Goal: Task Accomplishment & Management: Use online tool/utility

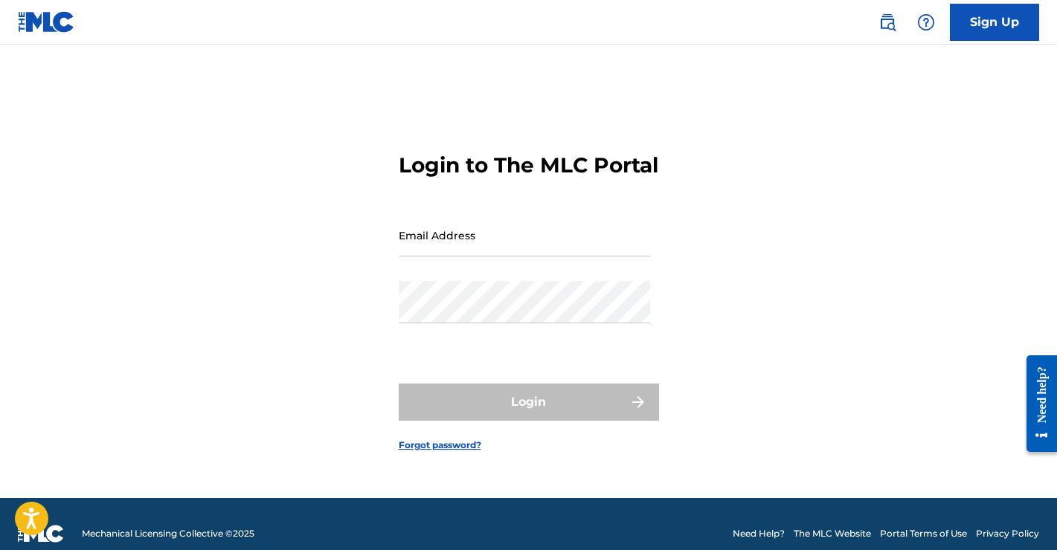
click at [510, 252] on input "Email Address" at bounding box center [524, 235] width 251 height 42
type input "[EMAIL_ADDRESS][DOMAIN_NAME]"
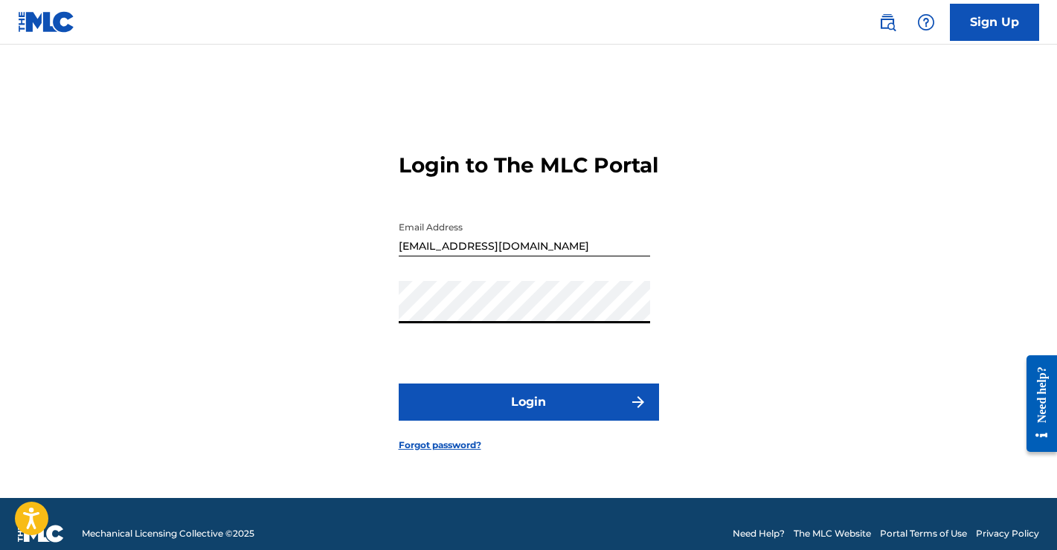
click at [520, 405] on button "Login" at bounding box center [529, 402] width 260 height 37
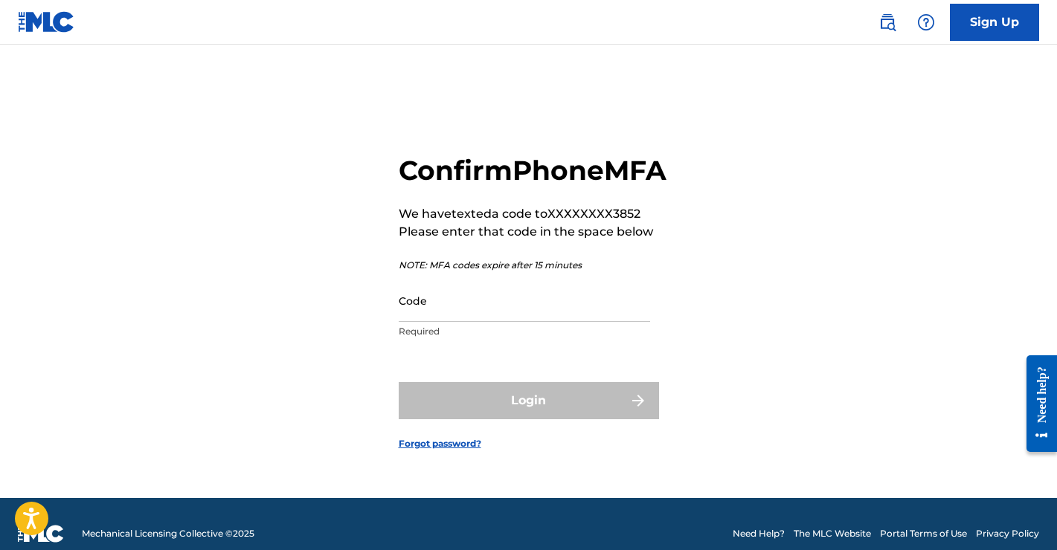
click at [533, 313] on input "Code" at bounding box center [524, 301] width 251 height 42
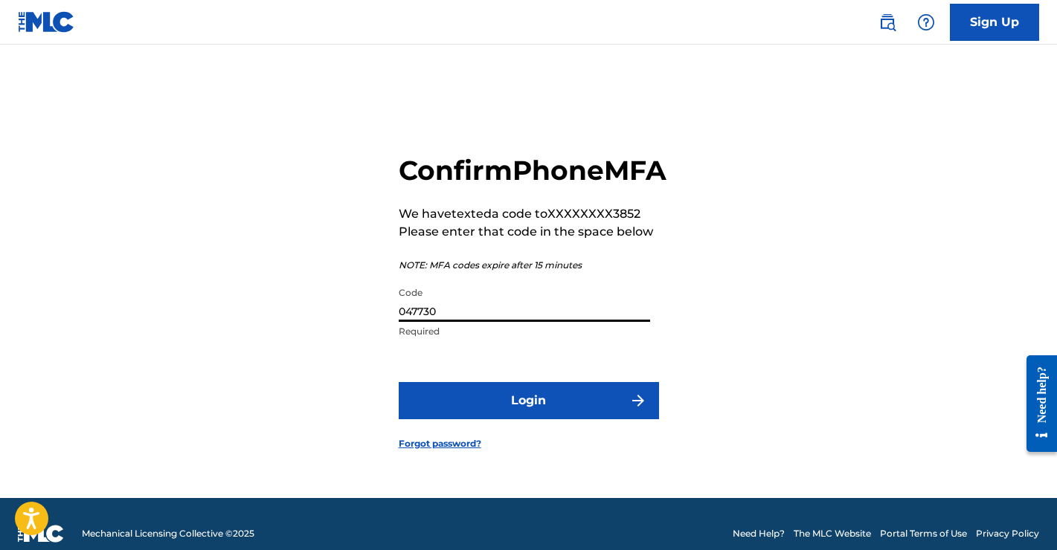
type input "047730"
click at [573, 410] on button "Login" at bounding box center [529, 400] width 260 height 37
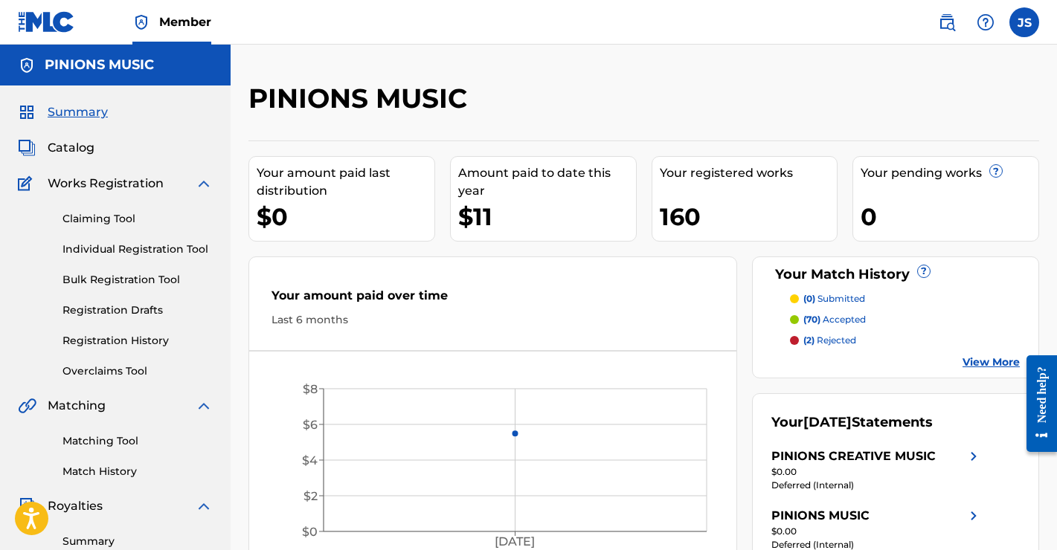
click at [109, 439] on link "Matching Tool" at bounding box center [137, 442] width 150 height 16
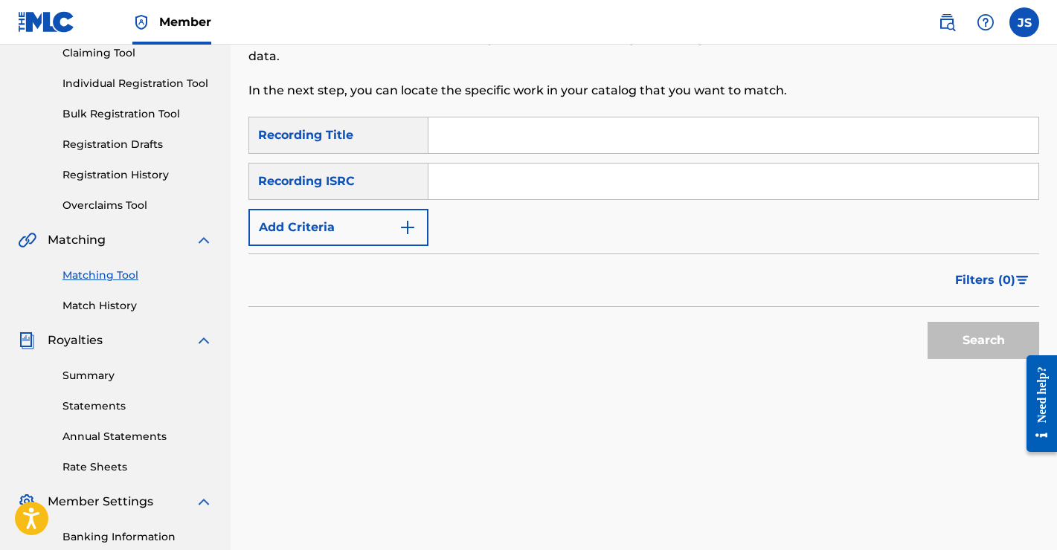
scroll to position [198, 0]
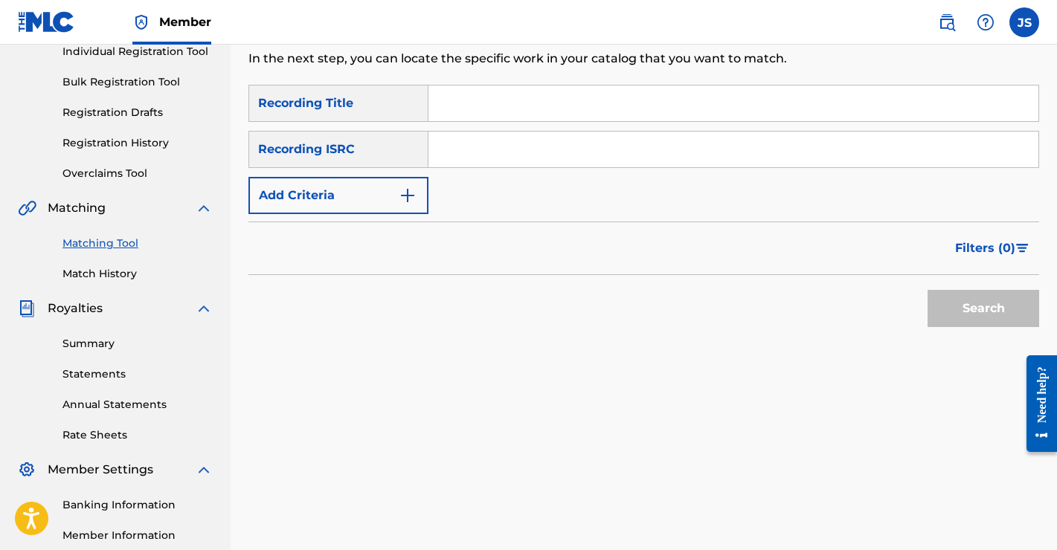
click at [389, 191] on button "Add Criteria" at bounding box center [338, 195] width 180 height 37
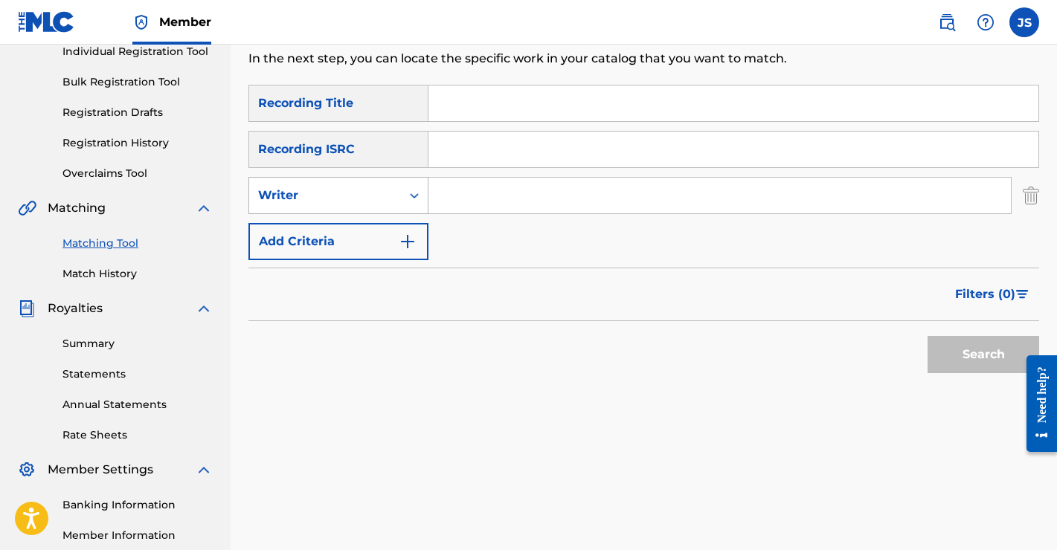
click at [405, 194] on div "Search Form" at bounding box center [414, 195] width 27 height 27
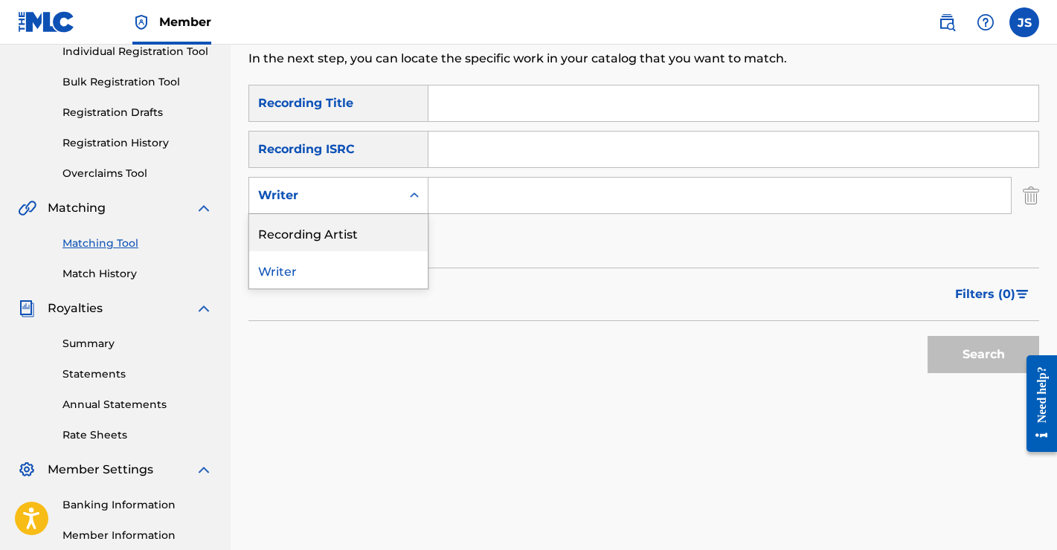
click at [345, 236] on div "Recording Artist" at bounding box center [338, 232] width 178 height 37
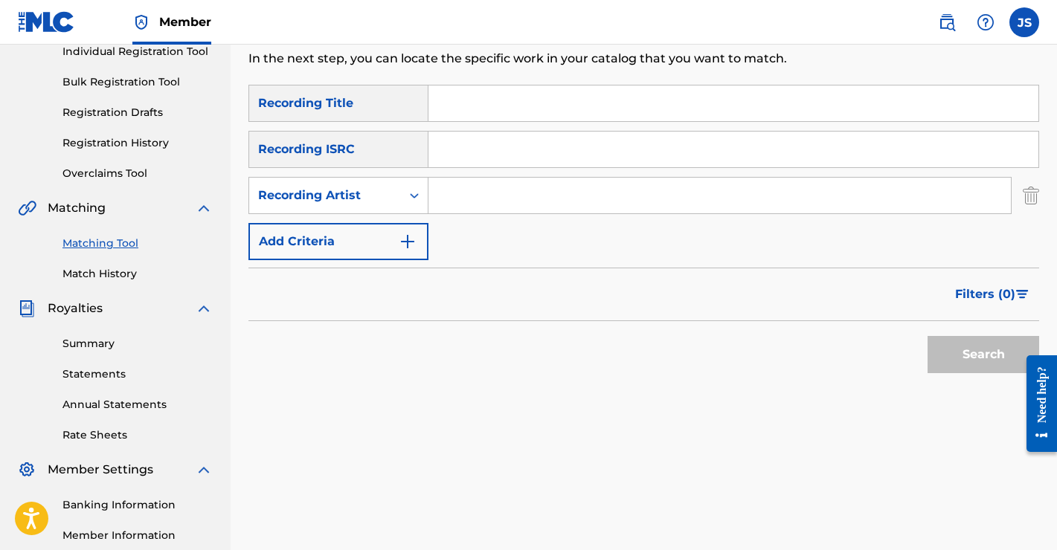
click at [487, 197] on input "Search Form" at bounding box center [719, 196] width 582 height 36
click at [943, 353] on button "Search" at bounding box center [983, 354] width 112 height 37
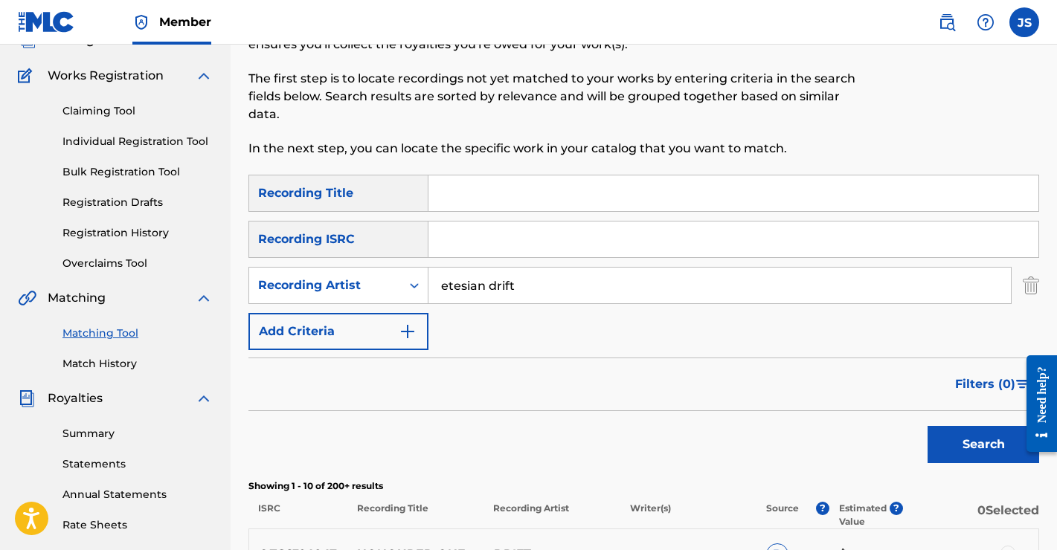
scroll to position [0, 0]
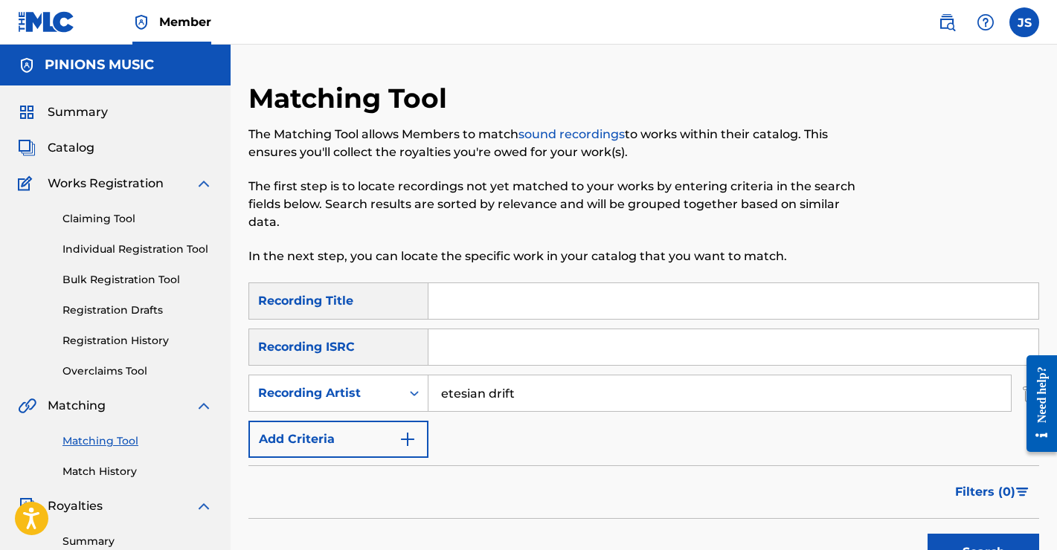
click at [492, 401] on input "etesian drift" at bounding box center [719, 394] width 582 height 36
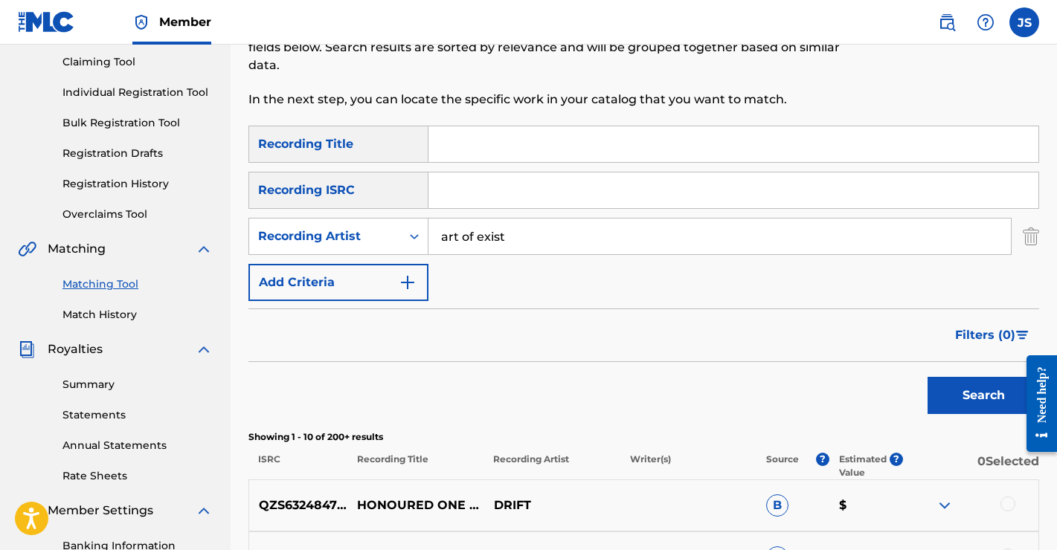
scroll to position [236, 0]
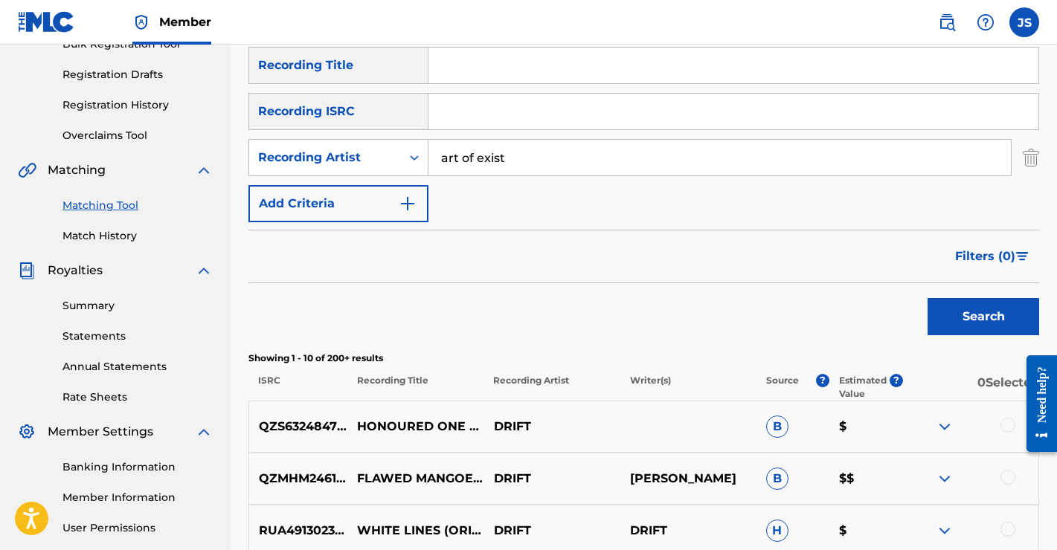
click at [973, 314] on button "Search" at bounding box center [983, 316] width 112 height 37
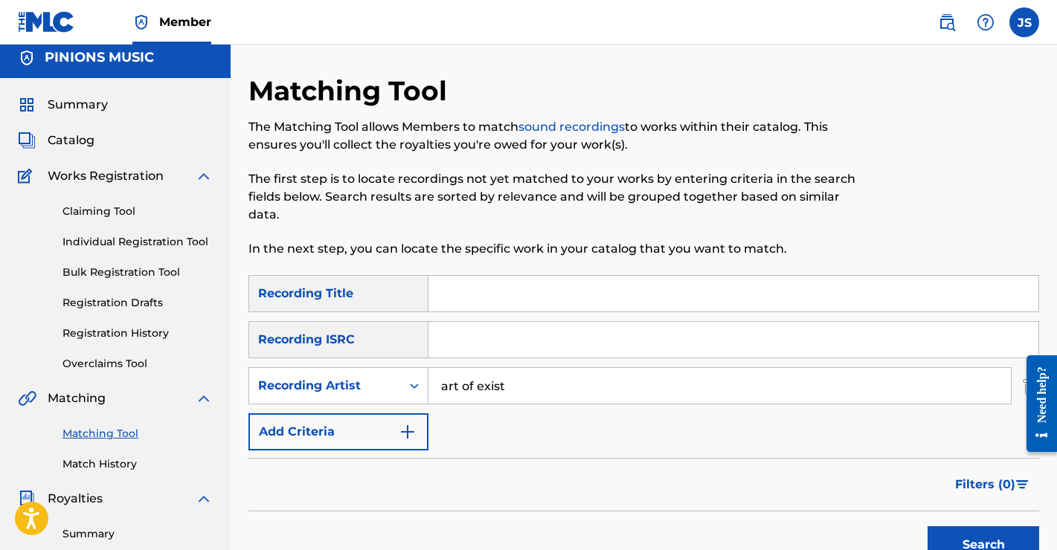
scroll to position [0, 0]
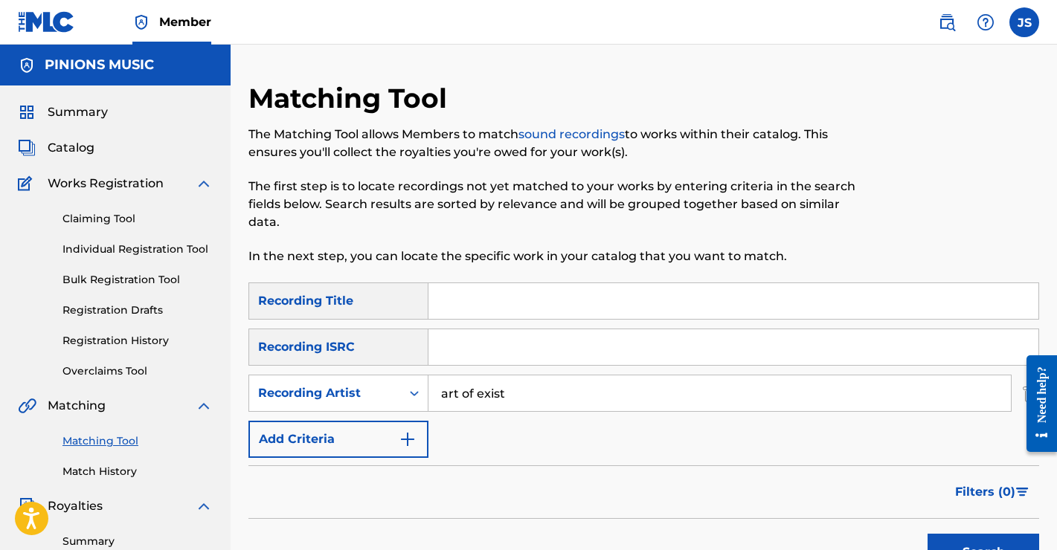
click at [521, 397] on input "art of exist" at bounding box center [719, 394] width 582 height 36
type input "savage gears"
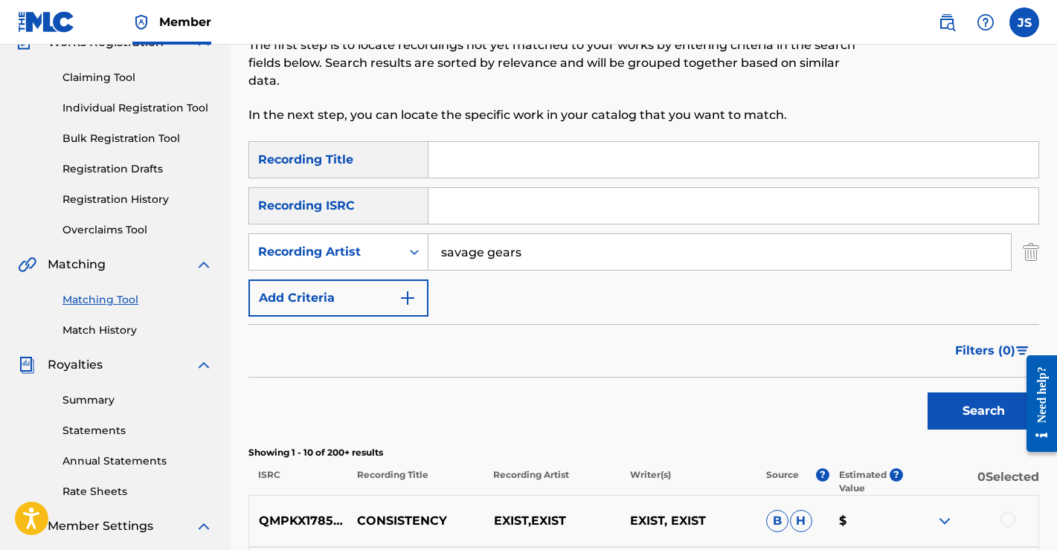
scroll to position [220, 0]
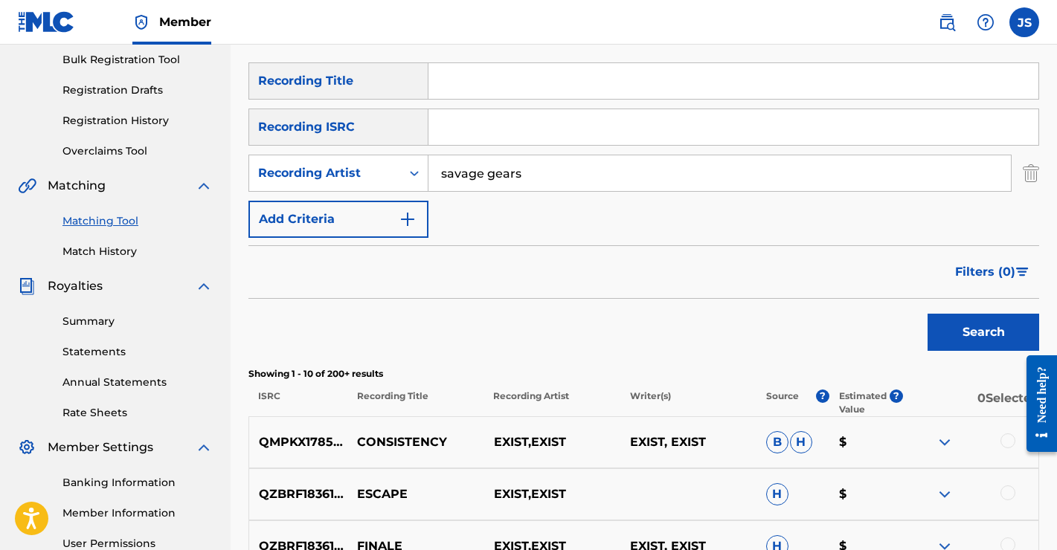
click at [969, 335] on button "Search" at bounding box center [983, 332] width 112 height 37
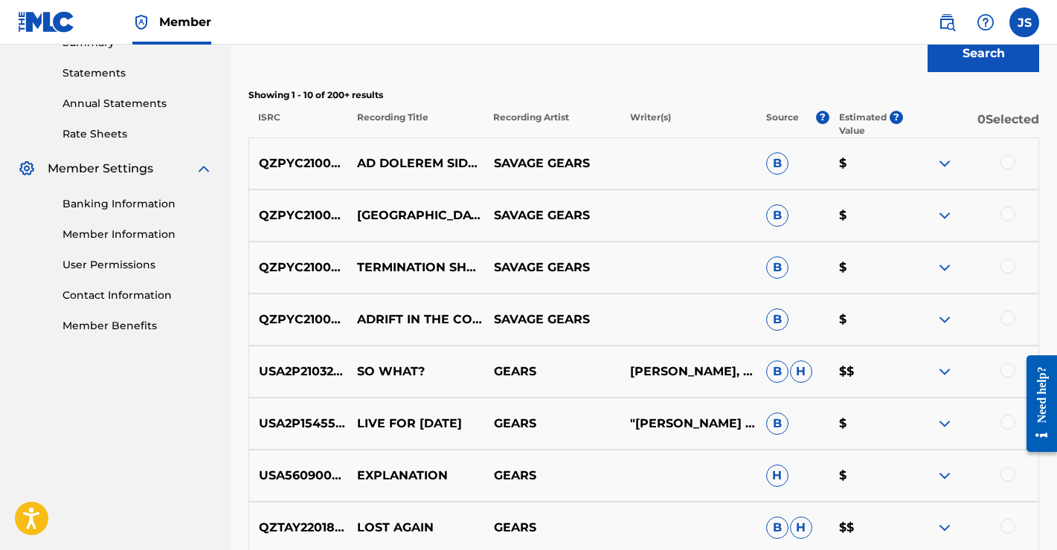
scroll to position [493, 0]
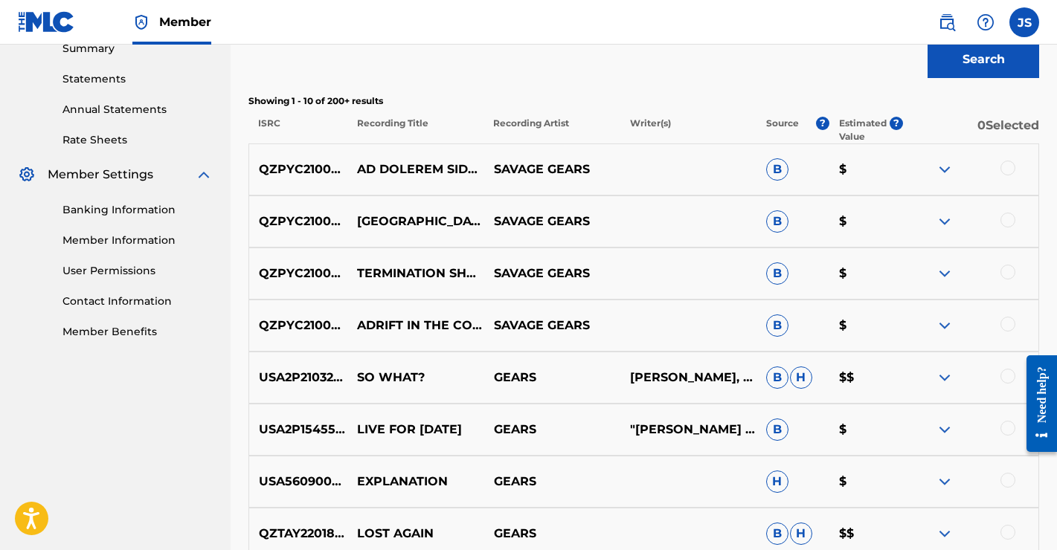
click at [944, 167] on img at bounding box center [944, 170] width 18 height 18
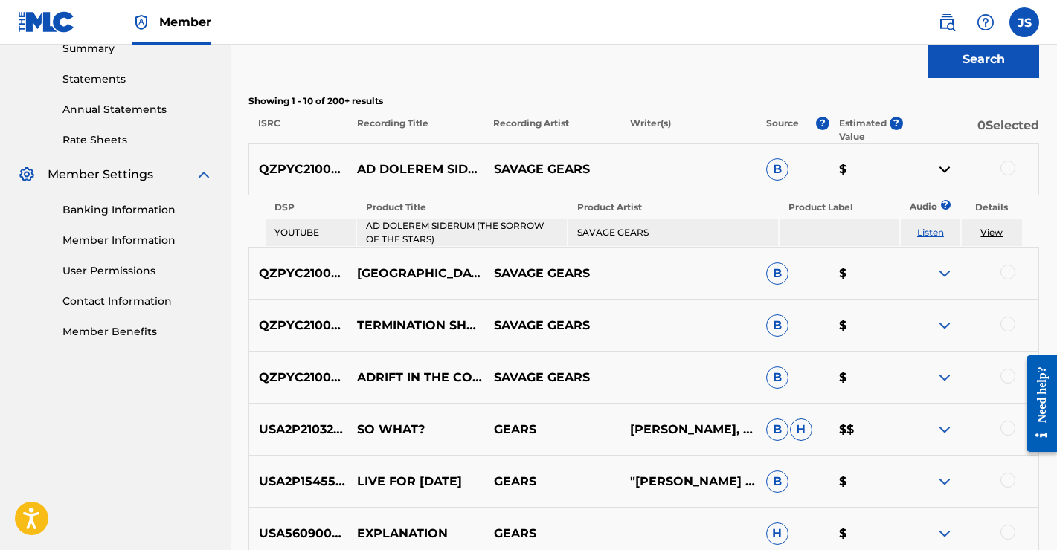
click at [944, 167] on img at bounding box center [944, 170] width 18 height 18
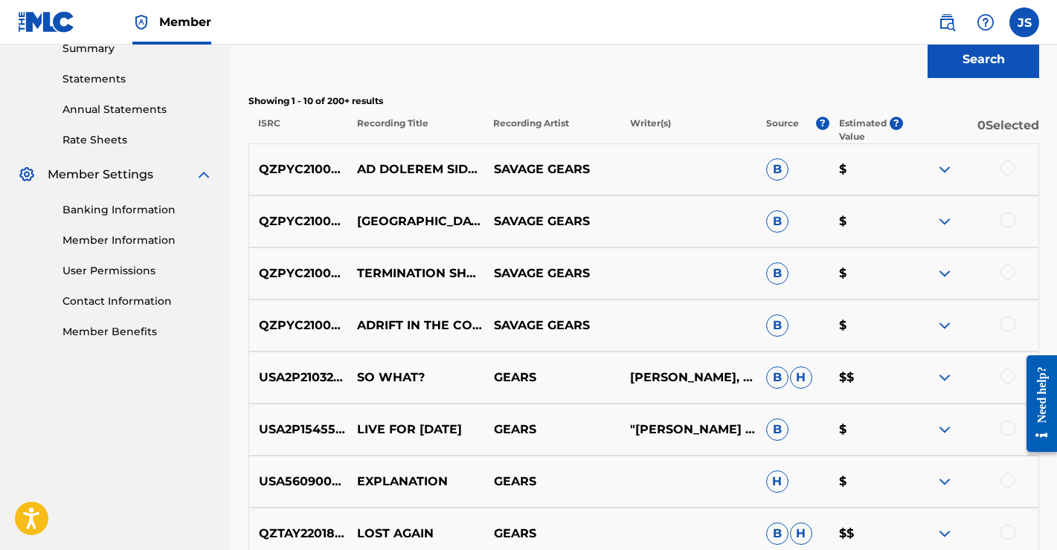
click at [949, 221] on img at bounding box center [944, 222] width 18 height 18
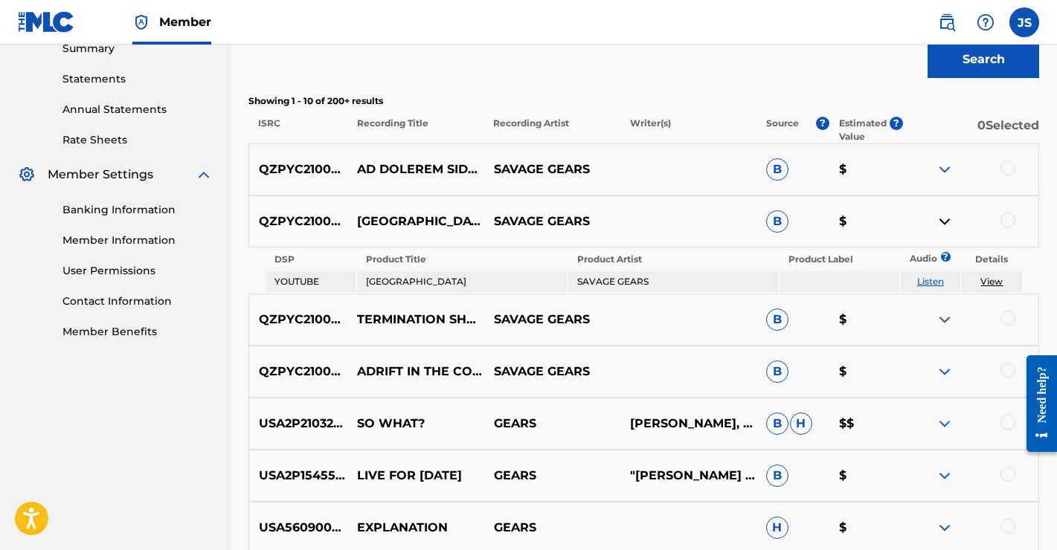
click at [949, 221] on img at bounding box center [944, 222] width 18 height 18
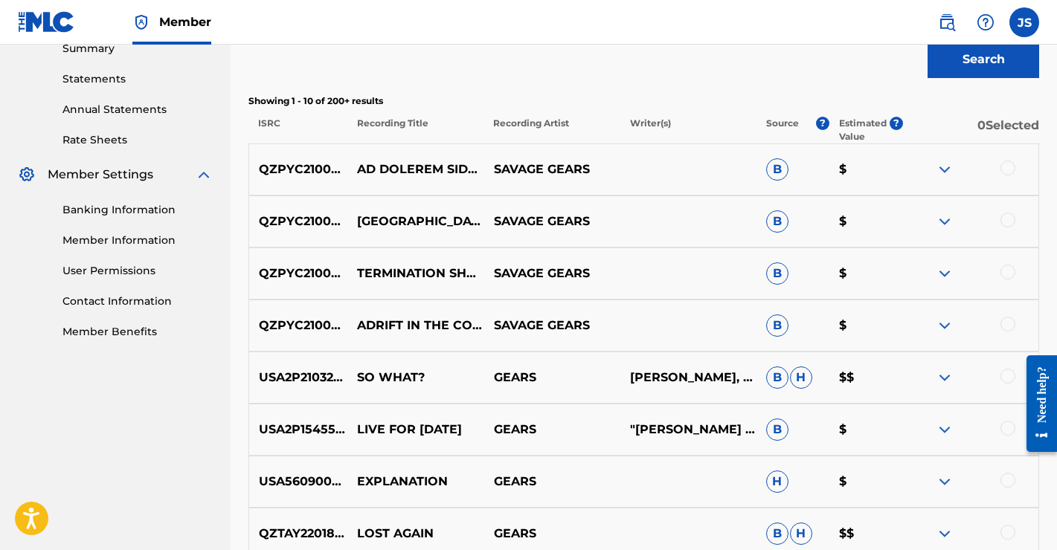
click at [945, 273] on img at bounding box center [944, 274] width 18 height 18
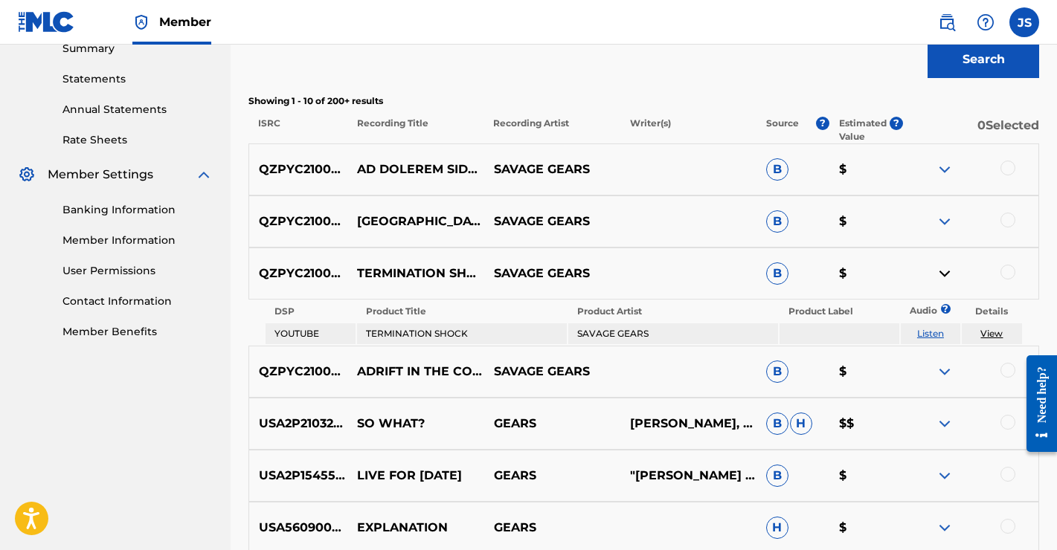
click at [942, 273] on img at bounding box center [944, 274] width 18 height 18
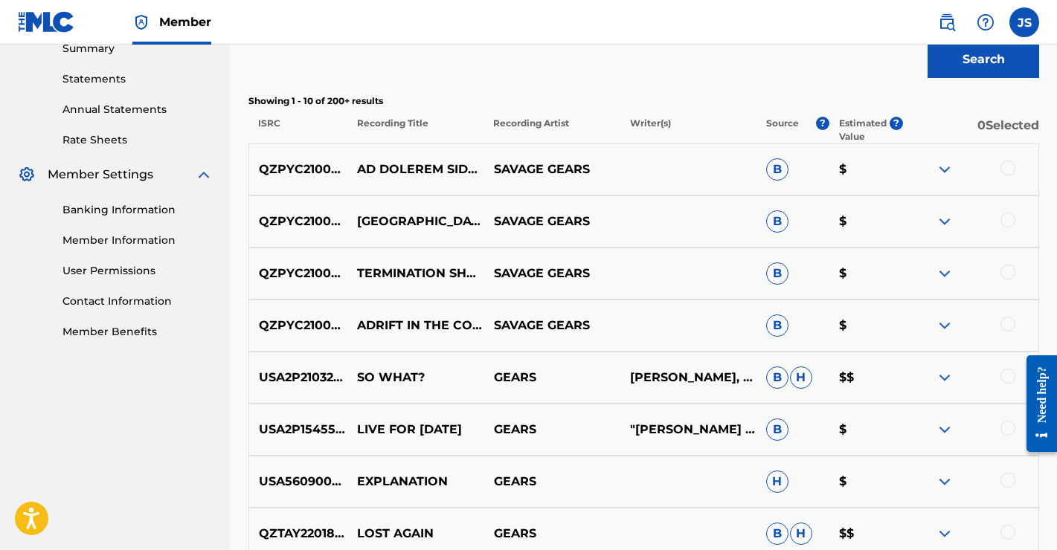
click at [945, 321] on img at bounding box center [944, 326] width 18 height 18
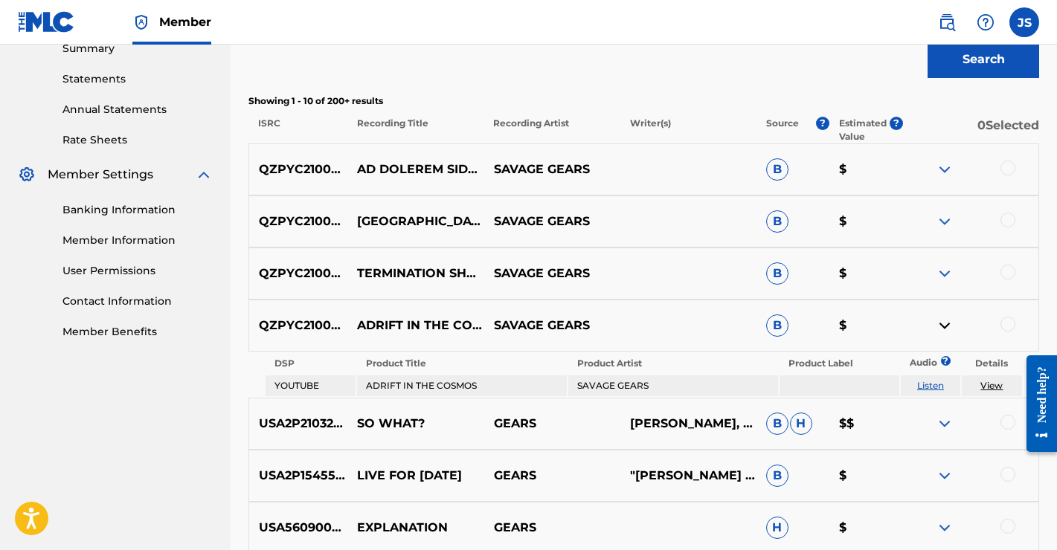
click at [945, 321] on img at bounding box center [944, 326] width 18 height 18
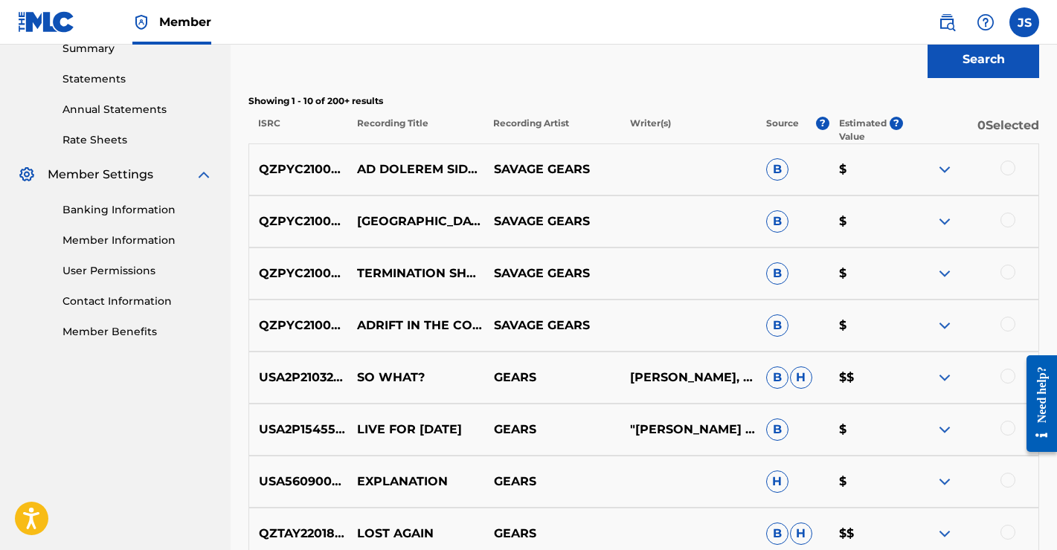
click at [1008, 170] on div at bounding box center [1007, 168] width 15 height 15
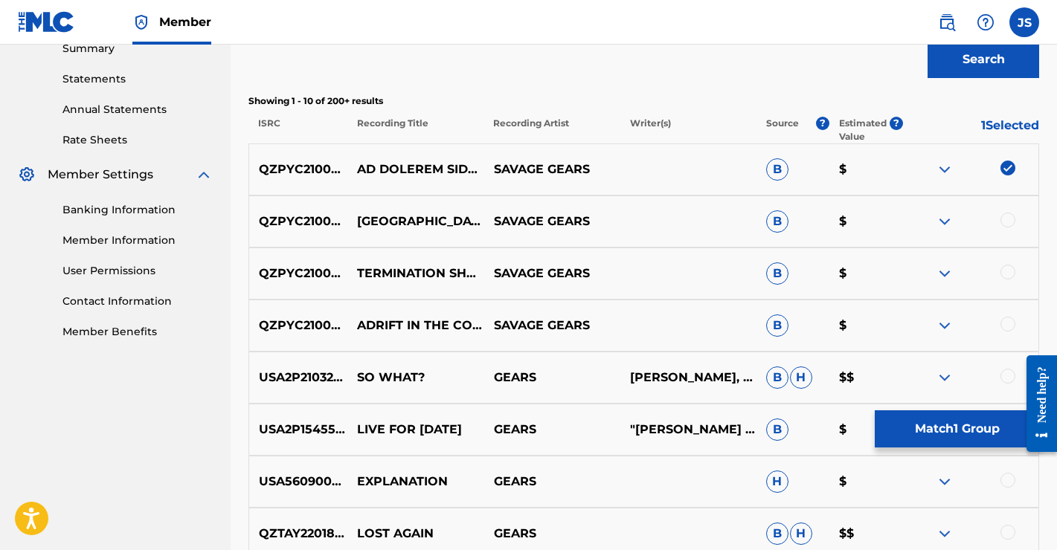
click at [957, 424] on button "Match 1 Group" at bounding box center [957, 428] width 164 height 37
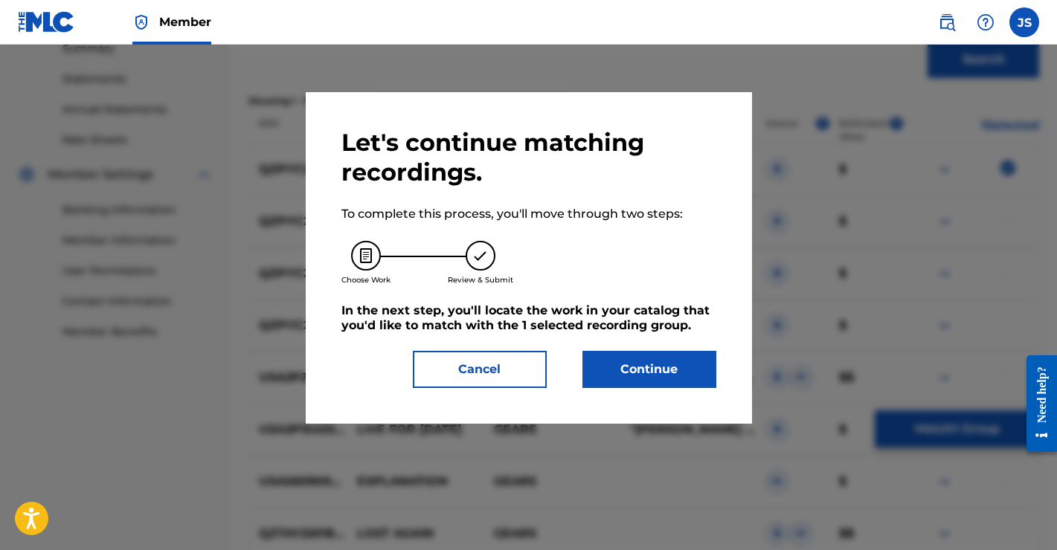
click at [664, 370] on button "Continue" at bounding box center [649, 369] width 134 height 37
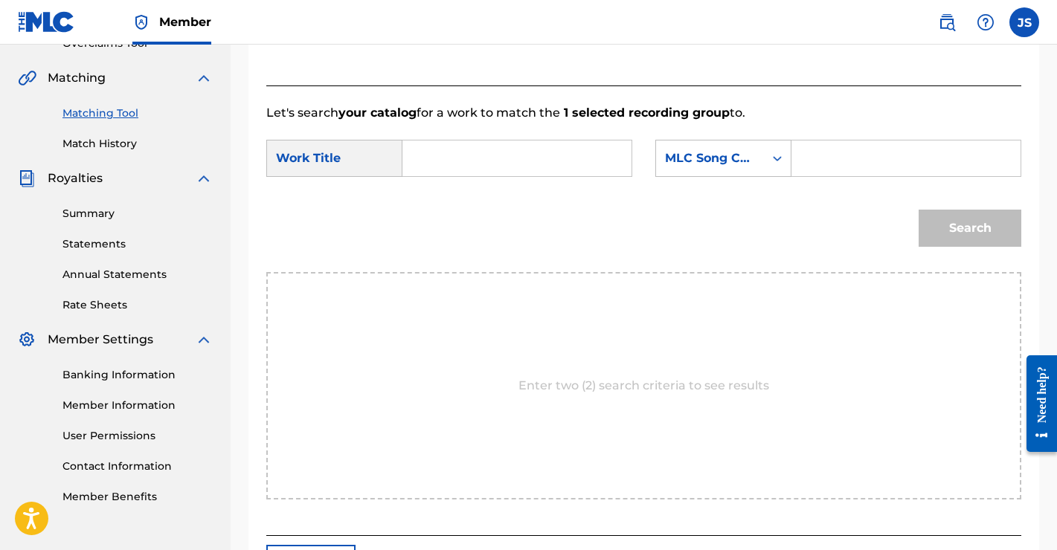
scroll to position [306, 0]
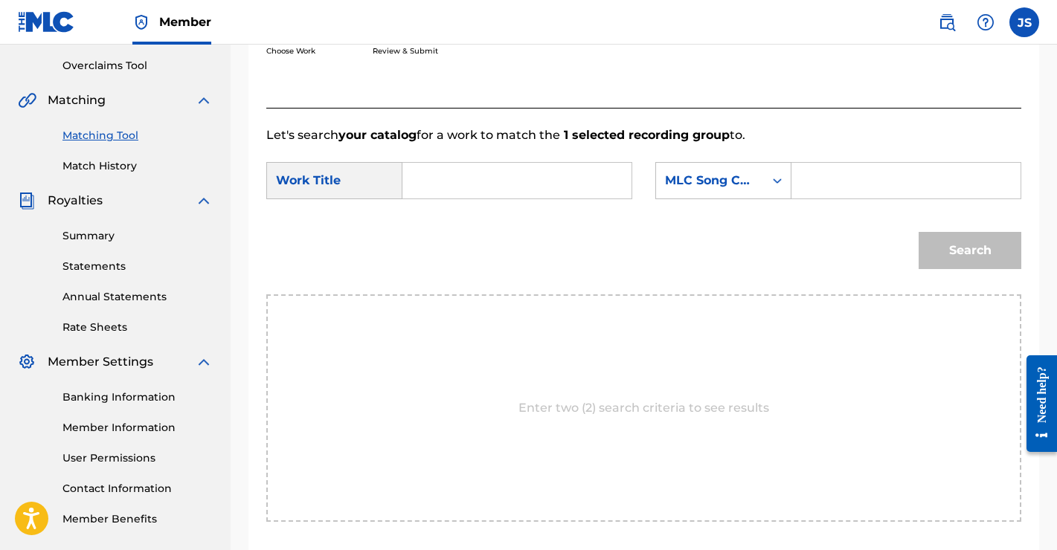
click at [470, 178] on input "Search Form" at bounding box center [517, 181] width 204 height 36
click at [468, 232] on span "dolorem siderum" at bounding box center [461, 223] width 67 height 32
type input "ad dolorem siderum"
click at [762, 180] on div "MLC Song Code" at bounding box center [710, 181] width 108 height 28
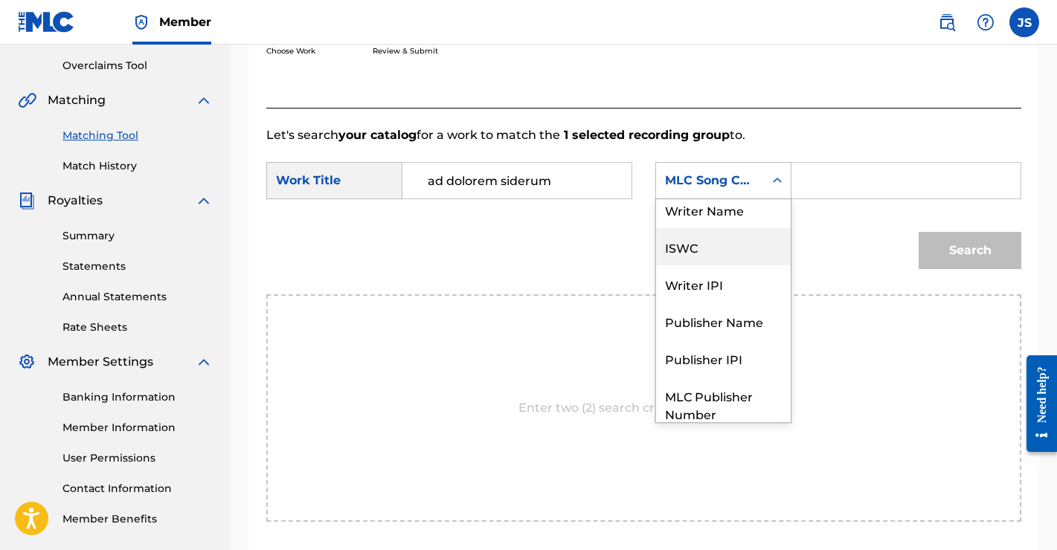
scroll to position [0, 0]
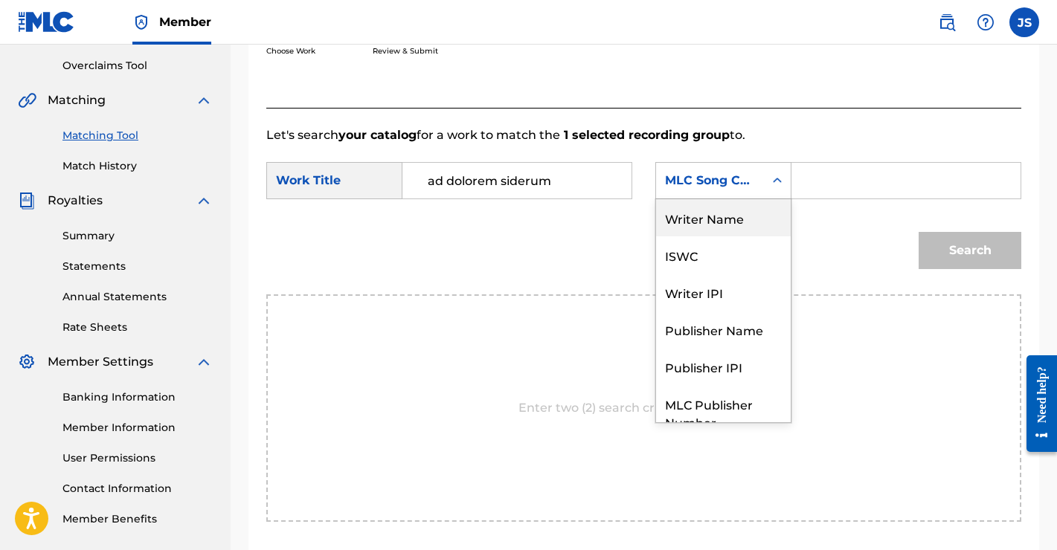
click at [709, 222] on div "Writer Name" at bounding box center [723, 217] width 135 height 37
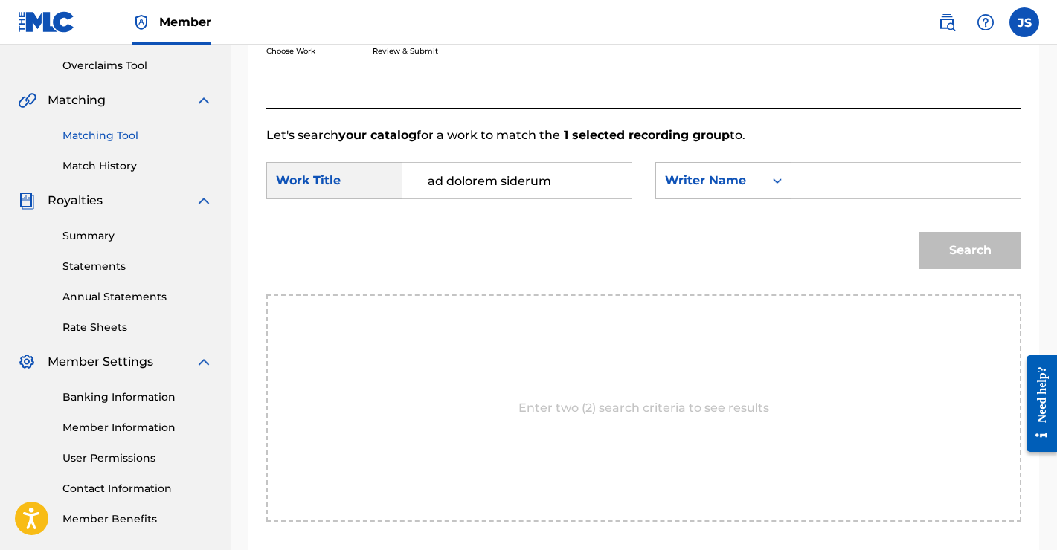
click at [848, 189] on input "Search Form" at bounding box center [906, 181] width 204 height 36
type input "[PERSON_NAME]"
click at [941, 249] on button "Search" at bounding box center [969, 250] width 103 height 37
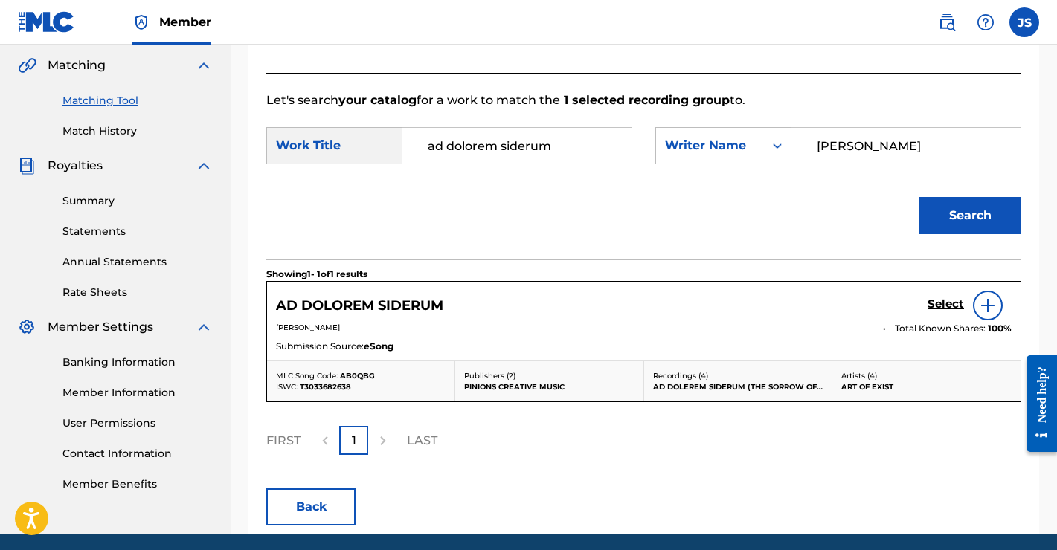
scroll to position [396, 0]
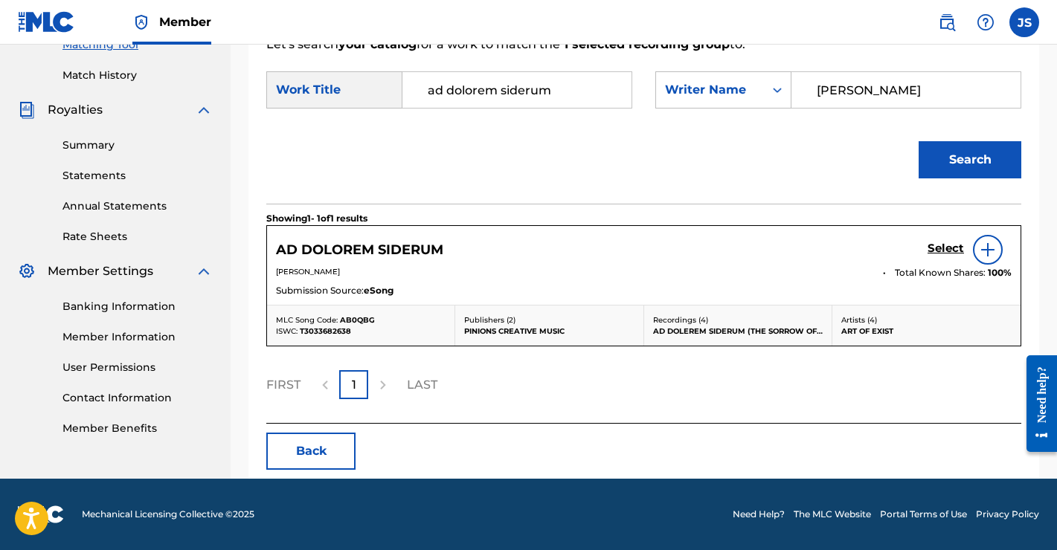
click at [983, 251] on img at bounding box center [988, 250] width 18 height 18
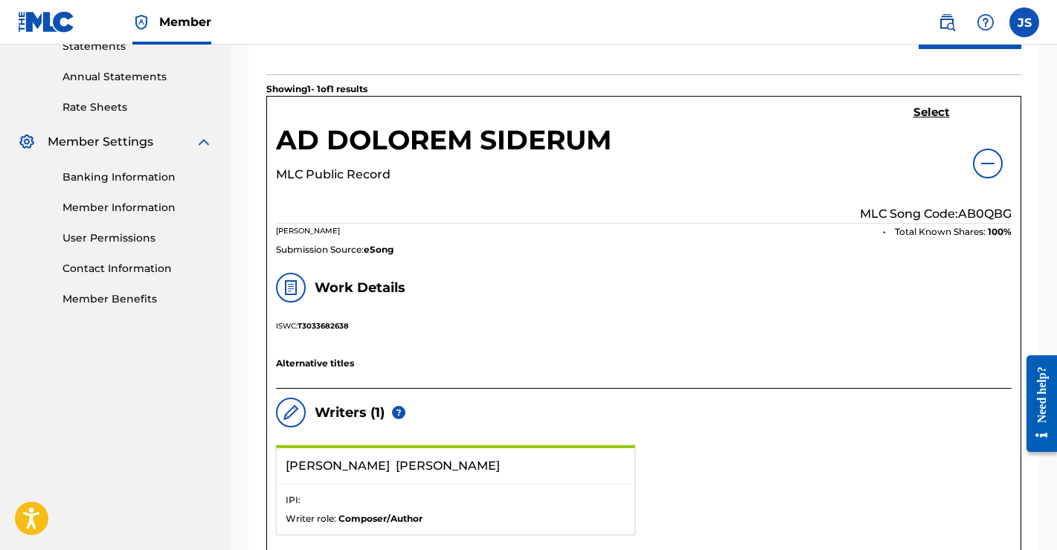
scroll to position [516, 0]
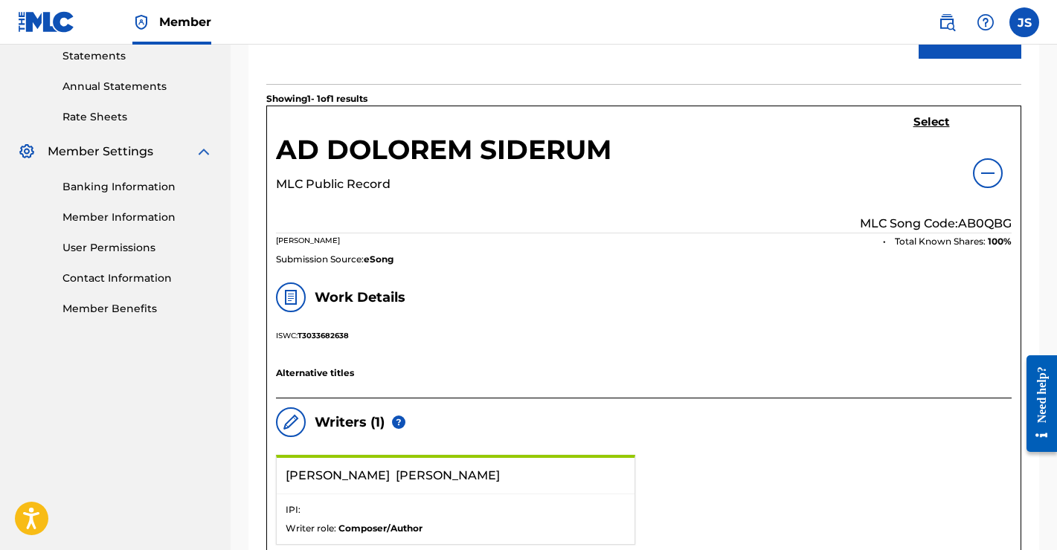
click at [927, 122] on h5 "Select" at bounding box center [931, 122] width 36 height 14
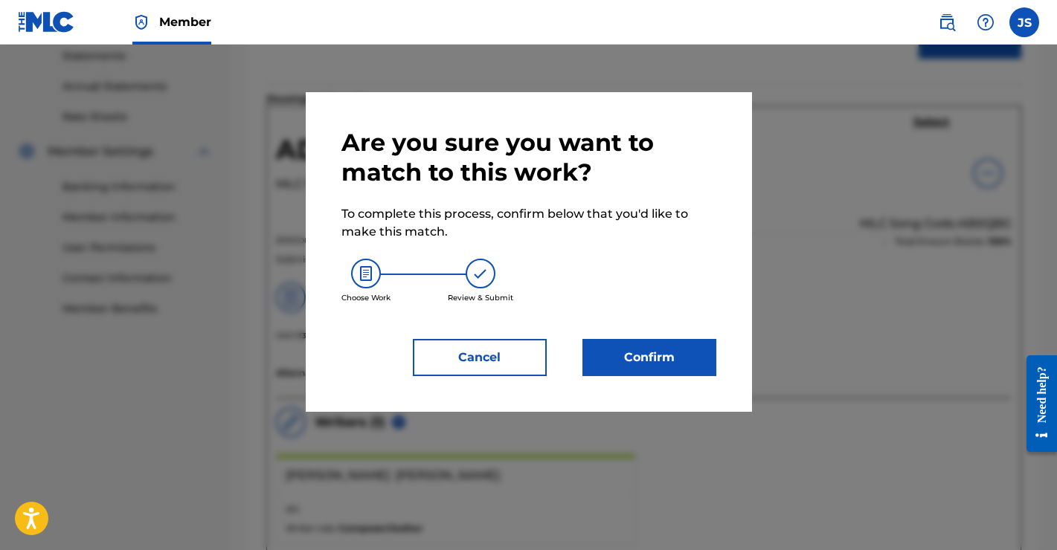
click at [648, 351] on button "Confirm" at bounding box center [649, 357] width 134 height 37
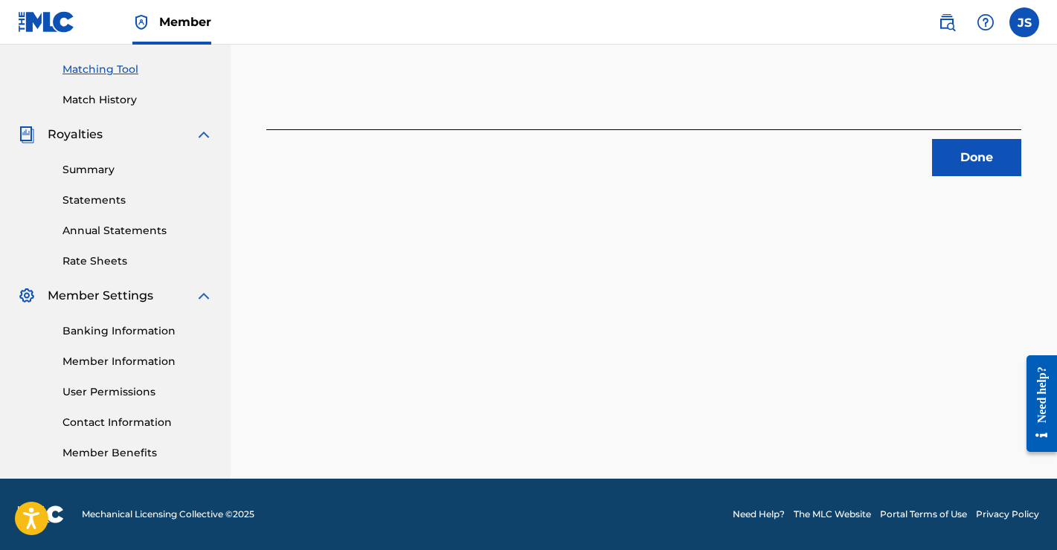
click at [952, 152] on button "Done" at bounding box center [976, 157] width 89 height 37
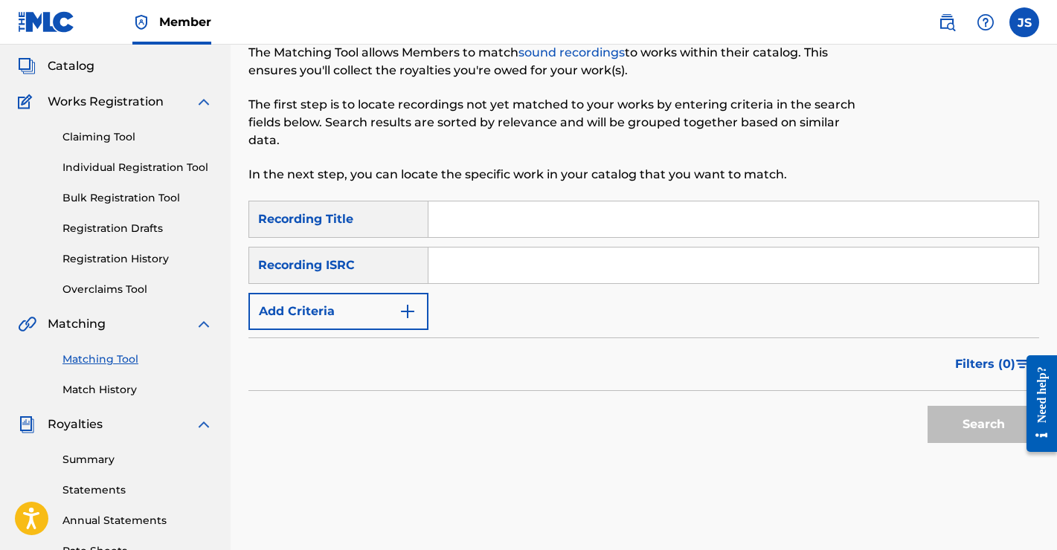
scroll to position [76, 0]
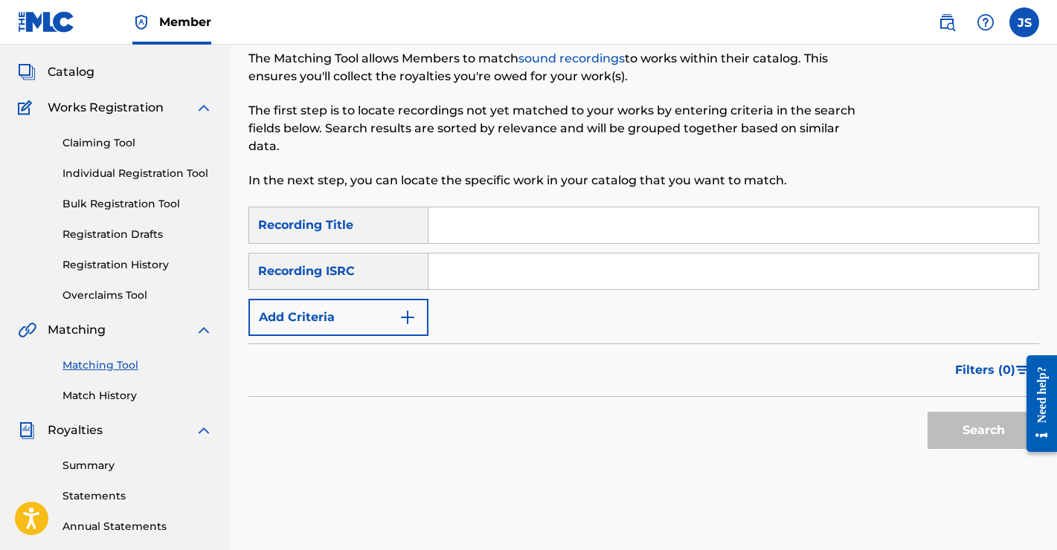
click at [387, 324] on button "Add Criteria" at bounding box center [338, 317] width 180 height 37
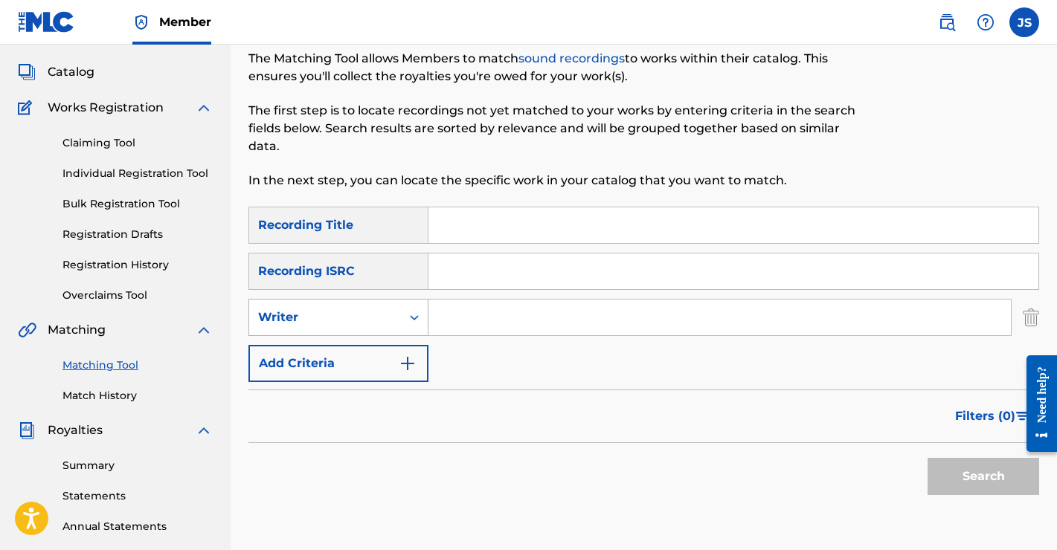
click at [377, 318] on div "Writer" at bounding box center [325, 318] width 134 height 18
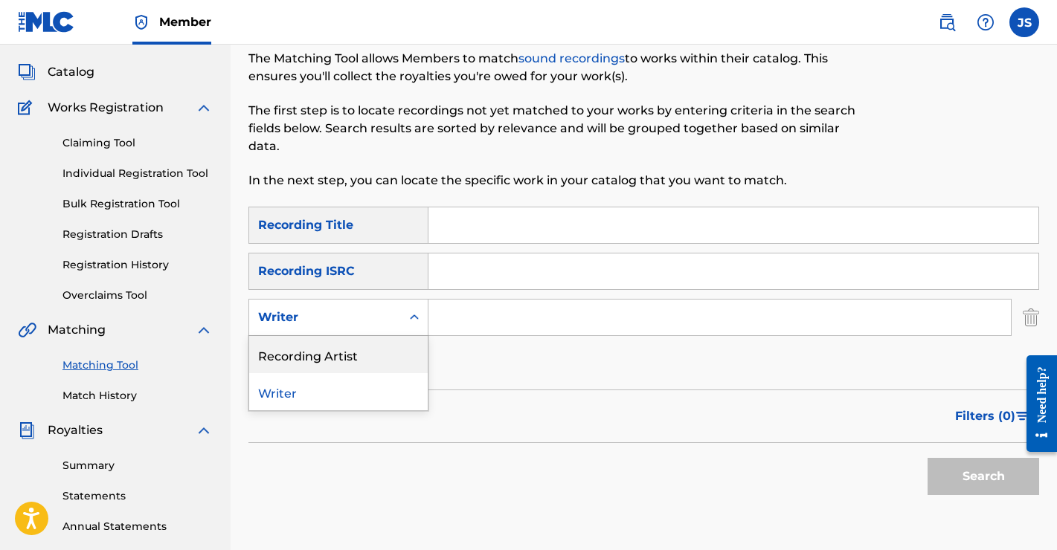
click at [364, 350] on div "Recording Artist" at bounding box center [338, 354] width 178 height 37
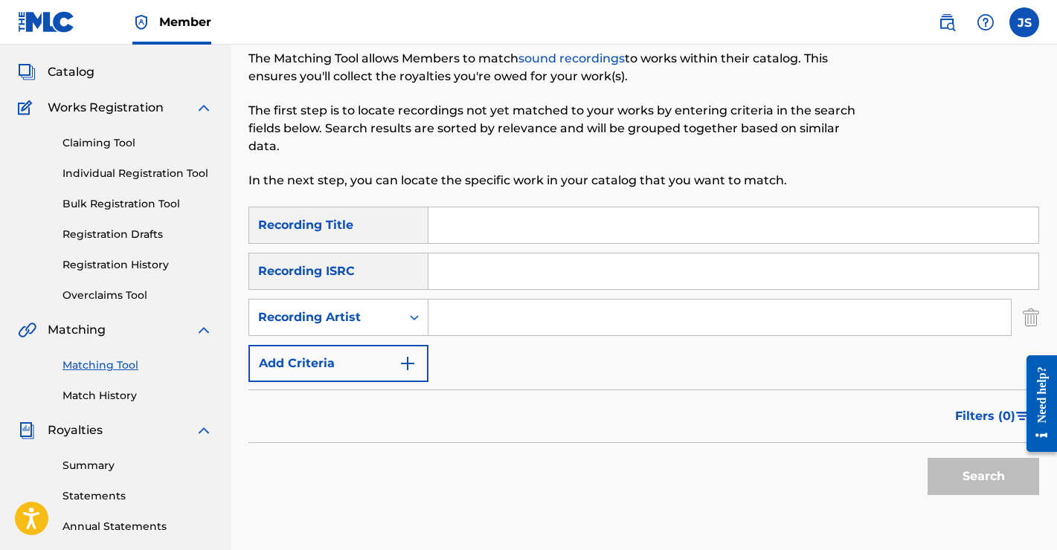
click at [494, 319] on input "Search Form" at bounding box center [719, 318] width 582 height 36
type input "savage gears"
click at [973, 478] on button "Search" at bounding box center [983, 476] width 112 height 37
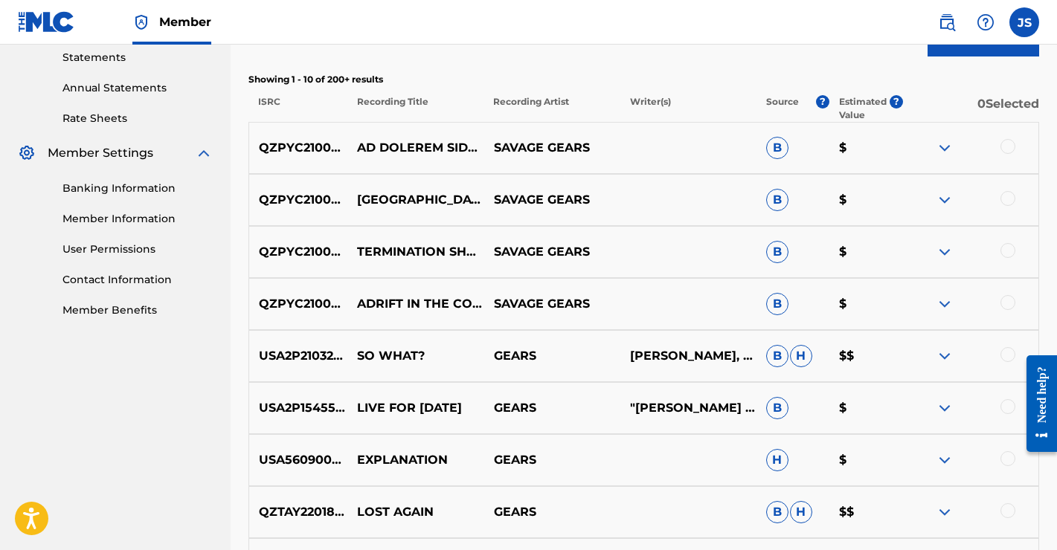
scroll to position [516, 0]
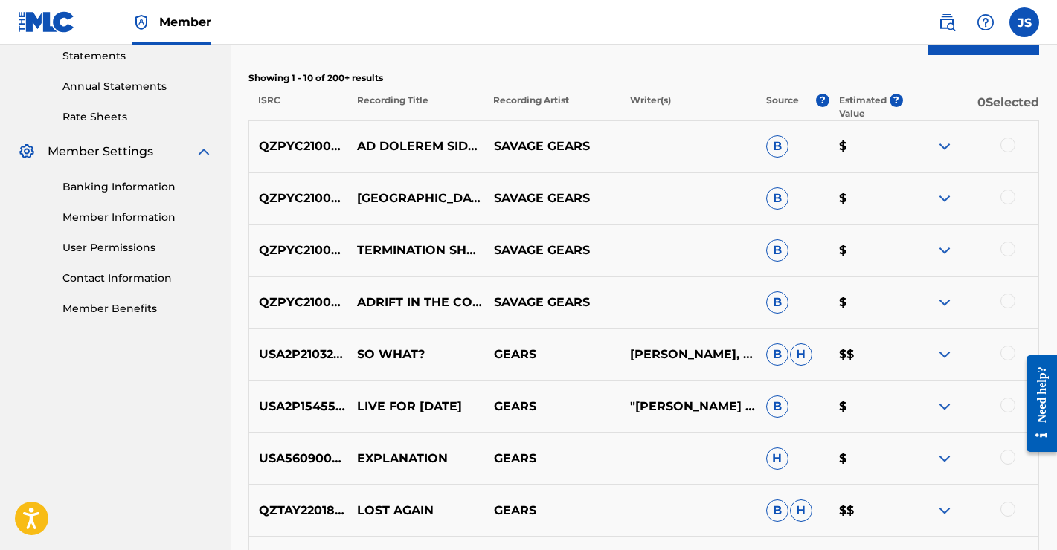
click at [1008, 198] on div at bounding box center [1007, 197] width 15 height 15
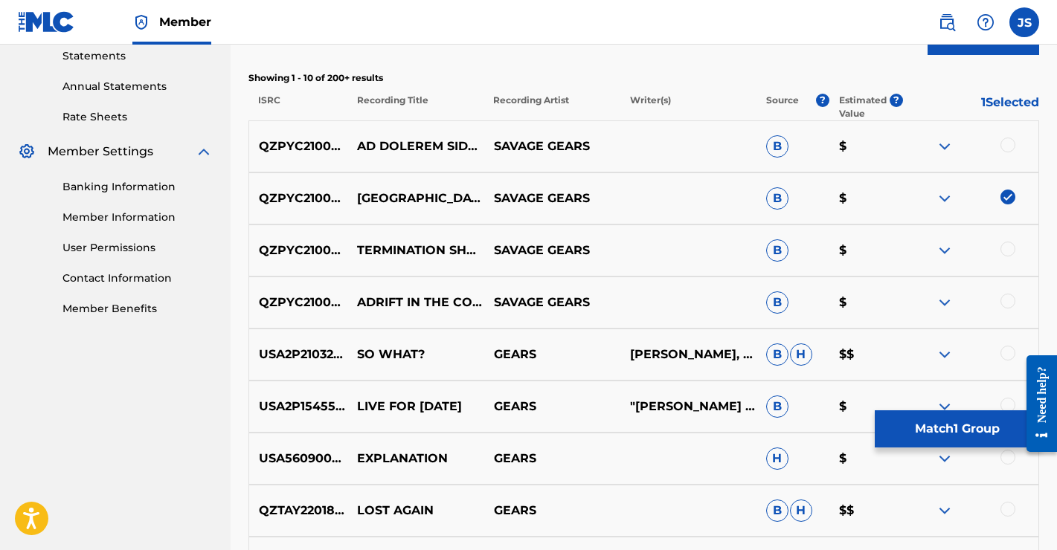
click at [954, 423] on button "Match 1 Group" at bounding box center [957, 428] width 164 height 37
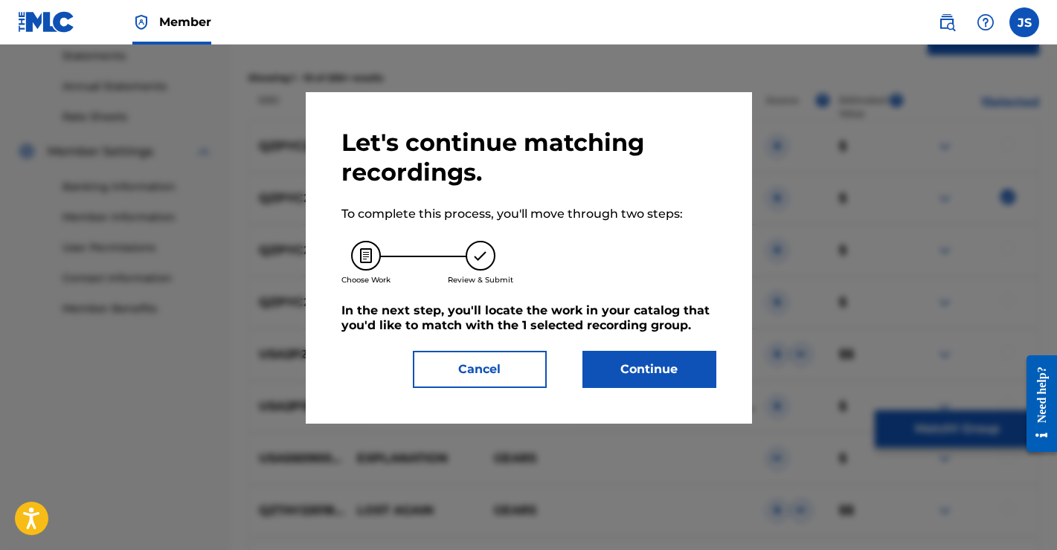
click at [666, 378] on button "Continue" at bounding box center [649, 369] width 134 height 37
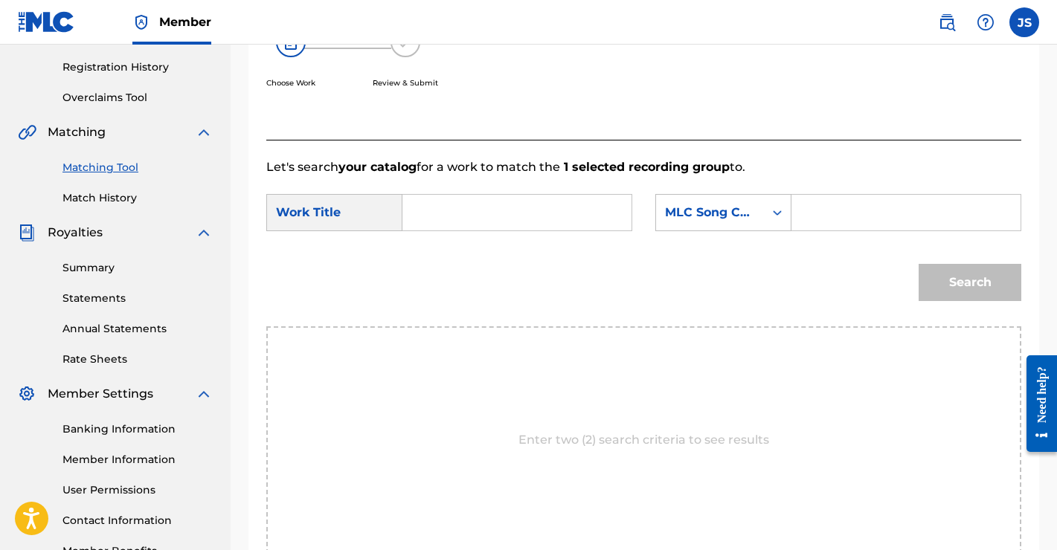
scroll to position [197, 0]
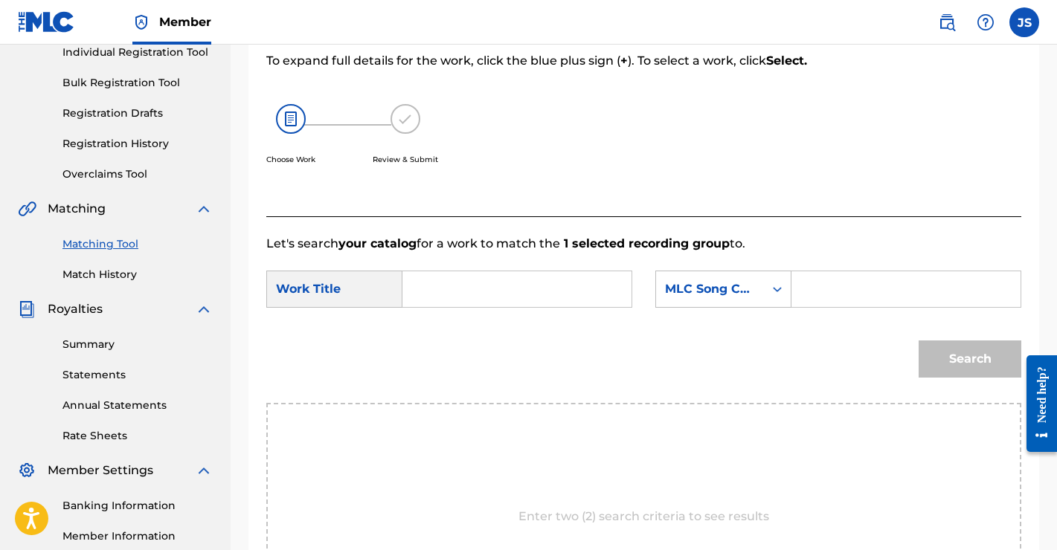
click at [521, 286] on input "Search Form" at bounding box center [517, 289] width 204 height 36
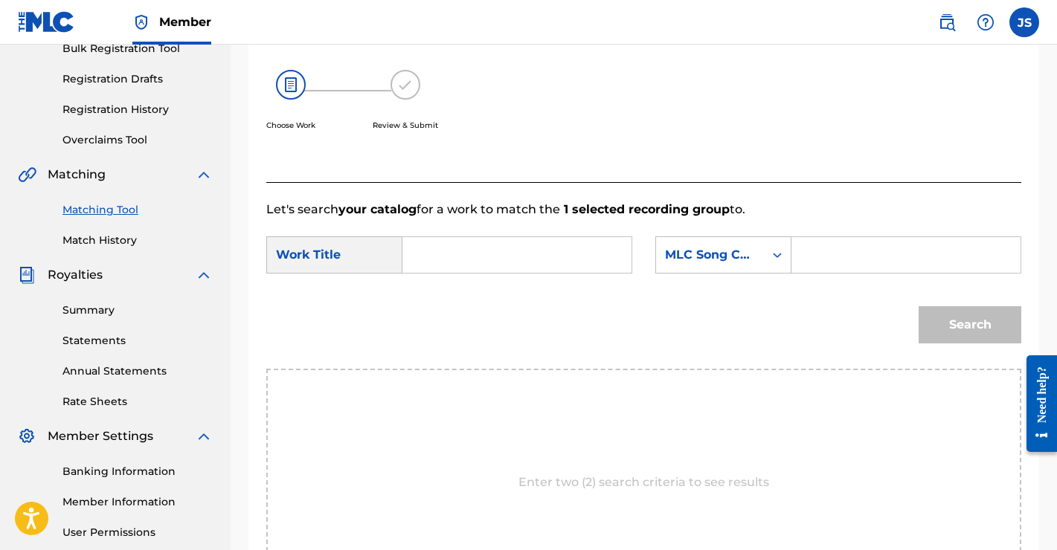
scroll to position [162, 0]
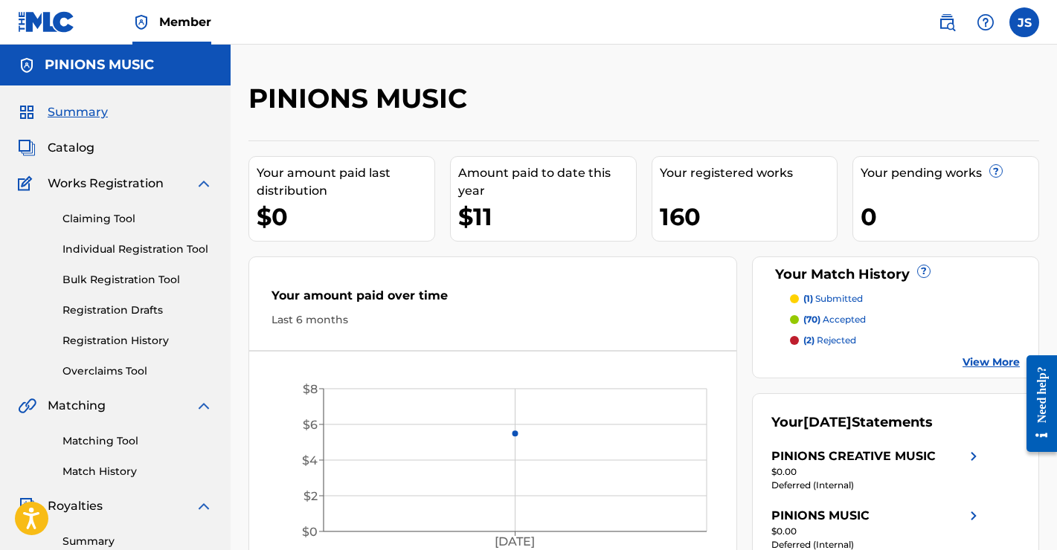
click at [91, 443] on link "Matching Tool" at bounding box center [137, 442] width 150 height 16
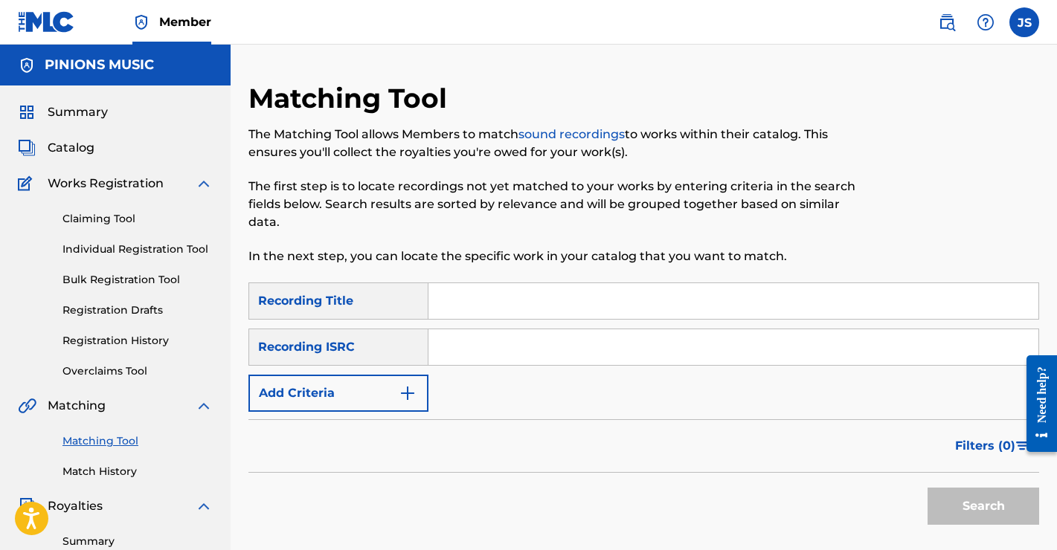
click at [383, 397] on button "Add Criteria" at bounding box center [338, 393] width 180 height 37
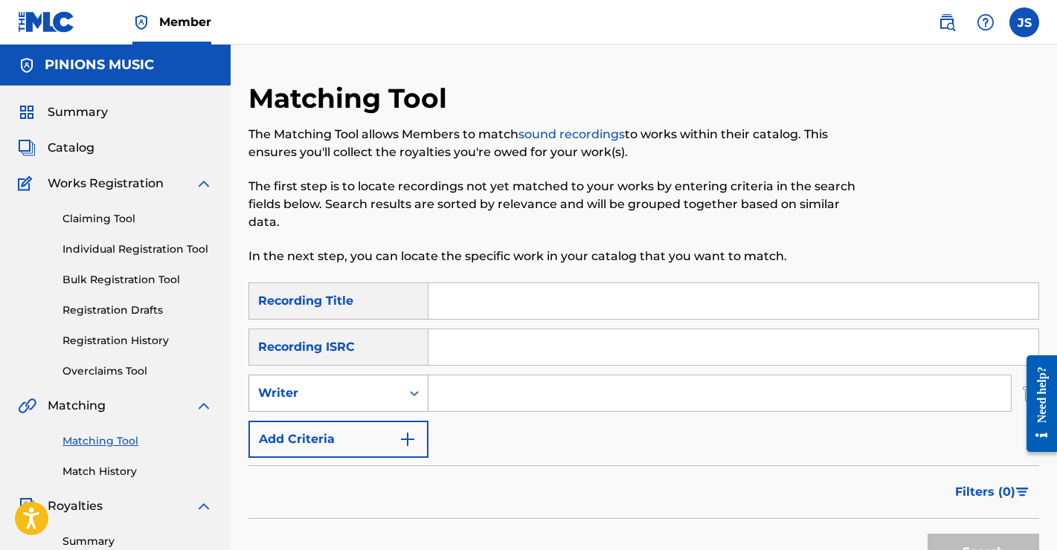
click at [373, 384] on div "Writer" at bounding box center [325, 393] width 134 height 18
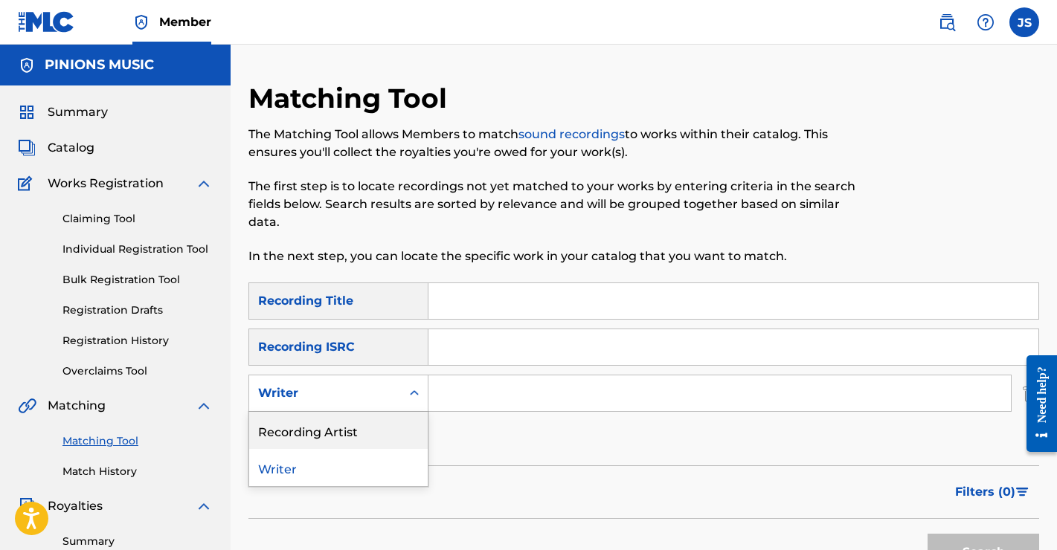
click at [347, 435] on div "Recording Artist" at bounding box center [338, 430] width 178 height 37
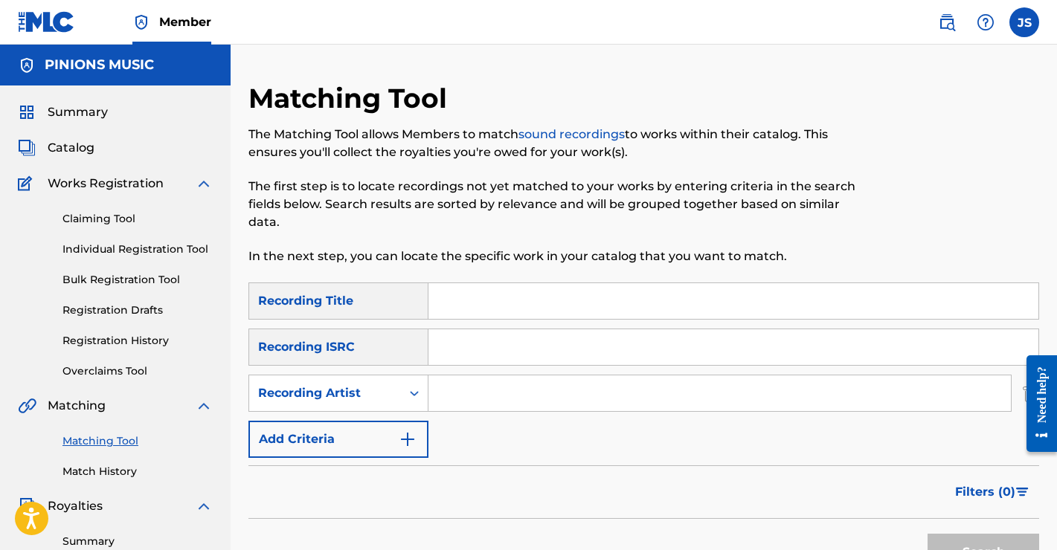
click at [484, 400] on input "Search Form" at bounding box center [719, 394] width 582 height 36
type input "savage gears"
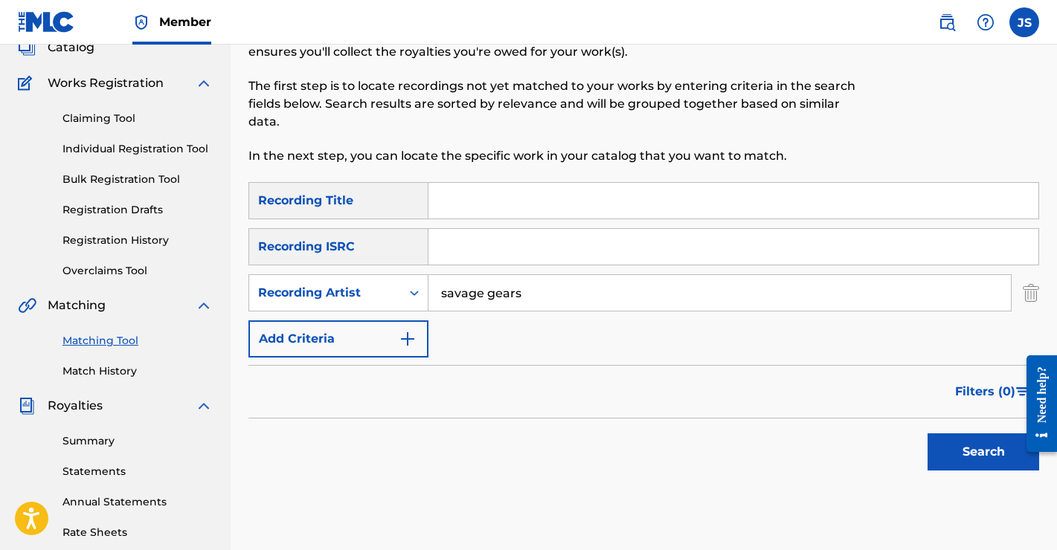
scroll to position [112, 0]
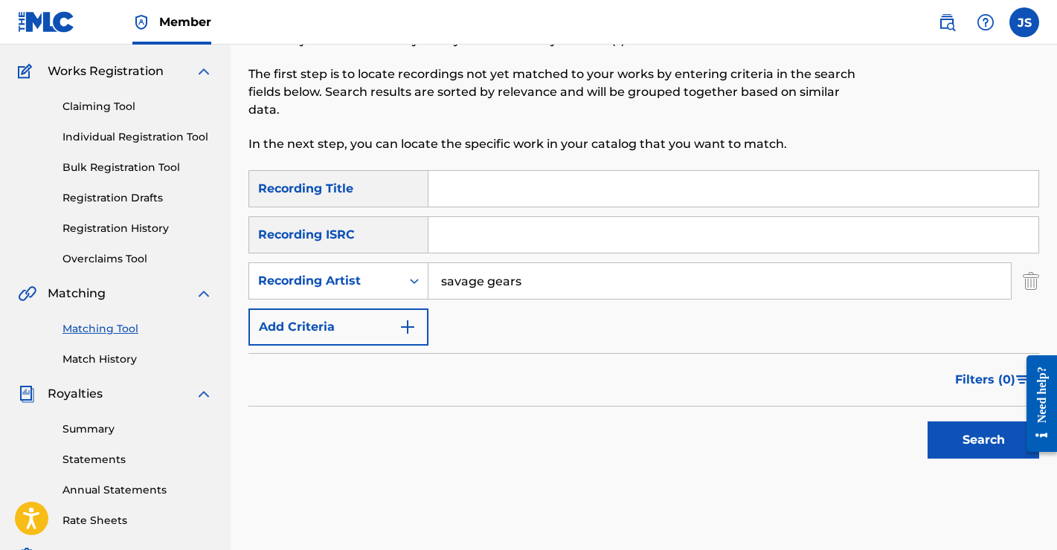
click at [958, 419] on div "Search" at bounding box center [979, 436] width 119 height 59
click at [952, 436] on button "Search" at bounding box center [983, 440] width 112 height 37
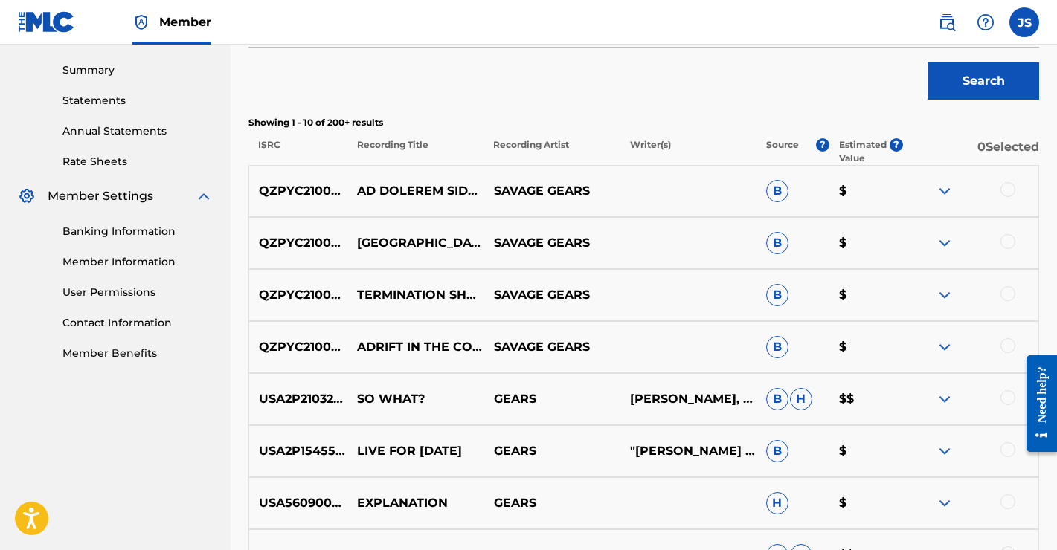
scroll to position [472, 0]
click at [1005, 242] on div at bounding box center [1007, 240] width 15 height 15
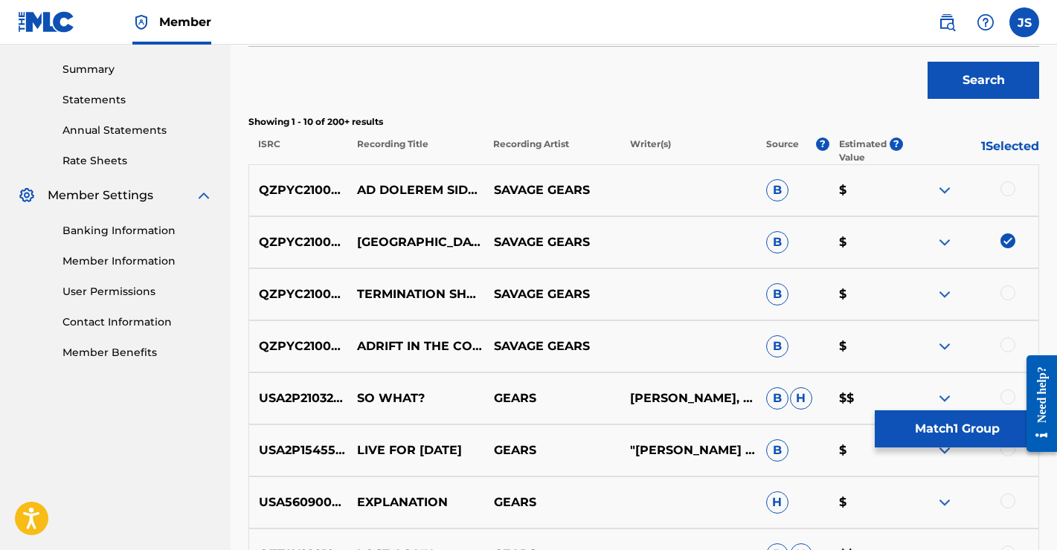
click at [938, 422] on button "Match 1 Group" at bounding box center [957, 428] width 164 height 37
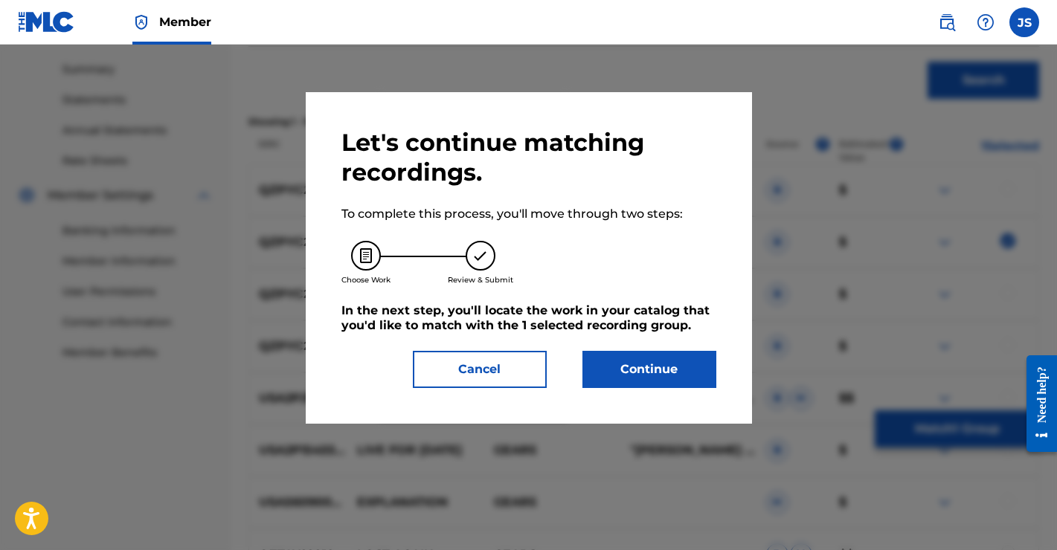
click at [658, 366] on button "Continue" at bounding box center [649, 369] width 134 height 37
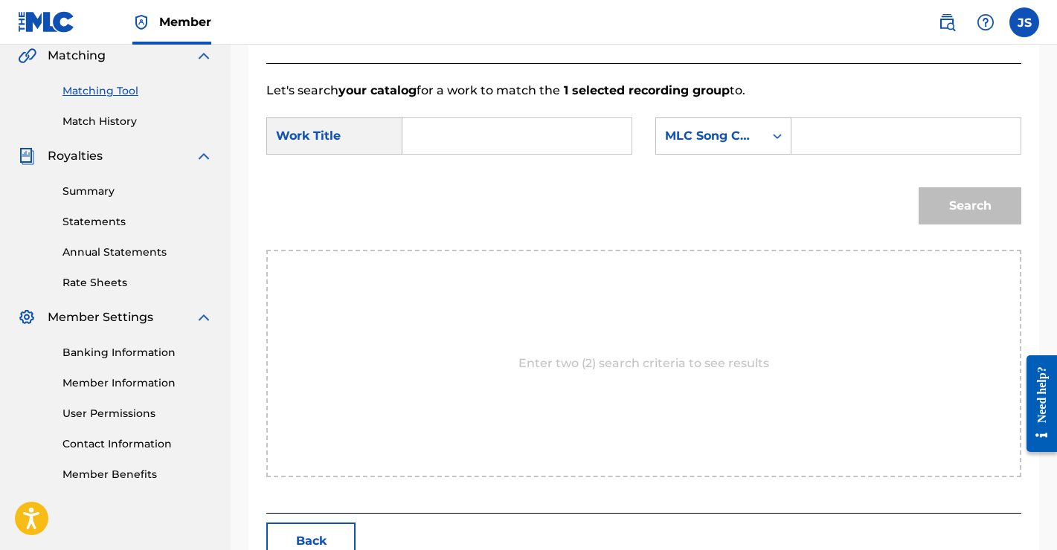
scroll to position [346, 0]
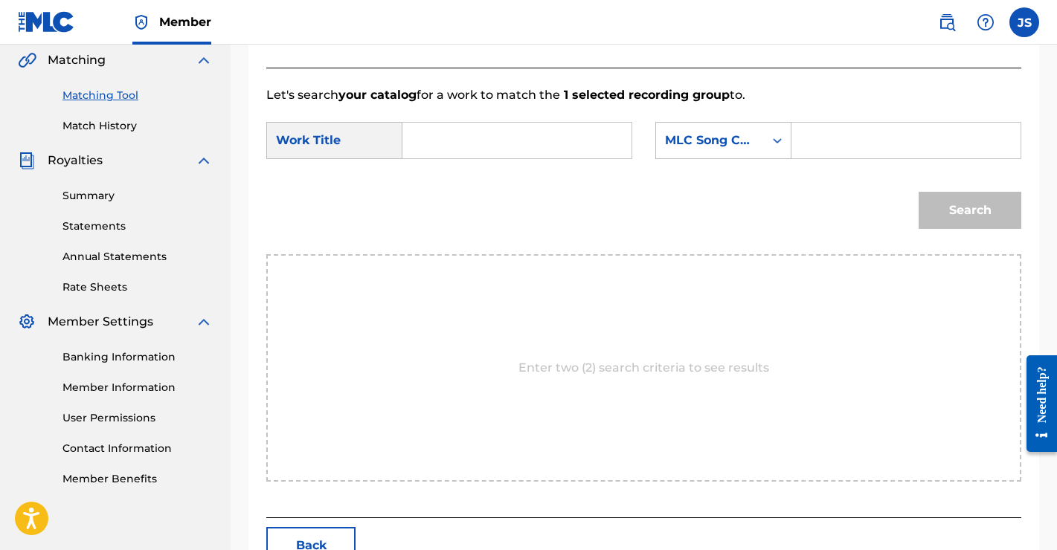
click at [443, 142] on input "Search Form" at bounding box center [517, 141] width 204 height 36
click at [439, 172] on strong "apach" at bounding box center [447, 174] width 38 height 14
type input "[GEOGRAPHIC_DATA]"
click at [749, 143] on div "MLC Song Code" at bounding box center [710, 141] width 90 height 18
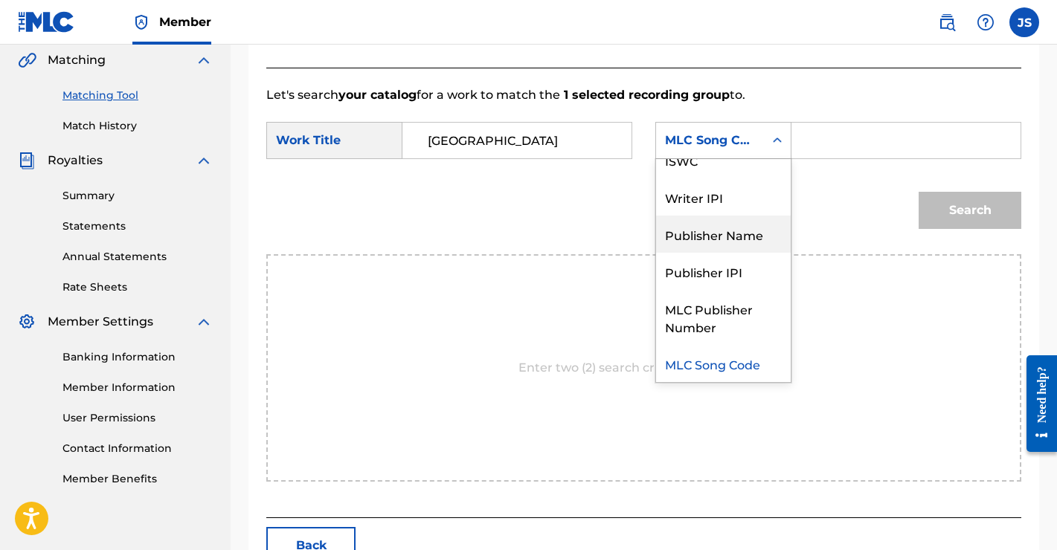
scroll to position [0, 0]
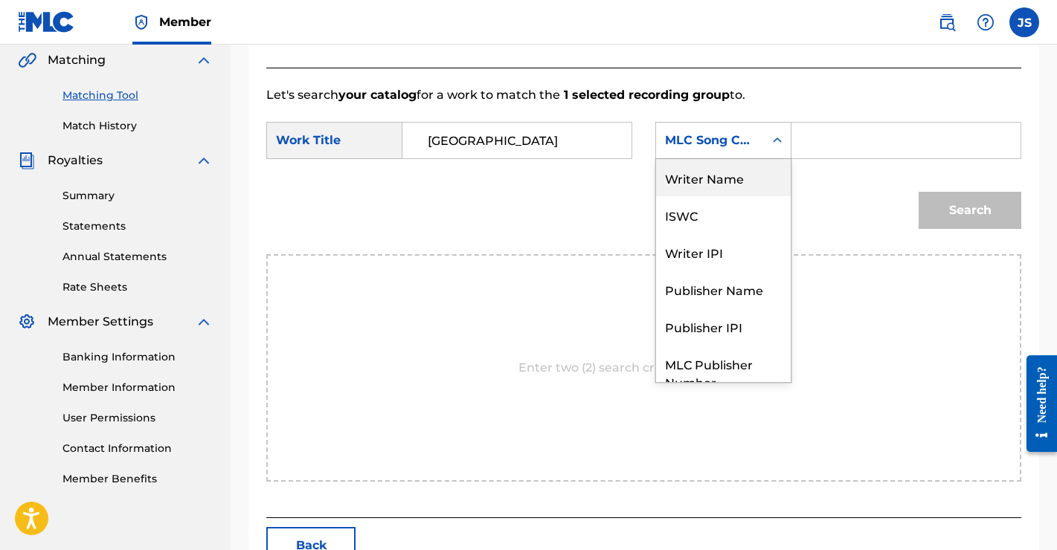
click at [718, 175] on div "Writer Name" at bounding box center [723, 177] width 135 height 37
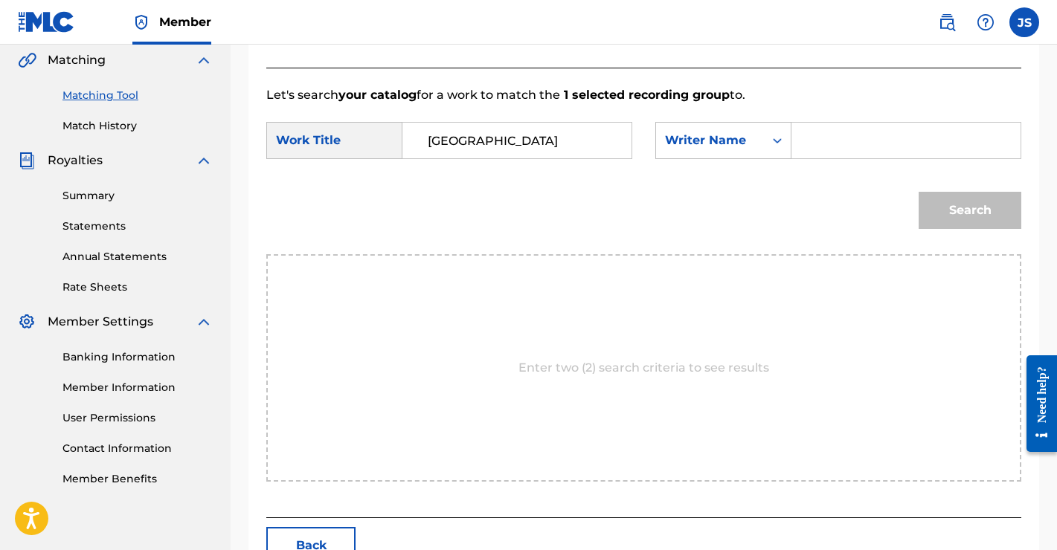
click at [828, 135] on input "Search Form" at bounding box center [906, 141] width 204 height 36
type input "[PERSON_NAME]"
click at [938, 207] on button "Search" at bounding box center [969, 210] width 103 height 37
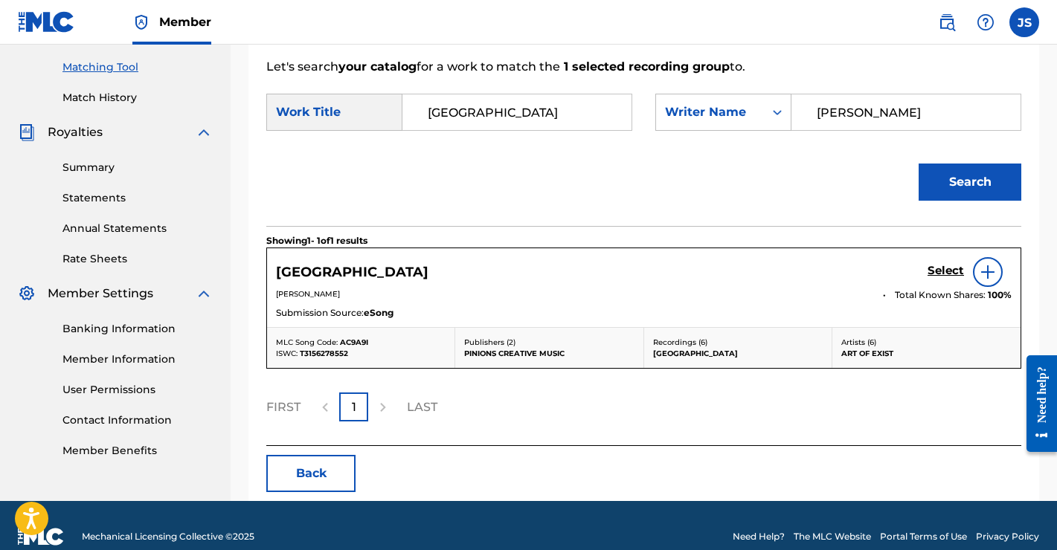
scroll to position [396, 0]
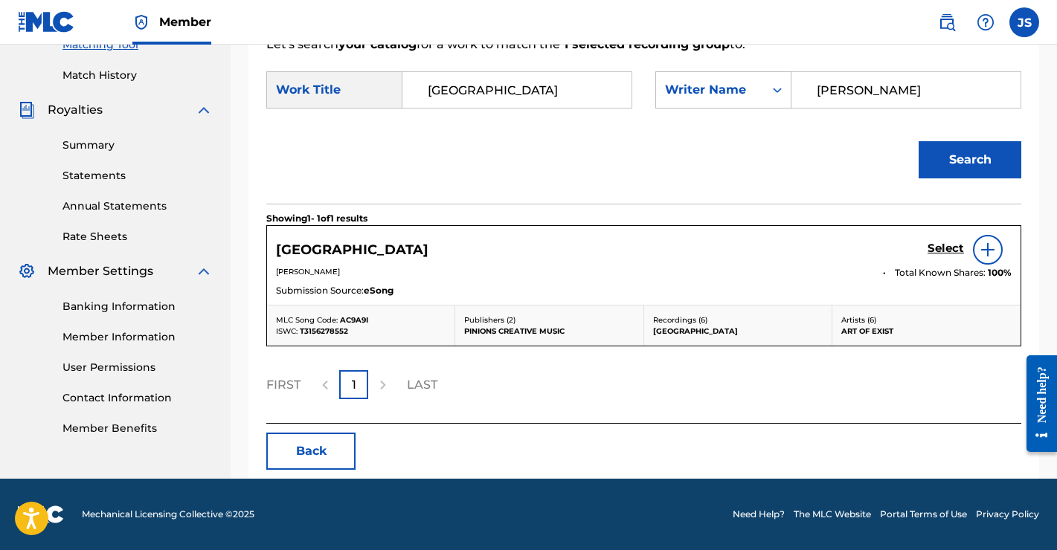
click at [941, 245] on h5 "Select" at bounding box center [945, 249] width 36 height 14
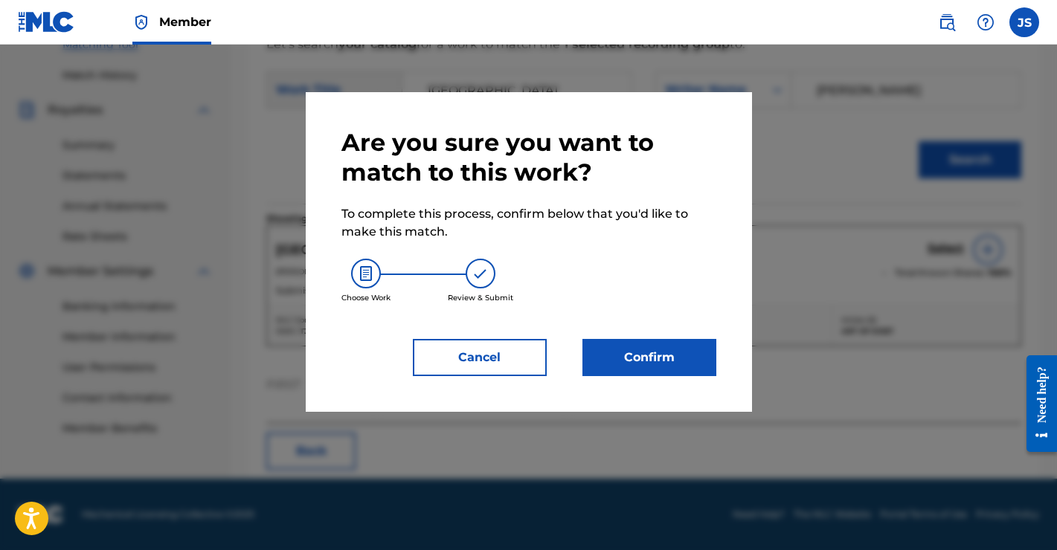
click at [626, 364] on button "Confirm" at bounding box center [649, 357] width 134 height 37
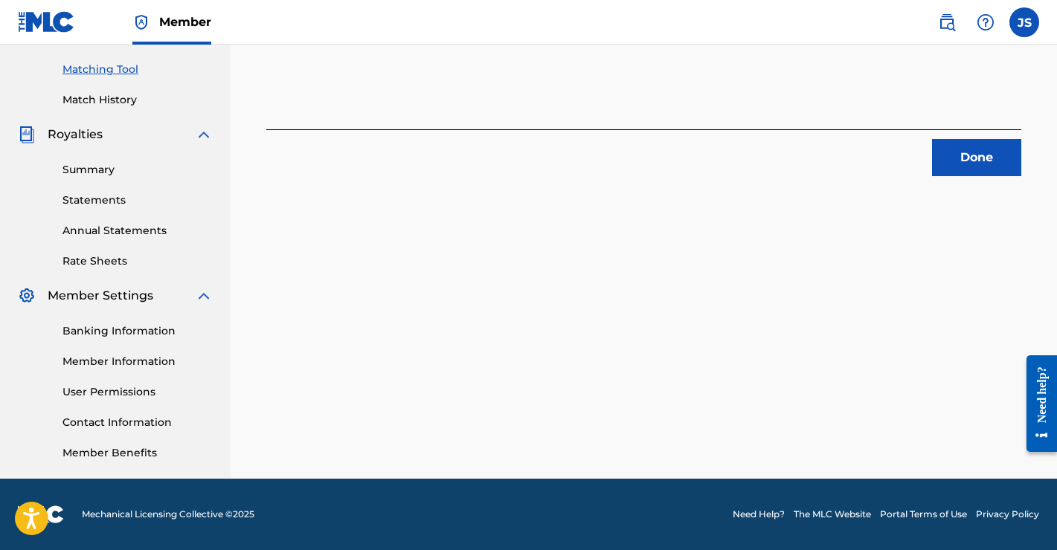
click at [970, 155] on button "Done" at bounding box center [976, 157] width 89 height 37
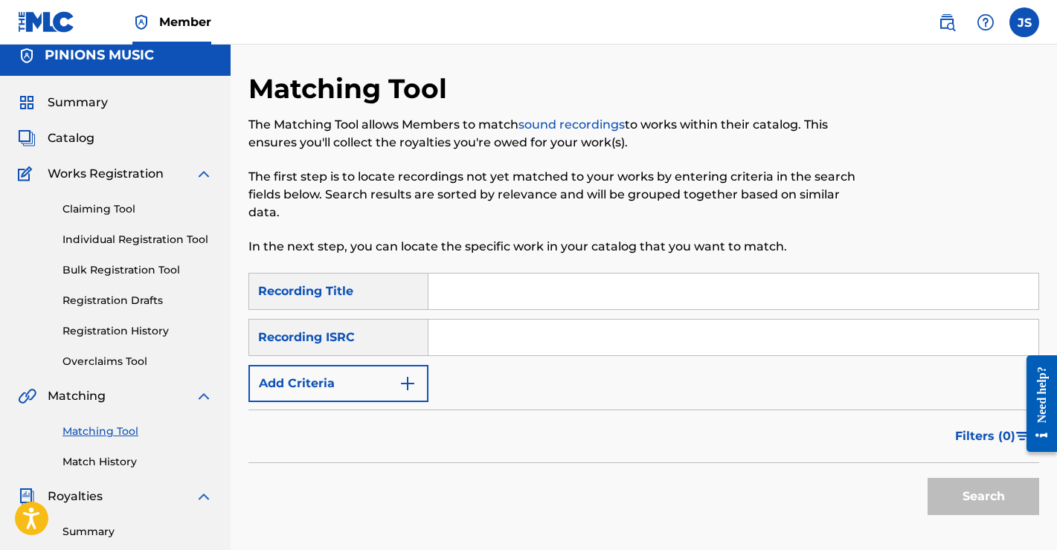
scroll to position [0, 0]
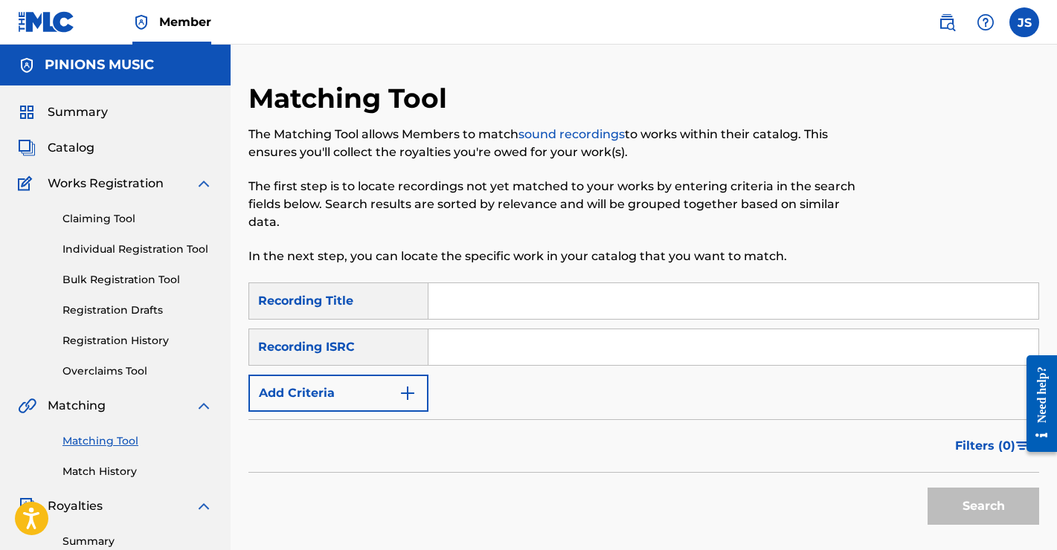
click at [383, 396] on button "Add Criteria" at bounding box center [338, 393] width 180 height 37
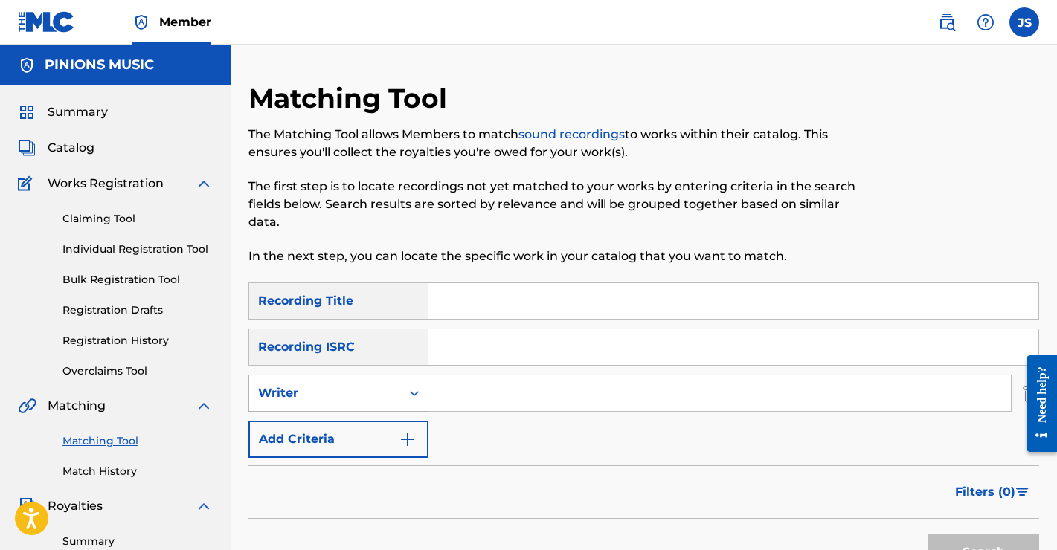
click at [380, 391] on div "Writer" at bounding box center [325, 393] width 134 height 18
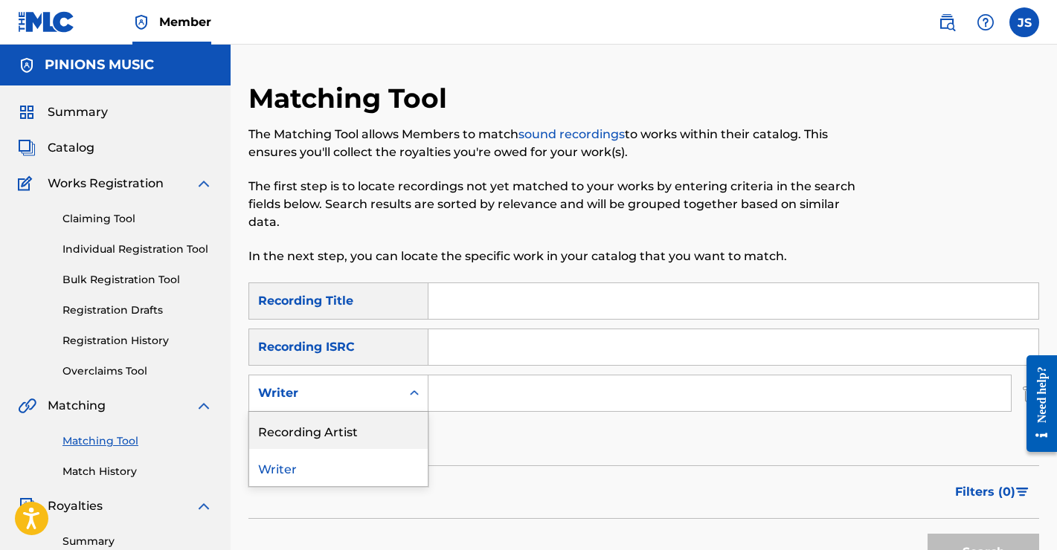
click at [367, 434] on div "Recording Artist" at bounding box center [338, 430] width 178 height 37
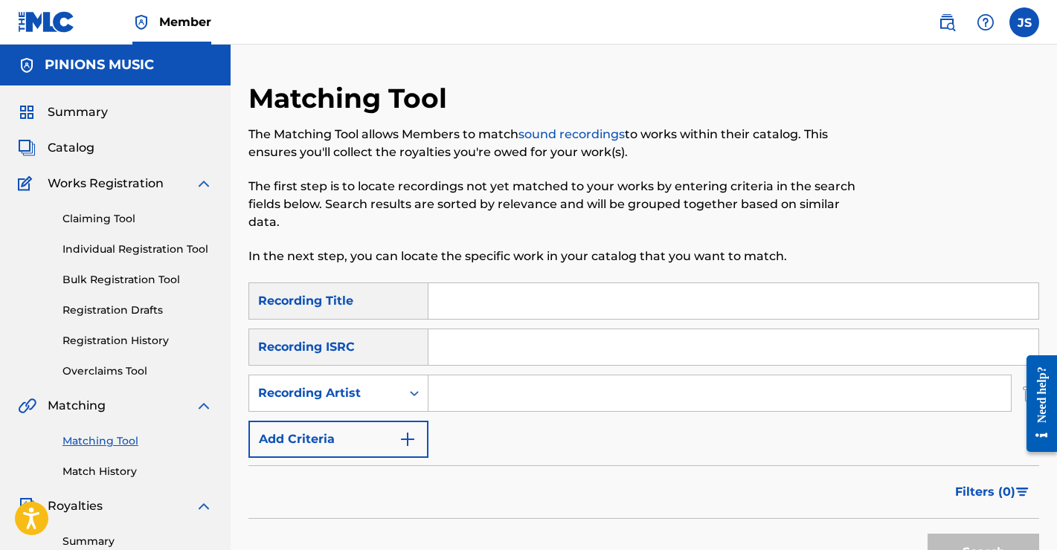
click at [486, 395] on input "Search Form" at bounding box center [719, 394] width 582 height 36
type input "savage gears"
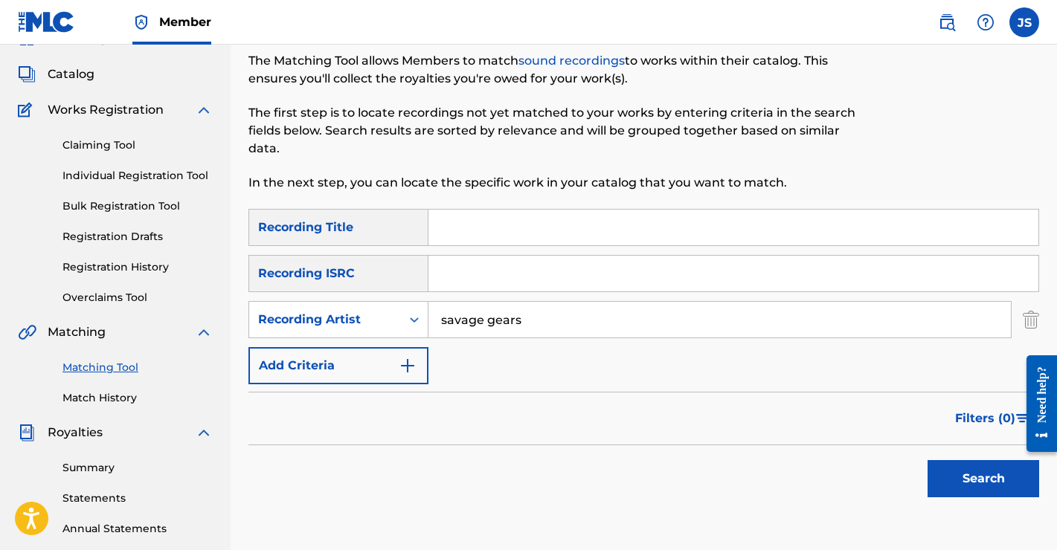
scroll to position [118, 0]
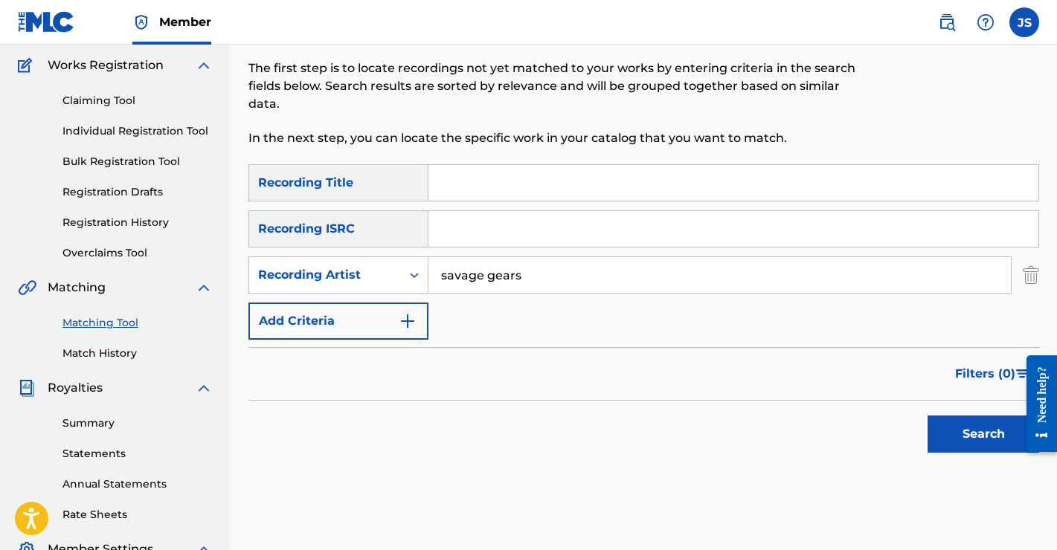
click at [962, 431] on button "Search" at bounding box center [983, 434] width 112 height 37
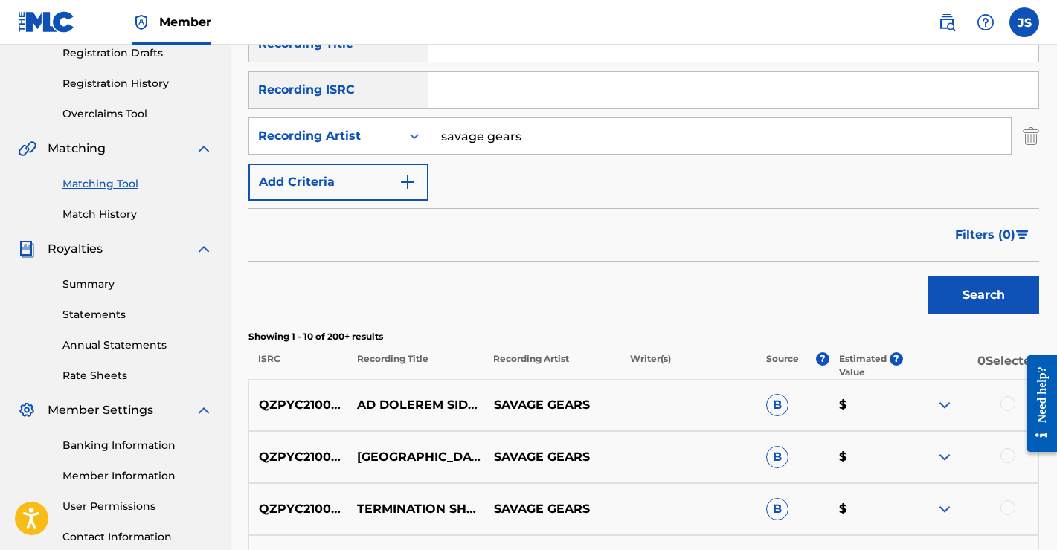
scroll to position [414, 0]
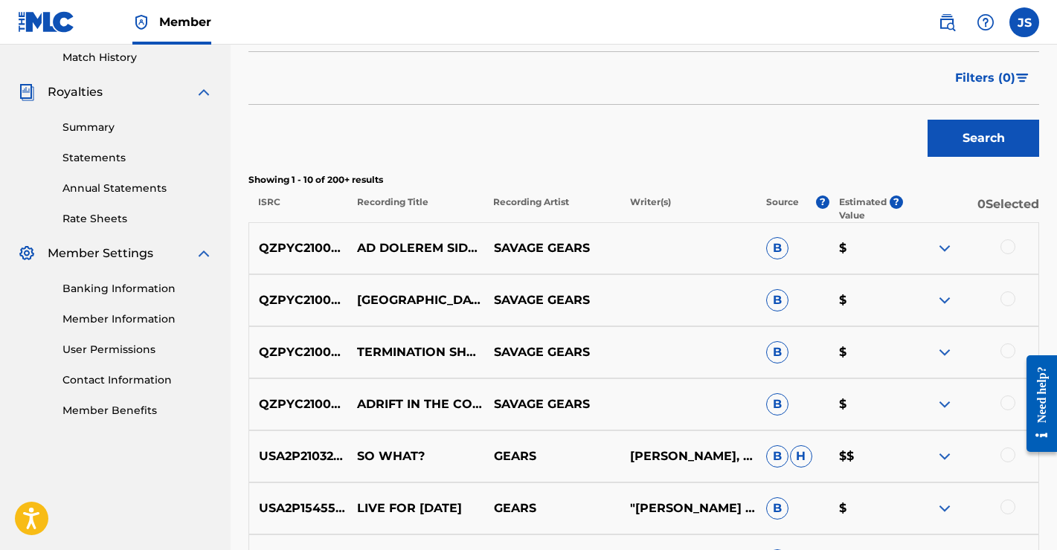
click at [1005, 352] on div at bounding box center [1007, 351] width 15 height 15
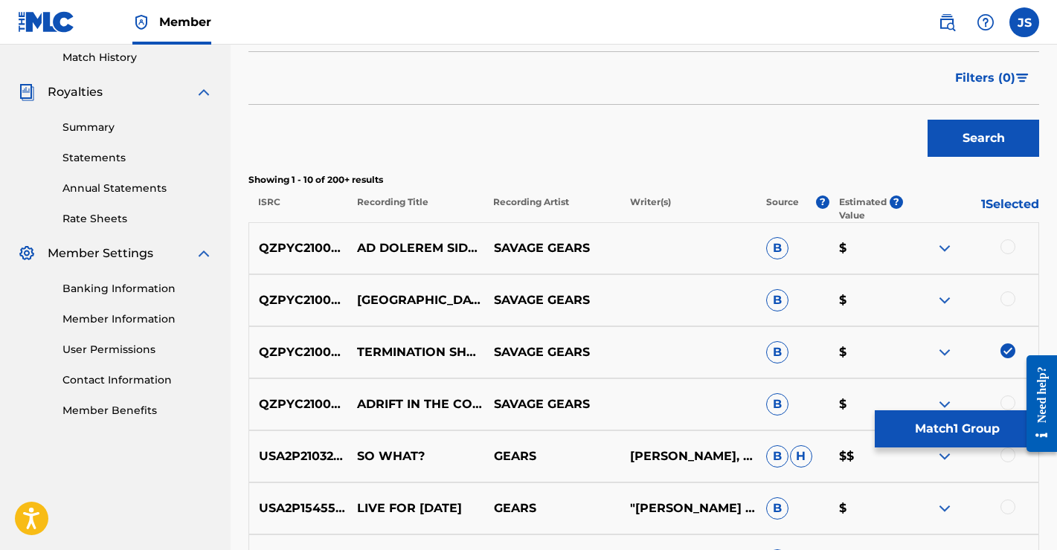
click at [926, 428] on button "Match 1 Group" at bounding box center [957, 428] width 164 height 37
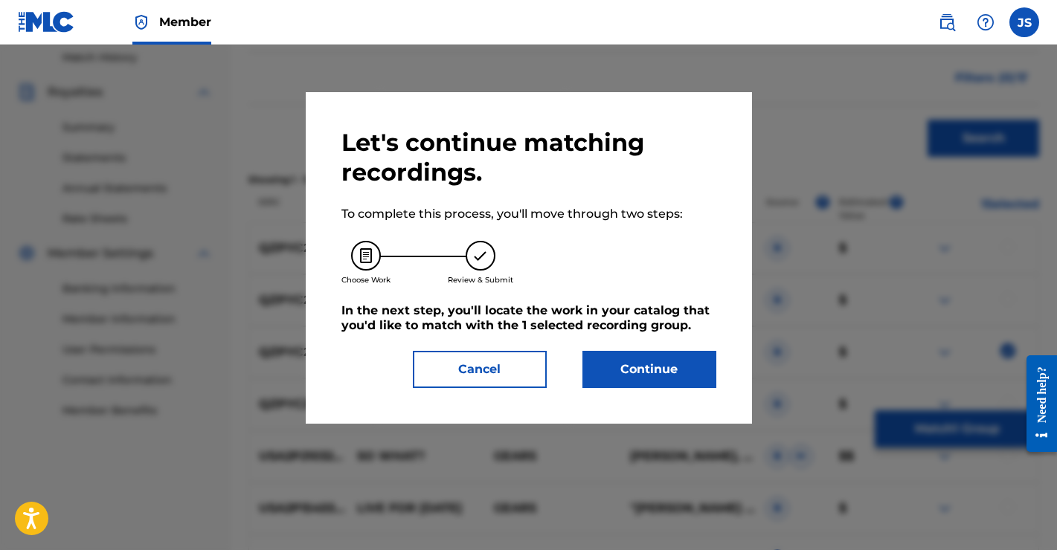
click at [645, 374] on button "Continue" at bounding box center [649, 369] width 134 height 37
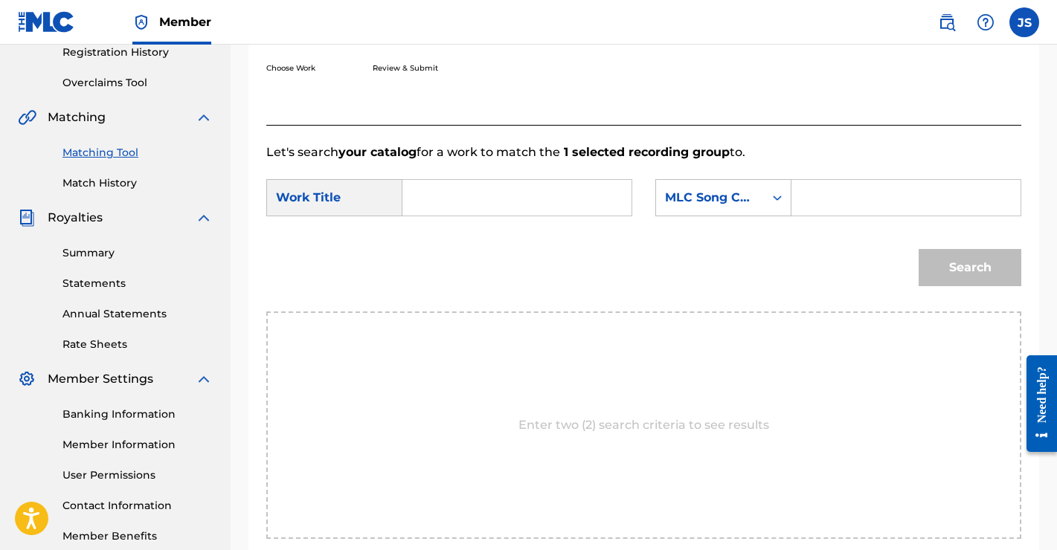
scroll to position [225, 0]
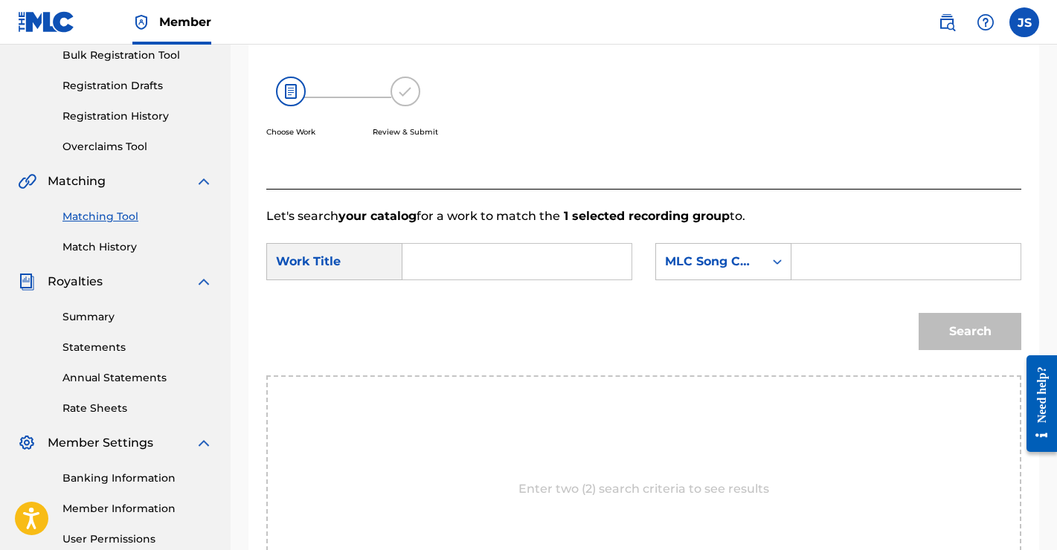
click at [496, 267] on input "Search Form" at bounding box center [517, 262] width 204 height 36
click at [506, 316] on div "Search" at bounding box center [643, 336] width 755 height 77
click at [494, 244] on input "term" at bounding box center [517, 262] width 204 height 36
click at [484, 265] on input "term" at bounding box center [517, 262] width 204 height 36
click at [451, 306] on span "ination shock" at bounding box center [464, 304] width 73 height 32
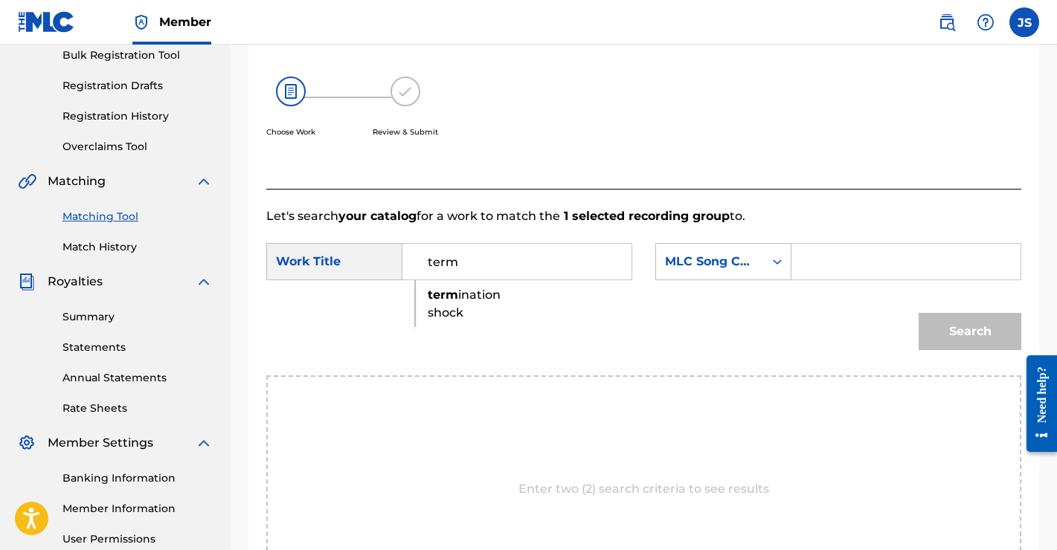
type input "termination shock"
click at [770, 265] on icon "Search Form" at bounding box center [777, 261] width 15 height 15
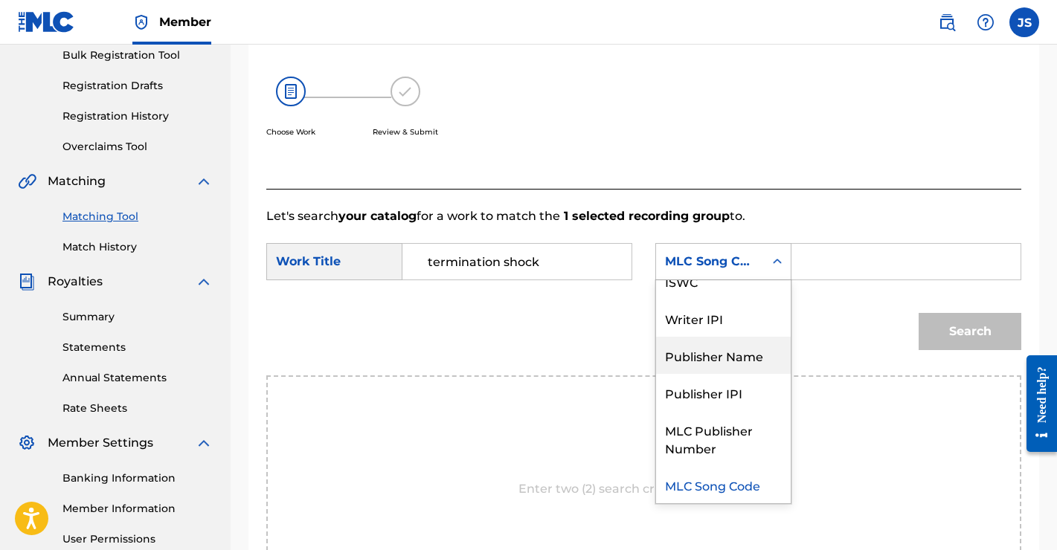
scroll to position [0, 0]
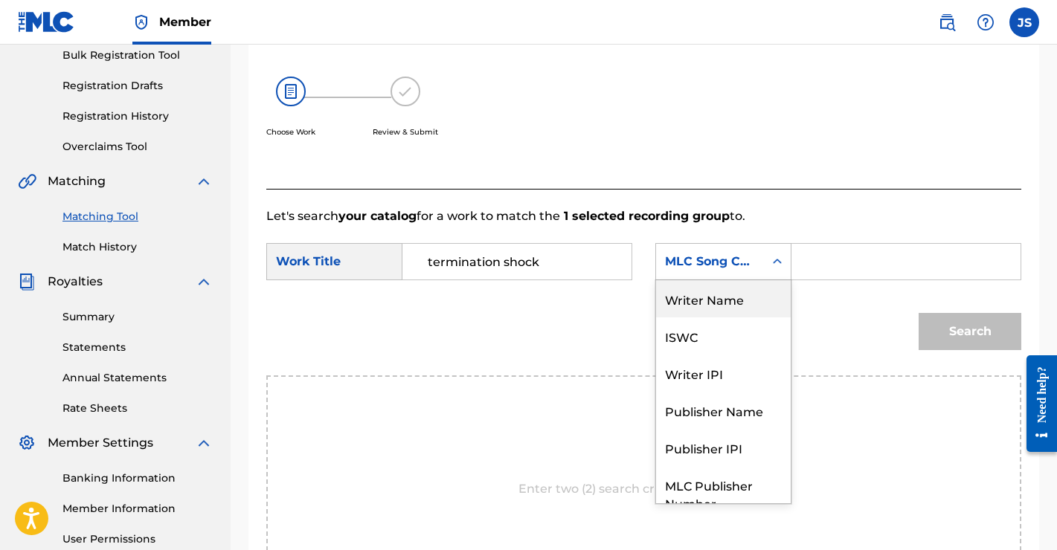
click at [716, 307] on div "Writer Name" at bounding box center [723, 298] width 135 height 37
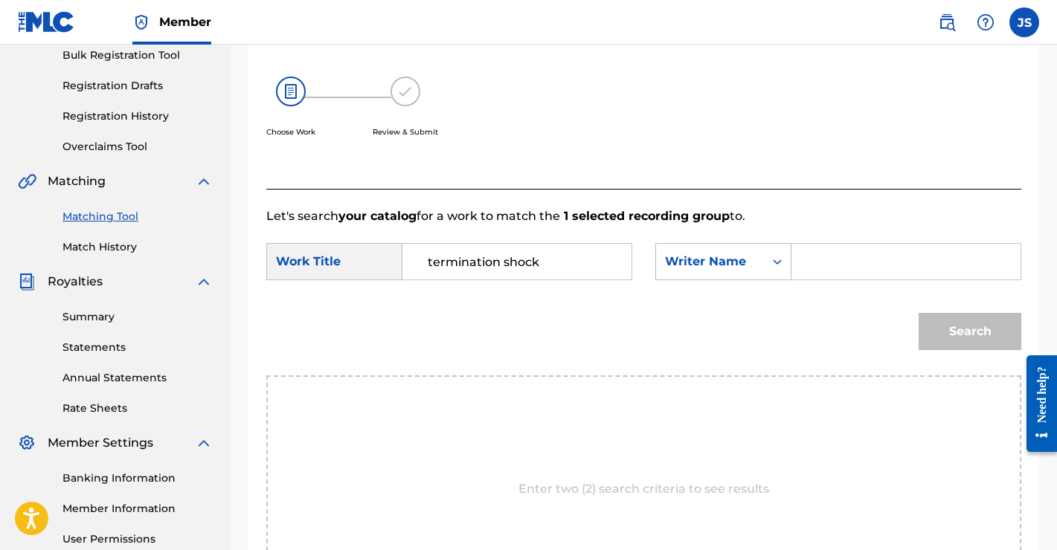
click at [869, 251] on input "Search Form" at bounding box center [906, 262] width 204 height 36
type input "[PERSON_NAME]"
click at [952, 329] on button "Search" at bounding box center [969, 331] width 103 height 37
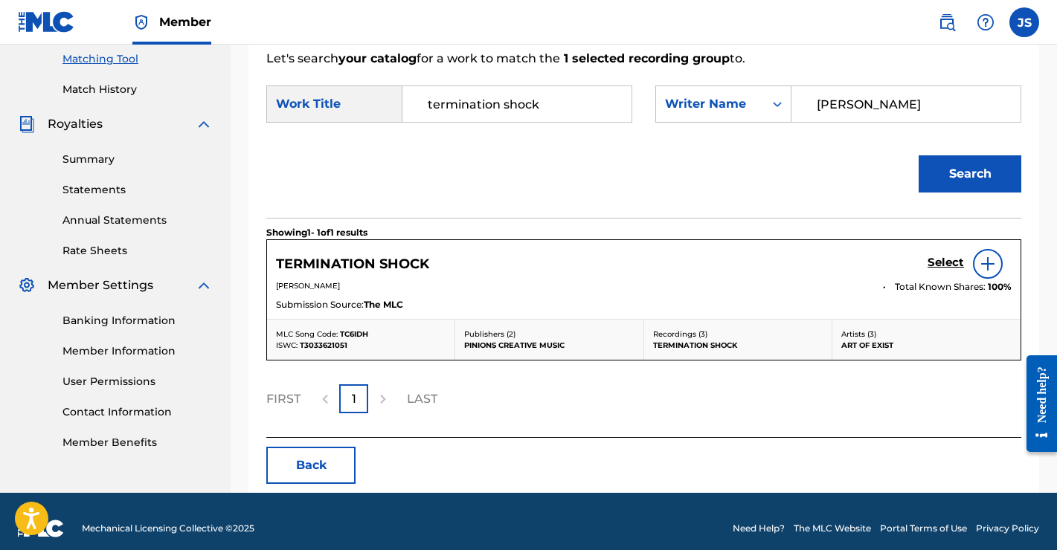
scroll to position [384, 0]
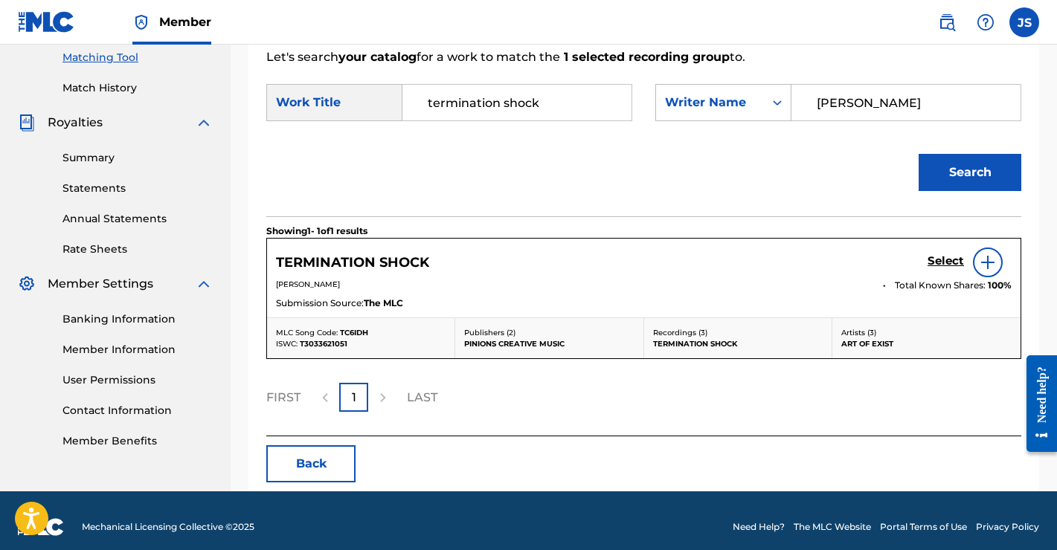
click at [985, 263] on img at bounding box center [988, 263] width 18 height 18
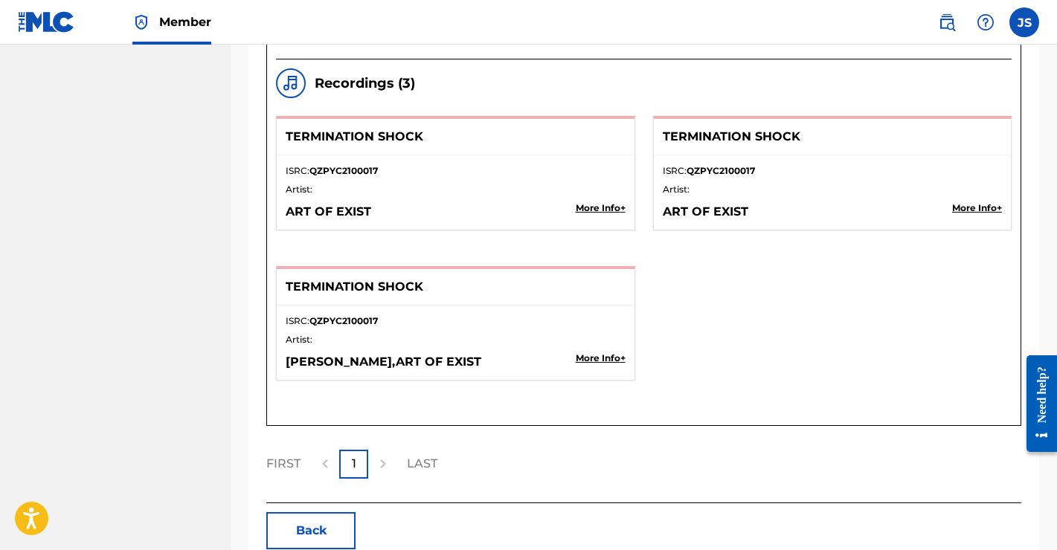
scroll to position [1532, 0]
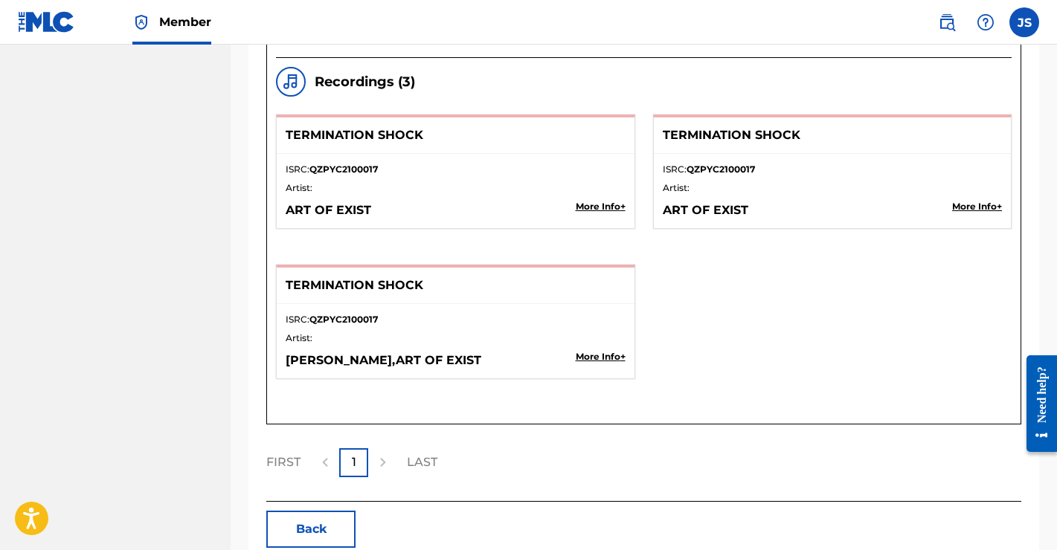
click at [605, 357] on p "More Info +" at bounding box center [601, 356] width 50 height 13
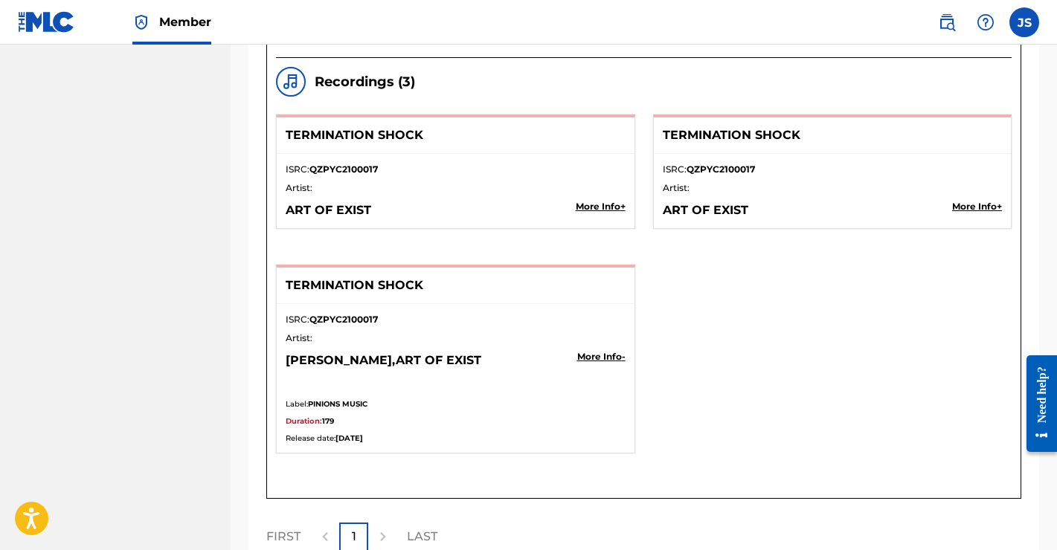
click at [605, 357] on p "More Info -" at bounding box center [601, 356] width 48 height 13
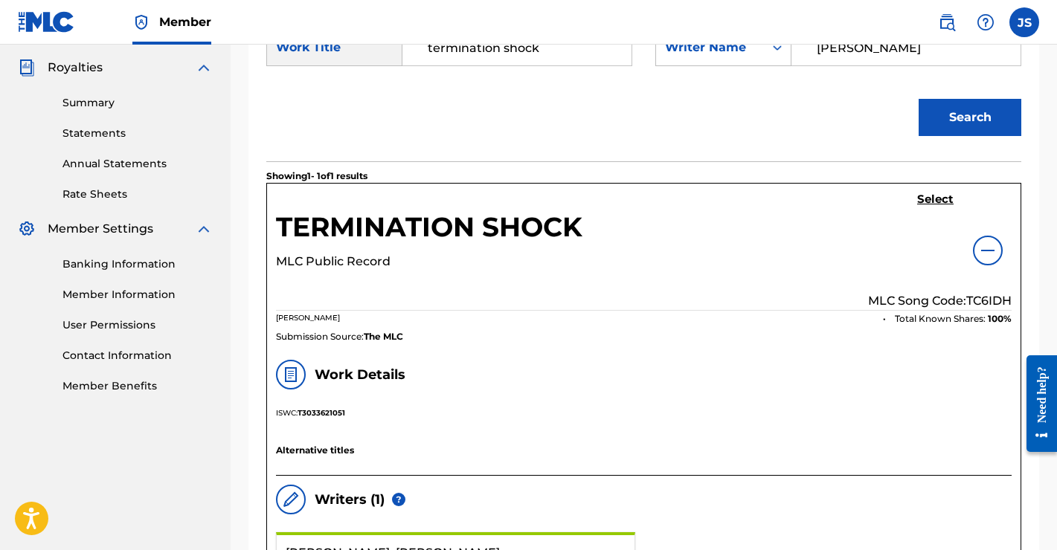
scroll to position [355, 0]
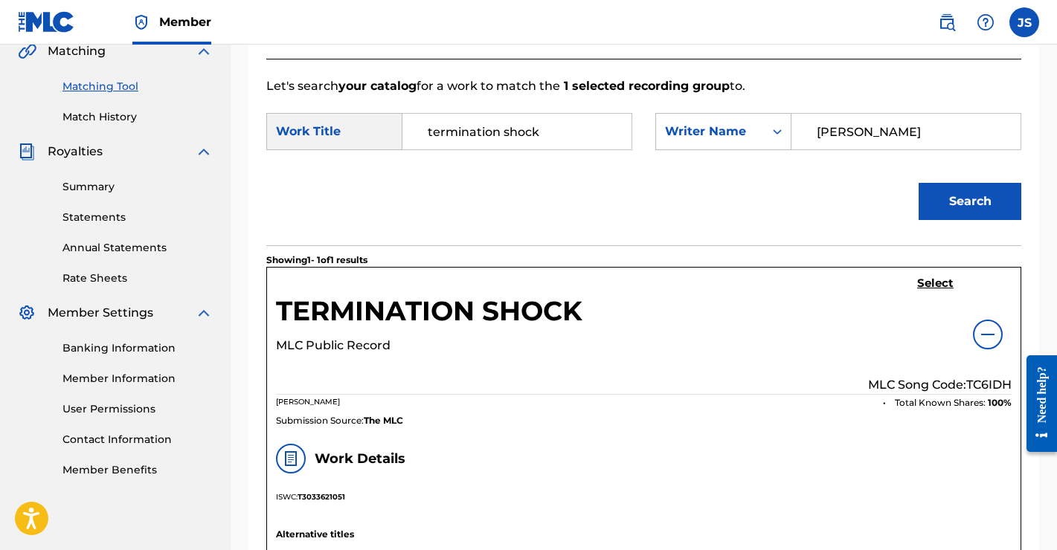
click at [931, 282] on h5 "Select" at bounding box center [935, 284] width 36 height 14
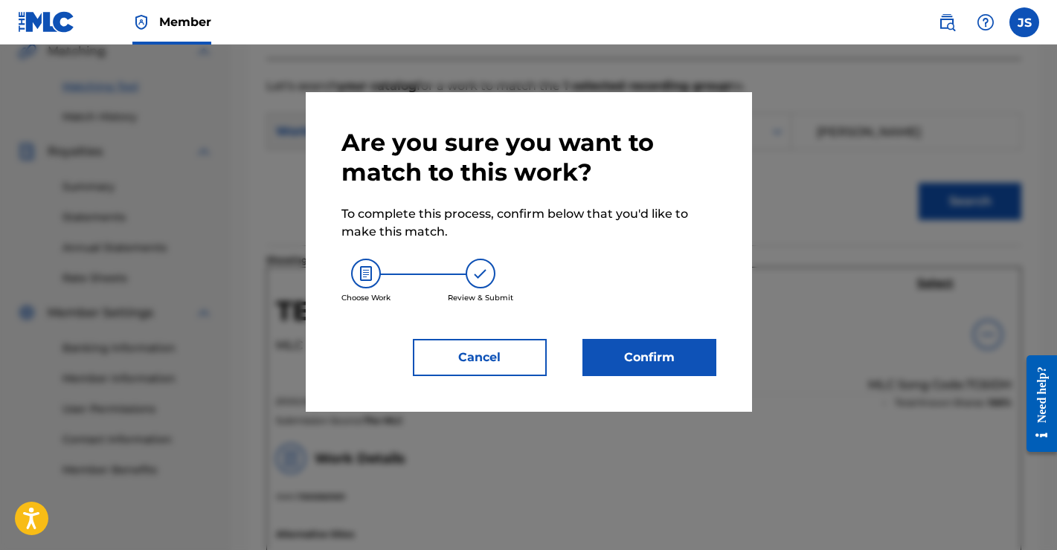
click at [651, 355] on button "Confirm" at bounding box center [649, 357] width 134 height 37
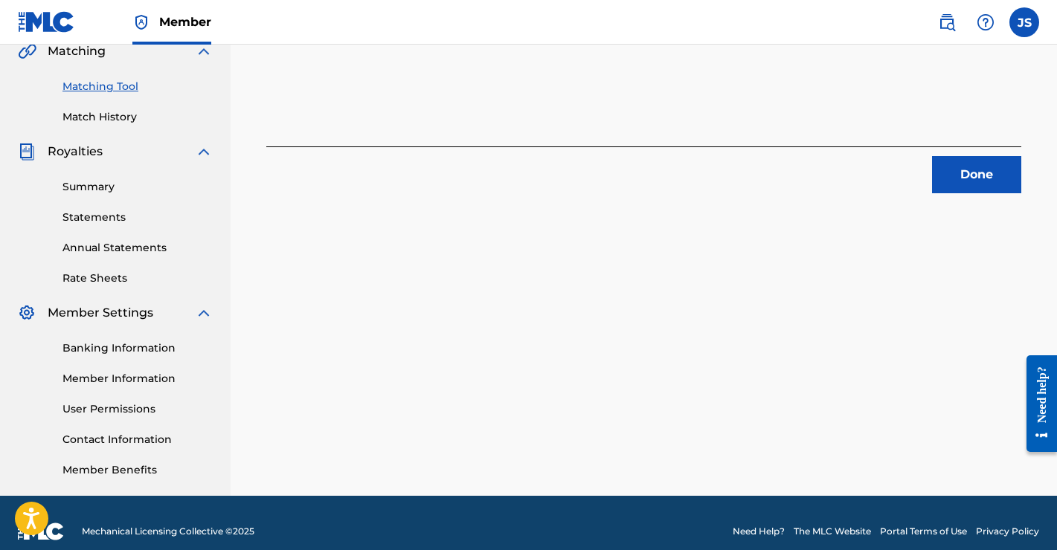
click at [955, 181] on button "Done" at bounding box center [976, 174] width 89 height 37
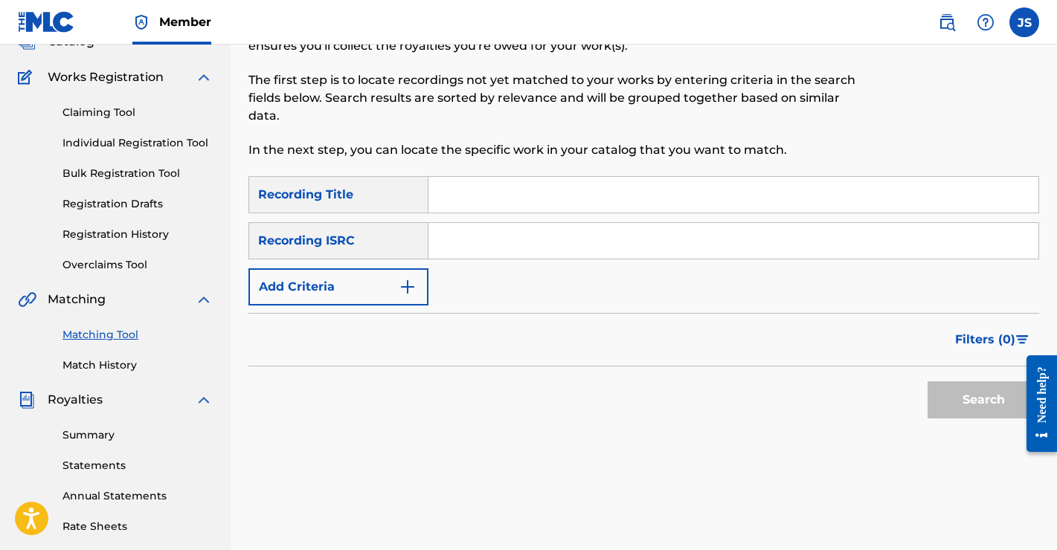
scroll to position [57, 0]
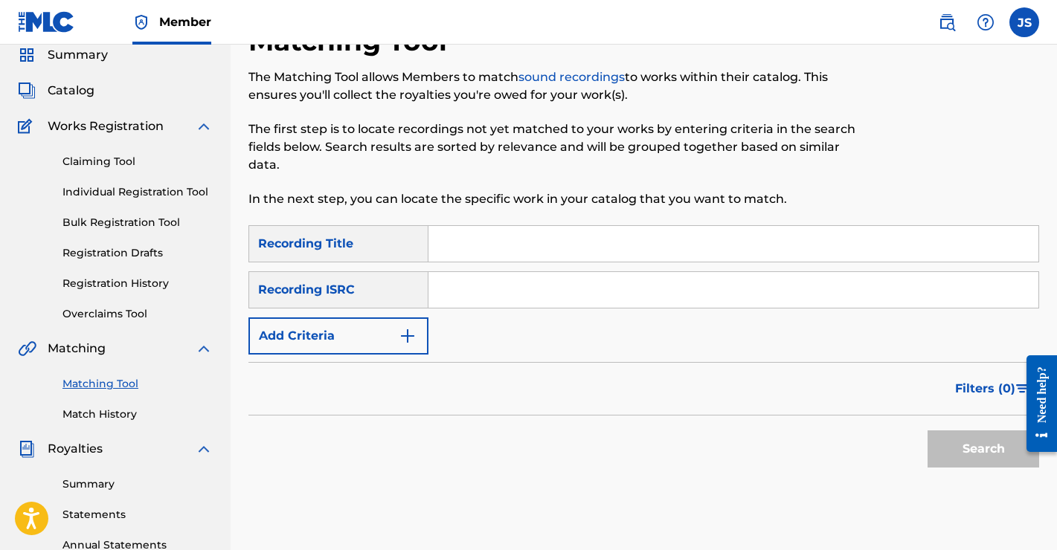
click at [350, 327] on button "Add Criteria" at bounding box center [338, 336] width 180 height 37
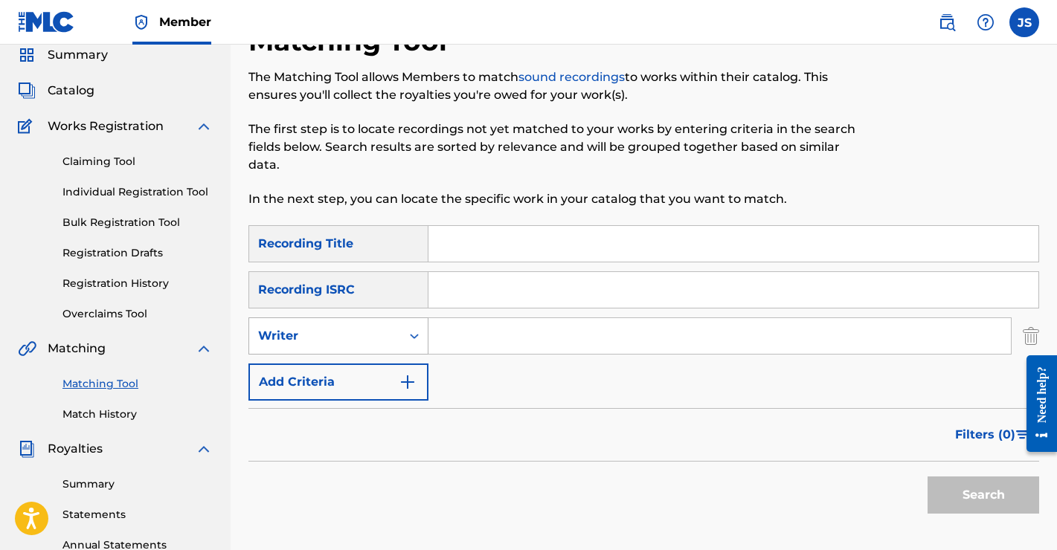
click at [355, 331] on div "Writer" at bounding box center [325, 336] width 134 height 18
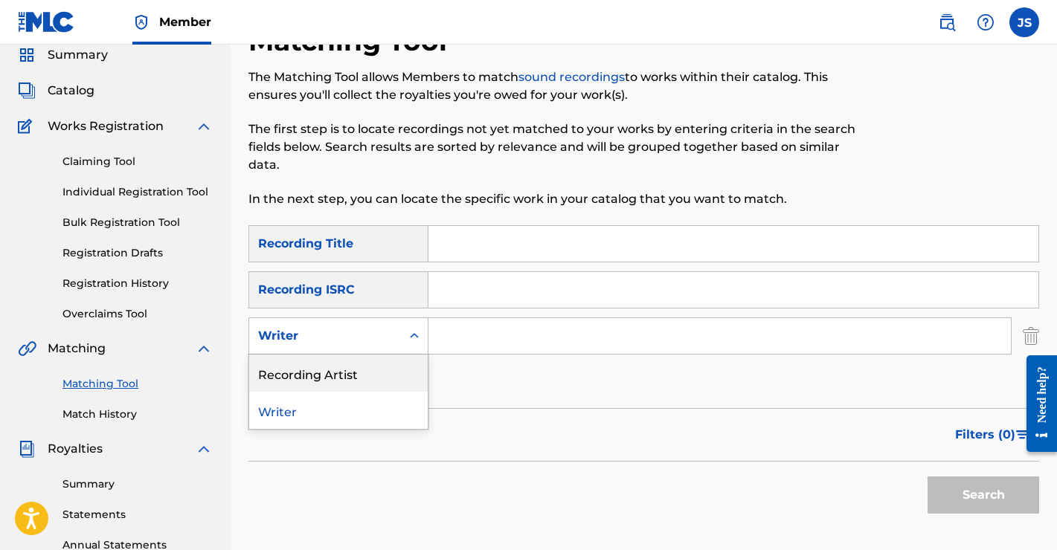
click at [348, 367] on div "Recording Artist" at bounding box center [338, 373] width 178 height 37
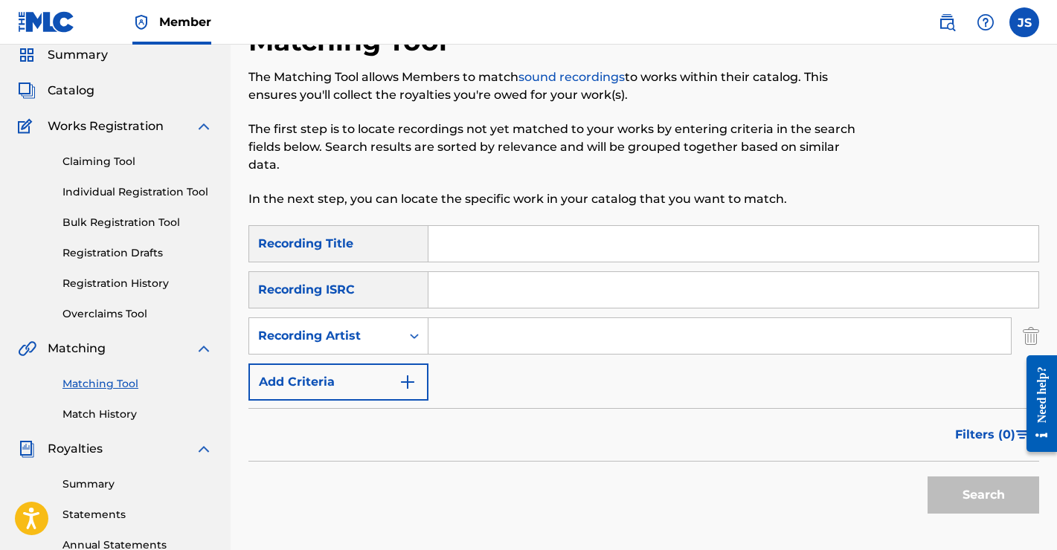
click at [511, 338] on input "Search Form" at bounding box center [719, 336] width 582 height 36
type input "savage gears"
click at [970, 480] on button "Search" at bounding box center [983, 495] width 112 height 37
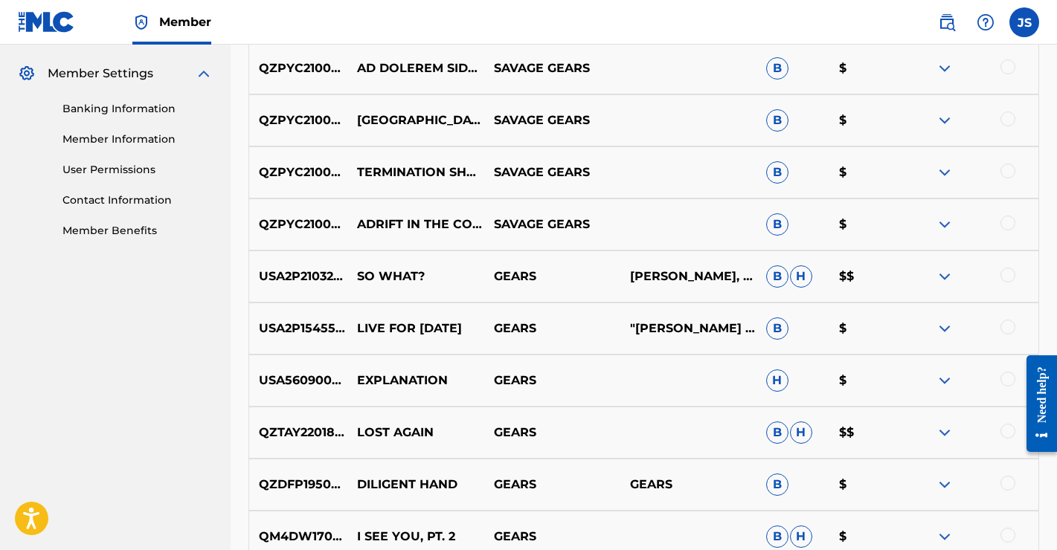
scroll to position [600, 0]
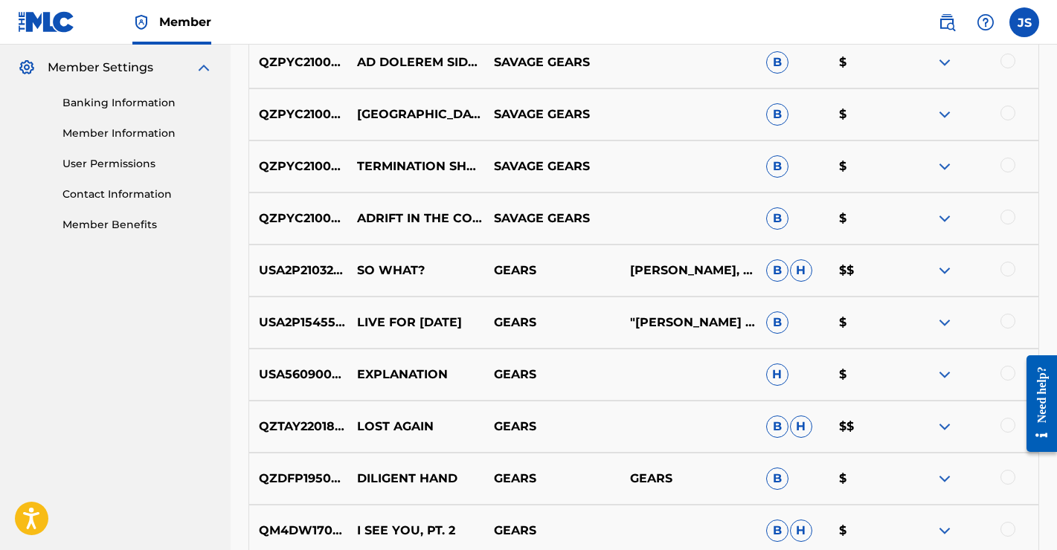
click at [1008, 216] on div at bounding box center [1007, 217] width 15 height 15
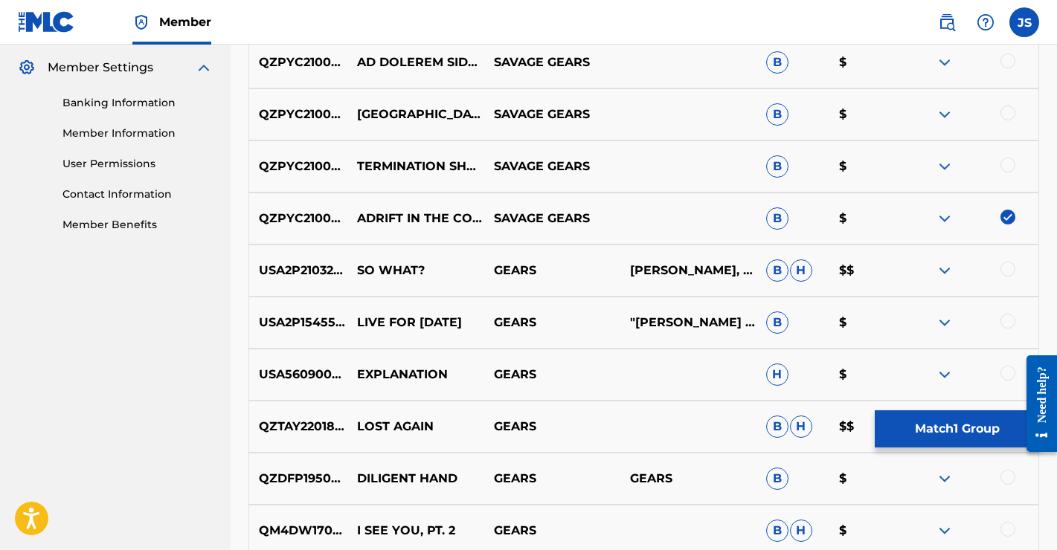
click at [941, 432] on button "Match 1 Group" at bounding box center [957, 428] width 164 height 37
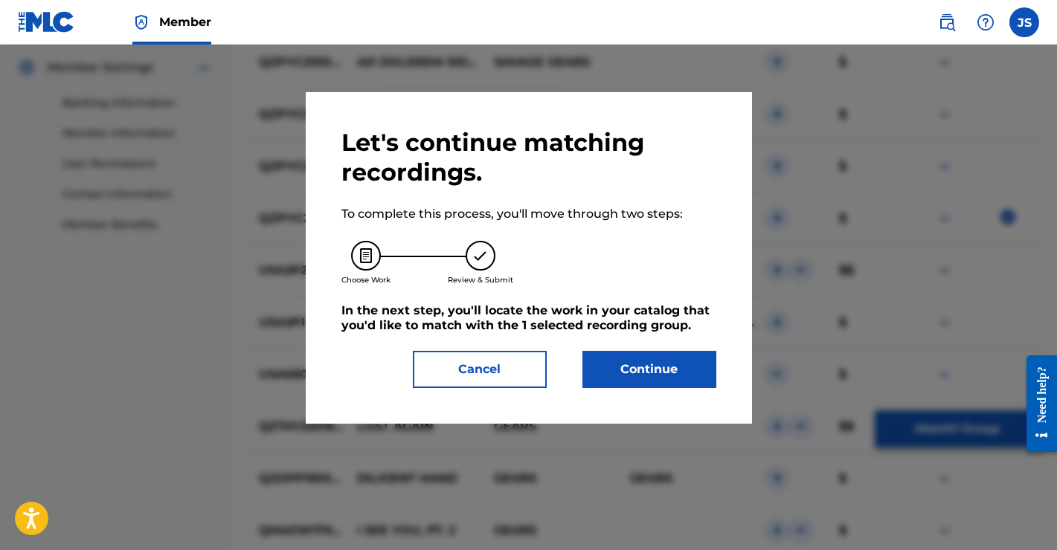
click at [627, 368] on button "Continue" at bounding box center [649, 369] width 134 height 37
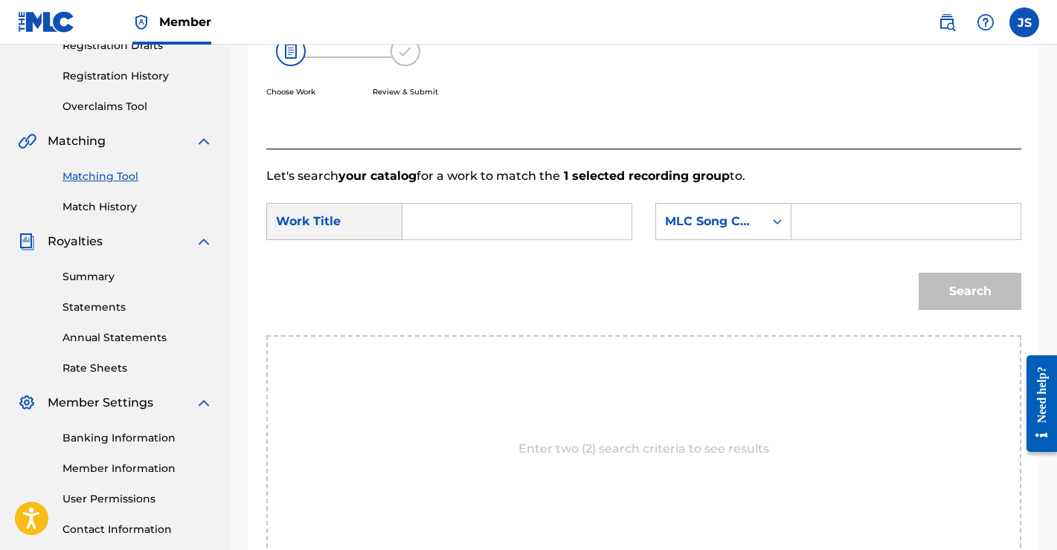
scroll to position [224, 0]
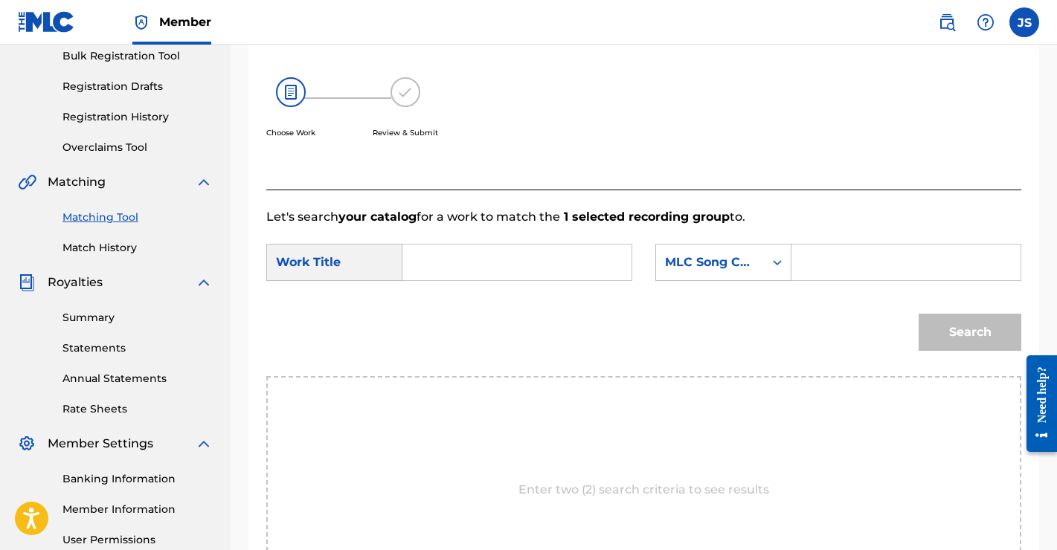
click at [509, 254] on input "Search Form" at bounding box center [517, 263] width 204 height 36
click at [438, 310] on span "in the cosmos" at bounding box center [451, 314] width 46 height 50
type input "adrift in the cosmos"
click at [759, 256] on div "MLC Song Code" at bounding box center [710, 262] width 108 height 28
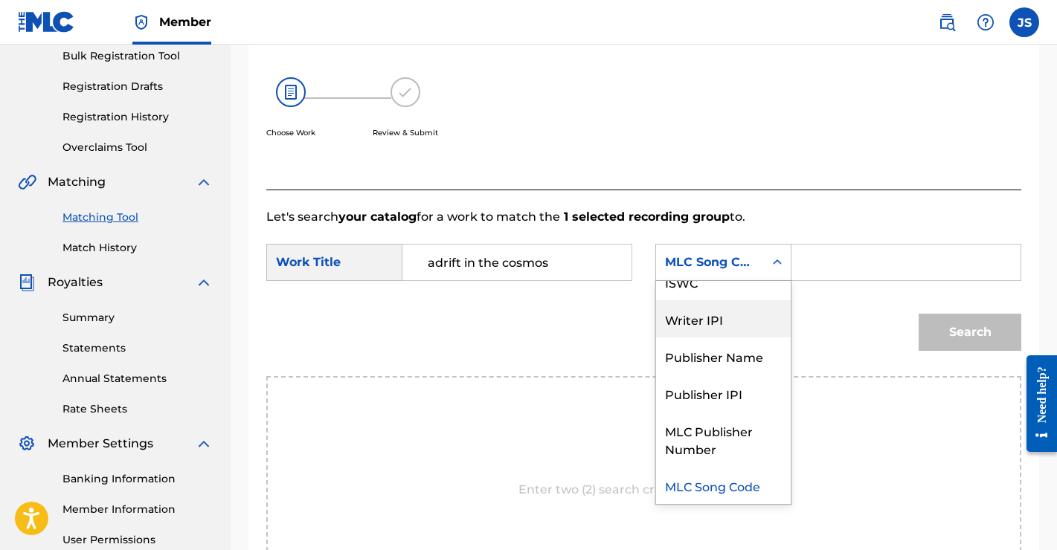
scroll to position [0, 0]
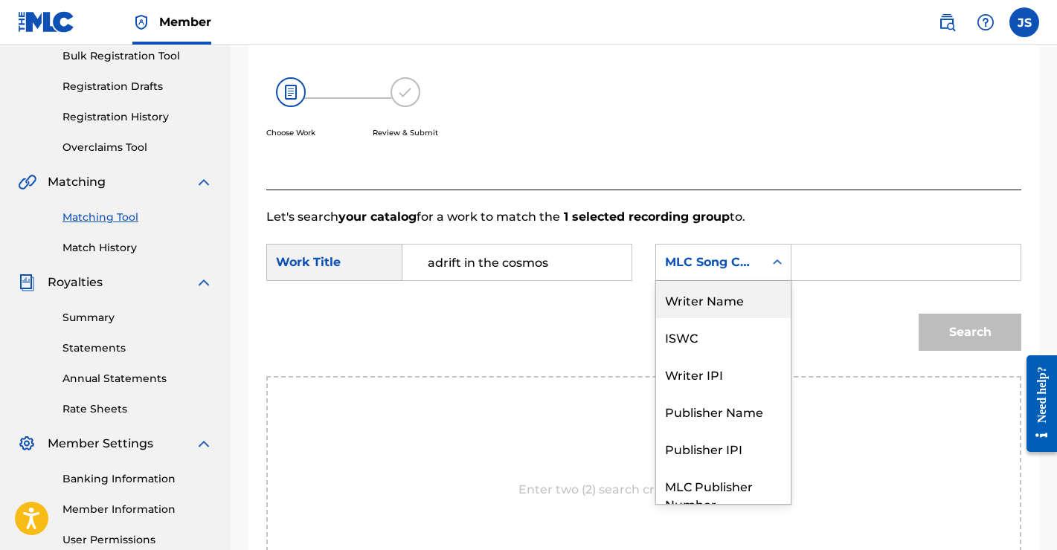
click at [711, 304] on div "Writer Name" at bounding box center [723, 299] width 135 height 37
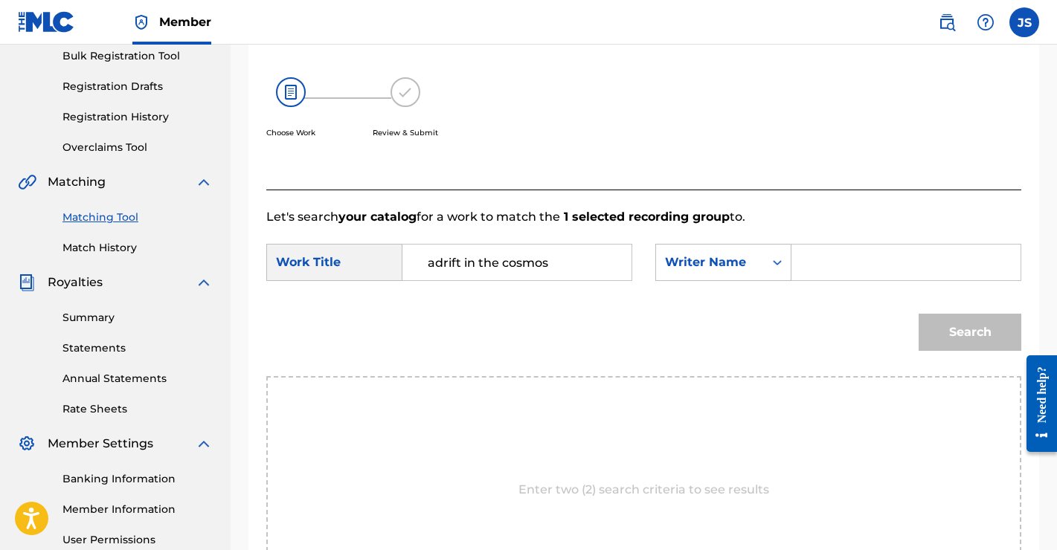
click at [843, 266] on input "Search Form" at bounding box center [906, 263] width 204 height 36
type input "[PERSON_NAME]"
click at [955, 324] on button "Search" at bounding box center [969, 332] width 103 height 37
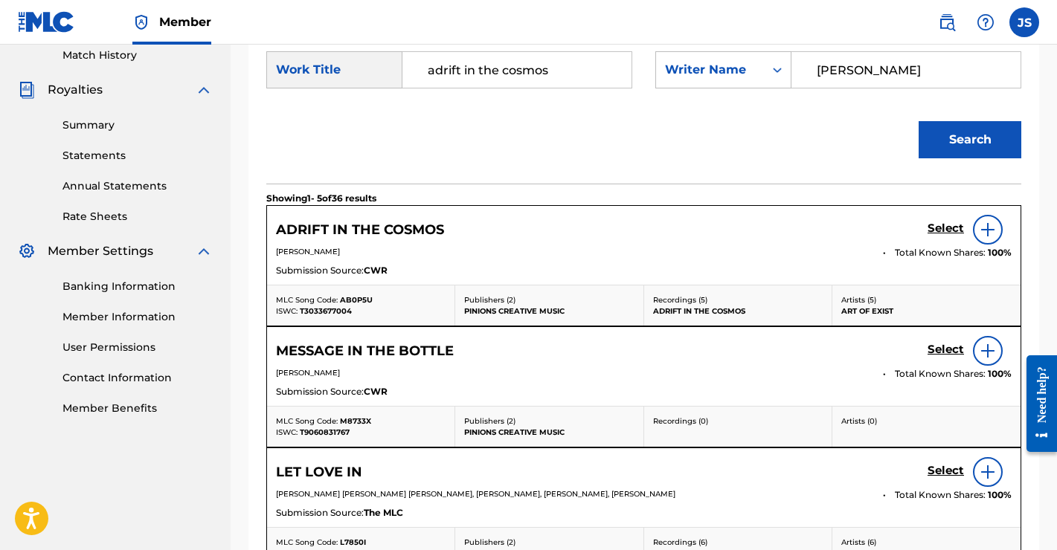
scroll to position [413, 0]
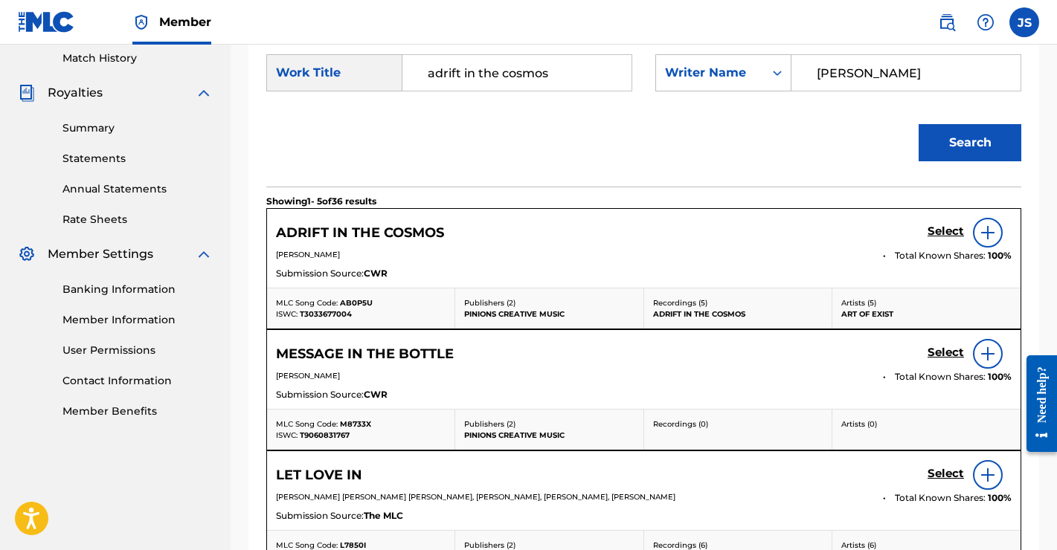
click at [990, 233] on img at bounding box center [988, 233] width 18 height 18
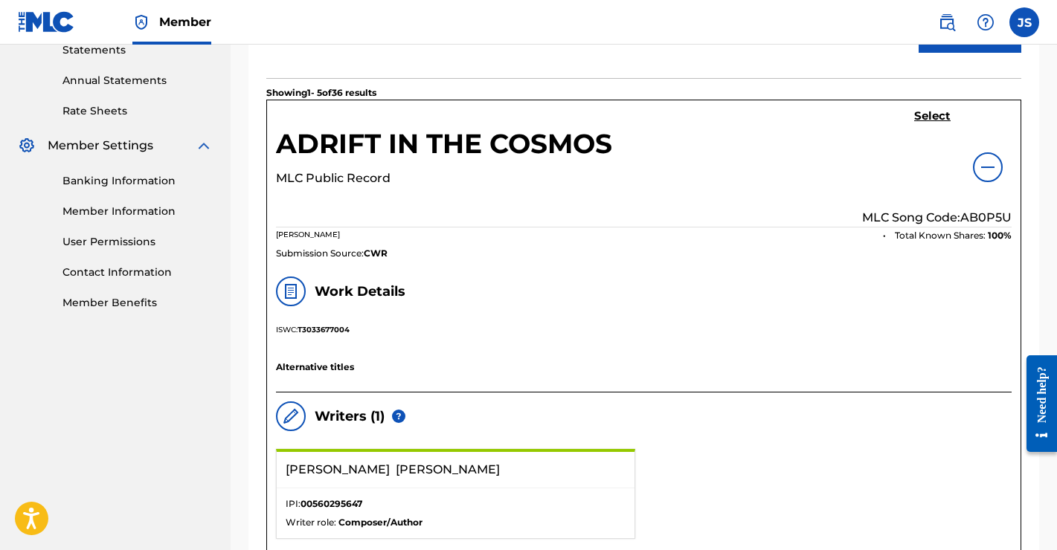
scroll to position [518, 0]
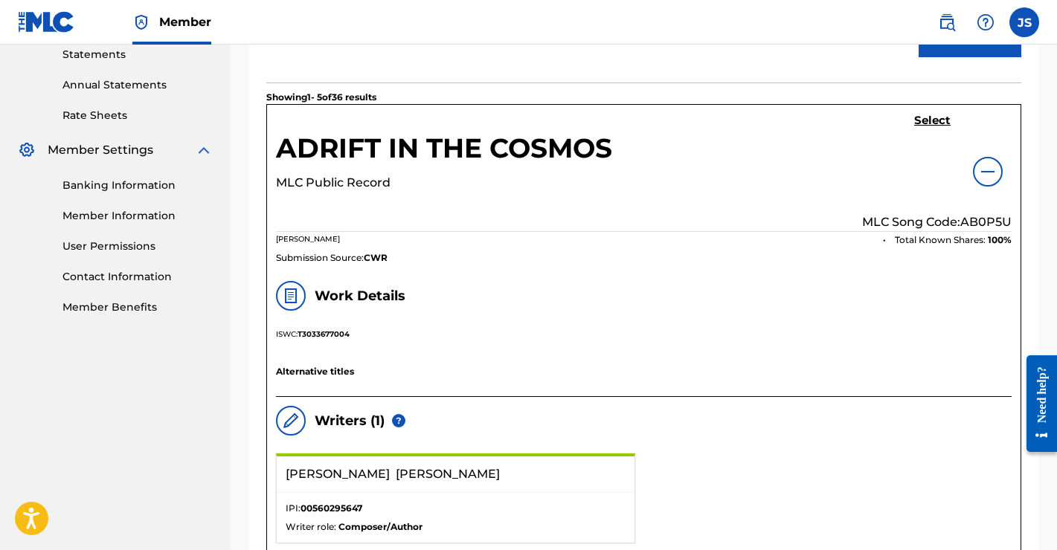
click at [929, 120] on h5 "Select" at bounding box center [932, 121] width 36 height 14
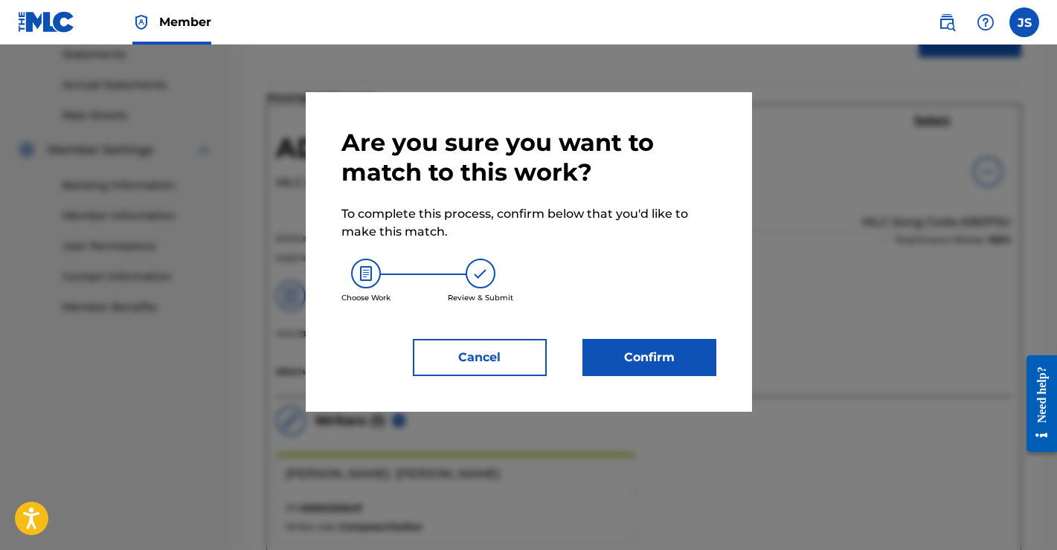
click at [645, 359] on button "Confirm" at bounding box center [649, 357] width 134 height 37
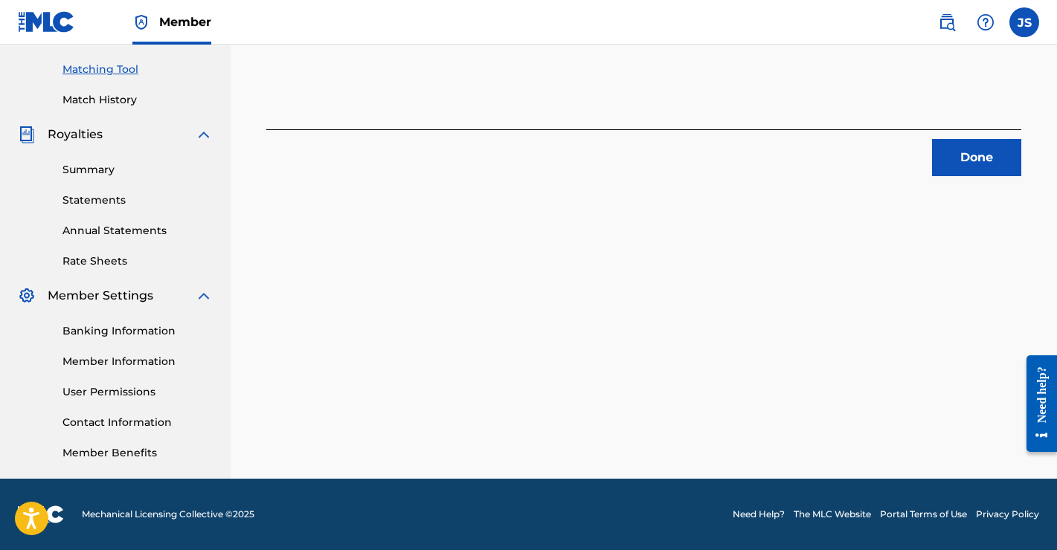
click at [968, 155] on button "Done" at bounding box center [976, 157] width 89 height 37
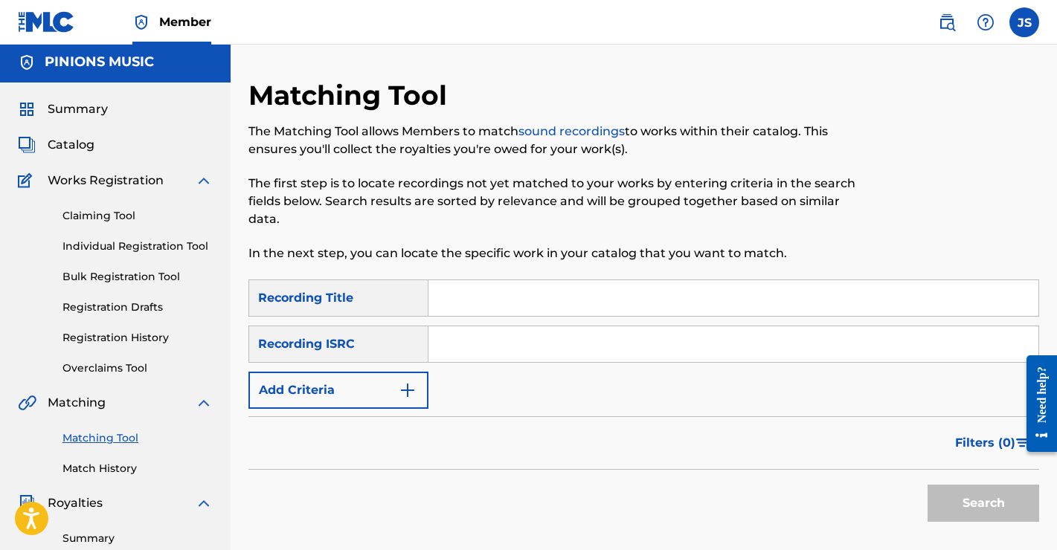
scroll to position [0, 0]
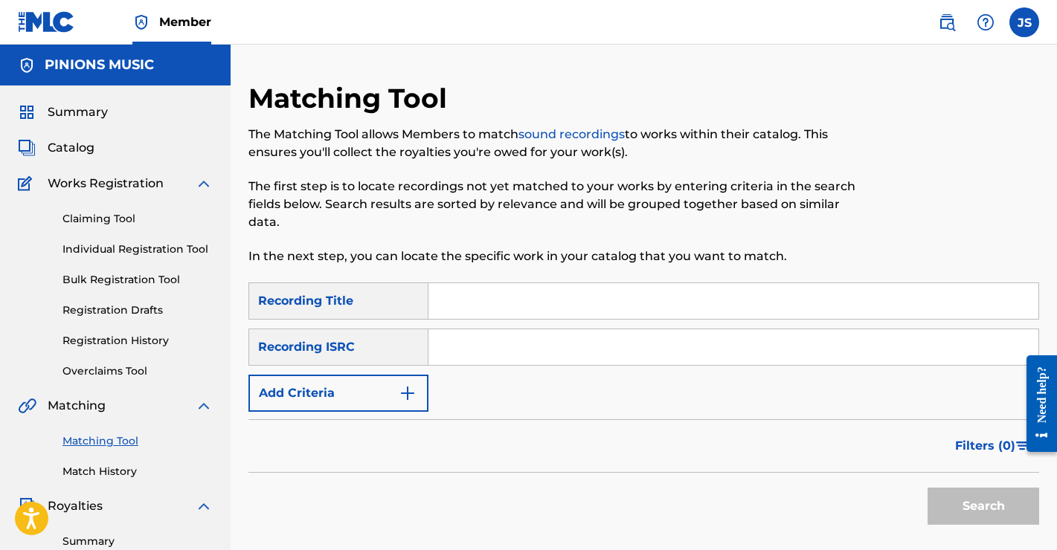
click at [311, 401] on button "Add Criteria" at bounding box center [338, 393] width 180 height 37
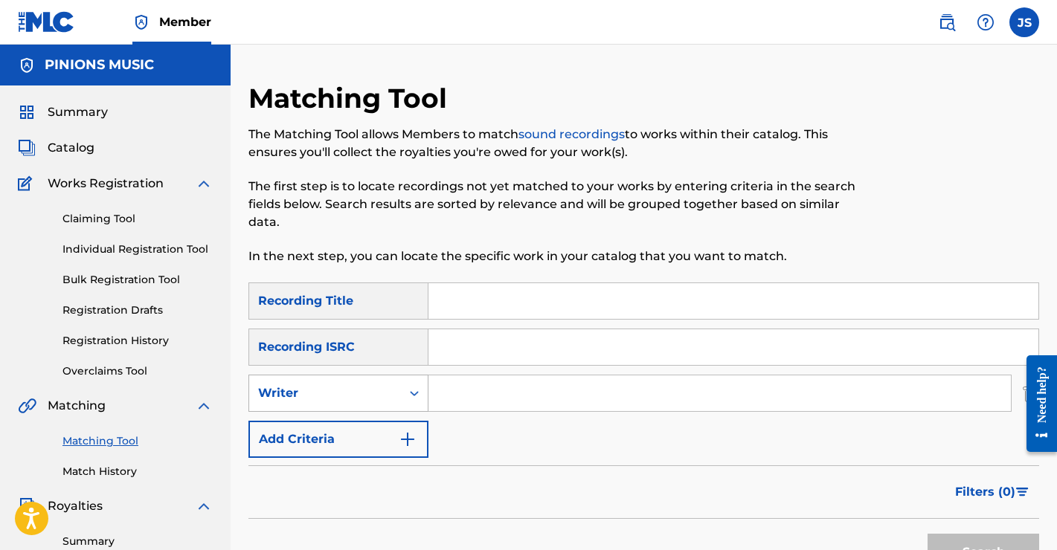
click at [396, 384] on div "Writer" at bounding box center [325, 393] width 152 height 28
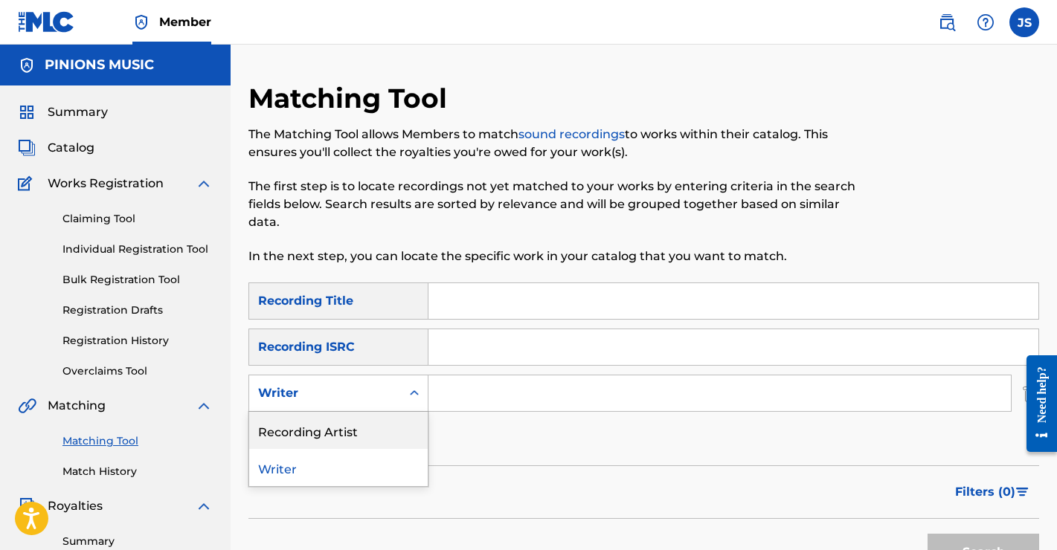
click at [367, 430] on div "Recording Artist" at bounding box center [338, 430] width 178 height 37
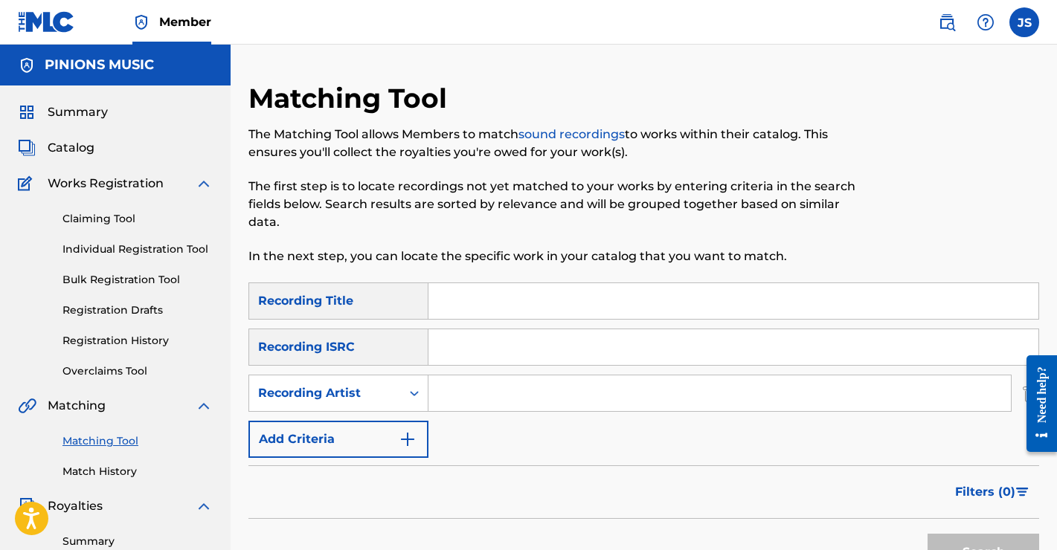
click at [494, 391] on input "Search Form" at bounding box center [719, 394] width 582 height 36
type input "[PERSON_NAME]"
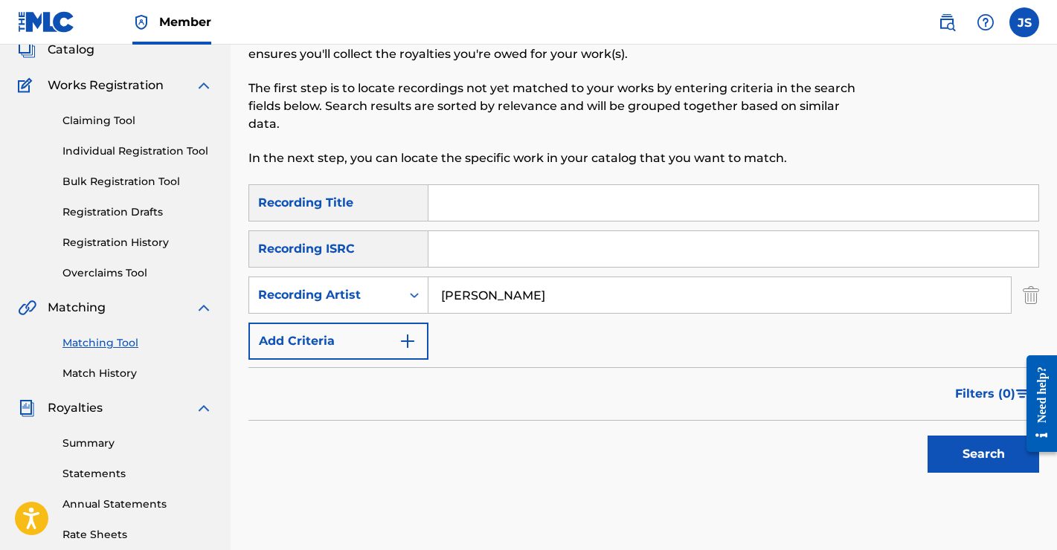
scroll to position [100, 0]
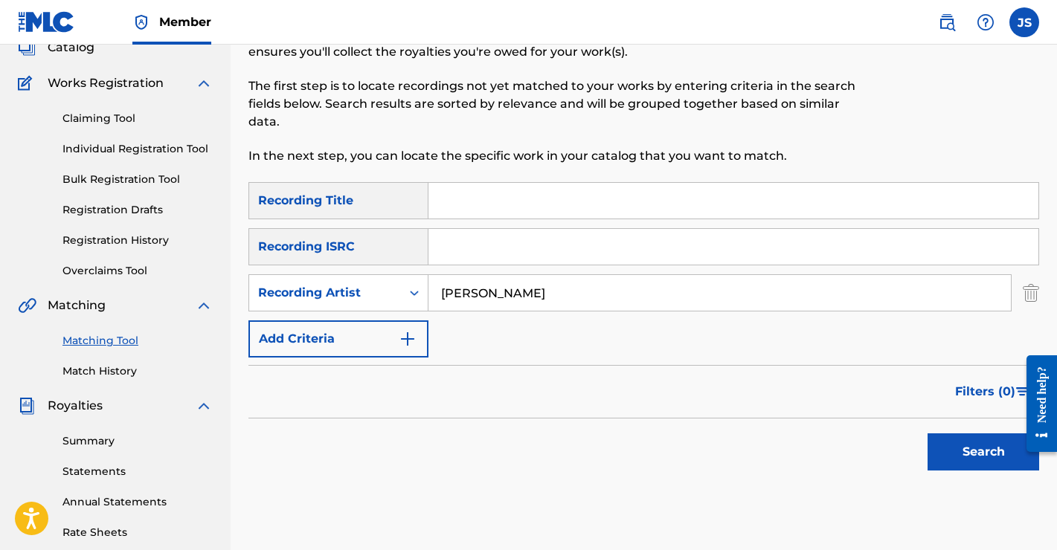
click at [967, 456] on button "Search" at bounding box center [983, 452] width 112 height 37
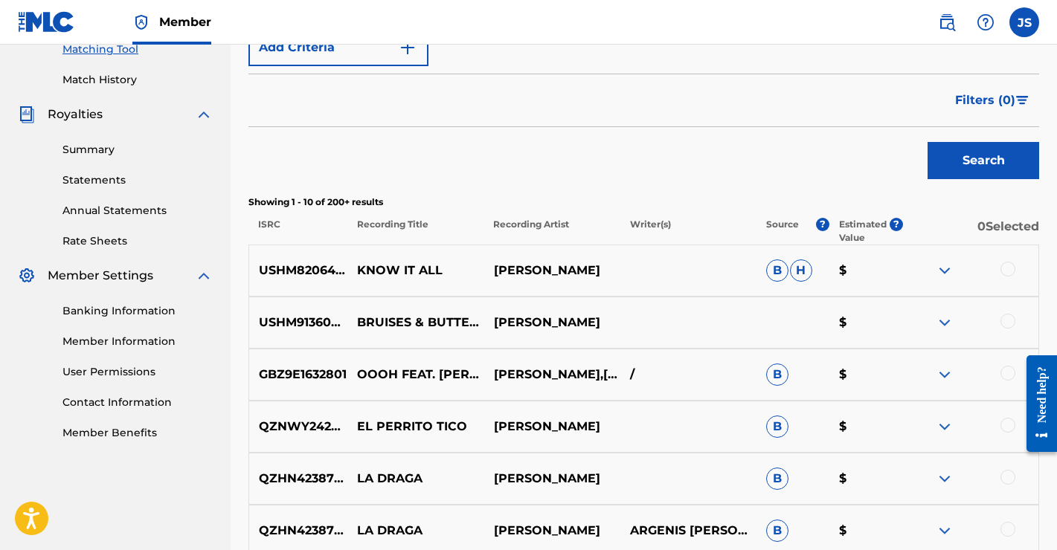
scroll to position [427, 0]
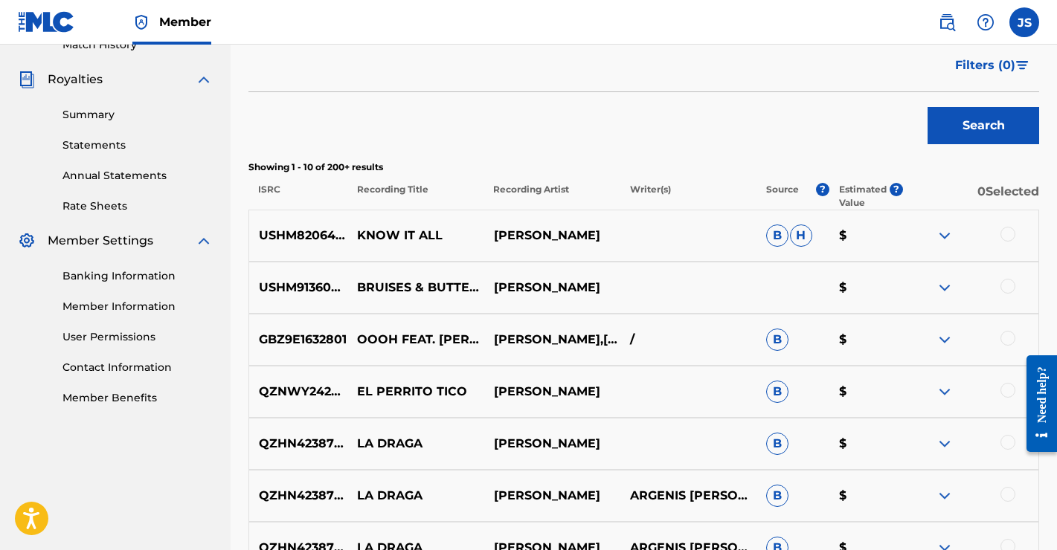
click at [1008, 233] on div at bounding box center [1007, 234] width 15 height 15
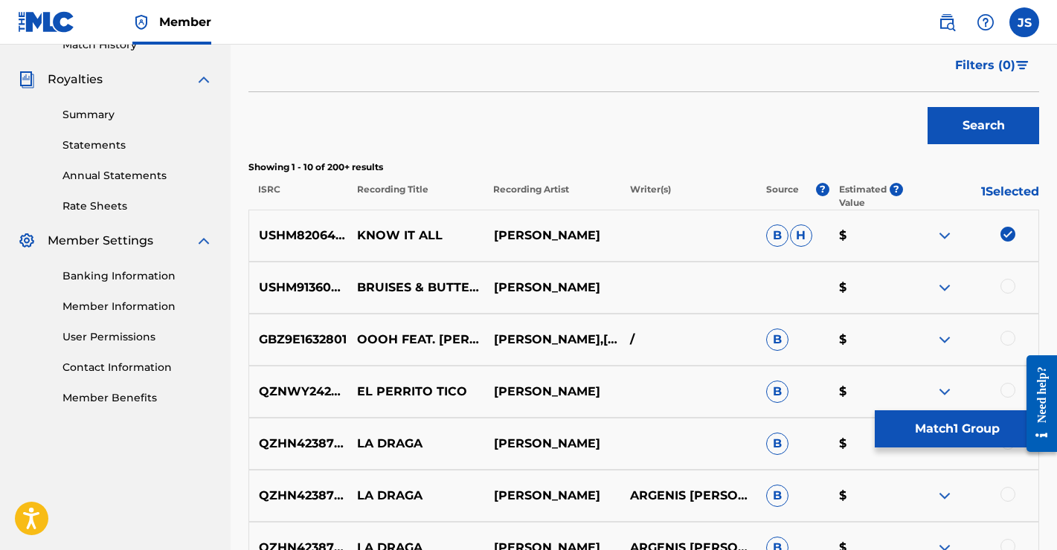
click at [931, 428] on button "Match 1 Group" at bounding box center [957, 428] width 164 height 37
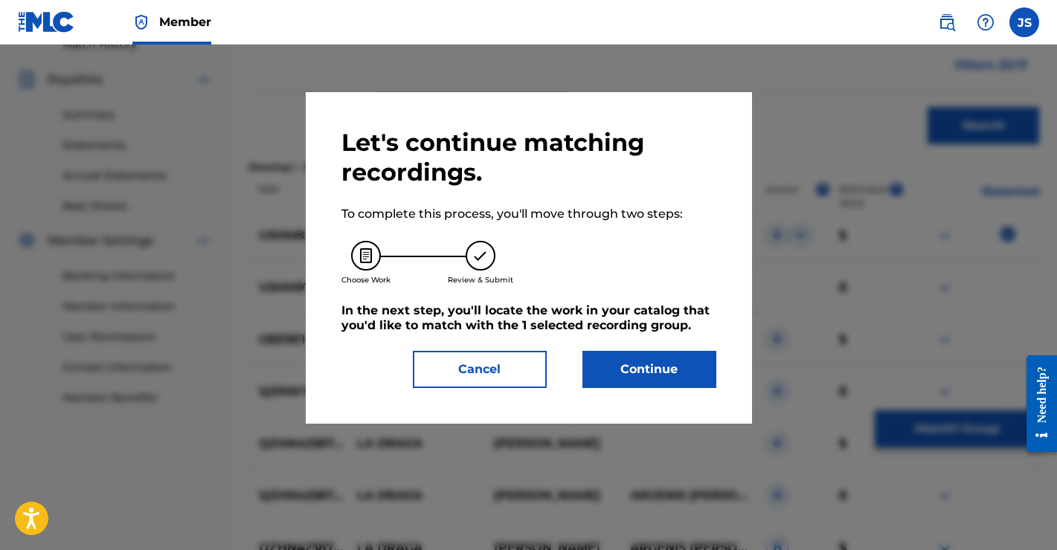
click at [656, 373] on button "Continue" at bounding box center [649, 369] width 134 height 37
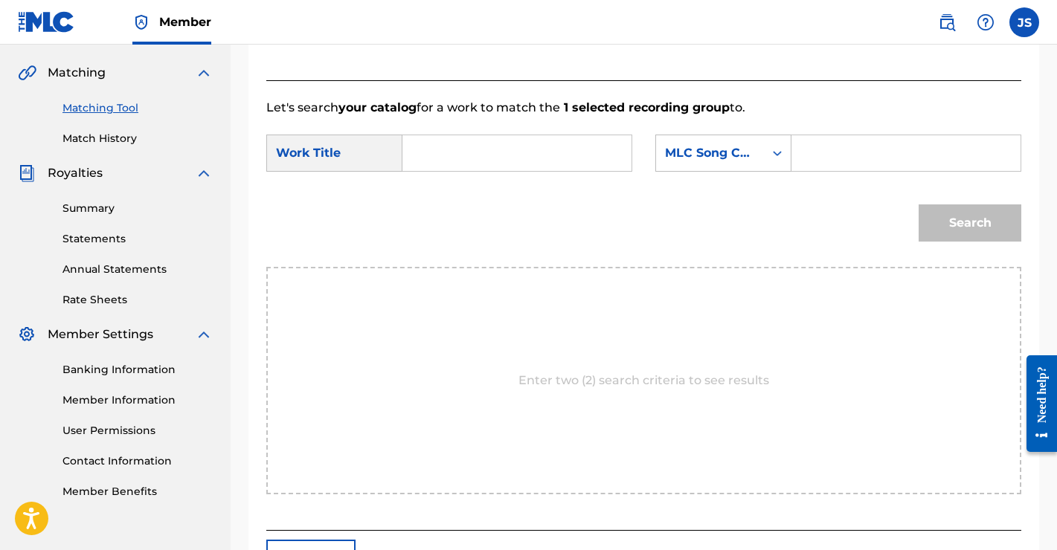
scroll to position [315, 0]
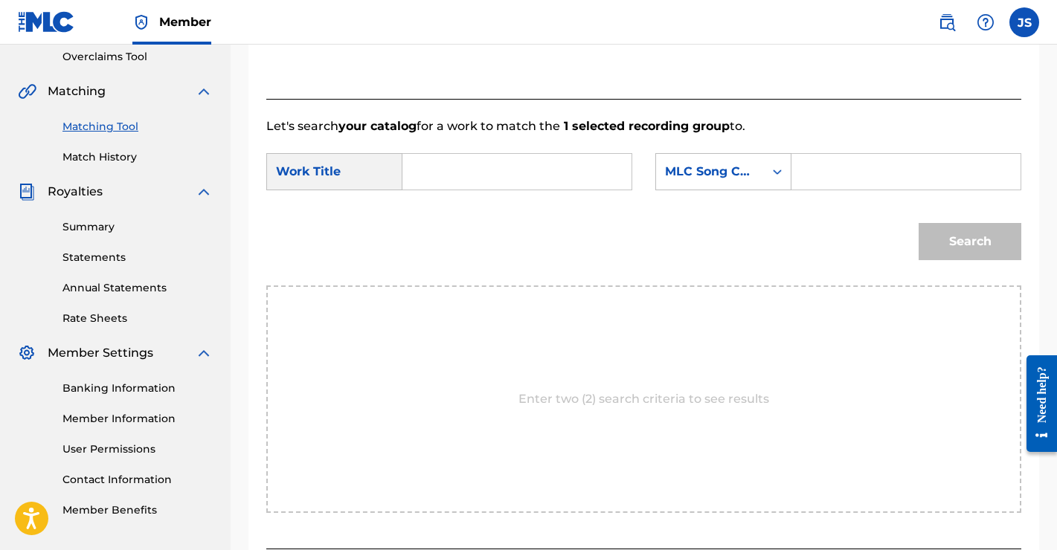
click at [472, 177] on input "Search Form" at bounding box center [517, 172] width 204 height 36
click at [440, 215] on div "Search" at bounding box center [643, 246] width 755 height 77
click at [503, 168] on input "know it" at bounding box center [517, 172] width 204 height 36
click at [433, 210] on strong "know" at bounding box center [445, 205] width 34 height 14
type input "know it all"
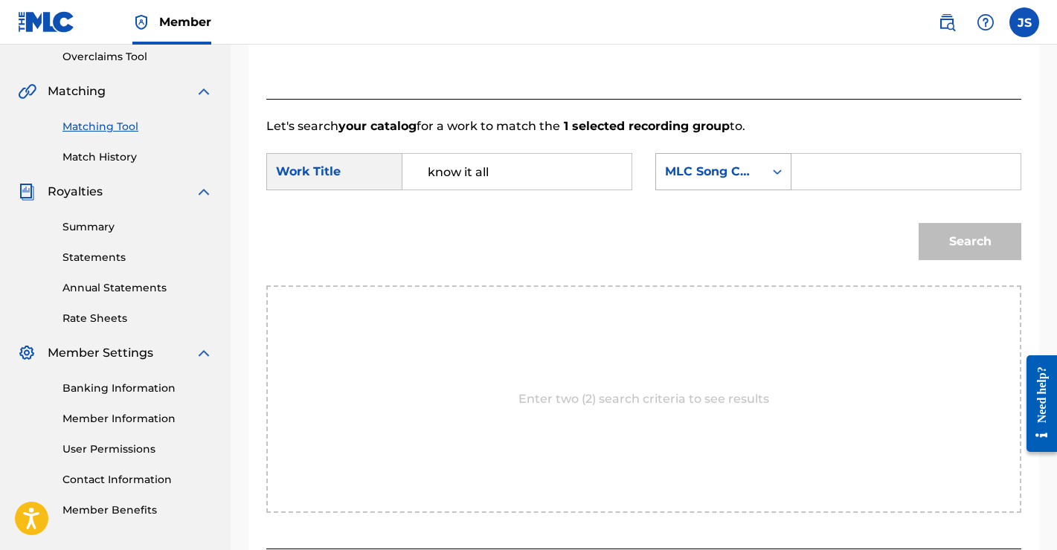
click at [764, 171] on div "Search Form" at bounding box center [777, 171] width 27 height 27
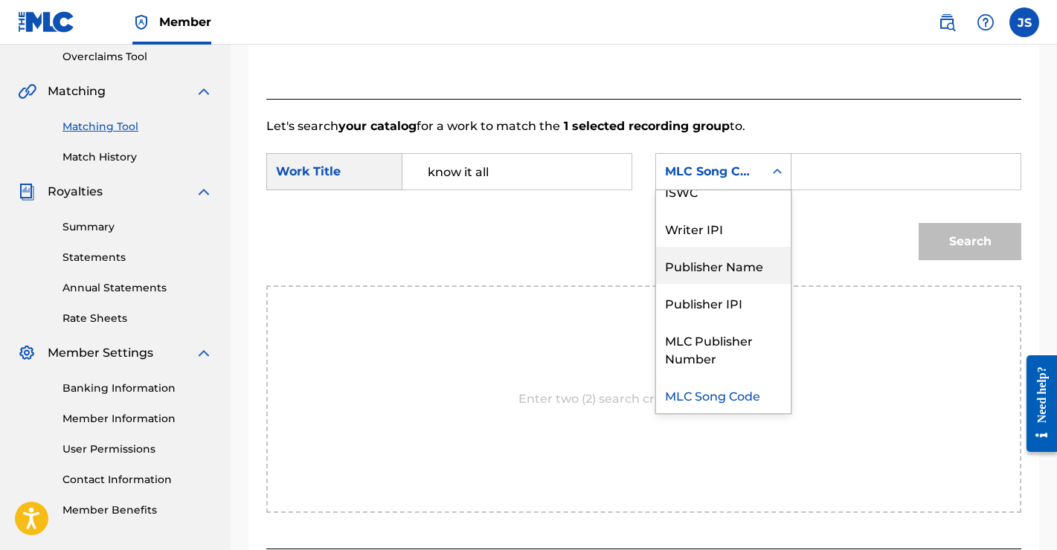
scroll to position [0, 0]
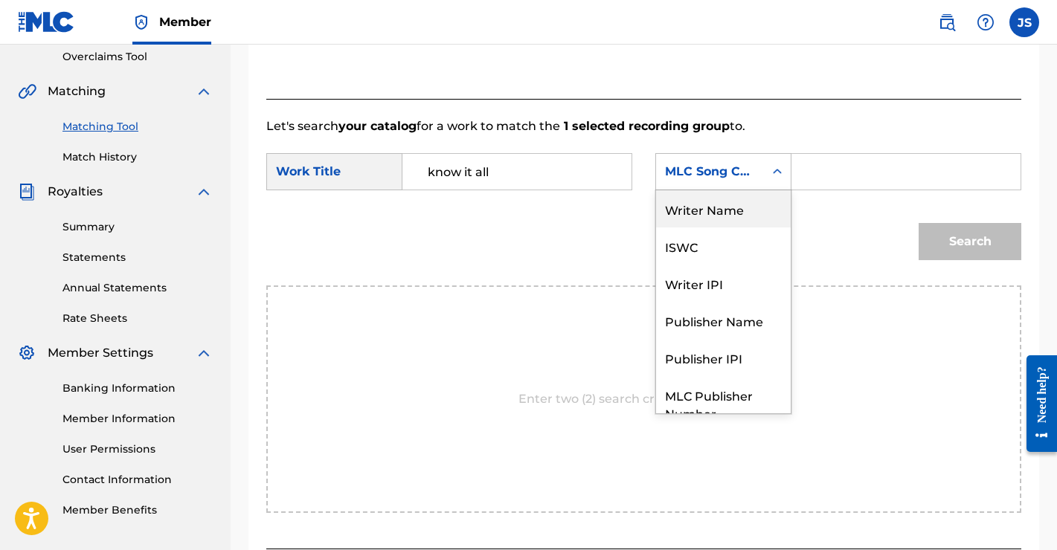
click at [709, 222] on div "Writer Name" at bounding box center [723, 208] width 135 height 37
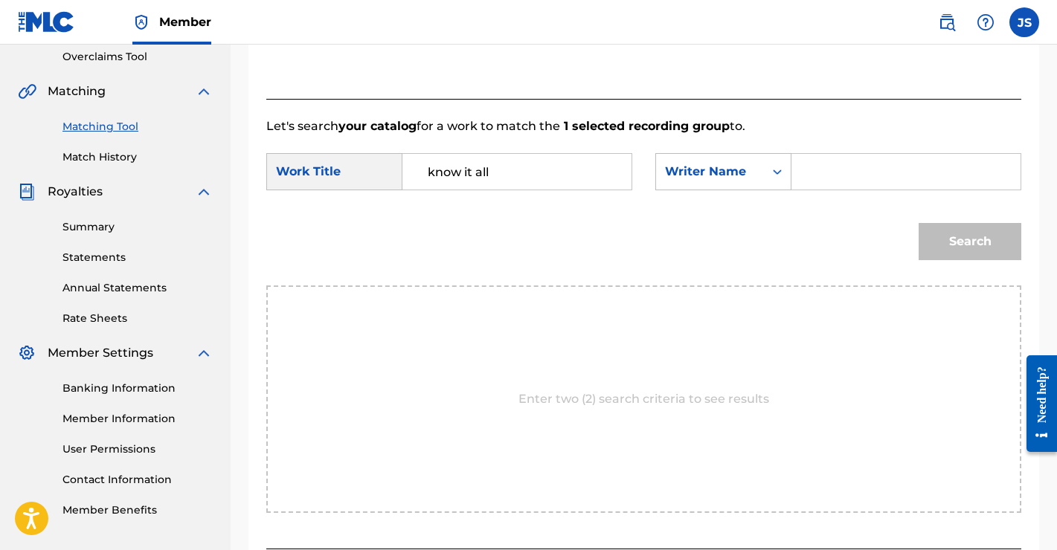
click at [843, 158] on input "Search Form" at bounding box center [906, 172] width 204 height 36
type input "[PERSON_NAME]"
click at [956, 233] on button "Search" at bounding box center [969, 241] width 103 height 37
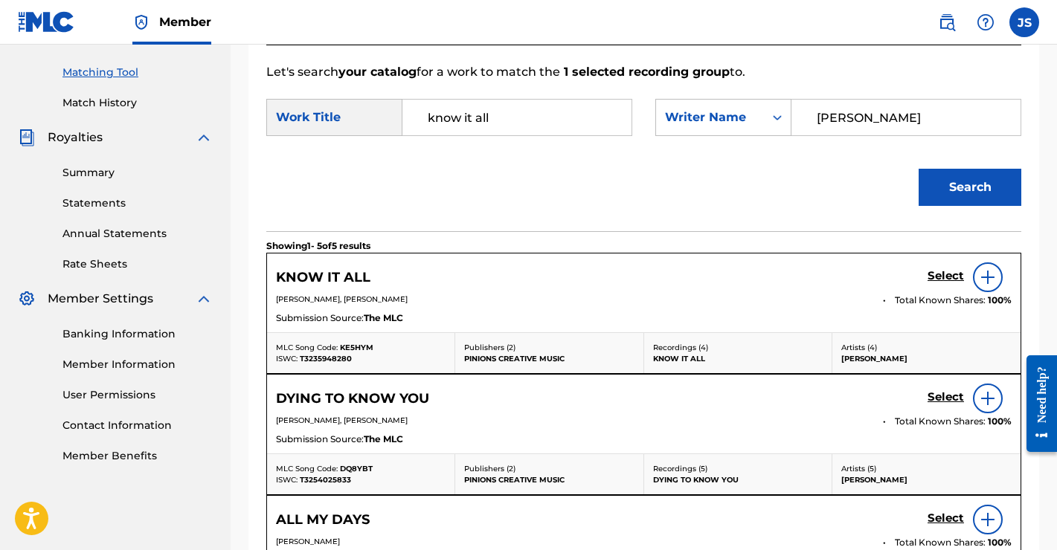
scroll to position [379, 0]
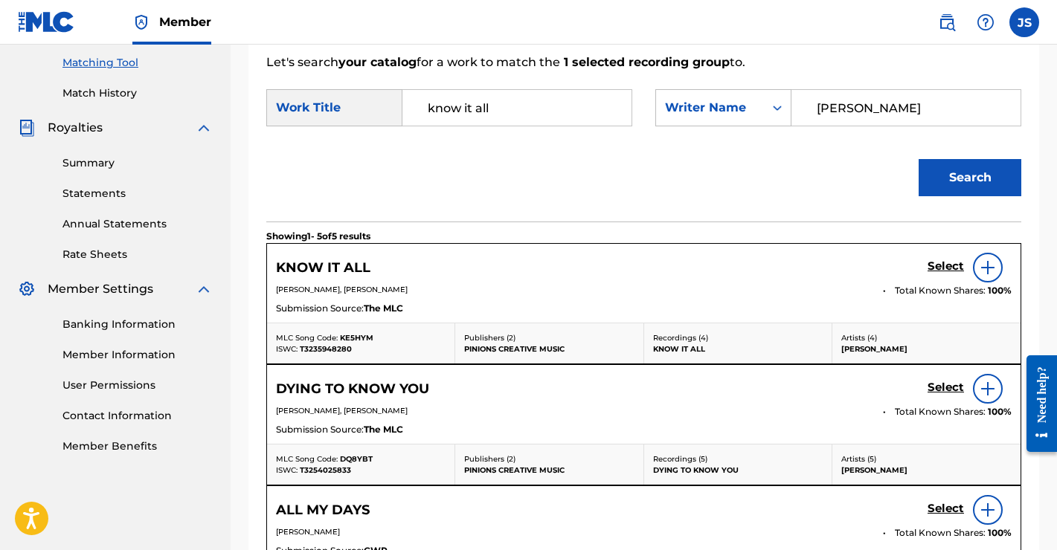
click at [985, 266] on img at bounding box center [988, 268] width 18 height 18
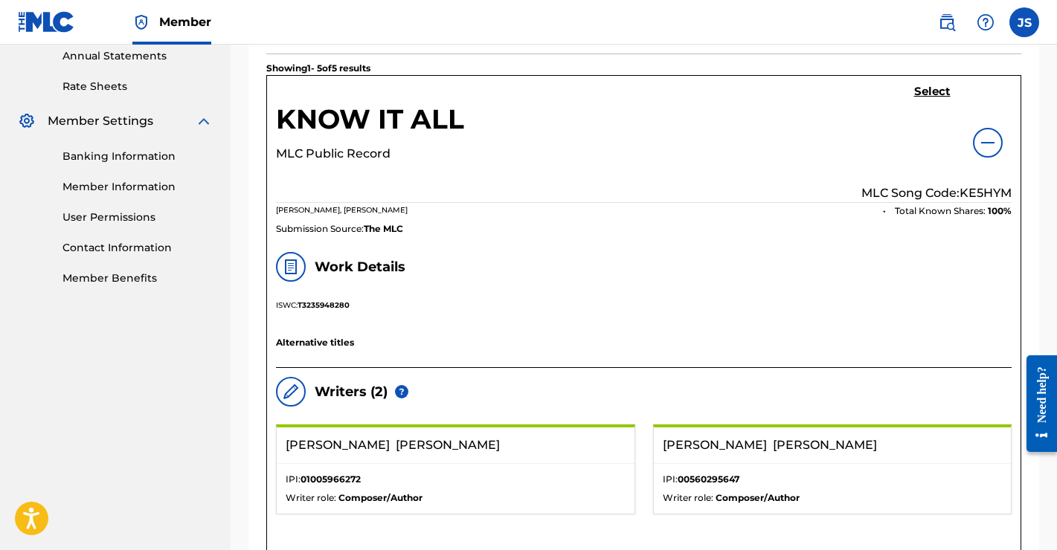
scroll to position [543, 0]
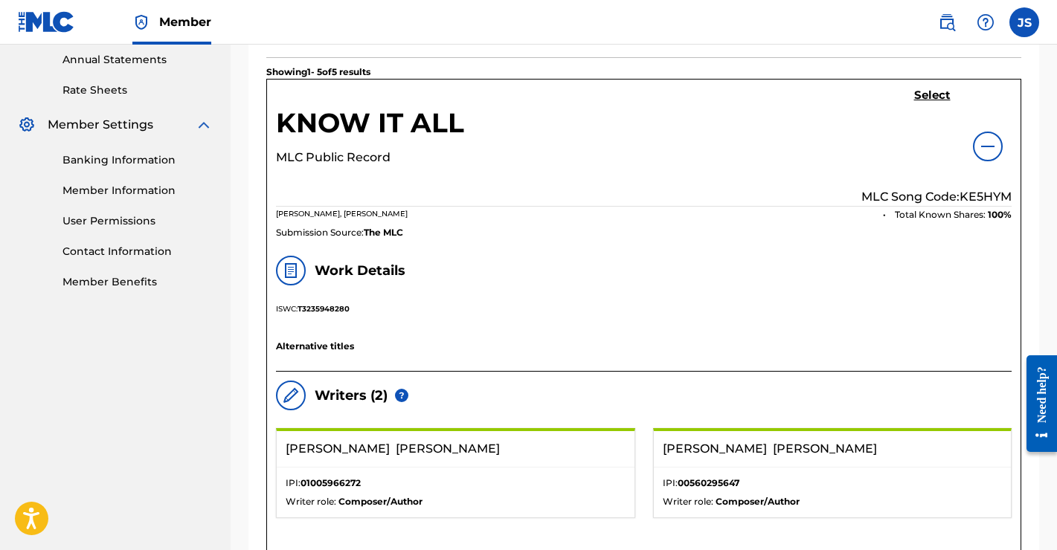
click at [930, 94] on h5 "Select" at bounding box center [932, 95] width 36 height 14
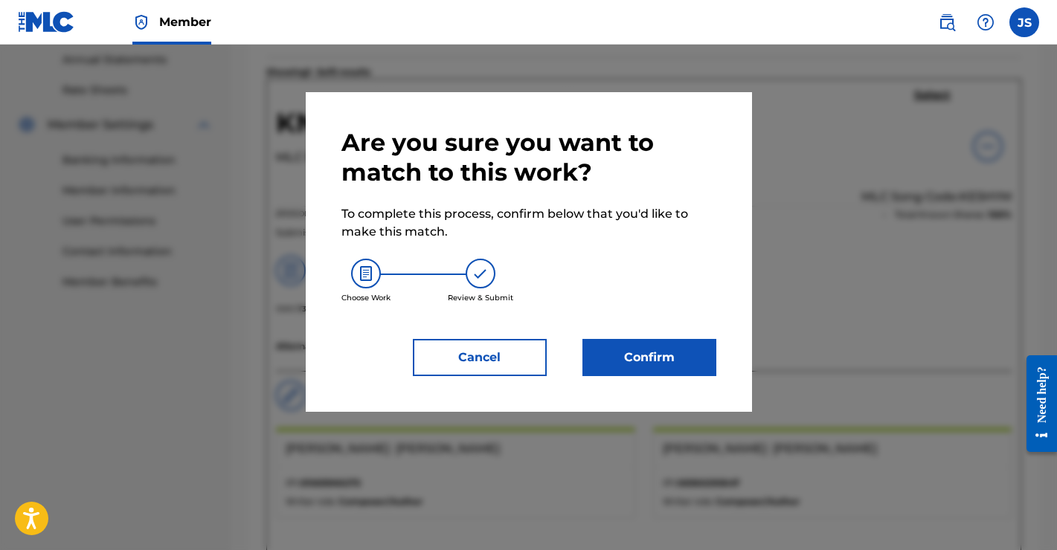
click at [652, 352] on button "Confirm" at bounding box center [649, 357] width 134 height 37
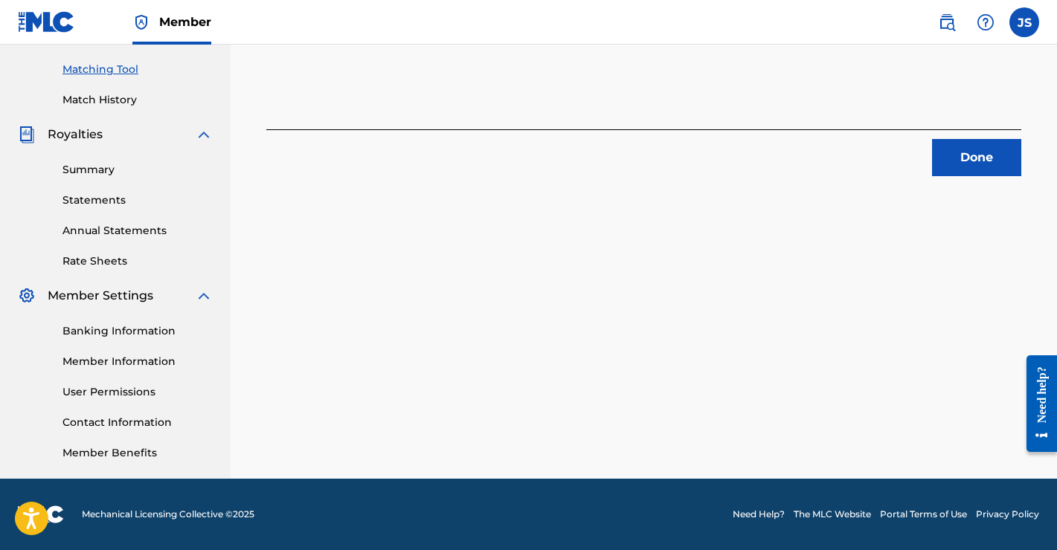
click at [966, 148] on button "Done" at bounding box center [976, 157] width 89 height 37
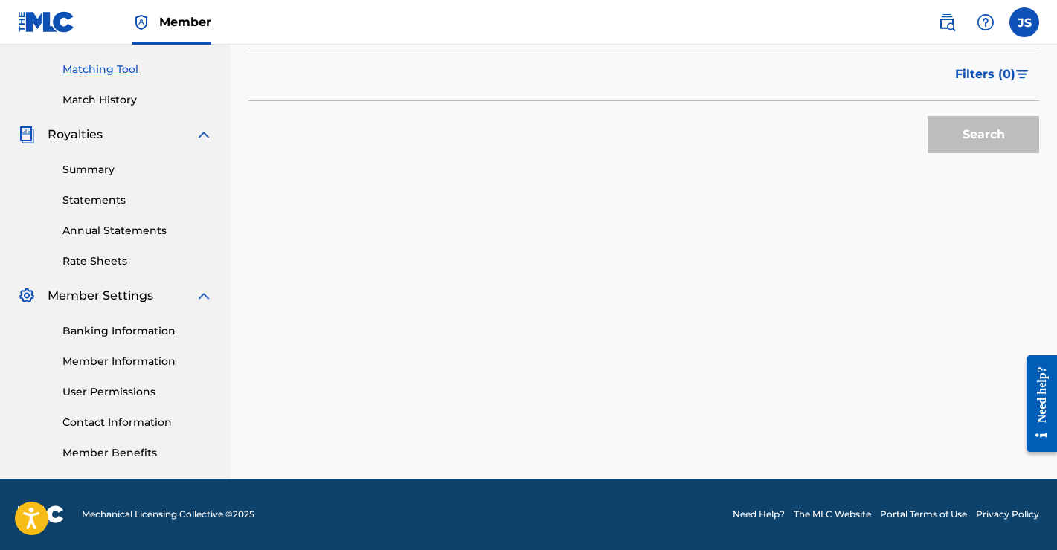
scroll to position [0, 0]
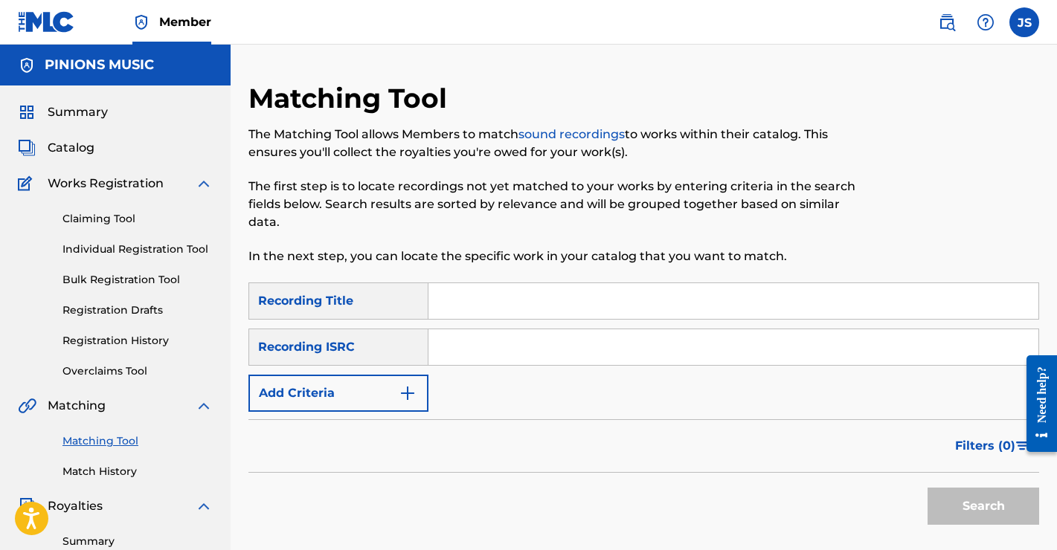
click at [411, 404] on button "Add Criteria" at bounding box center [338, 393] width 180 height 37
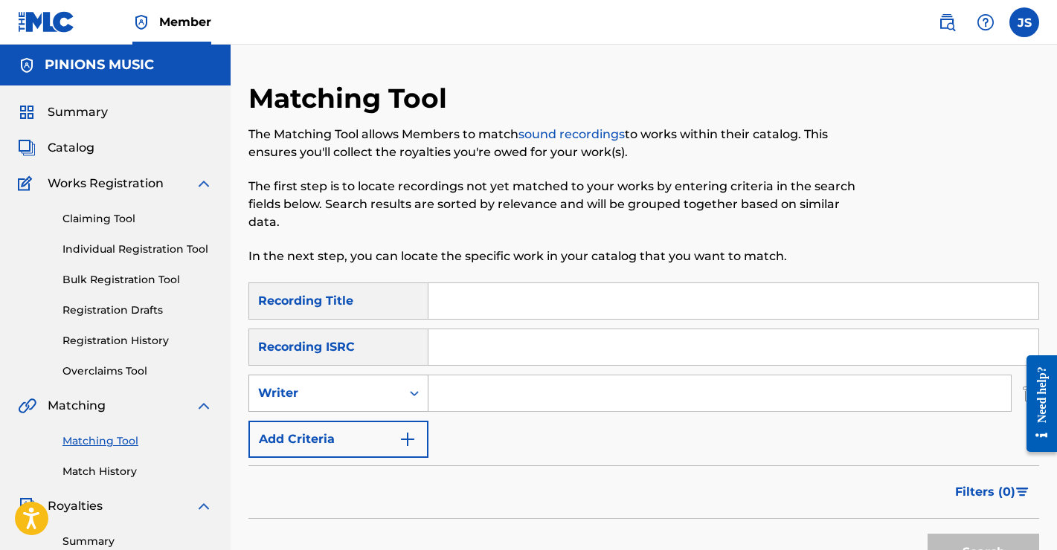
click at [381, 399] on div "Writer" at bounding box center [325, 393] width 134 height 18
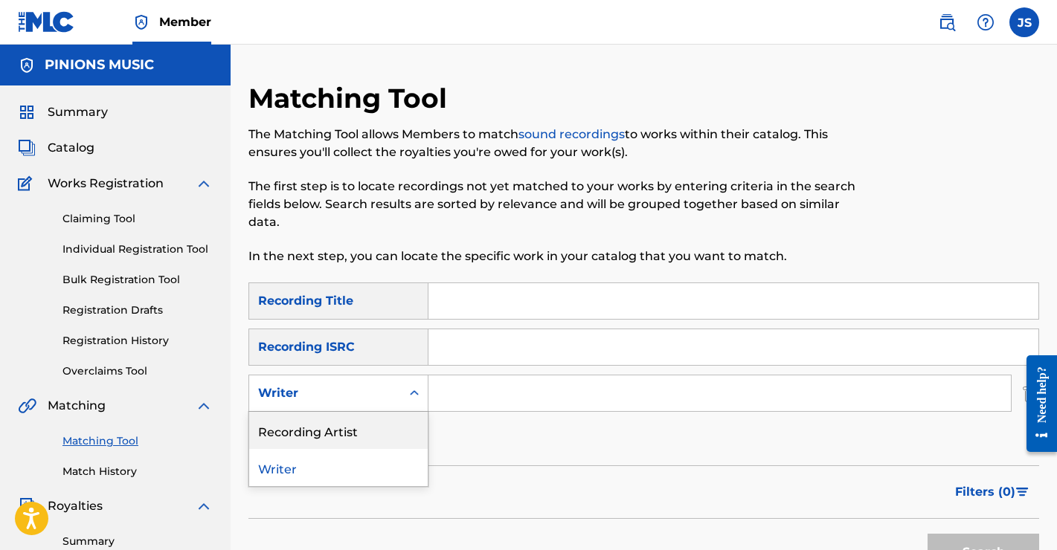
click at [364, 432] on div "Recording Artist" at bounding box center [338, 430] width 178 height 37
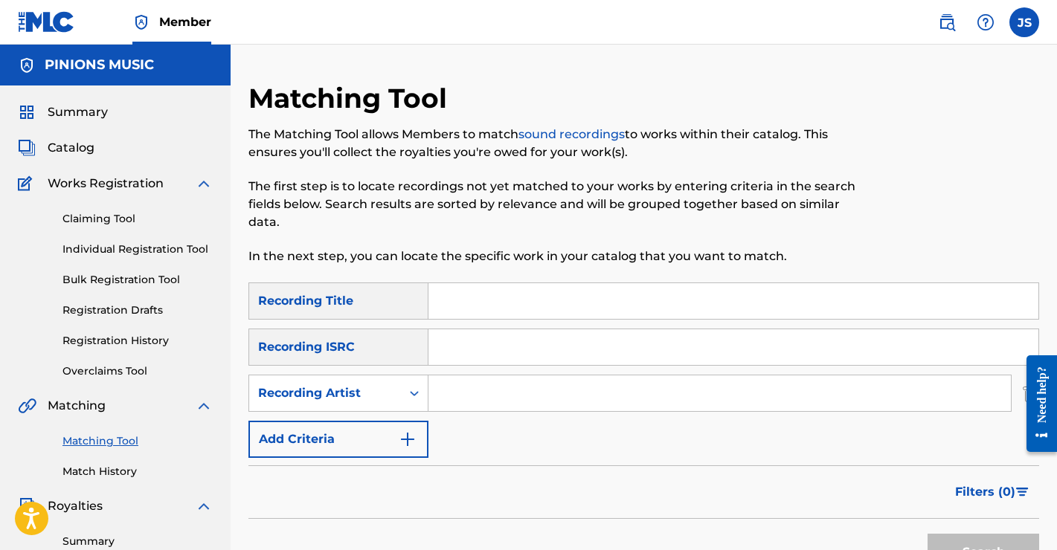
click at [495, 392] on input "Search Form" at bounding box center [719, 394] width 582 height 36
type input "[PERSON_NAME]"
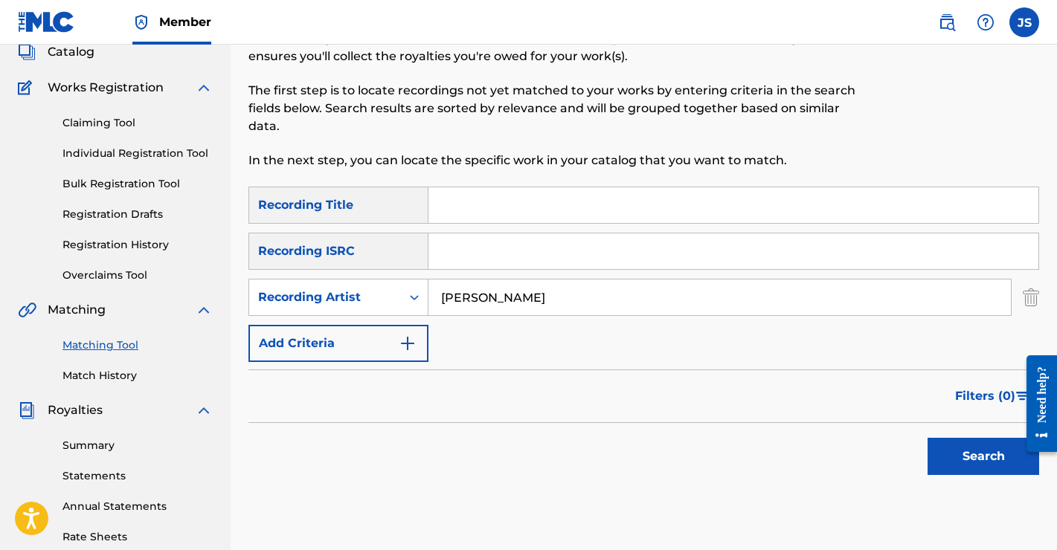
scroll to position [97, 0]
click at [982, 450] on button "Search" at bounding box center [983, 455] width 112 height 37
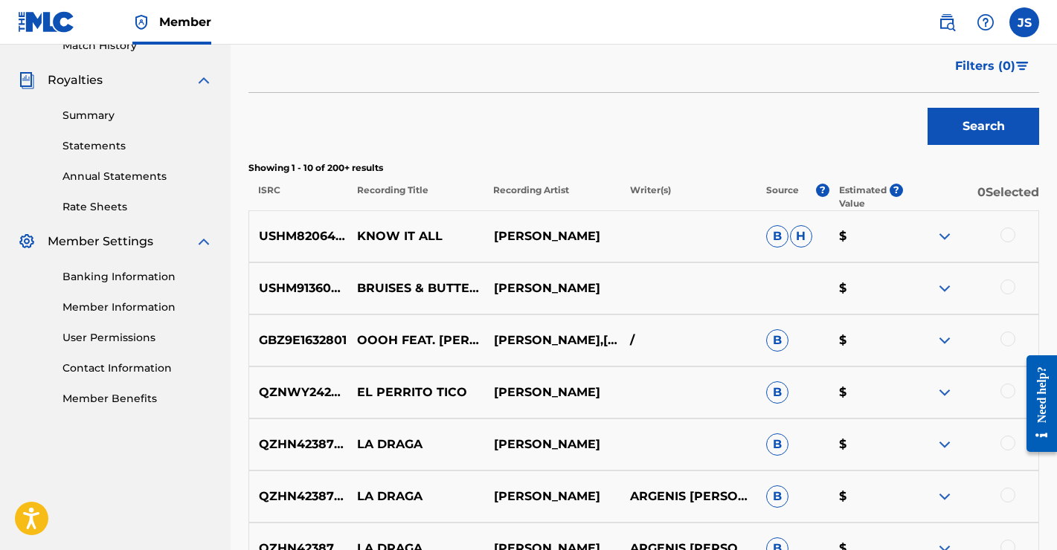
scroll to position [430, 0]
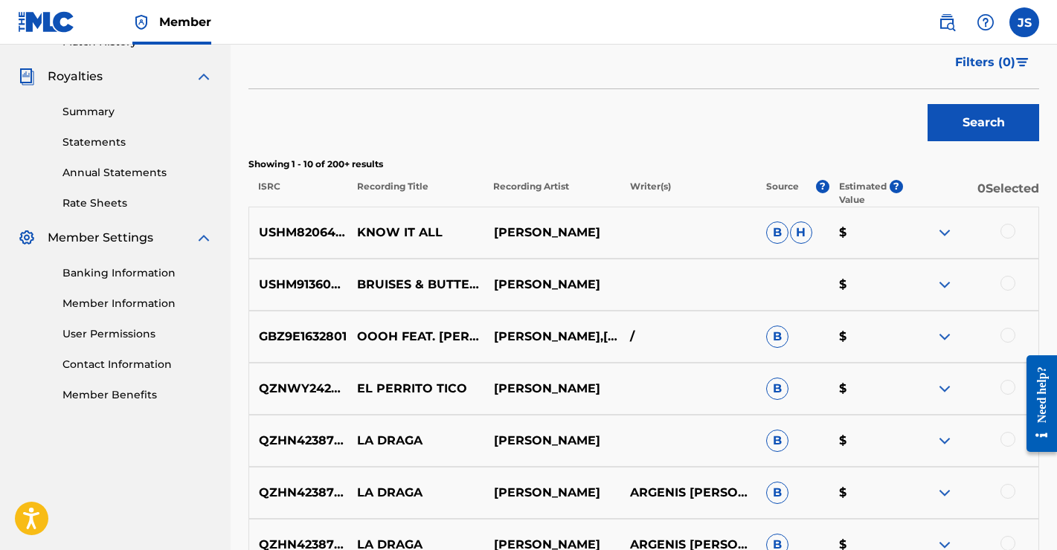
click at [944, 230] on img at bounding box center [944, 233] width 18 height 18
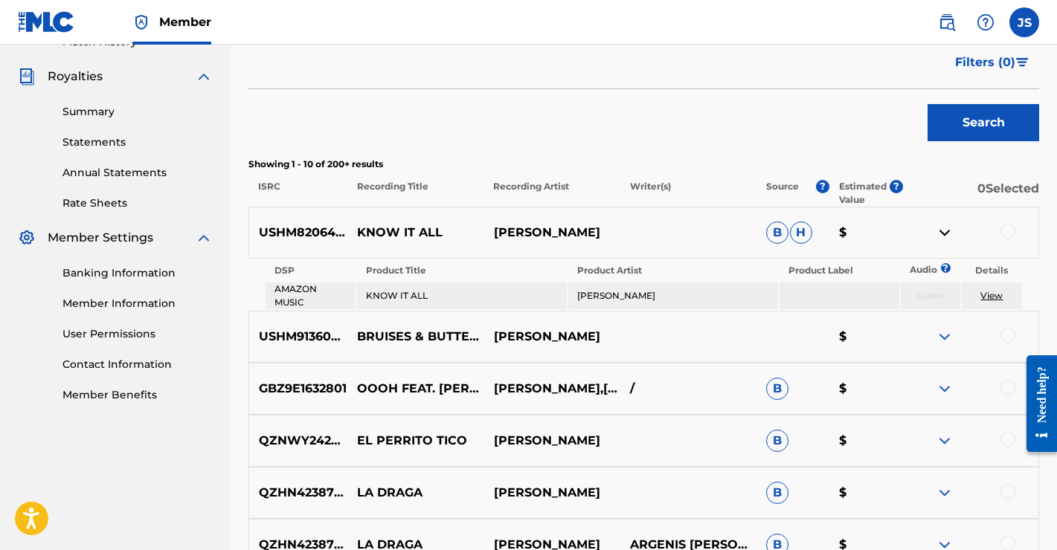
click at [944, 230] on img at bounding box center [944, 233] width 18 height 18
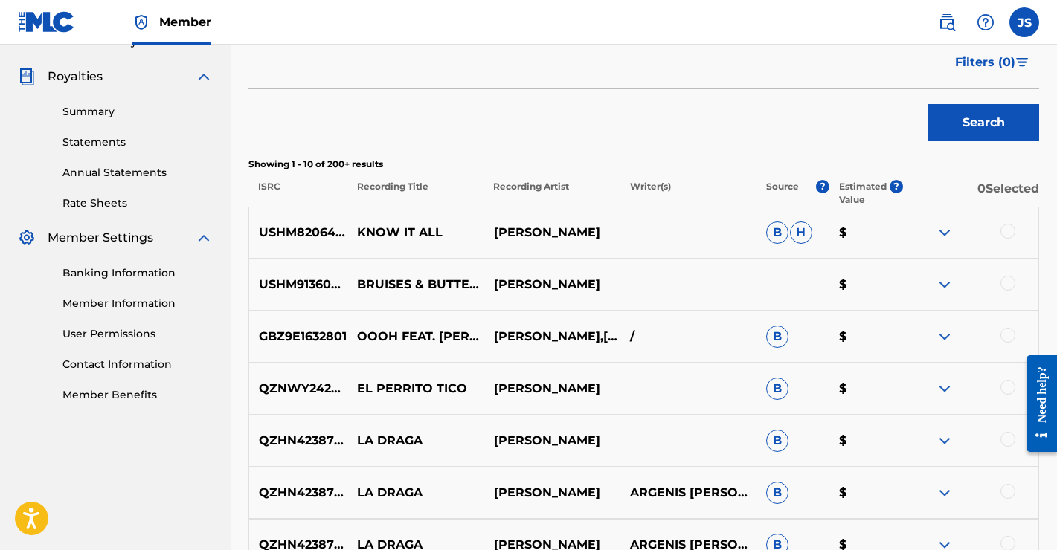
click at [1008, 283] on div at bounding box center [1007, 283] width 15 height 15
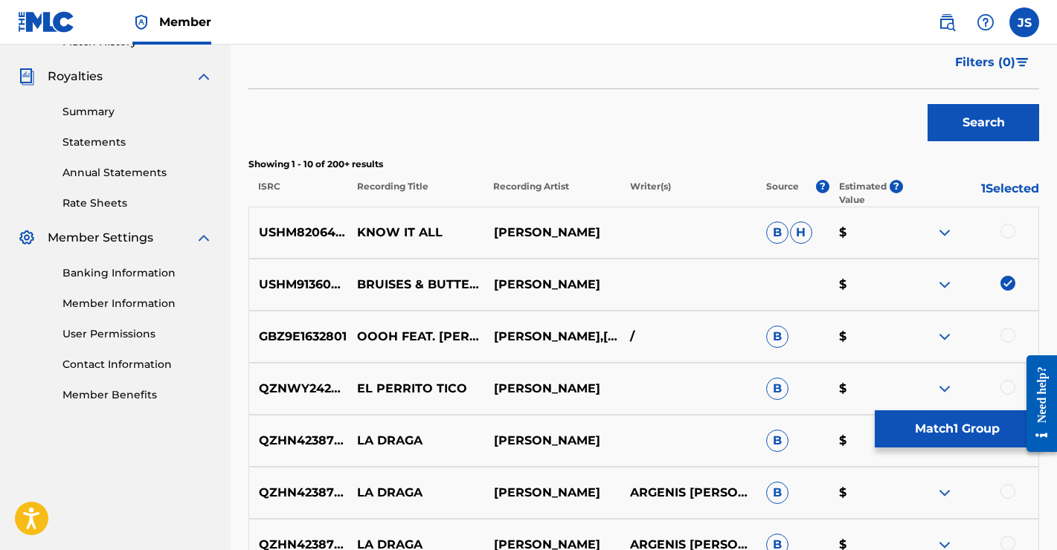
click at [936, 426] on button "Match 1 Group" at bounding box center [957, 428] width 164 height 37
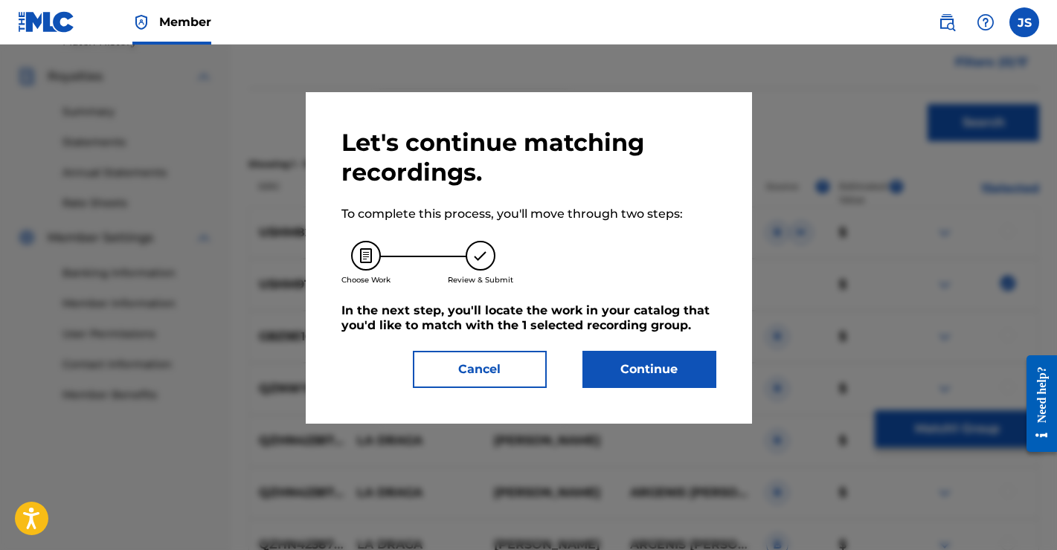
click at [642, 371] on button "Continue" at bounding box center [649, 369] width 134 height 37
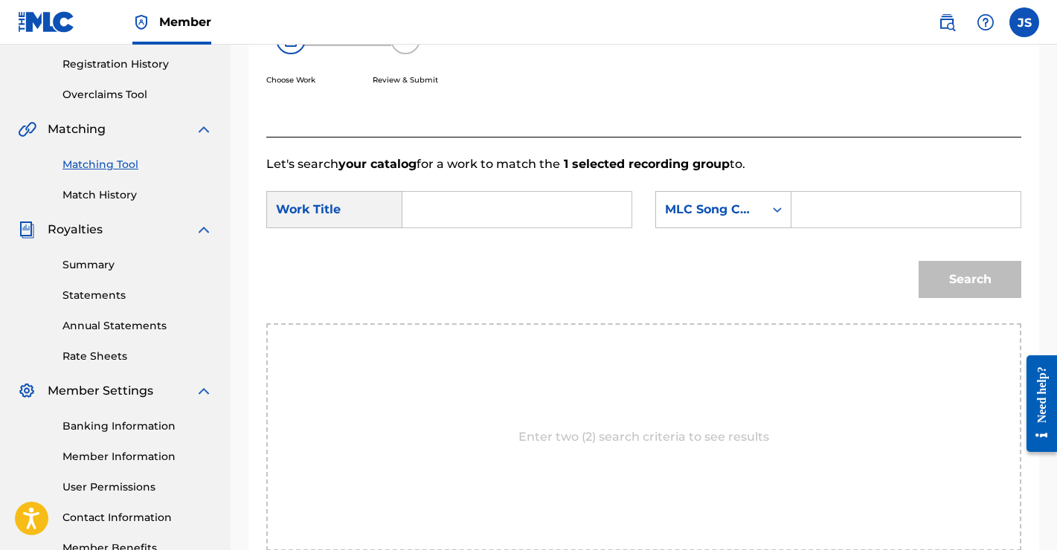
scroll to position [213, 0]
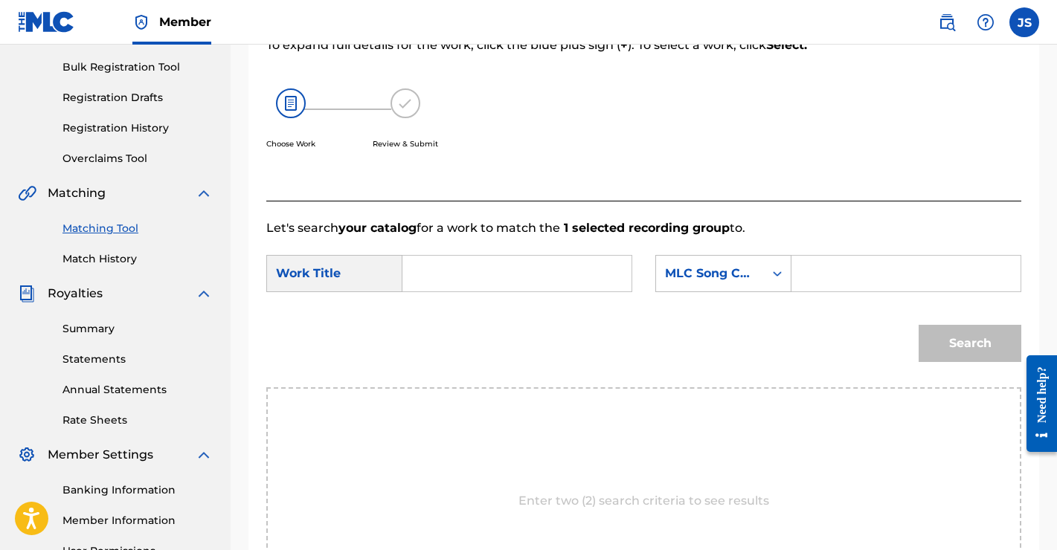
click at [466, 268] on input "Search Form" at bounding box center [517, 274] width 204 height 36
click at [442, 317] on span "ises and butterflies" at bounding box center [459, 325] width 63 height 50
type input "bruises and butterflies"
click at [756, 274] on div "MLC Song Code" at bounding box center [710, 274] width 108 height 28
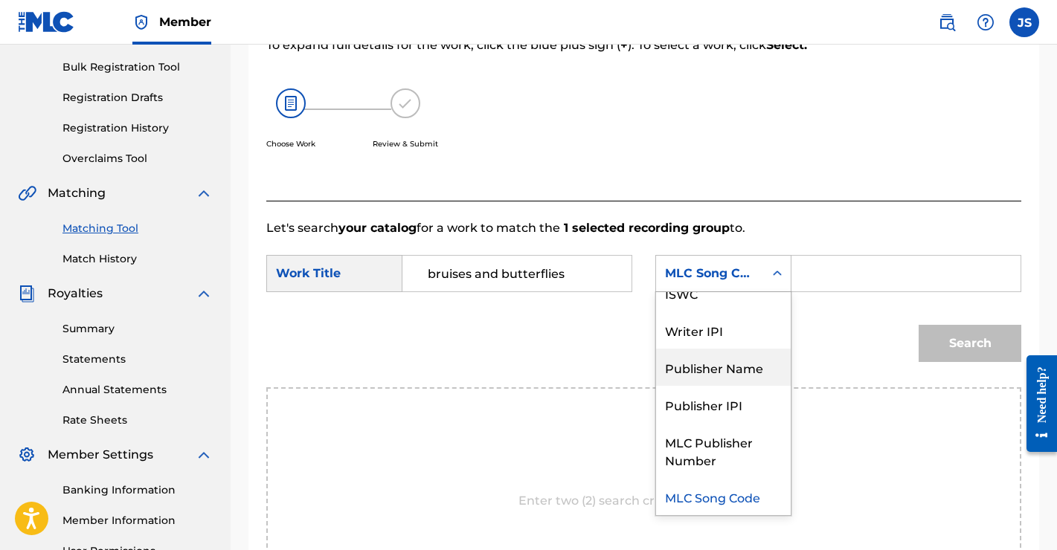
scroll to position [0, 0]
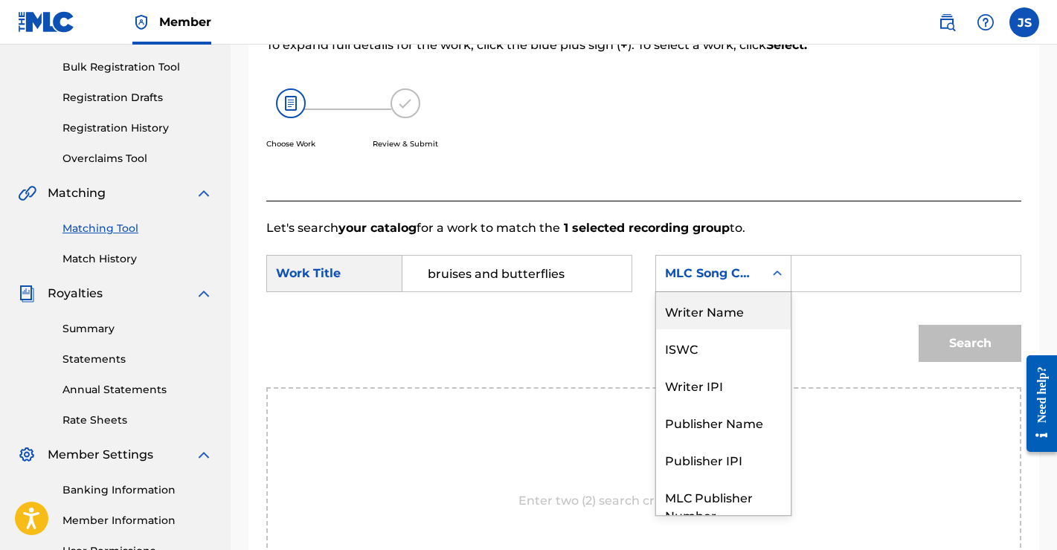
click at [717, 309] on div "Writer Name" at bounding box center [723, 310] width 135 height 37
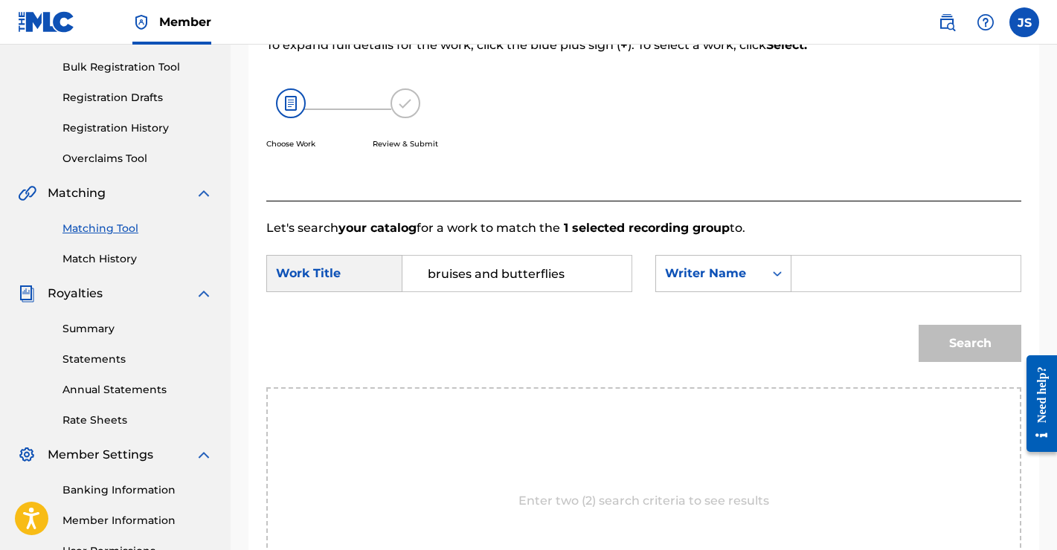
click at [843, 274] on input "Search Form" at bounding box center [906, 274] width 204 height 36
type input "[PERSON_NAME]"
click at [962, 346] on button "Search" at bounding box center [969, 343] width 103 height 37
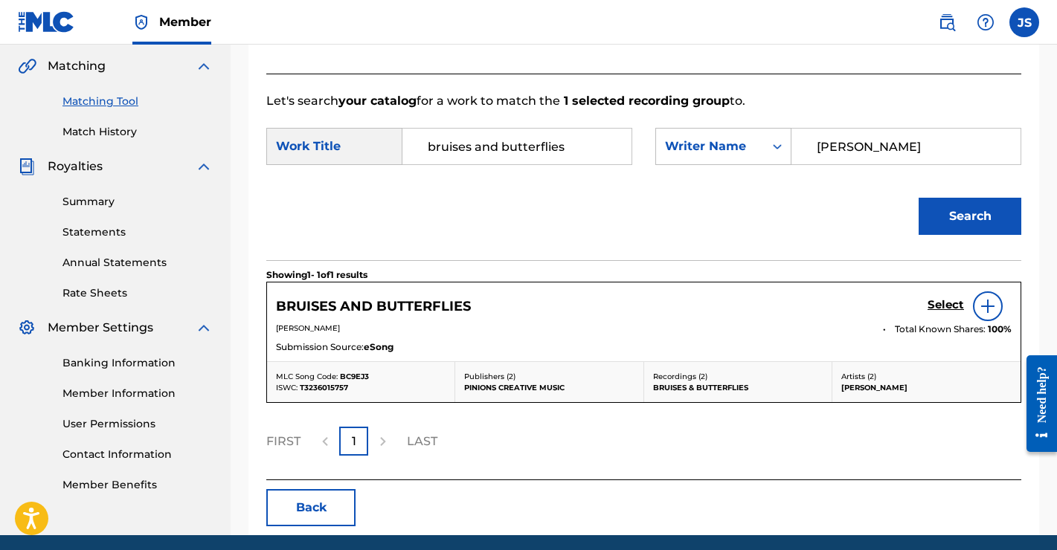
scroll to position [346, 0]
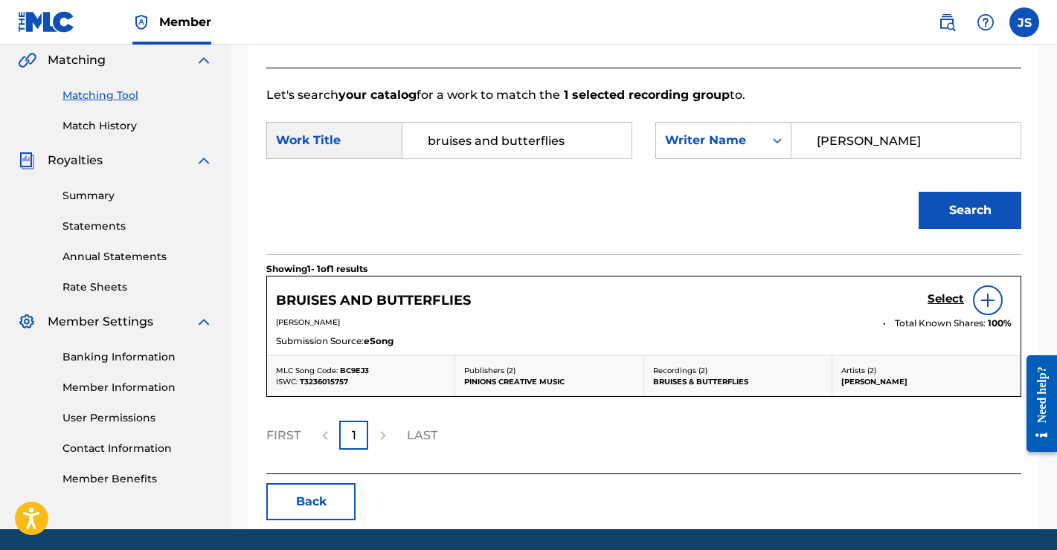
click at [981, 302] on img at bounding box center [988, 301] width 18 height 18
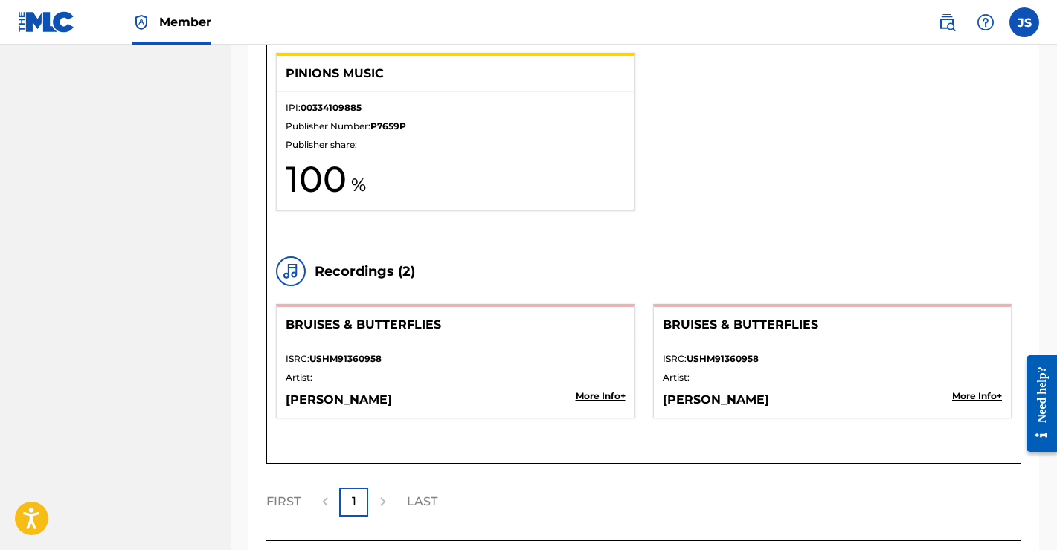
scroll to position [1352, 0]
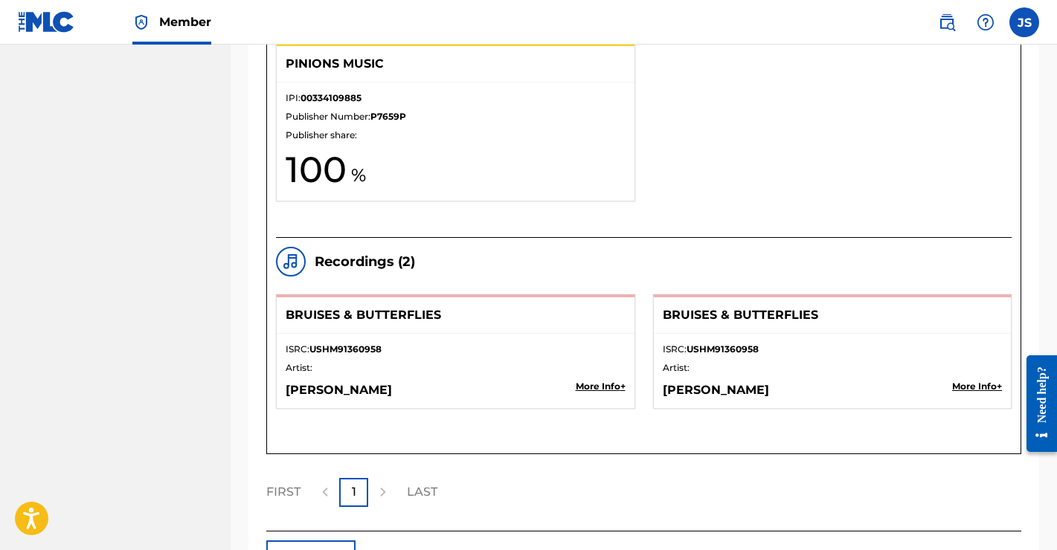
click at [598, 388] on p "More Info +" at bounding box center [601, 386] width 50 height 13
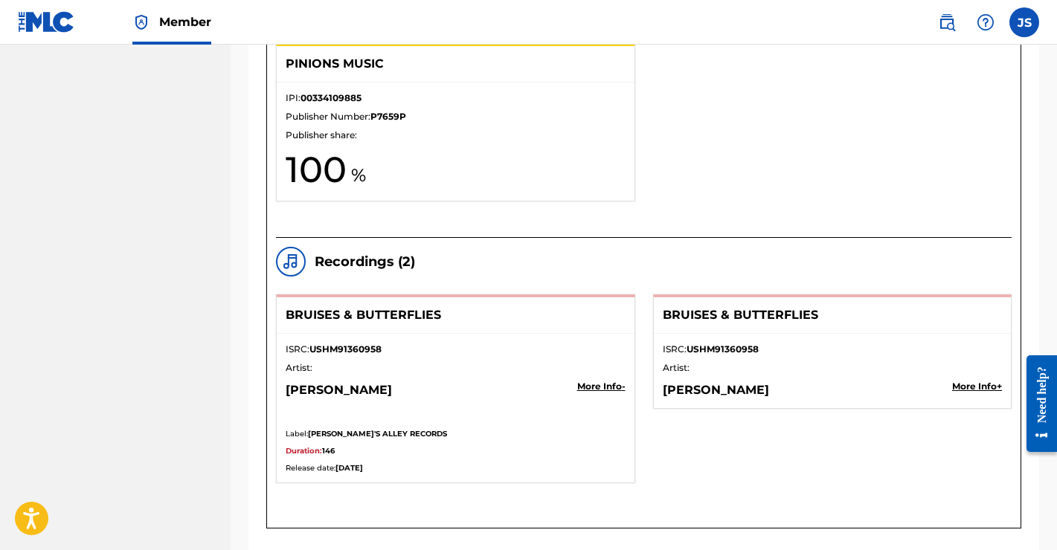
click at [598, 388] on p "More Info -" at bounding box center [601, 386] width 48 height 13
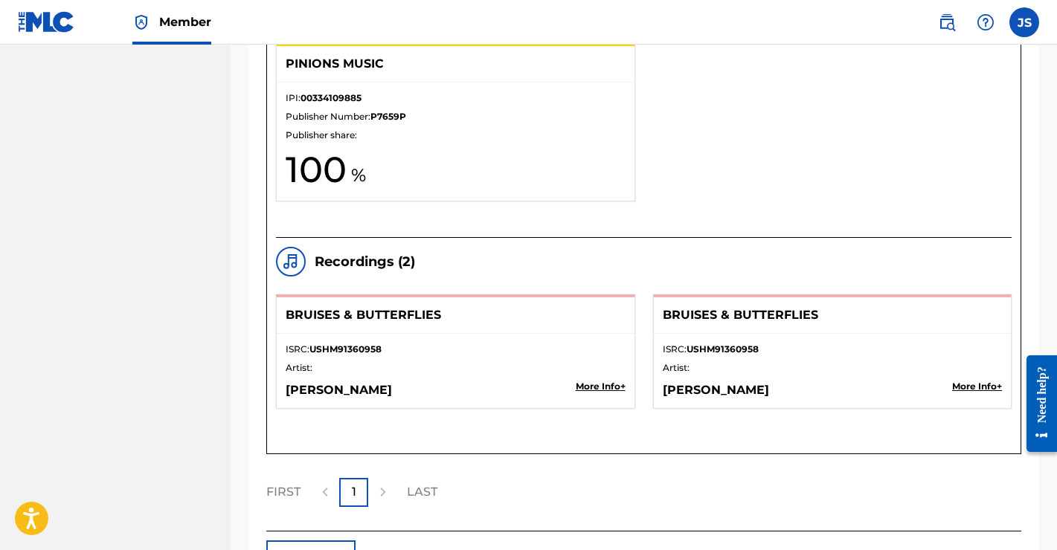
click at [975, 387] on p "More Info +" at bounding box center [977, 386] width 50 height 13
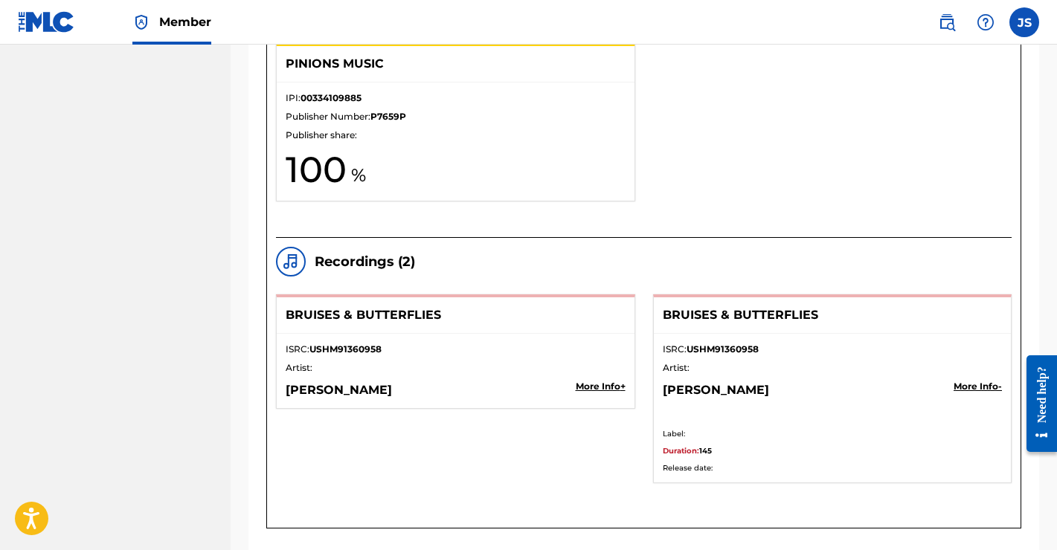
click at [982, 384] on p "More Info -" at bounding box center [977, 386] width 48 height 13
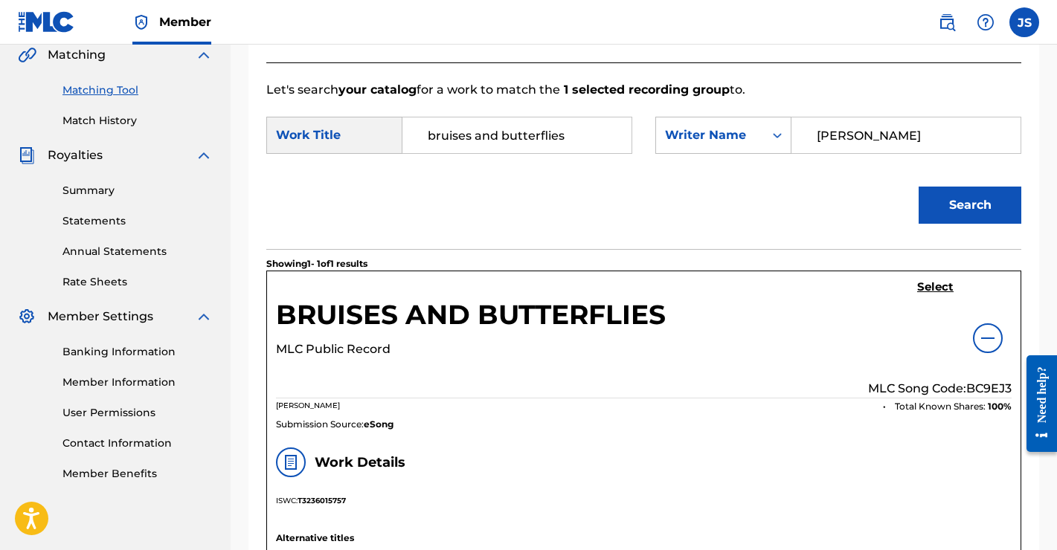
scroll to position [314, 0]
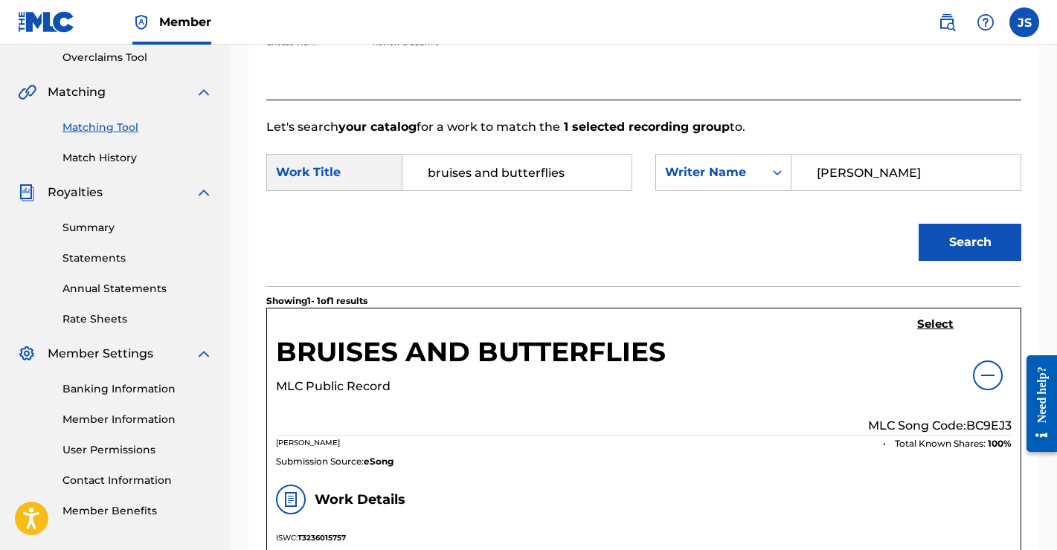
click at [929, 318] on h5 "Select" at bounding box center [935, 325] width 36 height 14
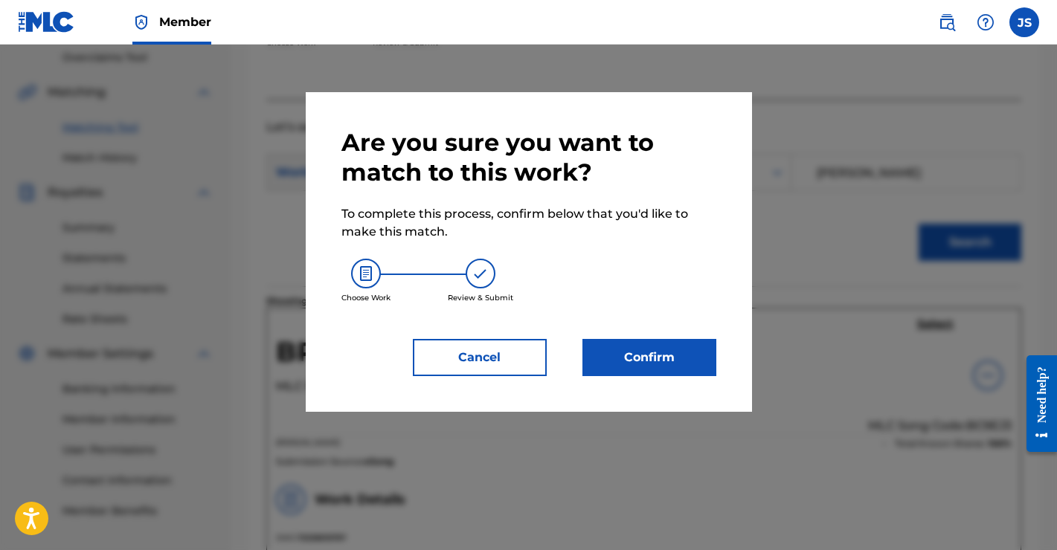
click at [631, 361] on button "Confirm" at bounding box center [649, 357] width 134 height 37
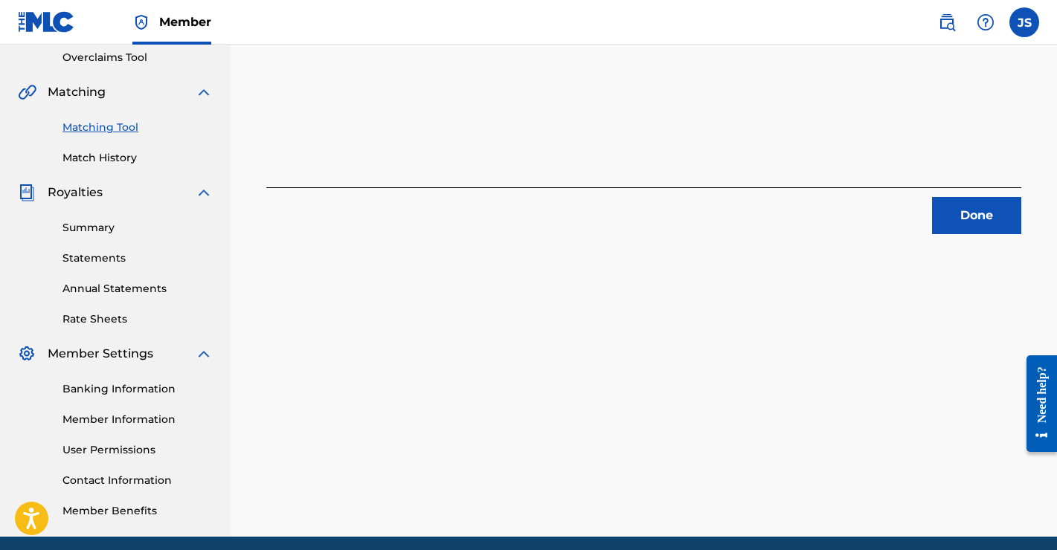
click at [969, 219] on button "Done" at bounding box center [976, 215] width 89 height 37
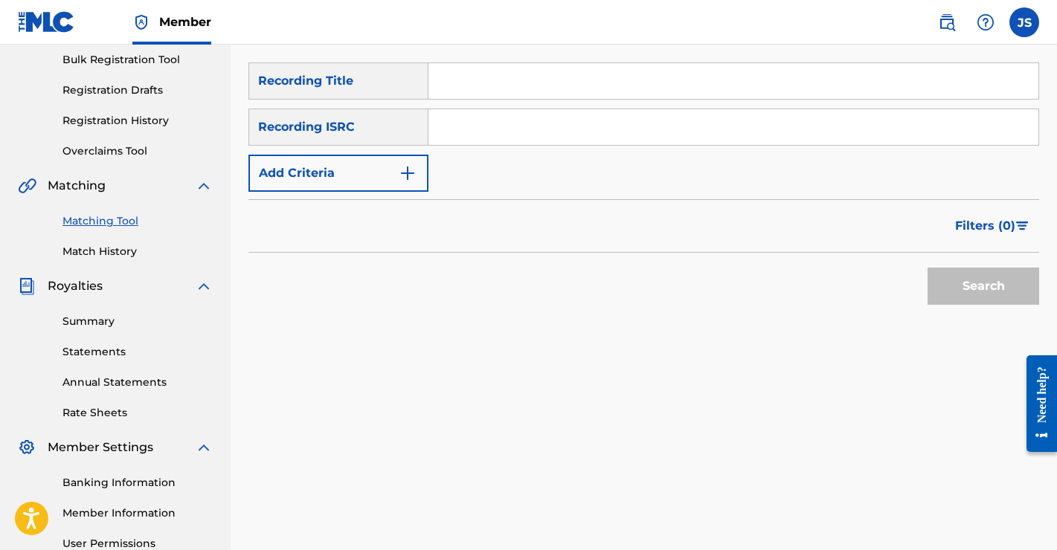
scroll to position [0, 0]
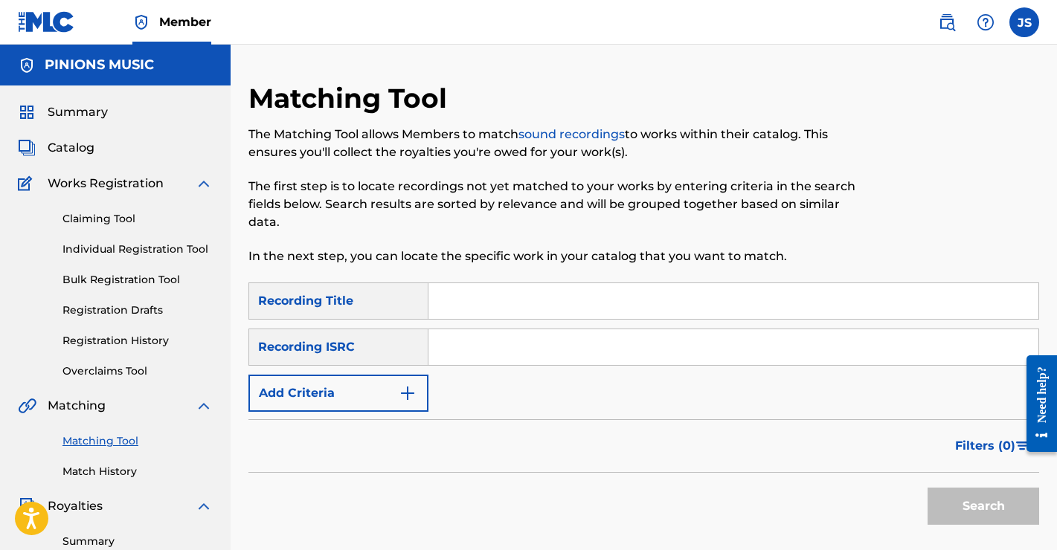
click at [380, 399] on button "Add Criteria" at bounding box center [338, 393] width 180 height 37
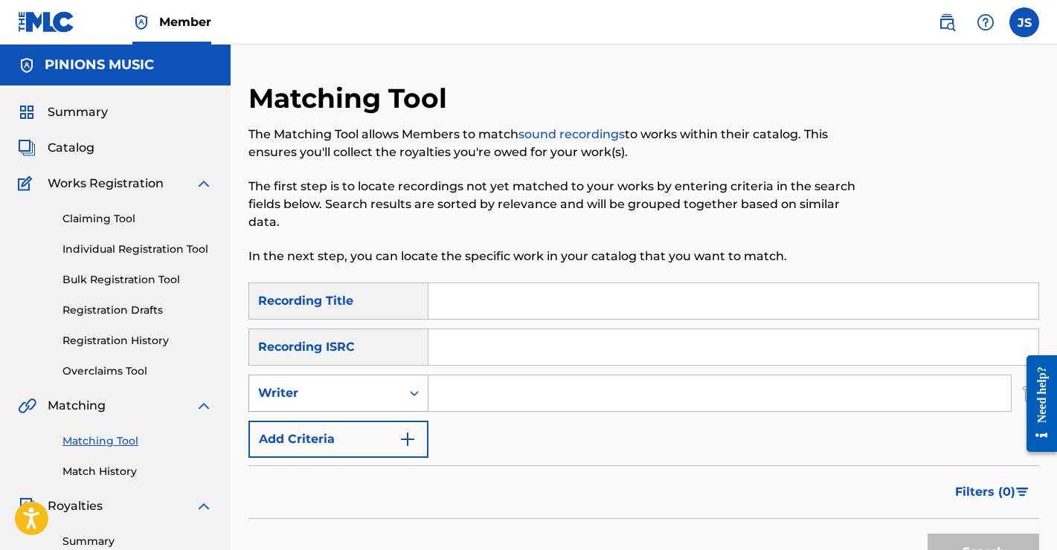
click at [369, 383] on div "Writer" at bounding box center [325, 393] width 152 height 28
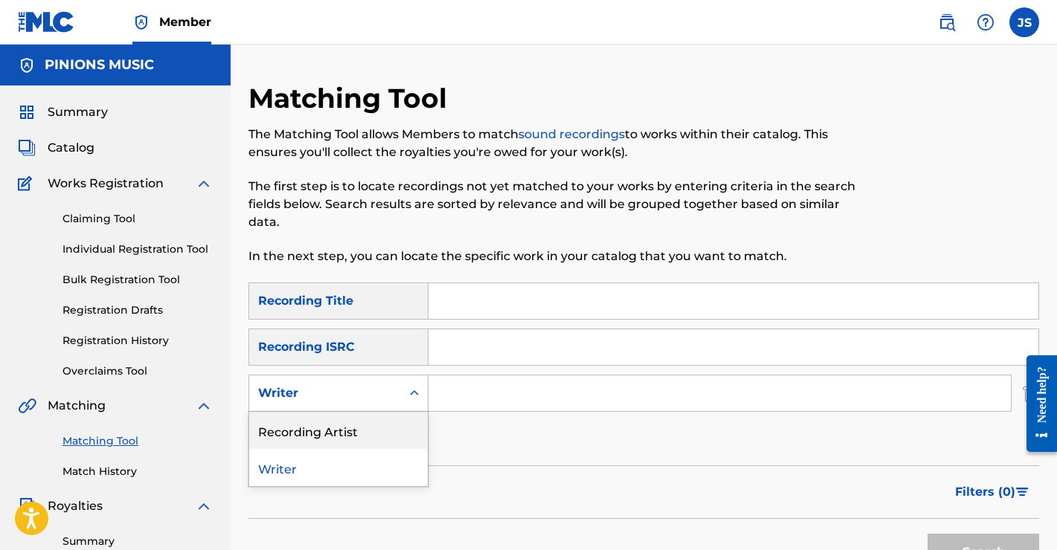
click at [350, 428] on div "Recording Artist" at bounding box center [338, 430] width 178 height 37
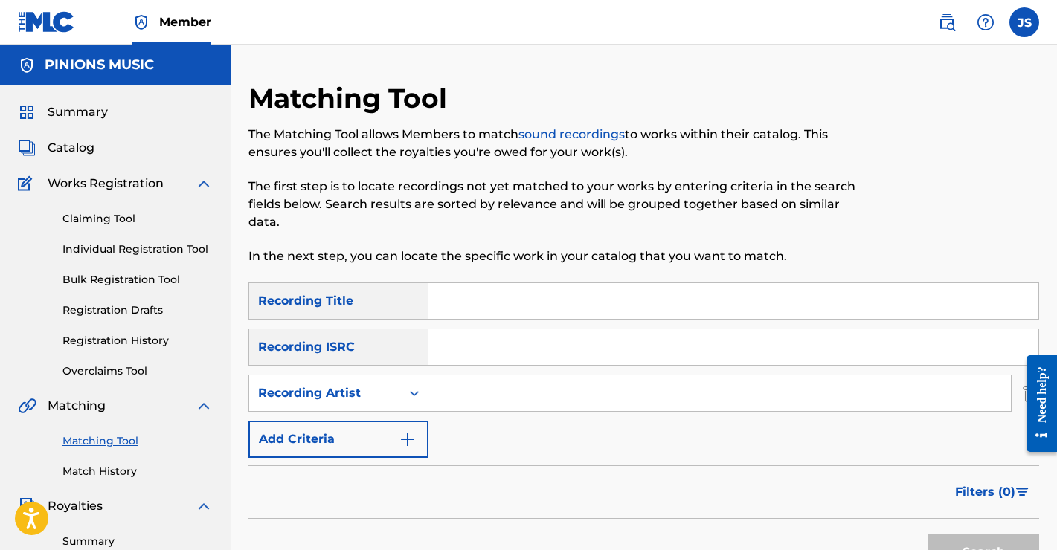
click at [500, 393] on input "Search Form" at bounding box center [719, 394] width 582 height 36
type input "the big shorties"
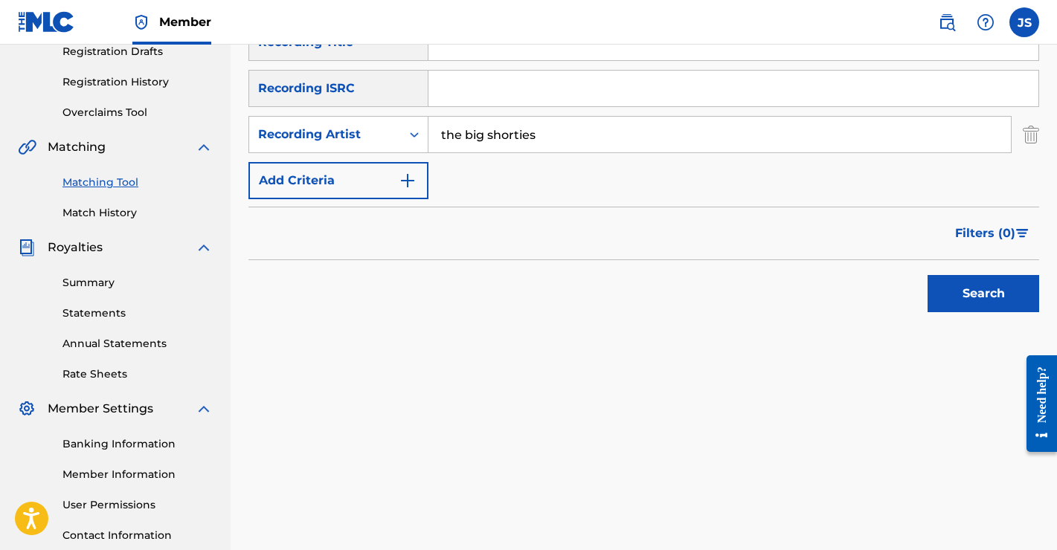
scroll to position [274, 0]
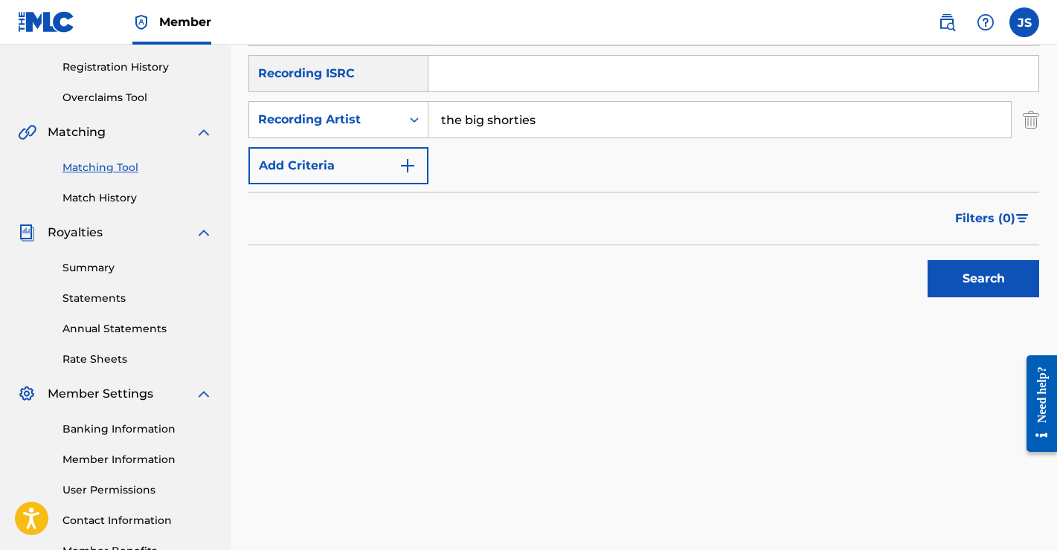
click at [959, 281] on button "Search" at bounding box center [983, 278] width 112 height 37
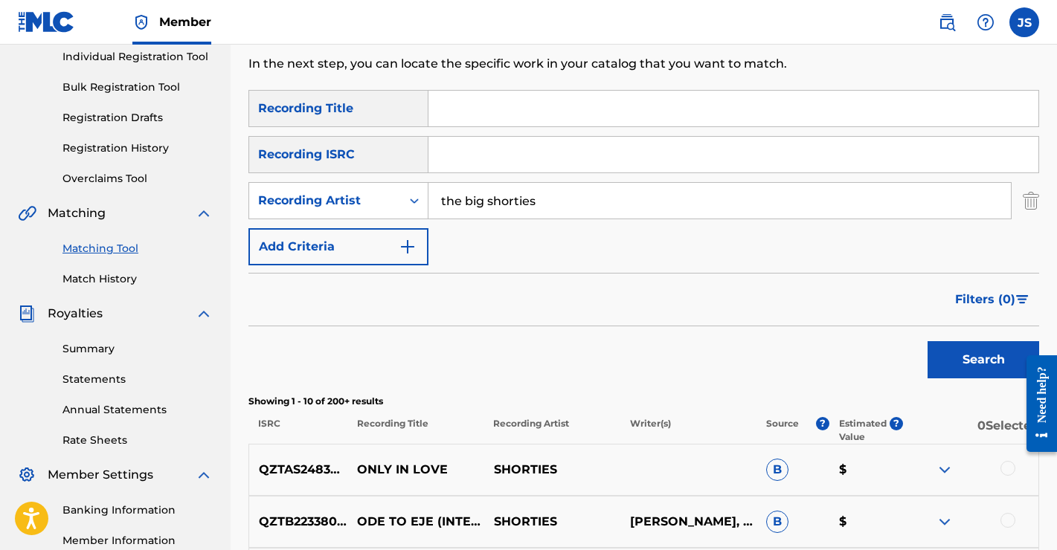
scroll to position [0, 0]
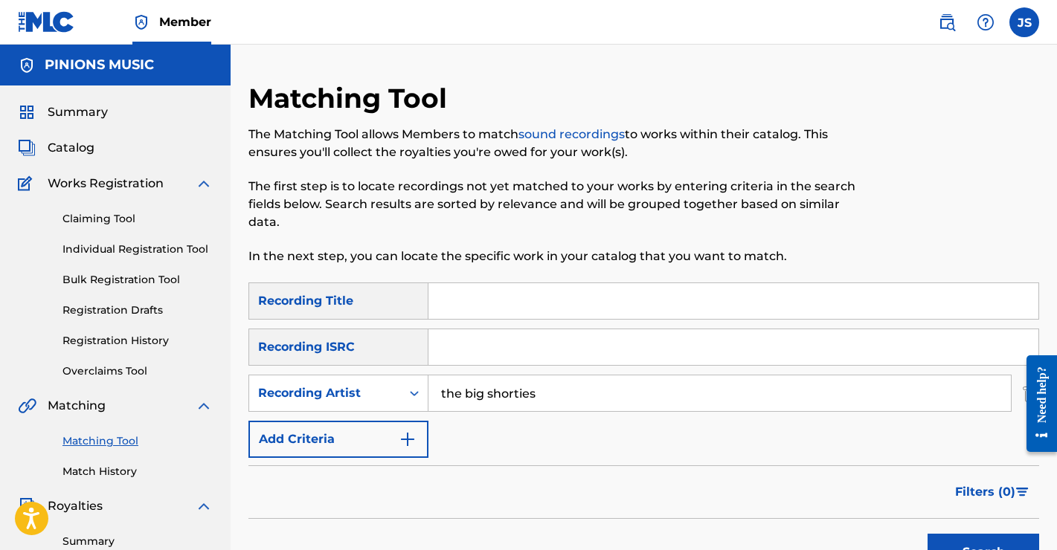
click at [548, 392] on input "the big shorties" at bounding box center [719, 394] width 582 height 36
type input "the [PERSON_NAME]"
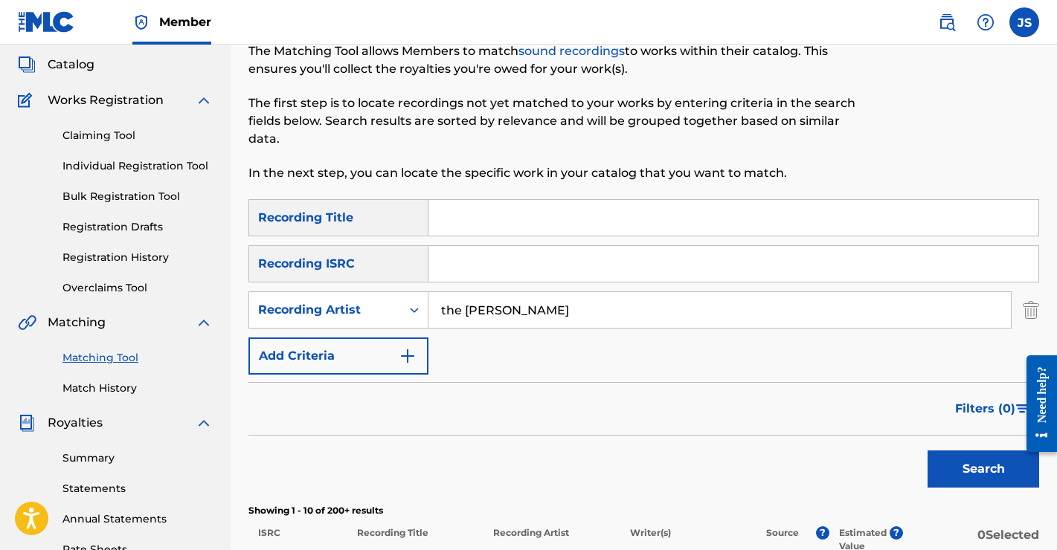
scroll to position [226, 0]
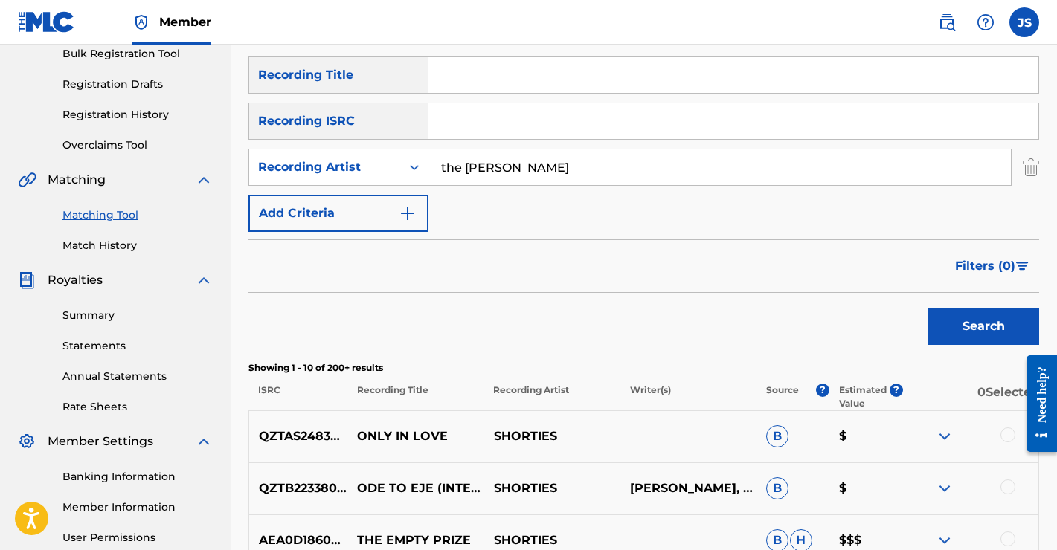
click at [957, 344] on button "Search" at bounding box center [983, 326] width 112 height 37
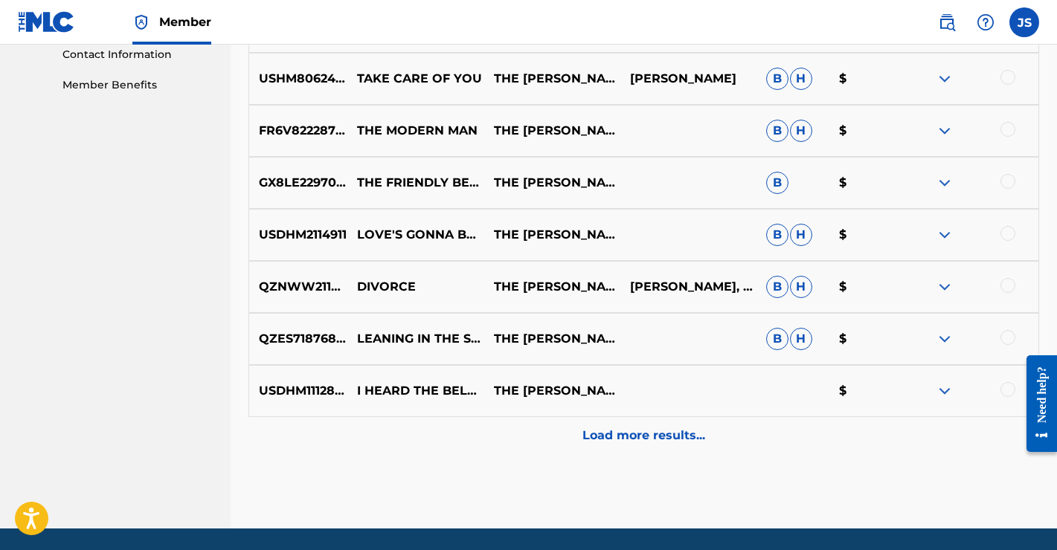
scroll to position [790, 0]
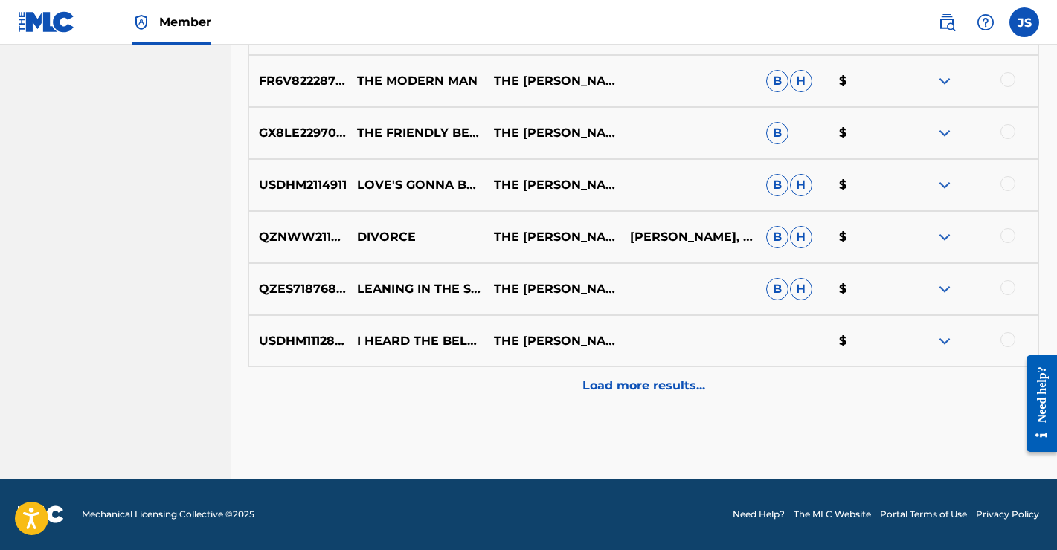
click at [633, 381] on p "Load more results..." at bounding box center [643, 386] width 123 height 18
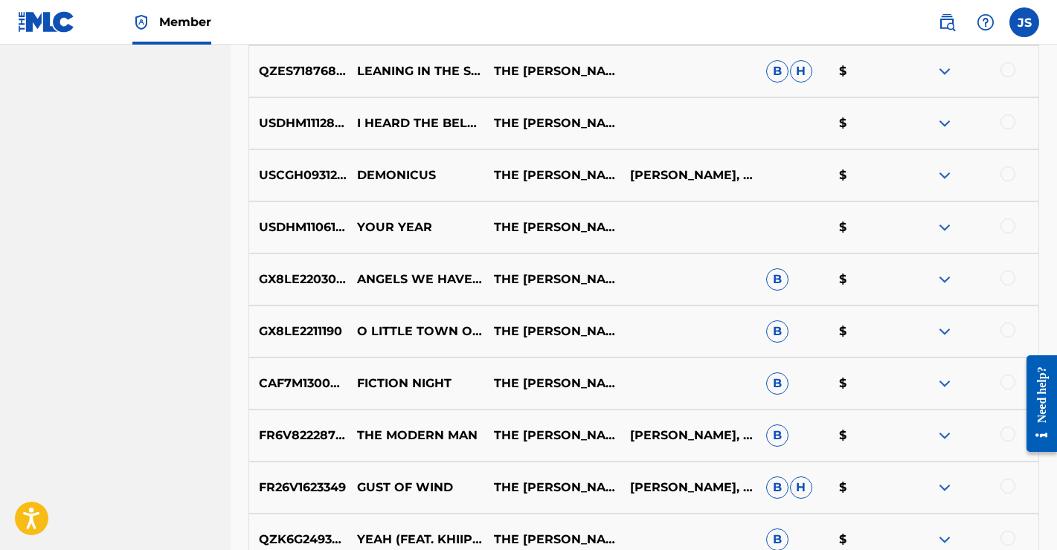
scroll to position [1010, 0]
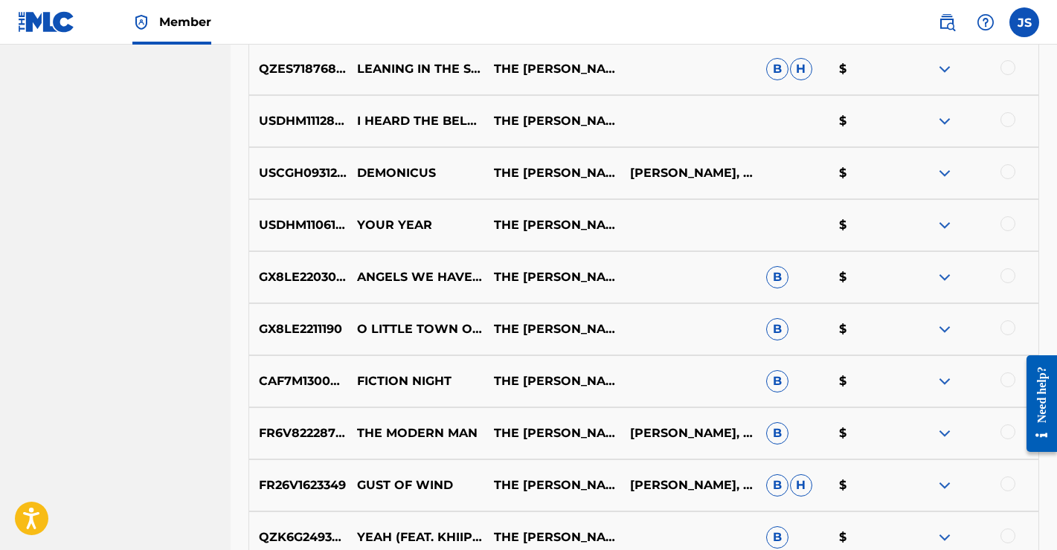
click at [946, 120] on img at bounding box center [944, 121] width 18 height 18
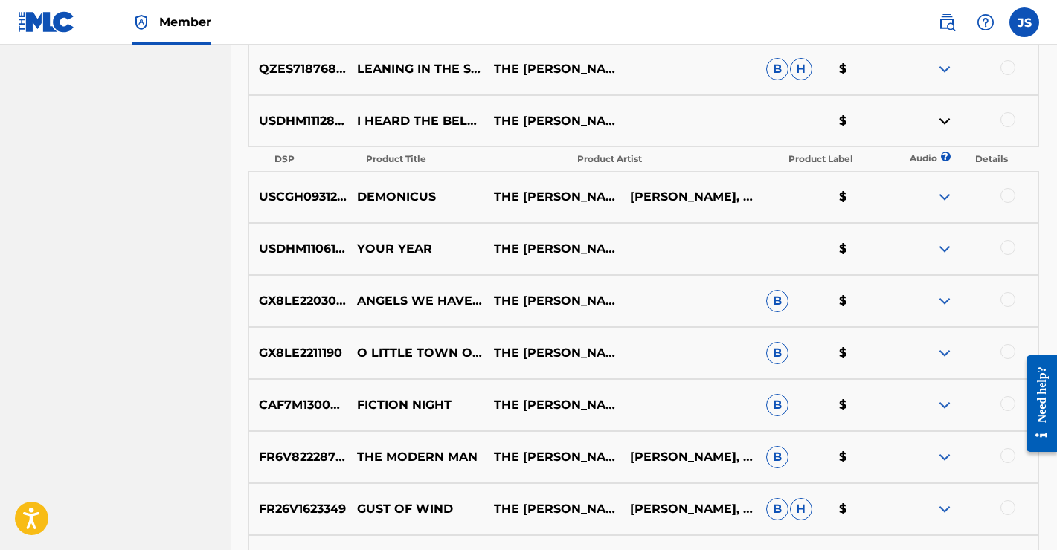
click at [946, 120] on img at bounding box center [944, 121] width 18 height 18
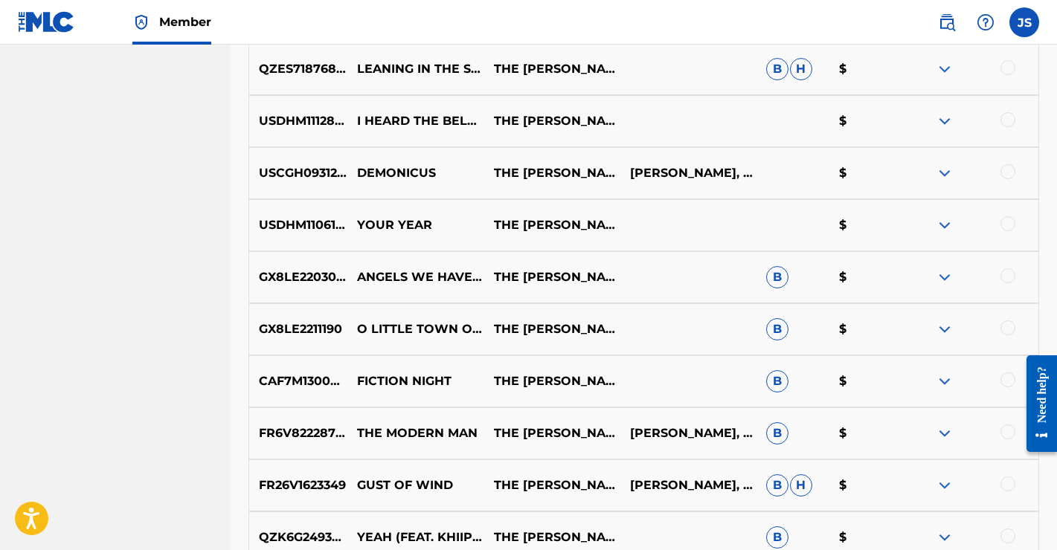
click at [947, 224] on img at bounding box center [944, 225] width 18 height 18
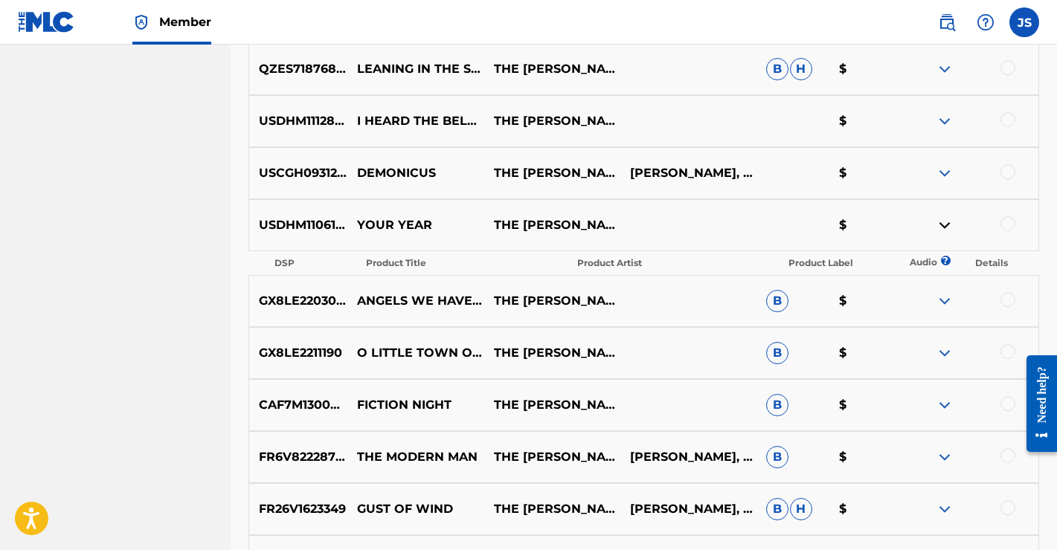
click at [947, 224] on img at bounding box center [944, 225] width 18 height 18
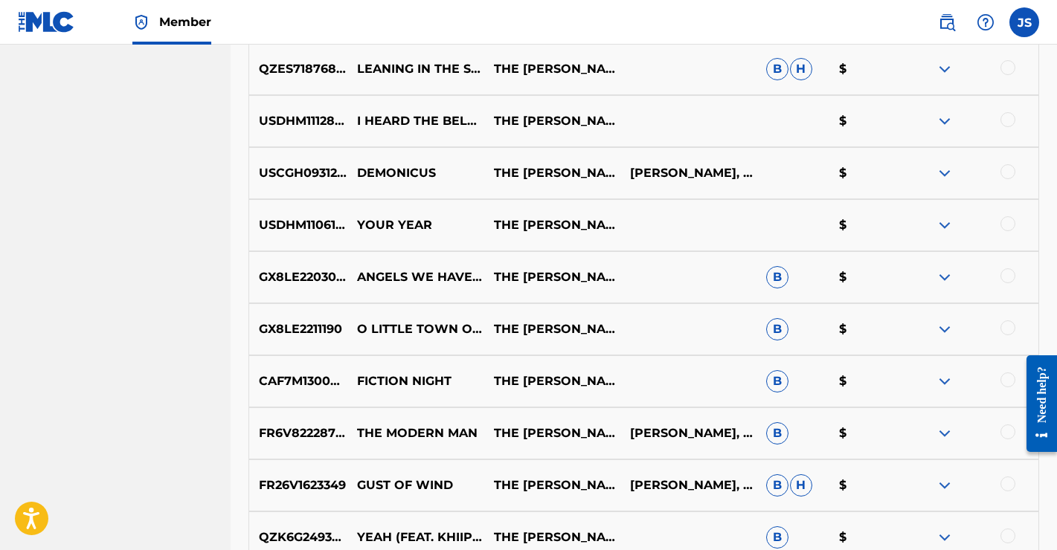
click at [942, 277] on img at bounding box center [944, 277] width 18 height 18
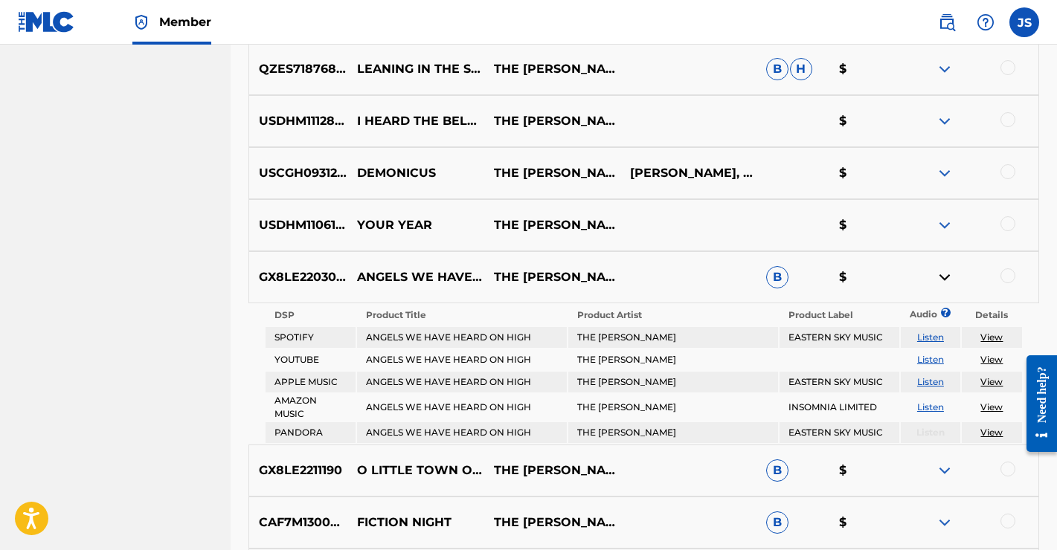
click at [942, 277] on img at bounding box center [944, 277] width 18 height 18
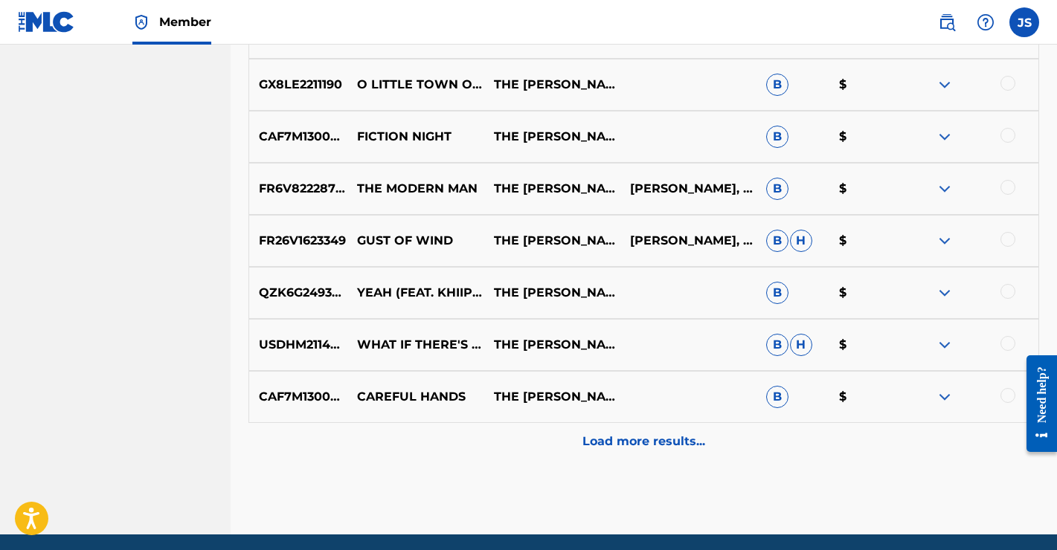
scroll to position [1251, 0]
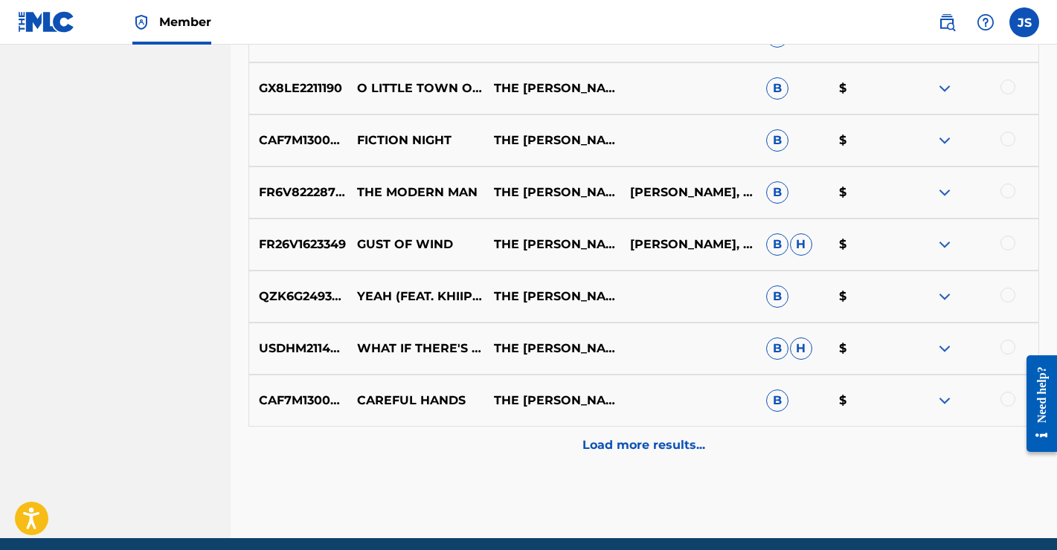
click at [631, 441] on p "Load more results..." at bounding box center [643, 446] width 123 height 18
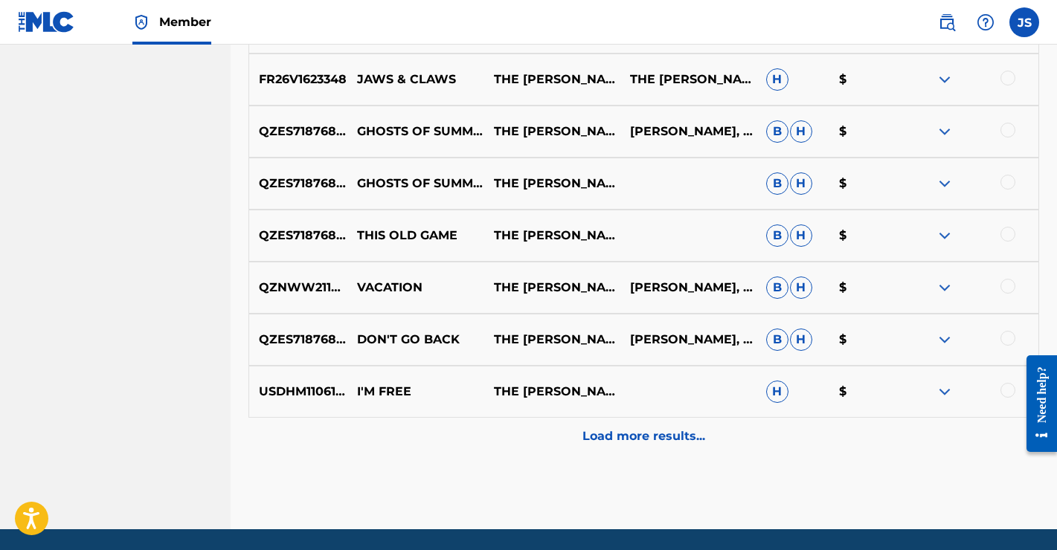
scroll to position [1804, 0]
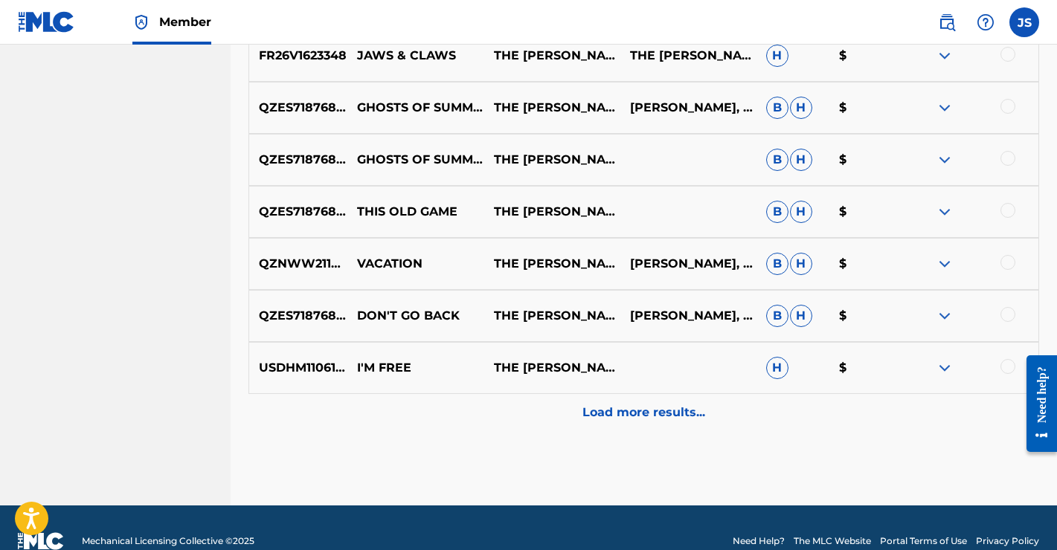
click at [945, 367] on img at bounding box center [944, 368] width 18 height 18
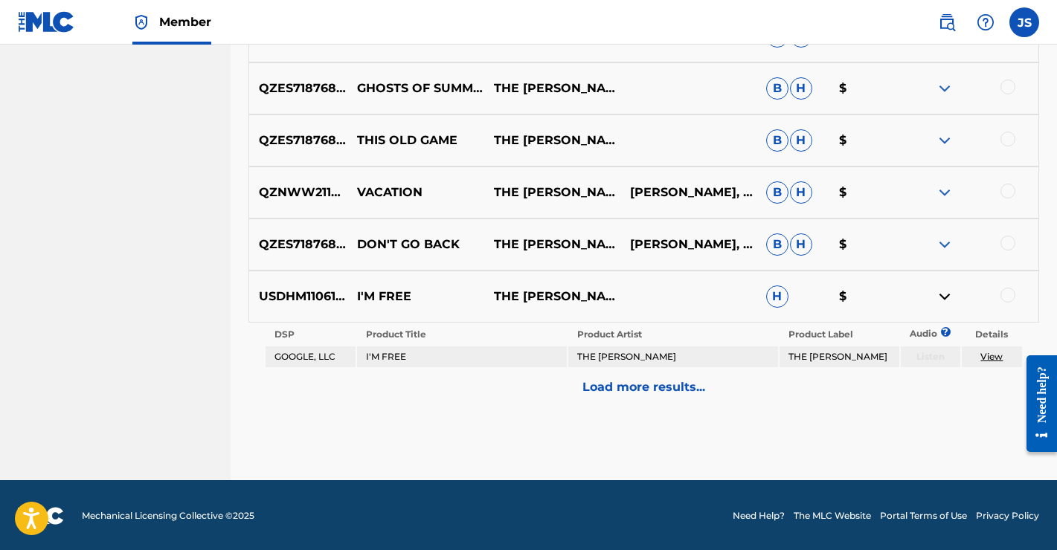
scroll to position [1877, 0]
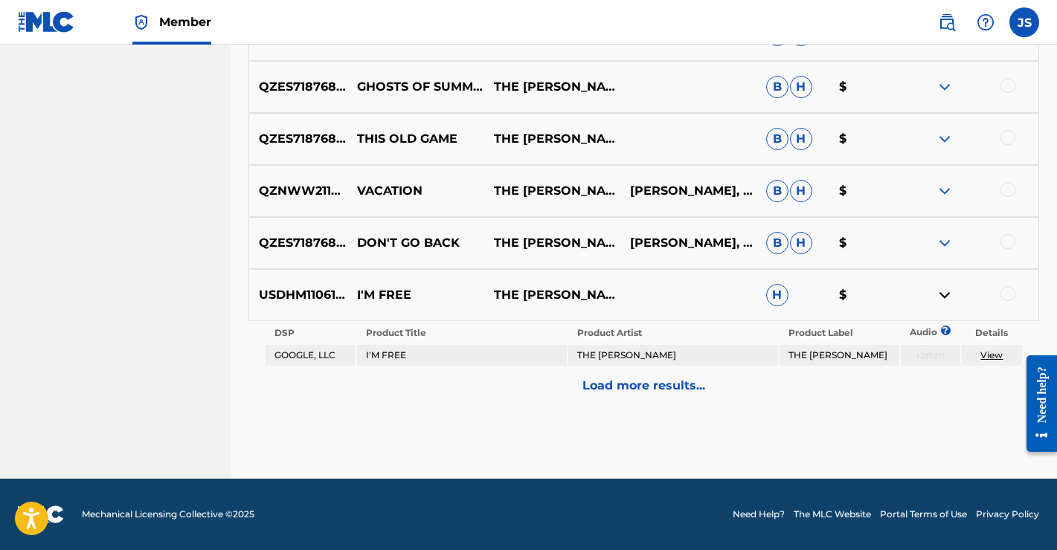
click at [1008, 294] on div at bounding box center [1007, 293] width 15 height 15
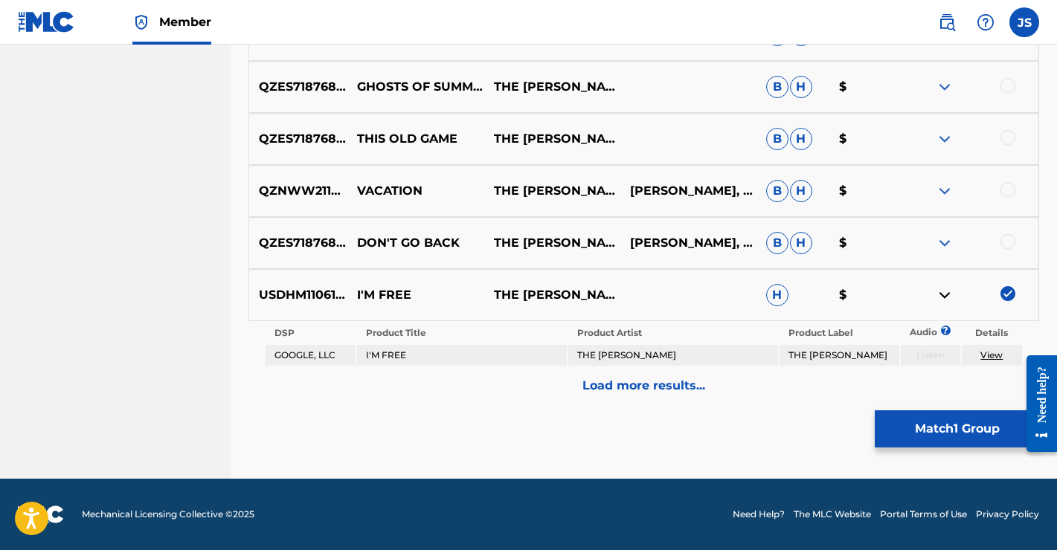
click at [937, 429] on button "Match 1 Group" at bounding box center [957, 428] width 164 height 37
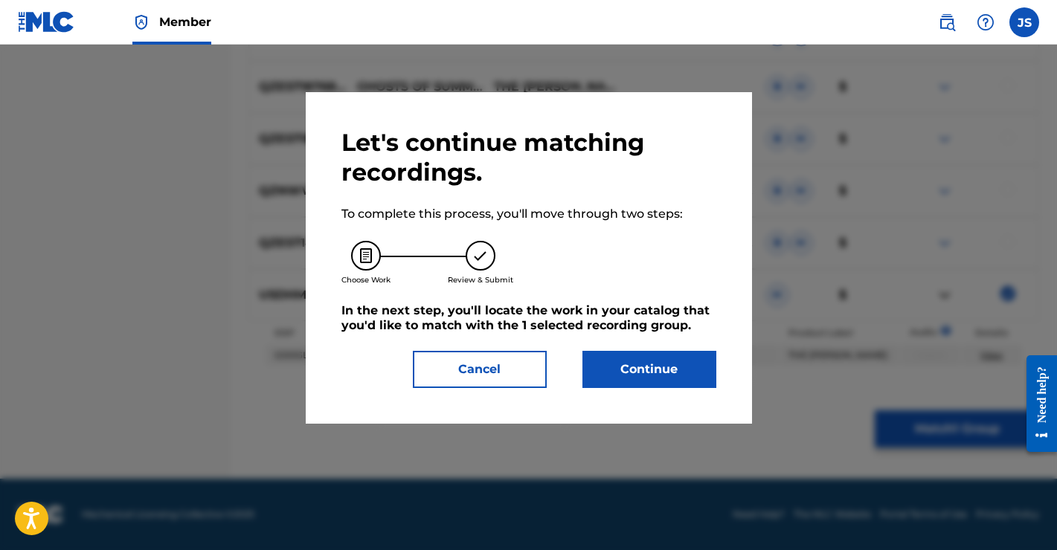
click at [652, 363] on button "Continue" at bounding box center [649, 369] width 134 height 37
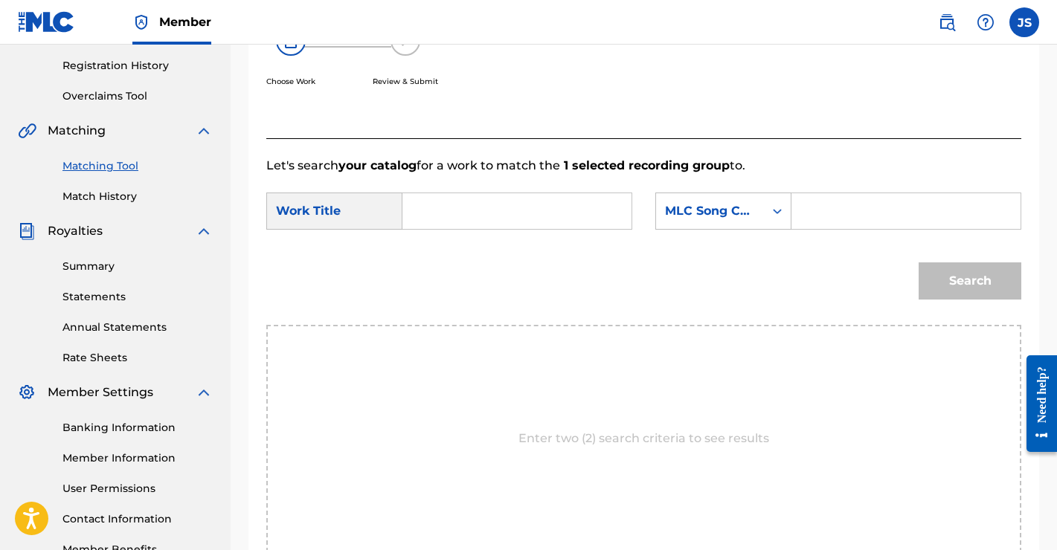
scroll to position [271, 0]
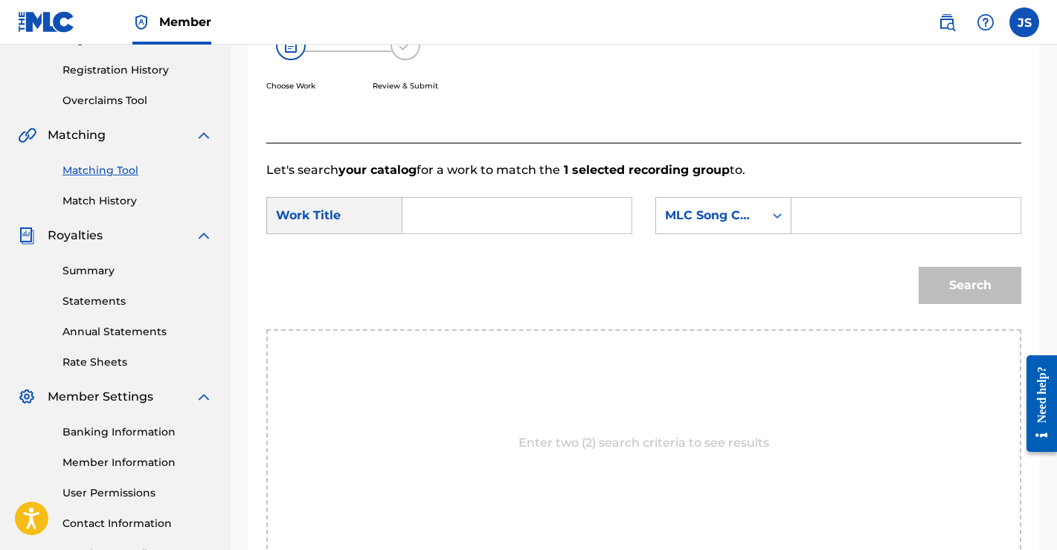
click at [544, 205] on input "Search Form" at bounding box center [517, 216] width 204 height 36
click at [435, 254] on strong "i'm" at bounding box center [437, 249] width 19 height 14
type input "i'm free"
click at [753, 221] on div "MLC Song Code" at bounding box center [710, 216] width 90 height 18
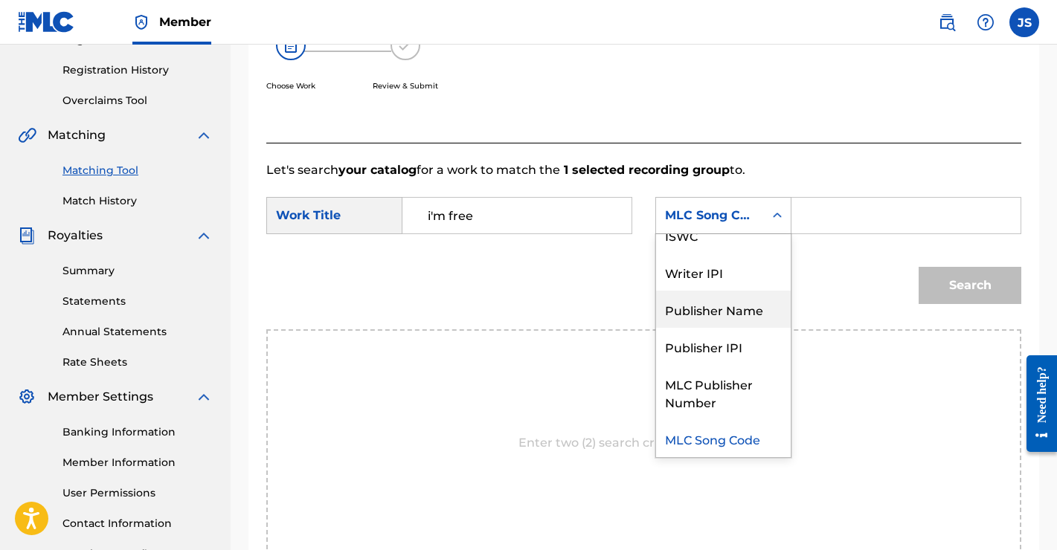
scroll to position [0, 0]
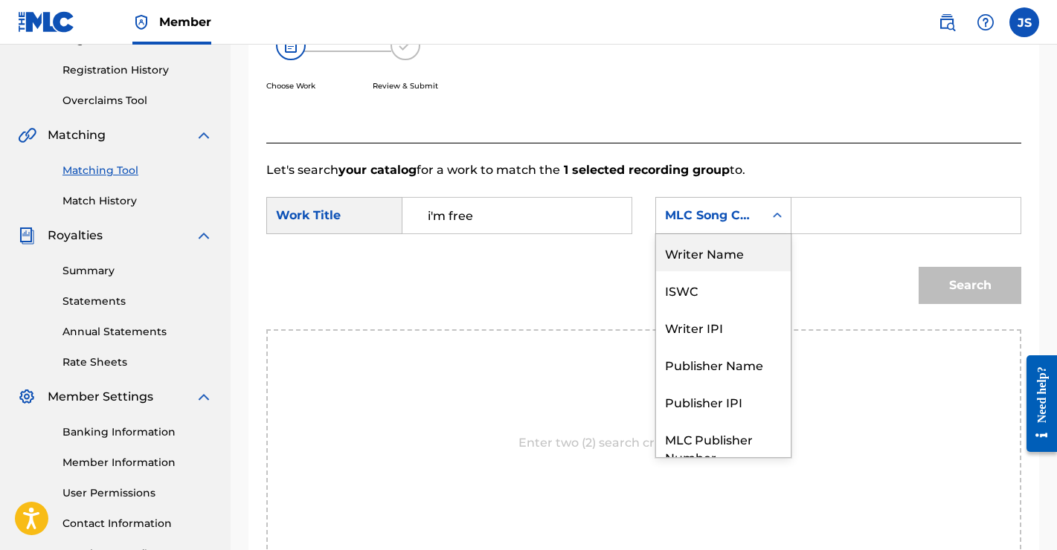
click at [712, 261] on div "Writer Name" at bounding box center [723, 252] width 135 height 37
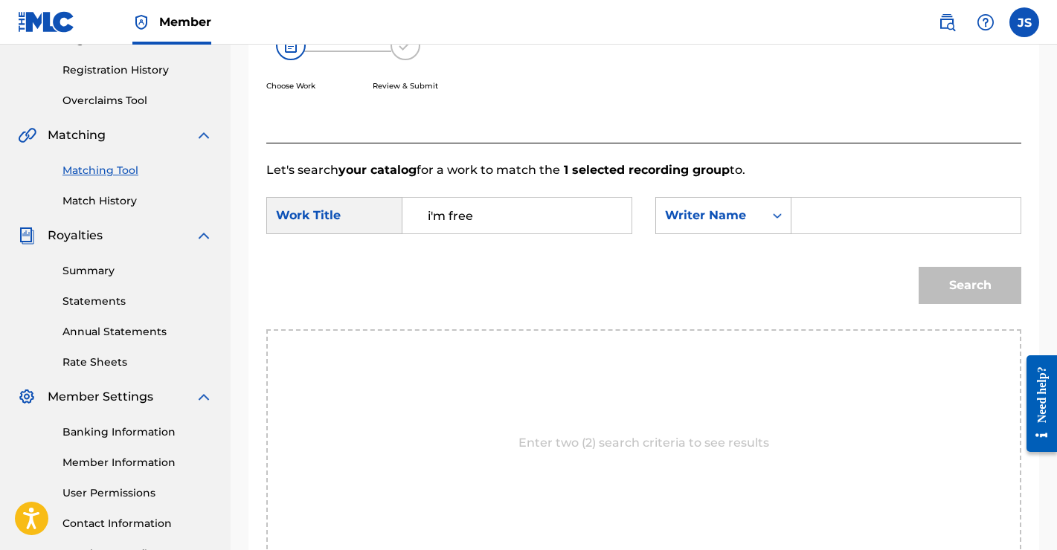
click at [846, 211] on input "Search Form" at bounding box center [906, 216] width 204 height 36
type input "[PERSON_NAME]"
click at [948, 277] on button "Search" at bounding box center [969, 285] width 103 height 37
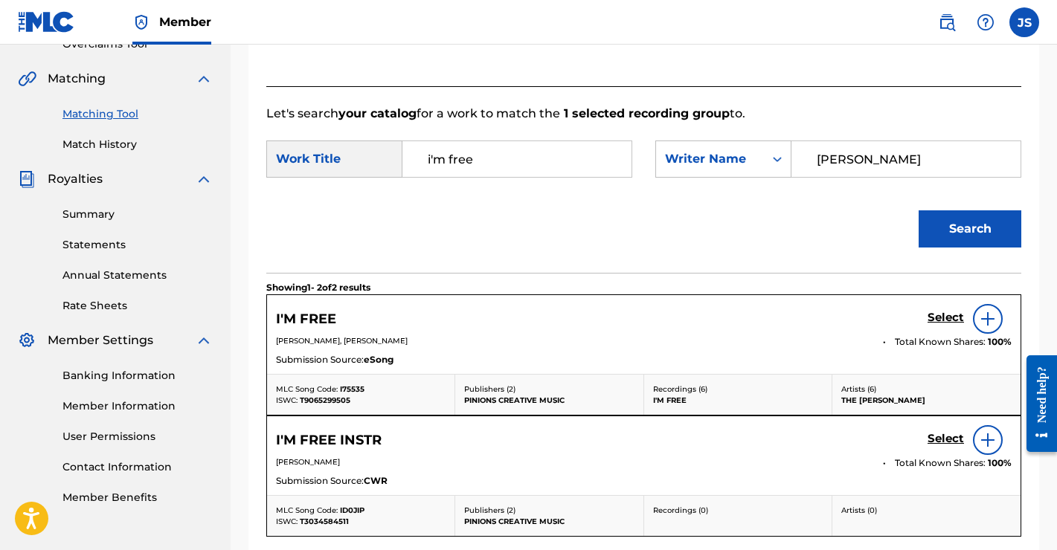
scroll to position [380, 0]
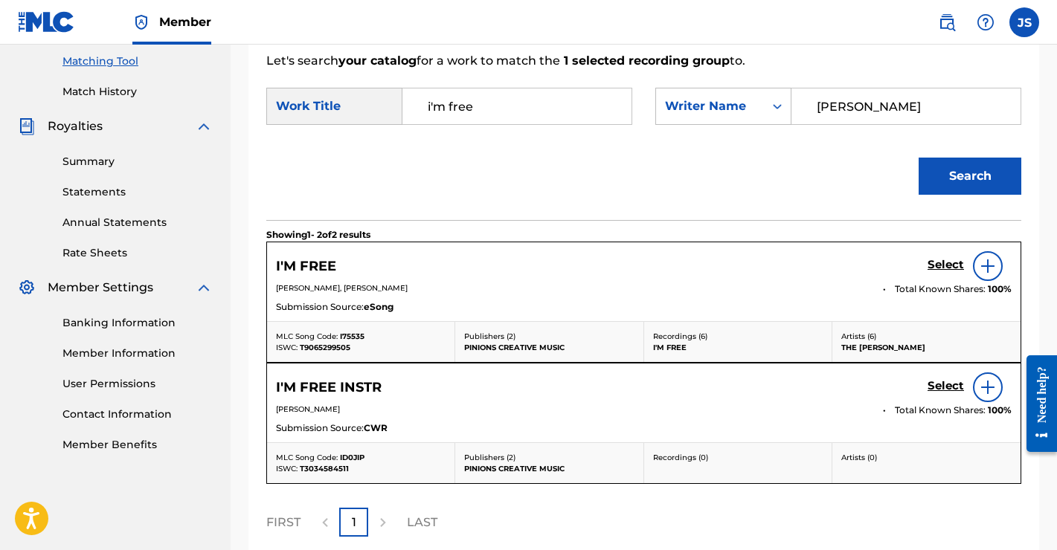
click at [989, 271] on img at bounding box center [988, 266] width 18 height 18
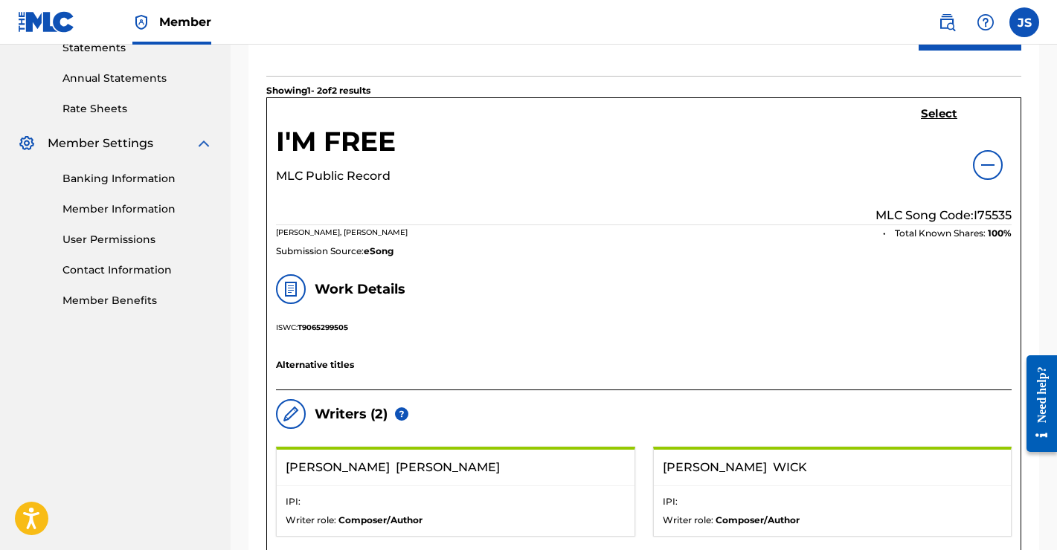
scroll to position [522, 0]
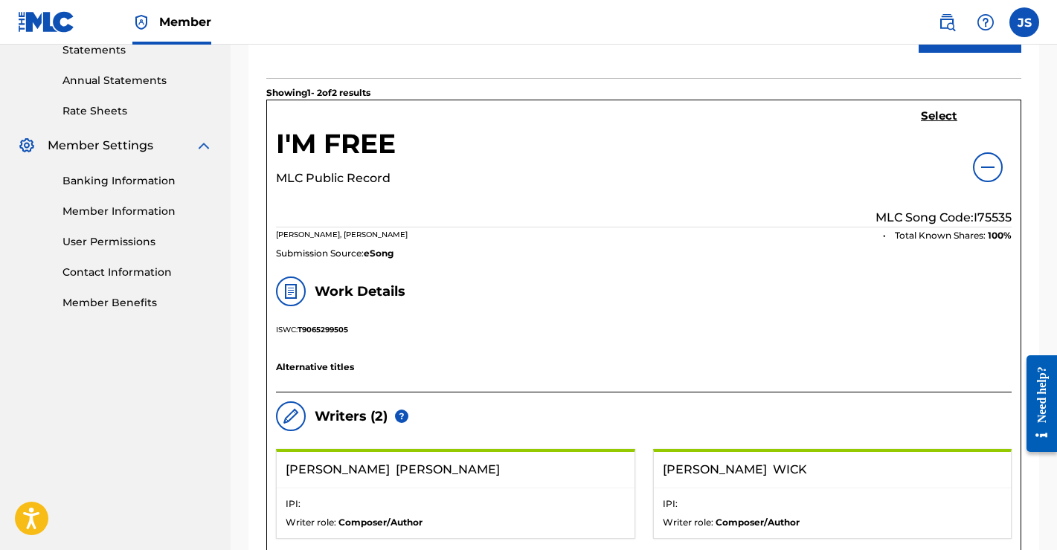
click at [933, 117] on h5 "Select" at bounding box center [939, 116] width 36 height 14
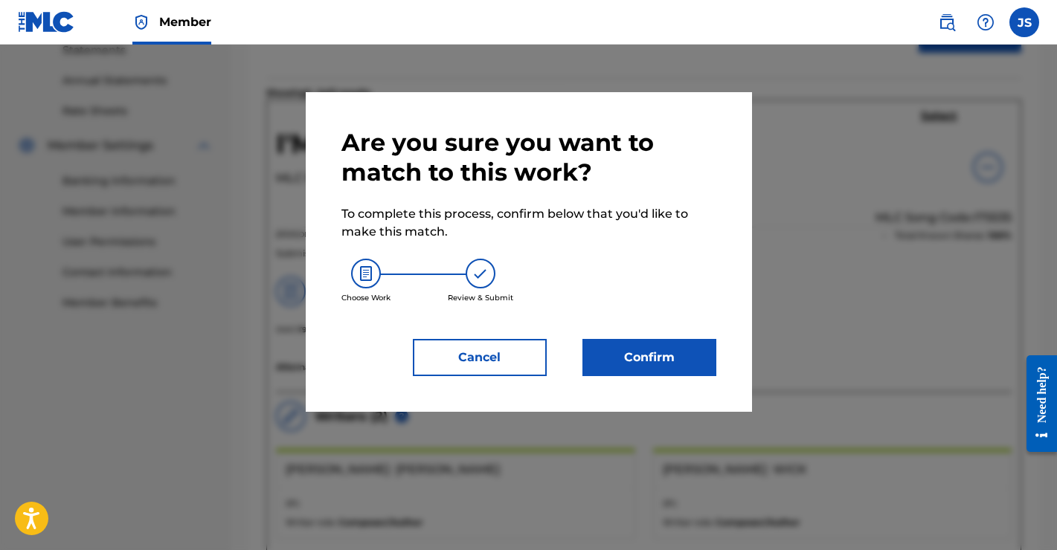
click at [654, 353] on button "Confirm" at bounding box center [649, 357] width 134 height 37
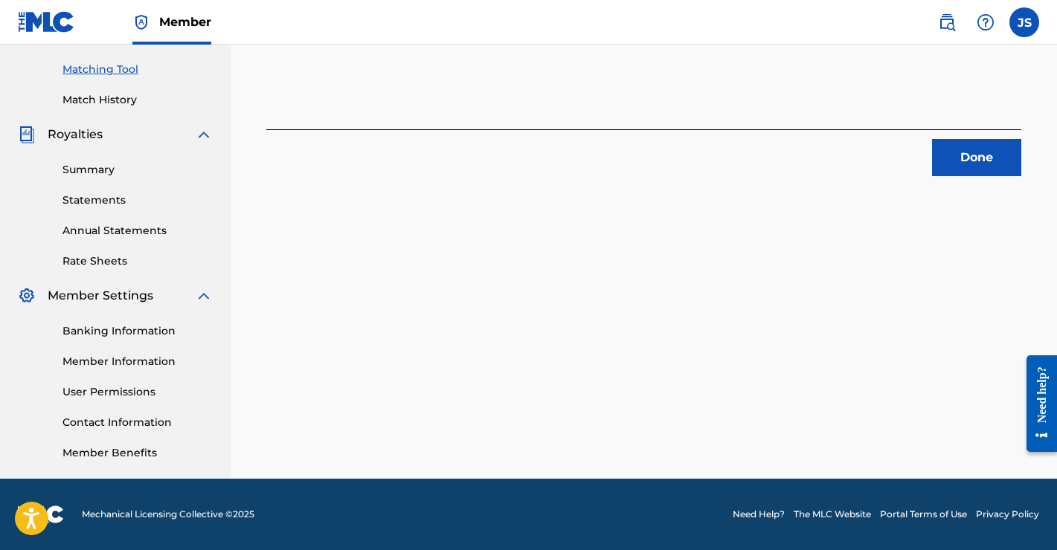
click at [962, 154] on button "Done" at bounding box center [976, 157] width 89 height 37
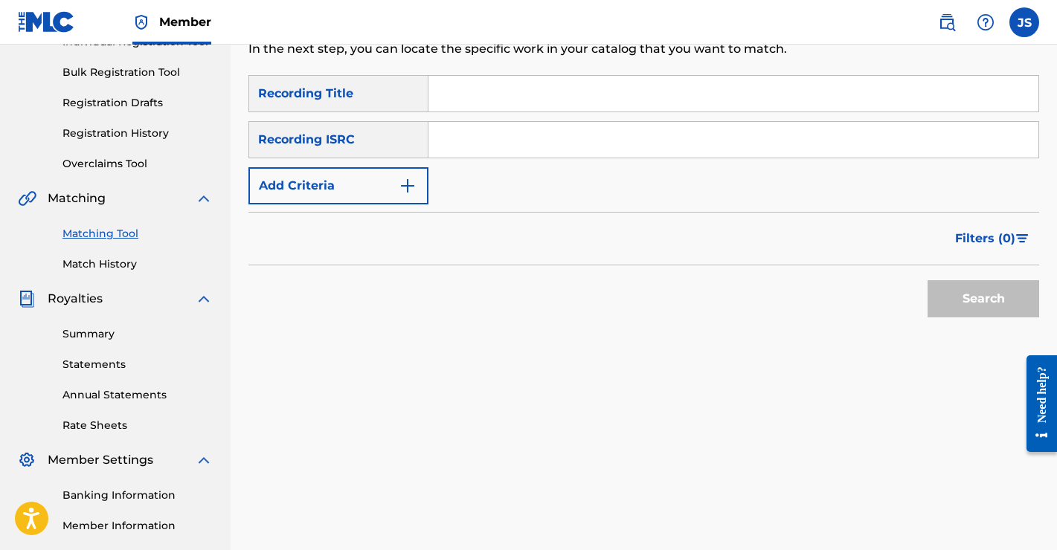
scroll to position [91, 0]
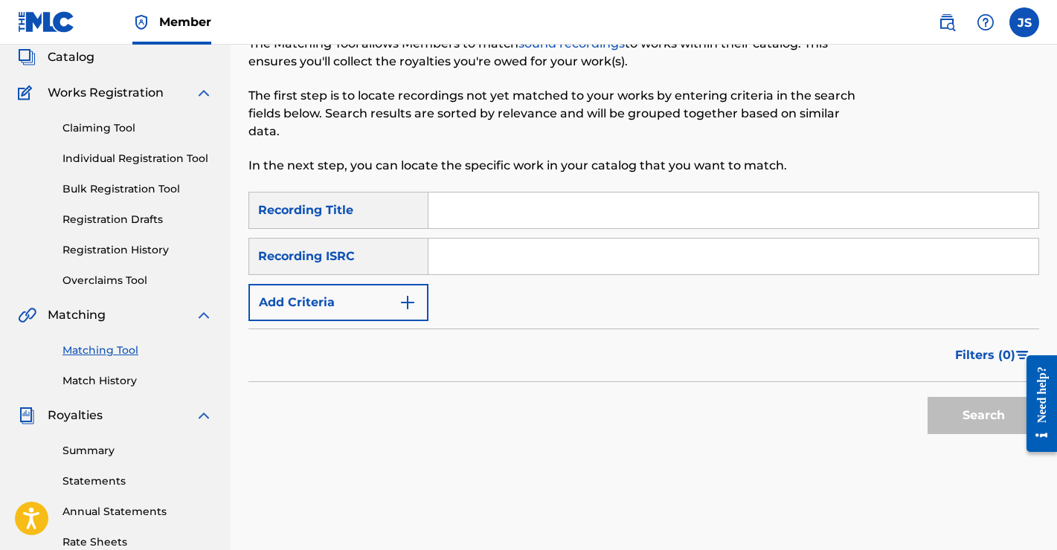
click at [393, 306] on button "Add Criteria" at bounding box center [338, 302] width 180 height 37
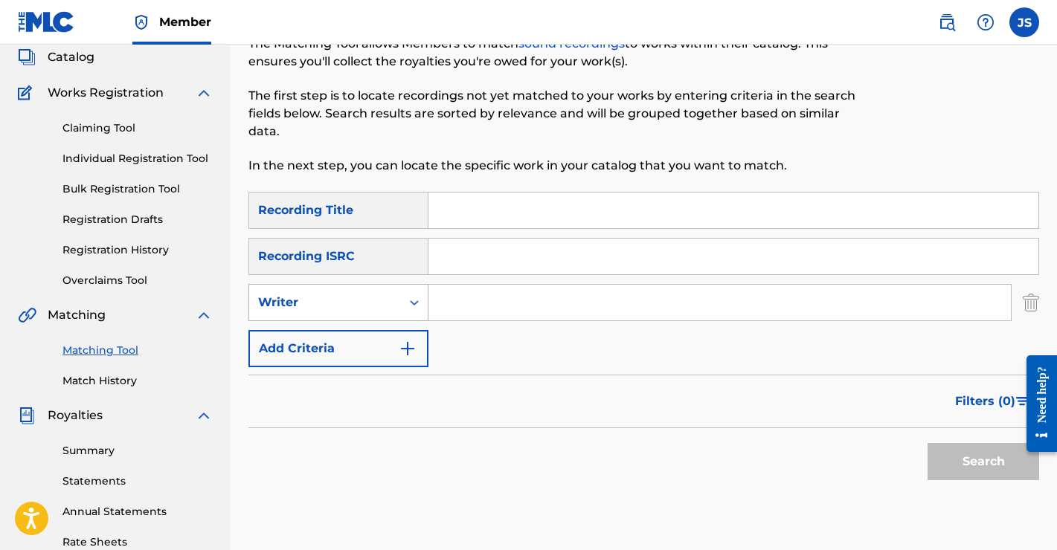
click at [366, 300] on div "Writer" at bounding box center [325, 303] width 134 height 18
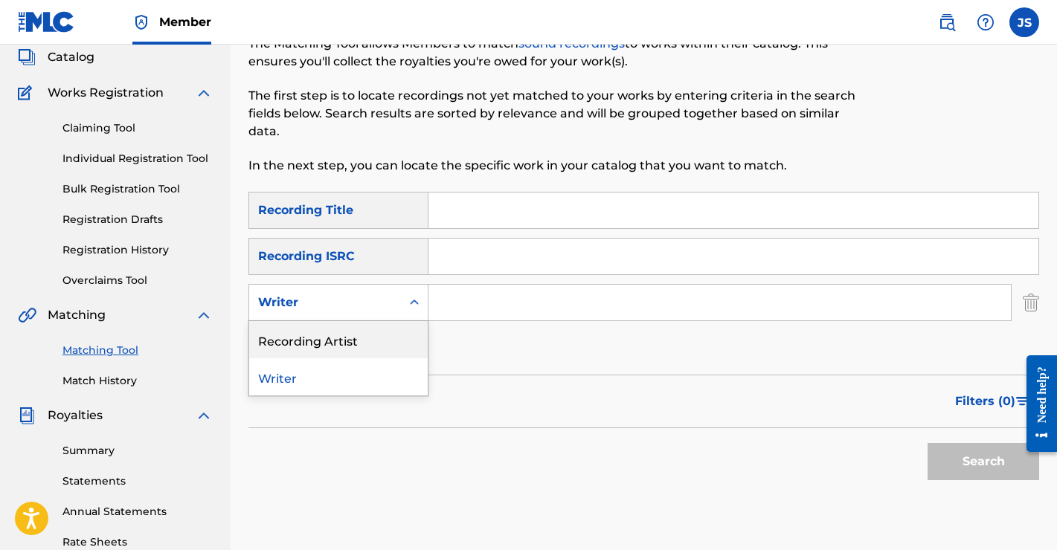
click at [346, 338] on div "Recording Artist" at bounding box center [338, 339] width 178 height 37
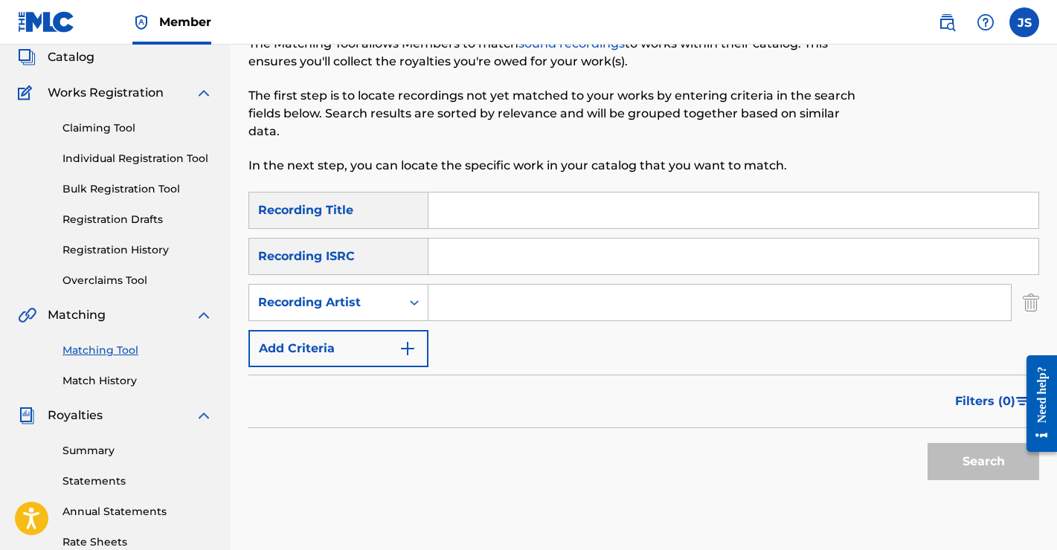
click at [492, 299] on input "Search Form" at bounding box center [719, 303] width 582 height 36
type input "the [PERSON_NAME]"
click at [967, 461] on button "Search" at bounding box center [983, 461] width 112 height 37
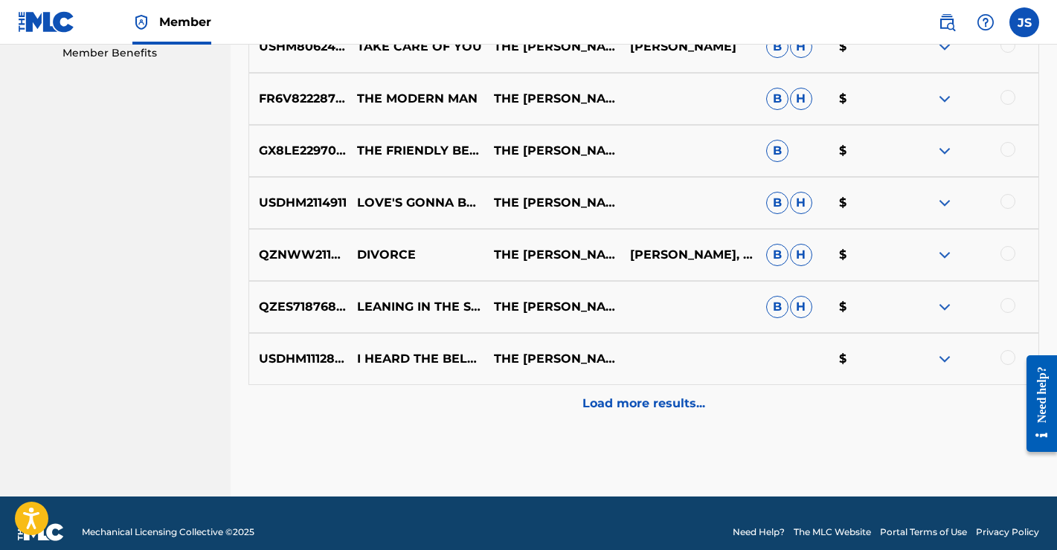
scroll to position [790, 0]
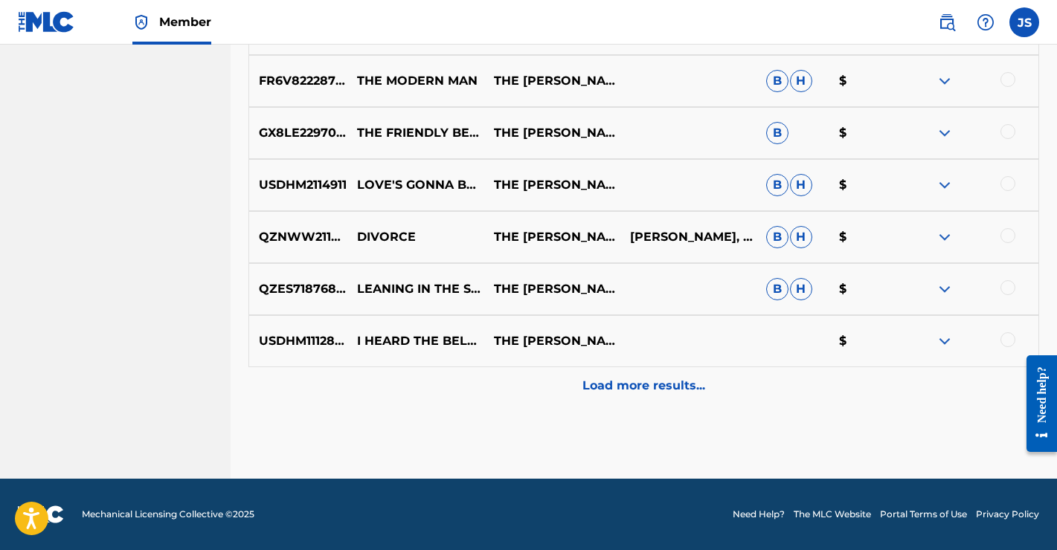
click at [649, 387] on p "Load more results..." at bounding box center [643, 386] width 123 height 18
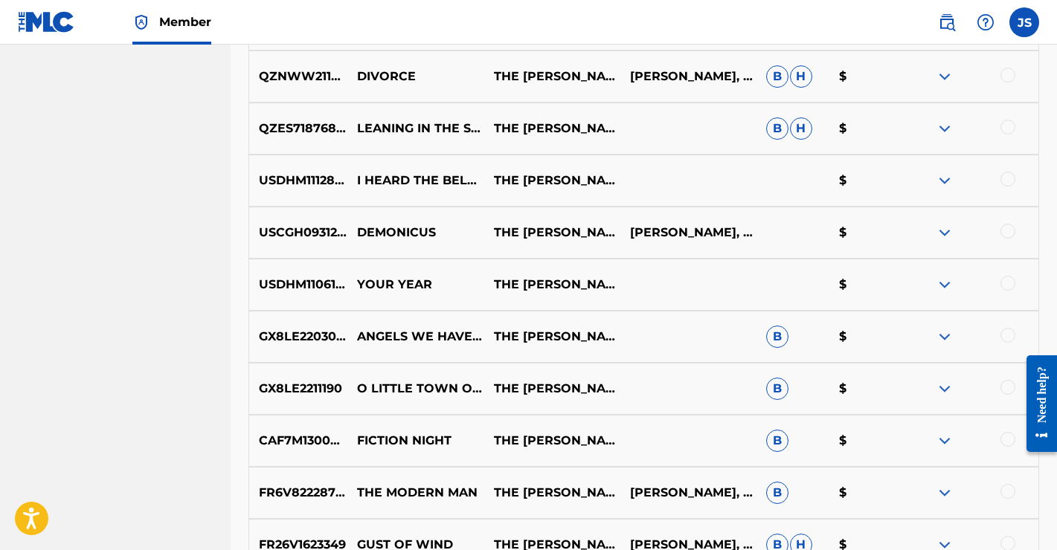
scroll to position [989, 0]
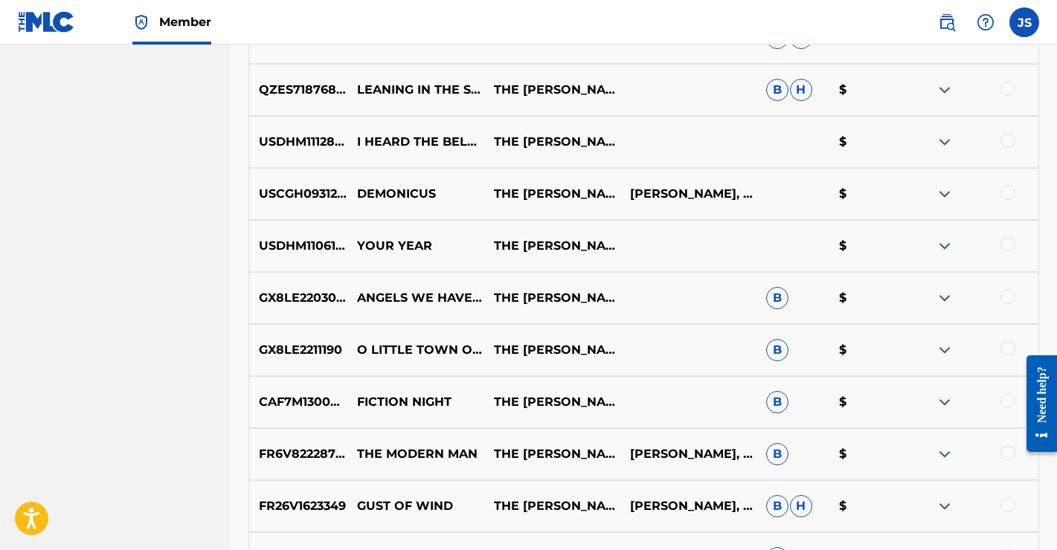
click at [948, 143] on img at bounding box center [944, 142] width 18 height 18
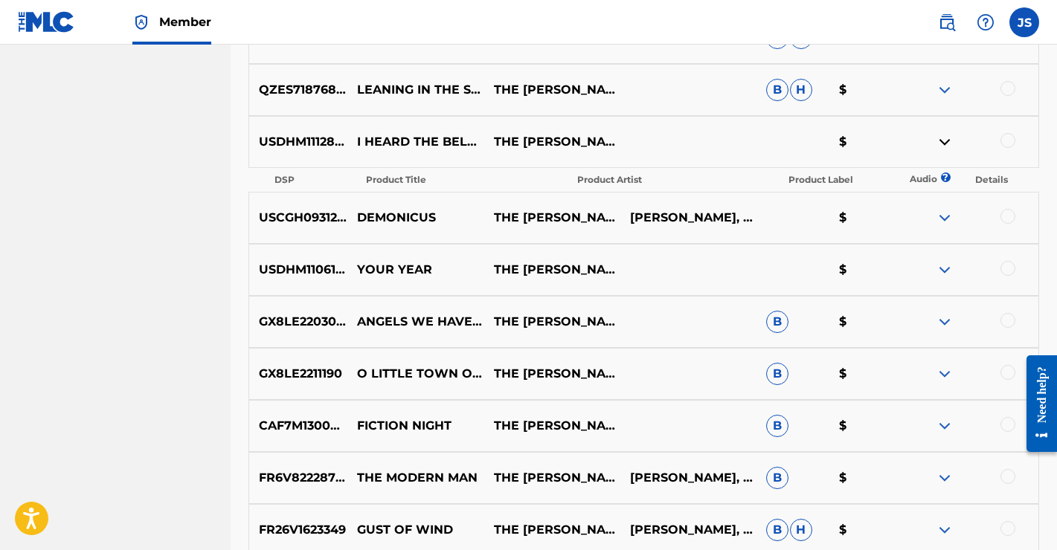
click at [948, 143] on img at bounding box center [944, 142] width 18 height 18
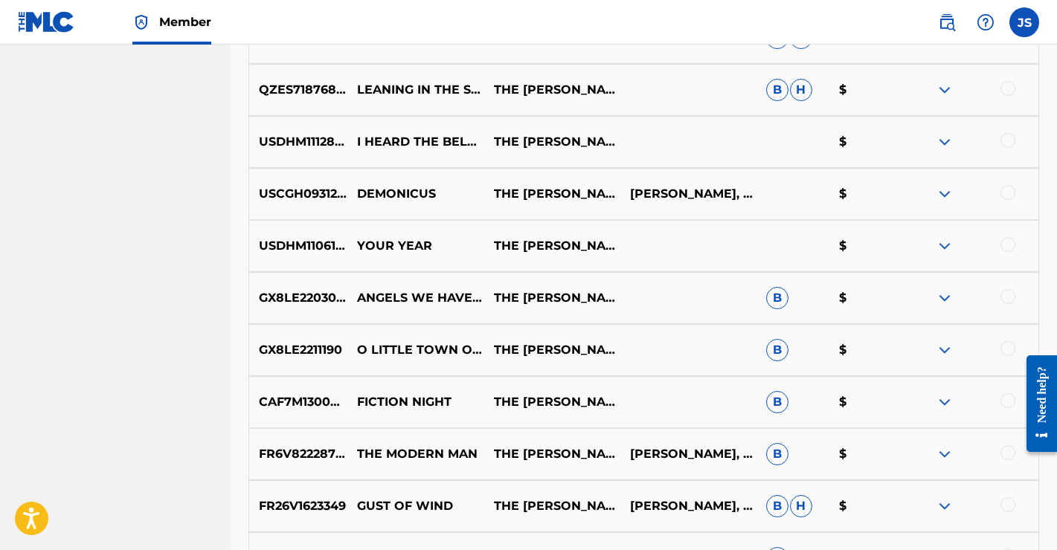
click at [1009, 141] on div at bounding box center [1007, 140] width 15 height 15
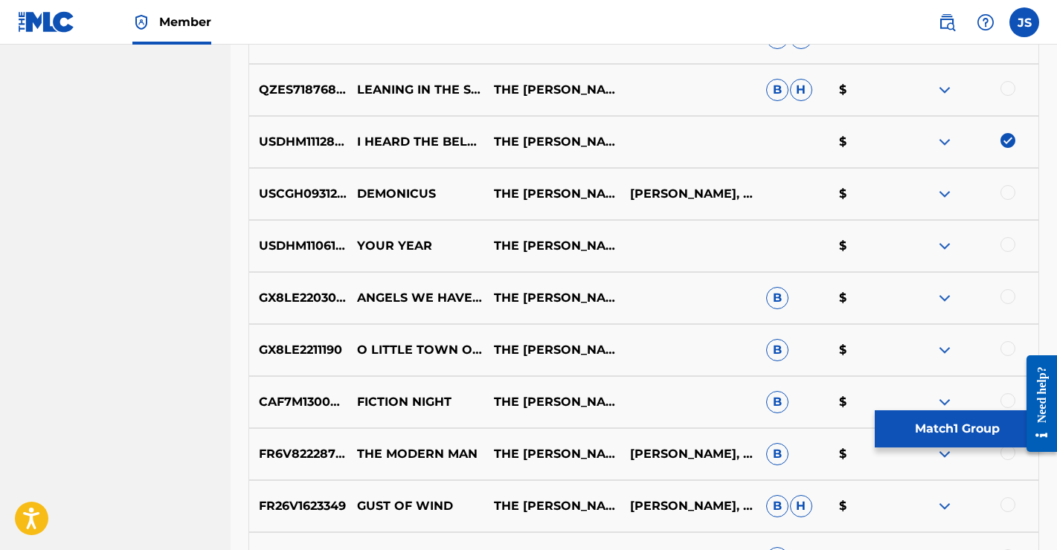
click at [941, 425] on button "Match 1 Group" at bounding box center [957, 428] width 164 height 37
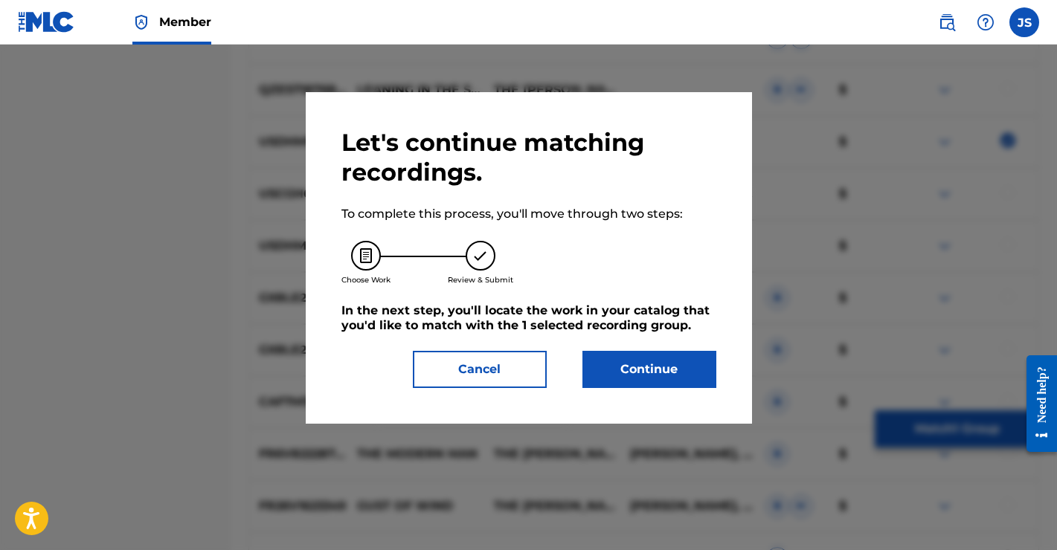
click at [651, 361] on button "Continue" at bounding box center [649, 369] width 134 height 37
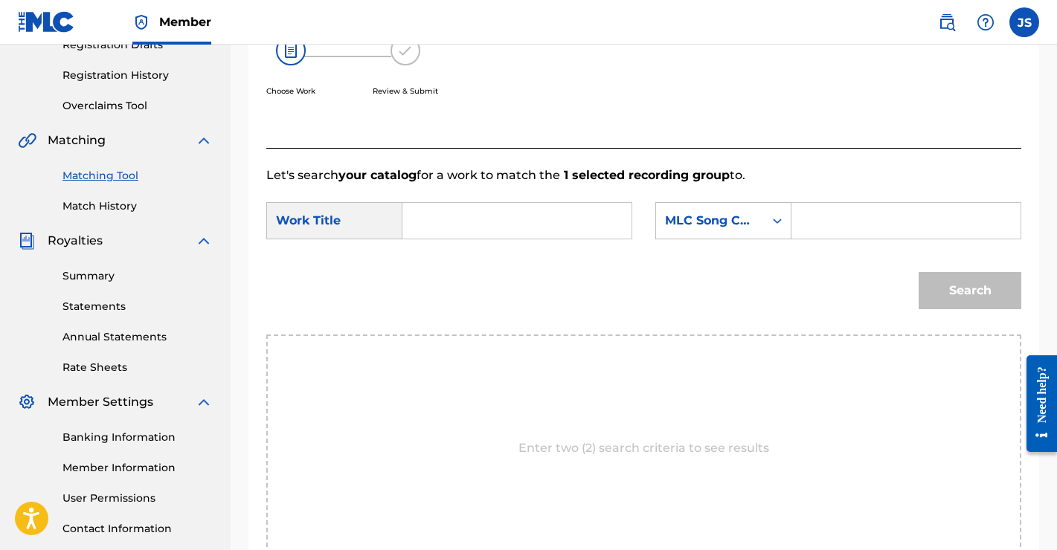
scroll to position [175, 0]
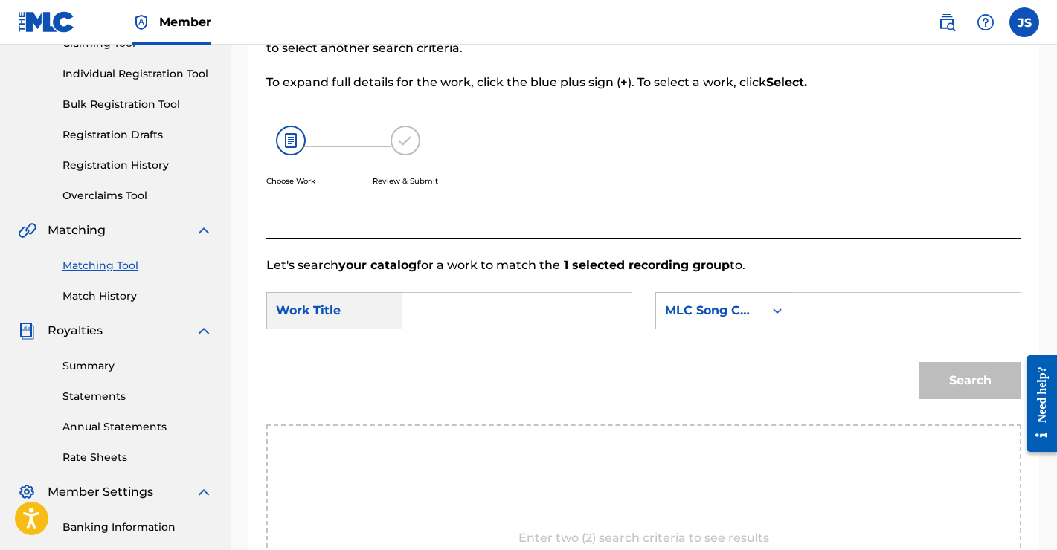
click at [490, 311] on input "Search Form" at bounding box center [517, 311] width 204 height 36
click at [440, 394] on span "the bells on [DATE]" at bounding box center [456, 389] width 57 height 68
type input "i heard the bells on [DATE]"
click at [759, 309] on div "MLC Song Code" at bounding box center [710, 311] width 108 height 28
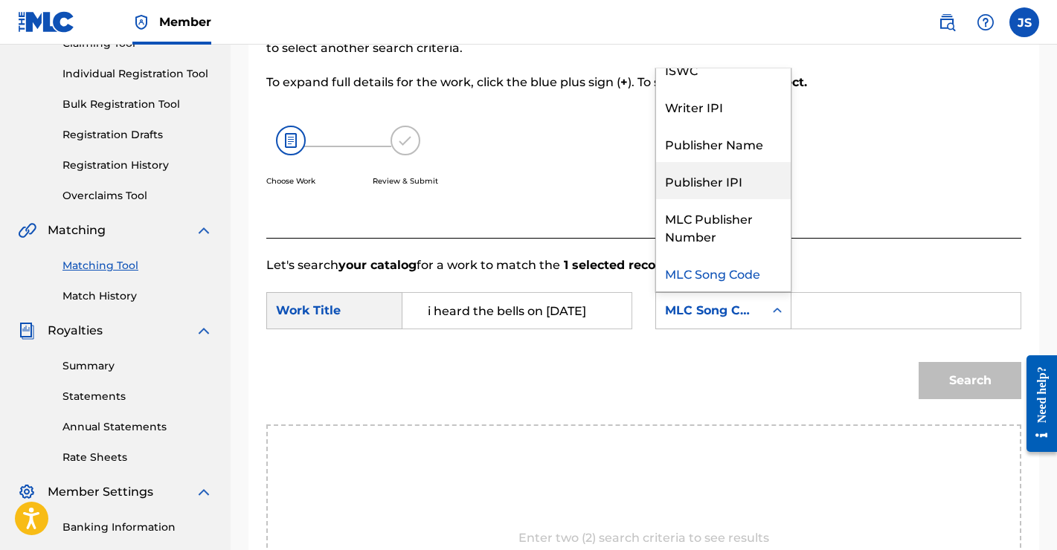
scroll to position [0, 0]
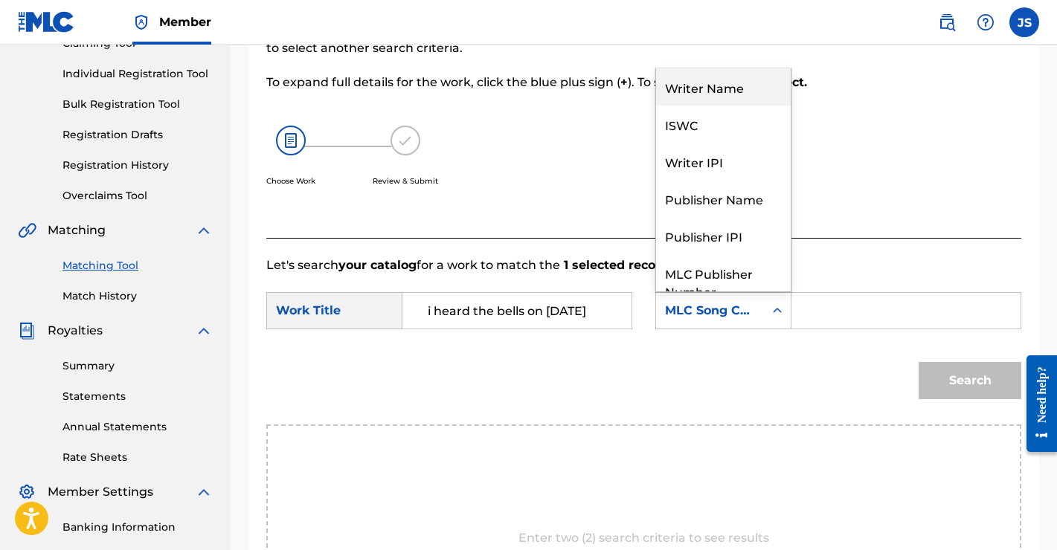
click at [719, 89] on div "Writer Name" at bounding box center [723, 86] width 135 height 37
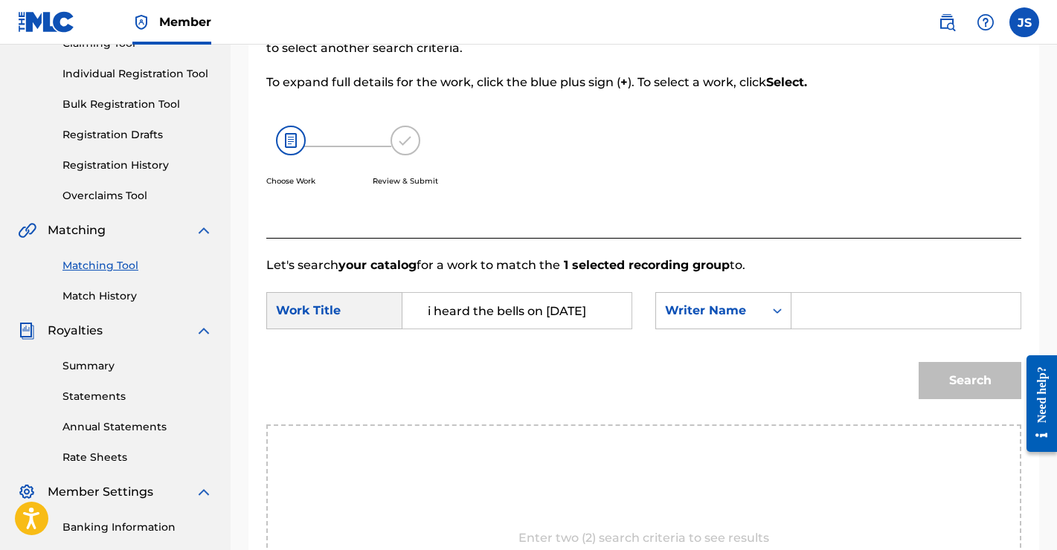
click at [840, 312] on input "Search Form" at bounding box center [906, 311] width 204 height 36
type input "[PERSON_NAME]"
click at [966, 373] on button "Search" at bounding box center [969, 380] width 103 height 37
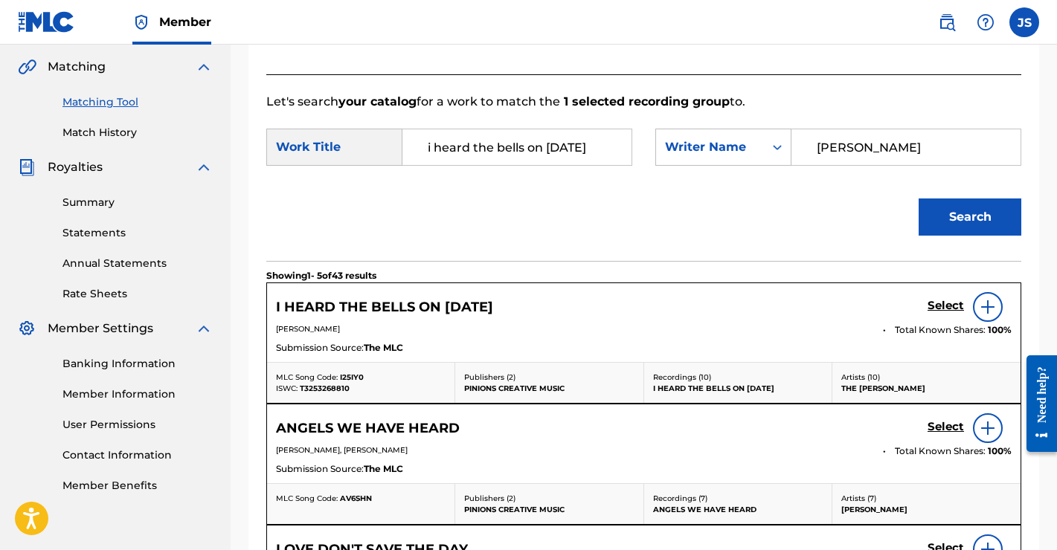
scroll to position [393, 0]
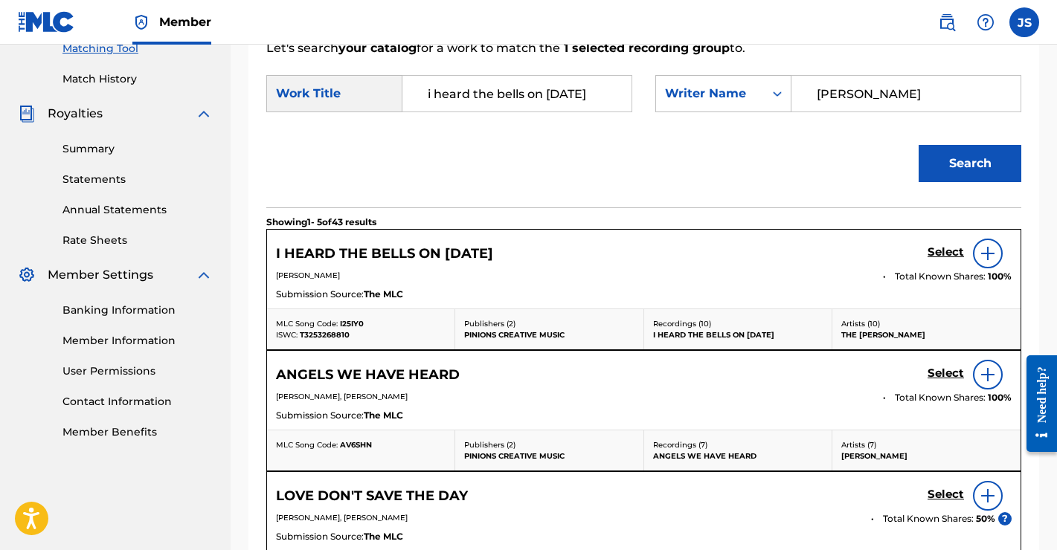
click at [993, 254] on img at bounding box center [988, 254] width 18 height 18
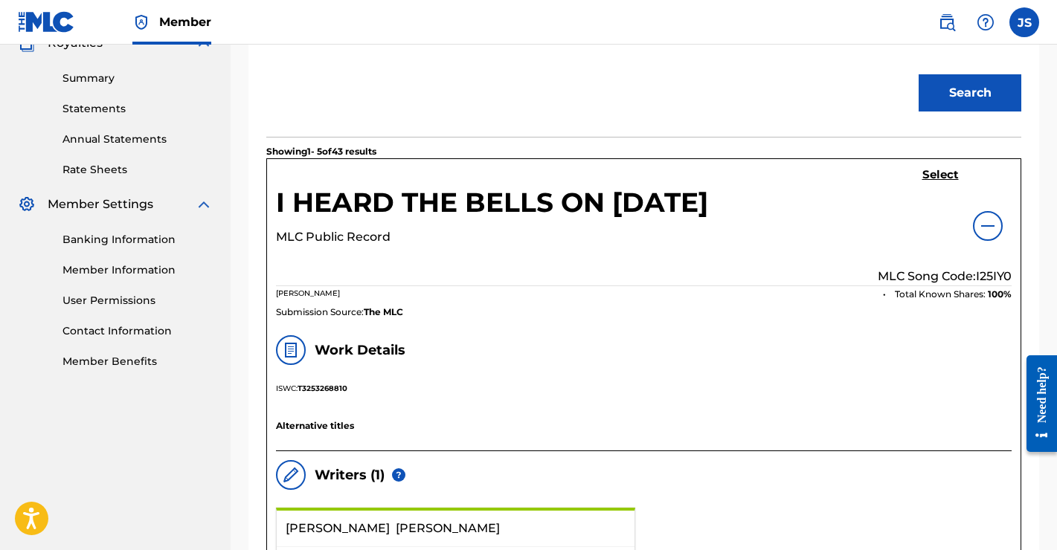
scroll to position [407, 0]
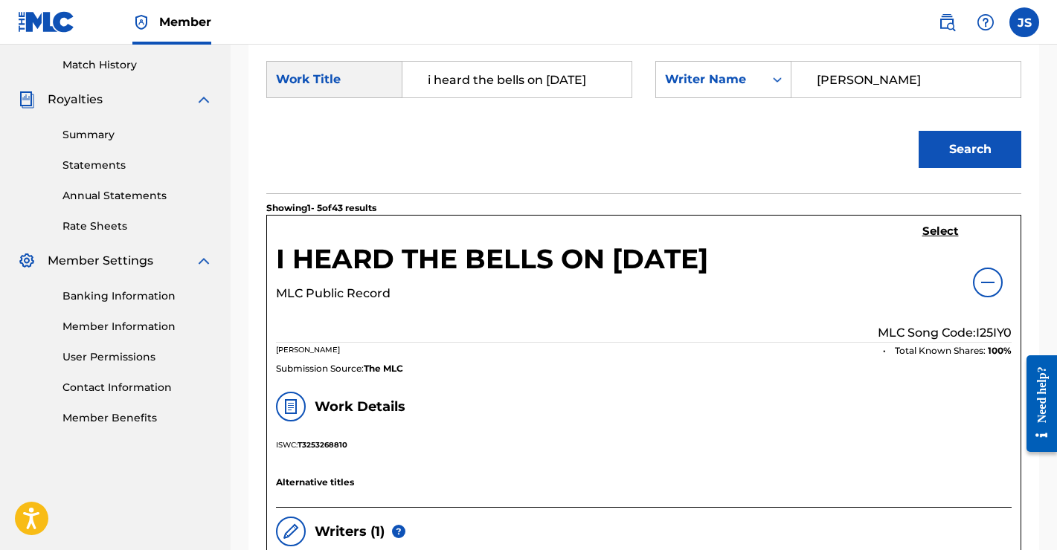
click at [934, 228] on h5 "Select" at bounding box center [940, 232] width 36 height 14
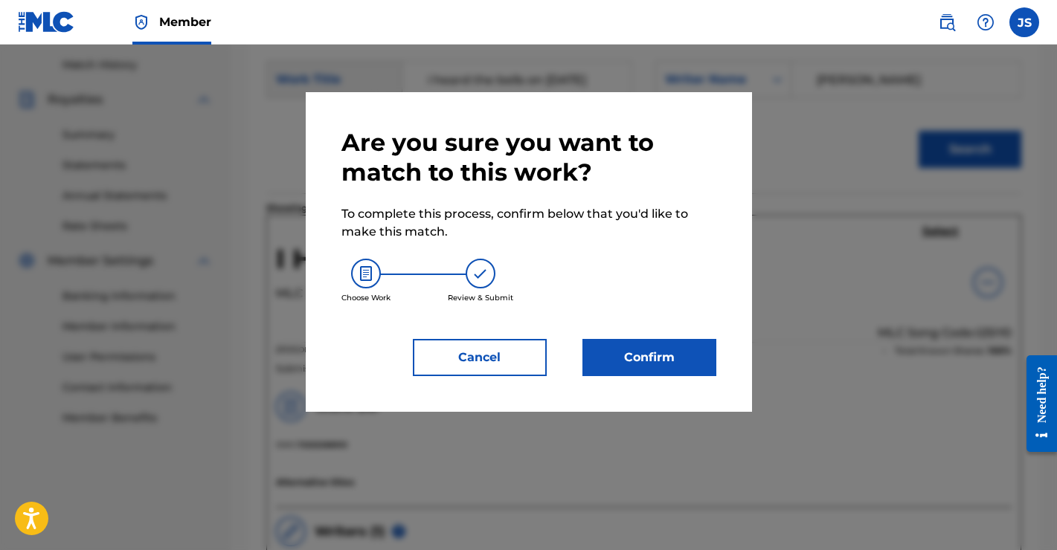
click at [663, 352] on button "Confirm" at bounding box center [649, 357] width 134 height 37
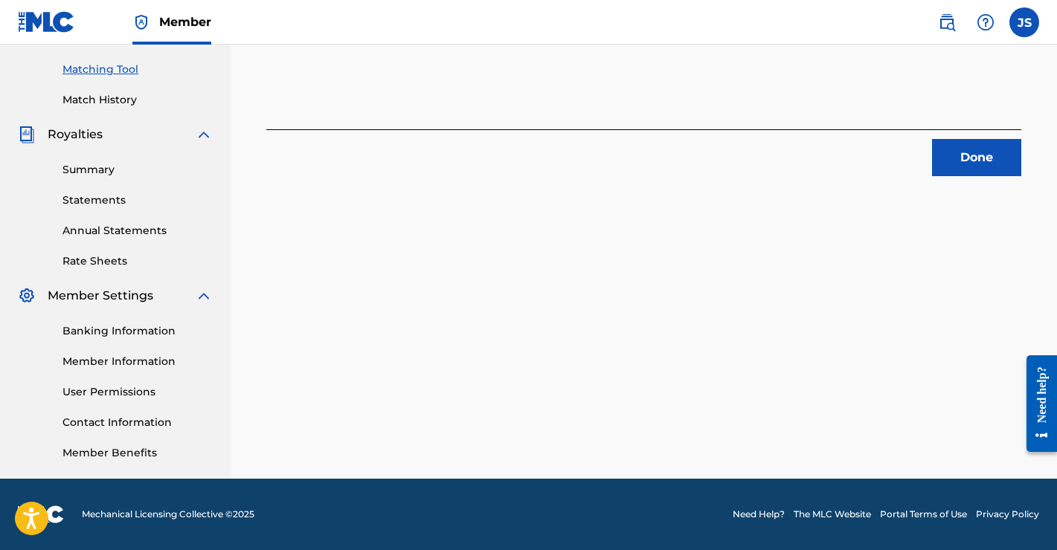
click at [971, 158] on button "Done" at bounding box center [976, 157] width 89 height 37
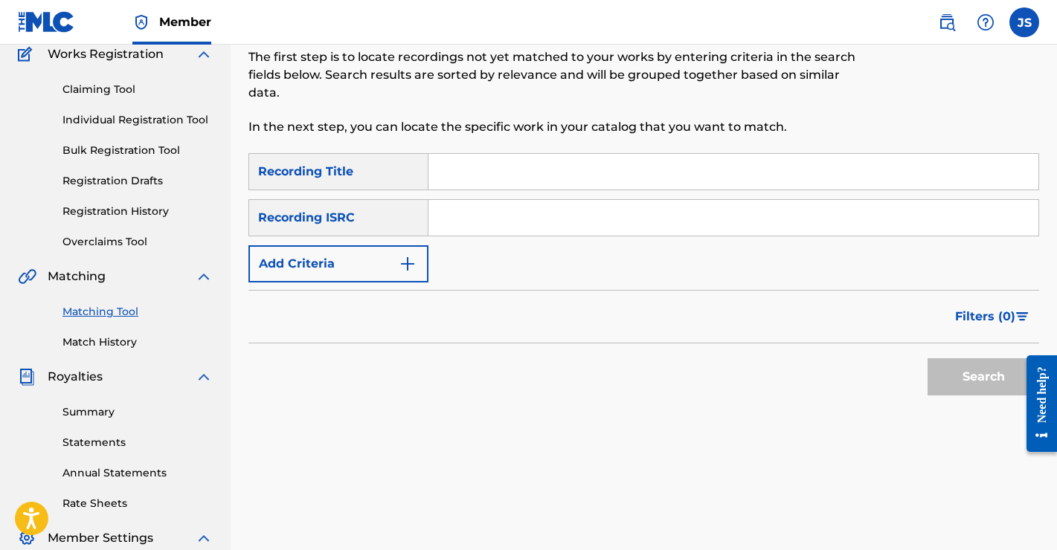
scroll to position [107, 0]
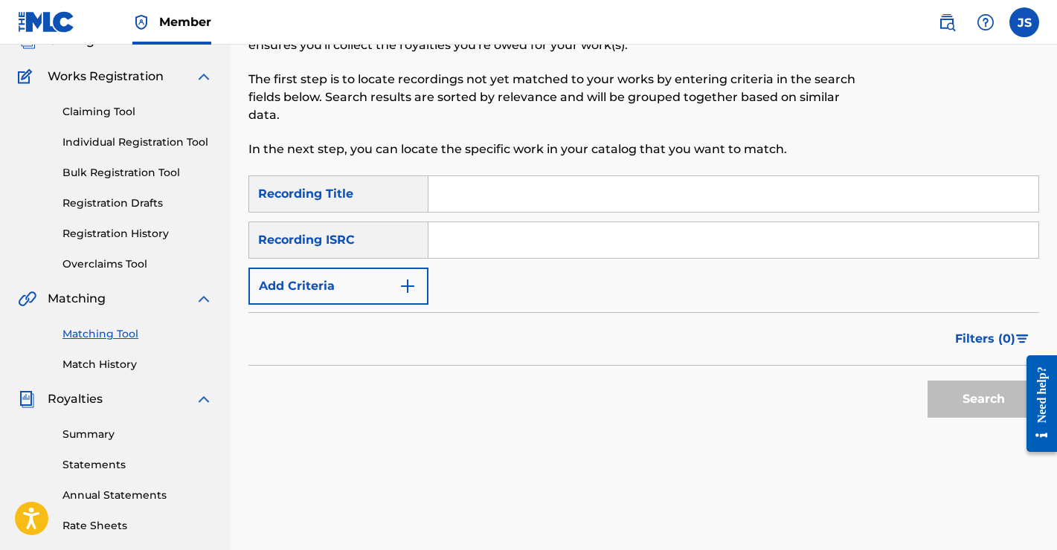
click at [410, 286] on img "Search Form" at bounding box center [408, 286] width 18 height 18
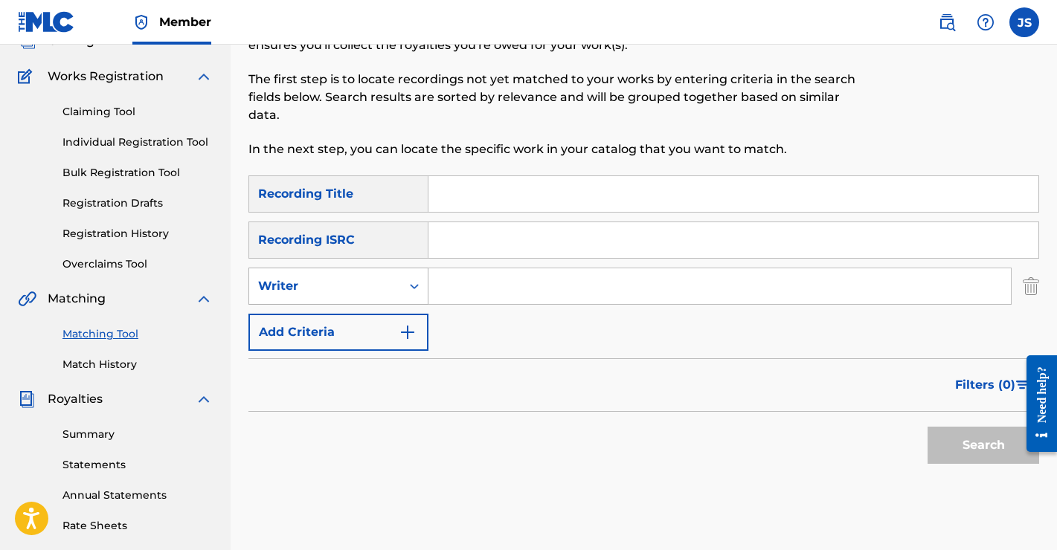
click at [405, 286] on div "Search Form" at bounding box center [414, 286] width 27 height 27
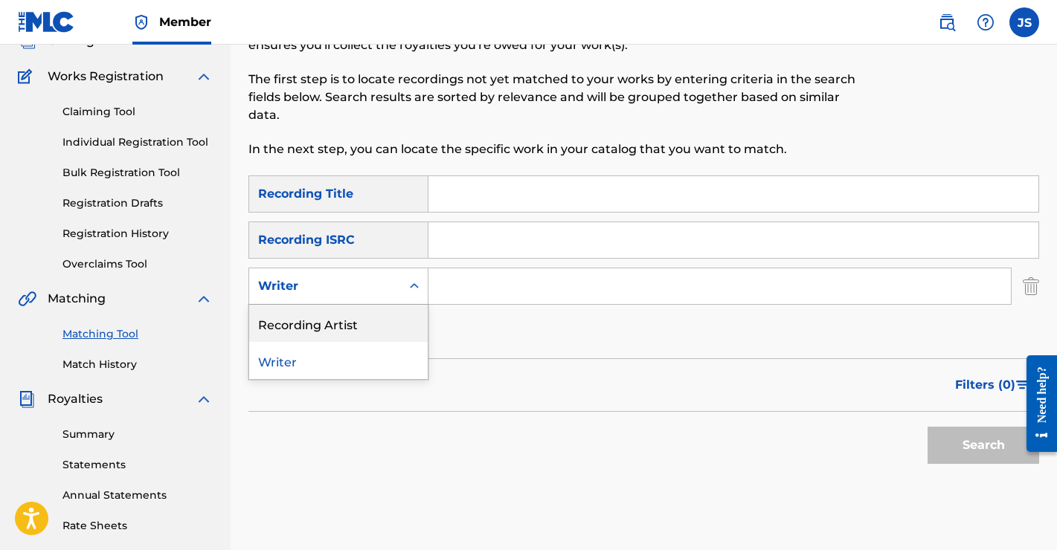
click at [372, 325] on div "Recording Artist" at bounding box center [338, 323] width 178 height 37
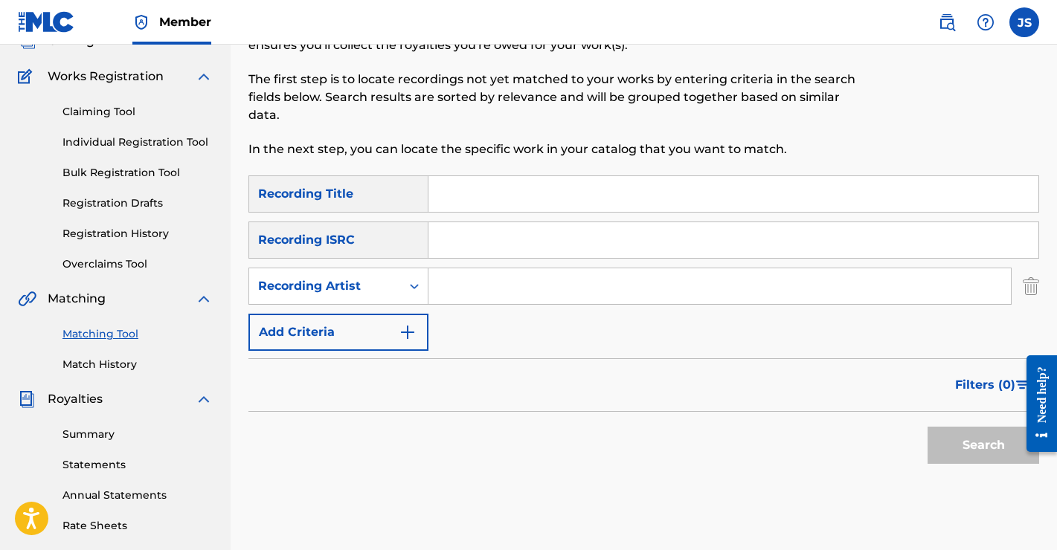
click at [483, 290] on input "Search Form" at bounding box center [719, 286] width 582 height 36
type input "the [PERSON_NAME]"
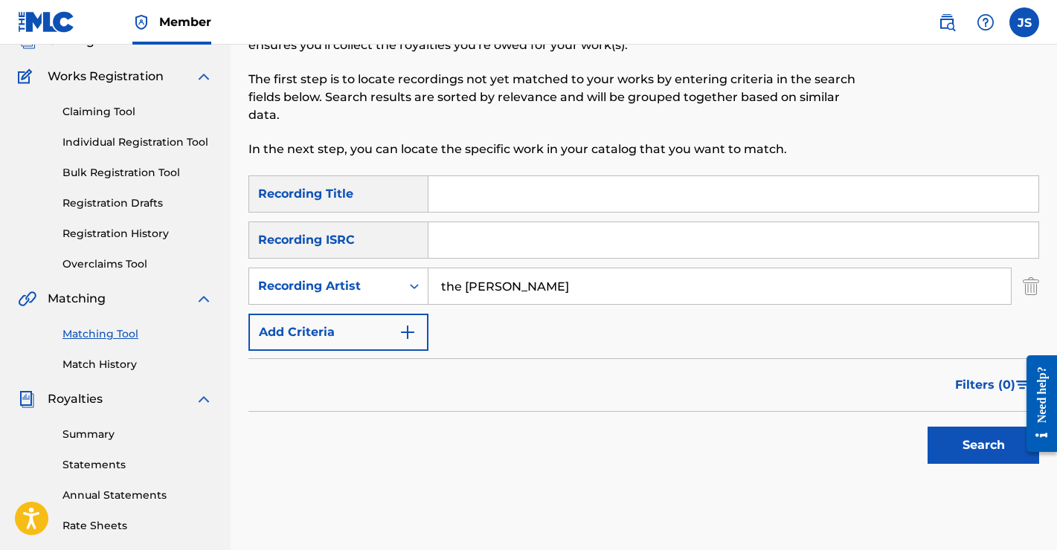
click at [946, 442] on button "Search" at bounding box center [983, 445] width 112 height 37
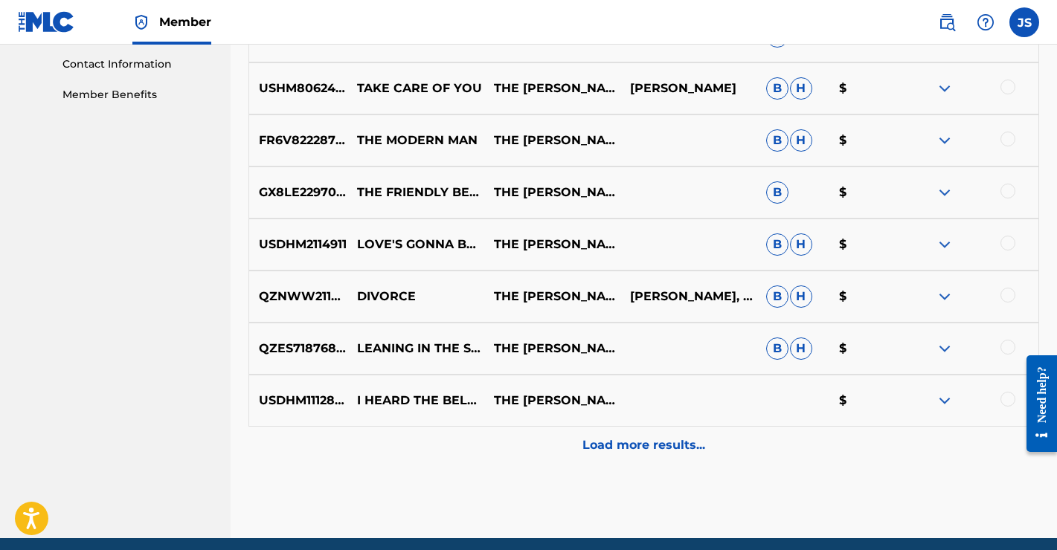
scroll to position [745, 0]
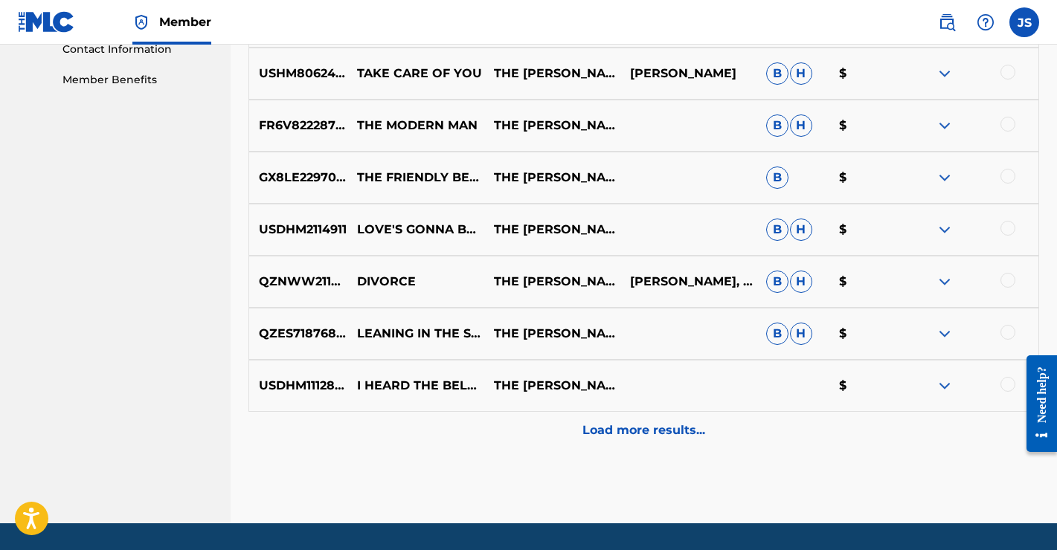
click at [676, 425] on p "Load more results..." at bounding box center [643, 431] width 123 height 18
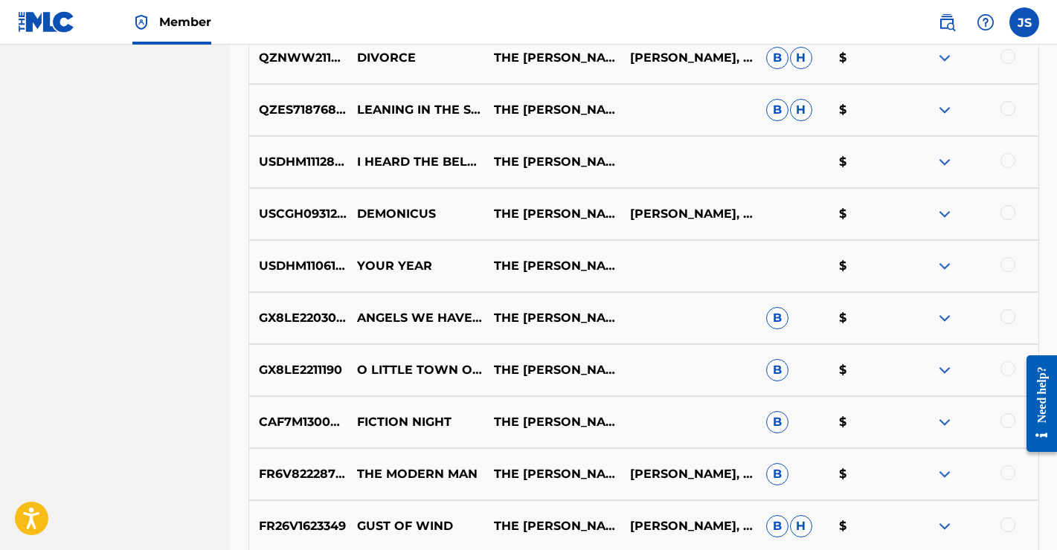
scroll to position [970, 0]
click at [944, 265] on img at bounding box center [944, 266] width 18 height 18
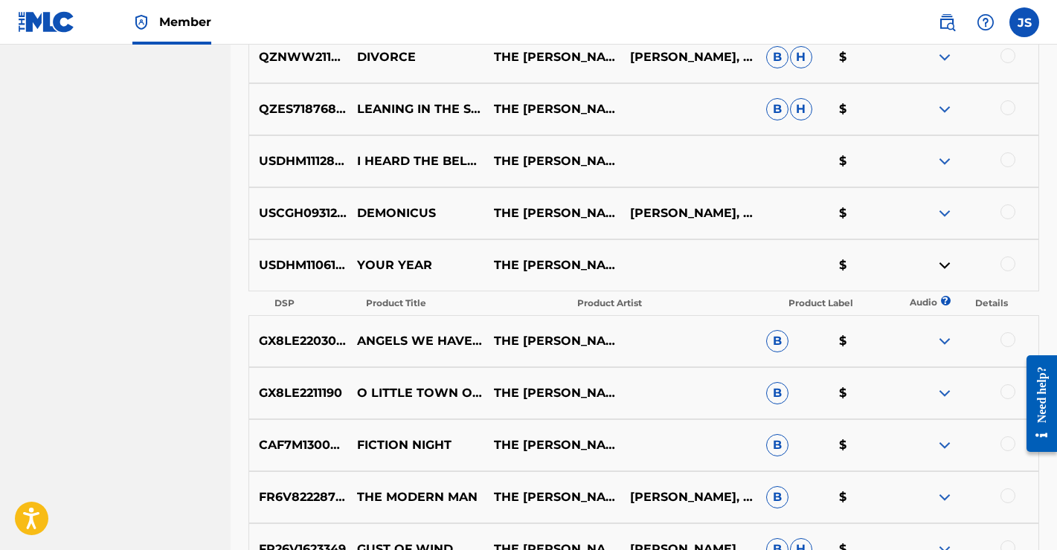
click at [944, 265] on img at bounding box center [944, 266] width 18 height 18
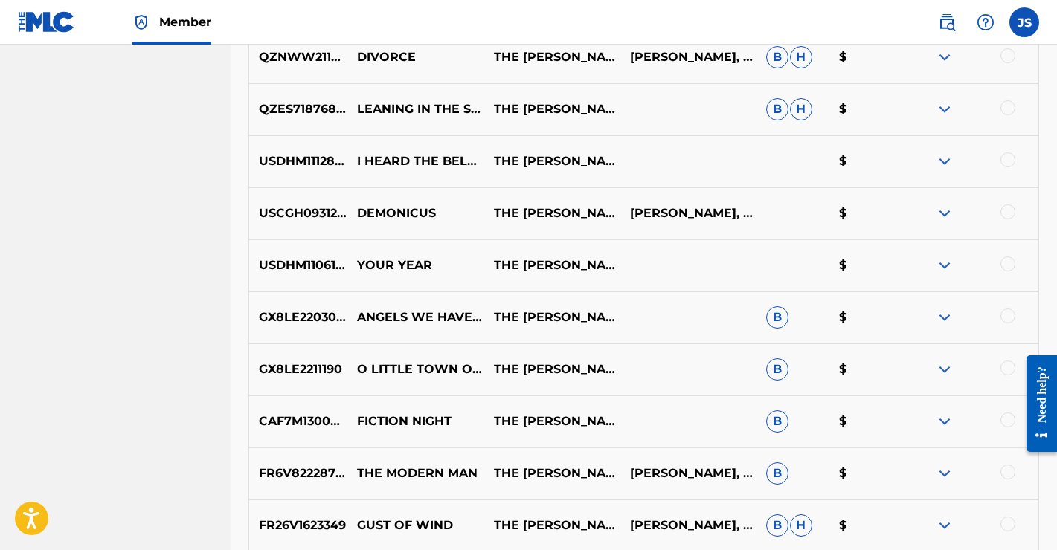
click at [1008, 264] on div at bounding box center [1007, 264] width 15 height 15
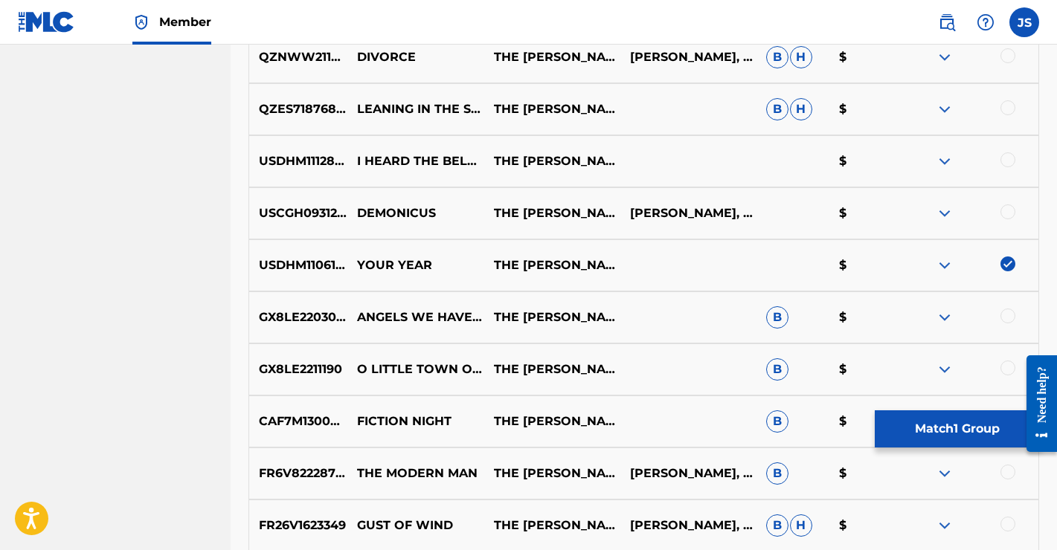
click at [953, 428] on button "Match 1 Group" at bounding box center [957, 428] width 164 height 37
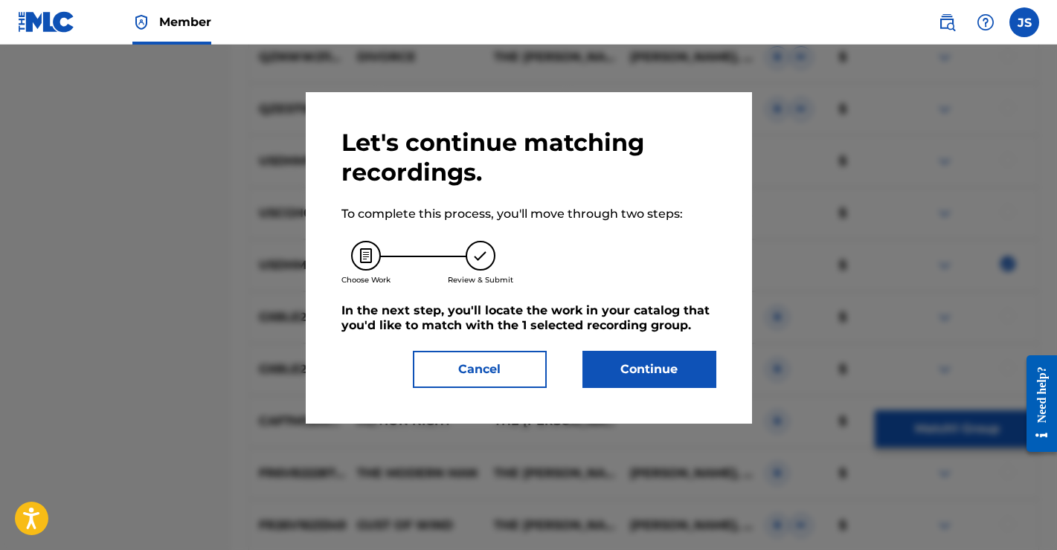
click at [642, 370] on button "Continue" at bounding box center [649, 369] width 134 height 37
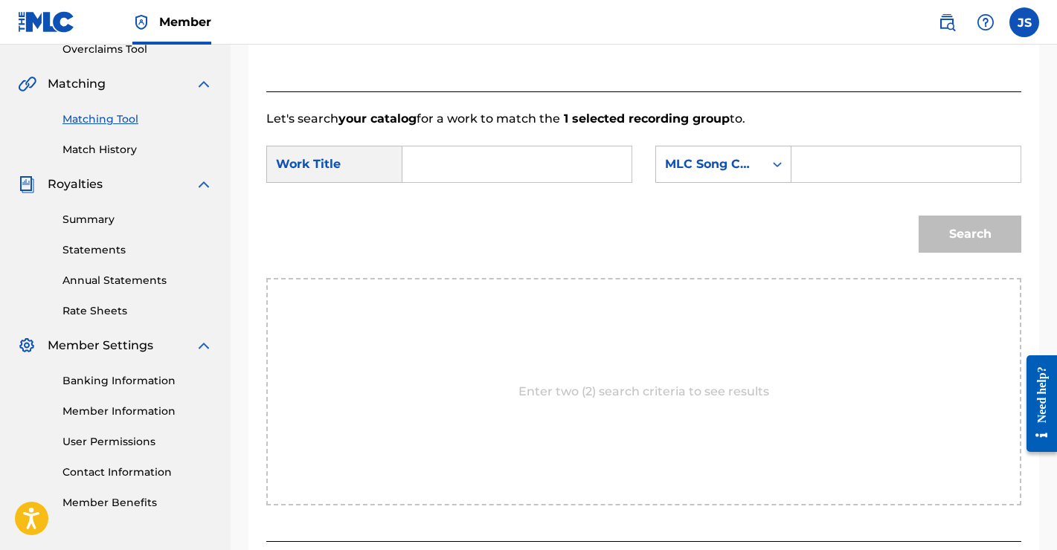
scroll to position [321, 0]
click at [493, 181] on input "Search Form" at bounding box center [517, 165] width 204 height 36
type input "your year"
click at [439, 200] on strong "your" at bounding box center [442, 198] width 28 height 14
click at [767, 167] on div "Search Form" at bounding box center [777, 165] width 27 height 27
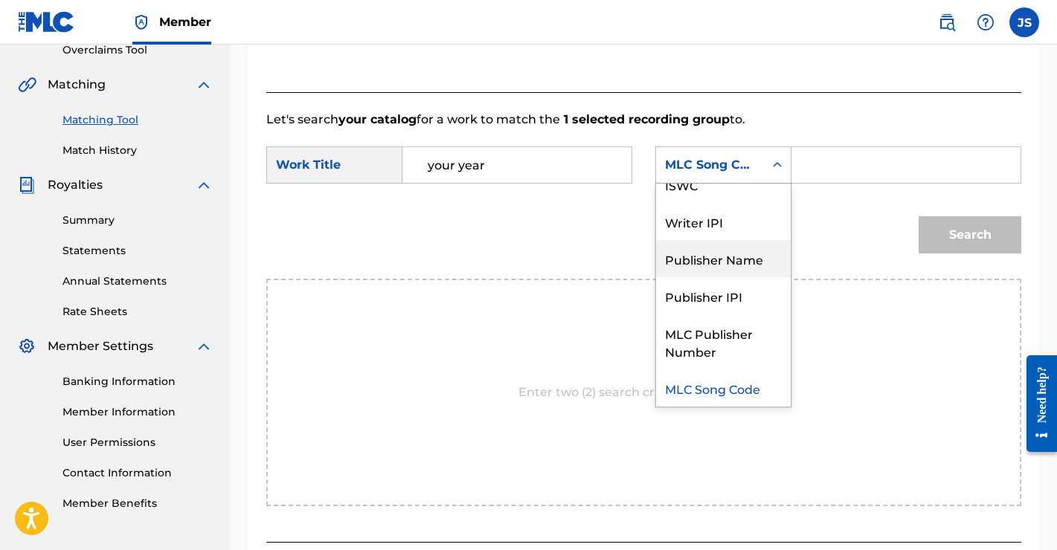
scroll to position [0, 0]
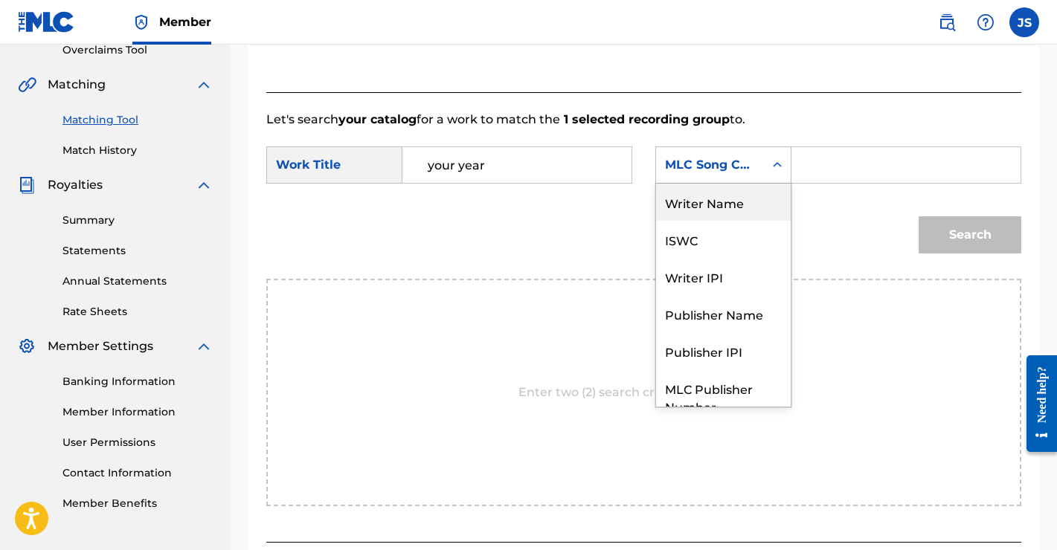
click at [713, 199] on div "Writer Name" at bounding box center [723, 202] width 135 height 37
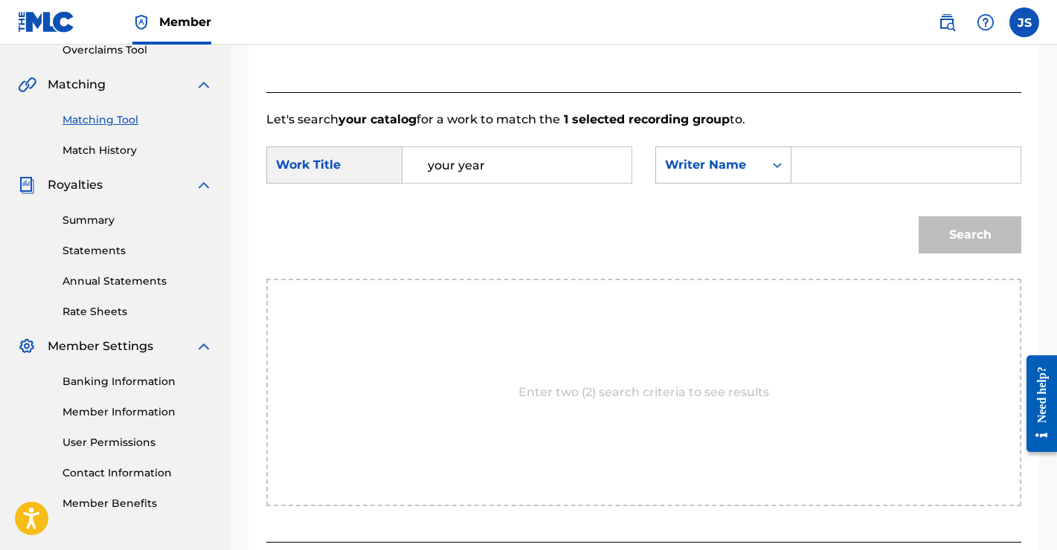
click at [854, 163] on input "Search Form" at bounding box center [906, 165] width 204 height 36
type input "[PERSON_NAME]"
click at [950, 231] on button "Search" at bounding box center [969, 234] width 103 height 37
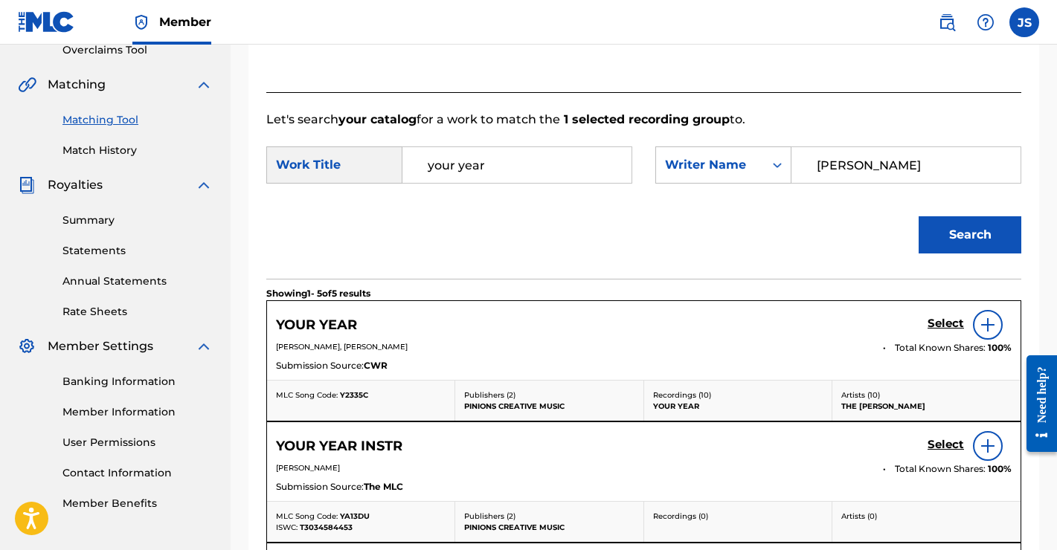
click at [993, 324] on img at bounding box center [988, 325] width 18 height 18
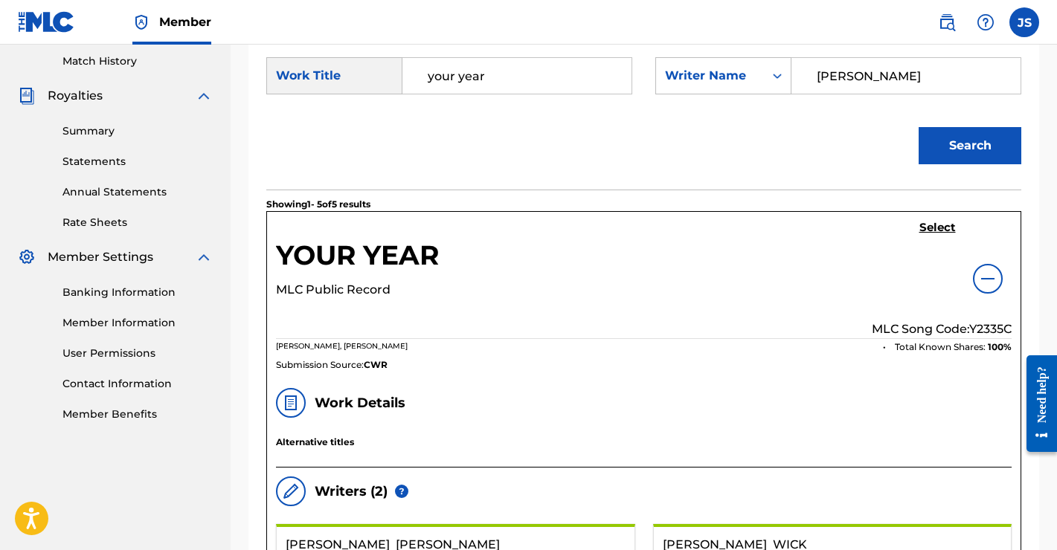
scroll to position [407, 0]
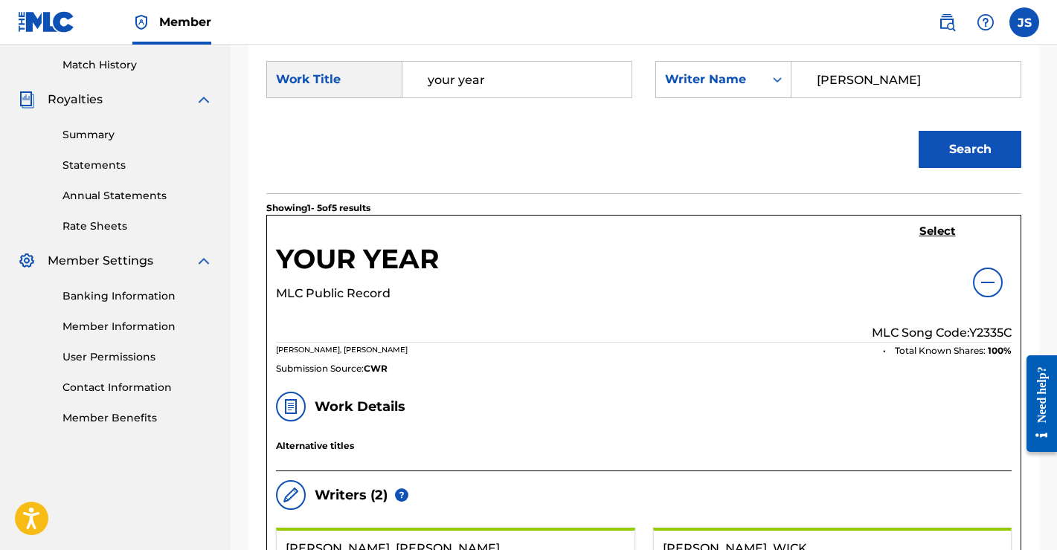
click at [932, 231] on h5 "Select" at bounding box center [937, 232] width 36 height 14
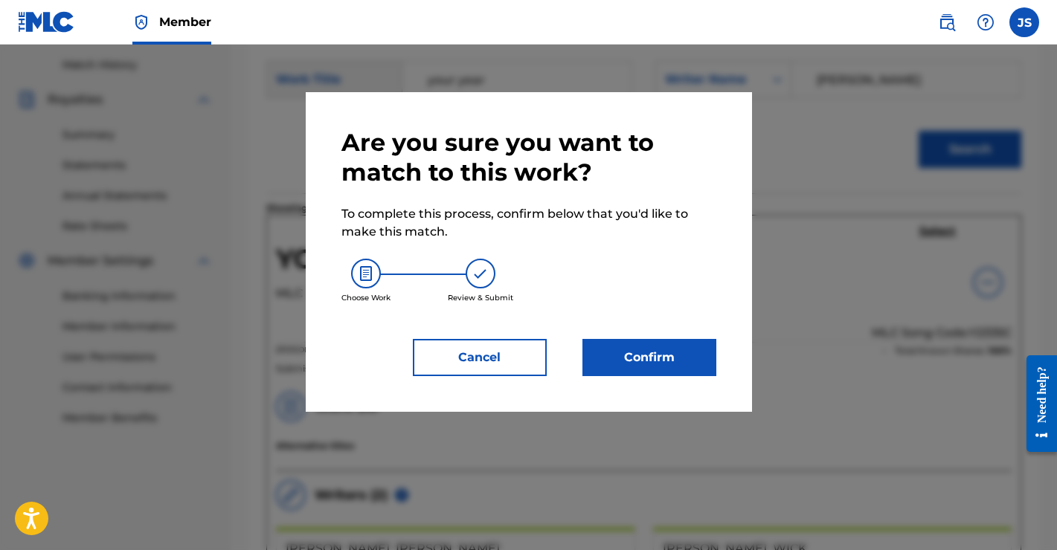
click at [655, 364] on button "Confirm" at bounding box center [649, 357] width 134 height 37
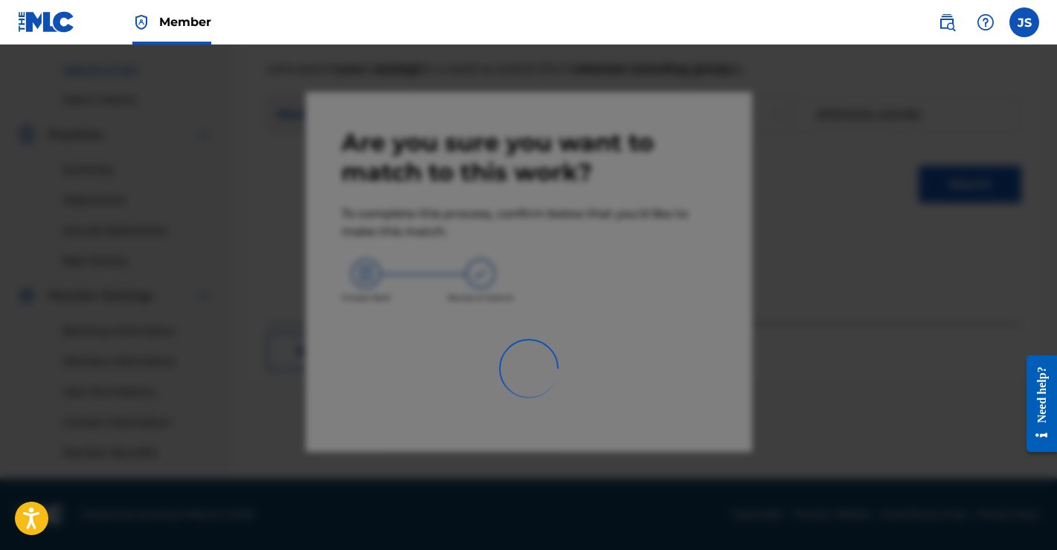
scroll to position [372, 0]
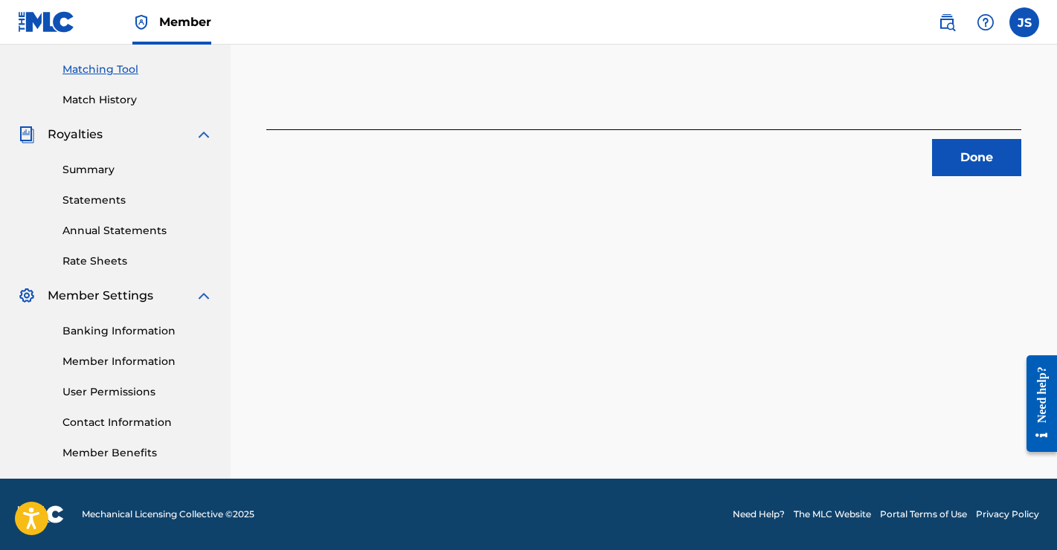
click at [971, 152] on button "Done" at bounding box center [976, 157] width 89 height 37
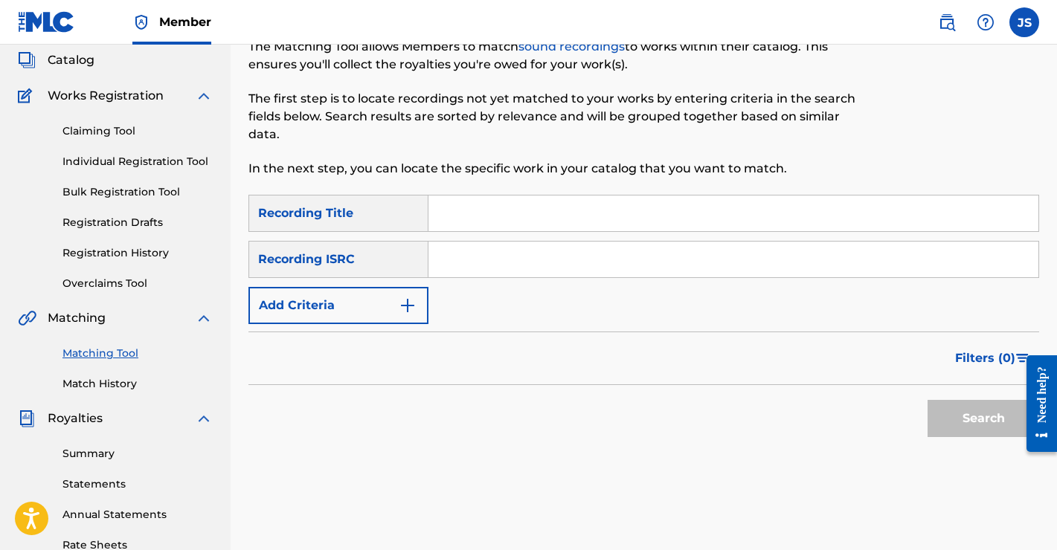
scroll to position [16, 0]
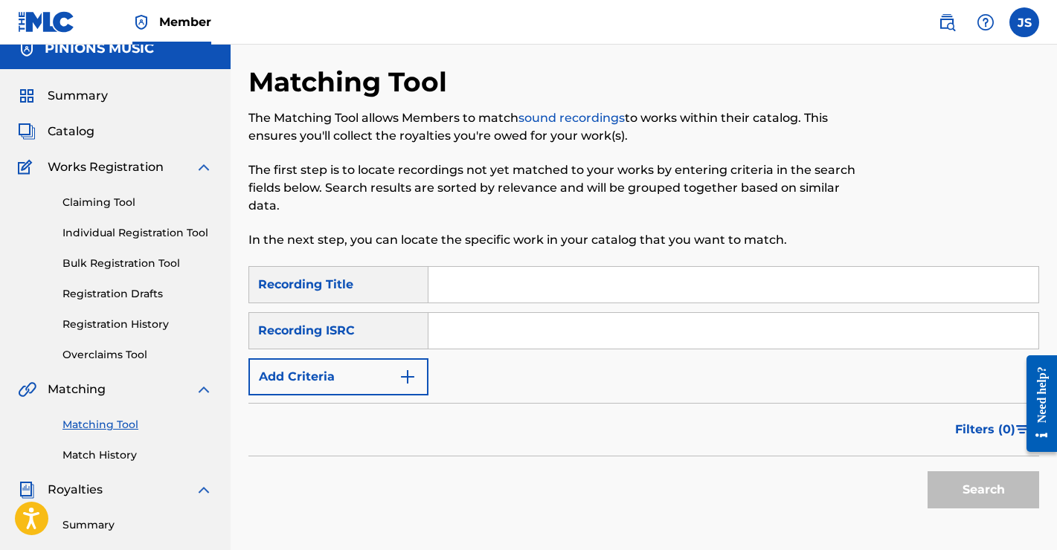
click at [401, 371] on img "Search Form" at bounding box center [408, 377] width 18 height 18
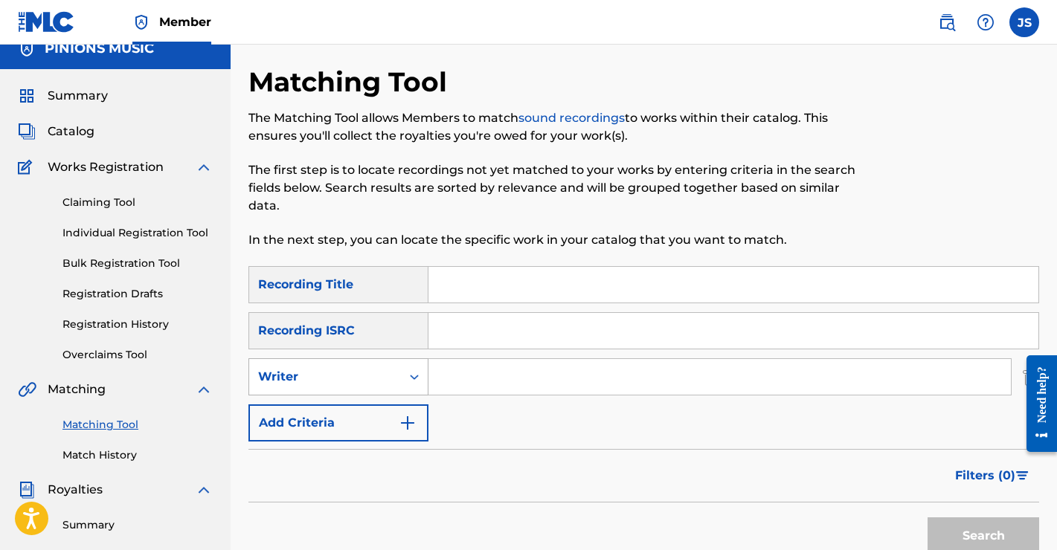
click at [385, 372] on div "Writer" at bounding box center [325, 377] width 134 height 18
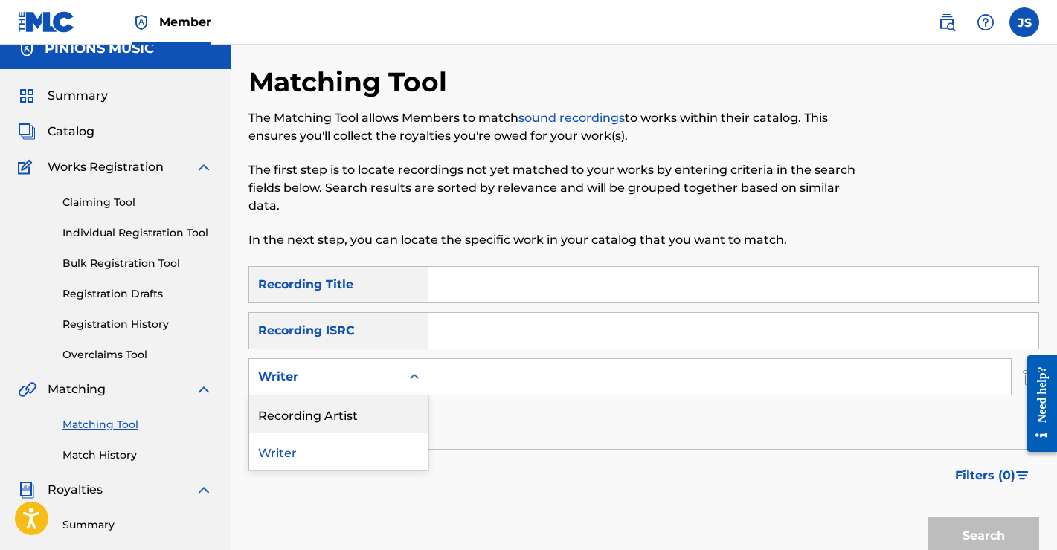
click at [367, 406] on div "Recording Artist" at bounding box center [338, 414] width 178 height 37
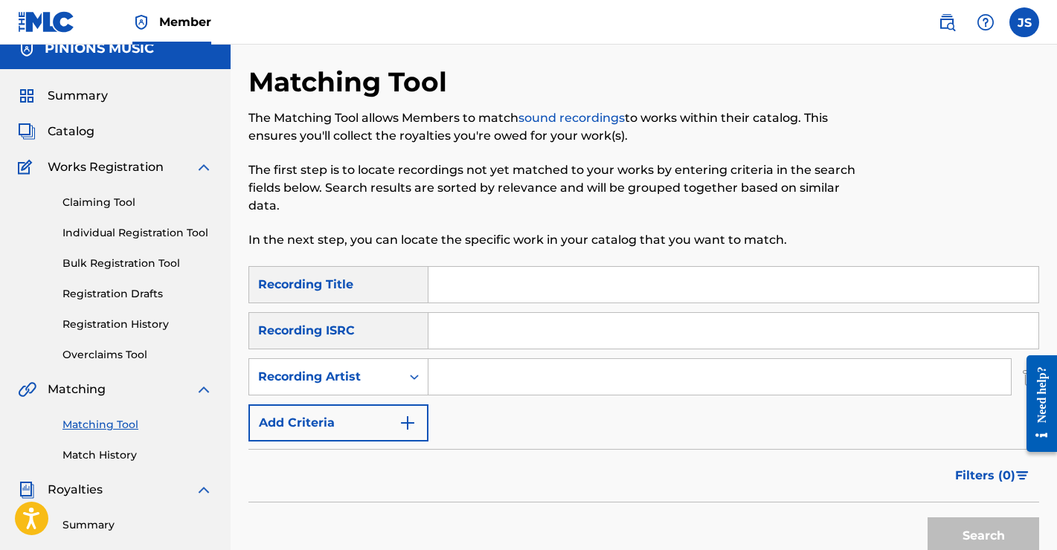
click at [501, 371] on input "Search Form" at bounding box center [719, 377] width 582 height 36
type input "the [PERSON_NAME]"
click at [970, 534] on button "Search" at bounding box center [983, 536] width 112 height 37
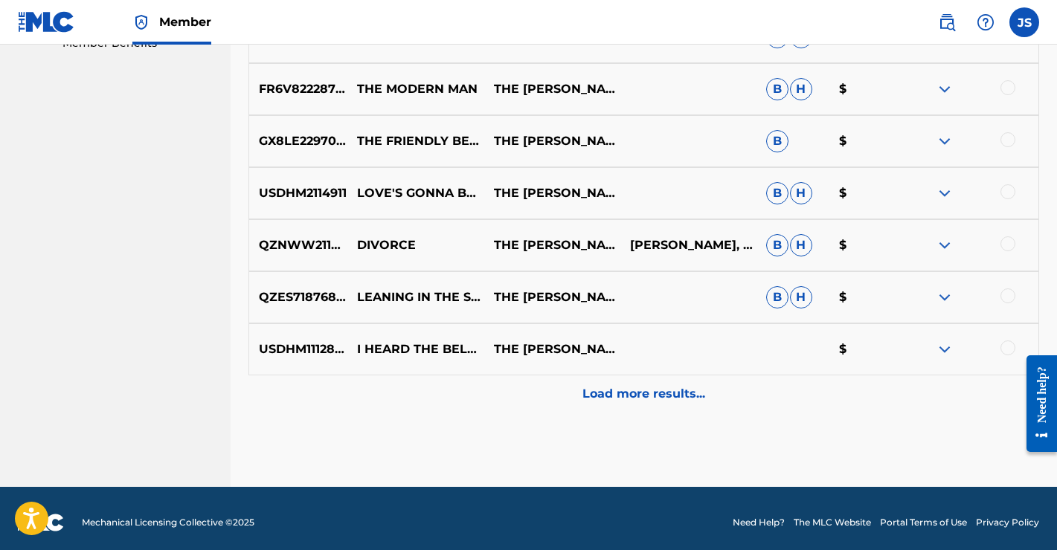
scroll to position [790, 0]
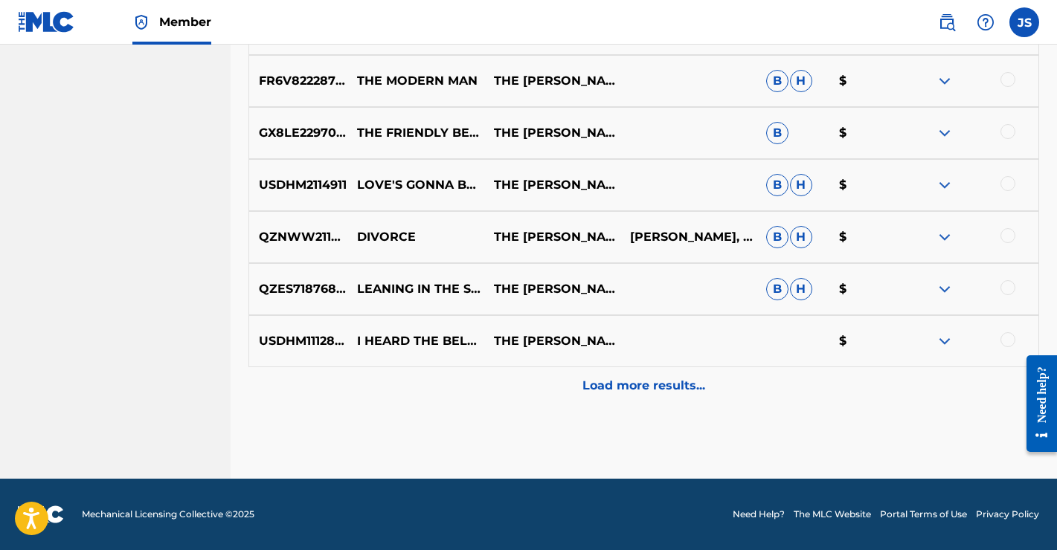
click at [663, 388] on p "Load more results..." at bounding box center [643, 386] width 123 height 18
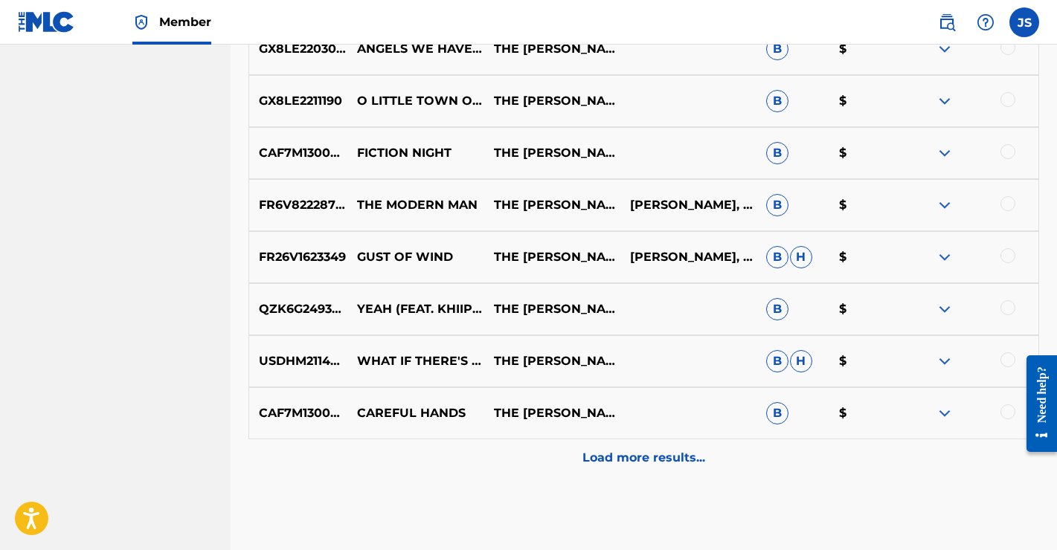
scroll to position [1310, 0]
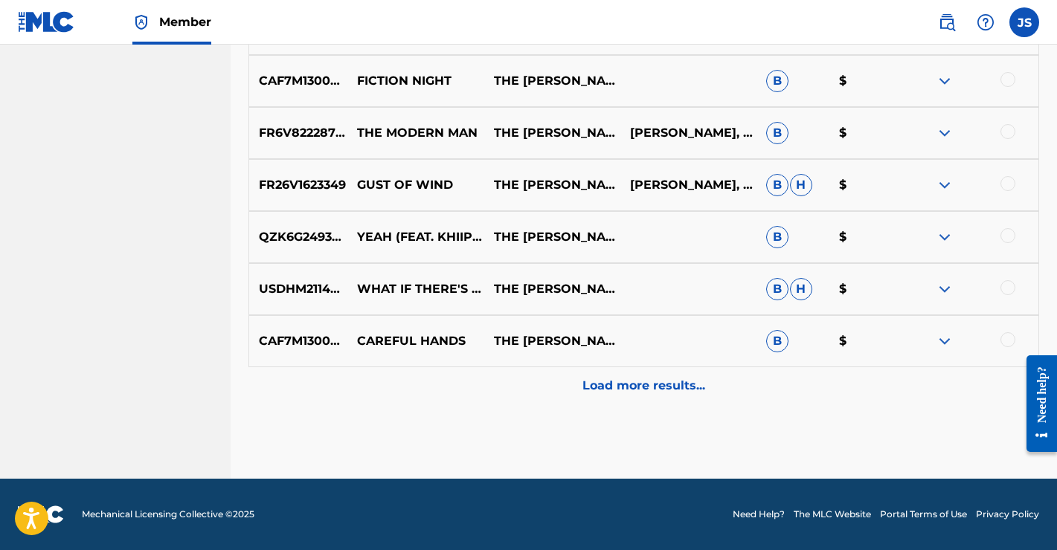
click at [639, 384] on p "Load more results..." at bounding box center [643, 386] width 123 height 18
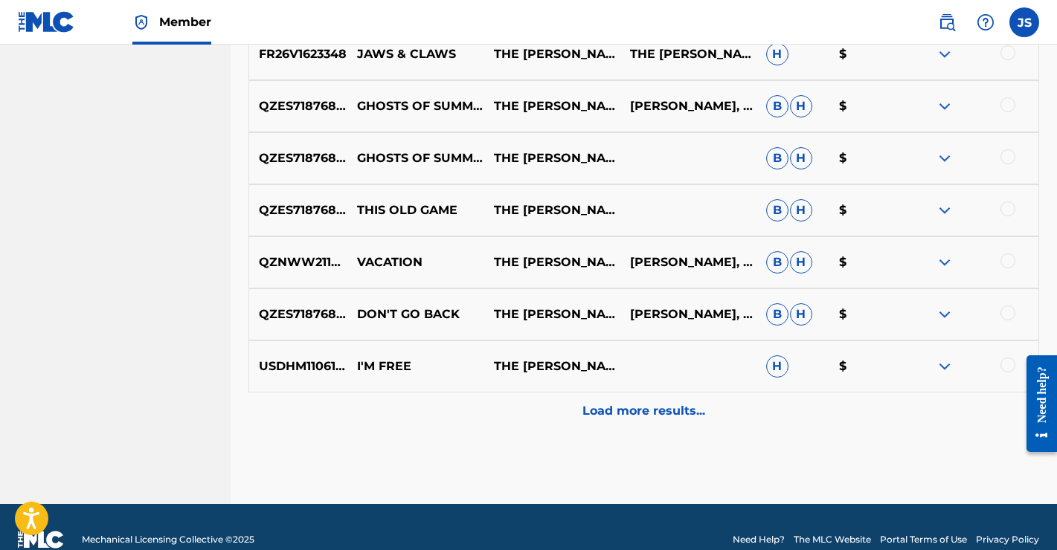
scroll to position [1812, 0]
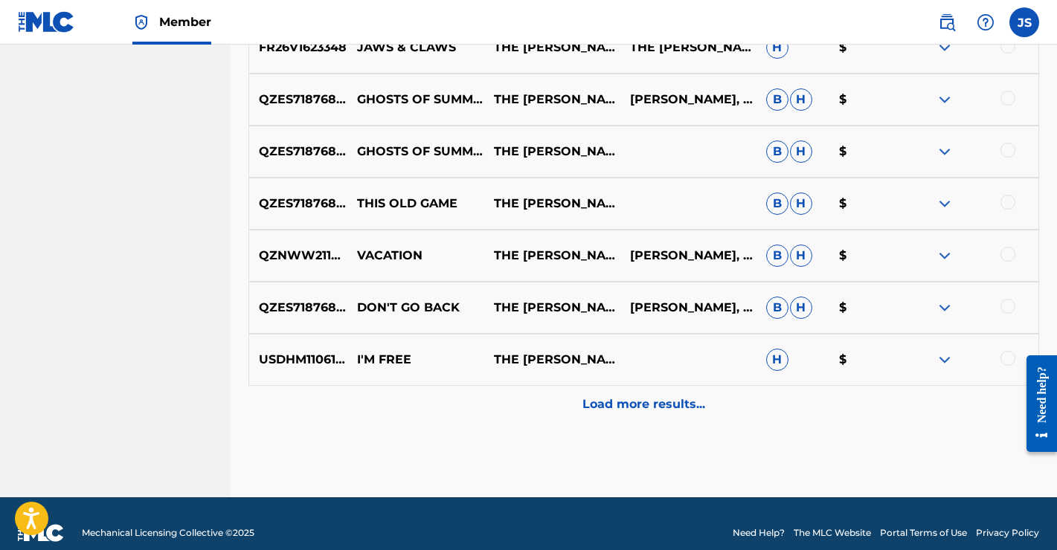
click at [635, 406] on p "Load more results..." at bounding box center [643, 405] width 123 height 18
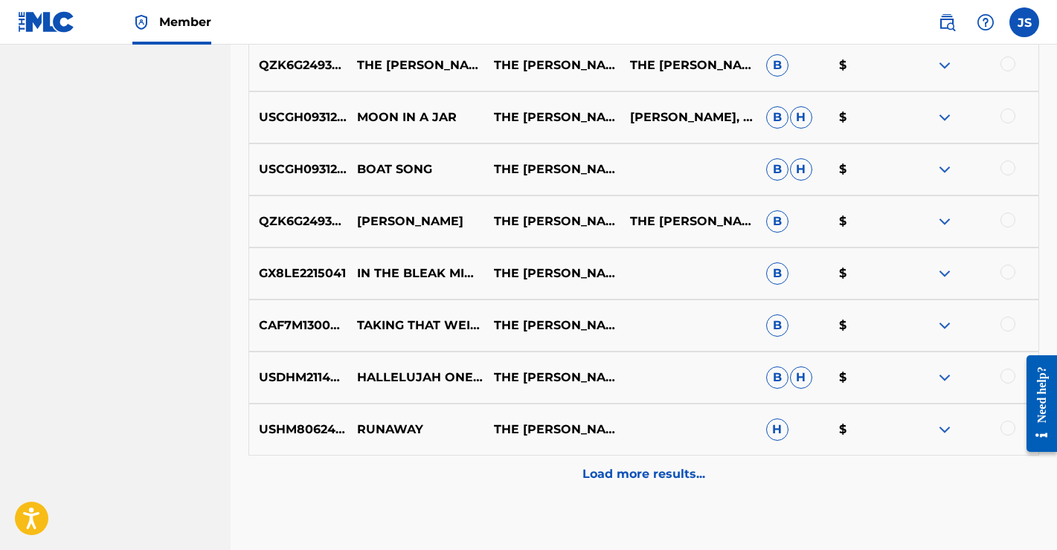
scroll to position [2264, 0]
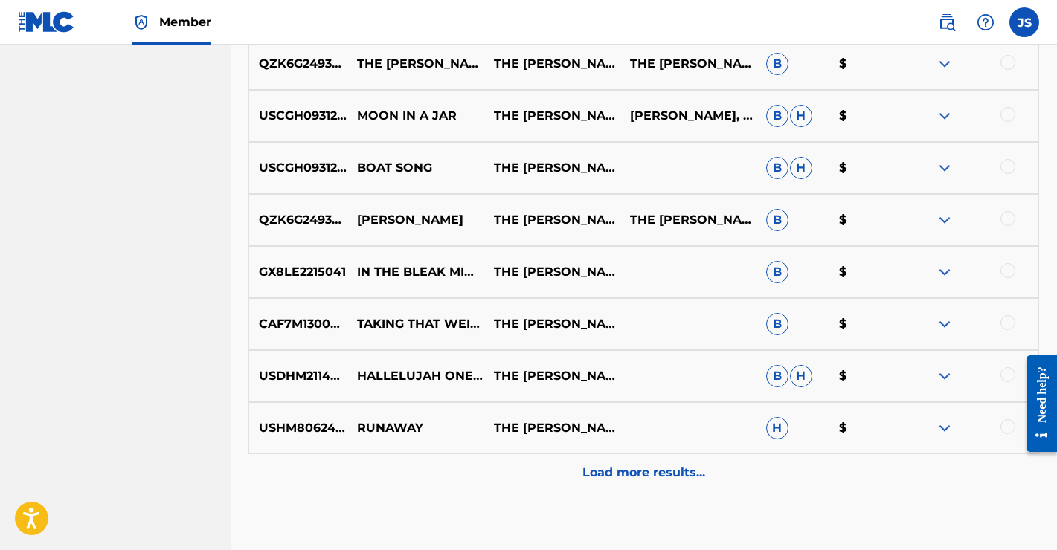
click at [629, 472] on p "Load more results..." at bounding box center [643, 473] width 123 height 18
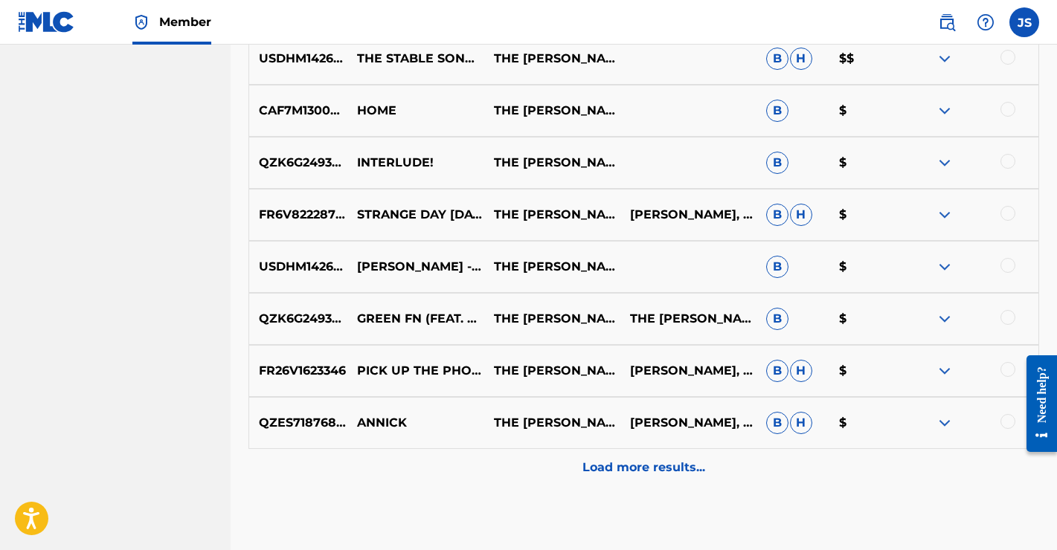
scroll to position [2796, 0]
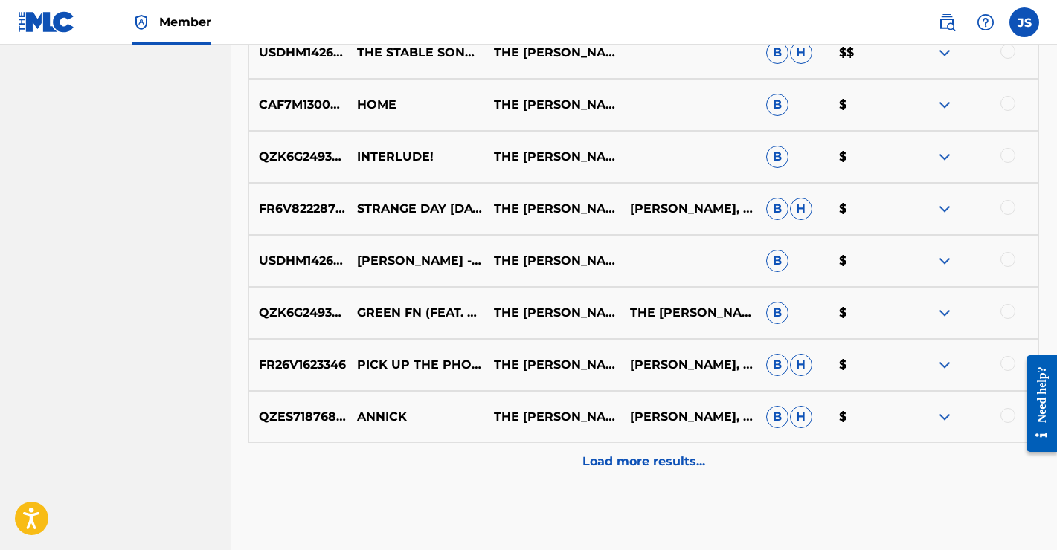
click at [628, 464] on p "Load more results..." at bounding box center [643, 462] width 123 height 18
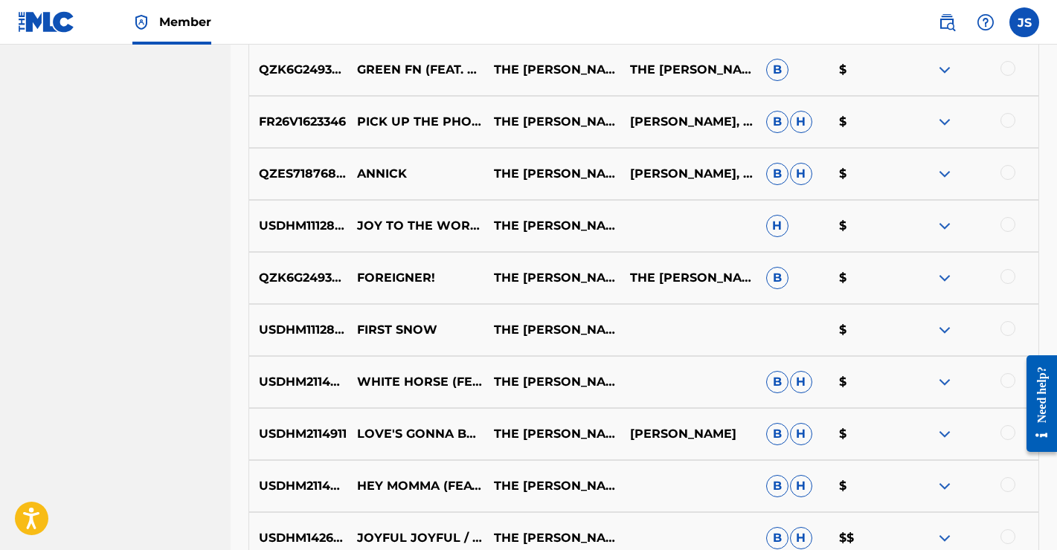
scroll to position [3044, 0]
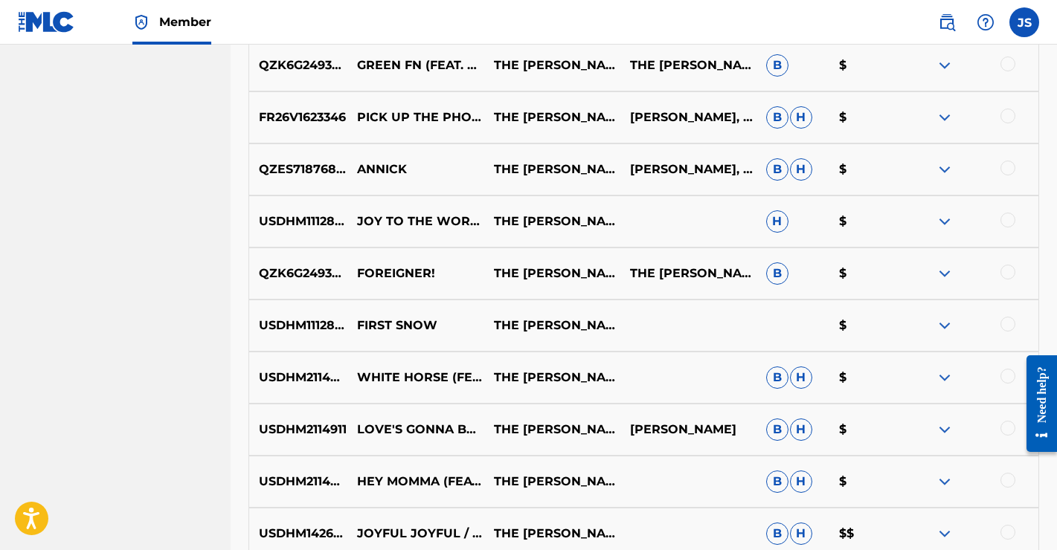
click at [941, 219] on img at bounding box center [944, 222] width 18 height 18
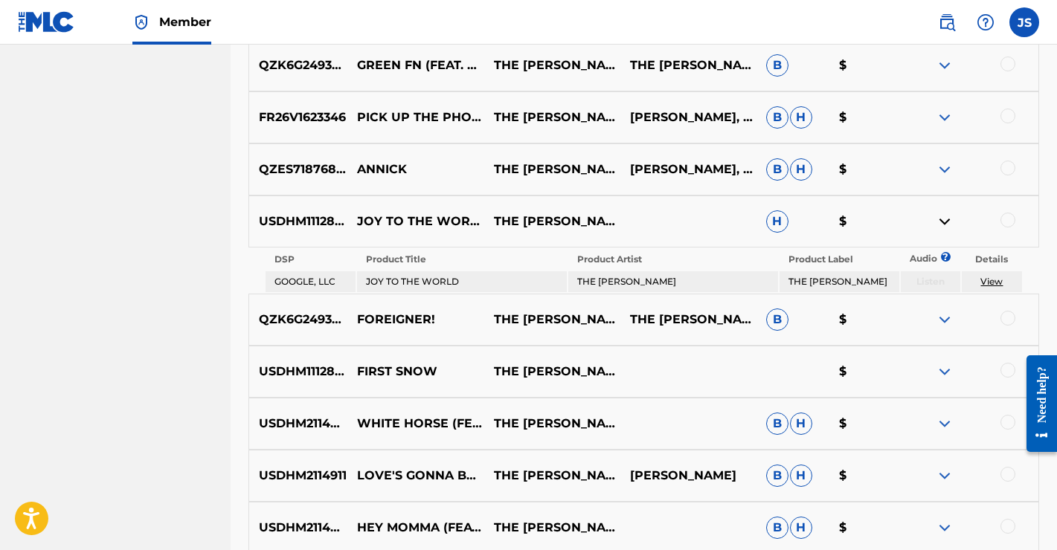
click at [941, 219] on img at bounding box center [944, 222] width 18 height 18
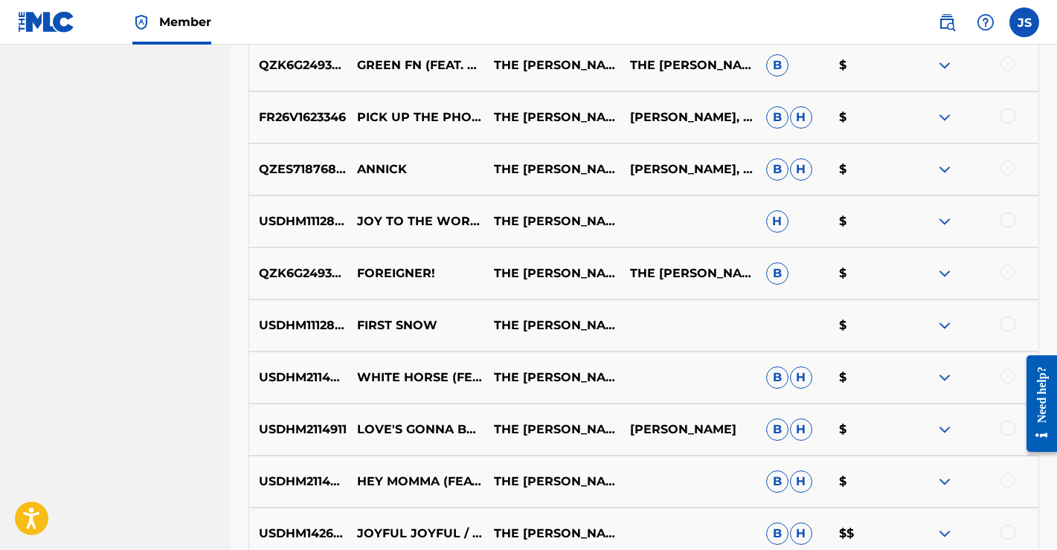
click at [943, 330] on img at bounding box center [944, 326] width 18 height 18
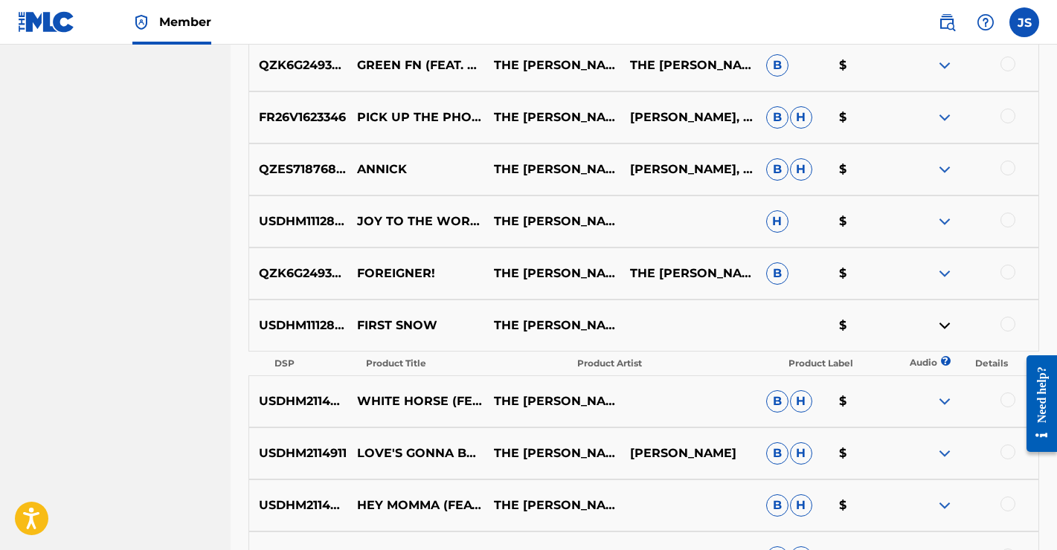
click at [943, 330] on img at bounding box center [944, 326] width 18 height 18
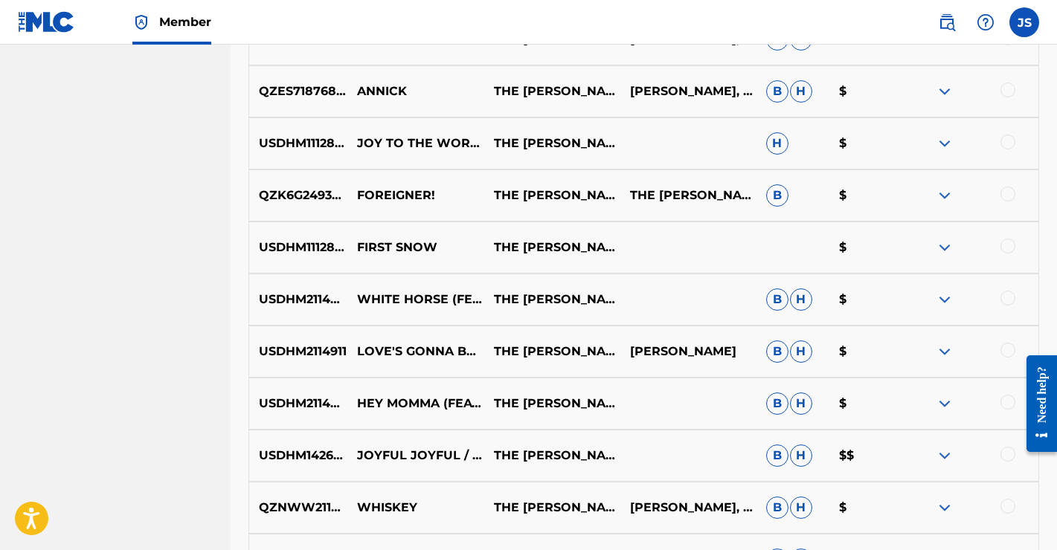
scroll to position [3124, 0]
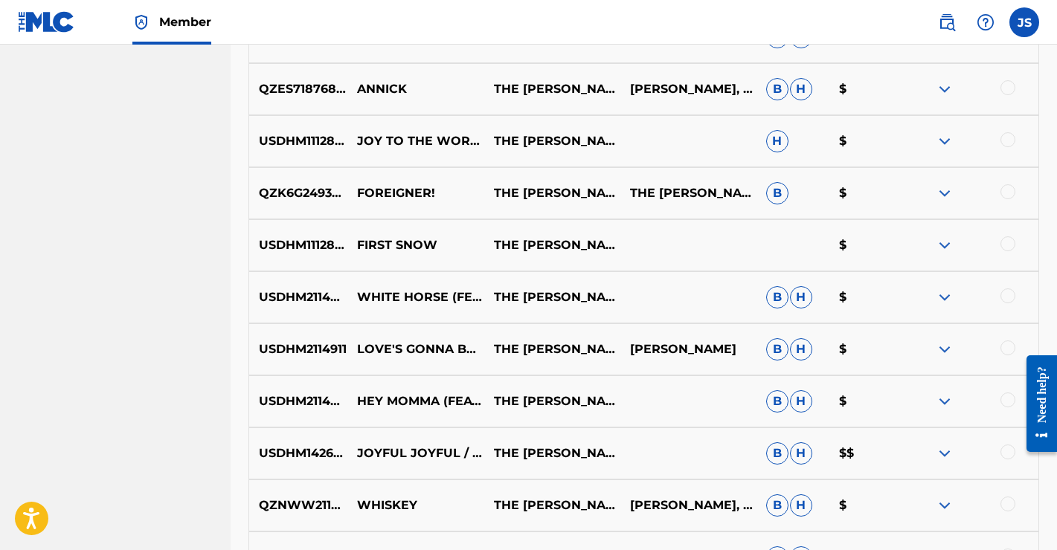
click at [945, 138] on img at bounding box center [944, 141] width 18 height 18
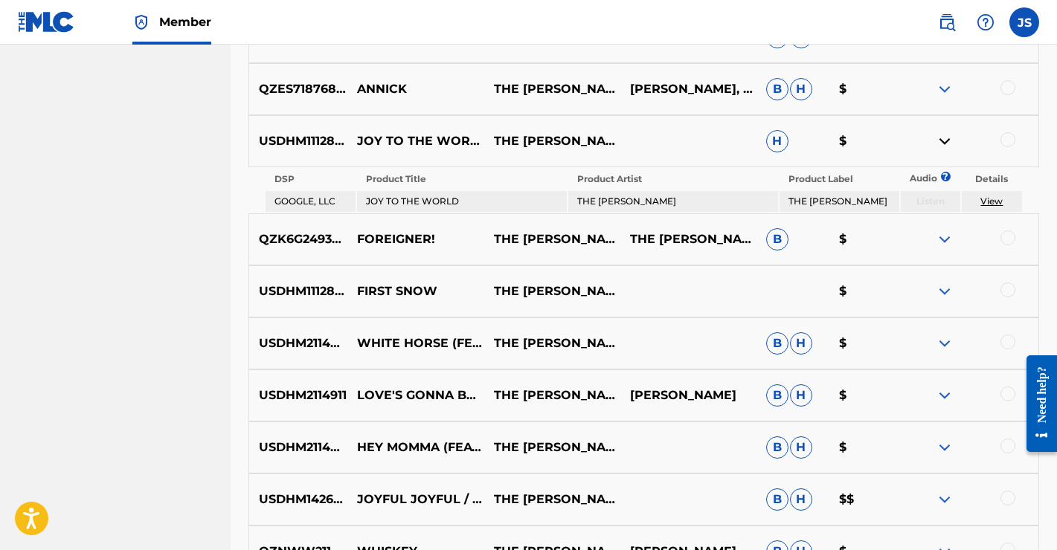
click at [945, 138] on img at bounding box center [944, 141] width 18 height 18
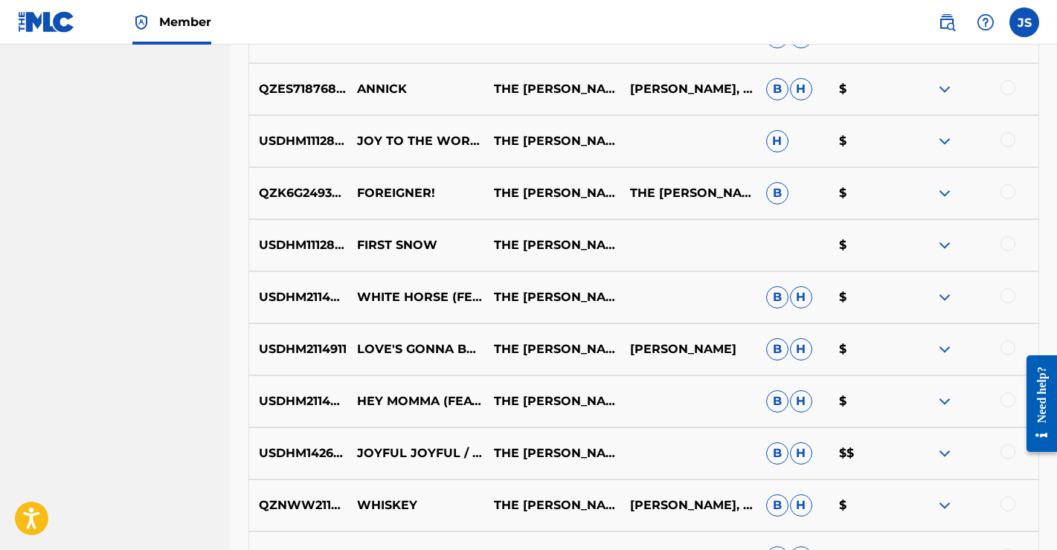
click at [1007, 141] on div at bounding box center [1007, 139] width 15 height 15
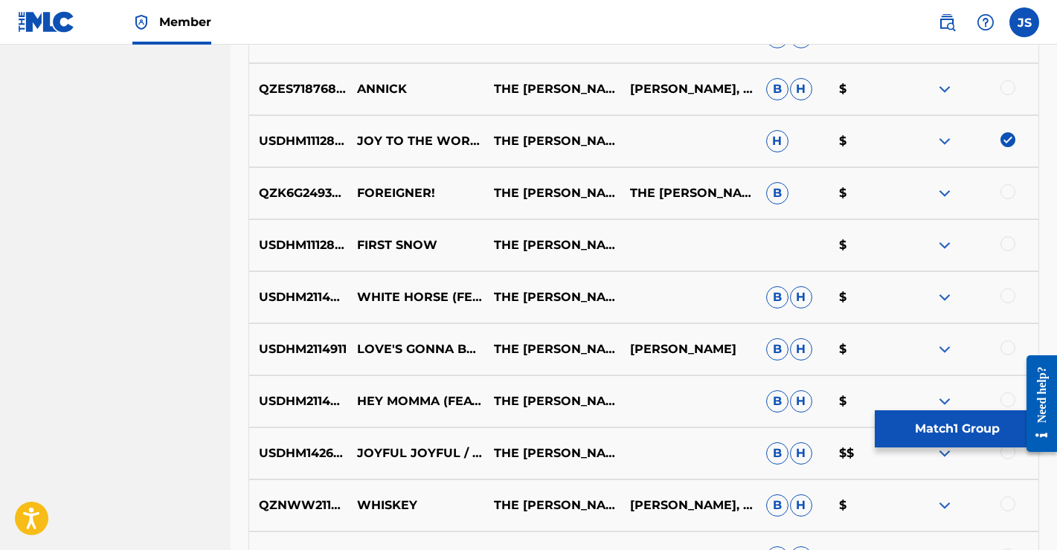
click at [940, 422] on button "Match 1 Group" at bounding box center [957, 428] width 164 height 37
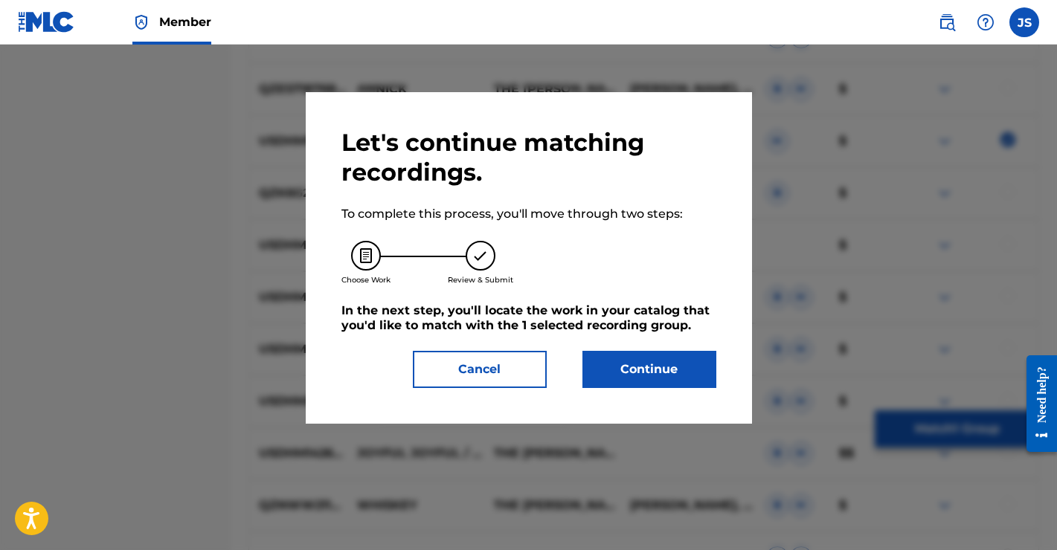
click at [663, 369] on button "Continue" at bounding box center [649, 369] width 134 height 37
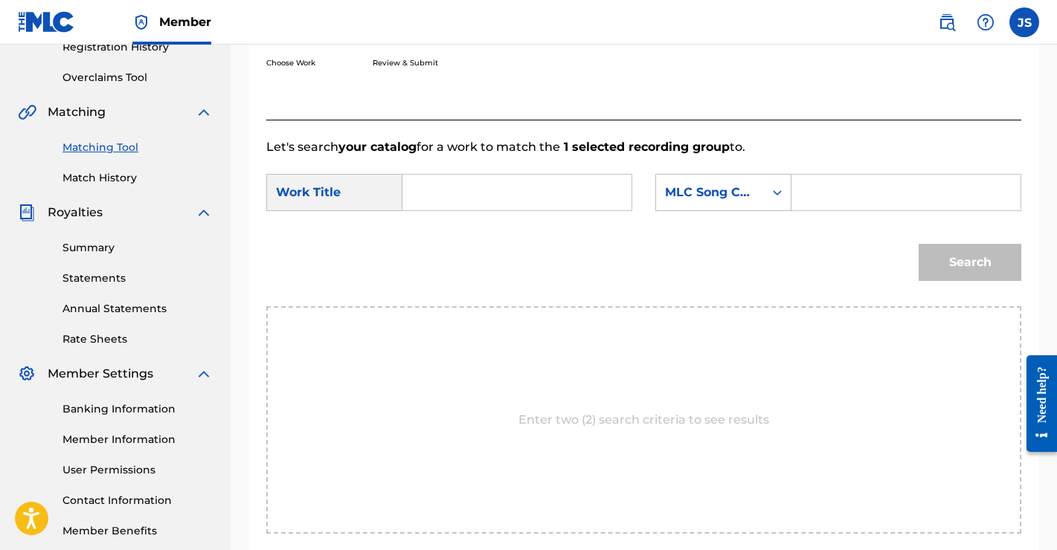
scroll to position [245, 0]
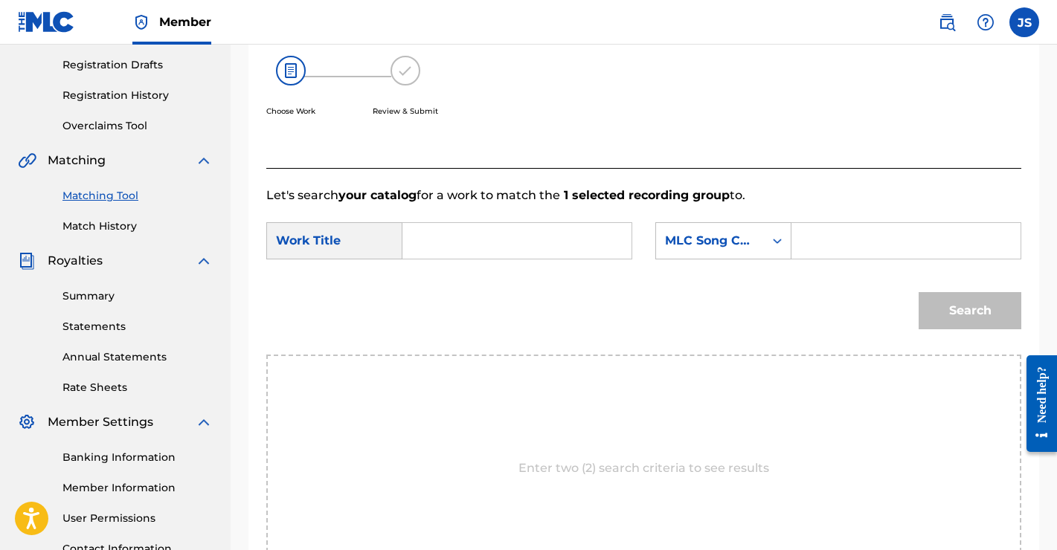
click at [515, 240] on input "Search Form" at bounding box center [517, 241] width 204 height 36
click at [437, 299] on div "joy to the world" at bounding box center [427, 292] width 25 height 62
type input "joy to the world"
click at [764, 238] on div "Search Form" at bounding box center [777, 241] width 27 height 27
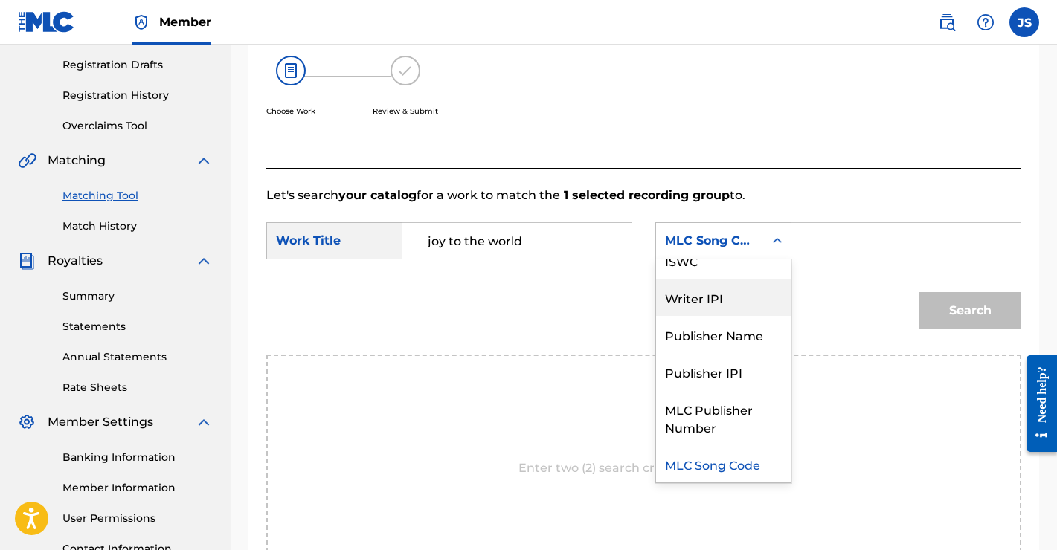
scroll to position [0, 0]
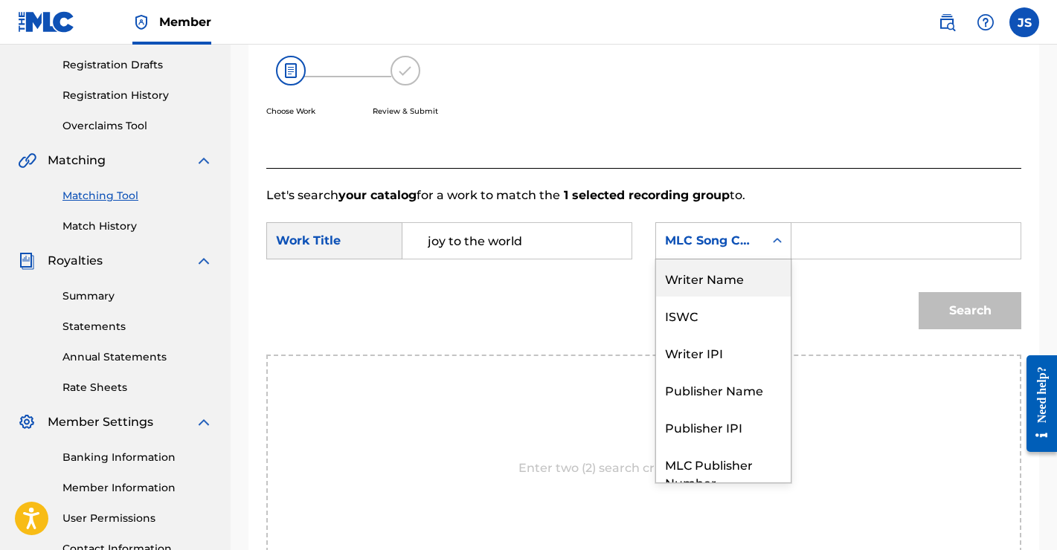
click at [727, 263] on div "Writer Name" at bounding box center [723, 278] width 135 height 37
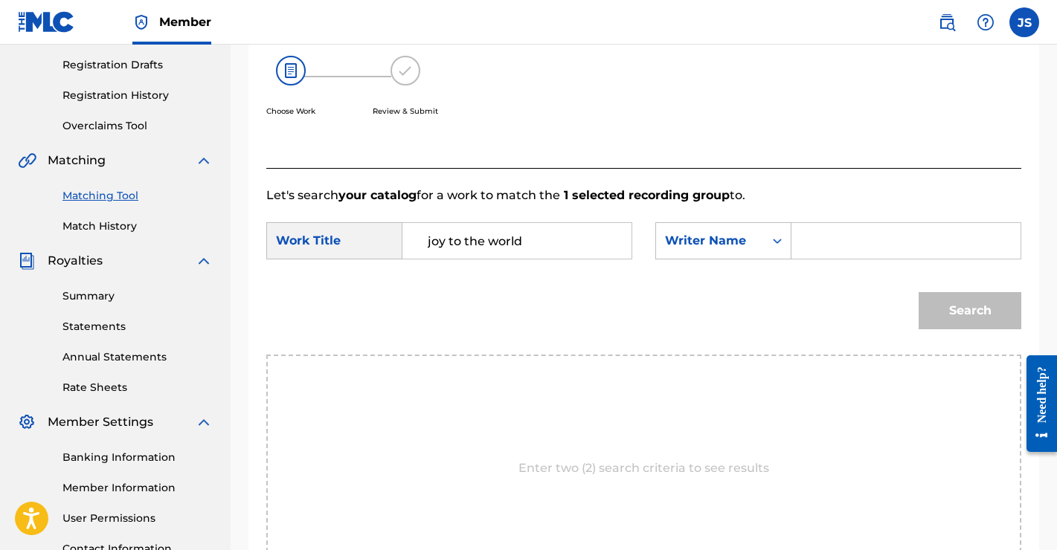
click at [816, 242] on input "Search Form" at bounding box center [906, 241] width 204 height 36
click at [845, 242] on input "Search Form" at bounding box center [906, 241] width 204 height 36
type input "[PERSON_NAME]"
click at [969, 306] on button "Search" at bounding box center [969, 310] width 103 height 37
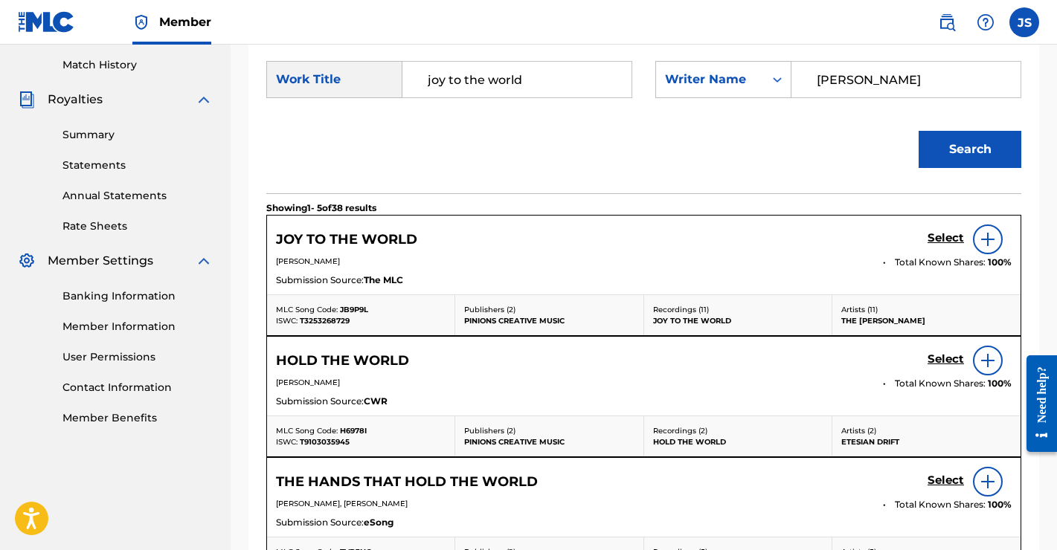
scroll to position [433, 0]
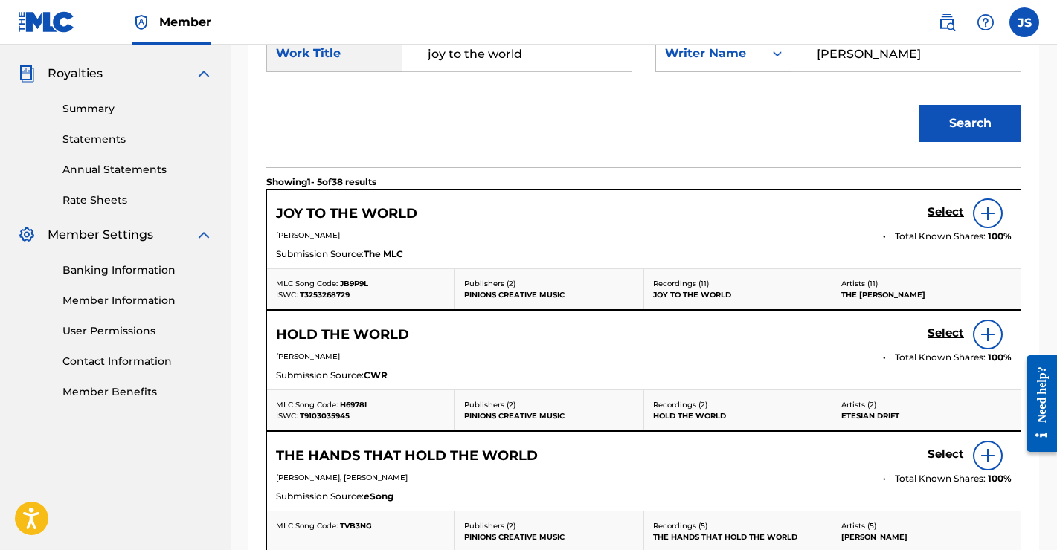
click at [995, 212] on img at bounding box center [988, 213] width 18 height 18
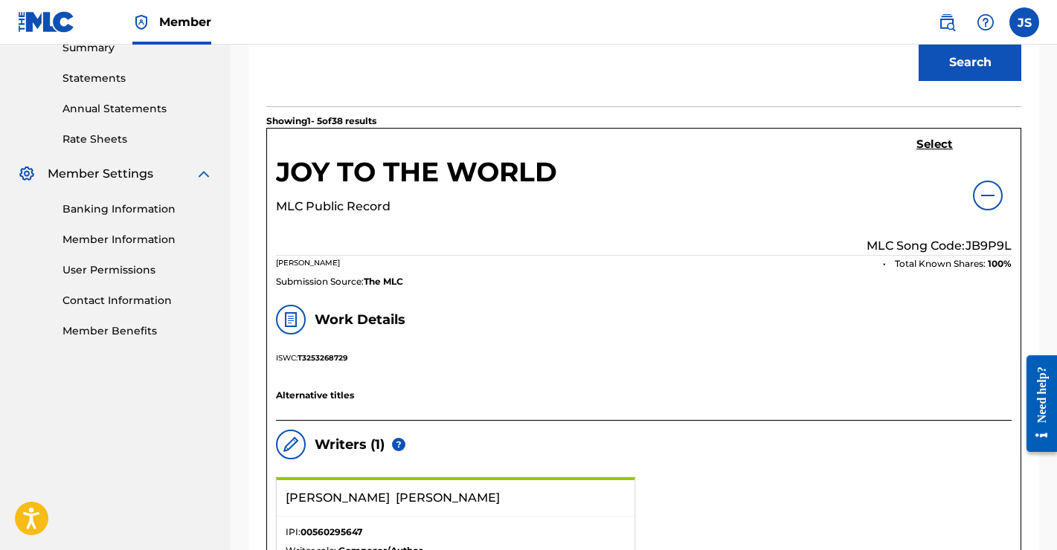
scroll to position [489, 0]
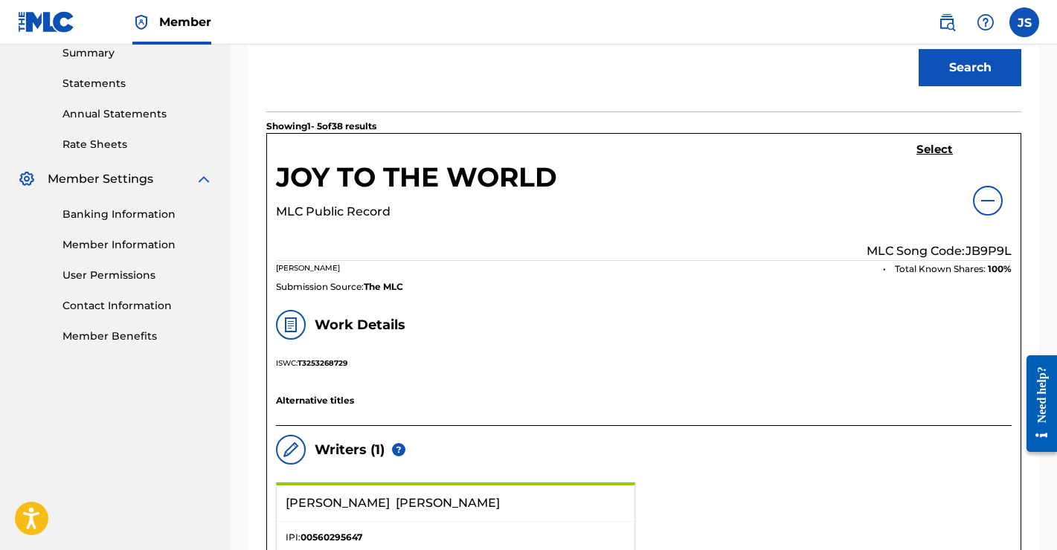
click at [929, 149] on h5 "Select" at bounding box center [934, 150] width 36 height 14
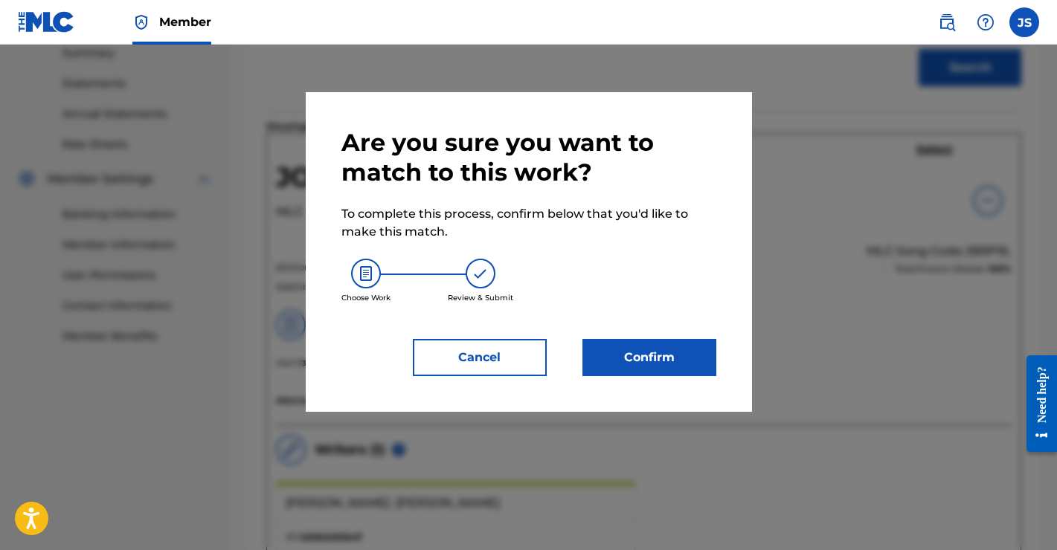
click at [645, 353] on button "Confirm" at bounding box center [649, 357] width 134 height 37
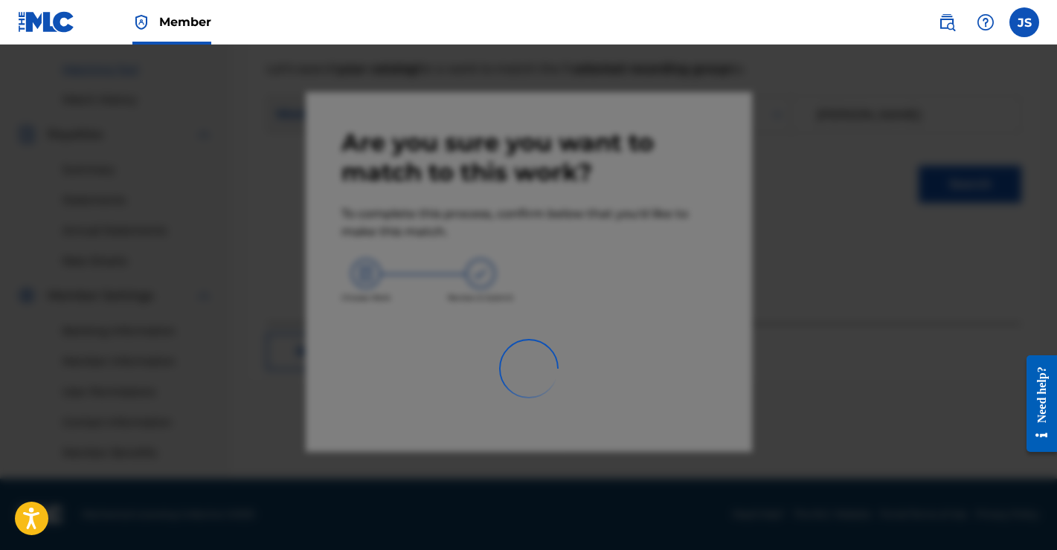
scroll to position [372, 0]
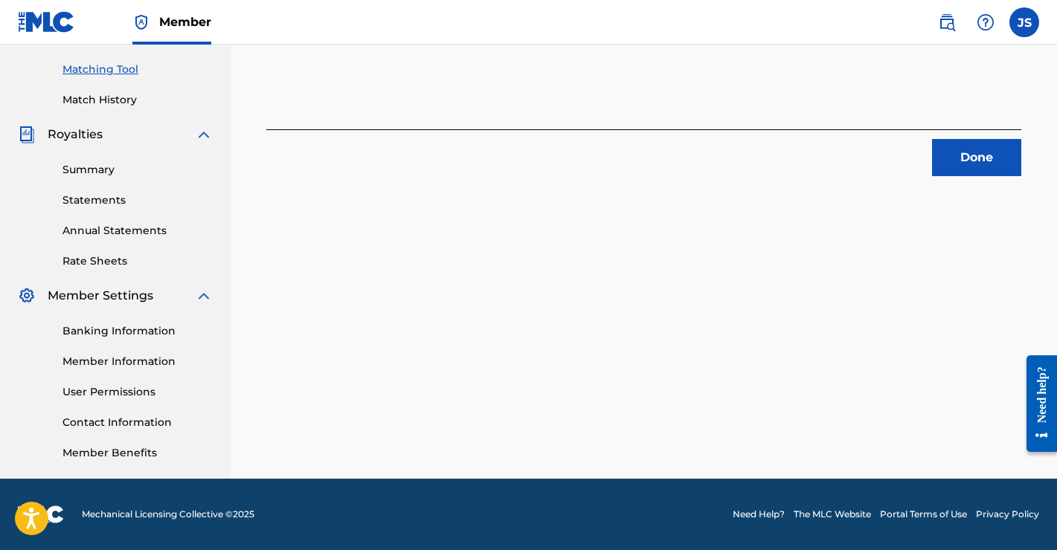
click at [959, 167] on button "Done" at bounding box center [976, 157] width 89 height 37
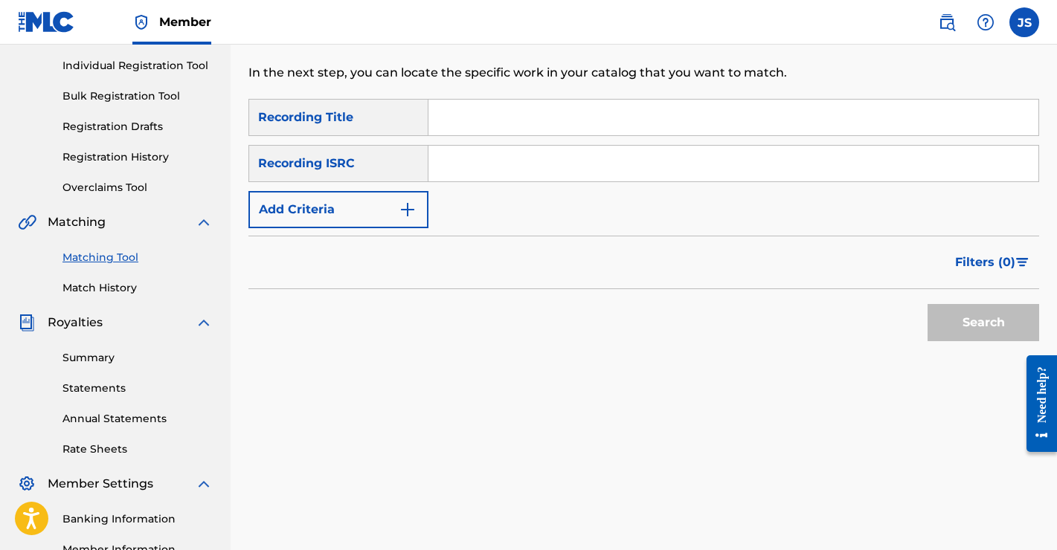
scroll to position [120, 0]
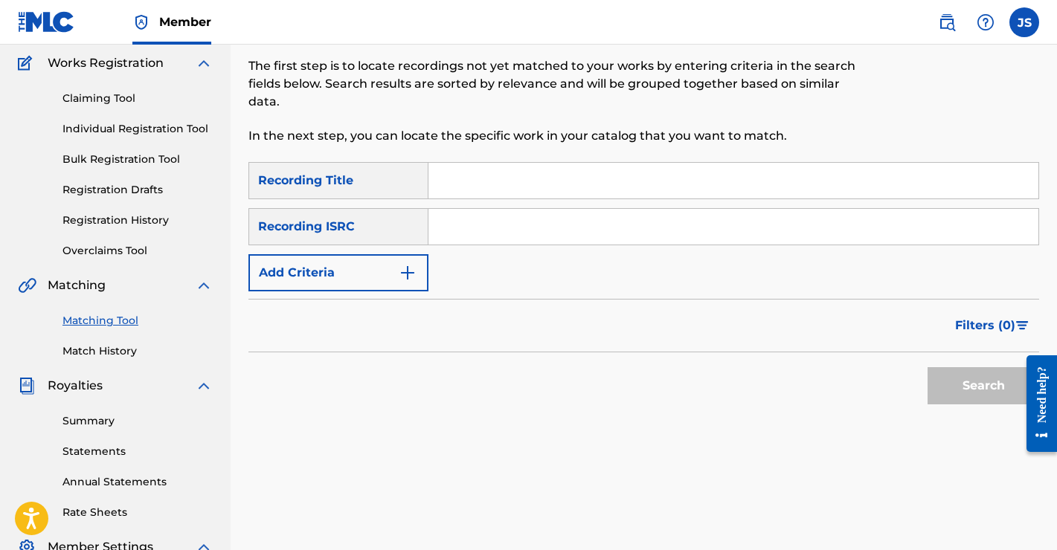
click at [416, 279] on img "Search Form" at bounding box center [408, 273] width 18 height 18
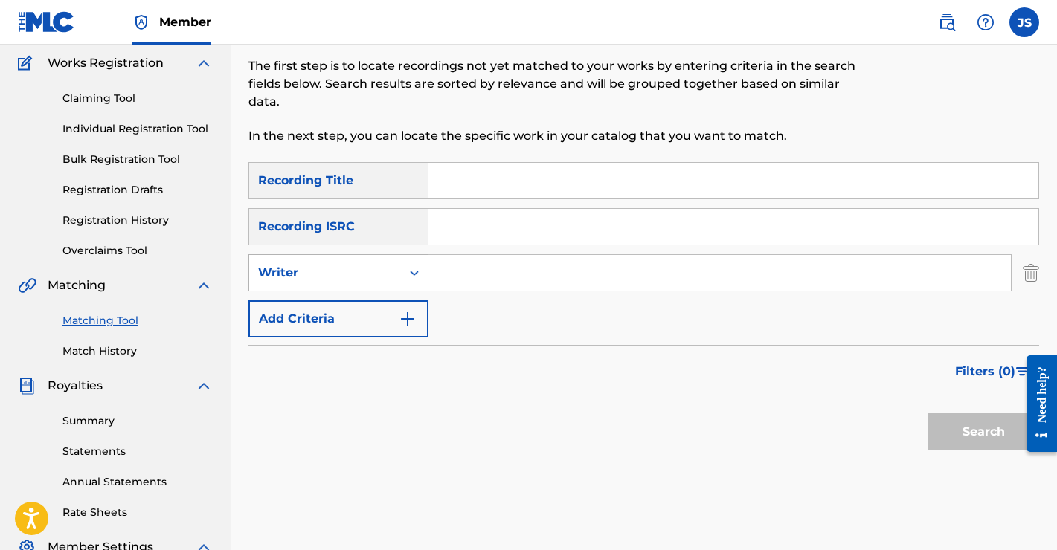
click at [397, 274] on div "Writer" at bounding box center [325, 273] width 152 height 28
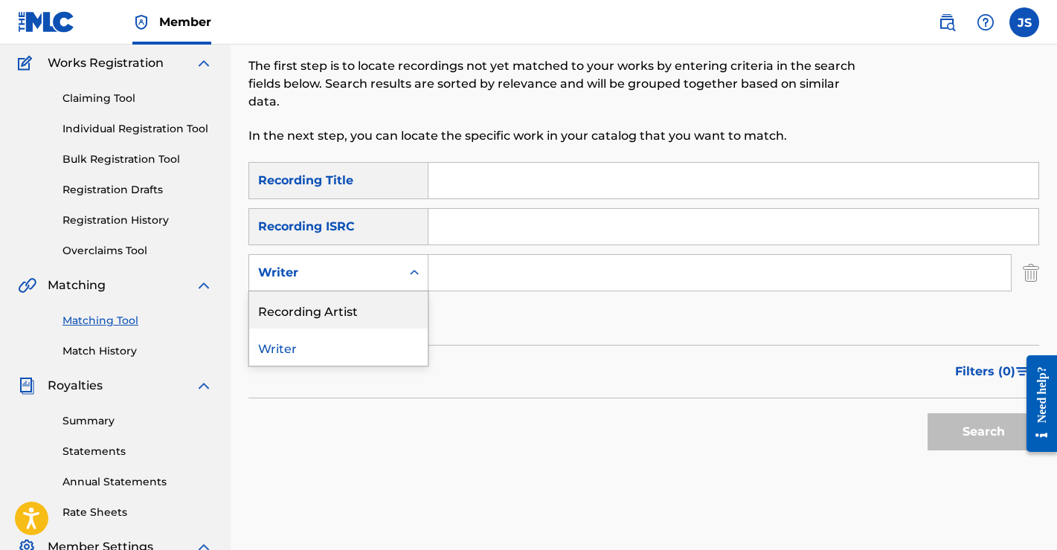
click at [364, 317] on div "Recording Artist" at bounding box center [338, 310] width 178 height 37
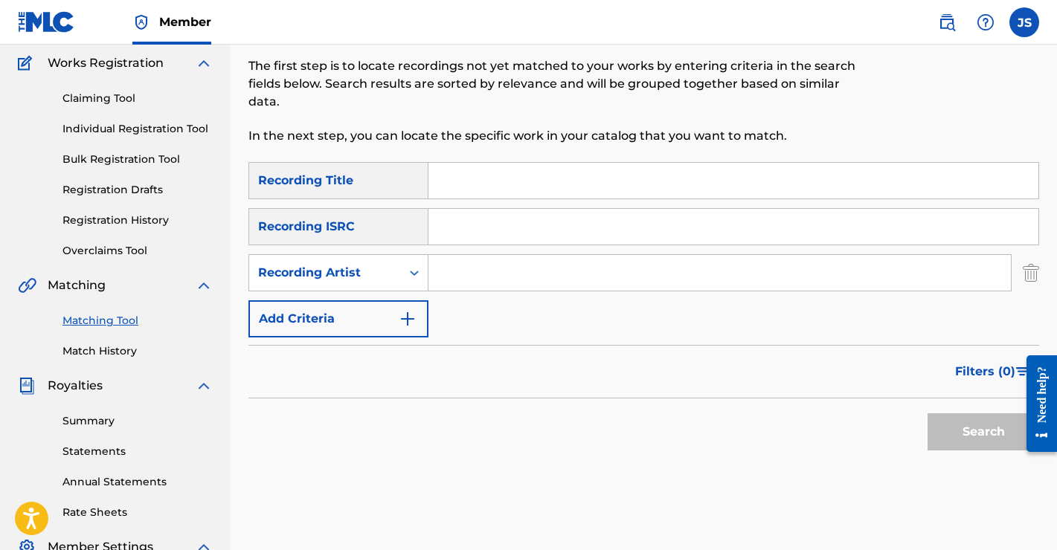
click at [492, 271] on input "Search Form" at bounding box center [719, 273] width 582 height 36
type input "the [PERSON_NAME]"
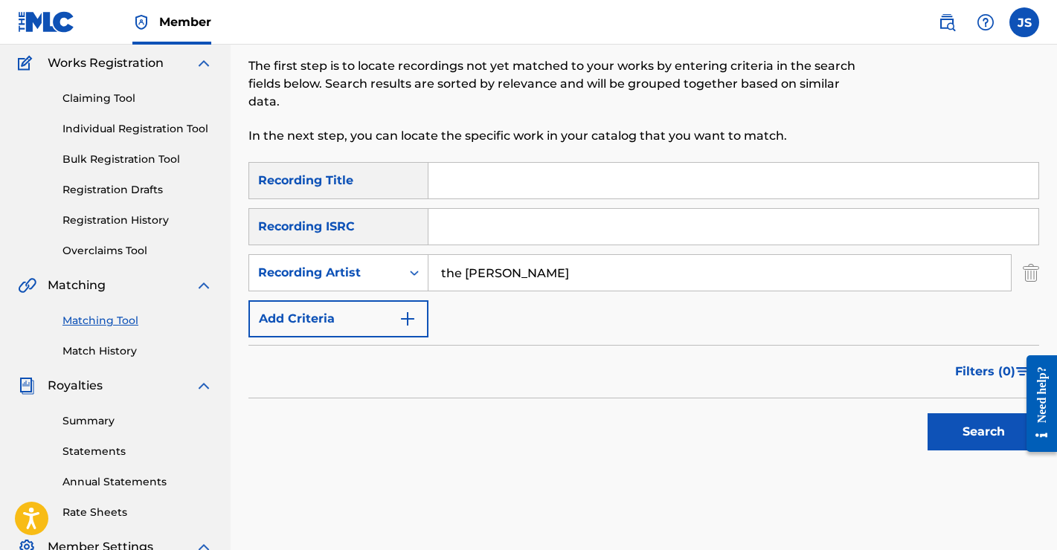
click at [942, 420] on button "Search" at bounding box center [983, 431] width 112 height 37
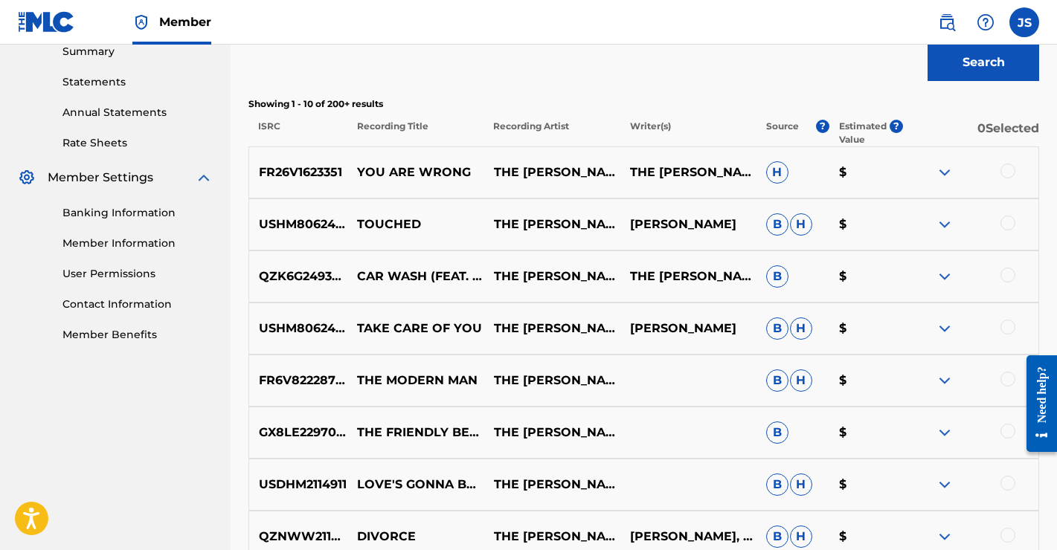
scroll to position [790, 0]
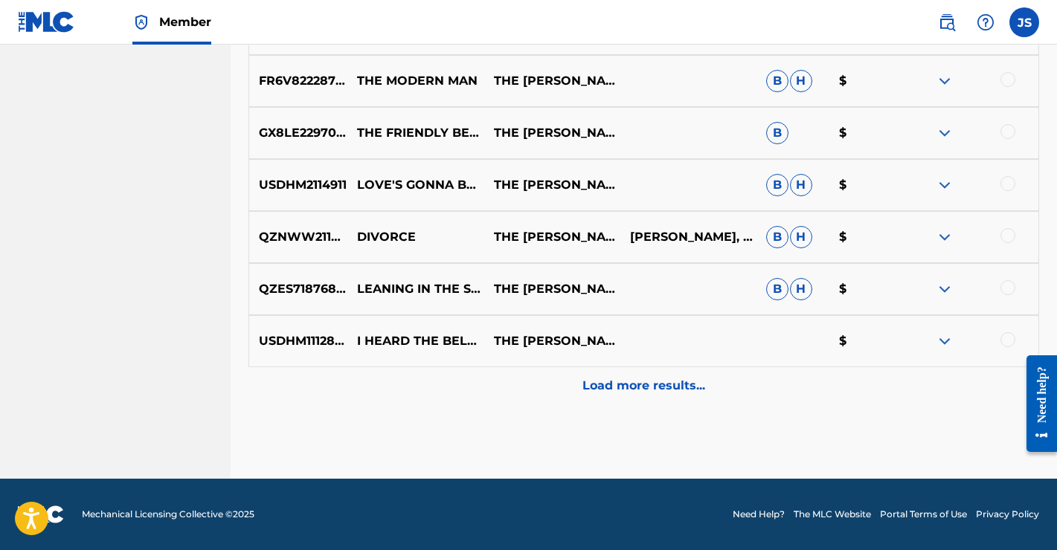
click at [674, 383] on p "Load more results..." at bounding box center [643, 386] width 123 height 18
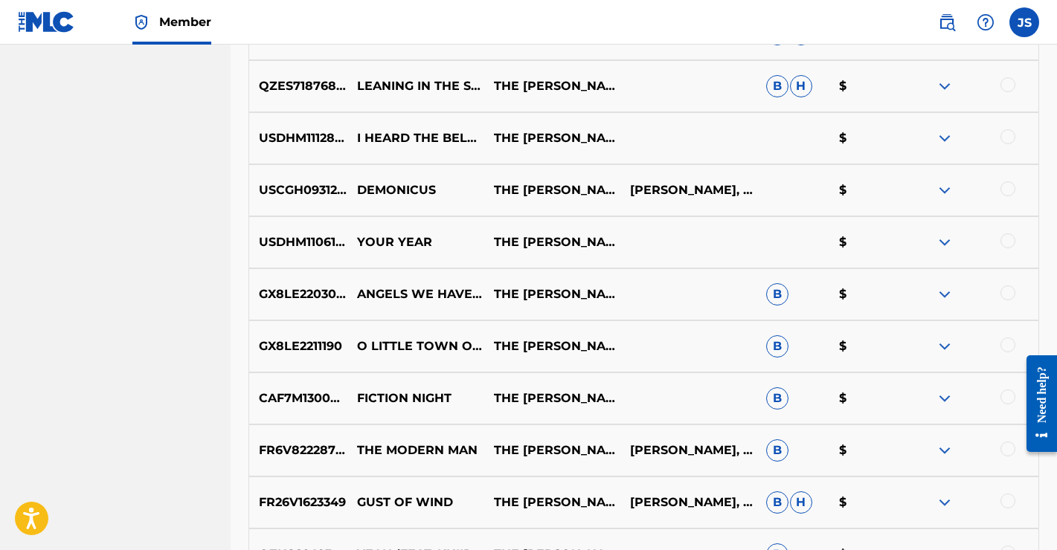
scroll to position [1310, 0]
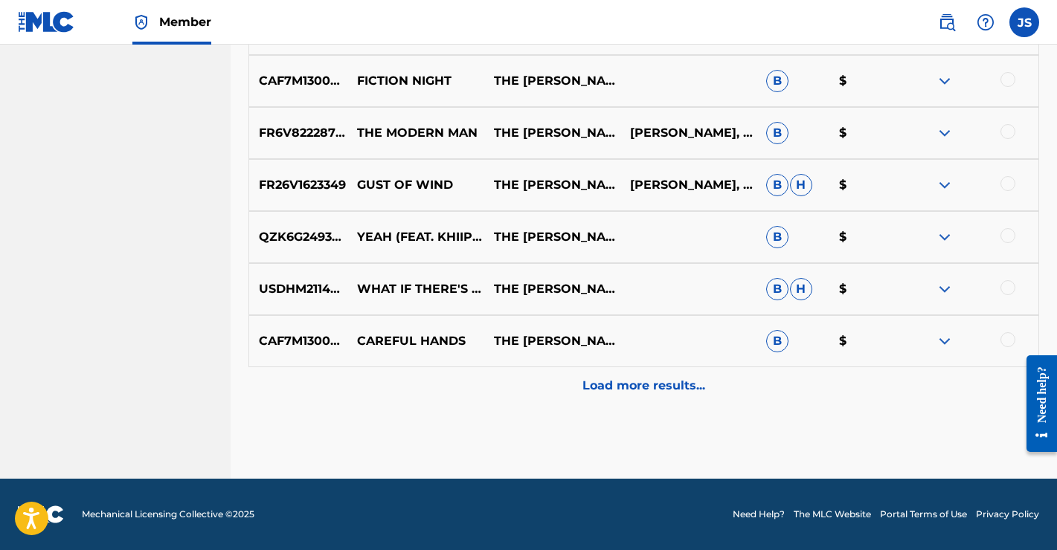
click at [655, 381] on p "Load more results..." at bounding box center [643, 386] width 123 height 18
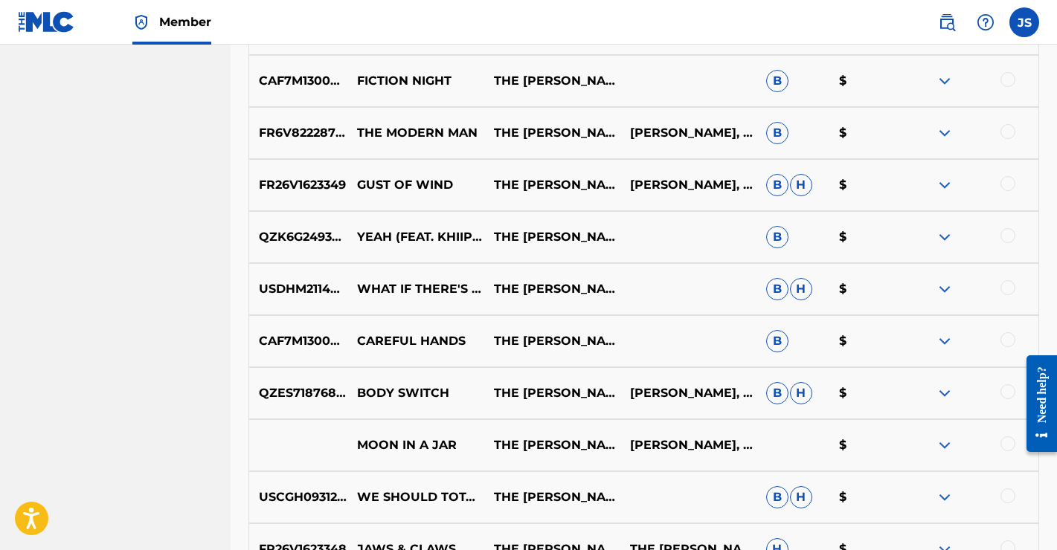
scroll to position [1831, 0]
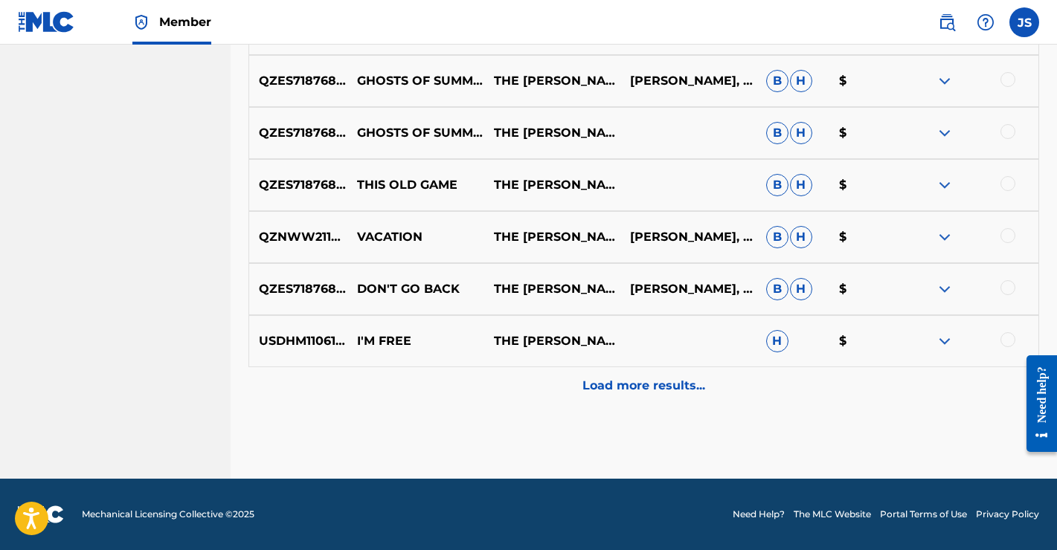
click at [654, 389] on p "Load more results..." at bounding box center [643, 386] width 123 height 18
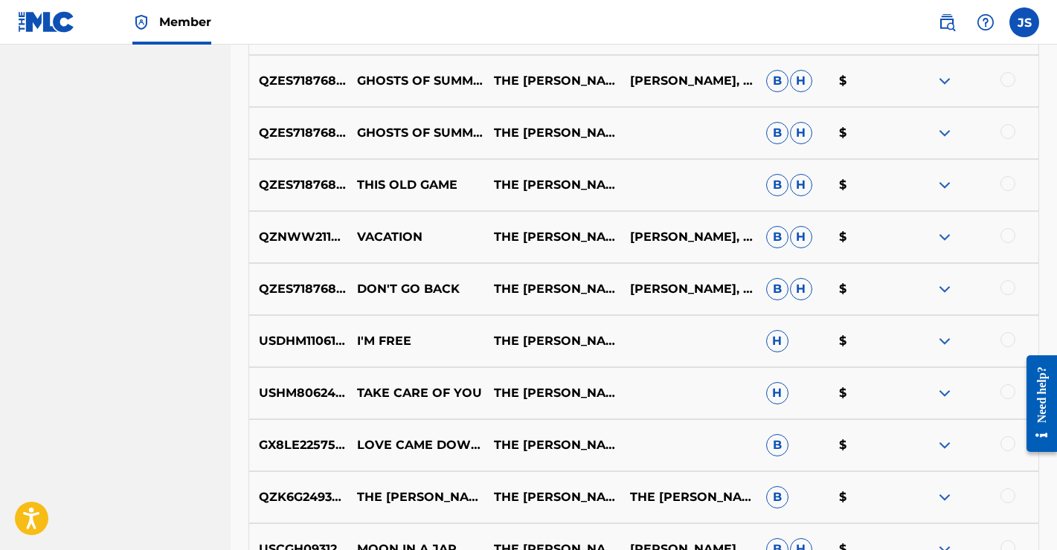
scroll to position [2351, 0]
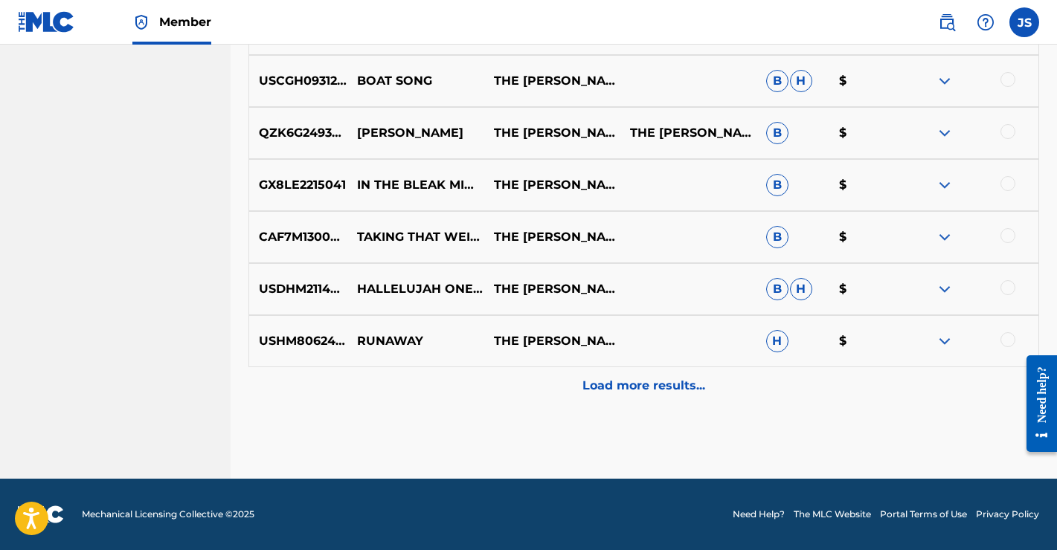
click at [654, 395] on div "Load more results..." at bounding box center [643, 385] width 790 height 37
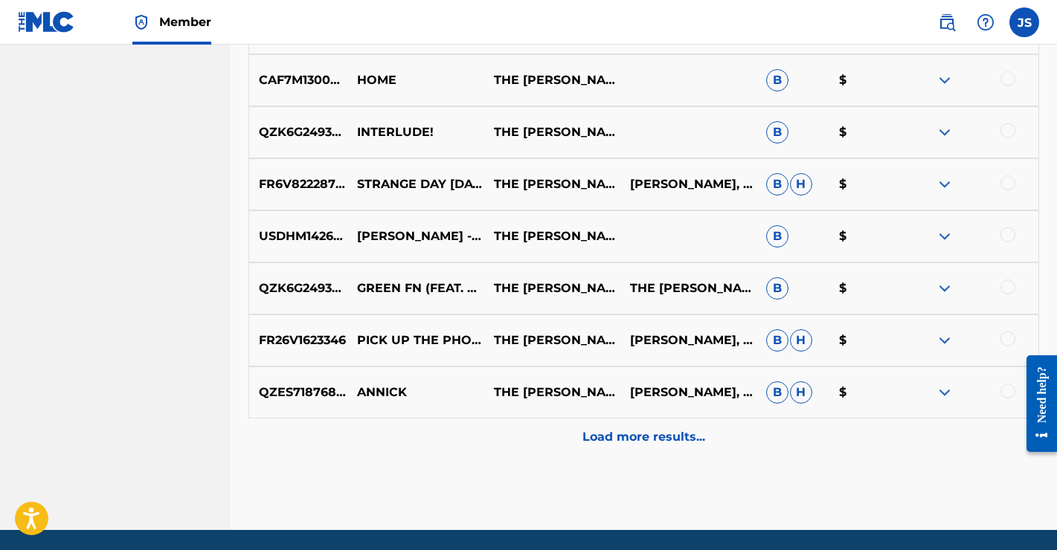
scroll to position [2872, 0]
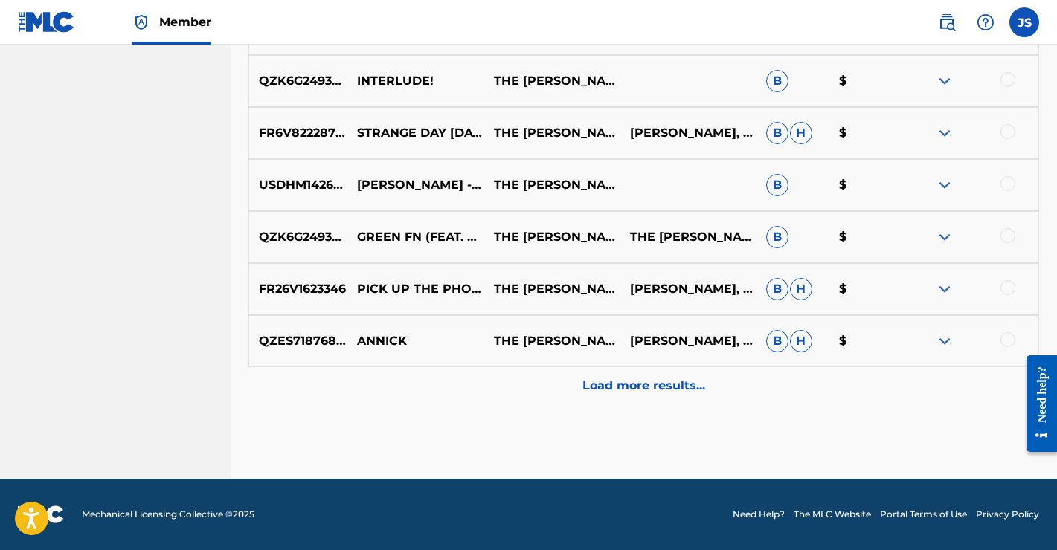
click at [641, 387] on p "Load more results..." at bounding box center [643, 386] width 123 height 18
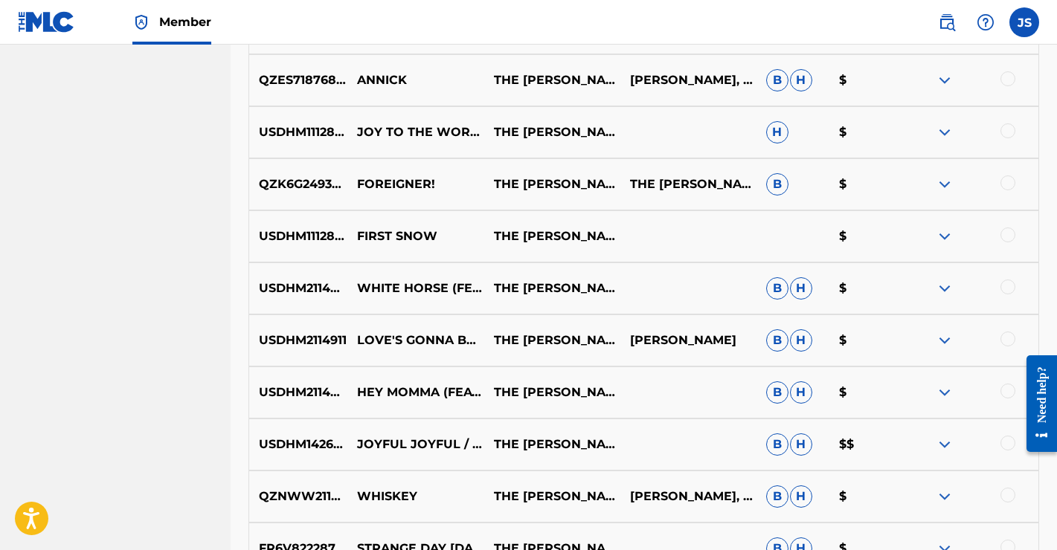
scroll to position [3131, 0]
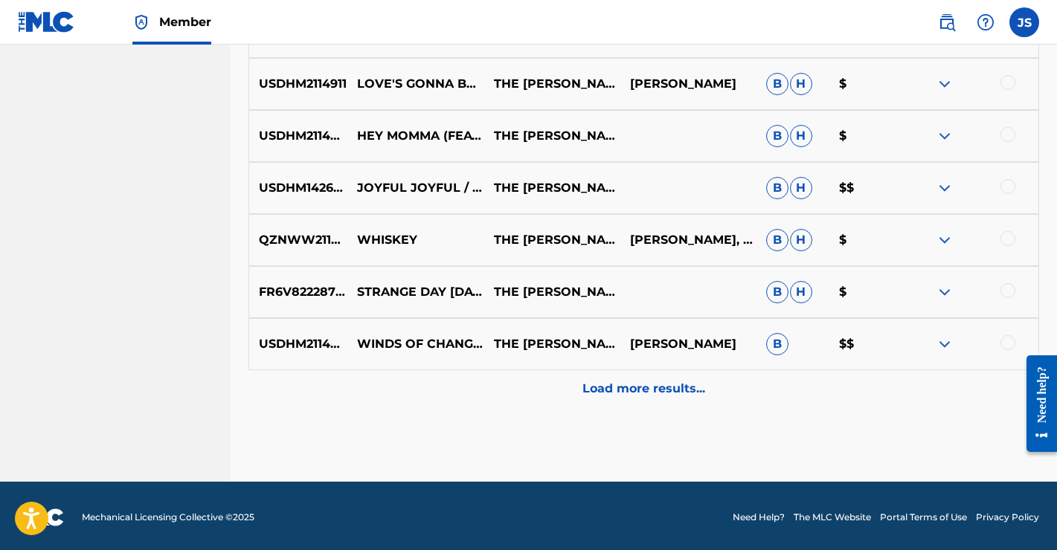
click at [643, 390] on p "Load more results..." at bounding box center [643, 389] width 123 height 18
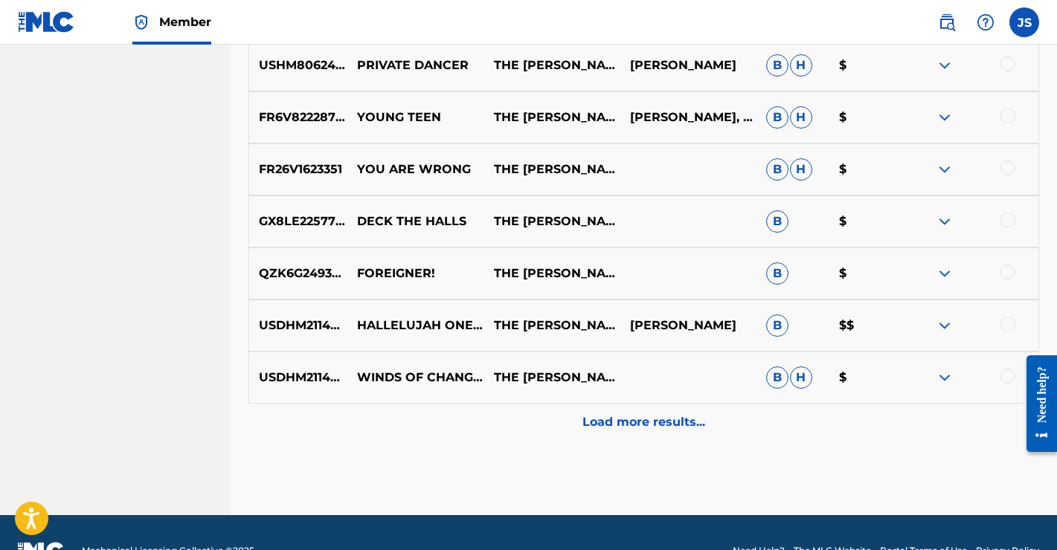
scroll to position [3880, 0]
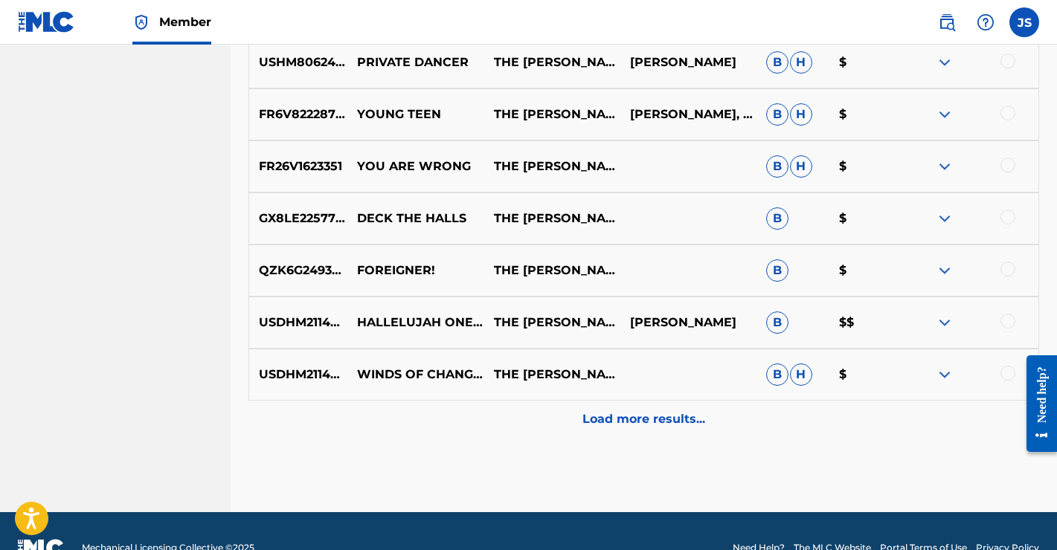
click at [625, 419] on p "Load more results..." at bounding box center [643, 419] width 123 height 18
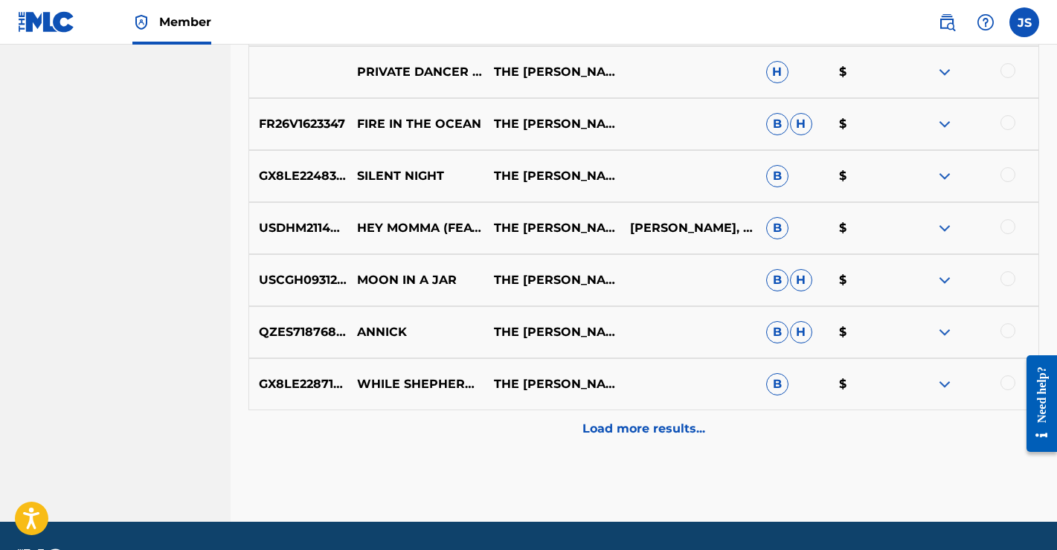
scroll to position [4392, 0]
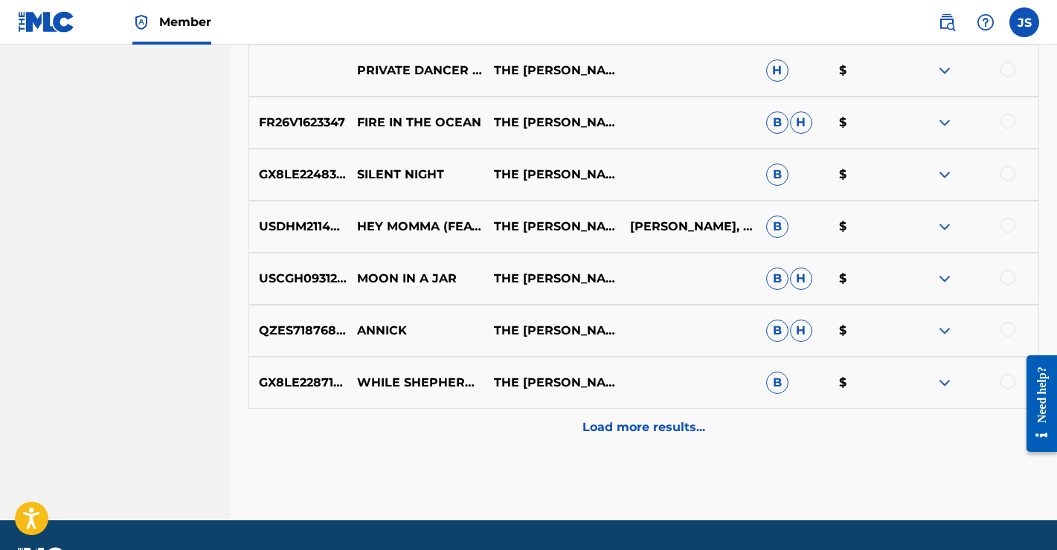
click at [636, 427] on p "Load more results..." at bounding box center [643, 428] width 123 height 18
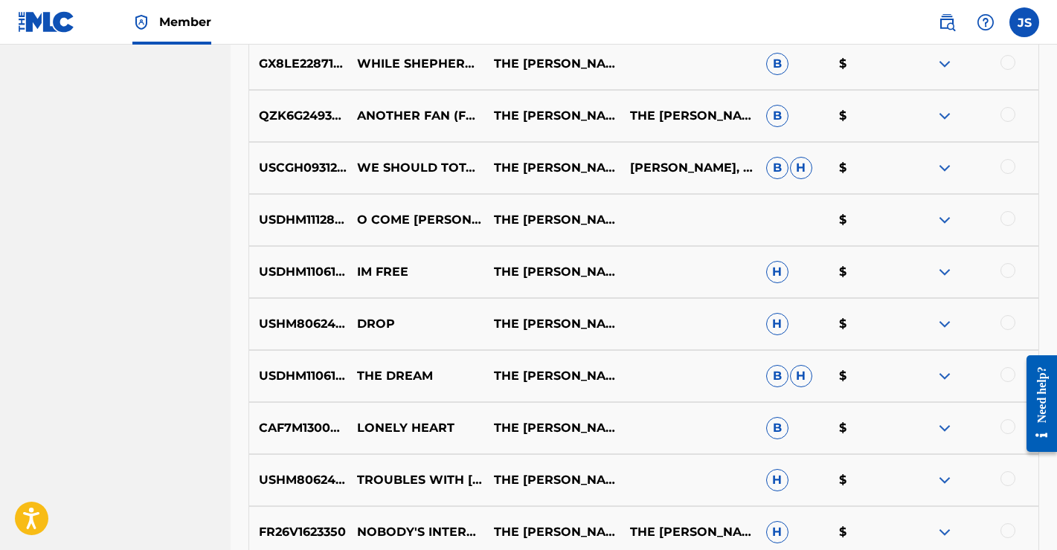
scroll to position [4712, 0]
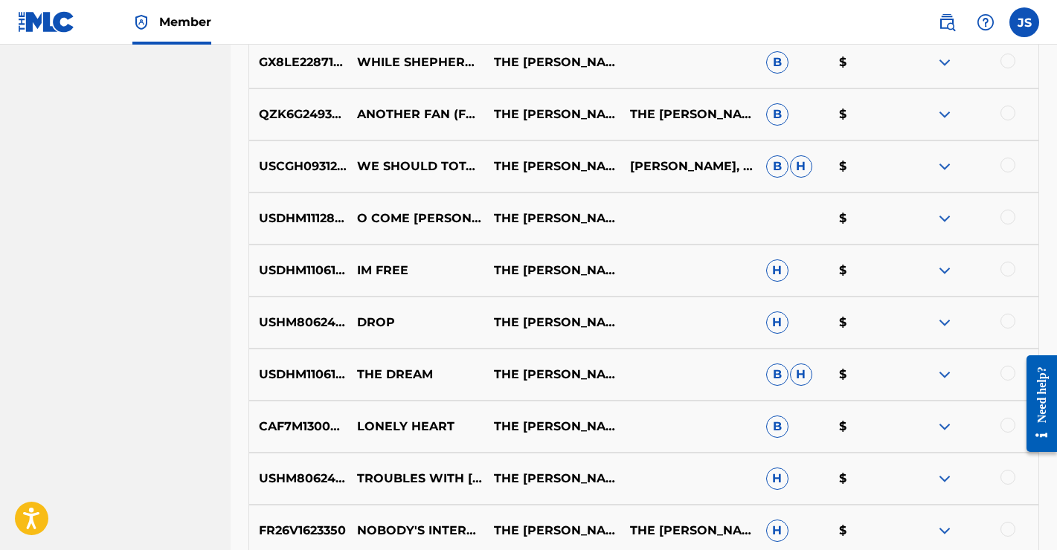
click at [941, 216] on img at bounding box center [944, 219] width 18 height 18
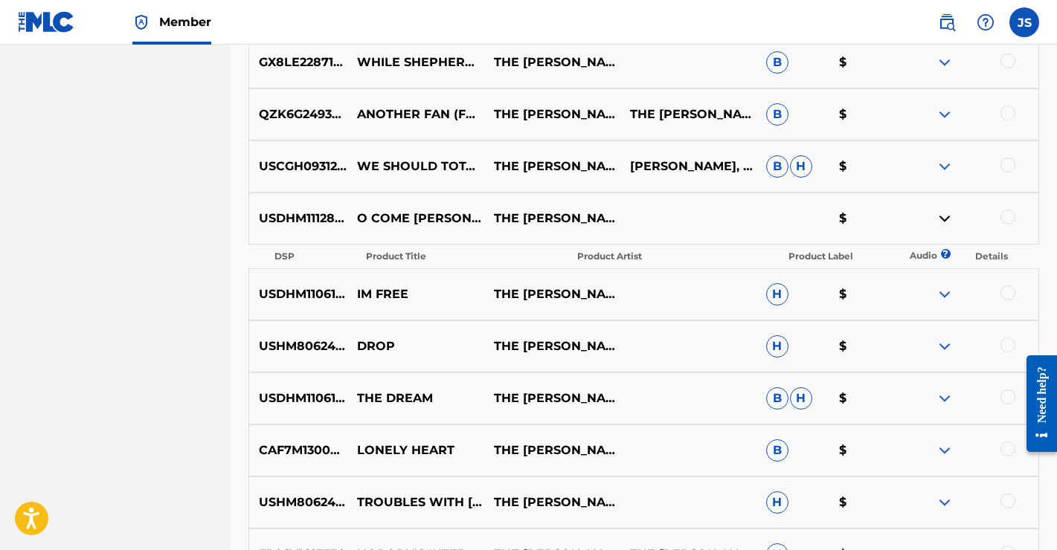
click at [941, 216] on img at bounding box center [944, 219] width 18 height 18
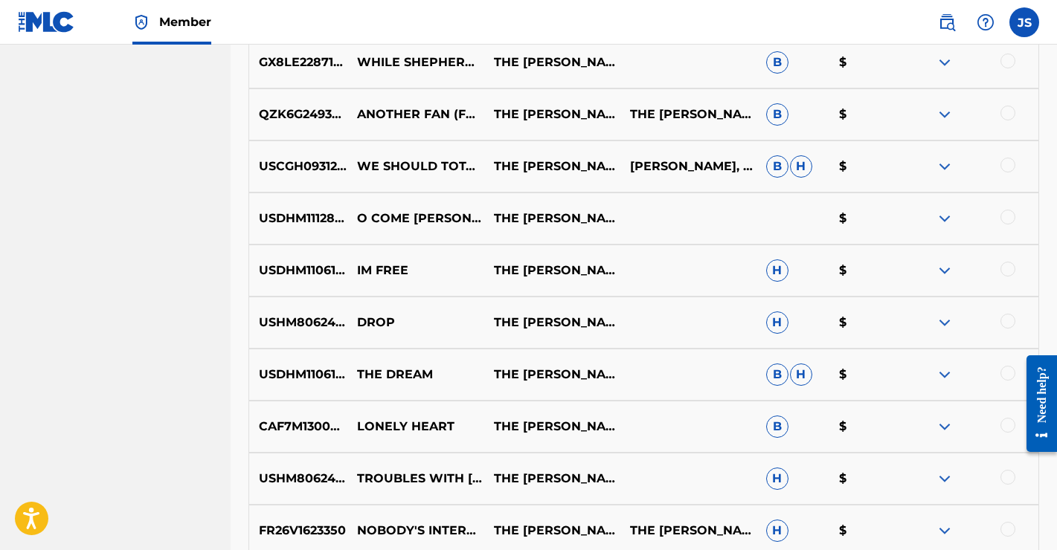
click at [945, 270] on img at bounding box center [944, 271] width 18 height 18
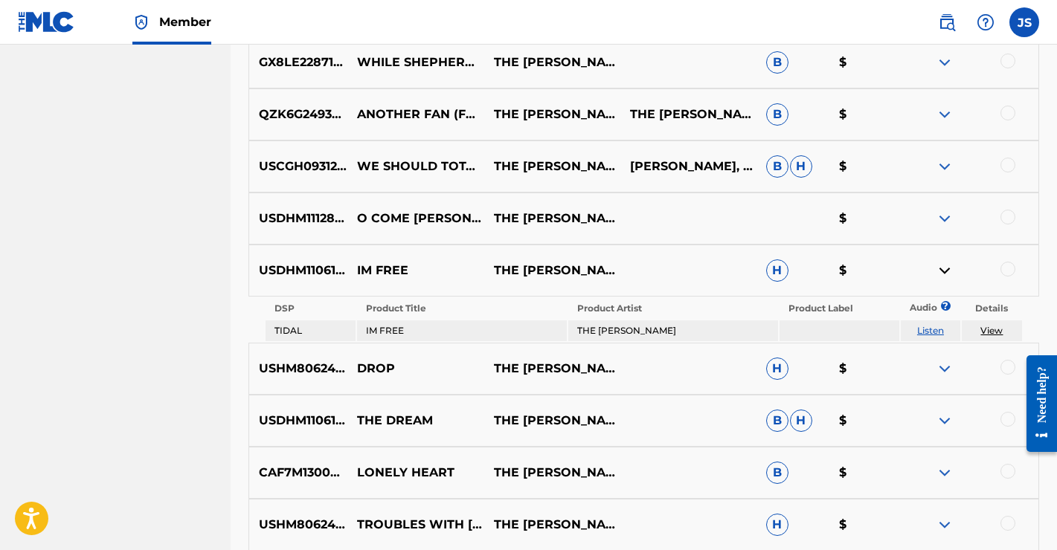
click at [945, 270] on img at bounding box center [944, 271] width 18 height 18
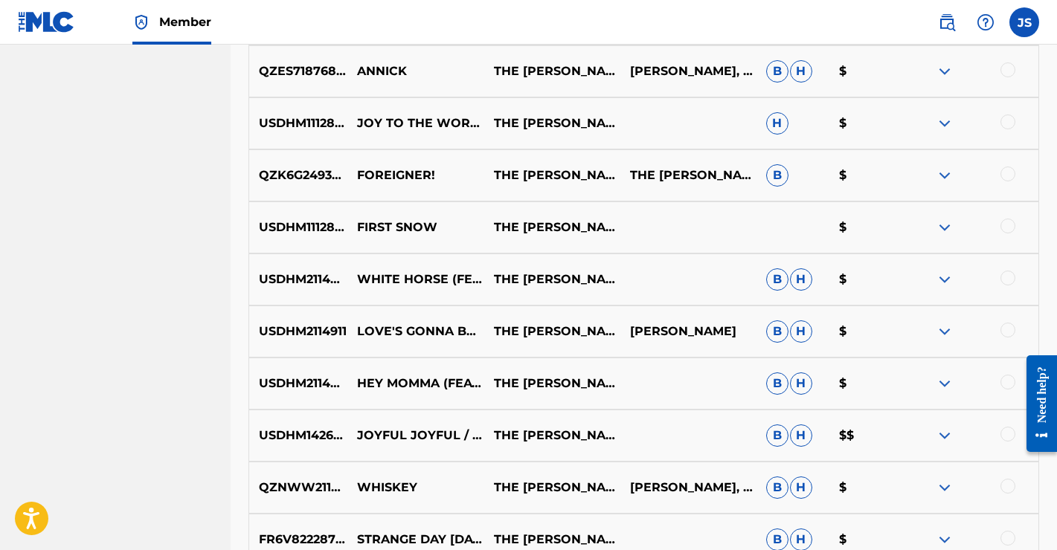
scroll to position [3140, 0]
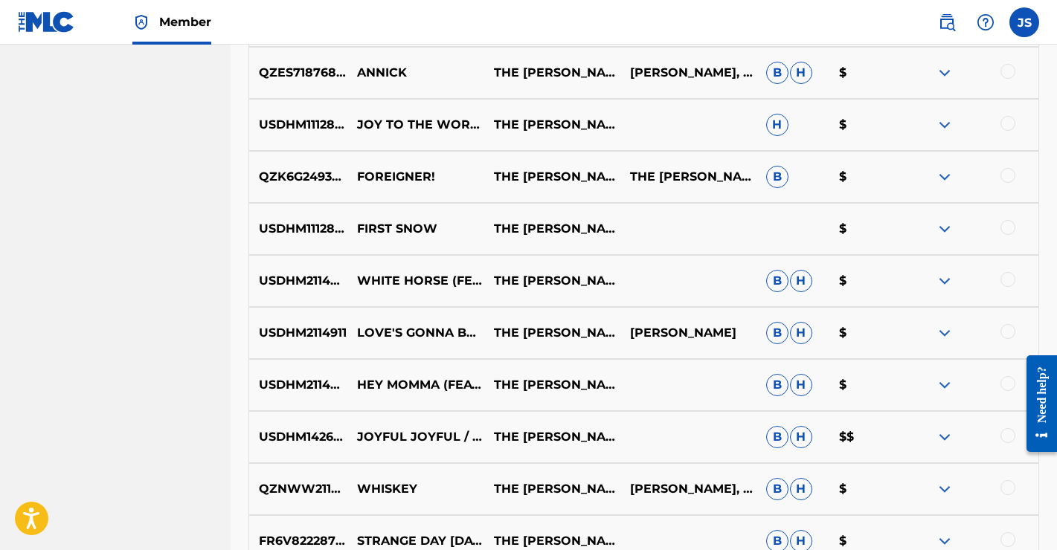
click at [946, 230] on img at bounding box center [944, 229] width 18 height 18
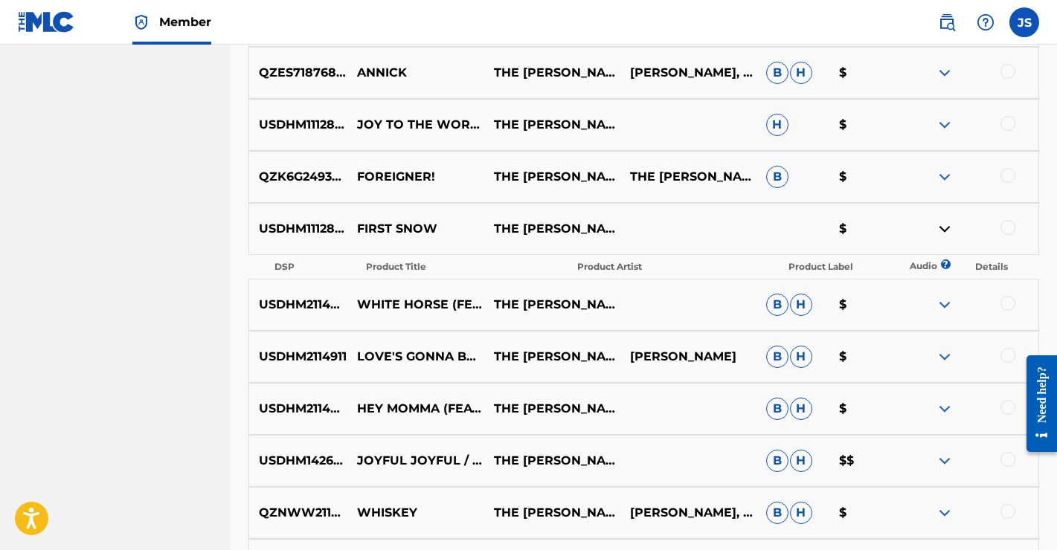
click at [946, 230] on img at bounding box center [944, 229] width 18 height 18
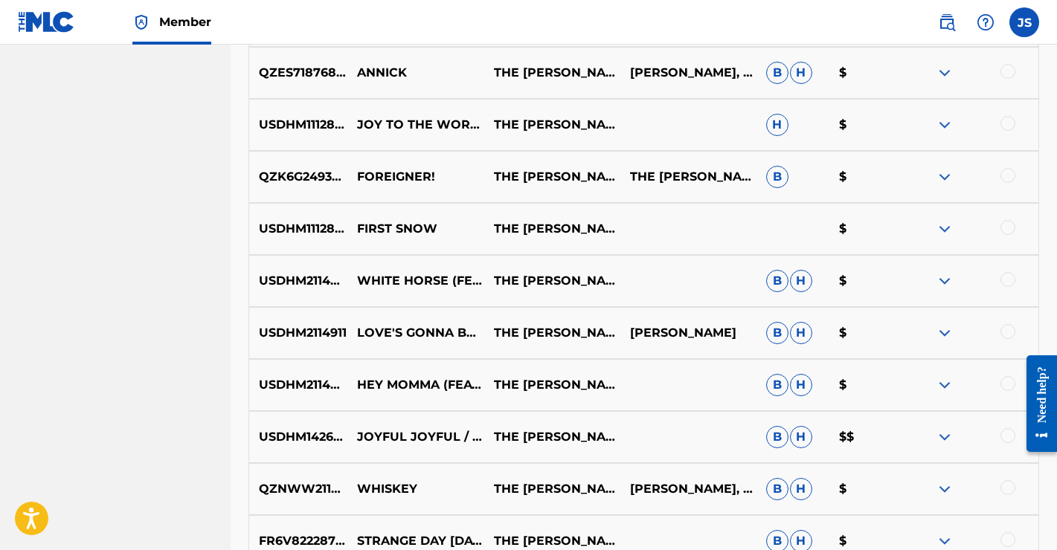
click at [1008, 227] on div at bounding box center [1007, 227] width 15 height 15
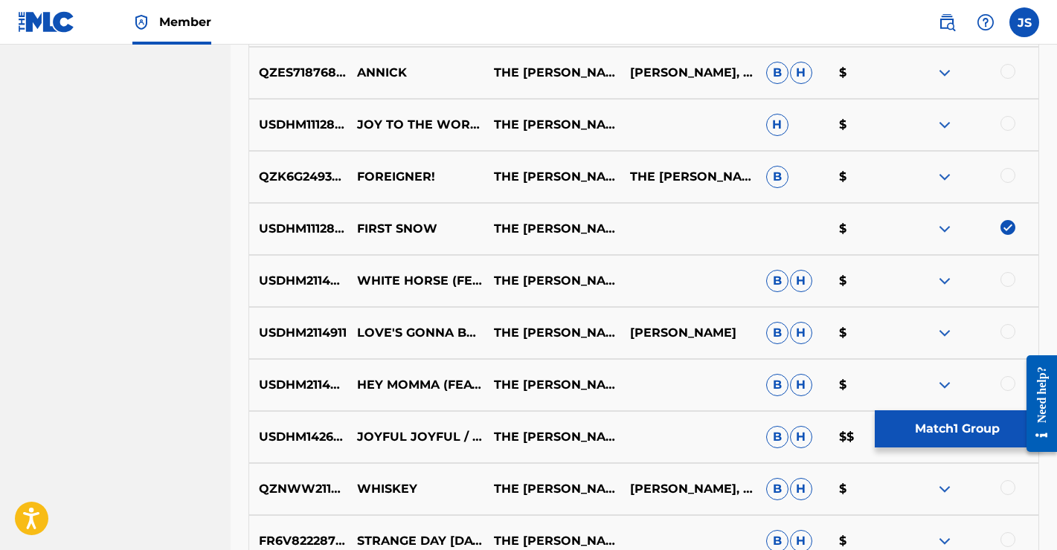
click at [941, 426] on button "Match 1 Group" at bounding box center [957, 428] width 164 height 37
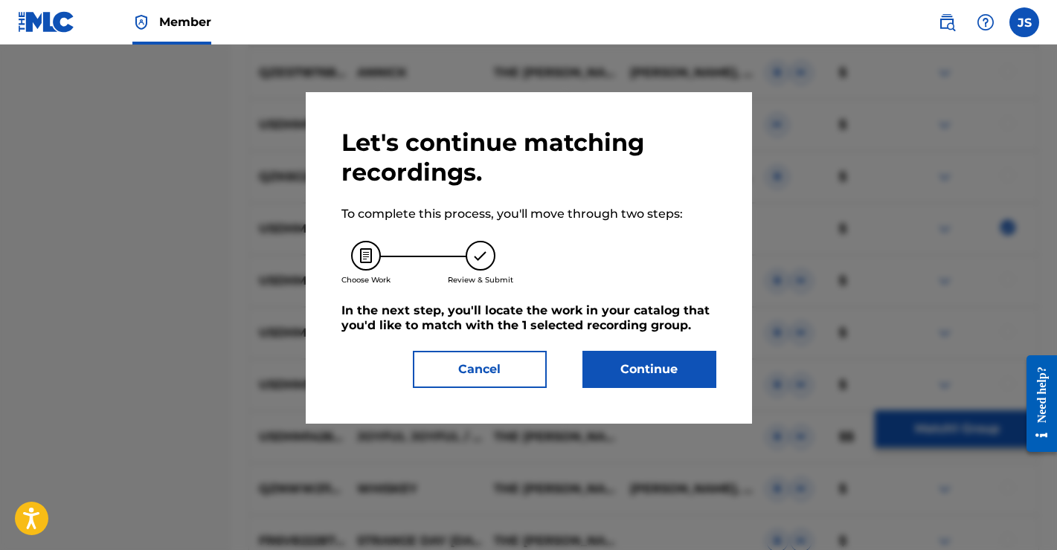
click at [662, 376] on button "Continue" at bounding box center [649, 369] width 134 height 37
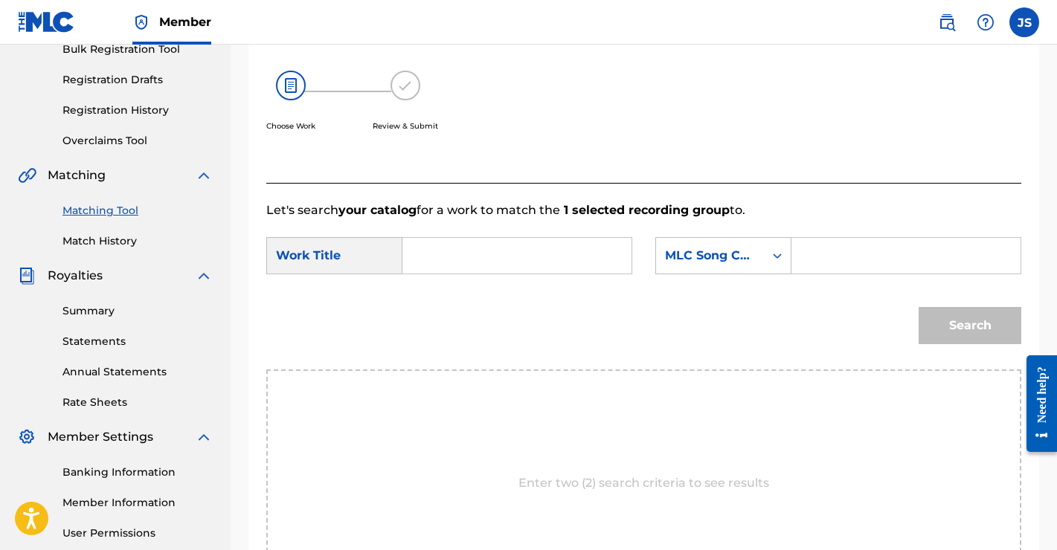
scroll to position [170, 0]
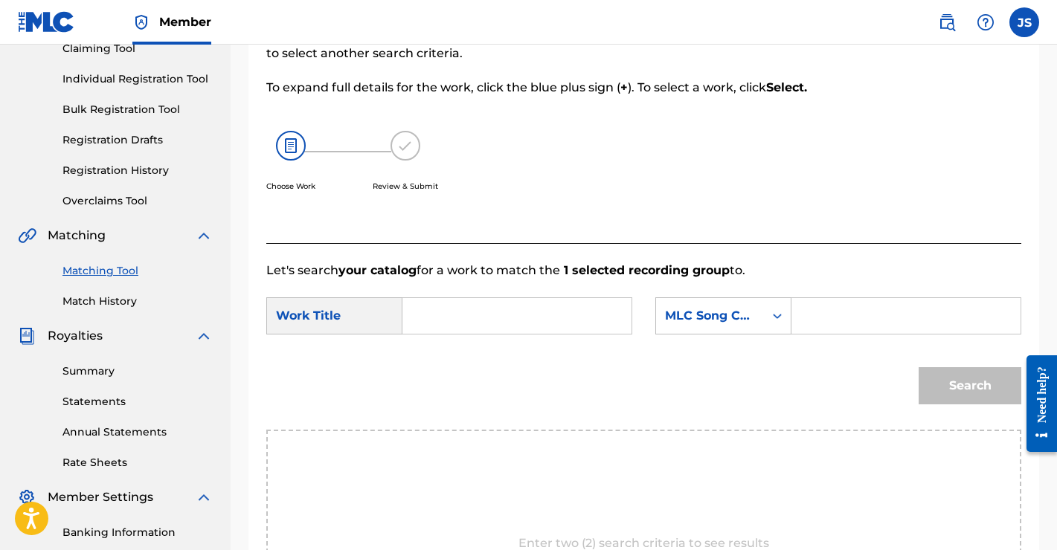
click at [472, 317] on input "Search Form" at bounding box center [517, 316] width 204 height 36
click at [453, 356] on span "snow" at bounding box center [469, 349] width 32 height 14
type input "first snow"
click at [753, 315] on div "MLC Song Code" at bounding box center [710, 316] width 90 height 18
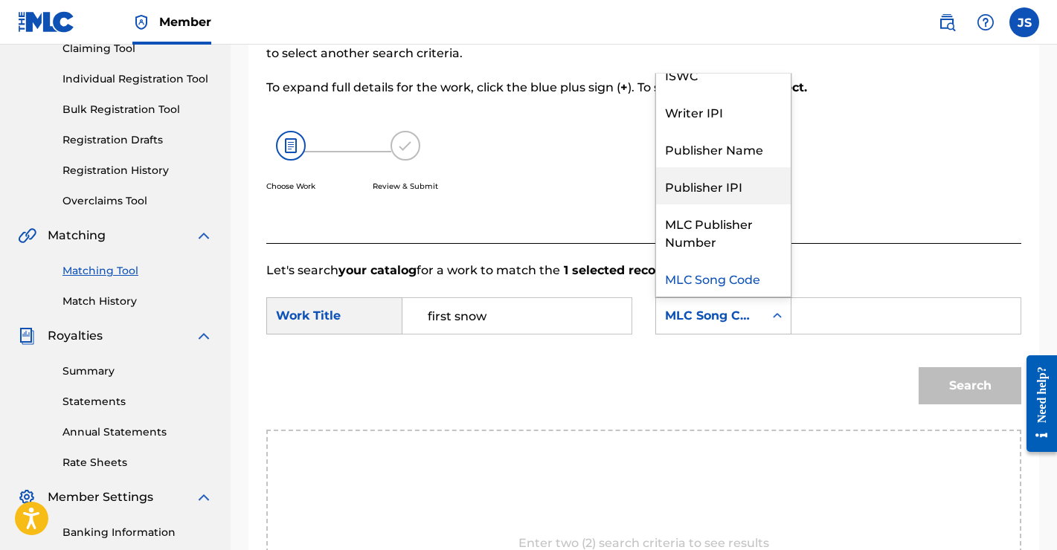
scroll to position [0, 0]
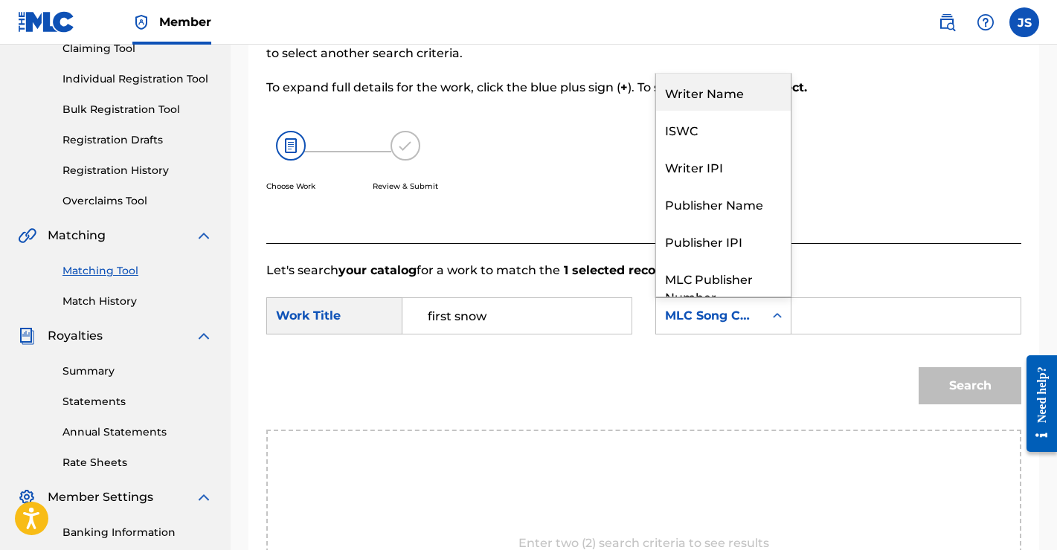
click at [704, 85] on div "Writer Name" at bounding box center [723, 92] width 135 height 37
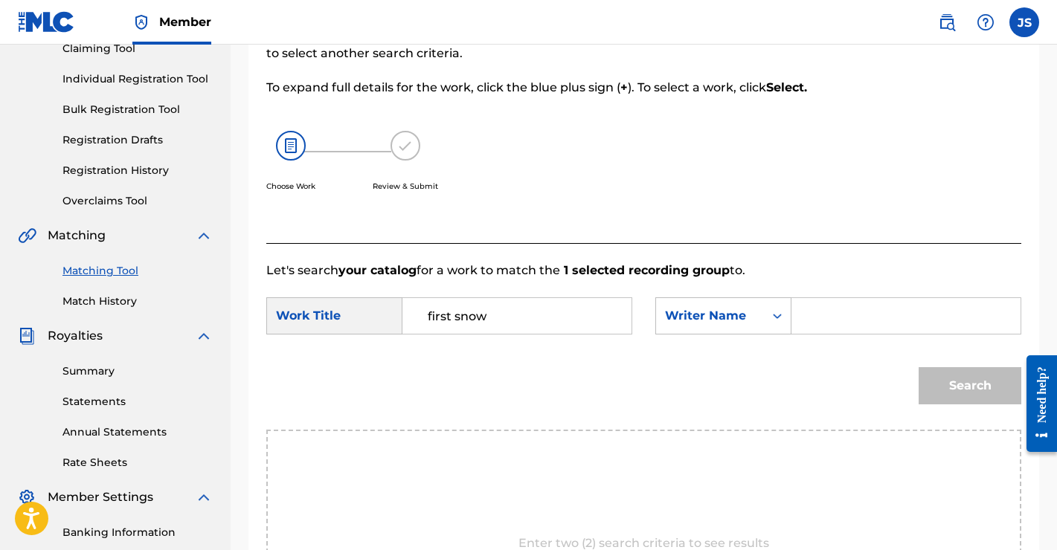
click at [819, 320] on input "Search Form" at bounding box center [906, 316] width 204 height 36
type input "[PERSON_NAME]"
click at [959, 382] on button "Search" at bounding box center [969, 385] width 103 height 37
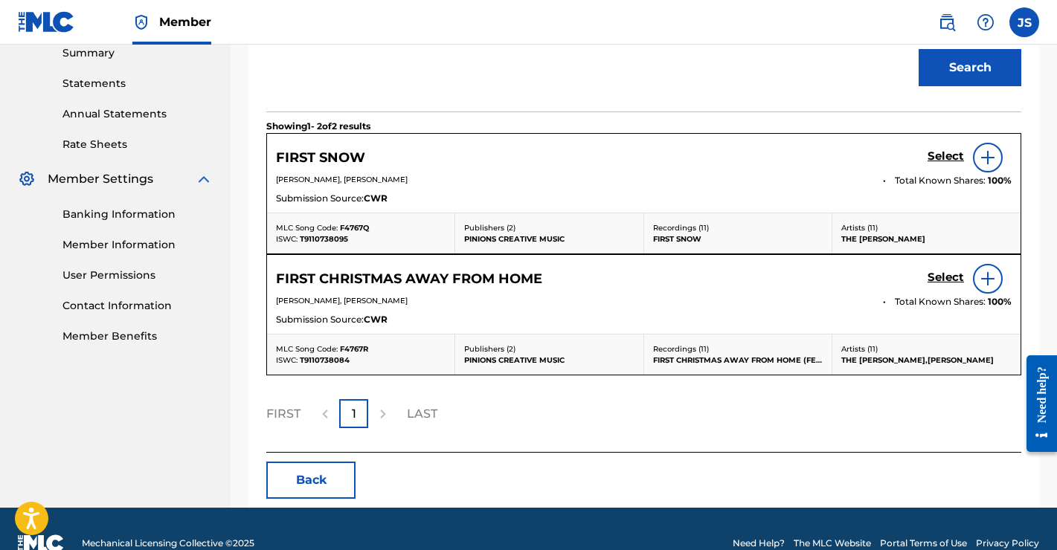
scroll to position [494, 0]
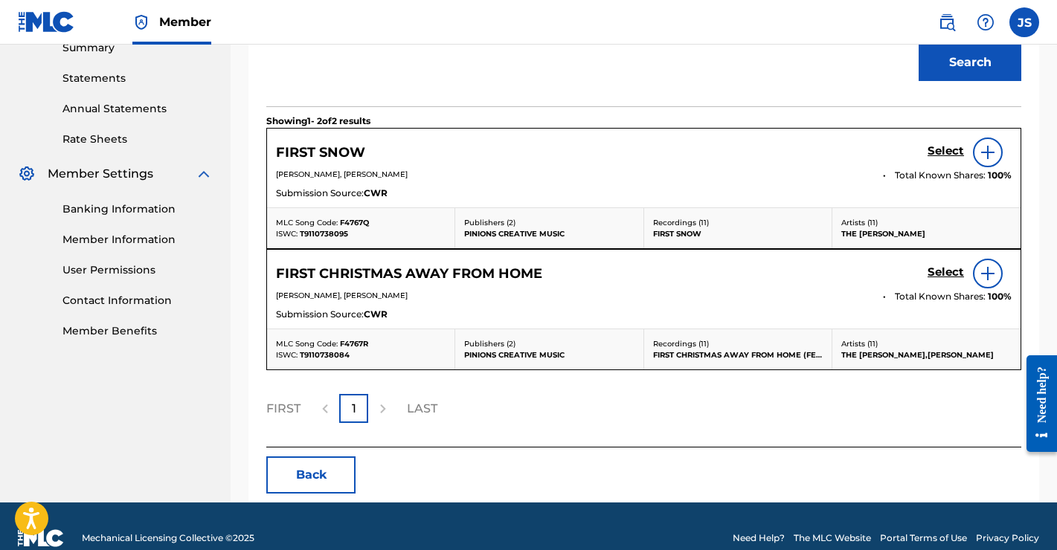
click at [985, 150] on img at bounding box center [988, 153] width 18 height 18
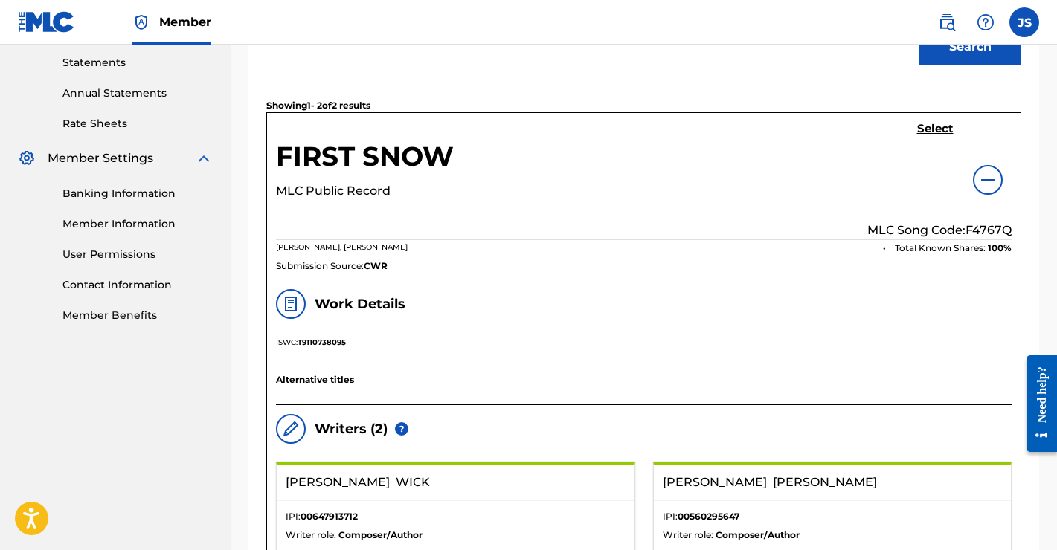
scroll to position [509, 0]
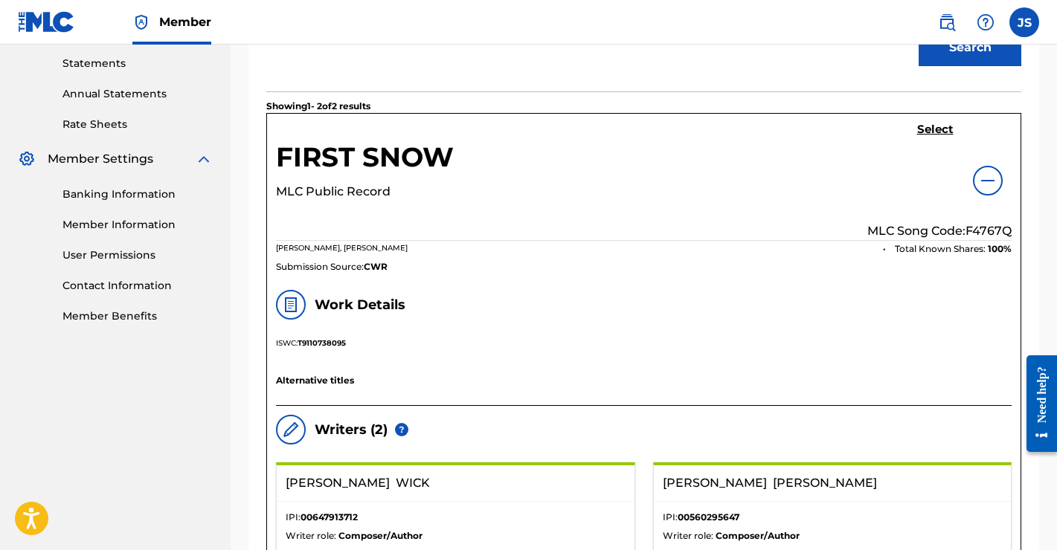
click at [925, 129] on h5 "Select" at bounding box center [935, 130] width 36 height 14
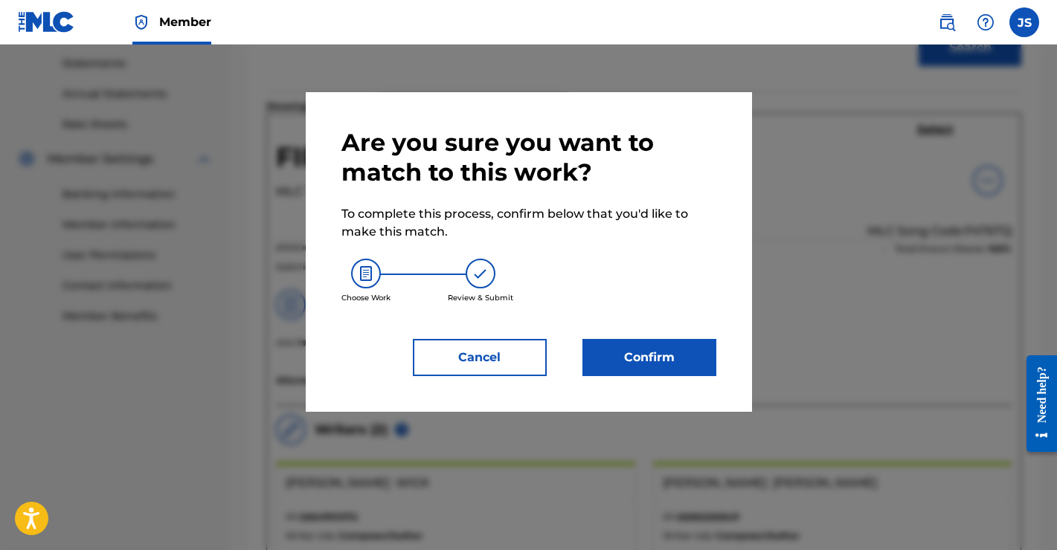
click at [660, 358] on button "Confirm" at bounding box center [649, 357] width 134 height 37
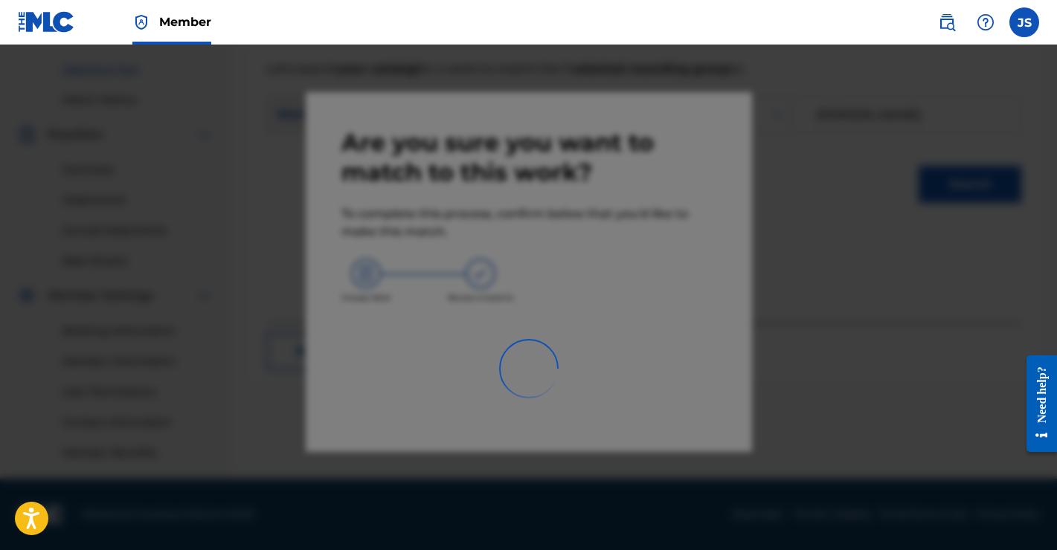
scroll to position [372, 0]
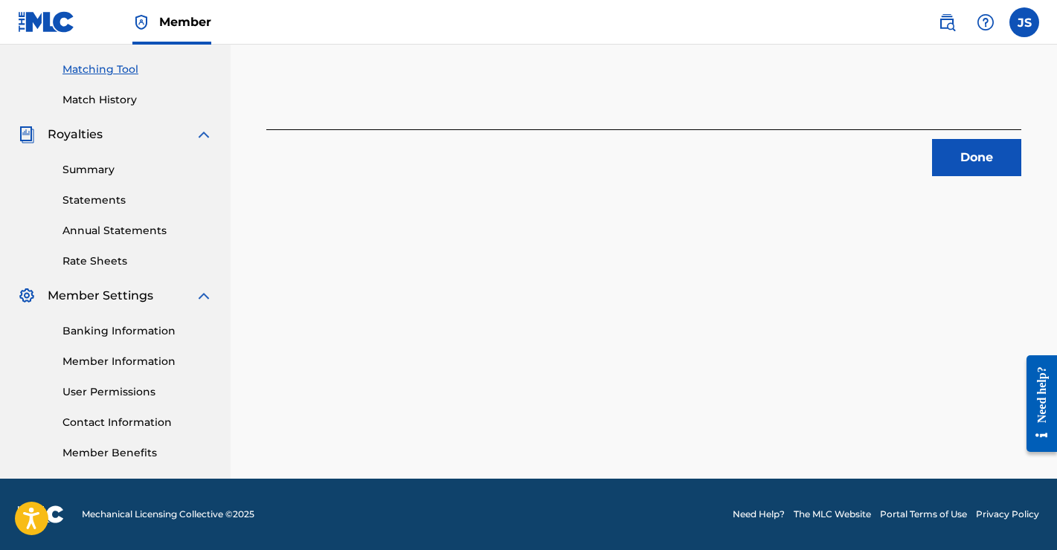
click at [967, 160] on button "Done" at bounding box center [976, 157] width 89 height 37
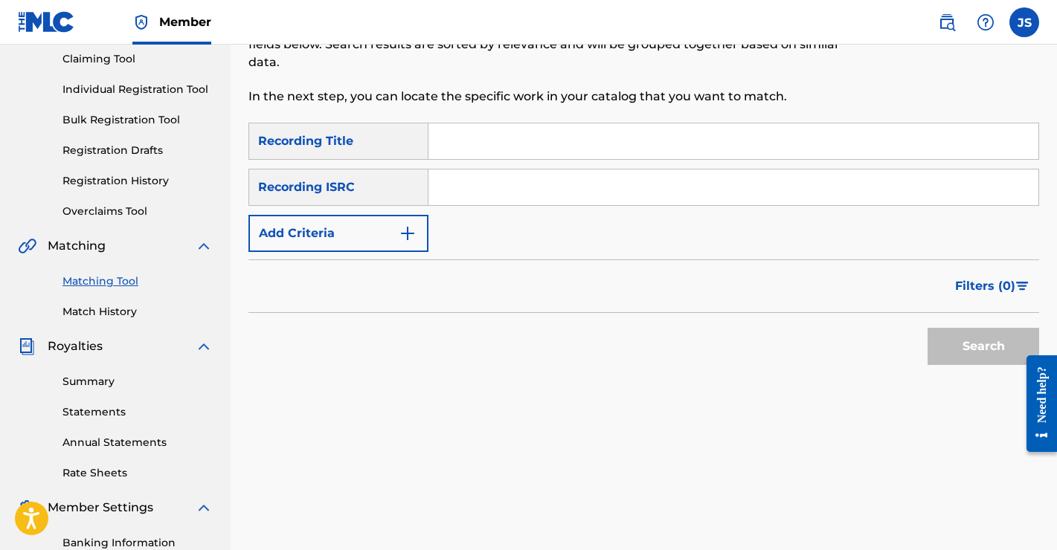
scroll to position [147, 0]
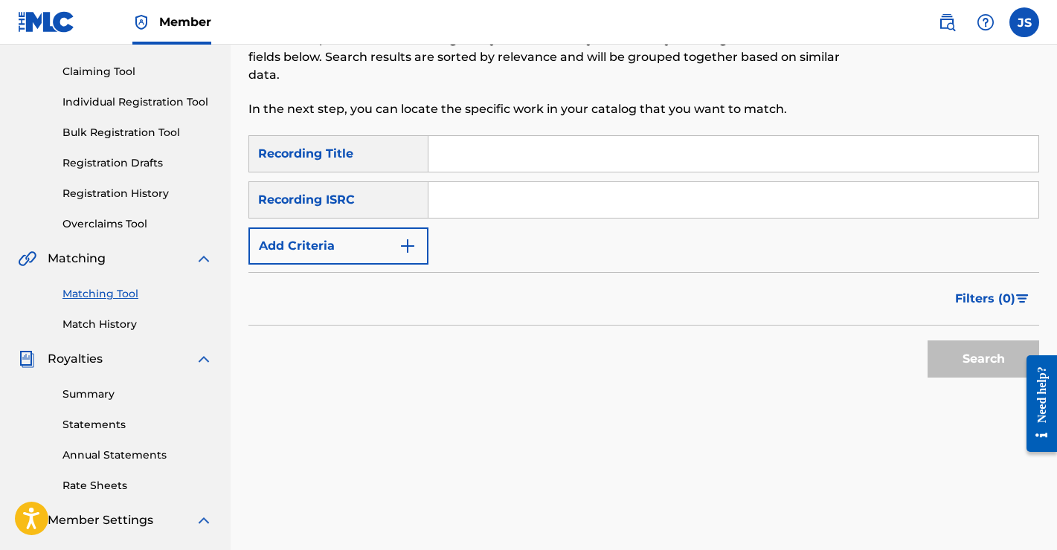
click at [397, 251] on button "Add Criteria" at bounding box center [338, 246] width 180 height 37
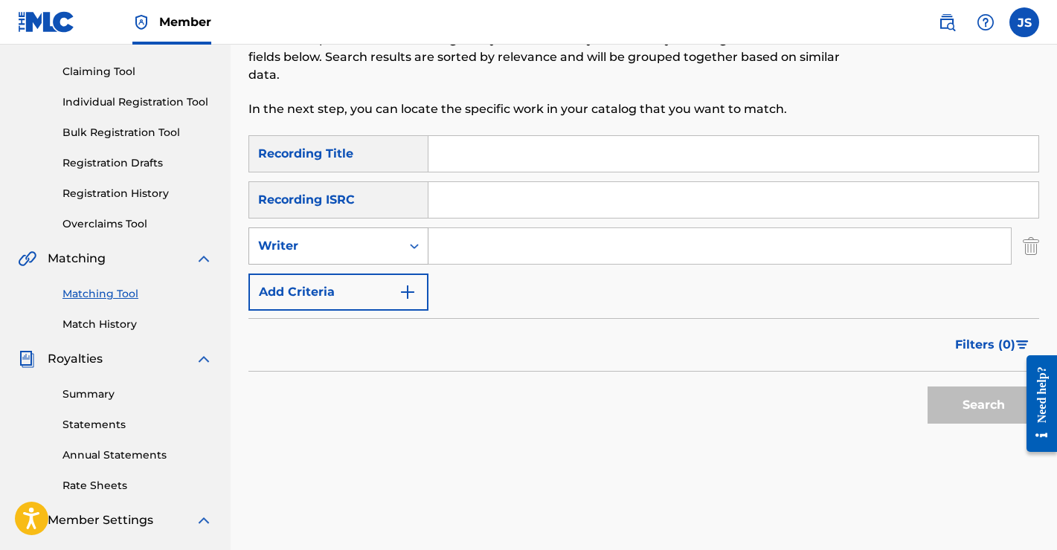
click at [361, 243] on div "Writer" at bounding box center [325, 246] width 134 height 18
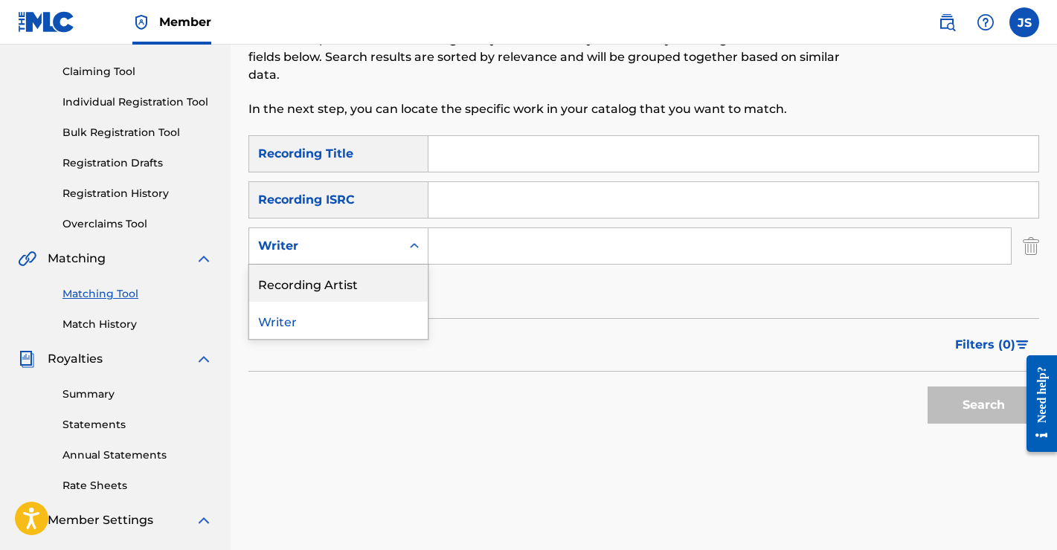
click at [336, 283] on div "Recording Artist" at bounding box center [338, 283] width 178 height 37
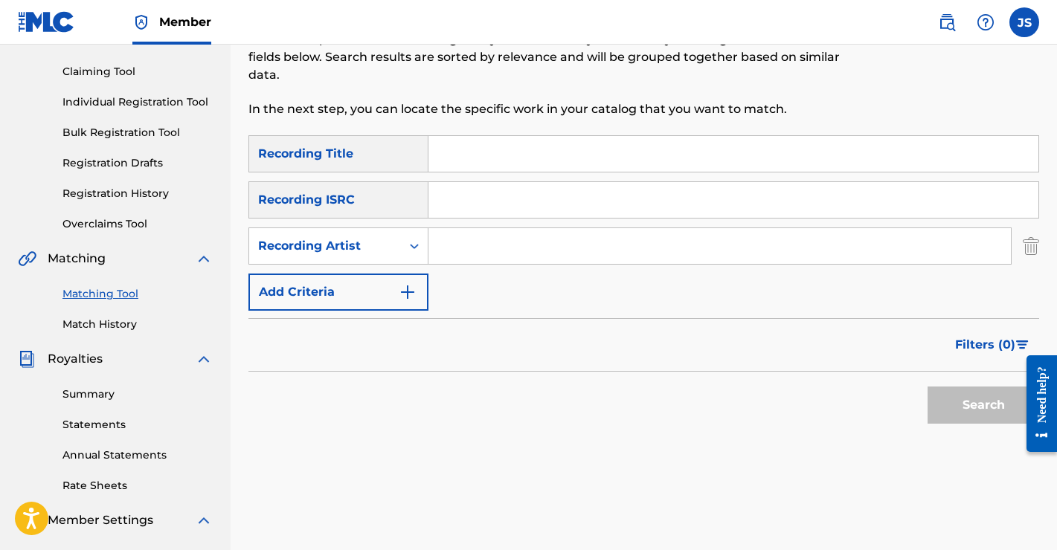
click at [528, 244] on input "Search Form" at bounding box center [719, 246] width 582 height 36
type input "the [PERSON_NAME]"
click at [962, 393] on button "Search" at bounding box center [983, 405] width 112 height 37
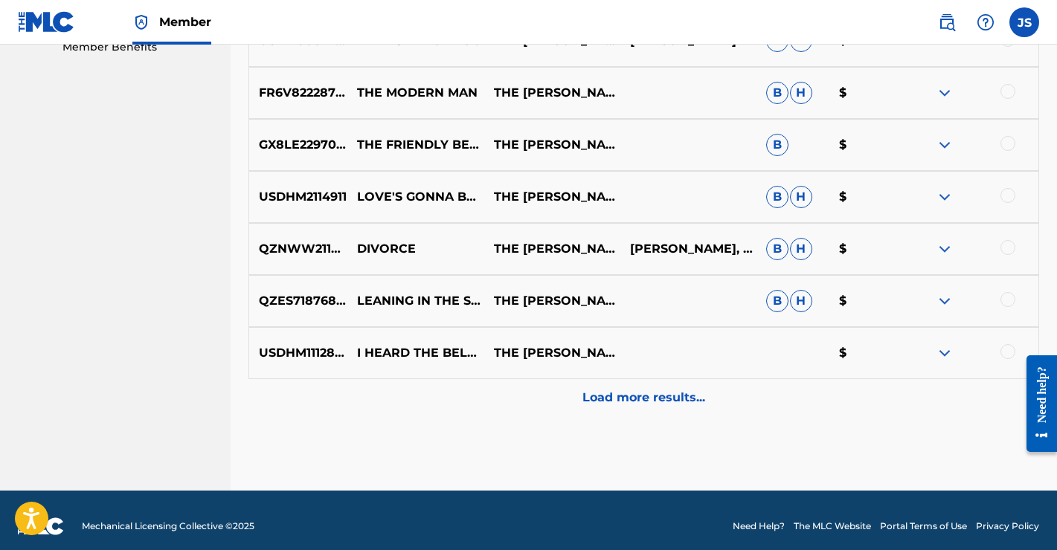
scroll to position [790, 0]
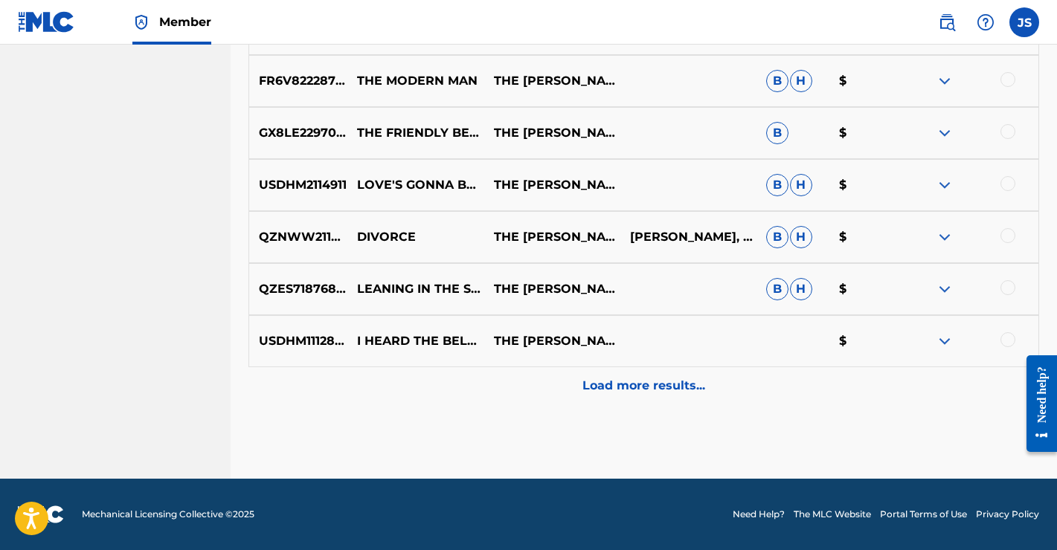
click at [660, 389] on p "Load more results..." at bounding box center [643, 386] width 123 height 18
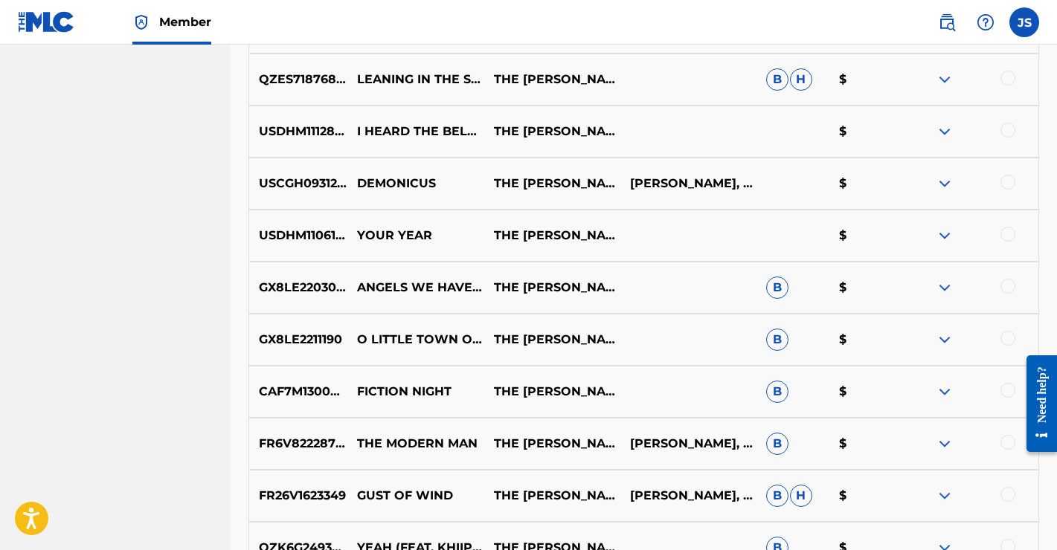
scroll to position [1310, 0]
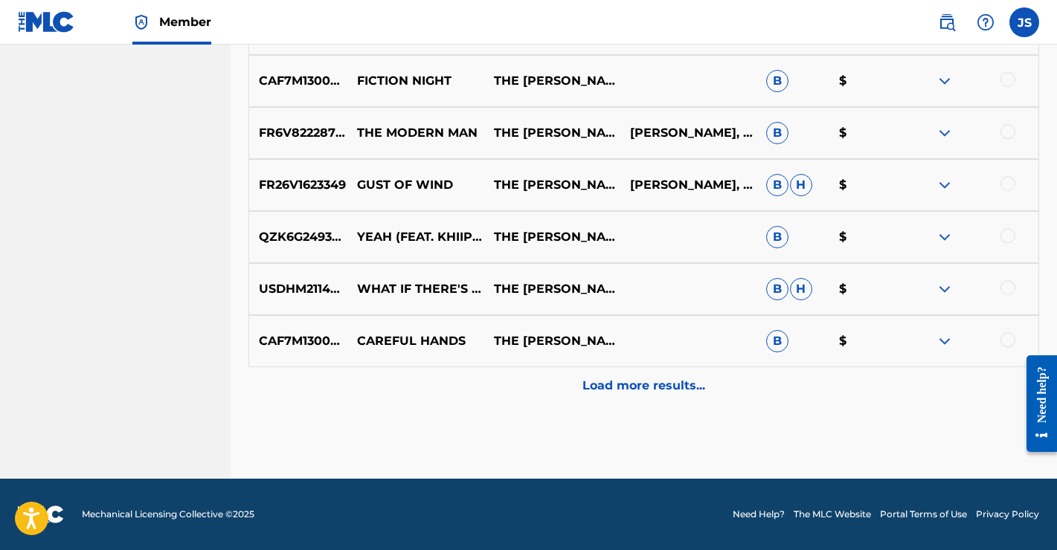
click at [653, 384] on p "Load more results..." at bounding box center [643, 386] width 123 height 18
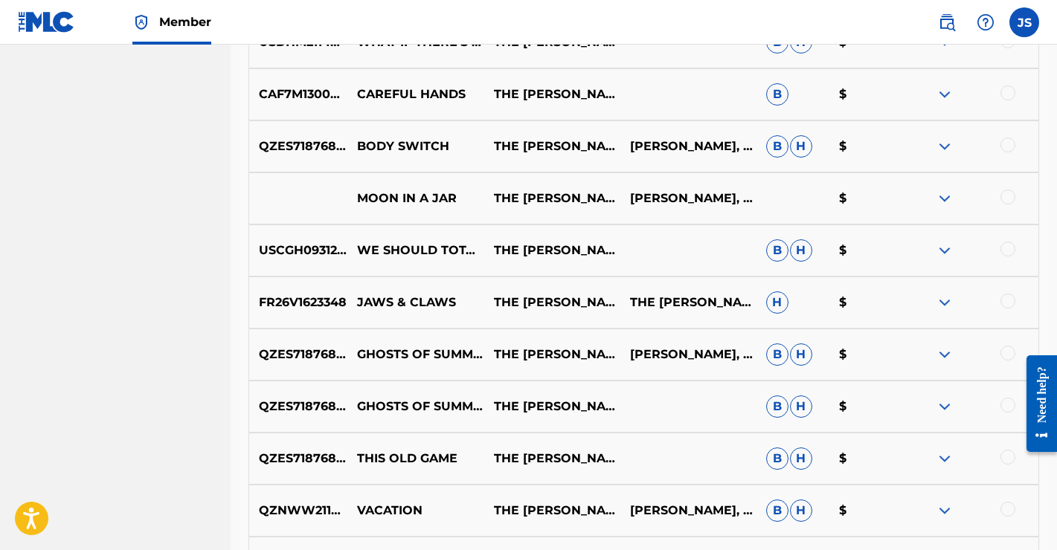
scroll to position [1831, 0]
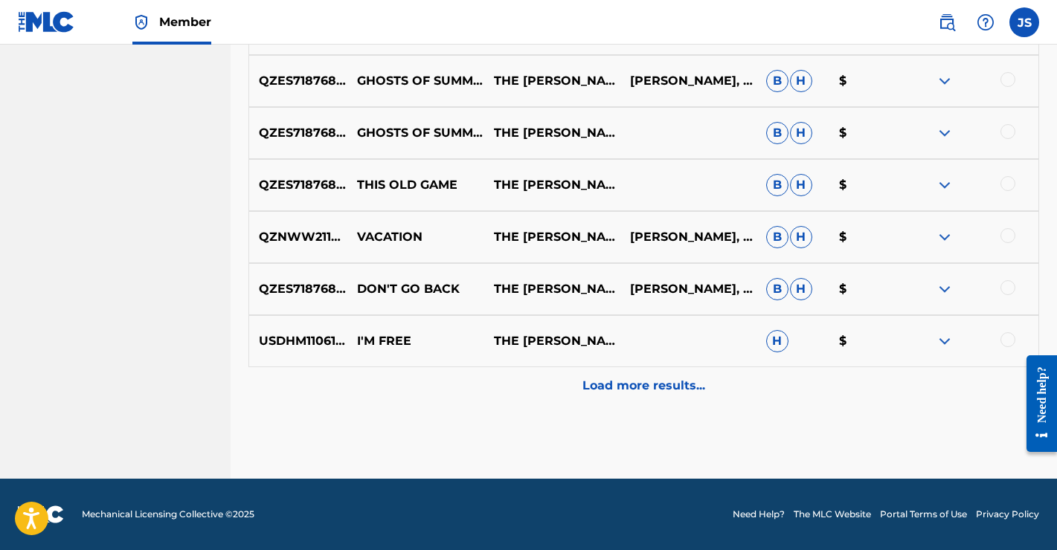
click at [633, 381] on p "Load more results..." at bounding box center [643, 386] width 123 height 18
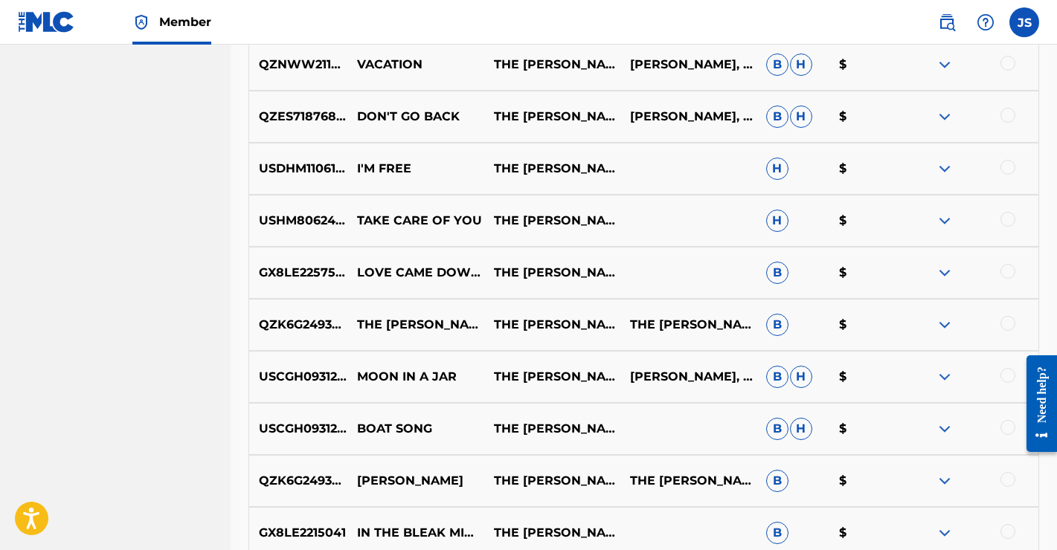
scroll to position [2351, 0]
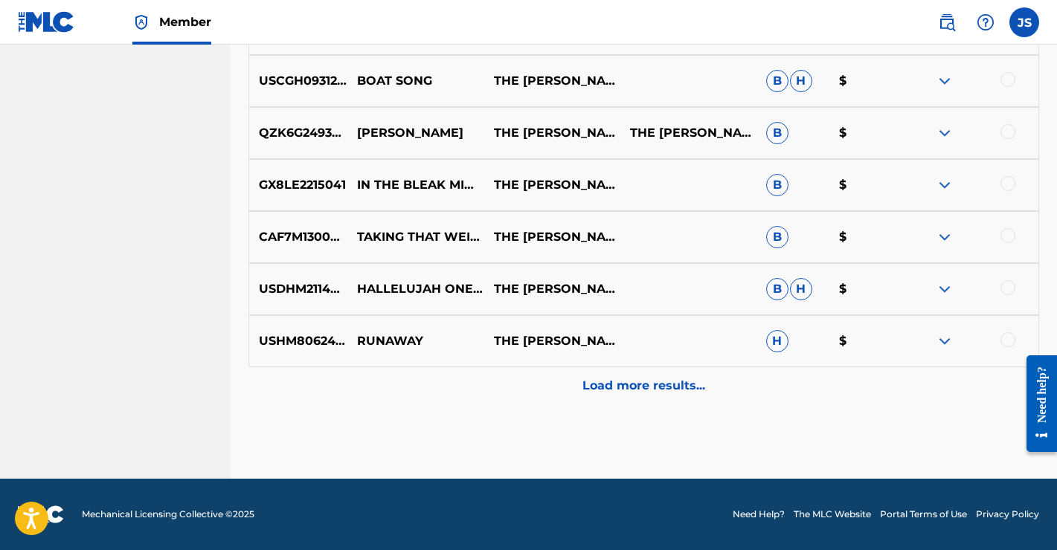
click at [642, 393] on p "Load more results..." at bounding box center [643, 386] width 123 height 18
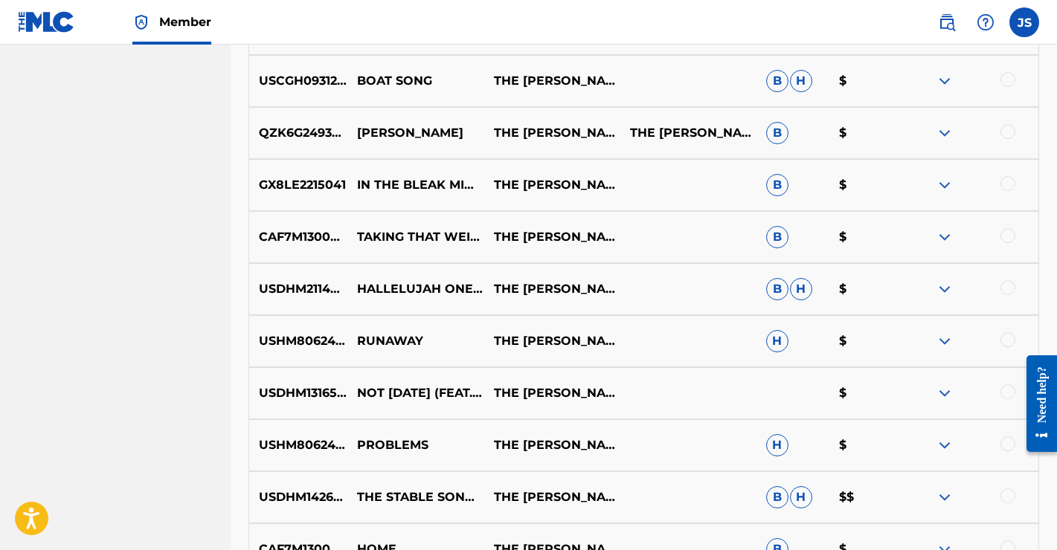
scroll to position [2872, 0]
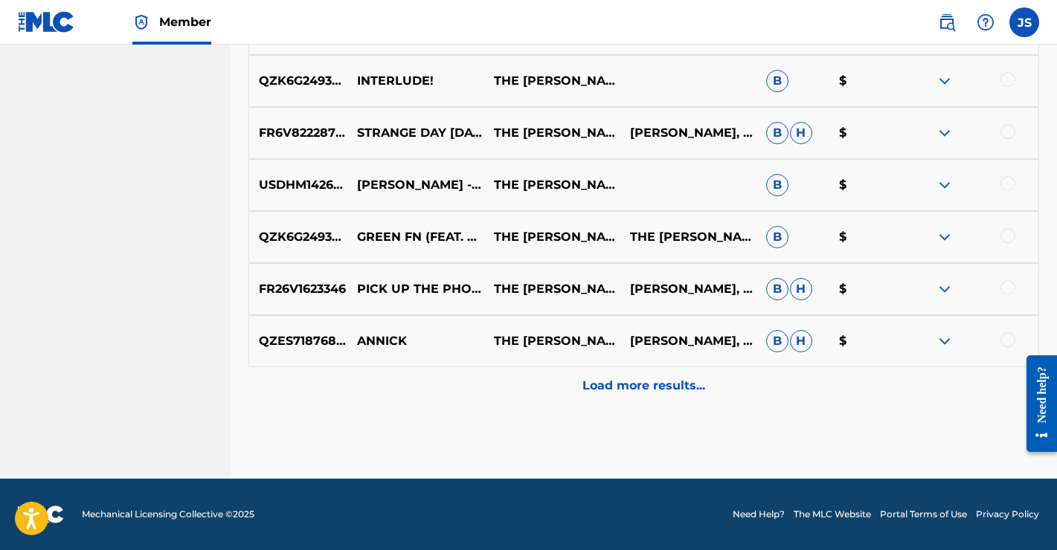
click at [637, 378] on p "Load more results..." at bounding box center [643, 386] width 123 height 18
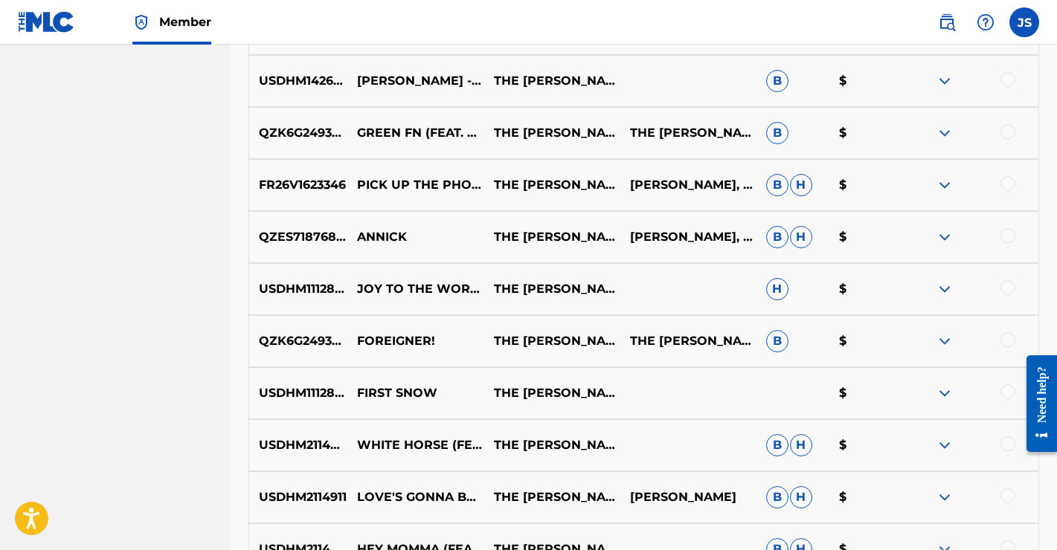
scroll to position [3392, 0]
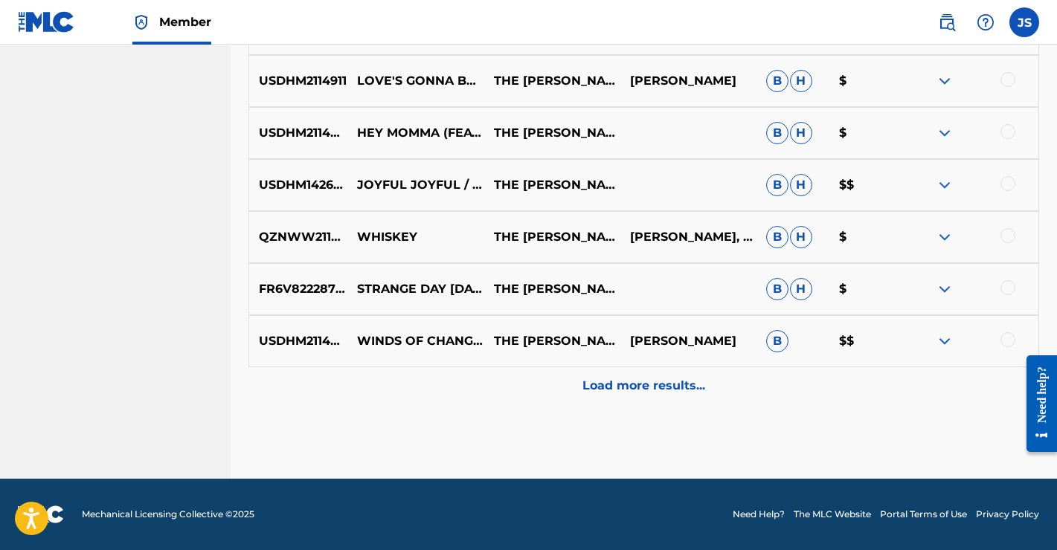
click at [640, 387] on p "Load more results..." at bounding box center [643, 386] width 123 height 18
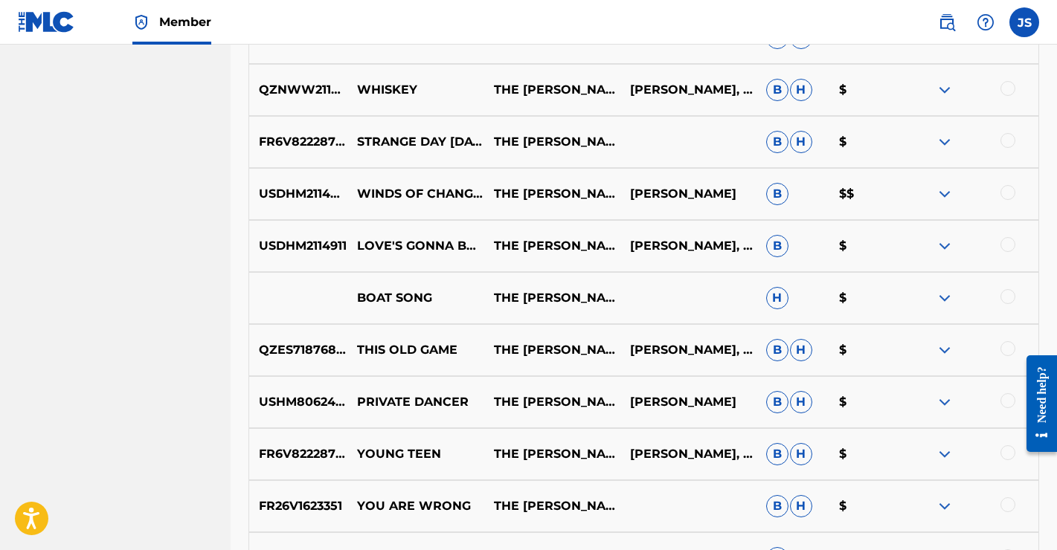
scroll to position [3913, 0]
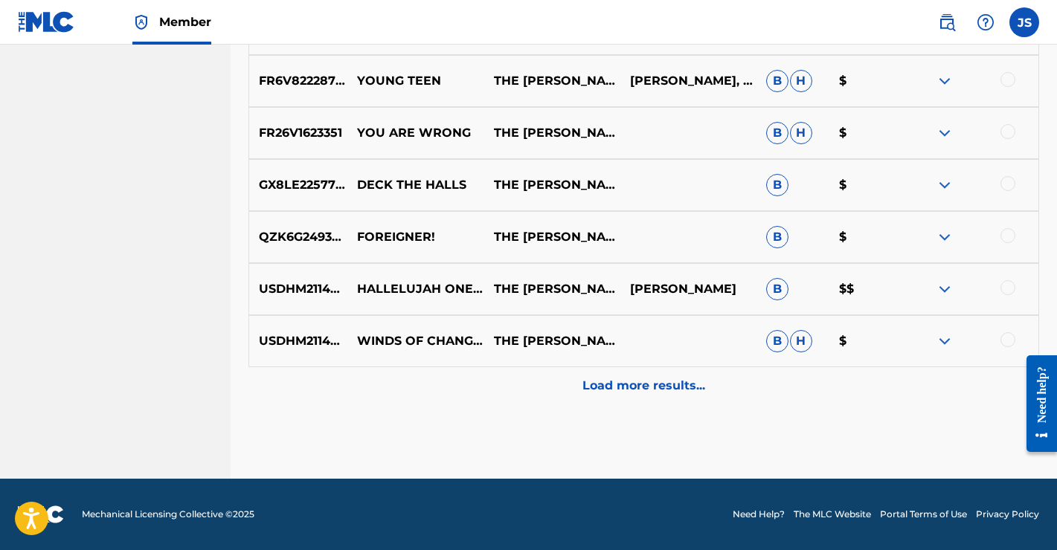
click at [639, 384] on p "Load more results..." at bounding box center [643, 386] width 123 height 18
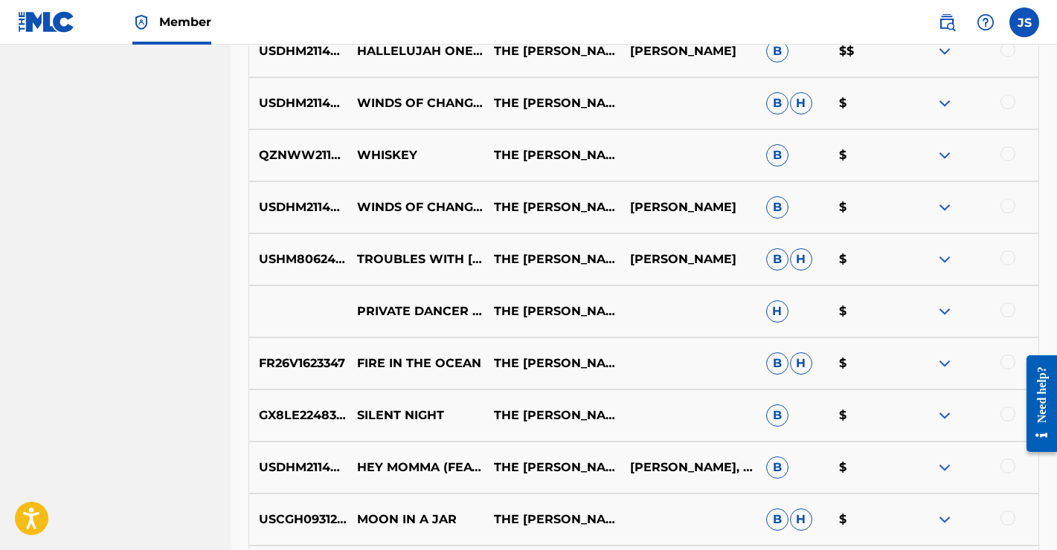
scroll to position [4434, 0]
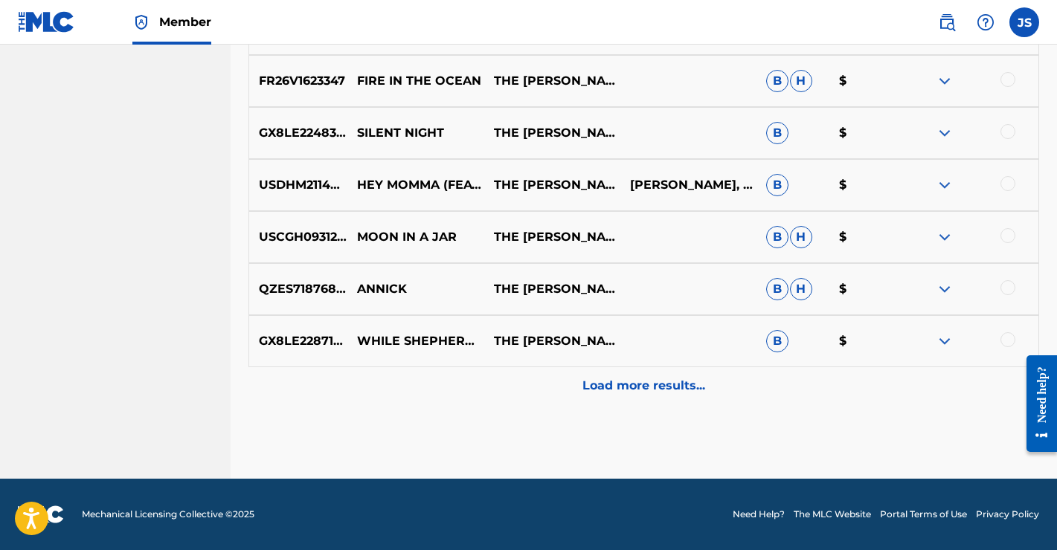
click at [644, 402] on div "Load more results..." at bounding box center [643, 385] width 790 height 37
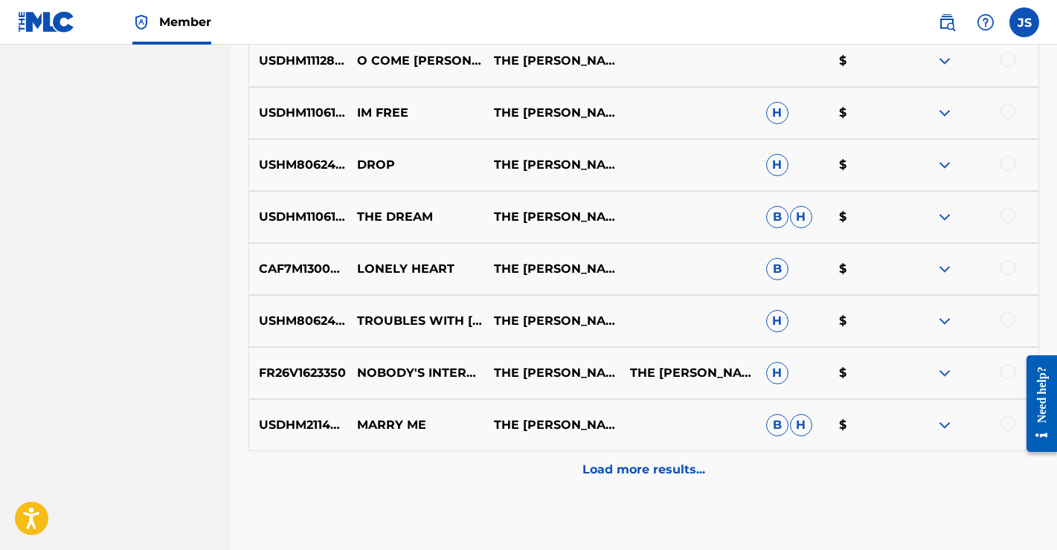
scroll to position [4770, 0]
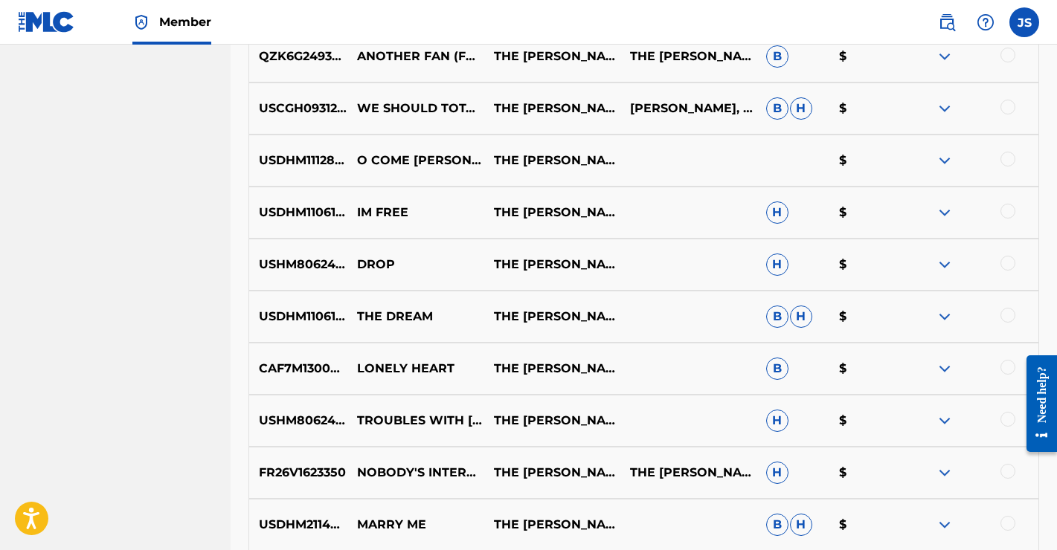
click at [950, 317] on img at bounding box center [944, 317] width 18 height 18
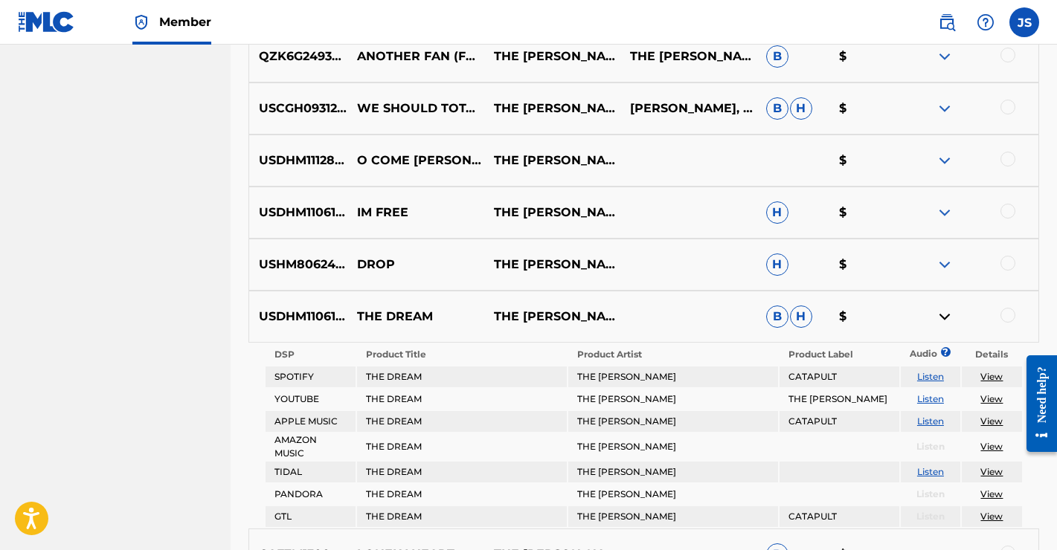
click at [950, 317] on img at bounding box center [944, 317] width 18 height 18
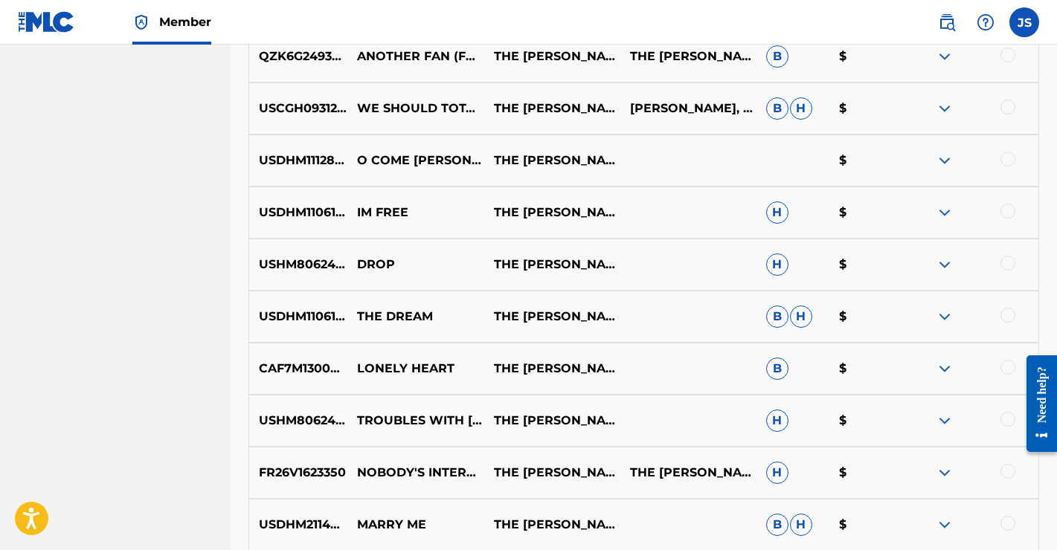
click at [950, 159] on img at bounding box center [944, 161] width 18 height 18
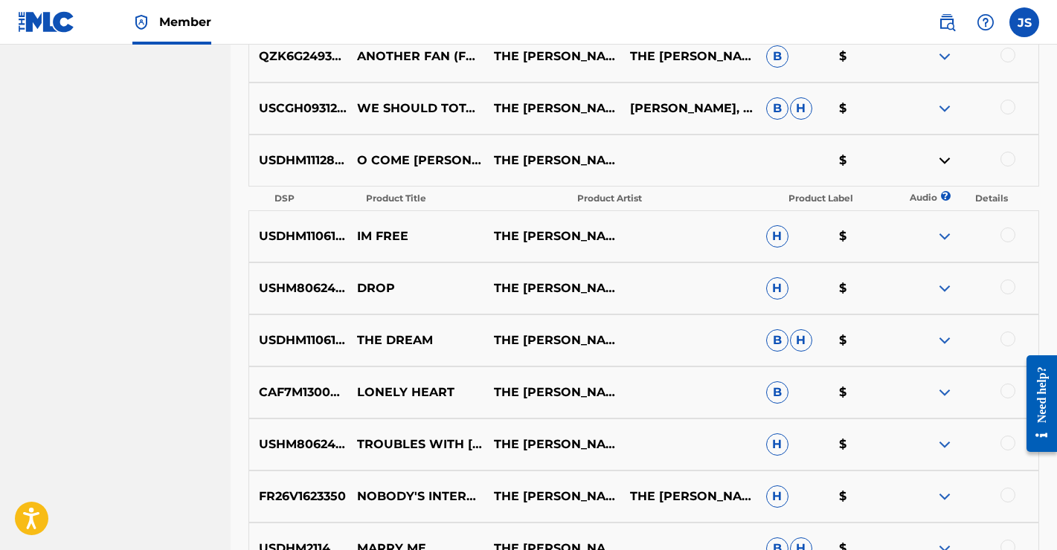
click at [950, 159] on img at bounding box center [944, 161] width 18 height 18
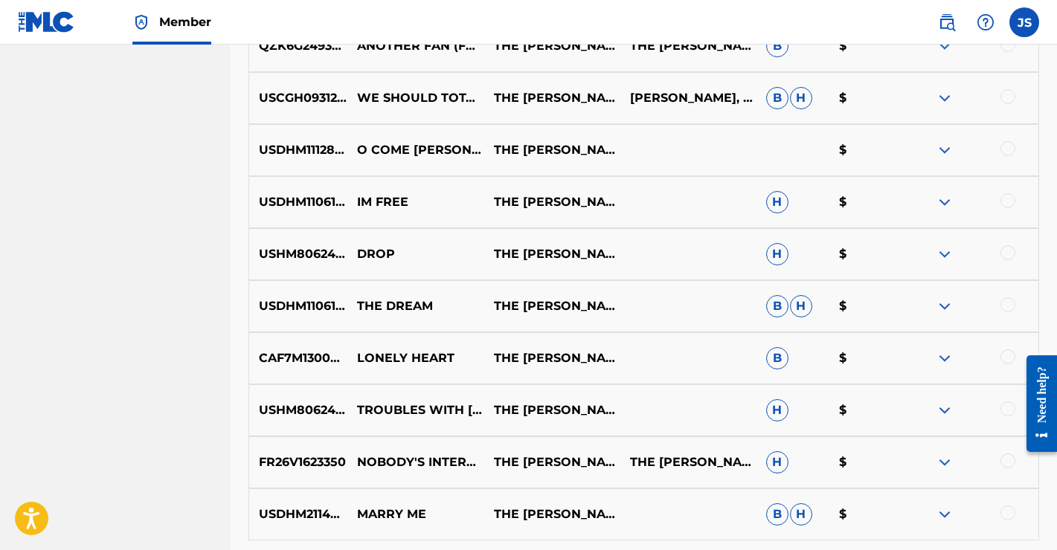
scroll to position [4782, 0]
click at [1008, 149] on div at bounding box center [1007, 148] width 15 height 15
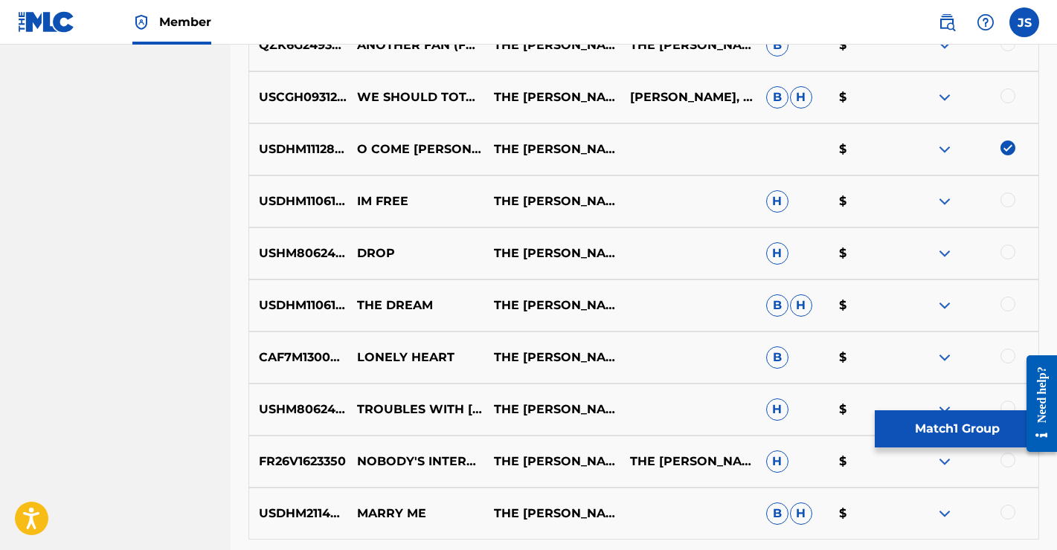
click at [944, 434] on button "Match 1 Group" at bounding box center [957, 428] width 164 height 37
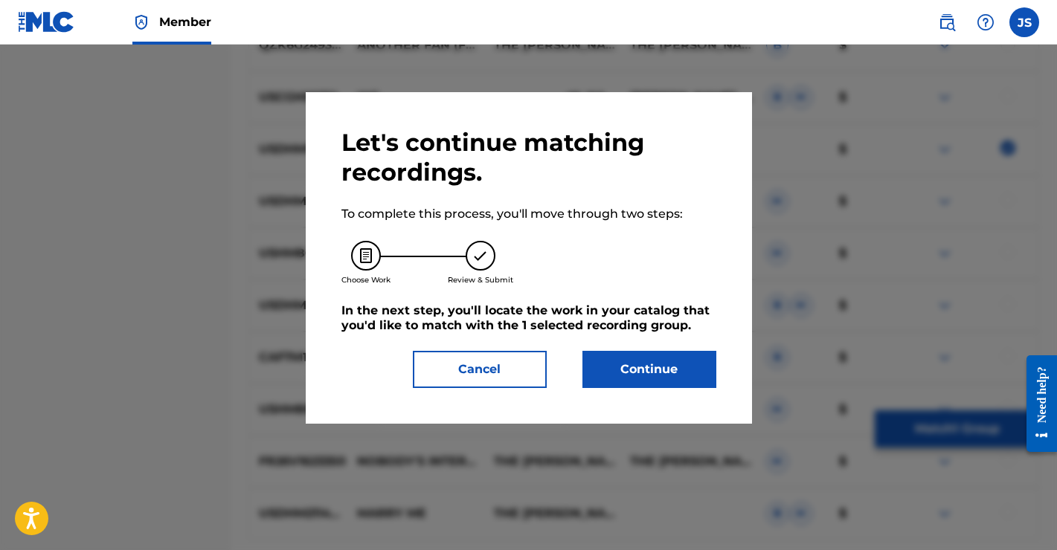
click at [642, 369] on button "Continue" at bounding box center [649, 369] width 134 height 37
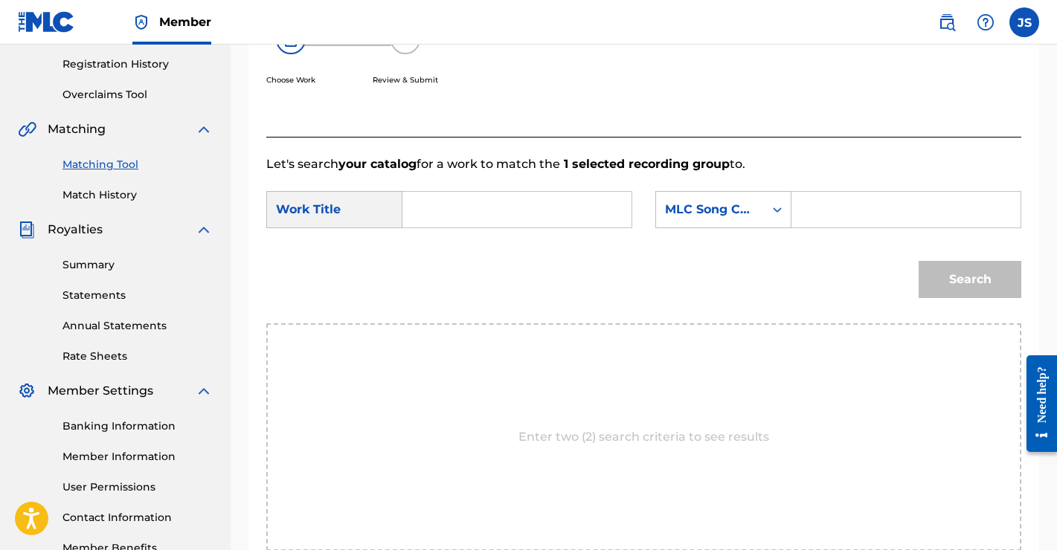
scroll to position [238, 0]
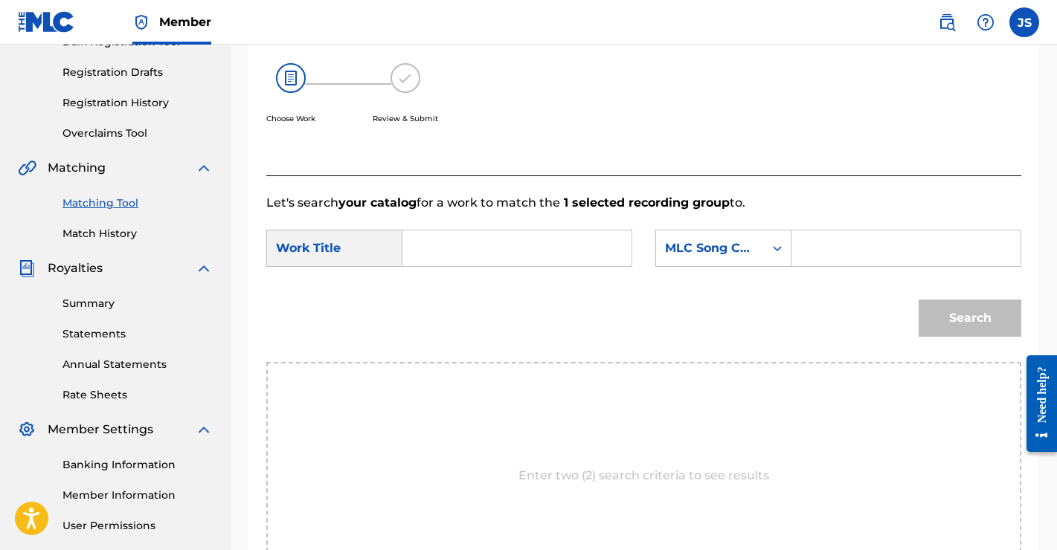
click at [509, 251] on input "Search Form" at bounding box center [517, 249] width 204 height 36
click at [435, 329] on span "e o come [PERSON_NAME]" at bounding box center [480, 326] width 104 height 68
type input "o come o come [PERSON_NAME]"
click at [741, 249] on div "MLC Song Code" at bounding box center [710, 248] width 90 height 18
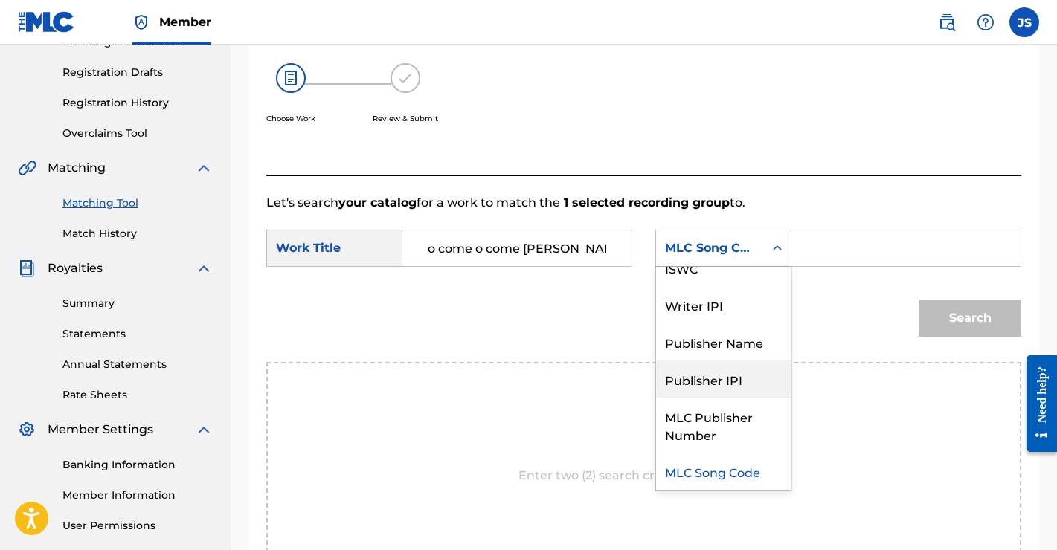
scroll to position [0, 0]
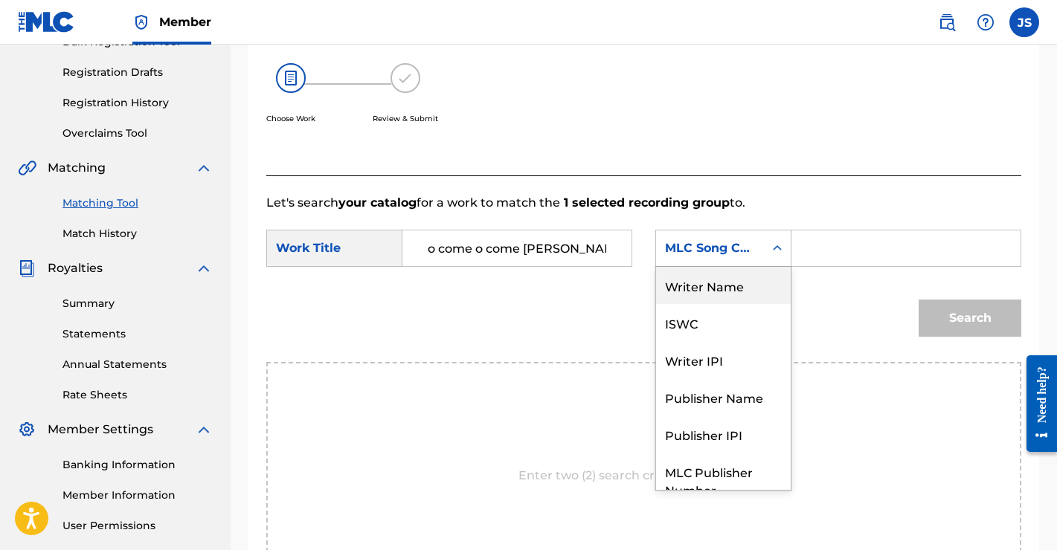
click at [718, 294] on div "Writer Name" at bounding box center [723, 285] width 135 height 37
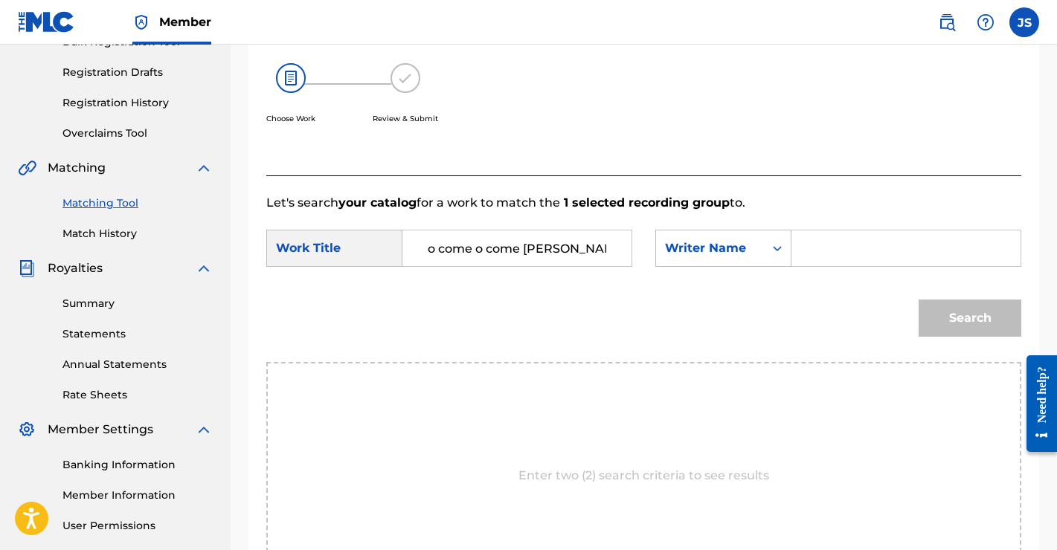
click at [834, 260] on input "Search Form" at bounding box center [906, 249] width 204 height 36
type input "[PERSON_NAME]"
click at [953, 322] on button "Search" at bounding box center [969, 318] width 103 height 37
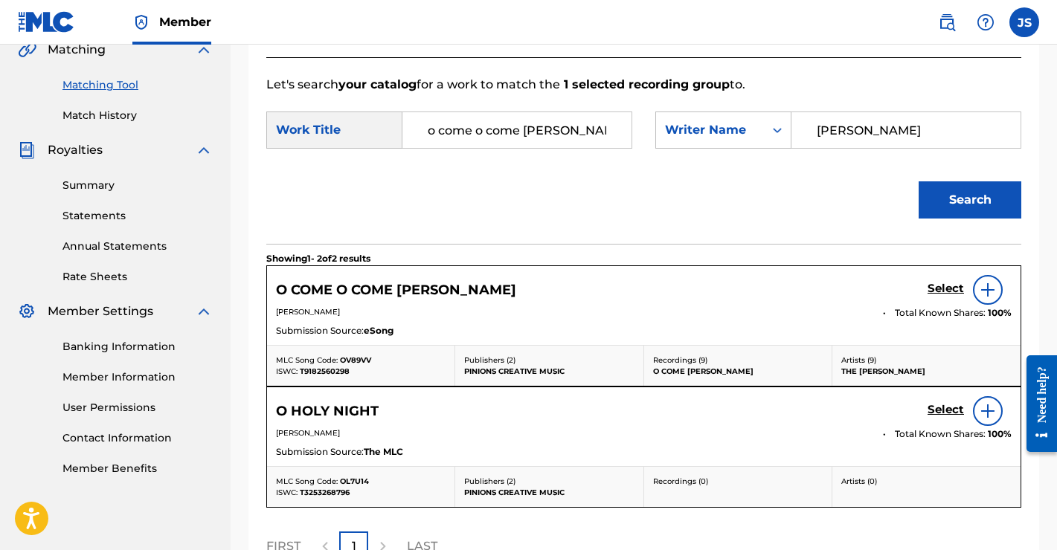
scroll to position [355, 0]
click at [990, 292] on img at bounding box center [988, 291] width 18 height 18
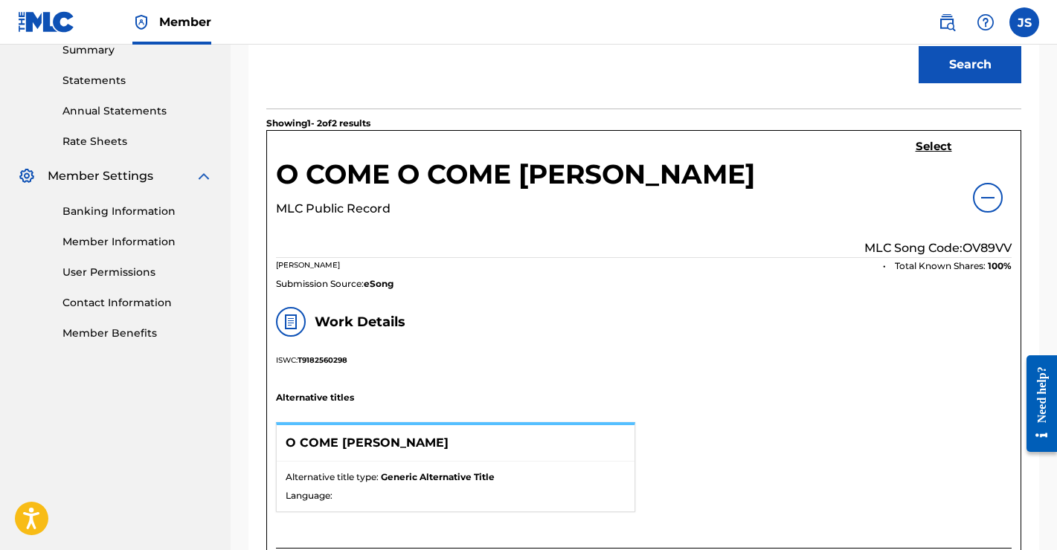
scroll to position [485, 0]
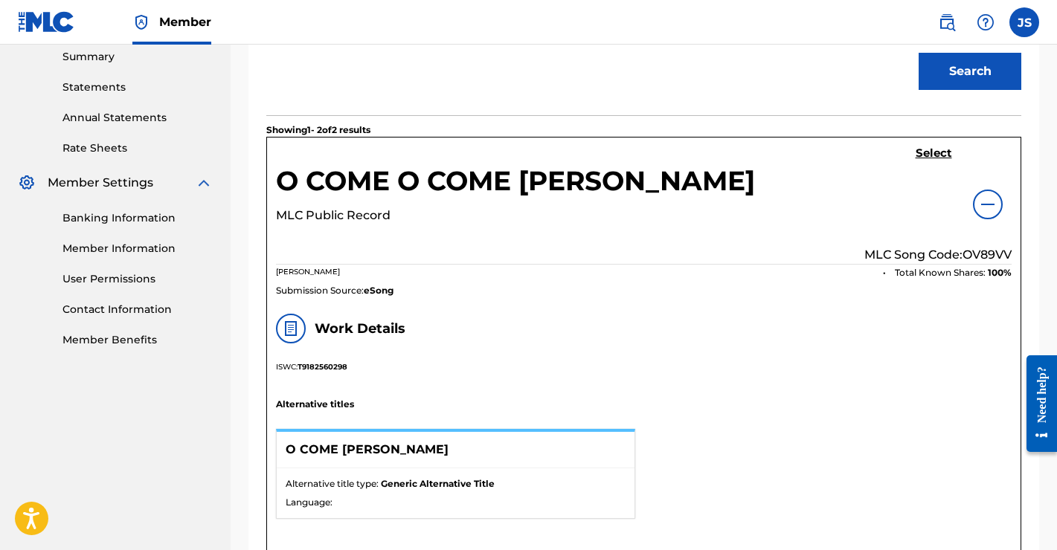
click at [926, 151] on h5 "Select" at bounding box center [933, 153] width 36 height 14
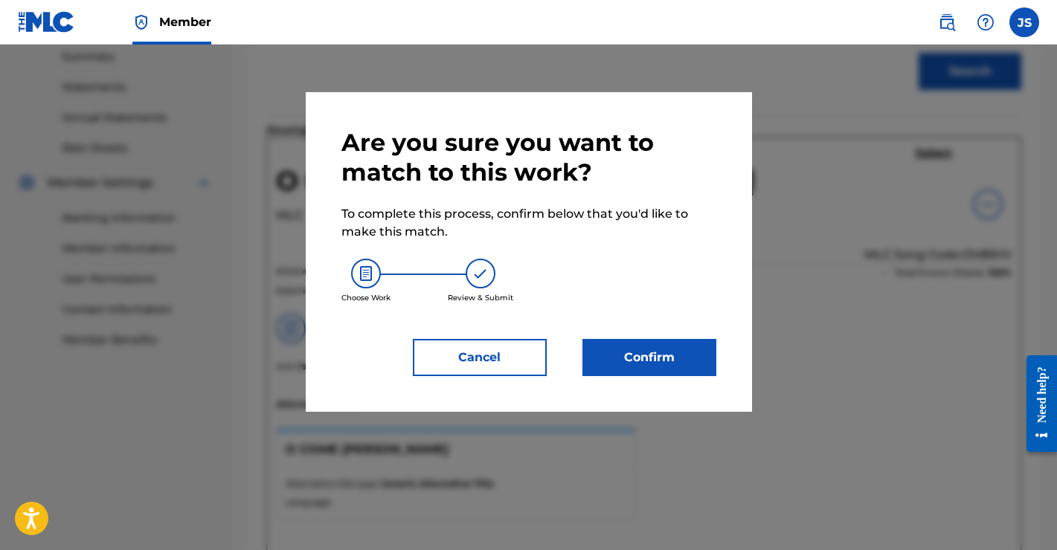
click at [665, 350] on button "Confirm" at bounding box center [649, 357] width 134 height 37
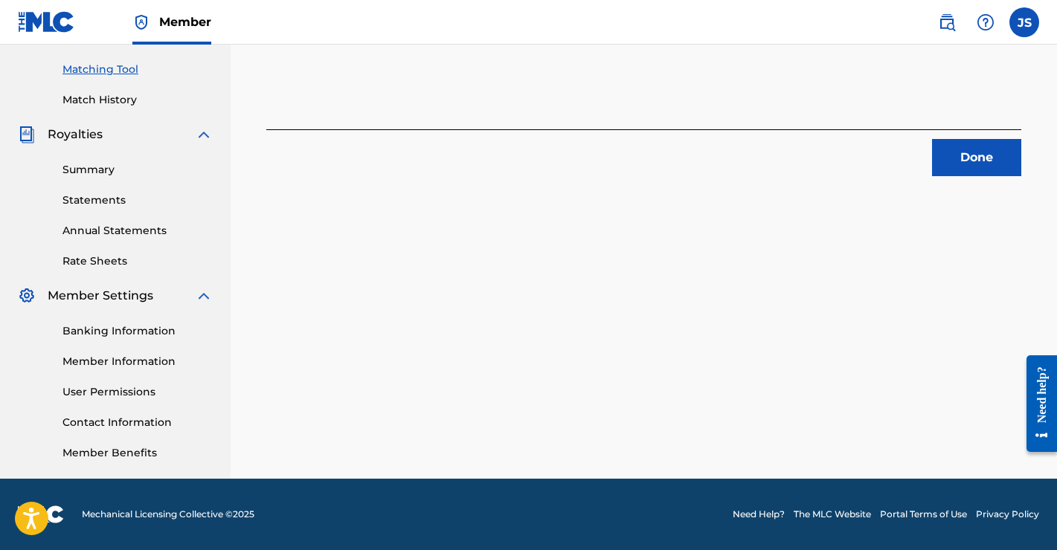
click at [947, 166] on button "Done" at bounding box center [976, 157] width 89 height 37
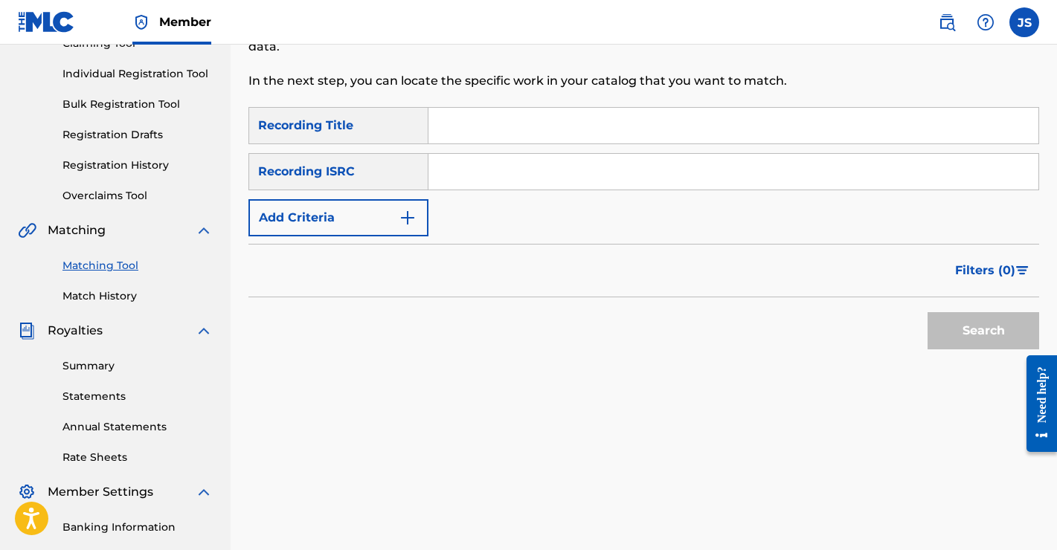
scroll to position [100, 0]
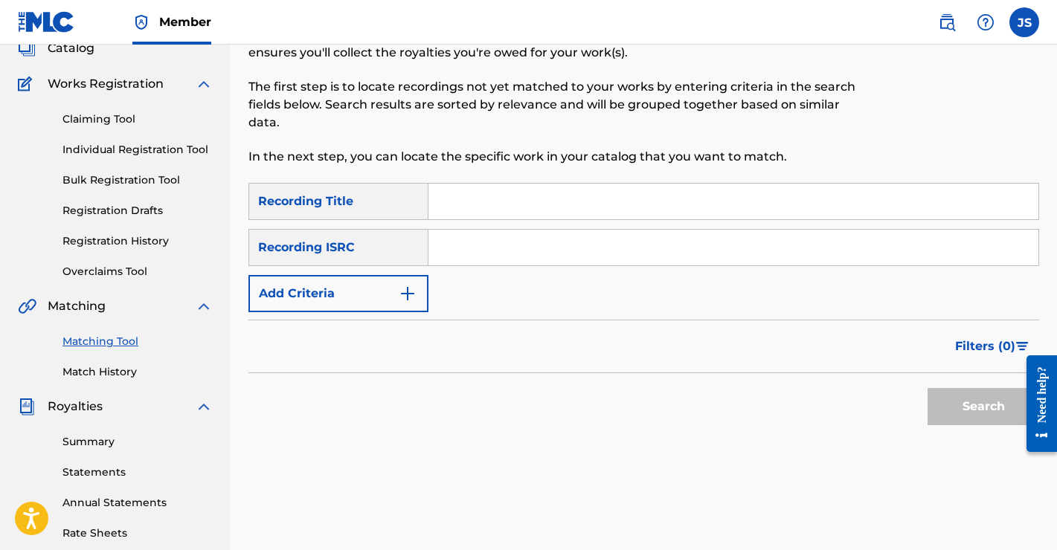
click at [415, 297] on img "Search Form" at bounding box center [408, 294] width 18 height 18
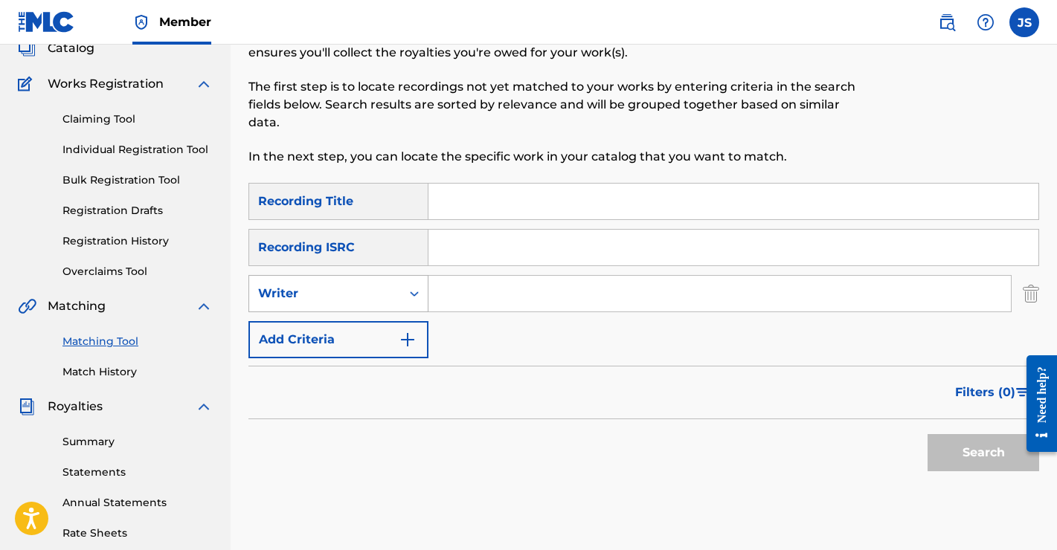
click at [390, 290] on div "Writer" at bounding box center [325, 294] width 134 height 18
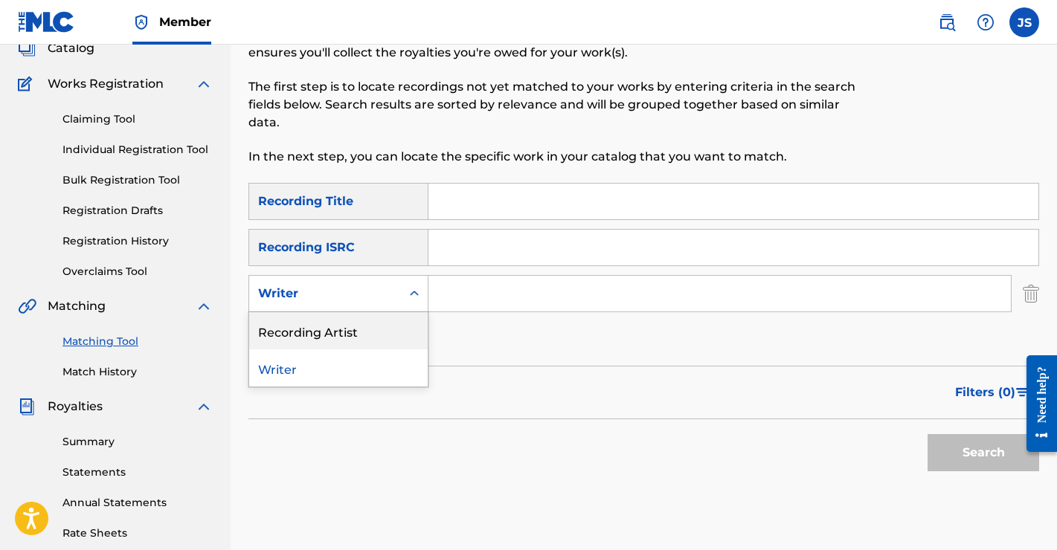
click at [359, 334] on div "Recording Artist" at bounding box center [338, 330] width 178 height 37
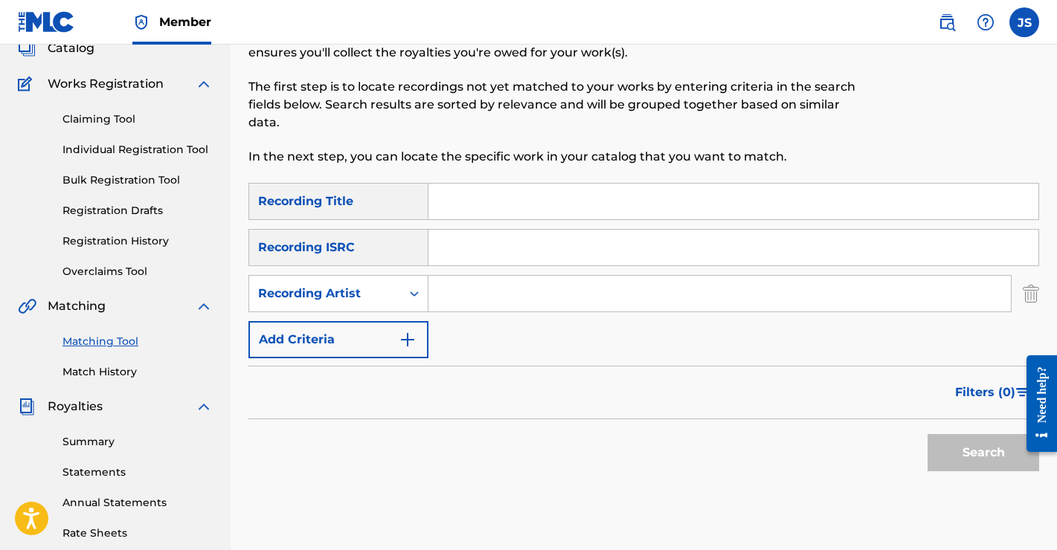
click at [495, 289] on input "Search Form" at bounding box center [719, 294] width 582 height 36
type input "the [PERSON_NAME]"
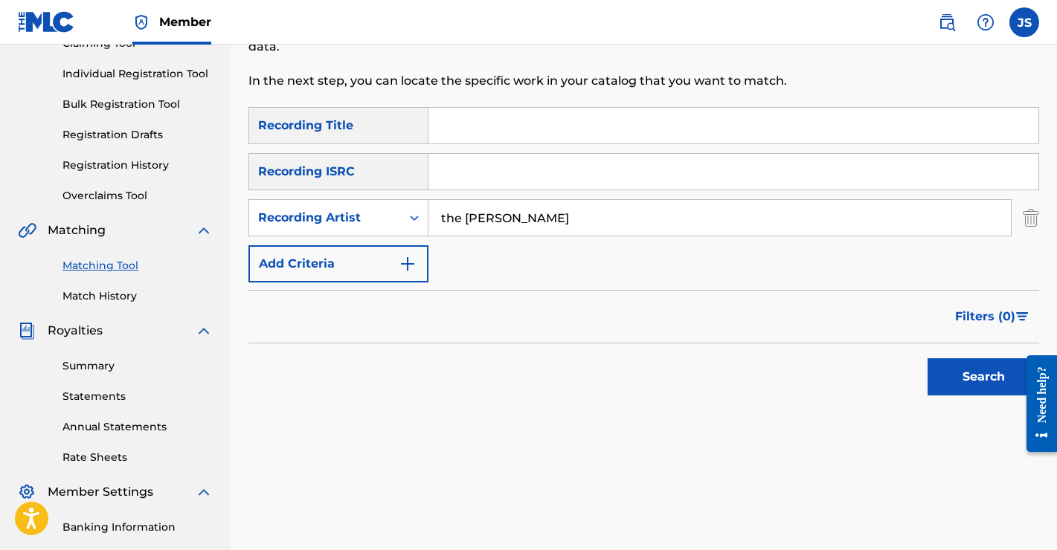
scroll to position [195, 0]
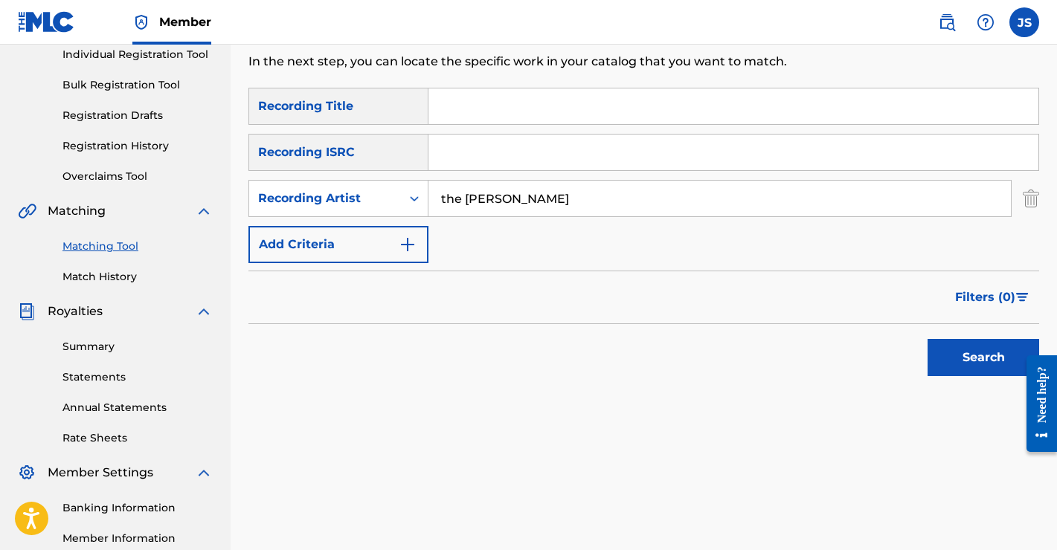
click at [1007, 299] on span "Filters ( 0 )" at bounding box center [985, 298] width 60 height 18
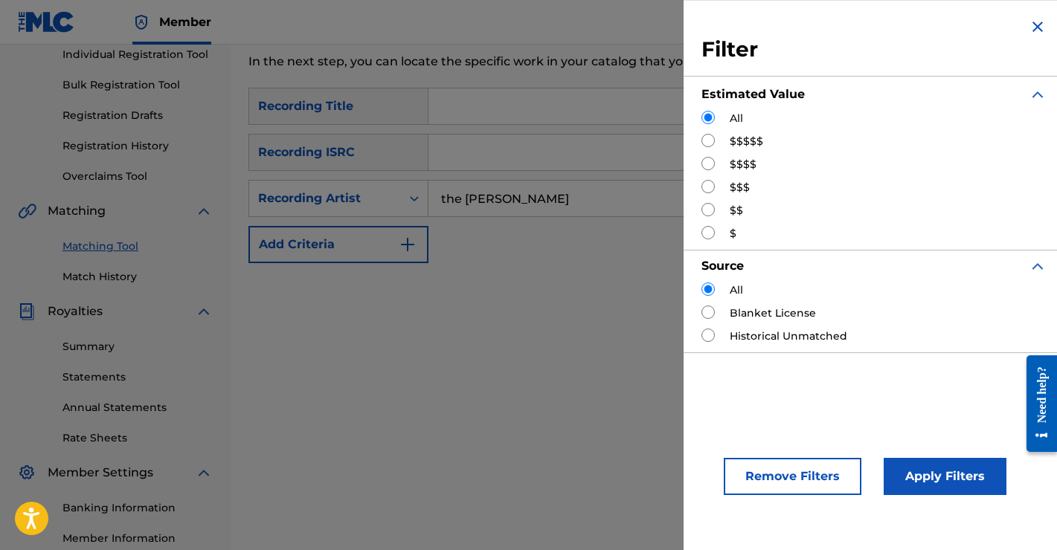
click at [1031, 20] on img "Search Form" at bounding box center [1037, 27] width 18 height 18
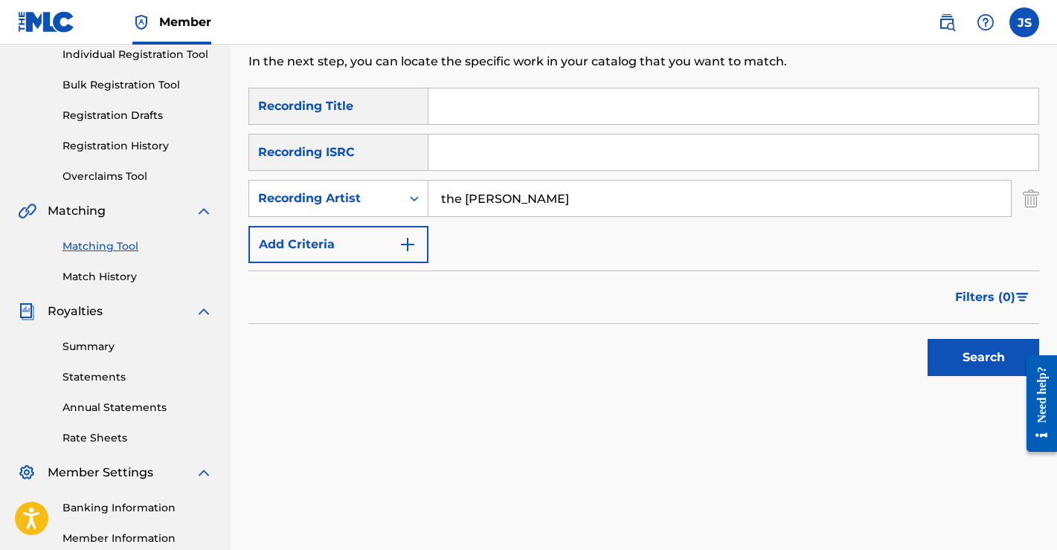
click at [975, 363] on button "Search" at bounding box center [983, 357] width 112 height 37
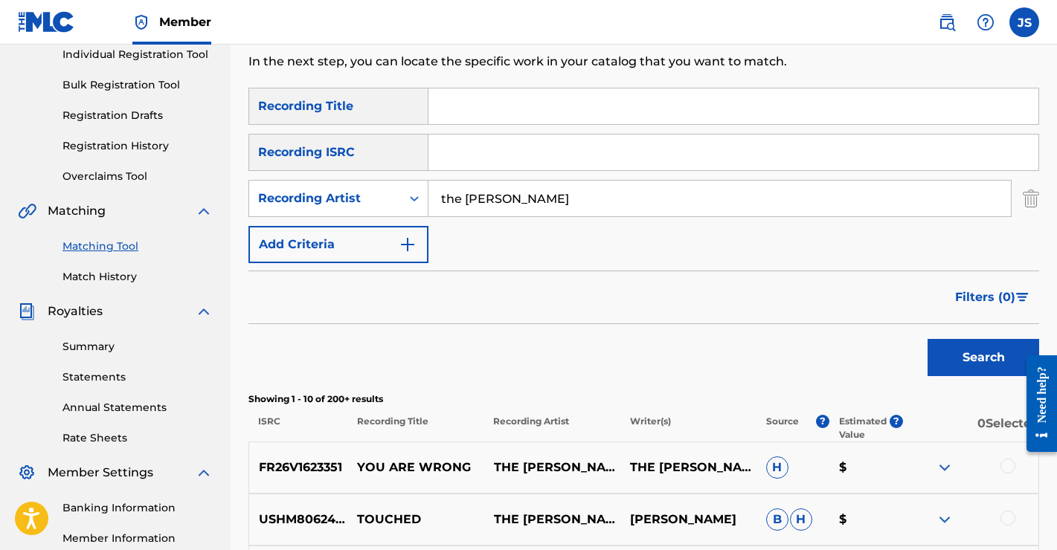
scroll to position [790, 0]
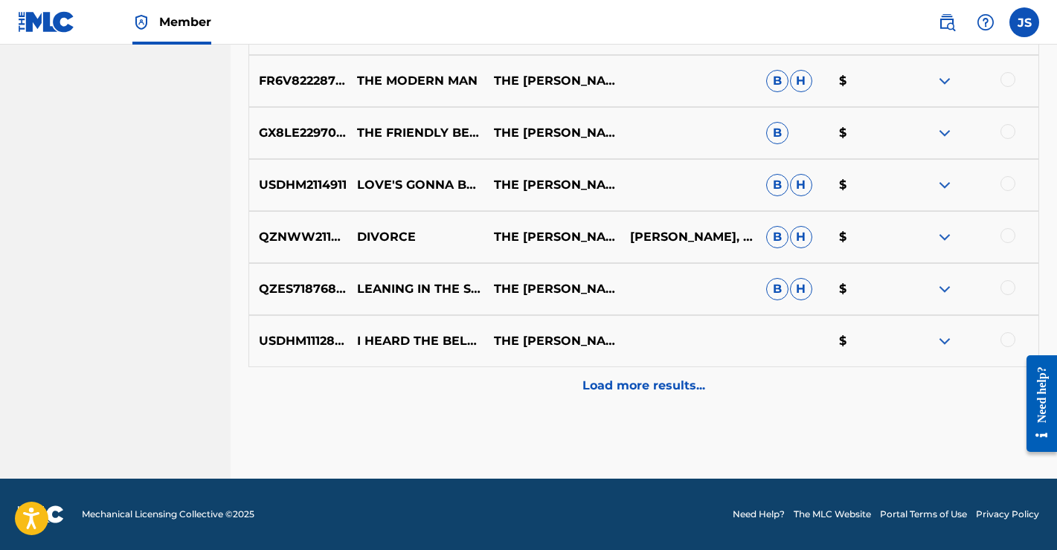
click at [637, 383] on p "Load more results..." at bounding box center [643, 386] width 123 height 18
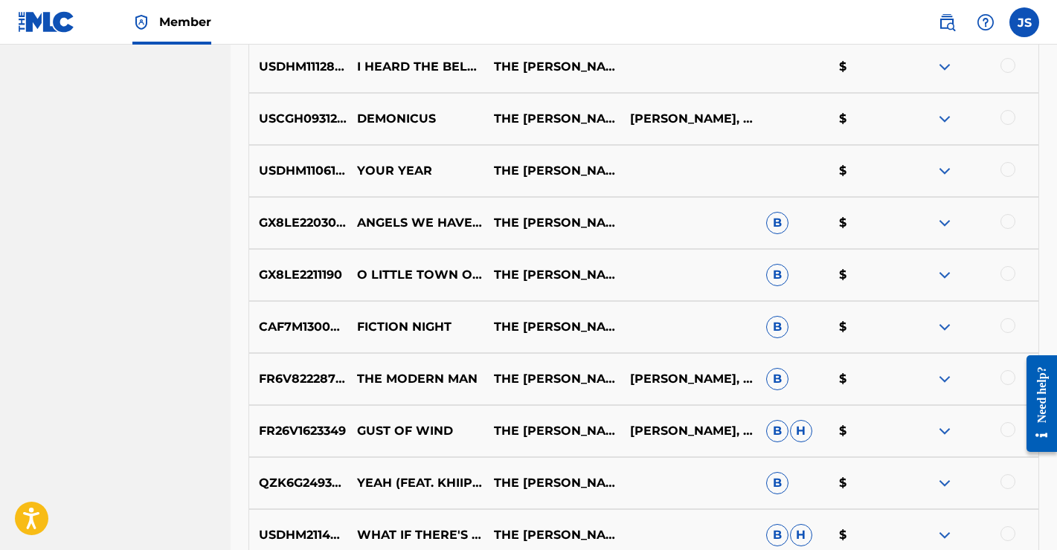
scroll to position [1310, 0]
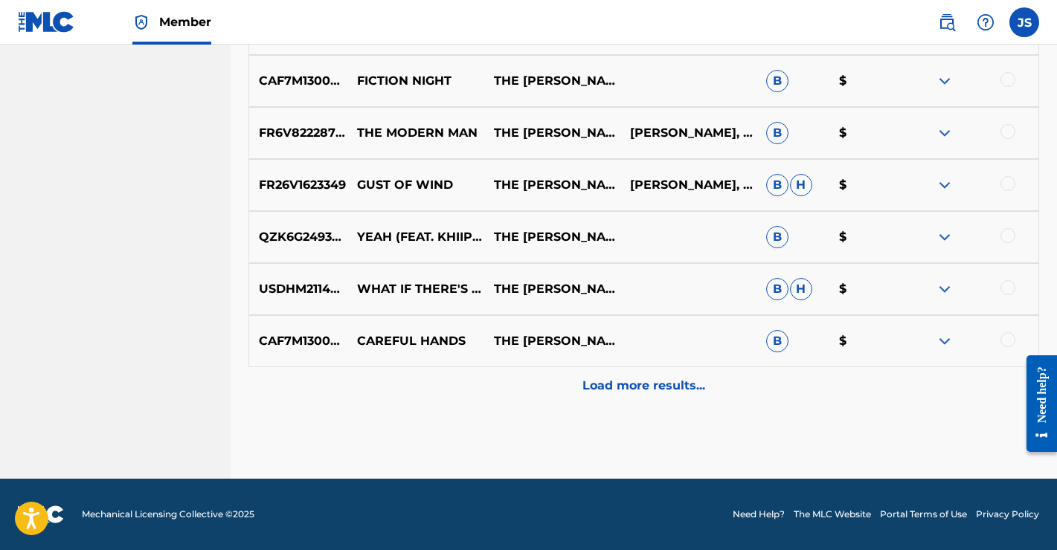
click at [642, 391] on p "Load more results..." at bounding box center [643, 386] width 123 height 18
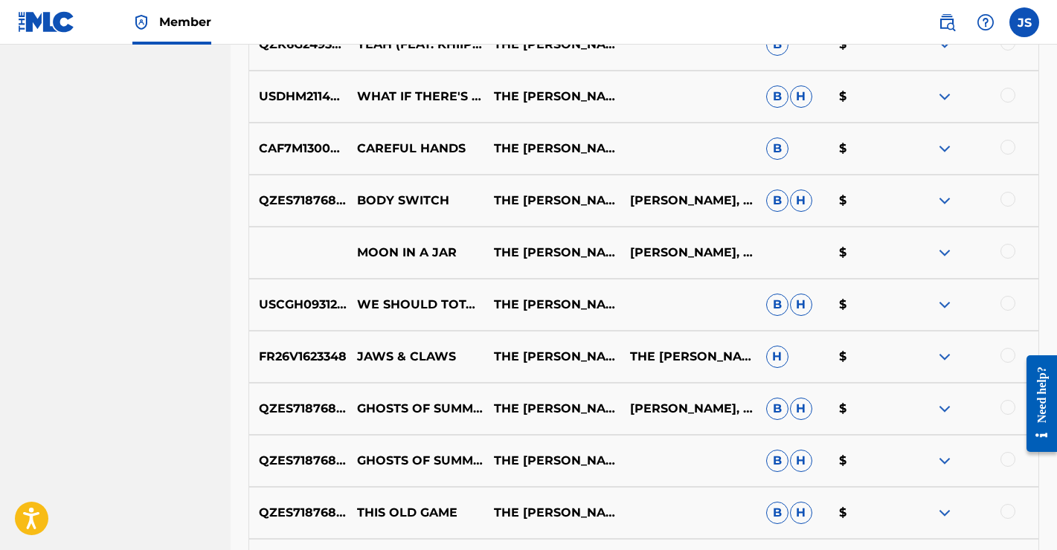
scroll to position [1831, 0]
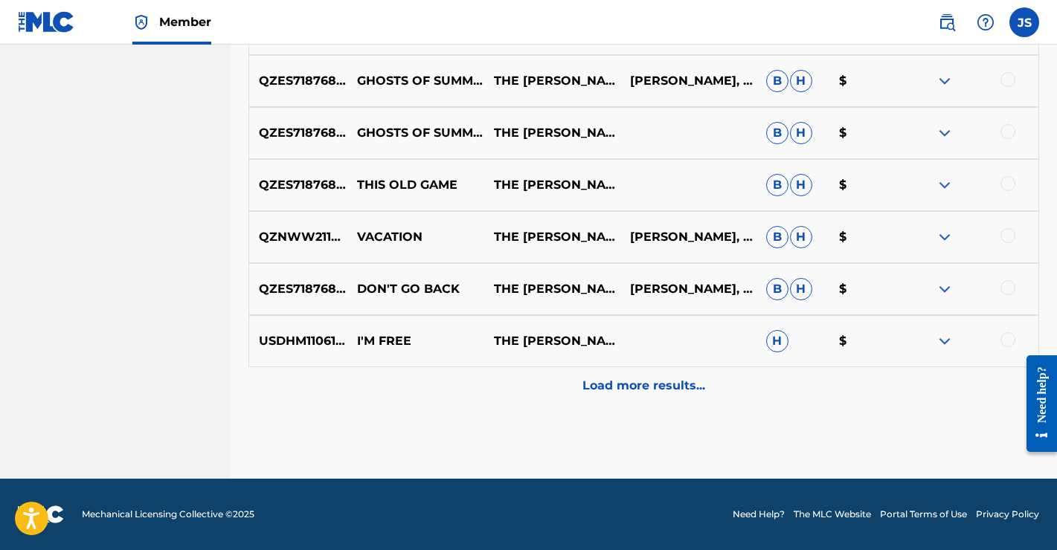
click at [649, 378] on p "Load more results..." at bounding box center [643, 386] width 123 height 18
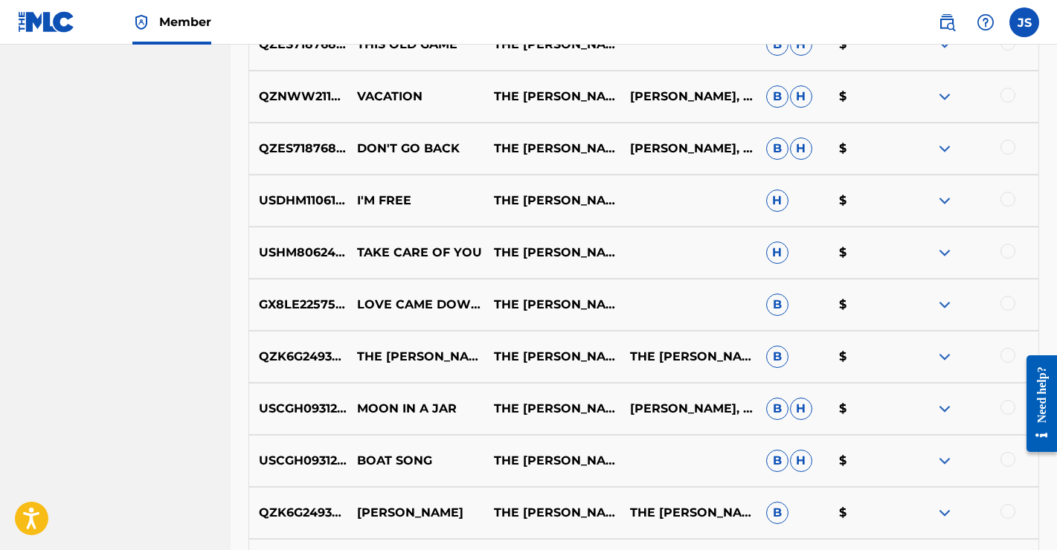
scroll to position [2351, 0]
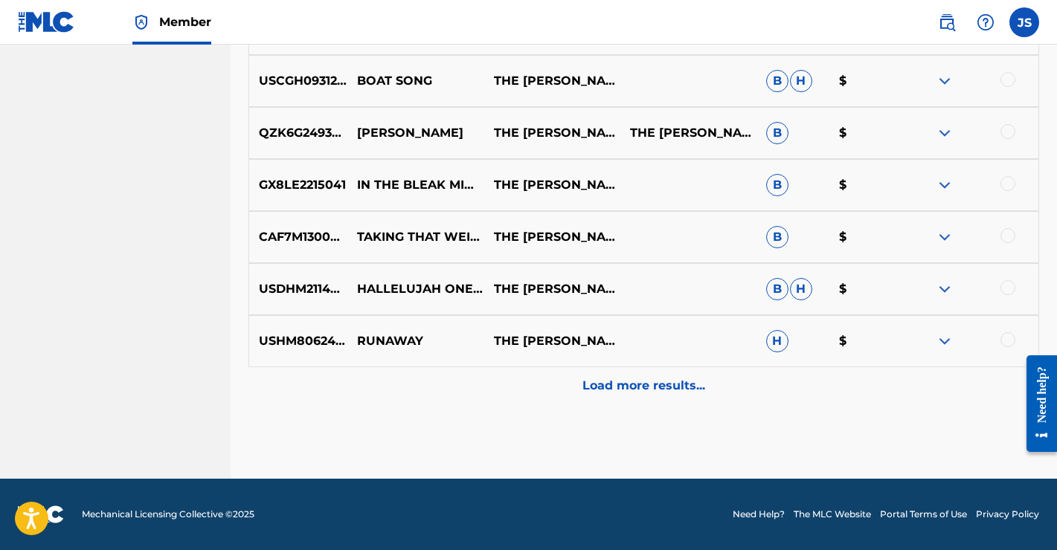
click at [653, 396] on div "Load more results..." at bounding box center [643, 385] width 790 height 37
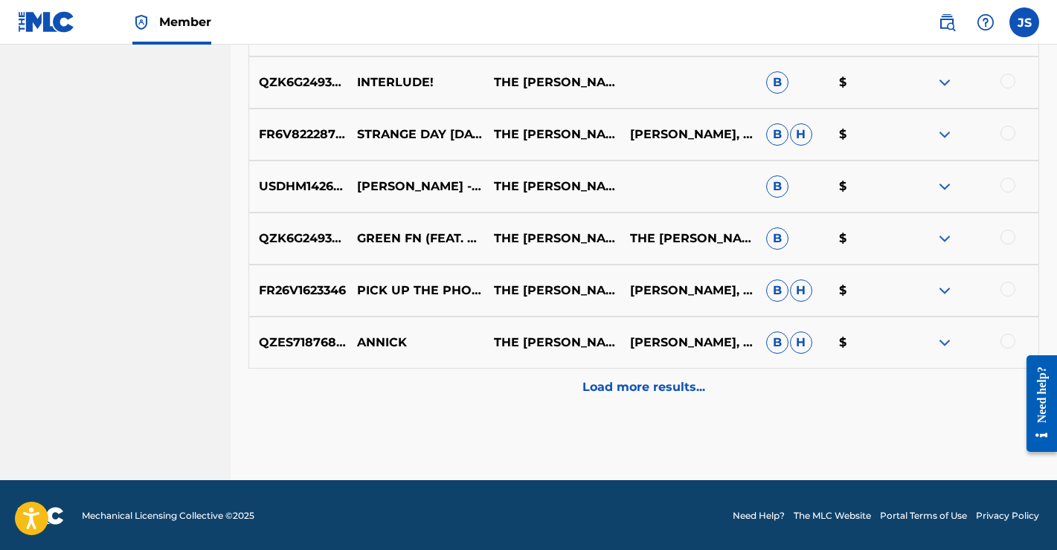
scroll to position [2872, 0]
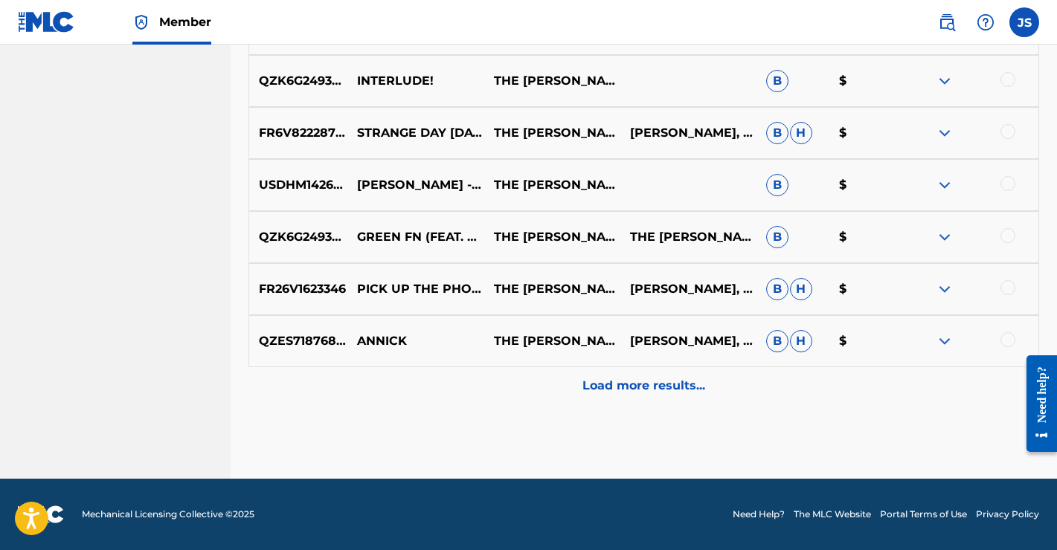
click at [666, 384] on p "Load more results..." at bounding box center [643, 386] width 123 height 18
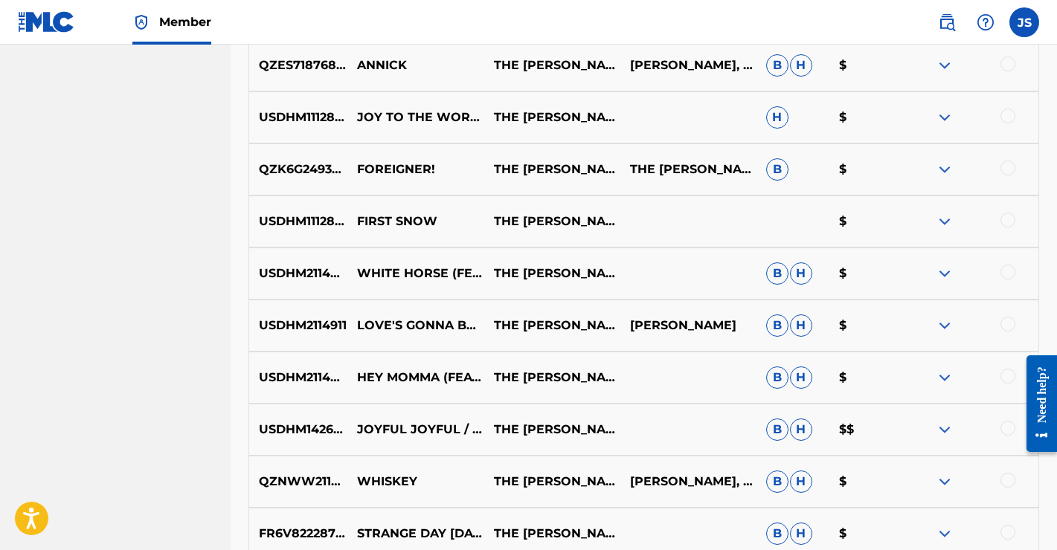
scroll to position [3392, 0]
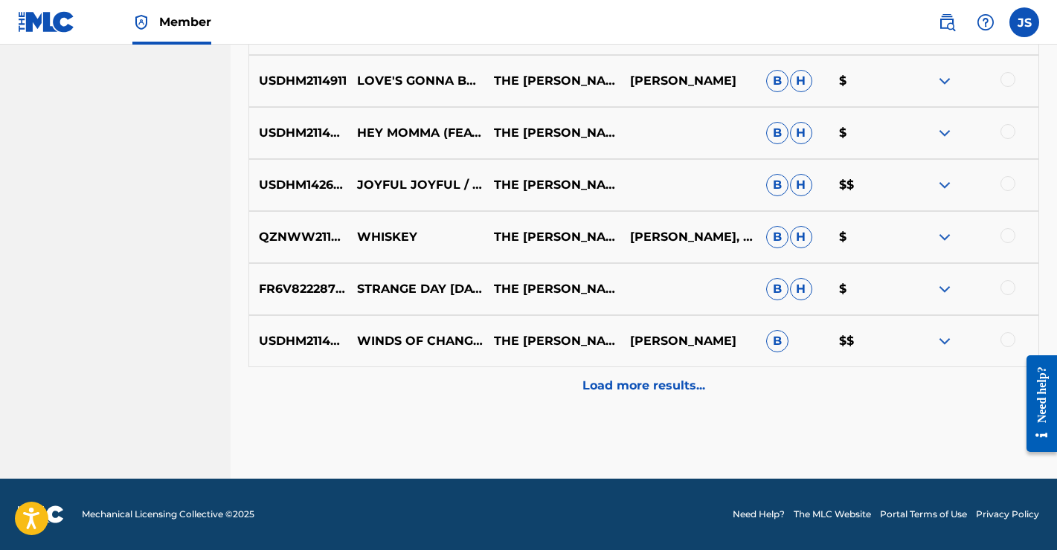
click at [648, 381] on p "Load more results..." at bounding box center [643, 386] width 123 height 18
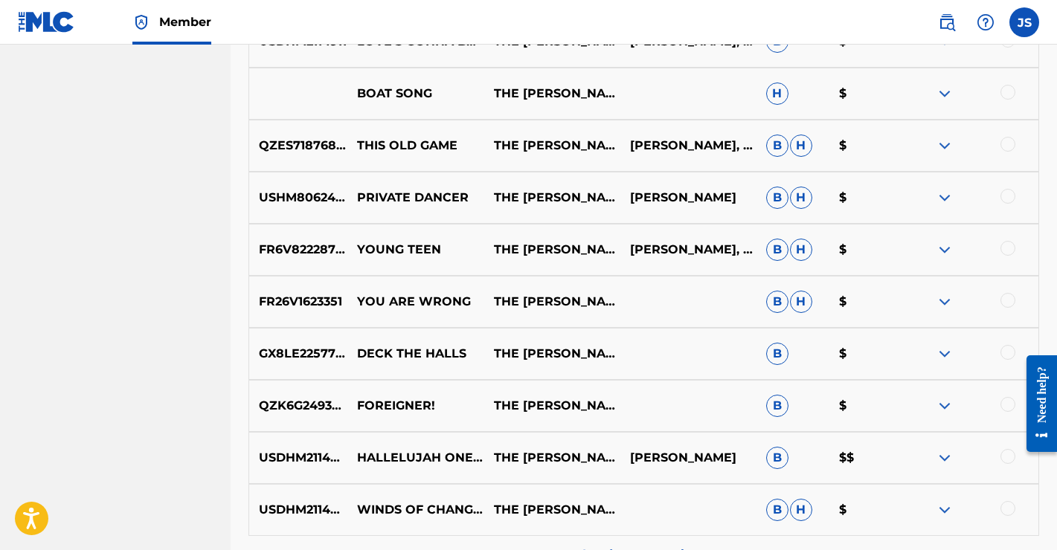
scroll to position [3913, 0]
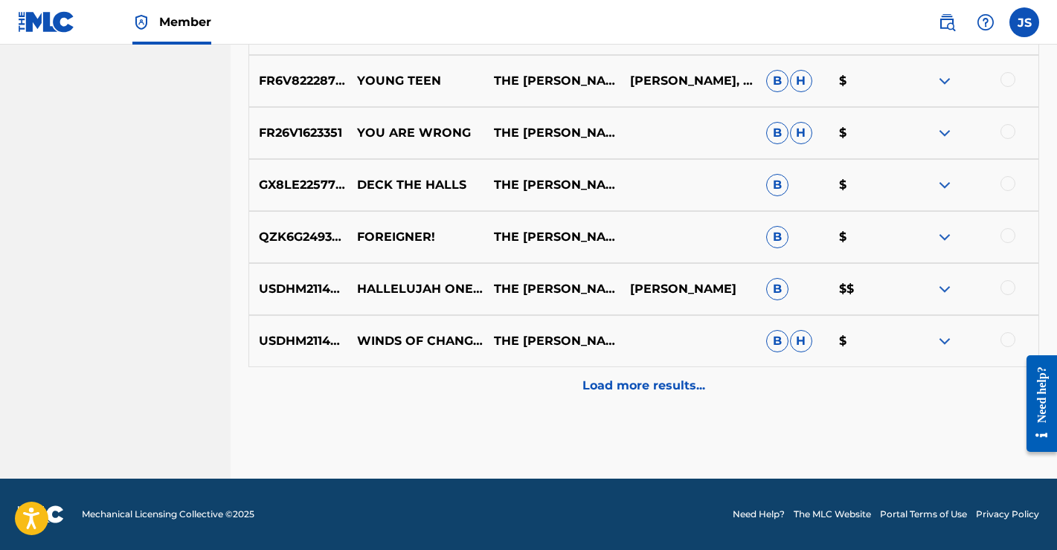
click at [642, 387] on p "Load more results..." at bounding box center [643, 386] width 123 height 18
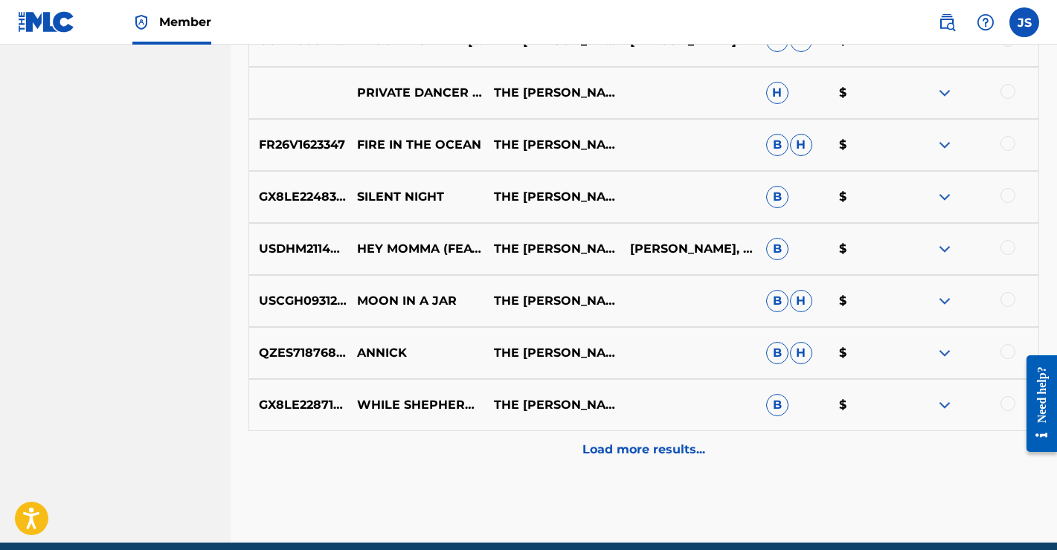
scroll to position [4434, 0]
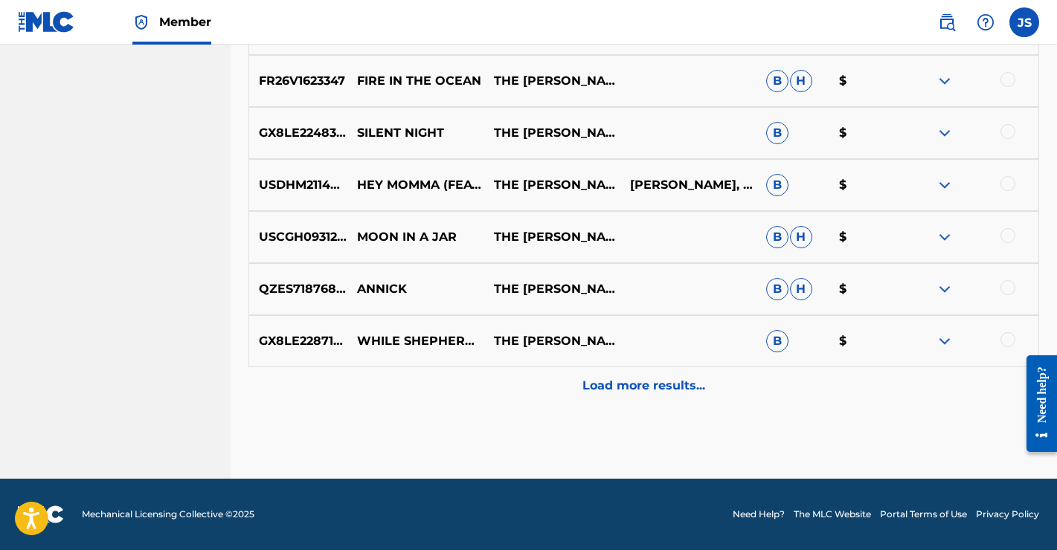
click at [651, 385] on p "Load more results..." at bounding box center [643, 386] width 123 height 18
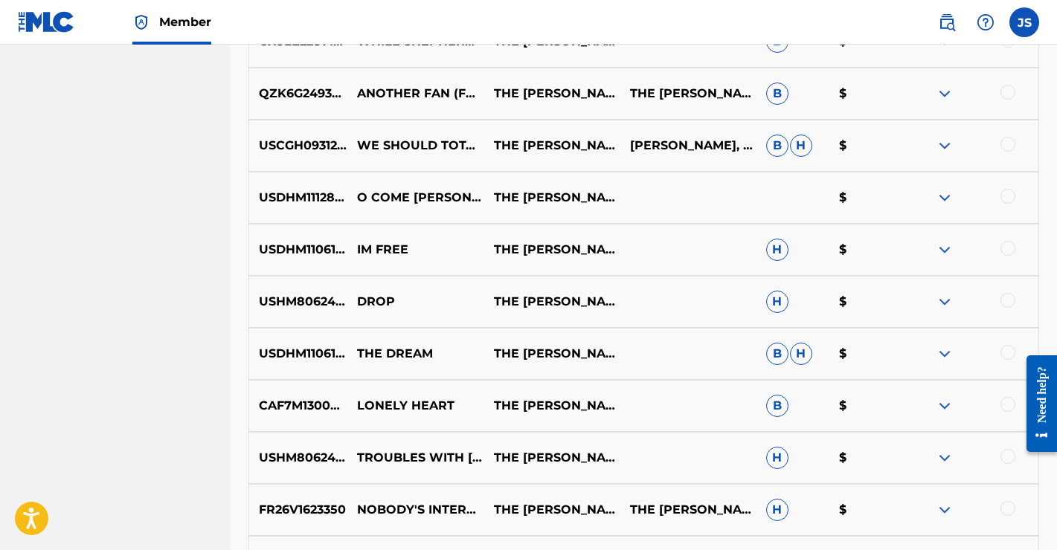
scroll to position [4732, 0]
click at [948, 252] on img at bounding box center [944, 251] width 18 height 18
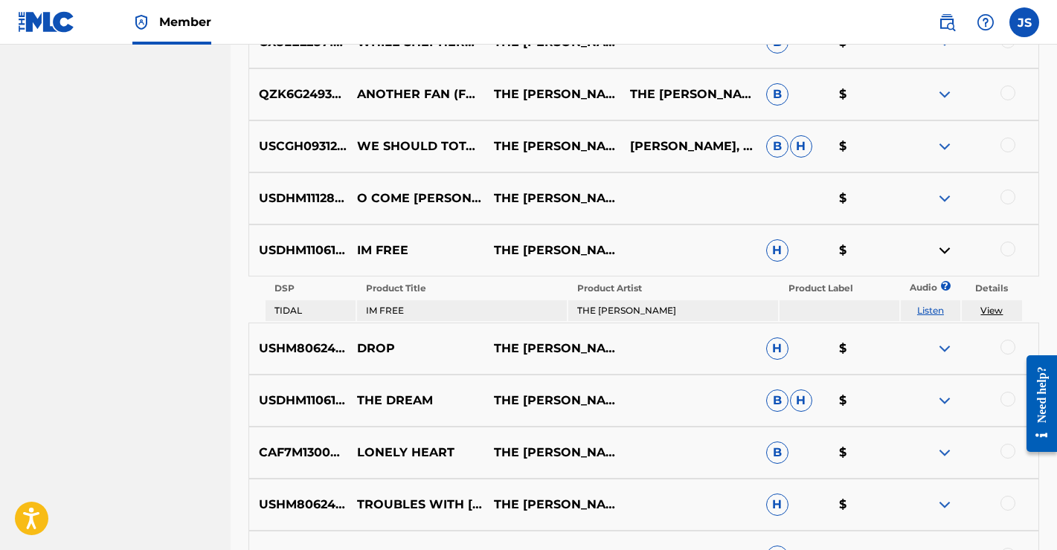
click at [948, 252] on img at bounding box center [944, 251] width 18 height 18
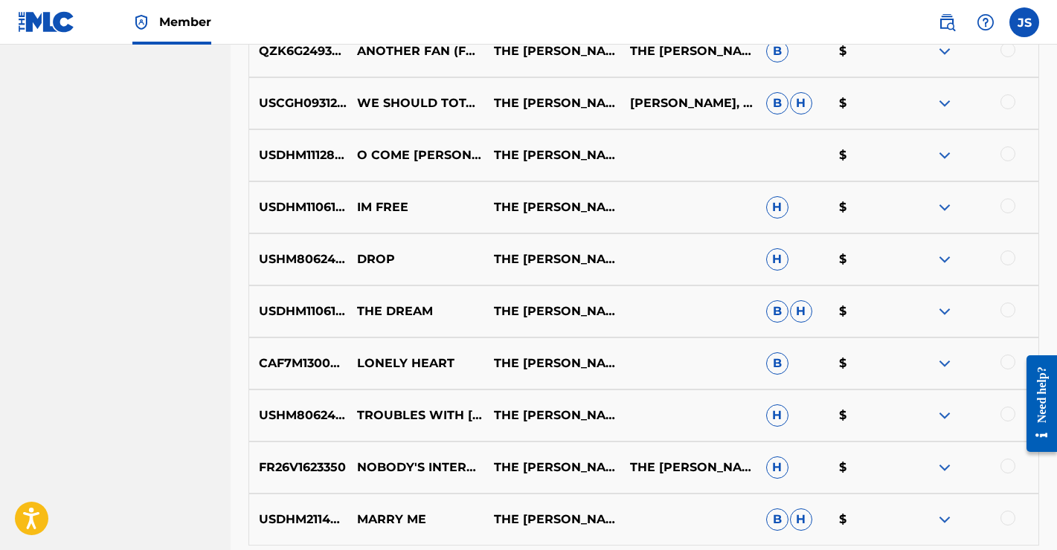
scroll to position [4730, 0]
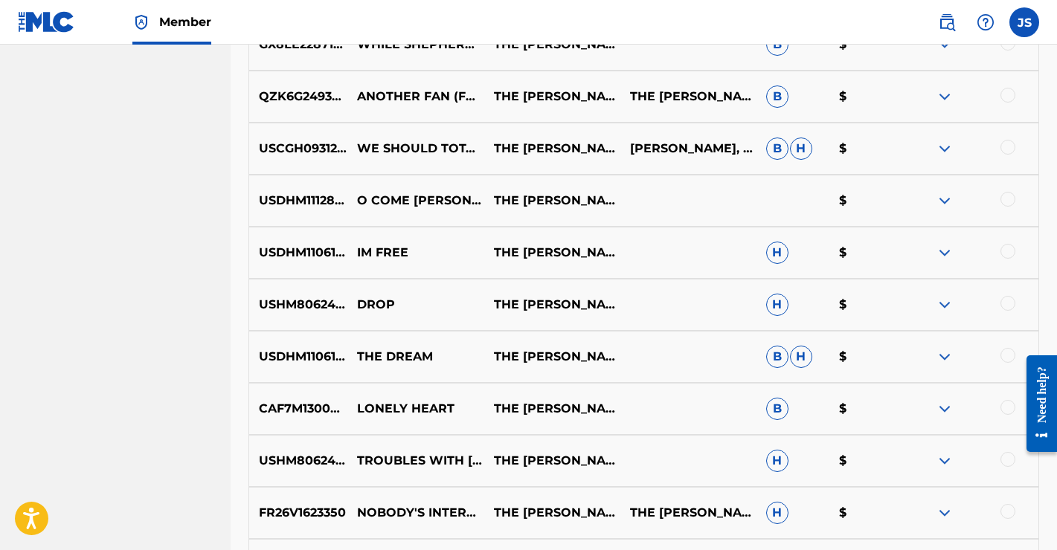
click at [943, 252] on img at bounding box center [944, 253] width 18 height 18
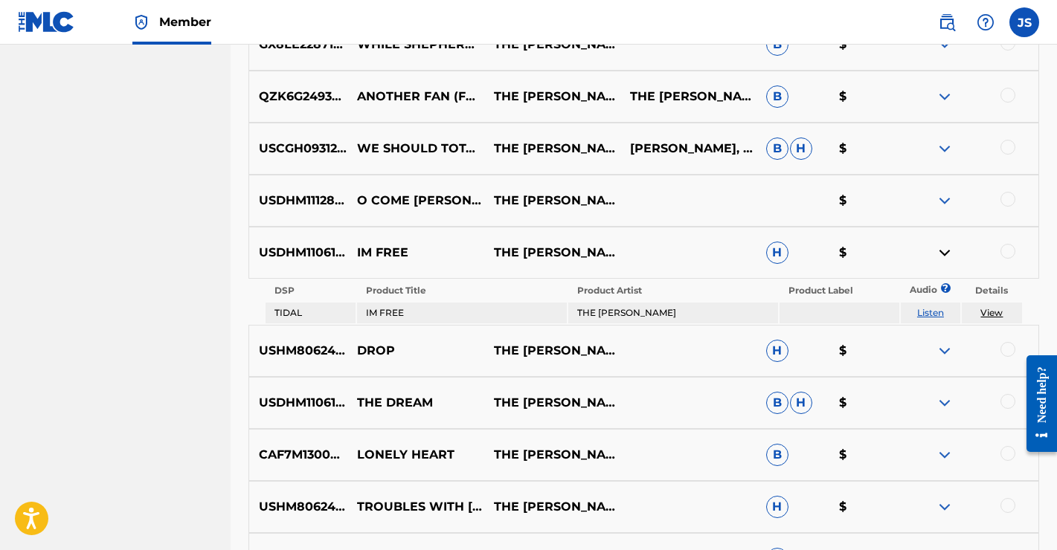
click at [943, 252] on img at bounding box center [944, 253] width 18 height 18
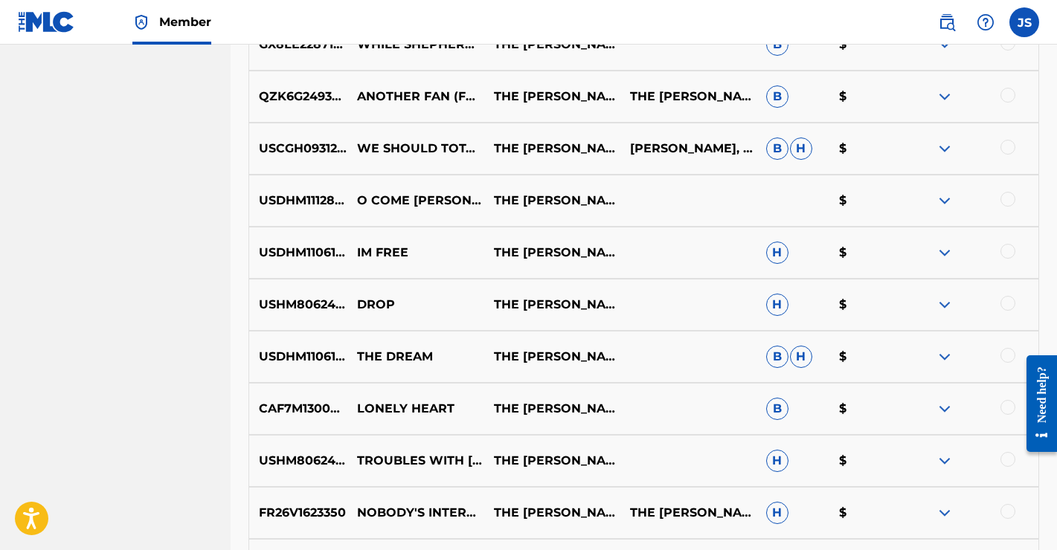
click at [1008, 249] on div at bounding box center [1007, 251] width 15 height 15
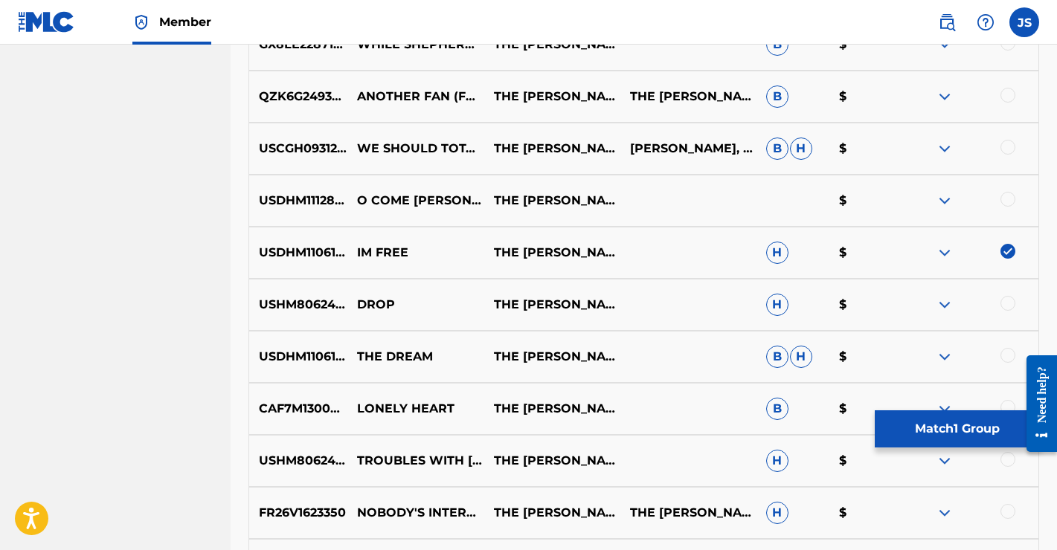
click at [952, 426] on button "Match 1 Group" at bounding box center [957, 428] width 164 height 37
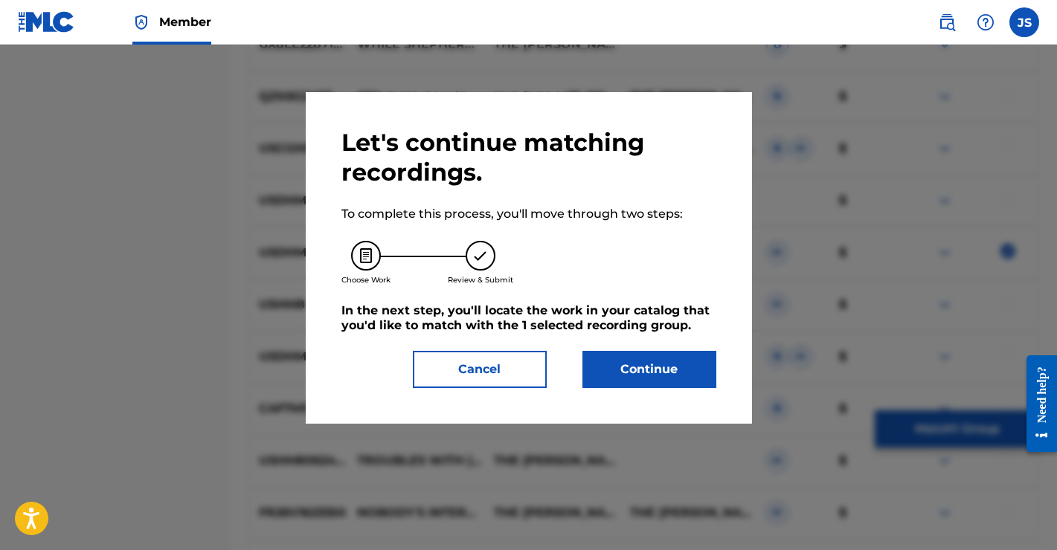
click at [656, 376] on button "Continue" at bounding box center [649, 369] width 134 height 37
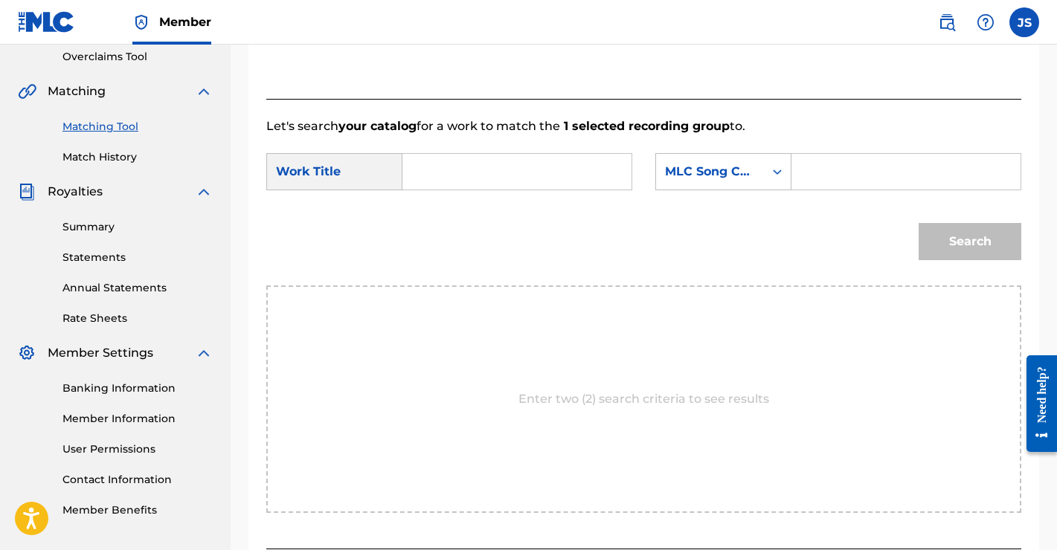
scroll to position [286, 0]
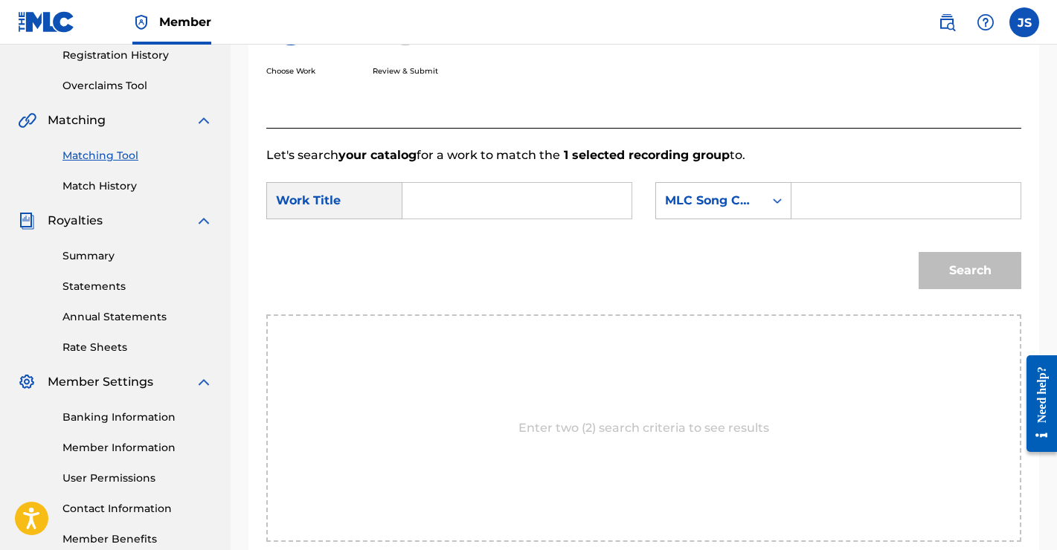
click at [442, 201] on input "Search Form" at bounding box center [517, 201] width 204 height 36
click at [437, 243] on div "i'm free" at bounding box center [427, 234] width 25 height 27
type input "i'm free"
click at [771, 199] on icon "Search Form" at bounding box center [777, 200] width 15 height 15
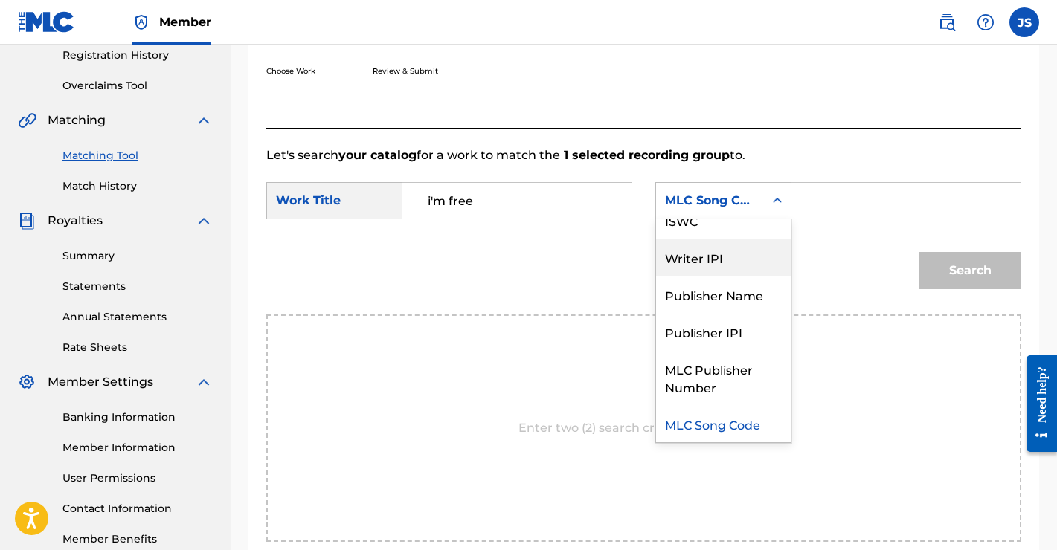
scroll to position [0, 0]
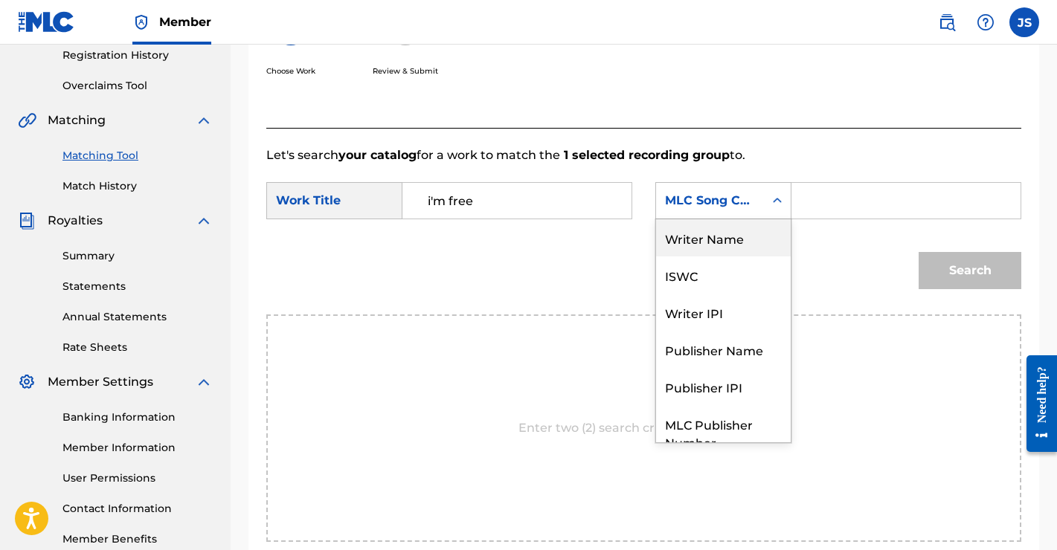
click at [695, 236] on div "Writer Name" at bounding box center [723, 237] width 135 height 37
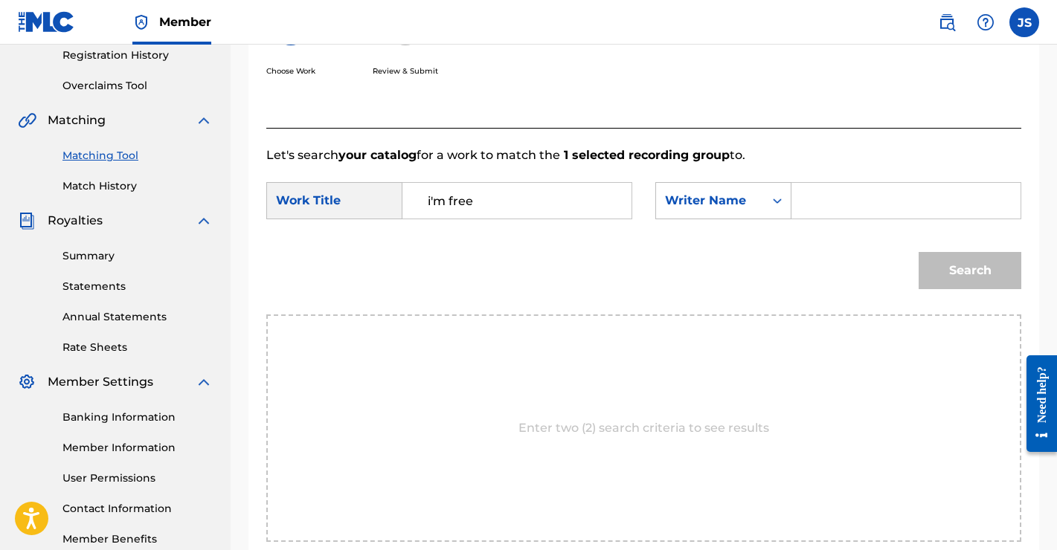
click at [860, 191] on input "Search Form" at bounding box center [906, 201] width 204 height 36
type input "[PERSON_NAME]"
click at [975, 277] on button "Search" at bounding box center [969, 270] width 103 height 37
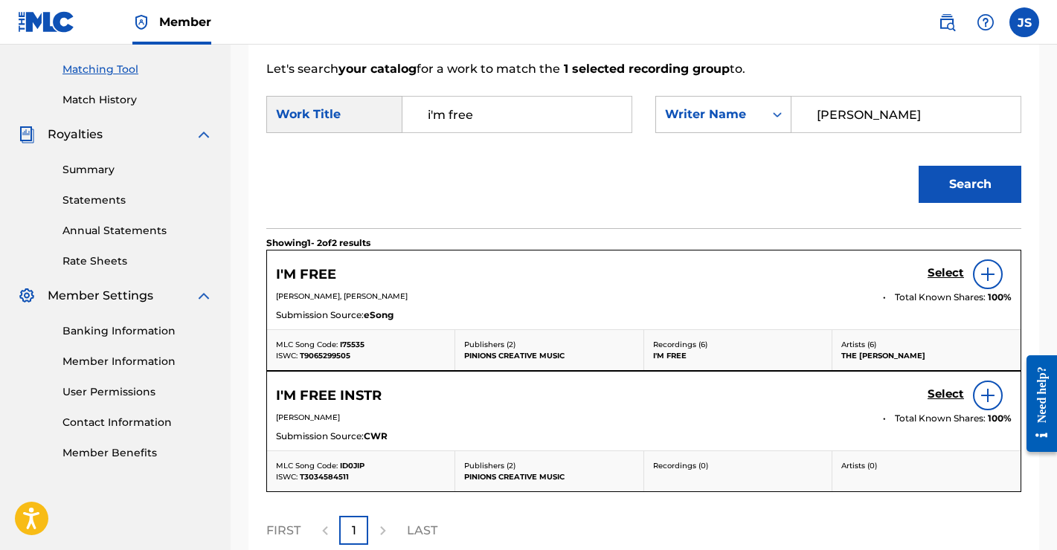
scroll to position [384, 0]
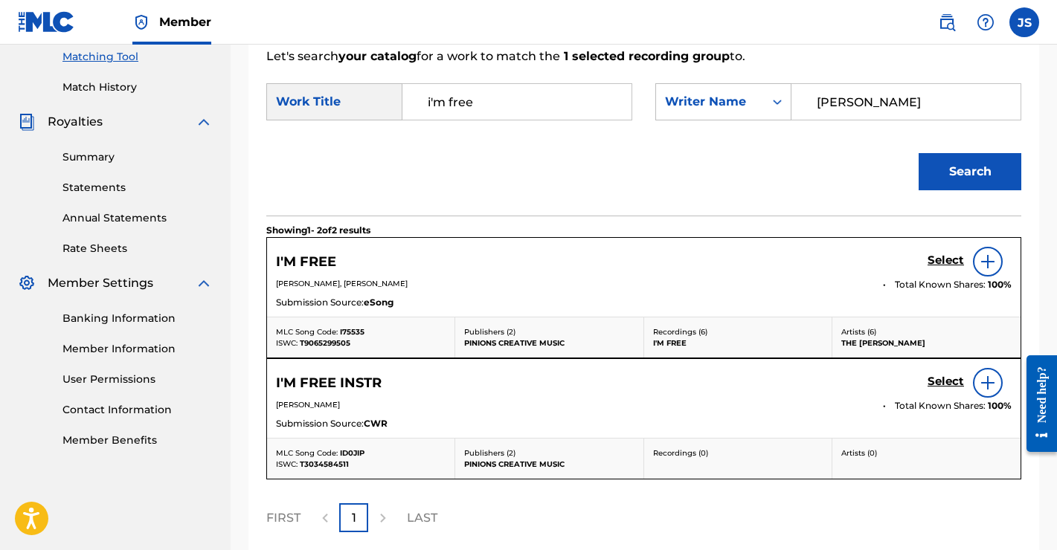
click at [987, 265] on img at bounding box center [988, 262] width 18 height 18
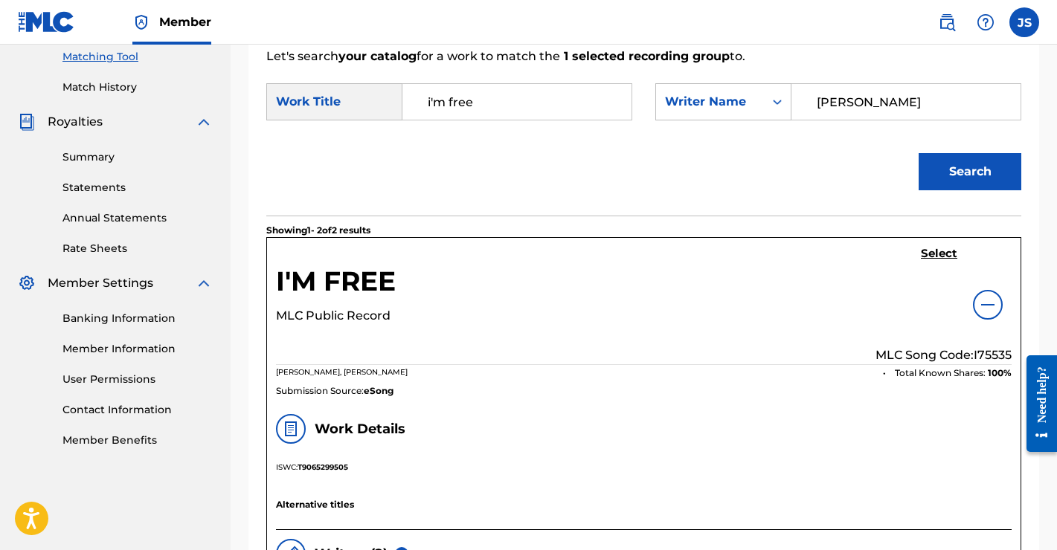
click at [991, 303] on img at bounding box center [988, 305] width 18 height 18
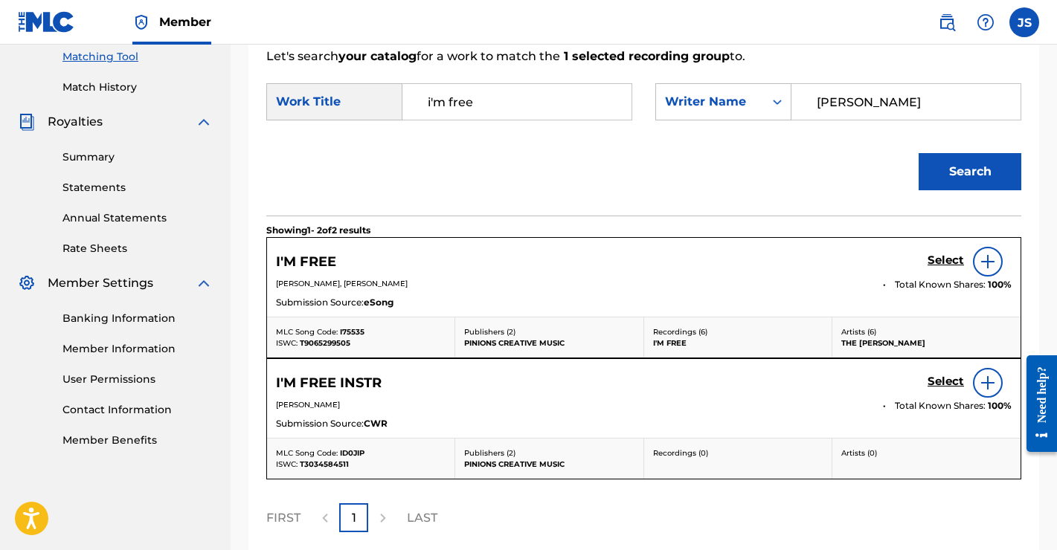
click at [939, 259] on h5 "Select" at bounding box center [945, 261] width 36 height 14
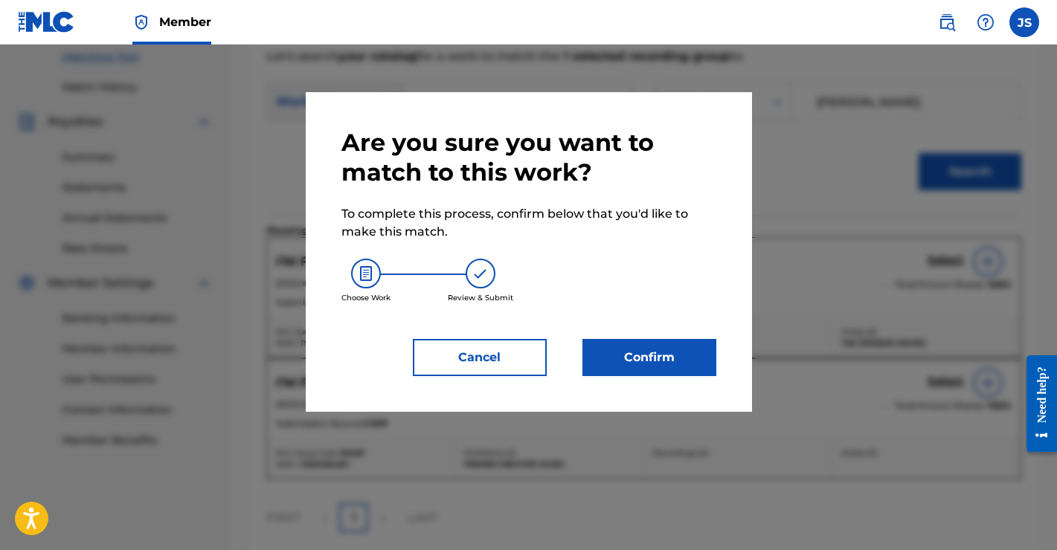
click at [637, 358] on button "Confirm" at bounding box center [649, 357] width 134 height 37
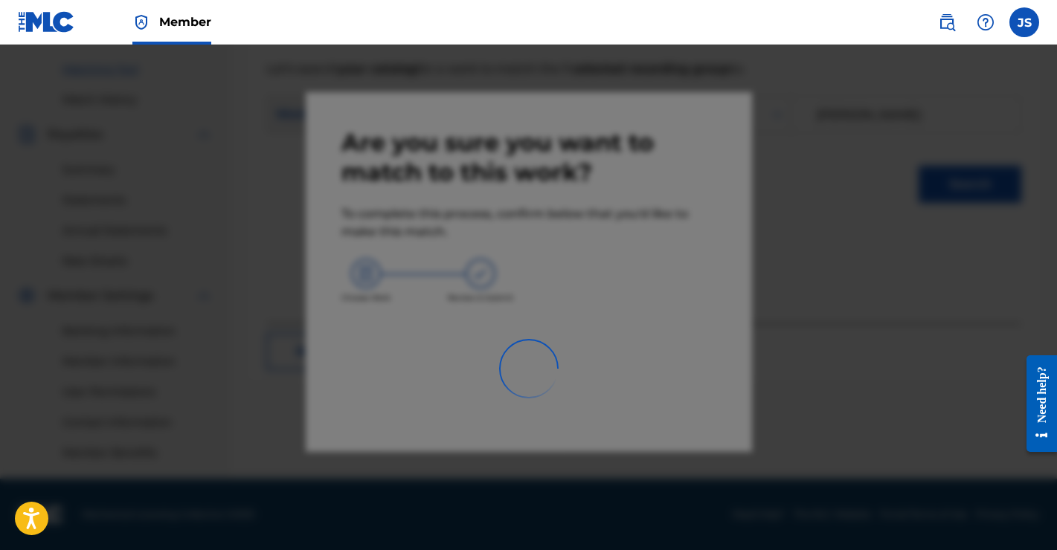
scroll to position [372, 0]
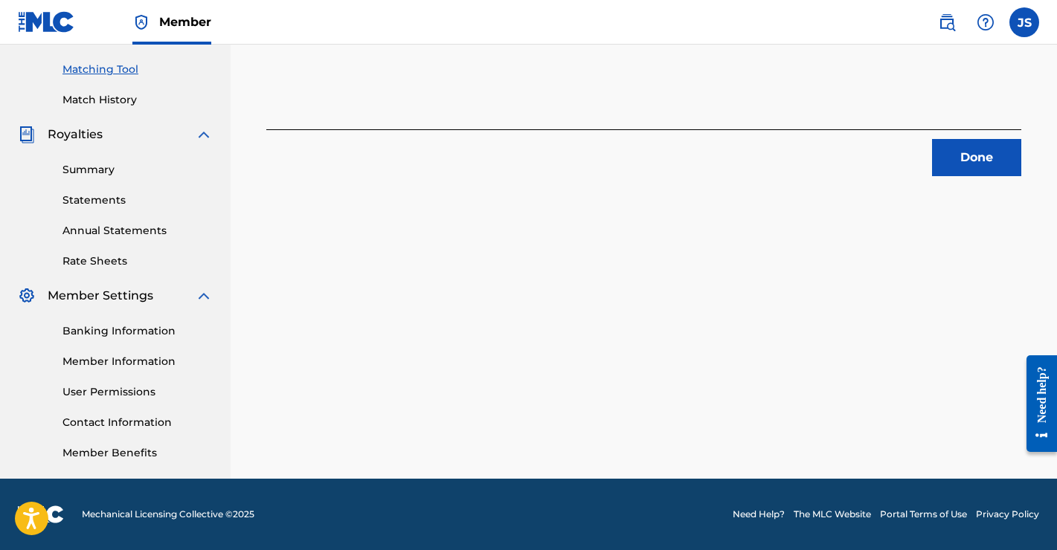
click at [962, 172] on button "Done" at bounding box center [976, 157] width 89 height 37
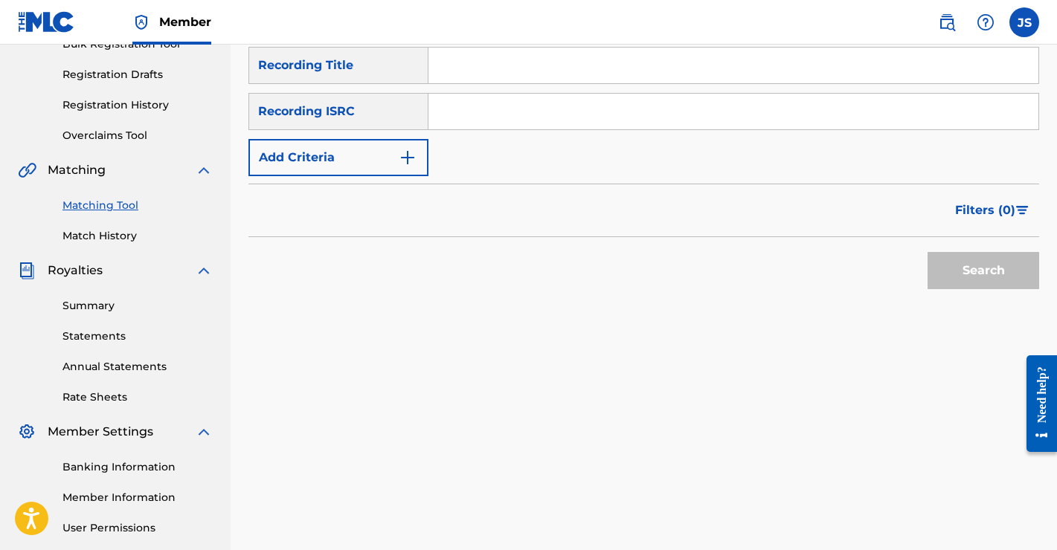
scroll to position [173, 0]
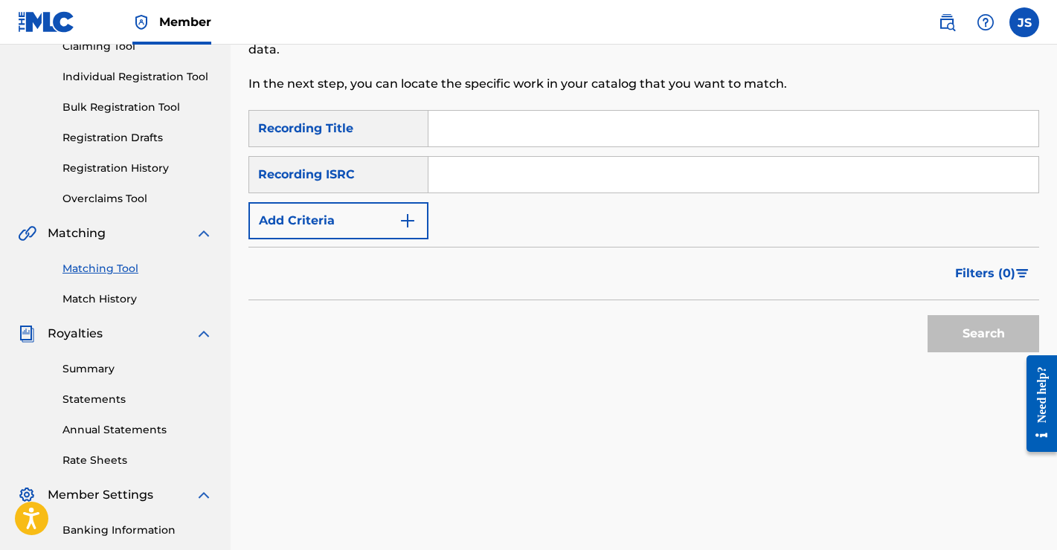
click at [394, 231] on button "Add Criteria" at bounding box center [338, 220] width 180 height 37
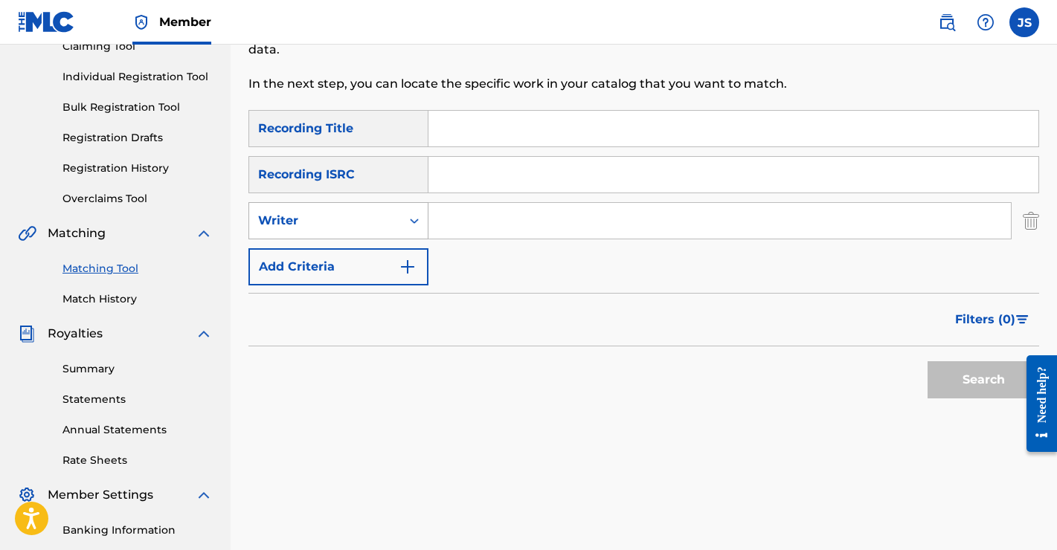
click at [384, 216] on div "Writer" at bounding box center [325, 221] width 134 height 18
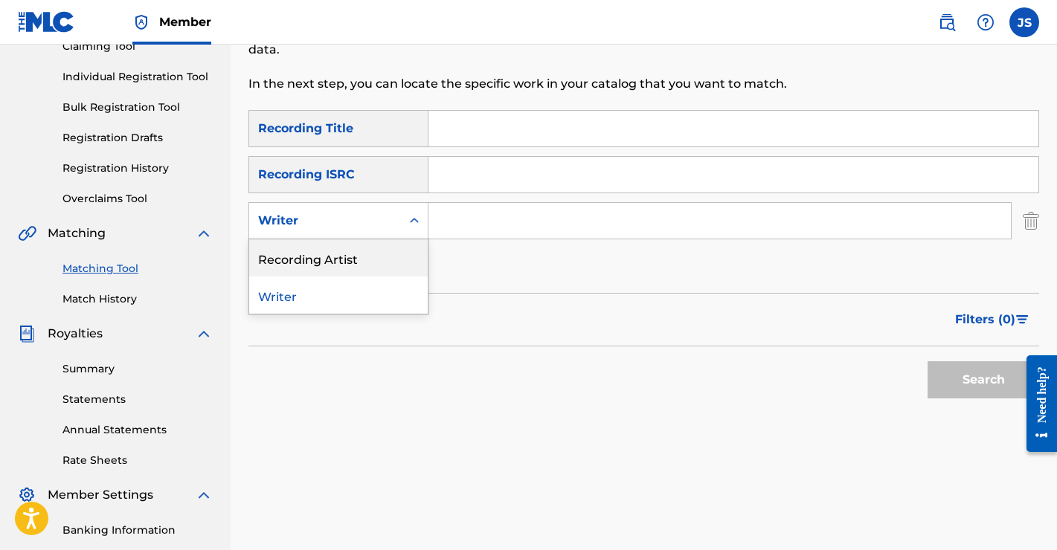
click at [343, 264] on div "Recording Artist" at bounding box center [338, 257] width 178 height 37
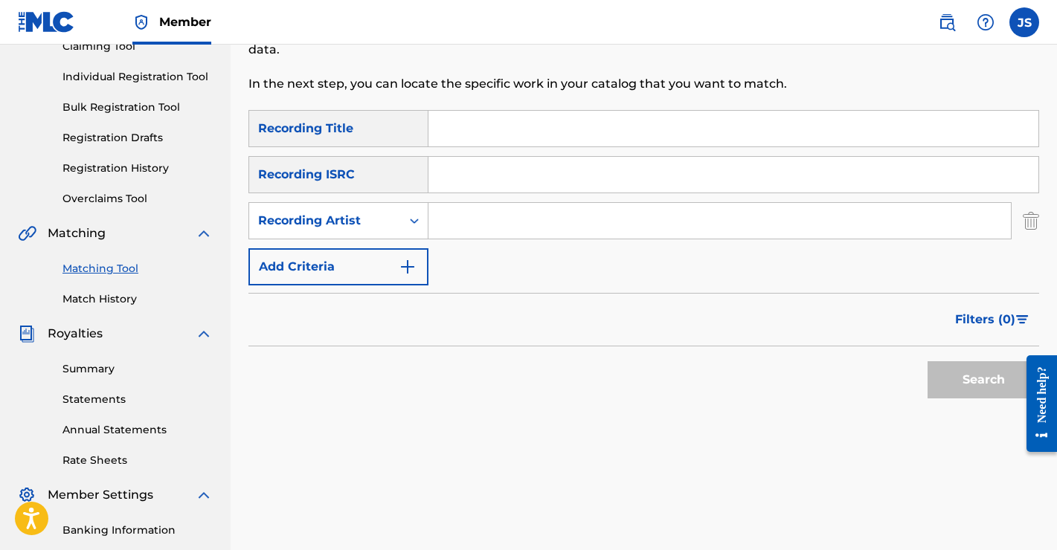
click at [488, 223] on input "Search Form" at bounding box center [719, 221] width 582 height 36
type input "the [PERSON_NAME]"
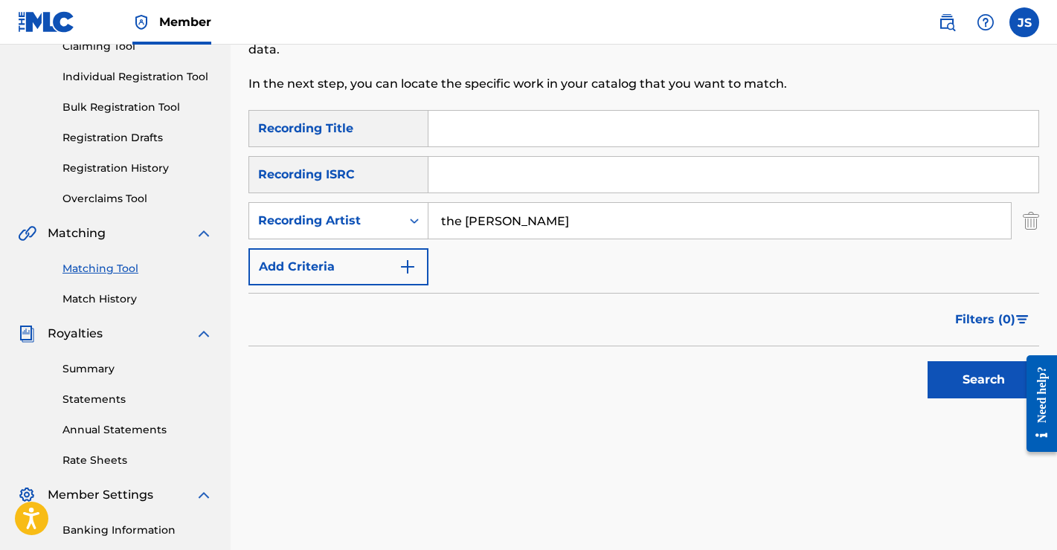
click at [972, 379] on button "Search" at bounding box center [983, 379] width 112 height 37
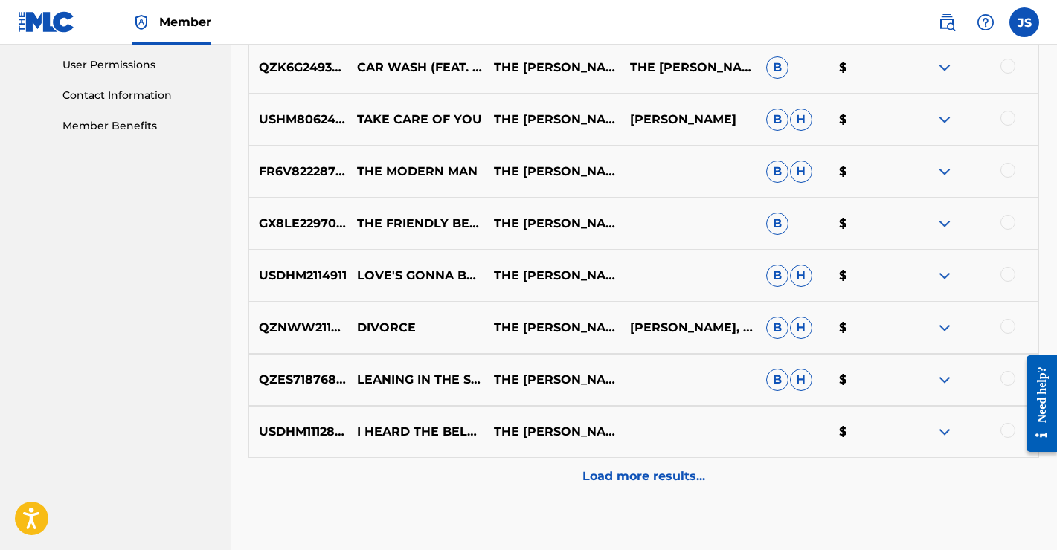
scroll to position [790, 0]
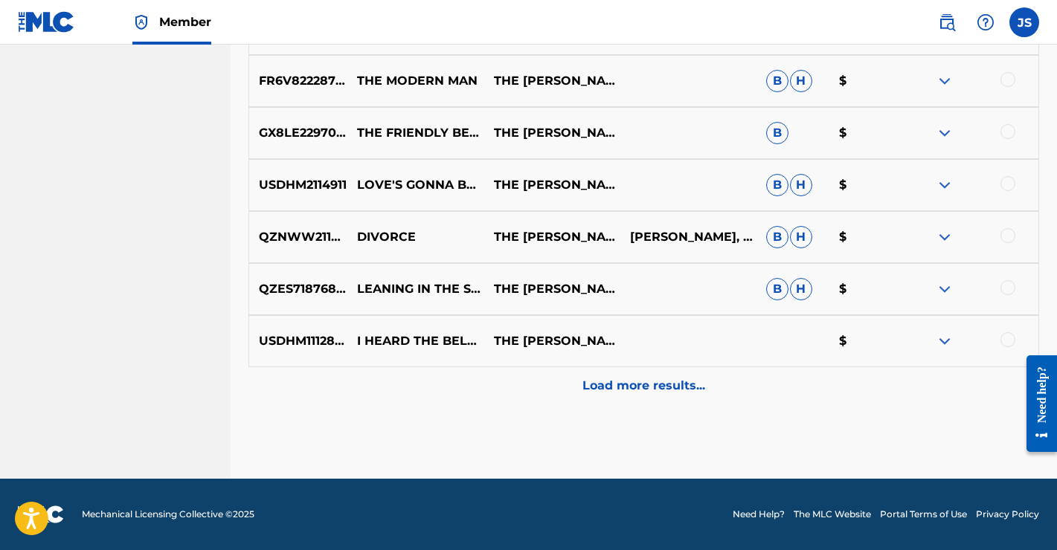
click at [656, 380] on p "Load more results..." at bounding box center [643, 386] width 123 height 18
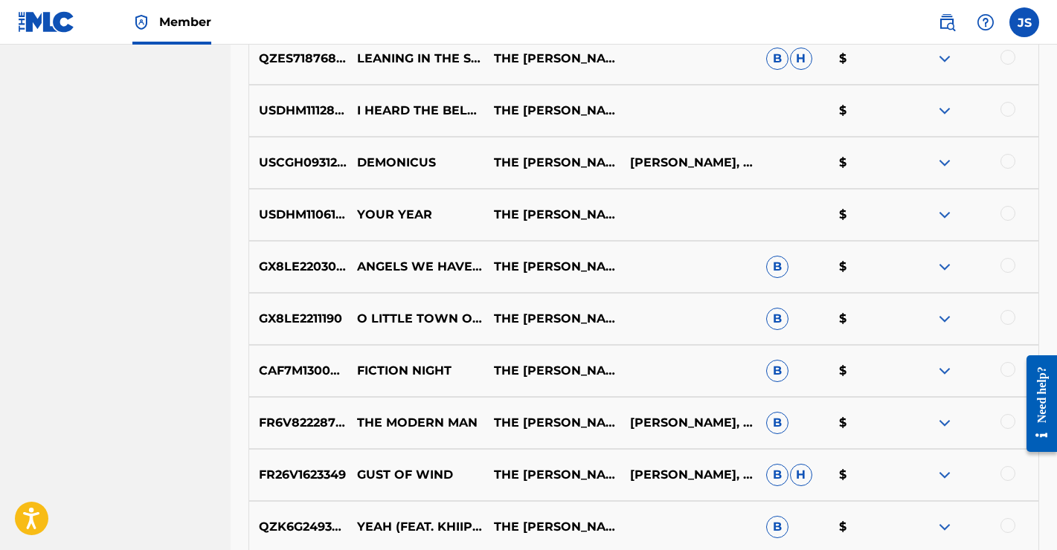
scroll to position [1310, 0]
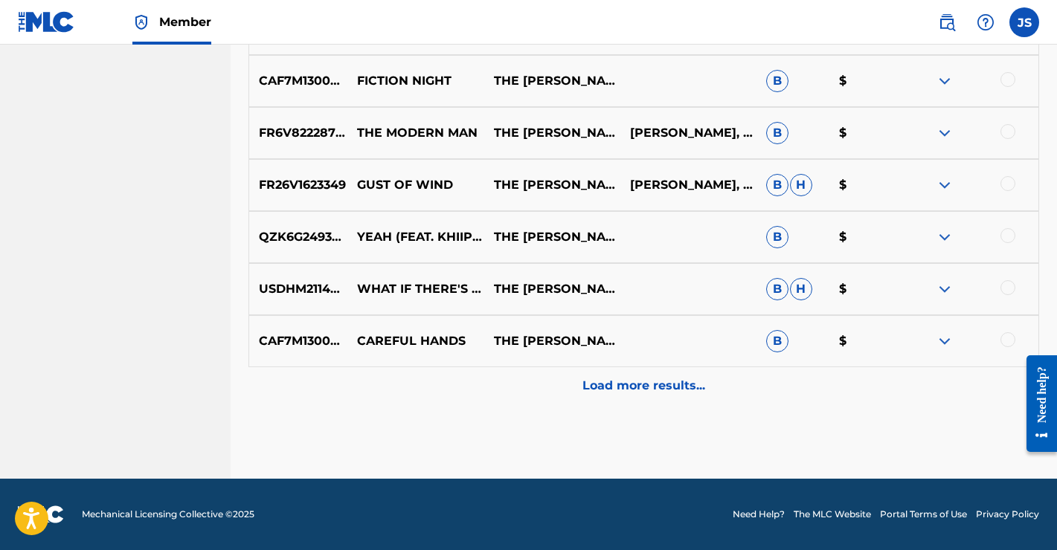
click at [633, 377] on p "Load more results..." at bounding box center [643, 386] width 123 height 18
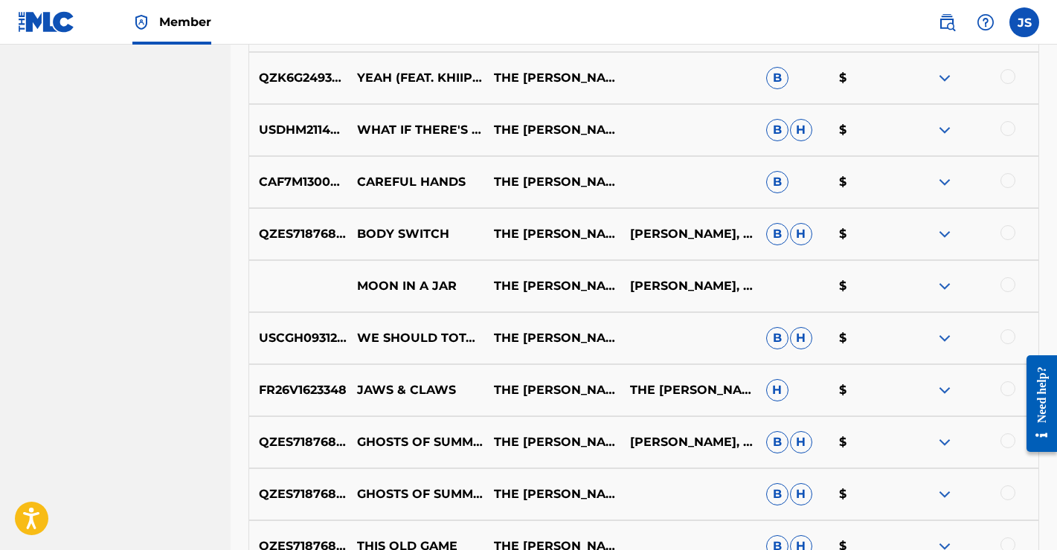
scroll to position [1831, 0]
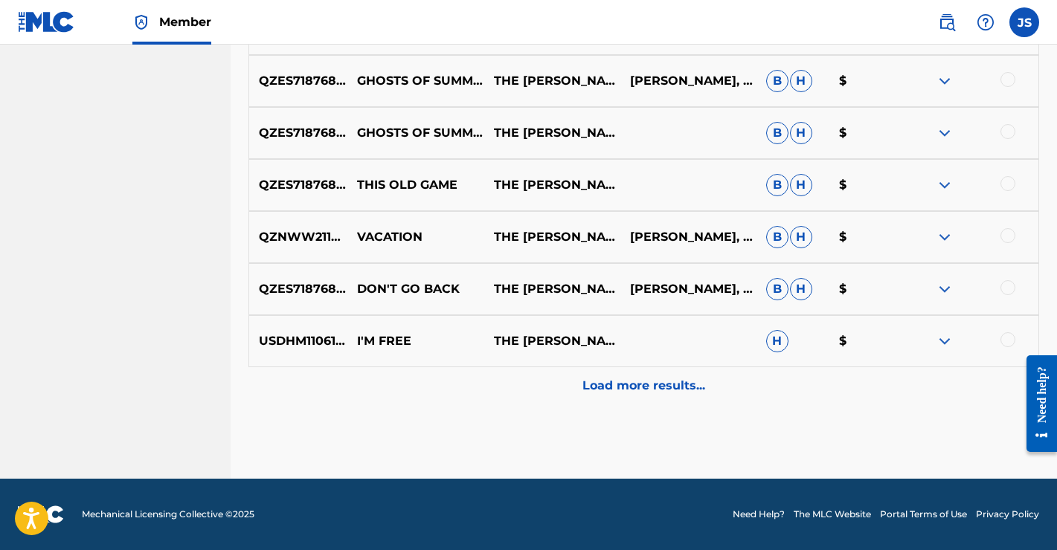
click at [657, 387] on p "Load more results..." at bounding box center [643, 386] width 123 height 18
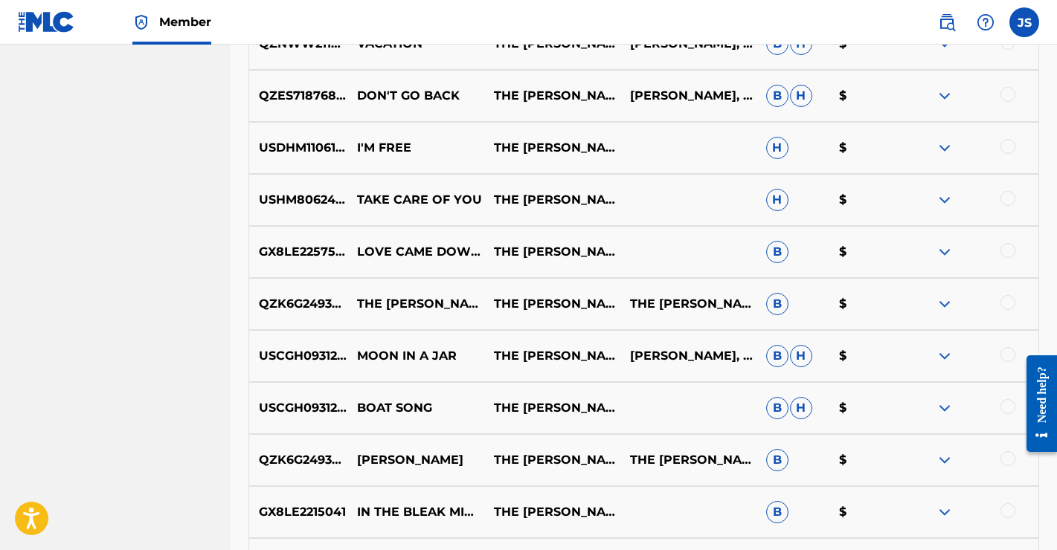
scroll to position [2351, 0]
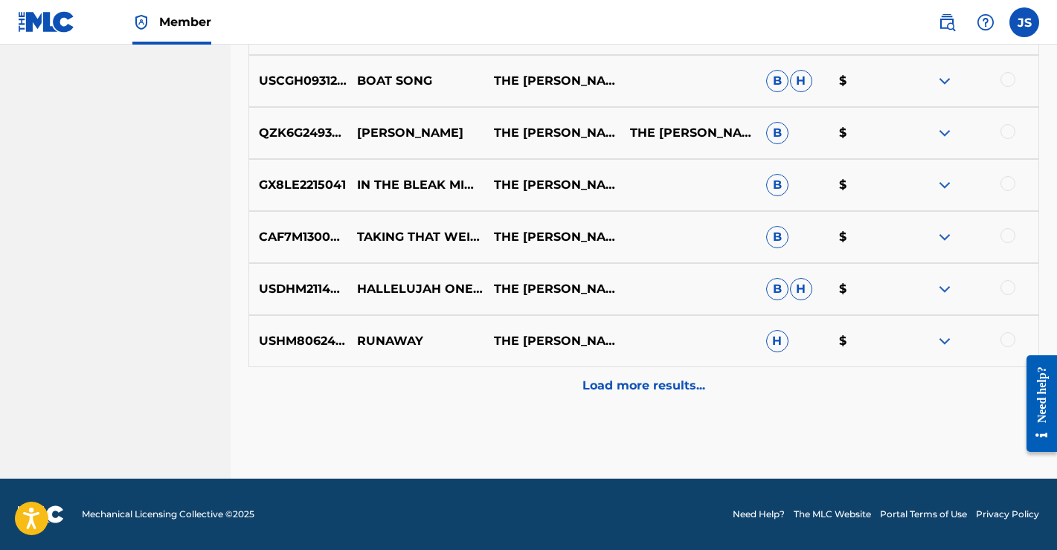
click at [656, 383] on p "Load more results..." at bounding box center [643, 386] width 123 height 18
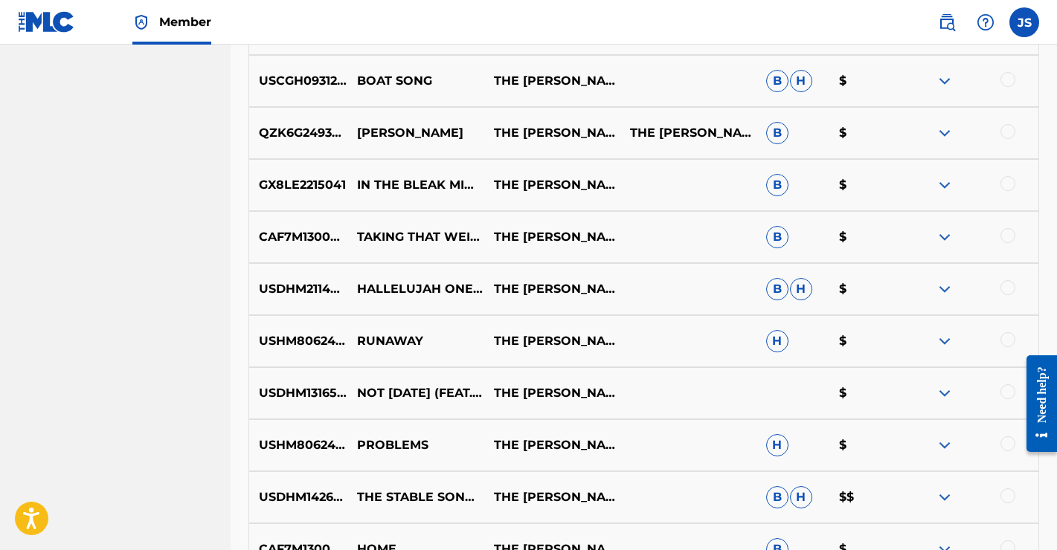
scroll to position [2872, 0]
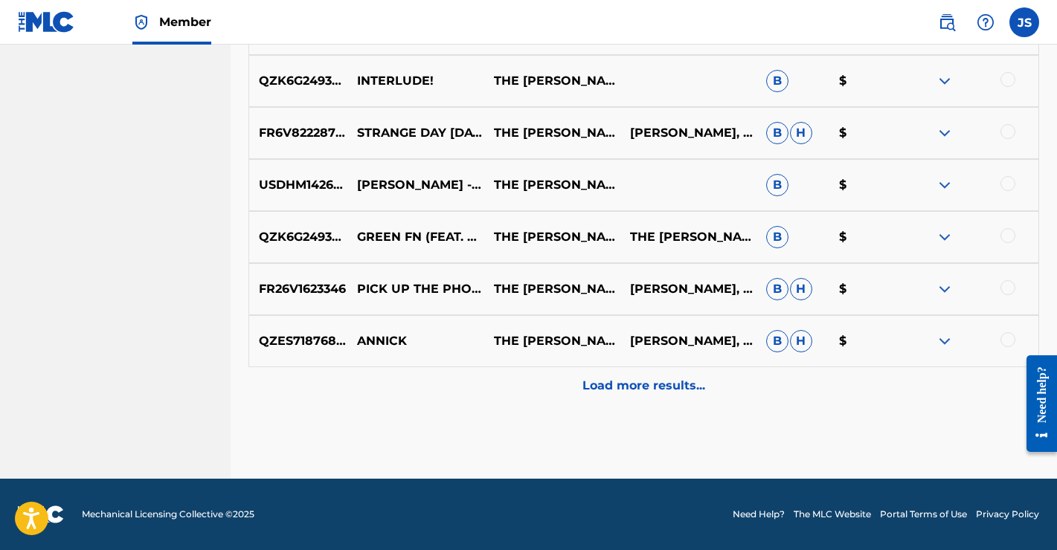
click at [648, 387] on p "Load more results..." at bounding box center [643, 386] width 123 height 18
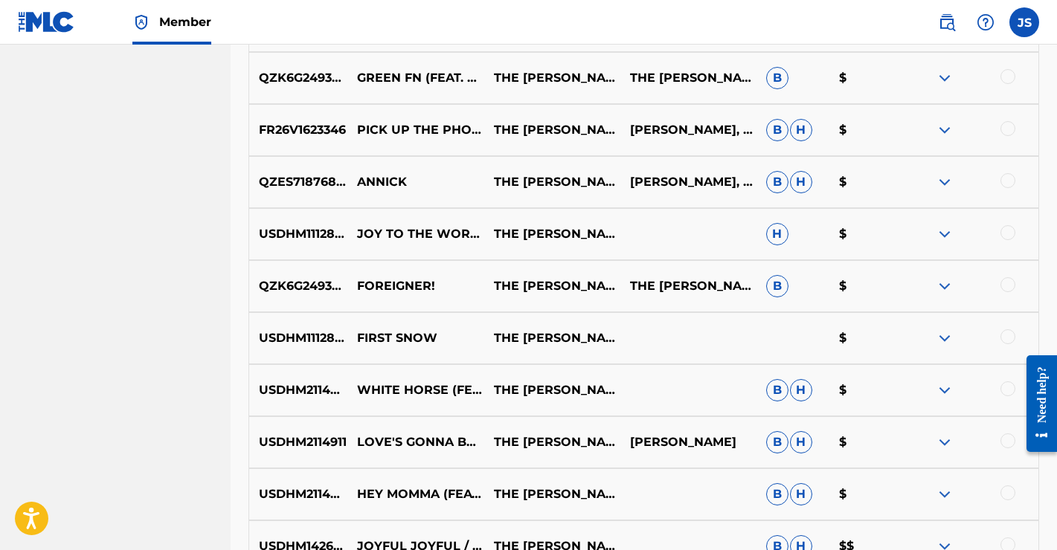
scroll to position [3392, 0]
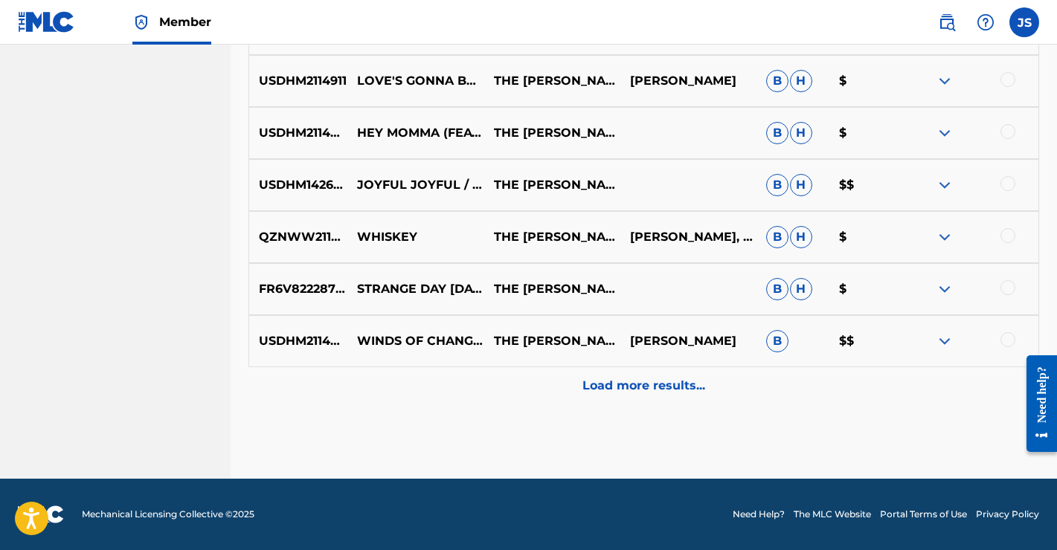
click at [663, 377] on p "Load more results..." at bounding box center [643, 386] width 123 height 18
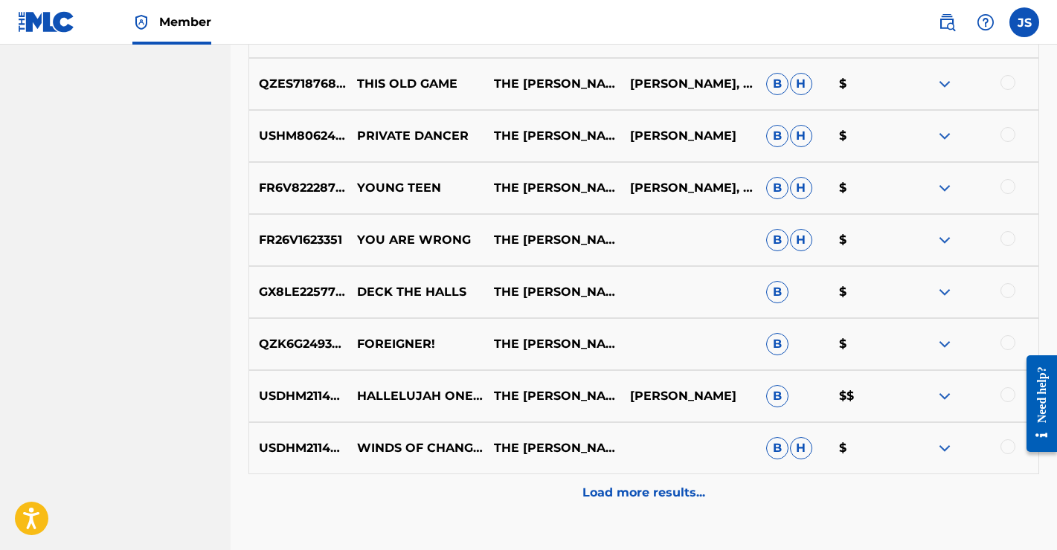
scroll to position [3913, 0]
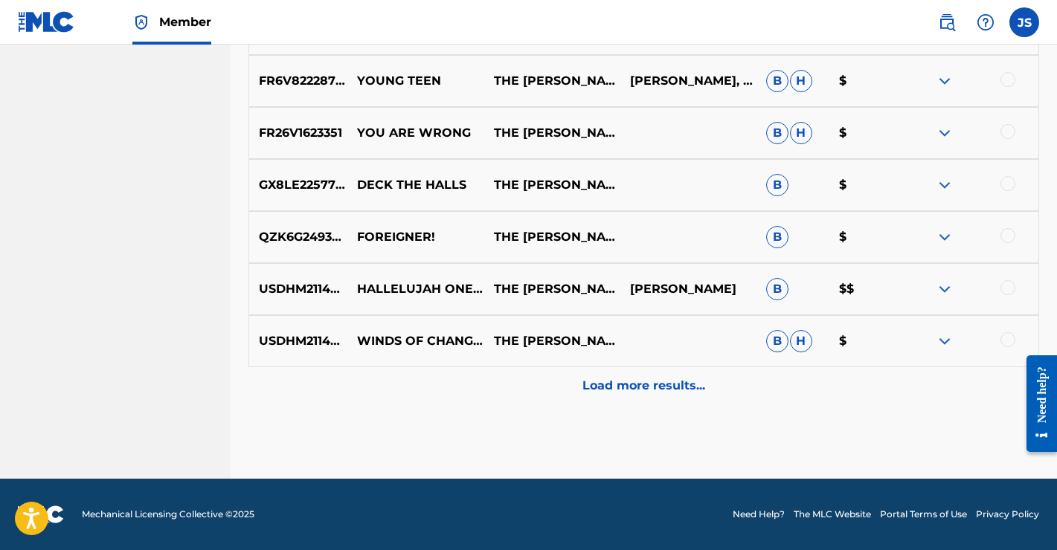
click at [653, 384] on p "Load more results..." at bounding box center [643, 386] width 123 height 18
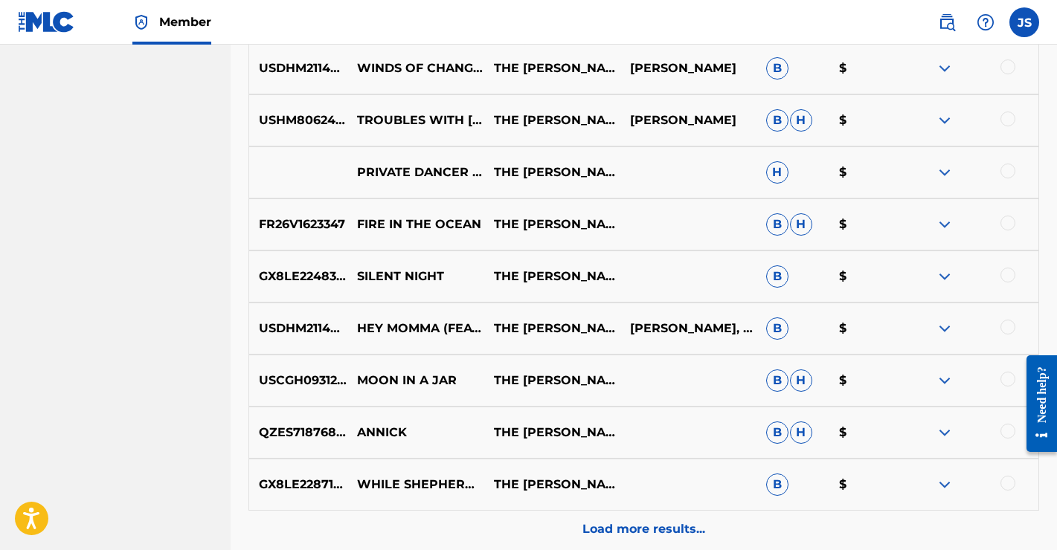
scroll to position [4434, 0]
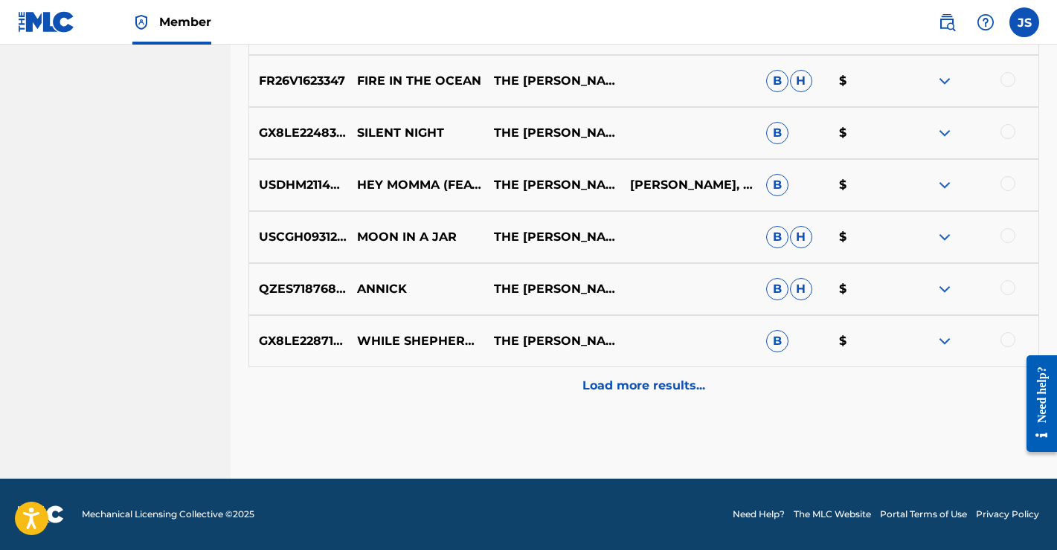
click at [648, 386] on p "Load more results..." at bounding box center [643, 386] width 123 height 18
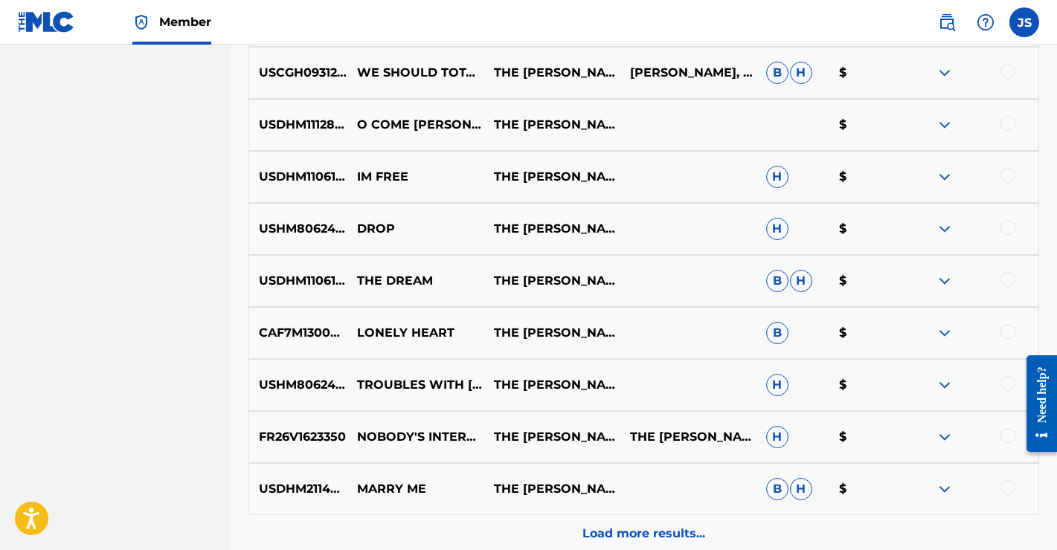
scroll to position [4826, 0]
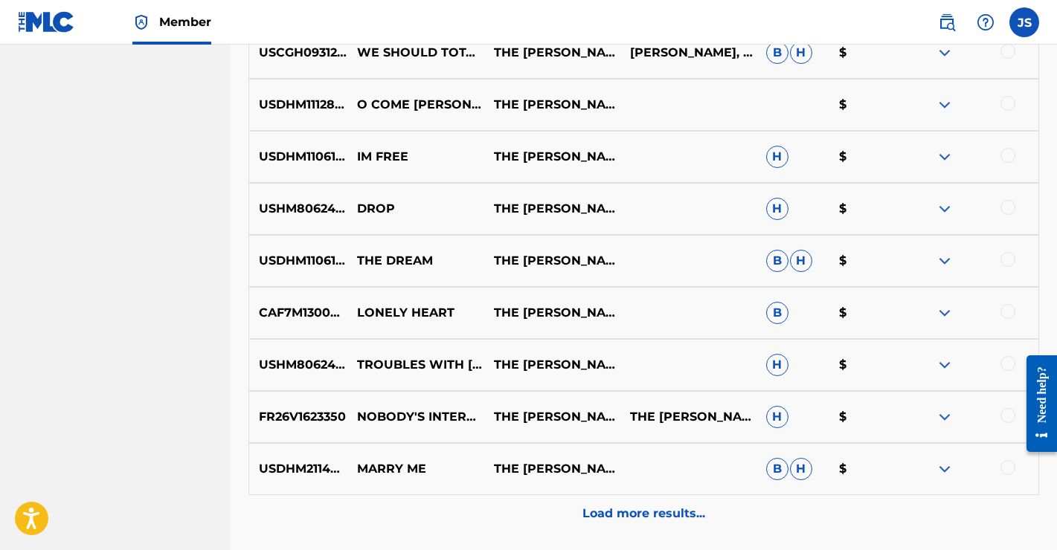
click at [942, 260] on img at bounding box center [944, 261] width 18 height 18
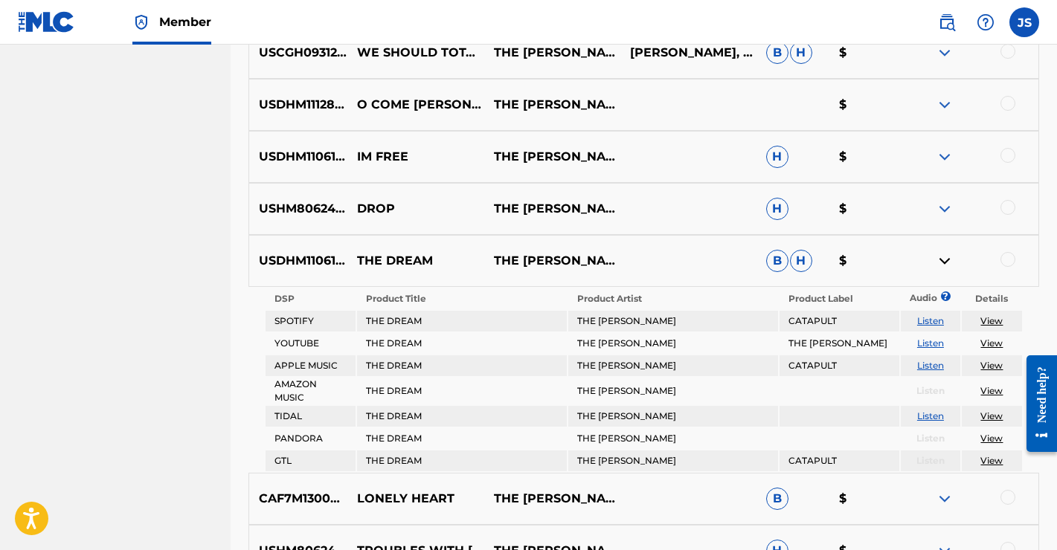
click at [1005, 258] on div at bounding box center [1007, 259] width 15 height 15
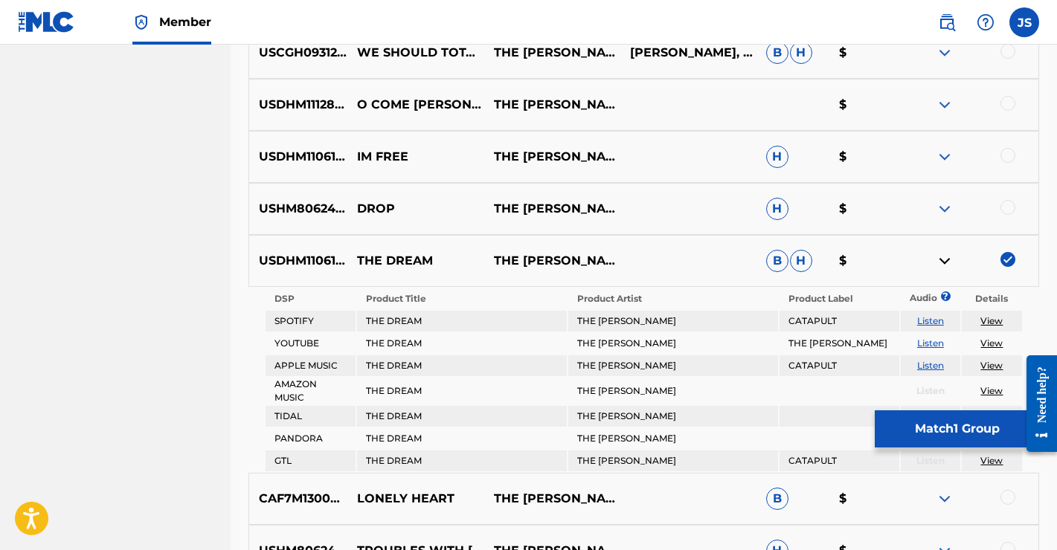
click at [934, 432] on button "Match 1 Group" at bounding box center [957, 428] width 164 height 37
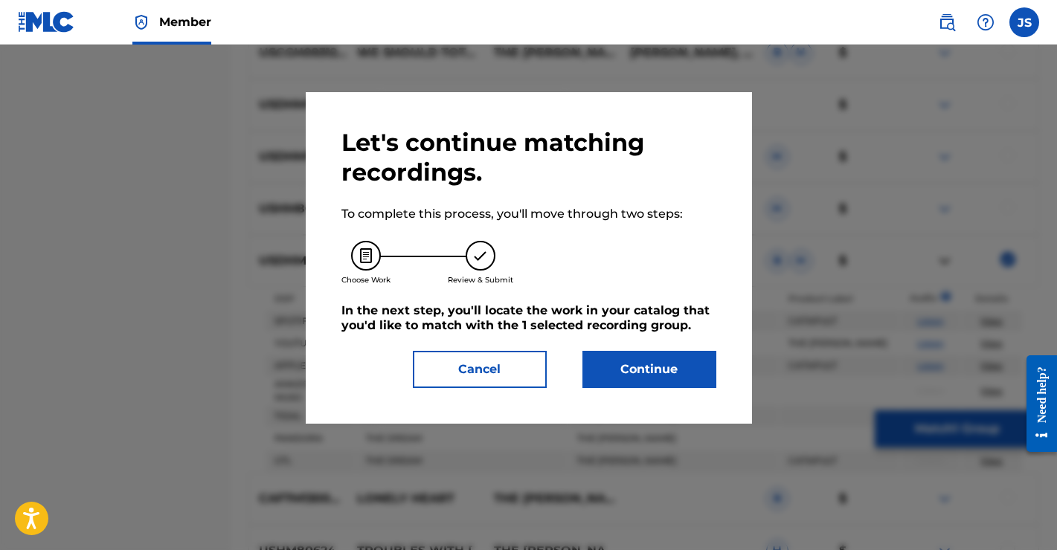
click at [654, 372] on button "Continue" at bounding box center [649, 369] width 134 height 37
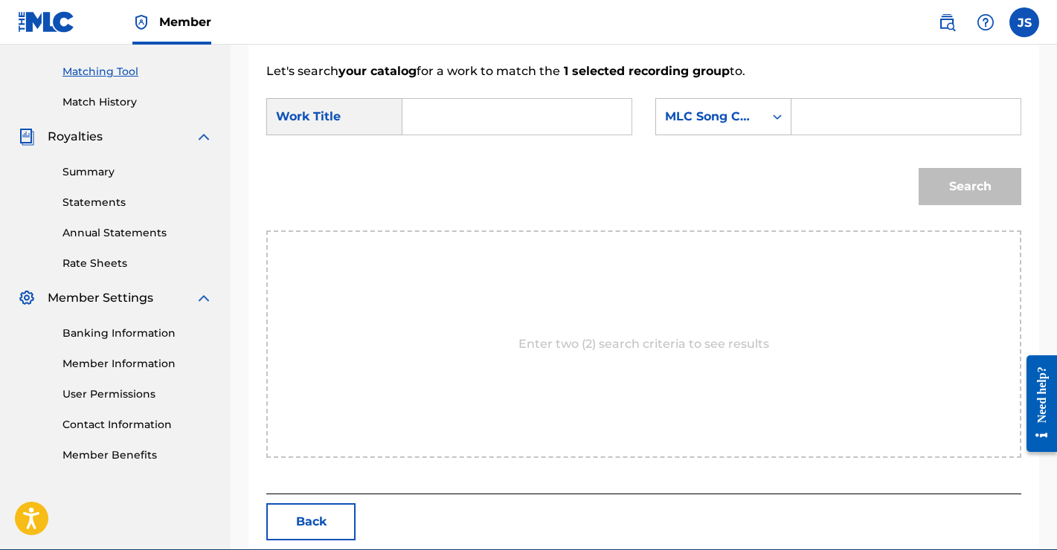
scroll to position [228, 0]
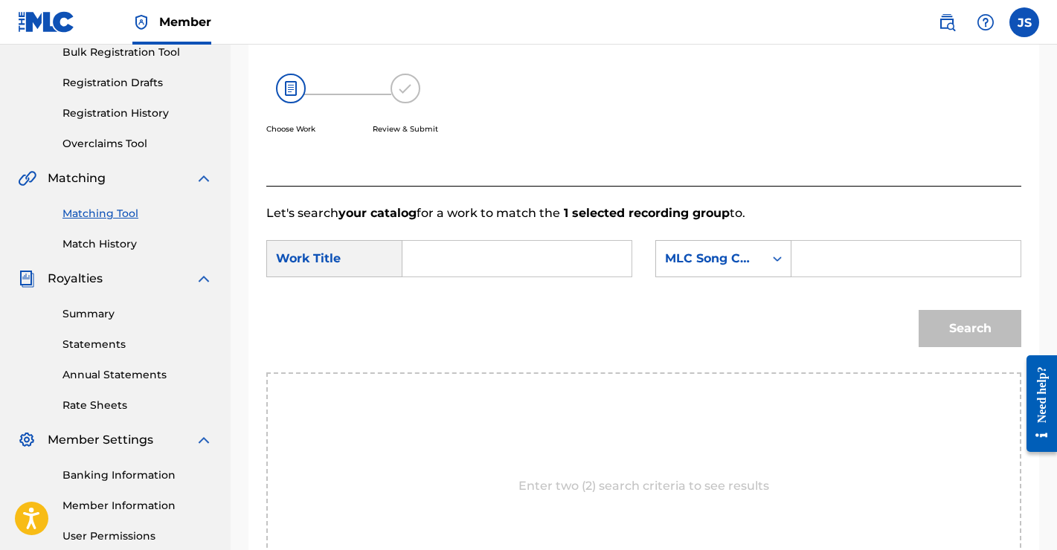
click at [480, 263] on input "Search Form" at bounding box center [517, 259] width 204 height 36
click at [440, 301] on div "the [PERSON_NAME]" at bounding box center [427, 301] width 25 height 45
type input "the dream"
click at [755, 263] on div "MLC Song Code" at bounding box center [710, 259] width 108 height 28
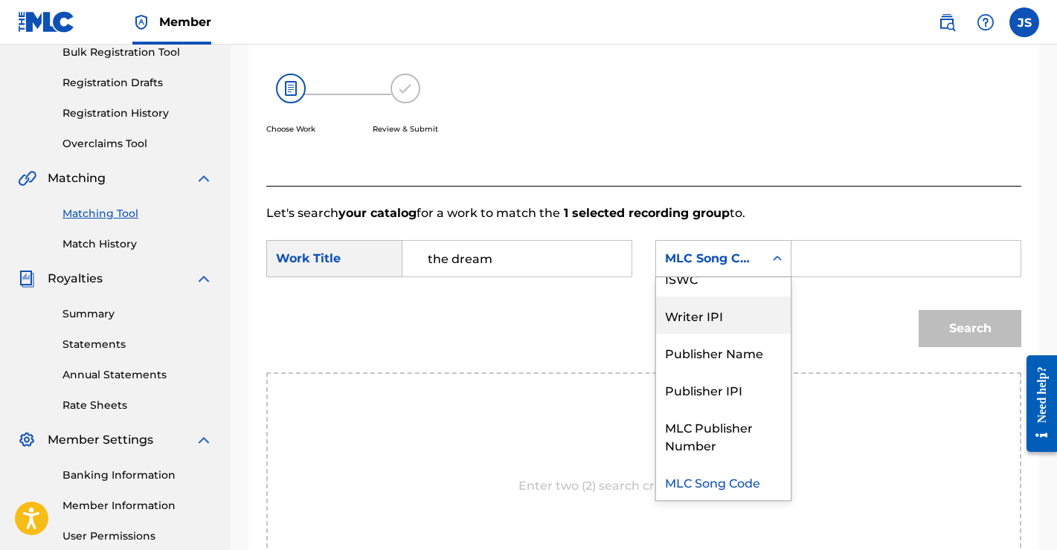
scroll to position [0, 0]
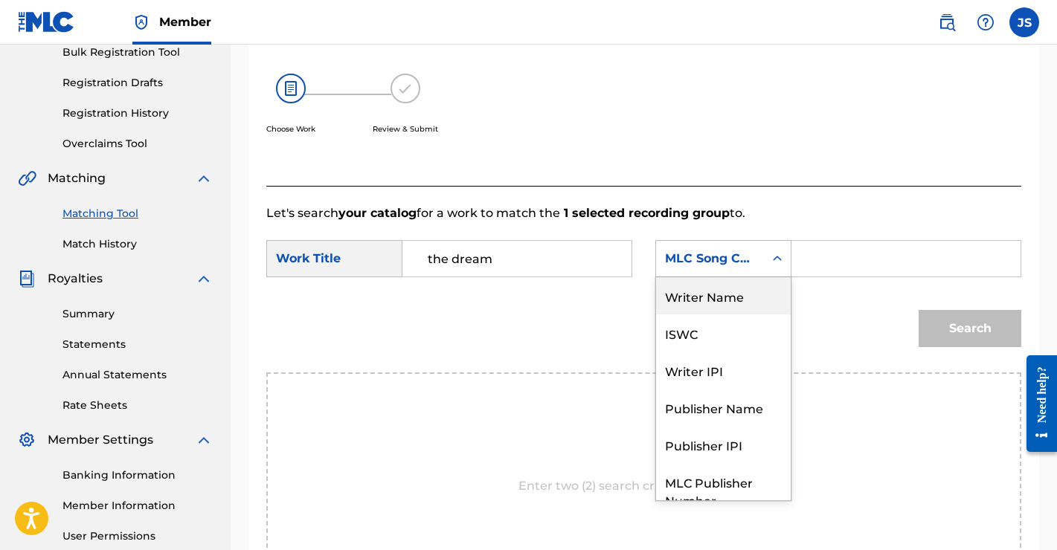
click at [709, 297] on div "Writer Name" at bounding box center [723, 295] width 135 height 37
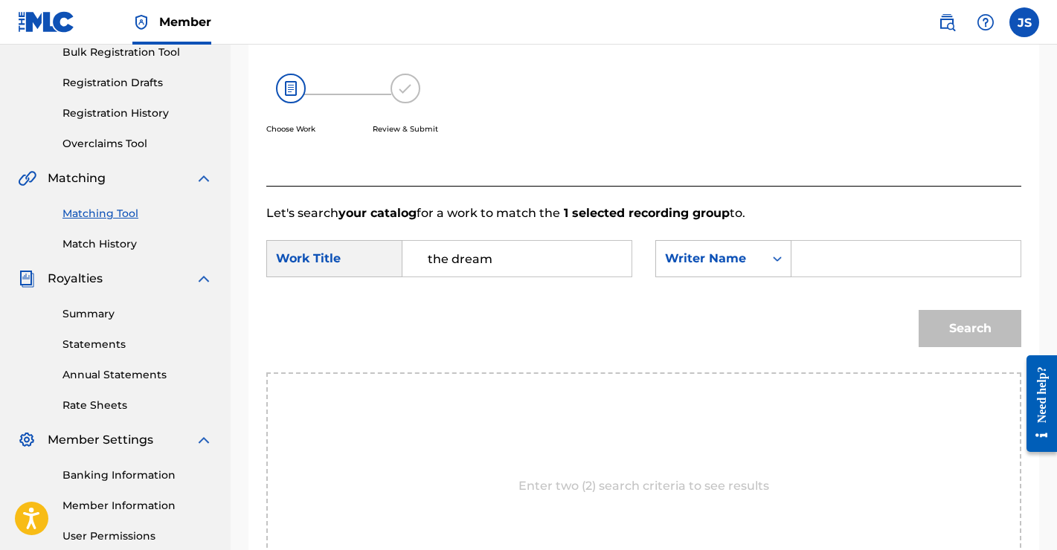
click at [848, 265] on input "Search Form" at bounding box center [906, 259] width 204 height 36
type input "[PERSON_NAME]"
click at [952, 326] on button "Search" at bounding box center [969, 328] width 103 height 37
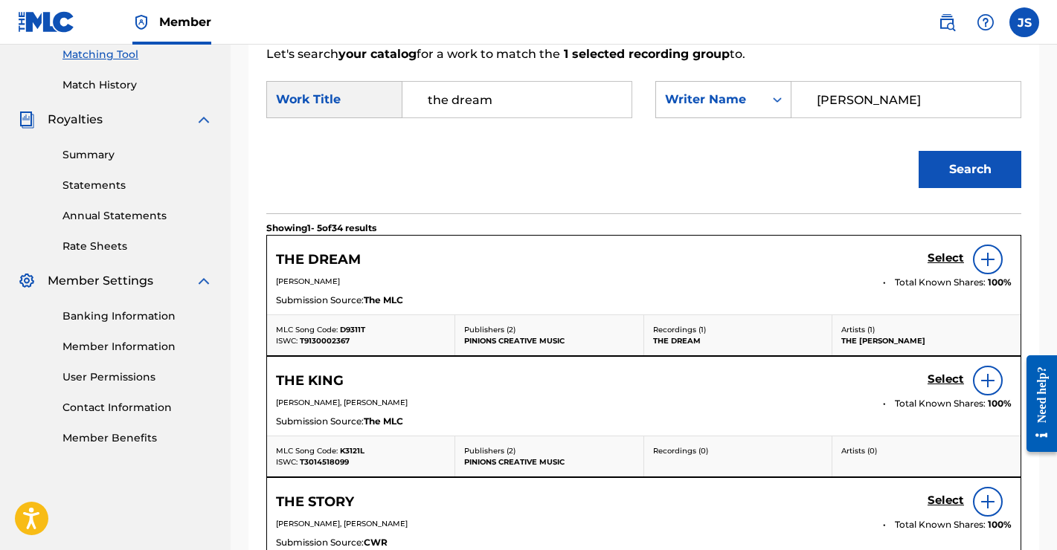
scroll to position [390, 0]
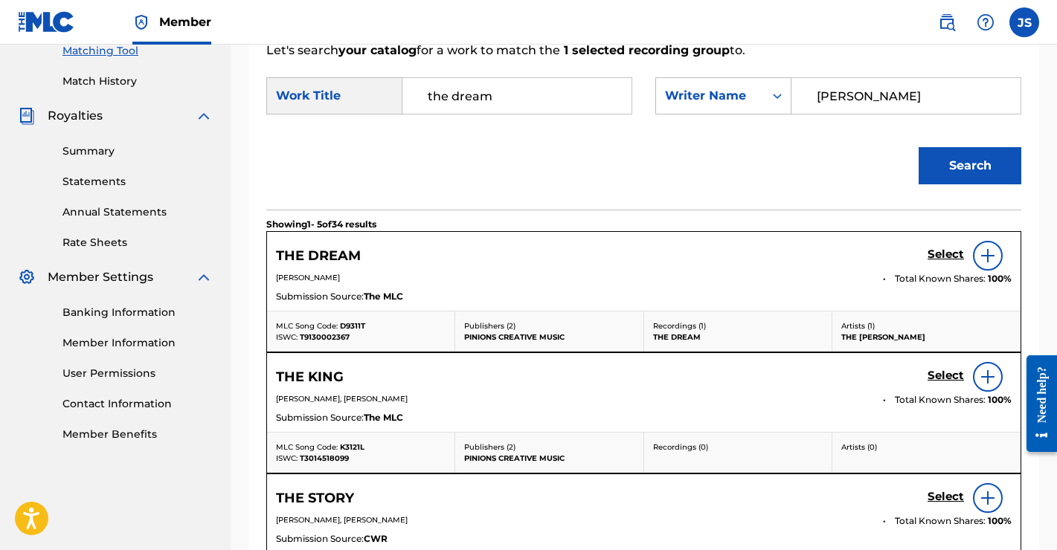
click at [988, 255] on img at bounding box center [988, 256] width 18 height 18
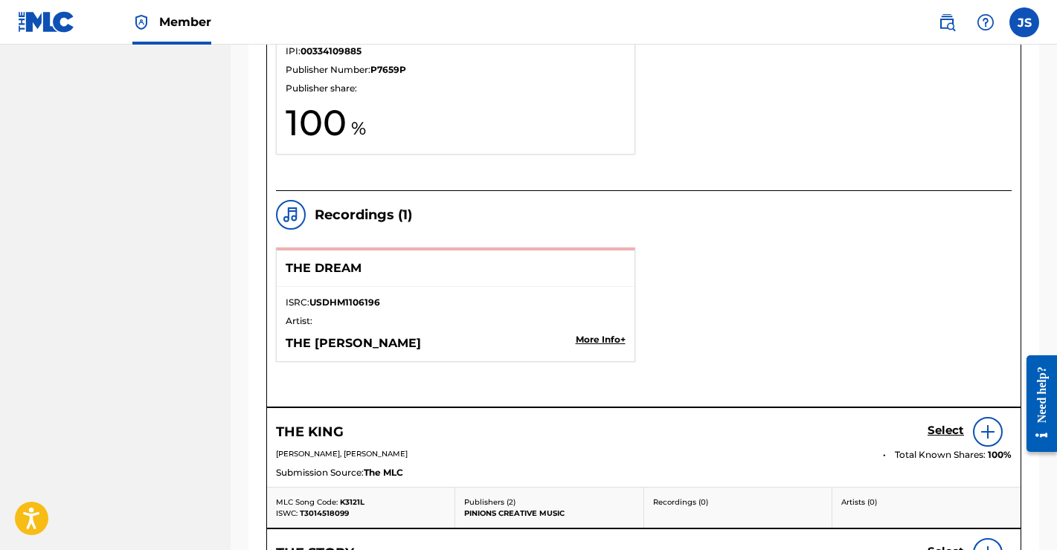
scroll to position [1397, 0]
click at [605, 335] on p "More Info +" at bounding box center [601, 341] width 50 height 13
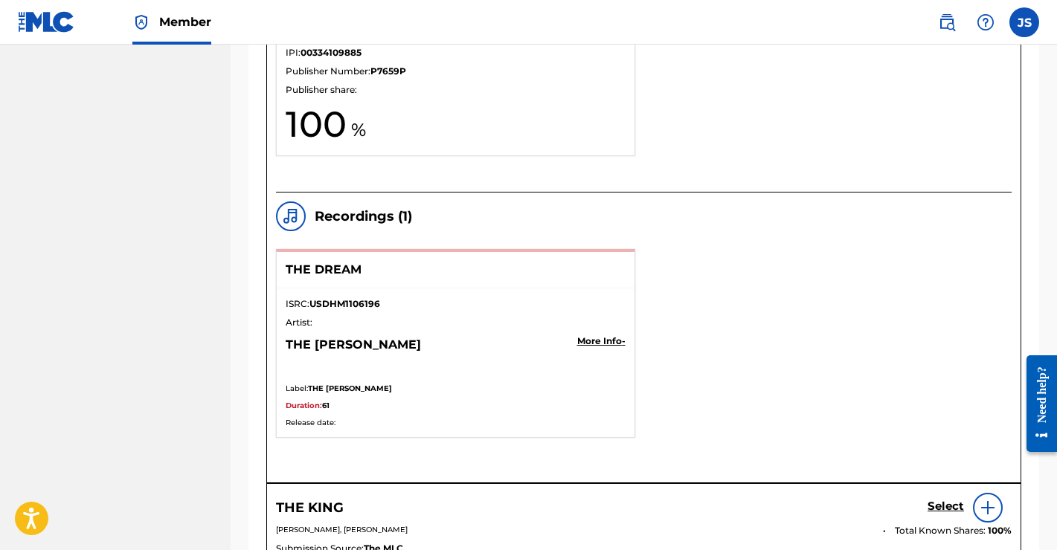
click at [605, 335] on p "More Info -" at bounding box center [601, 341] width 48 height 13
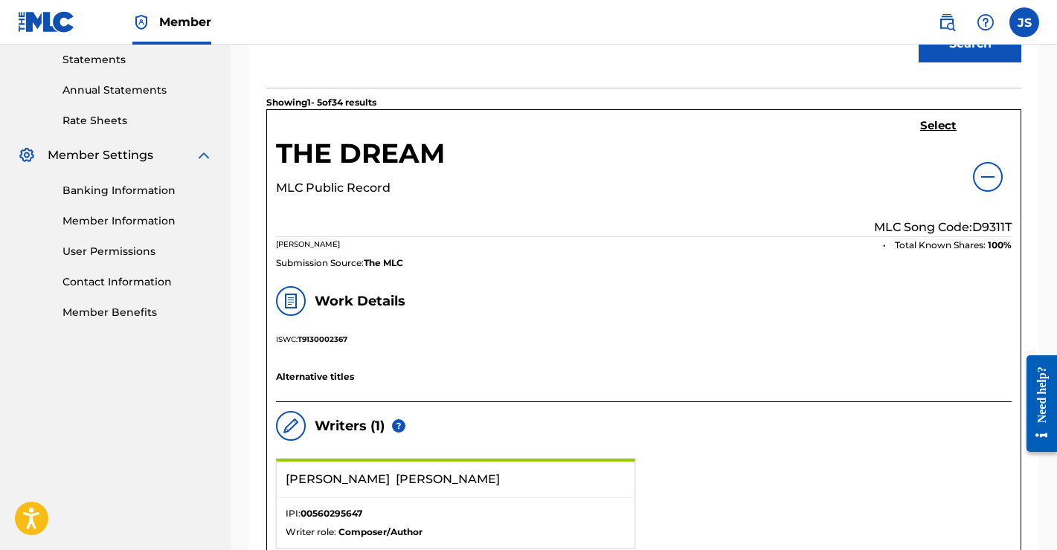
scroll to position [511, 0]
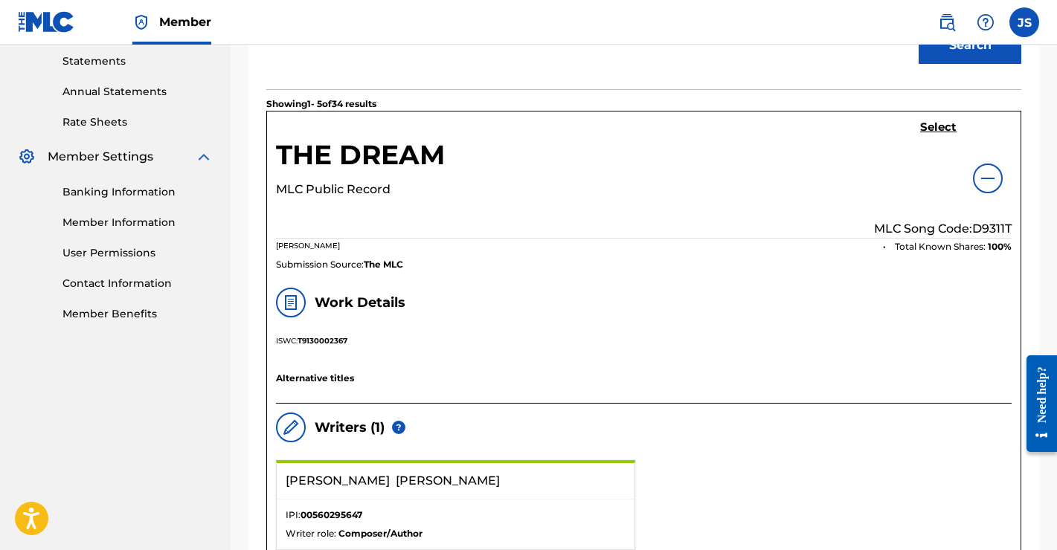
click at [931, 126] on h5 "Select" at bounding box center [938, 127] width 36 height 14
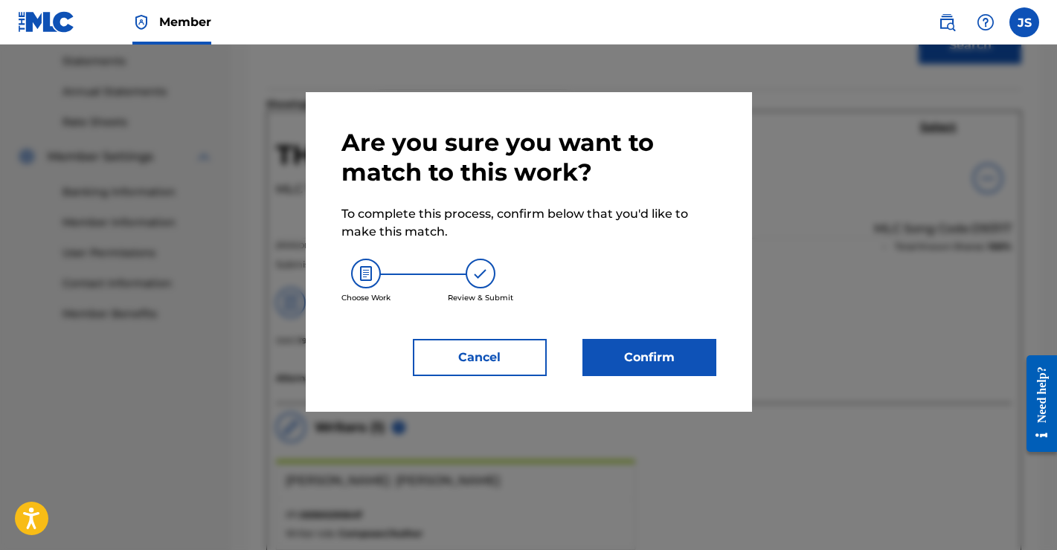
click at [659, 354] on button "Confirm" at bounding box center [649, 357] width 134 height 37
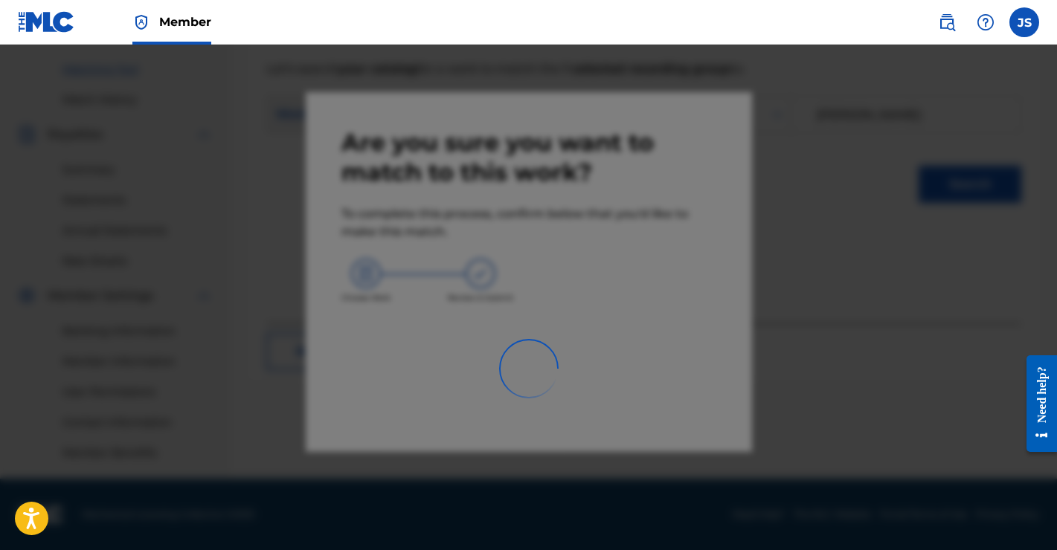
scroll to position [372, 0]
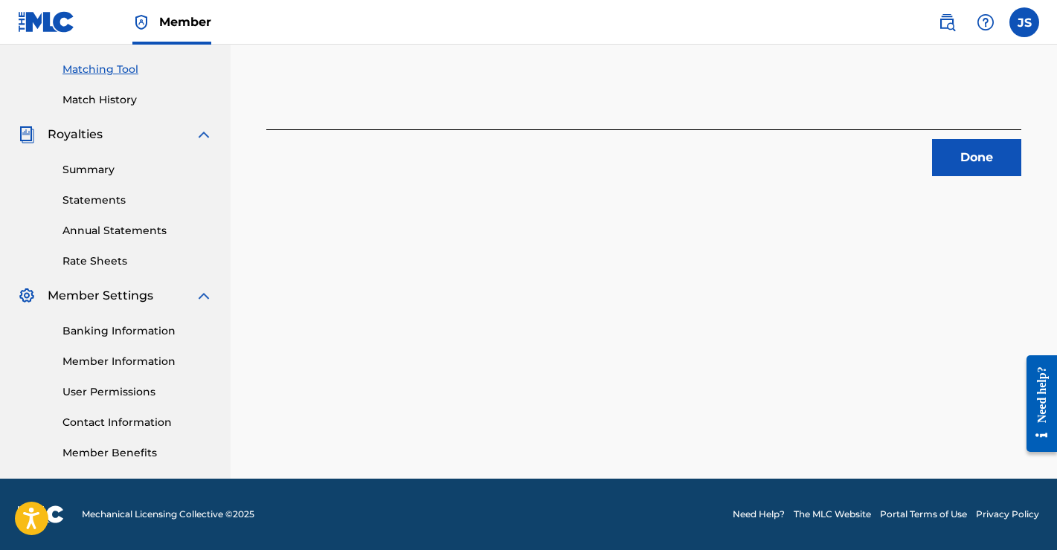
click at [985, 158] on button "Done" at bounding box center [976, 157] width 89 height 37
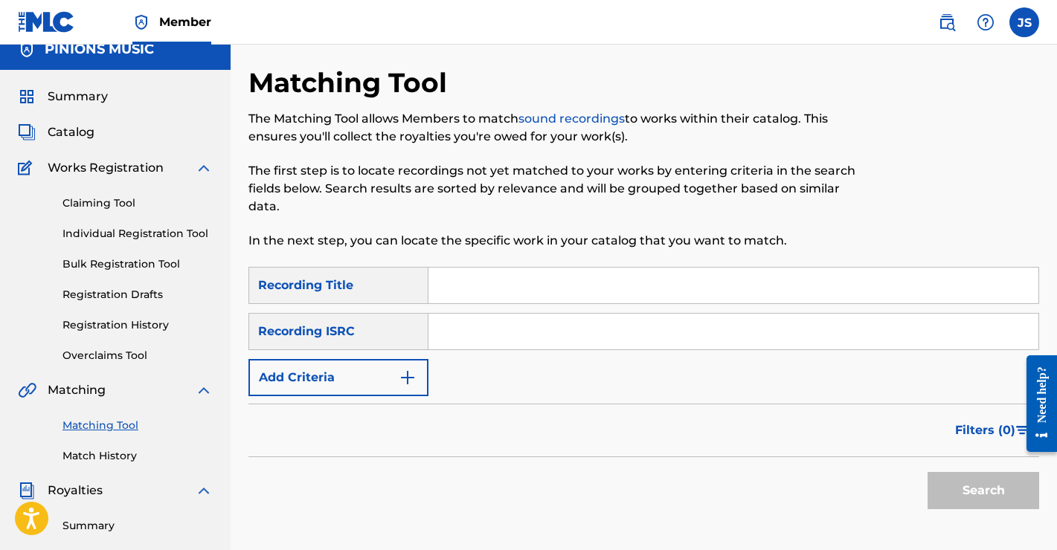
scroll to position [0, 0]
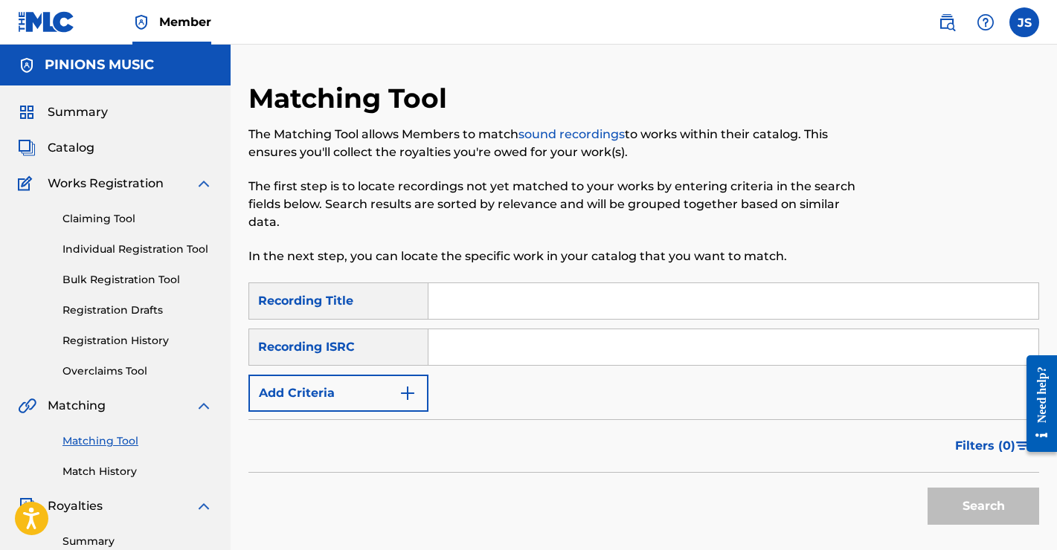
click at [398, 402] on button "Add Criteria" at bounding box center [338, 393] width 180 height 37
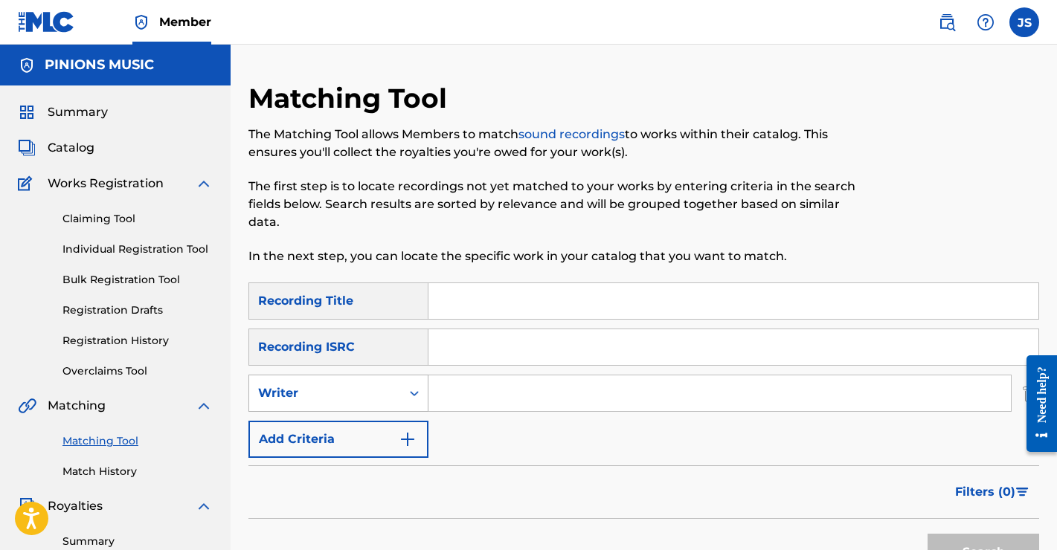
click at [381, 389] on div "Writer" at bounding box center [325, 393] width 134 height 18
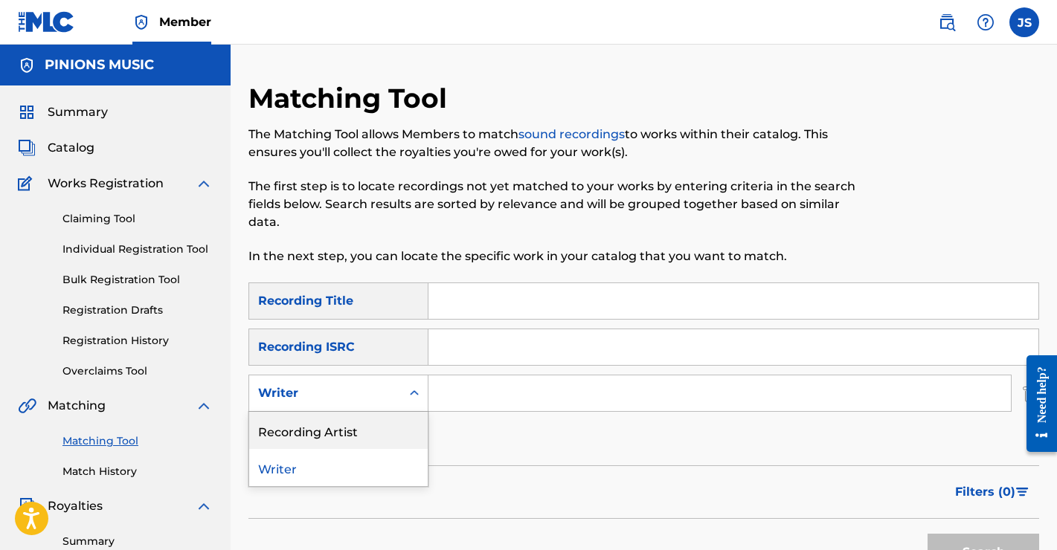
click at [352, 433] on div "Recording Artist" at bounding box center [338, 430] width 178 height 37
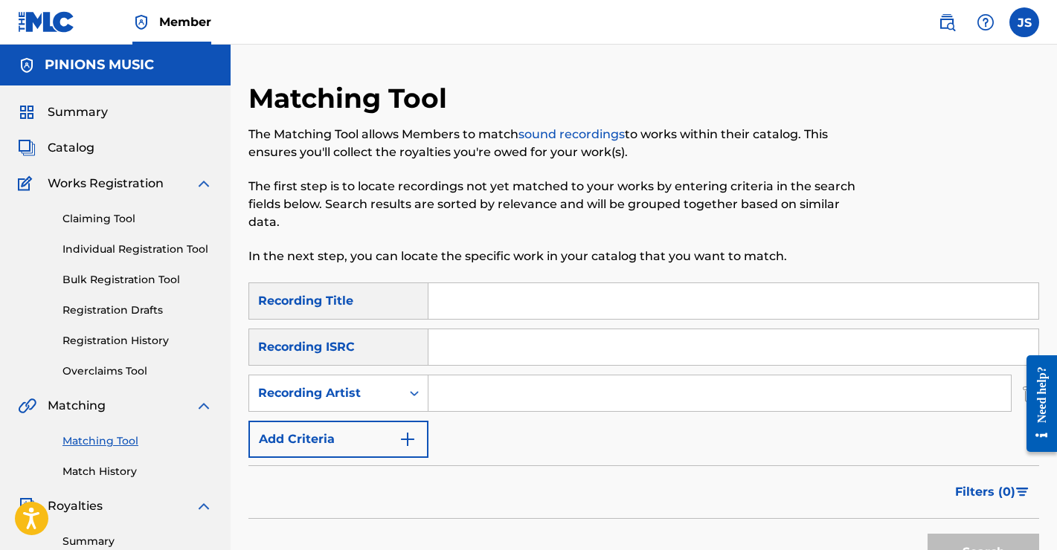
click at [515, 389] on input "Search Form" at bounding box center [719, 394] width 582 height 36
type input "the [PERSON_NAME]"
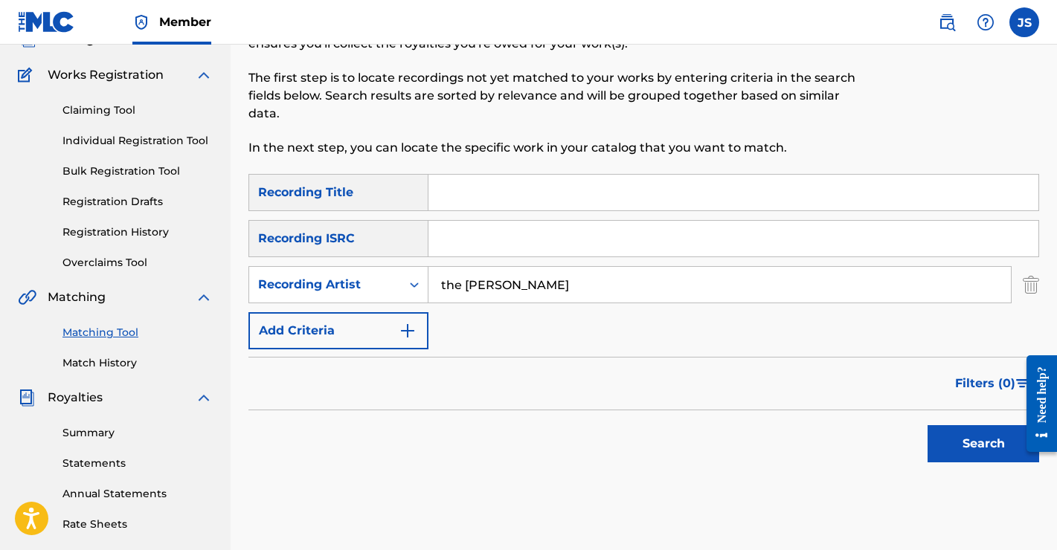
scroll to position [110, 0]
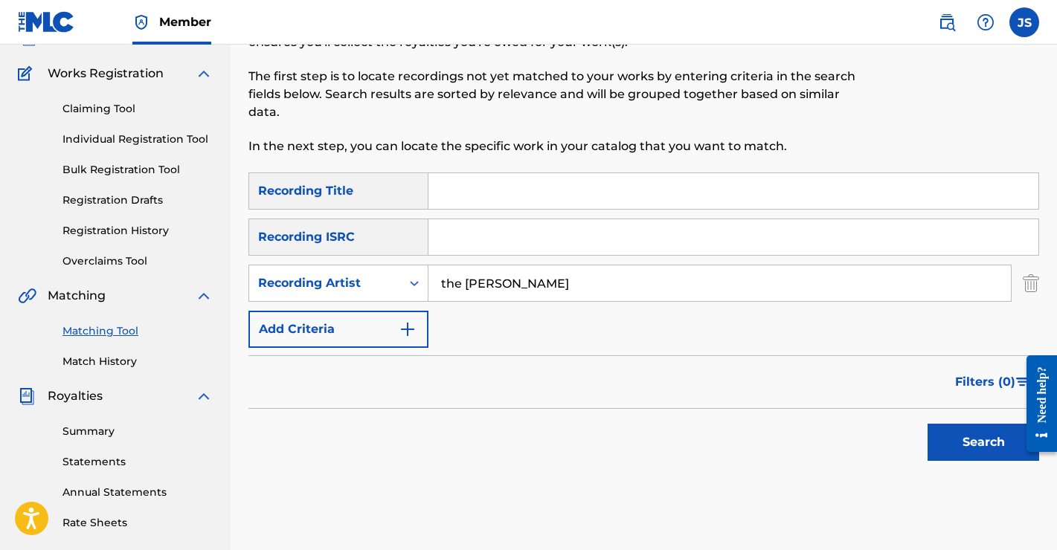
click at [962, 446] on button "Search" at bounding box center [983, 442] width 112 height 37
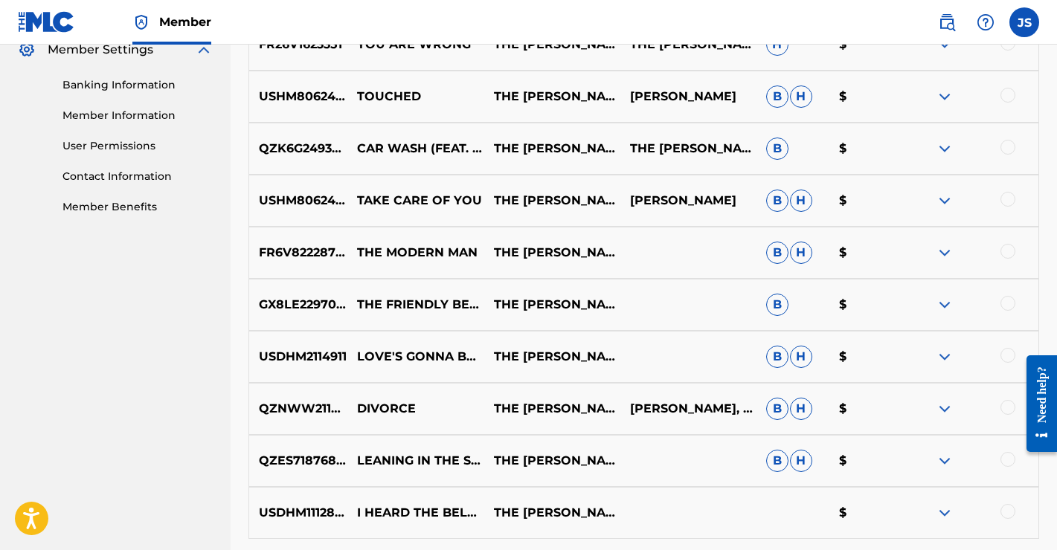
scroll to position [790, 0]
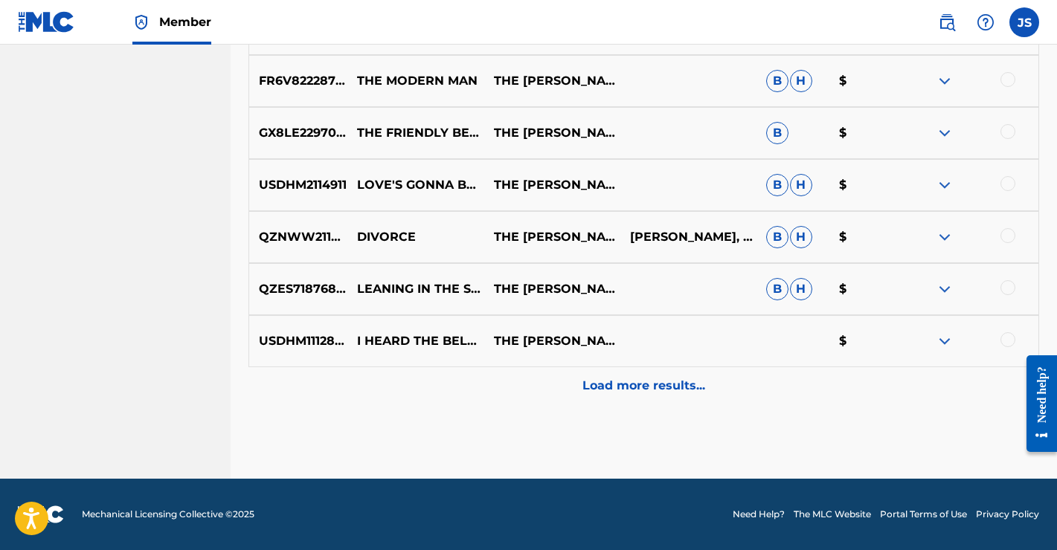
click at [663, 383] on p "Load more results..." at bounding box center [643, 386] width 123 height 18
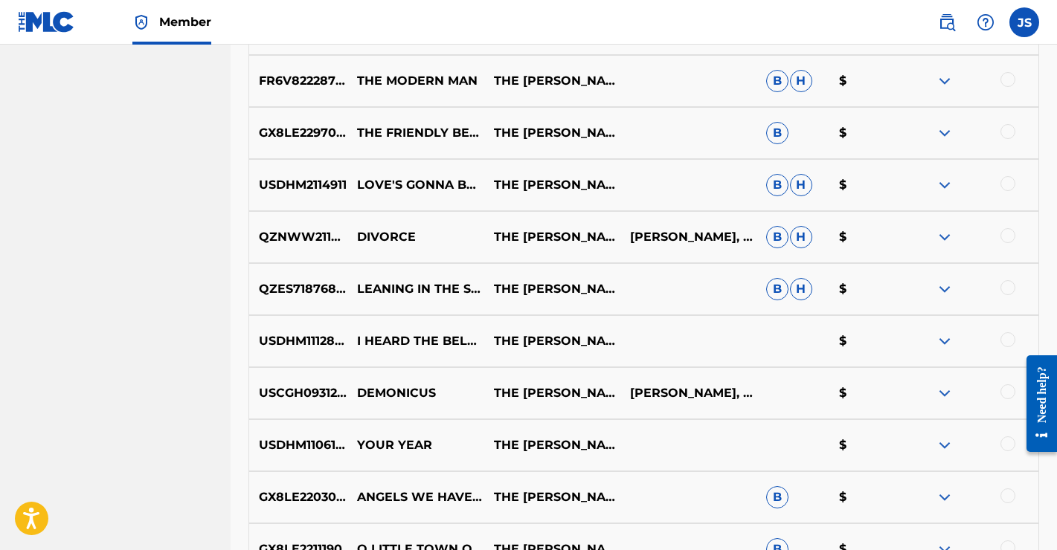
scroll to position [1310, 0]
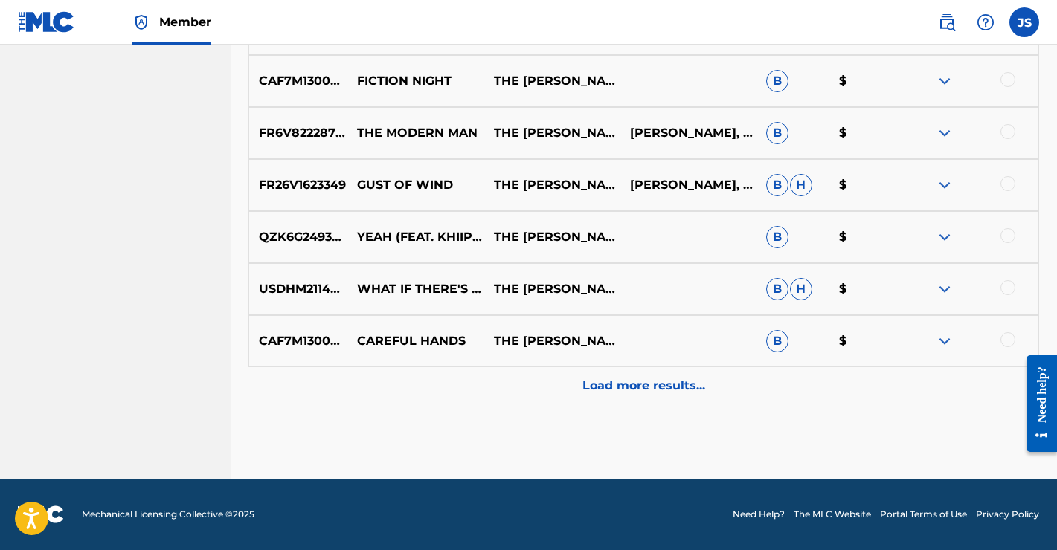
click at [642, 389] on p "Load more results..." at bounding box center [643, 386] width 123 height 18
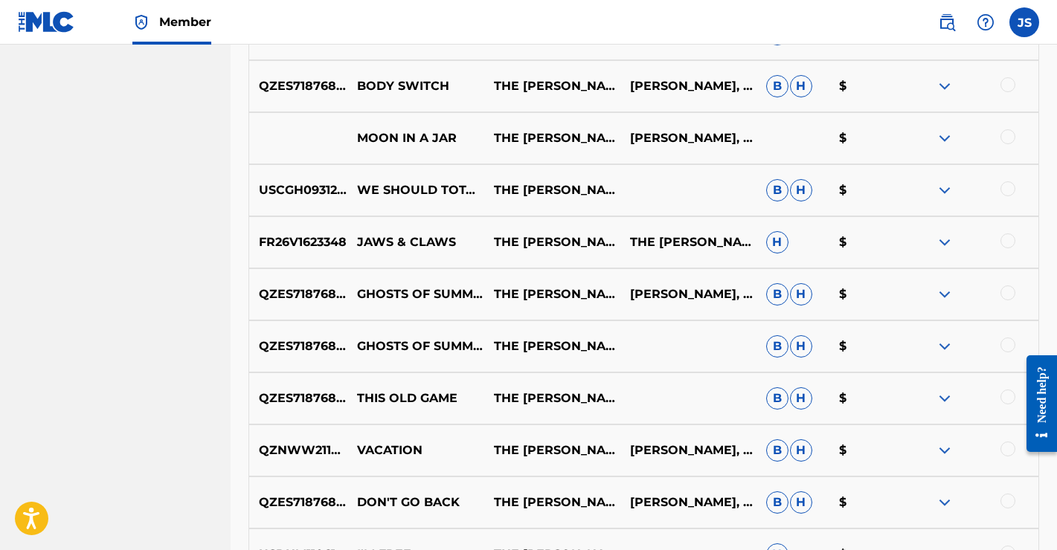
scroll to position [1831, 0]
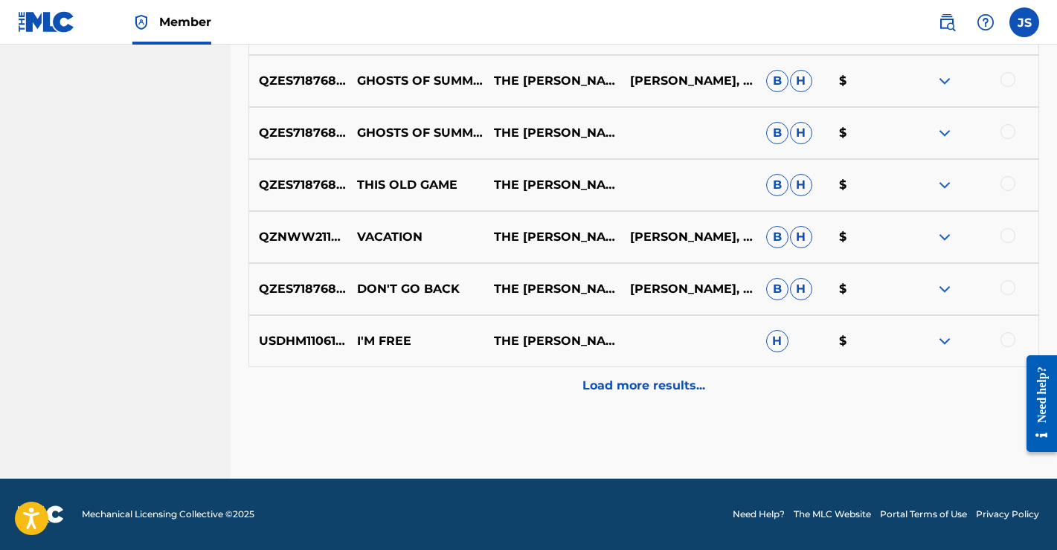
click at [651, 381] on p "Load more results..." at bounding box center [643, 386] width 123 height 18
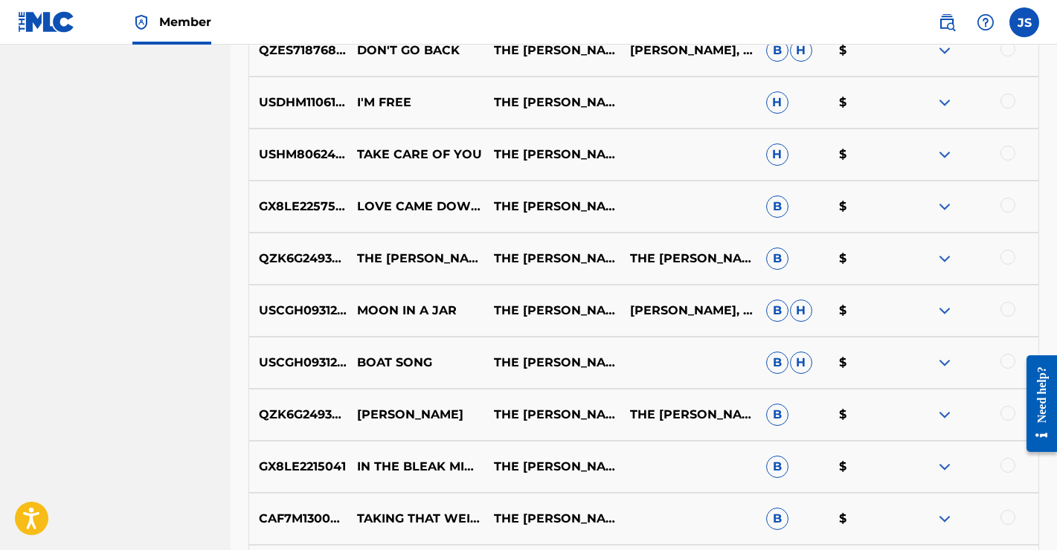
scroll to position [2351, 0]
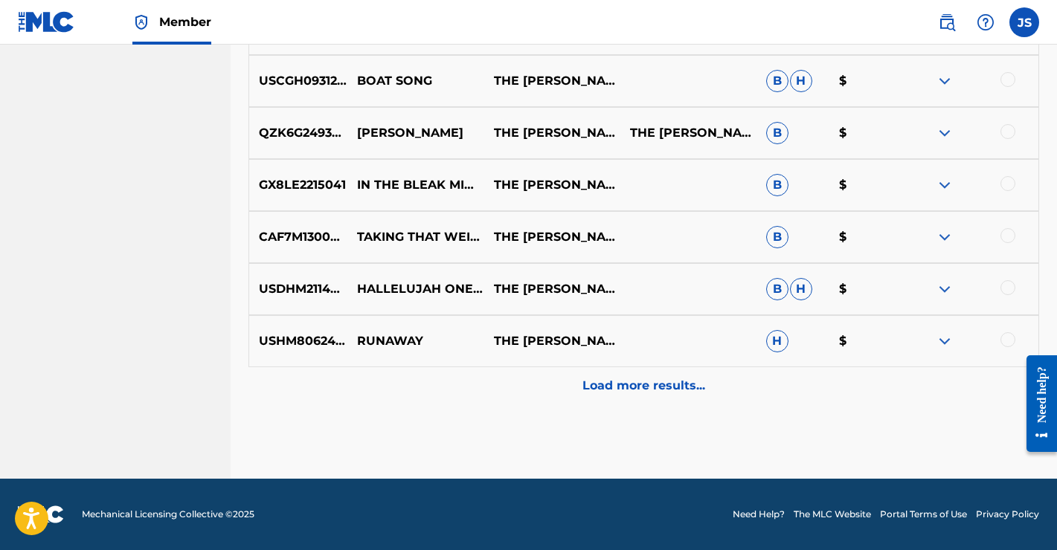
click at [634, 380] on p "Load more results..." at bounding box center [643, 386] width 123 height 18
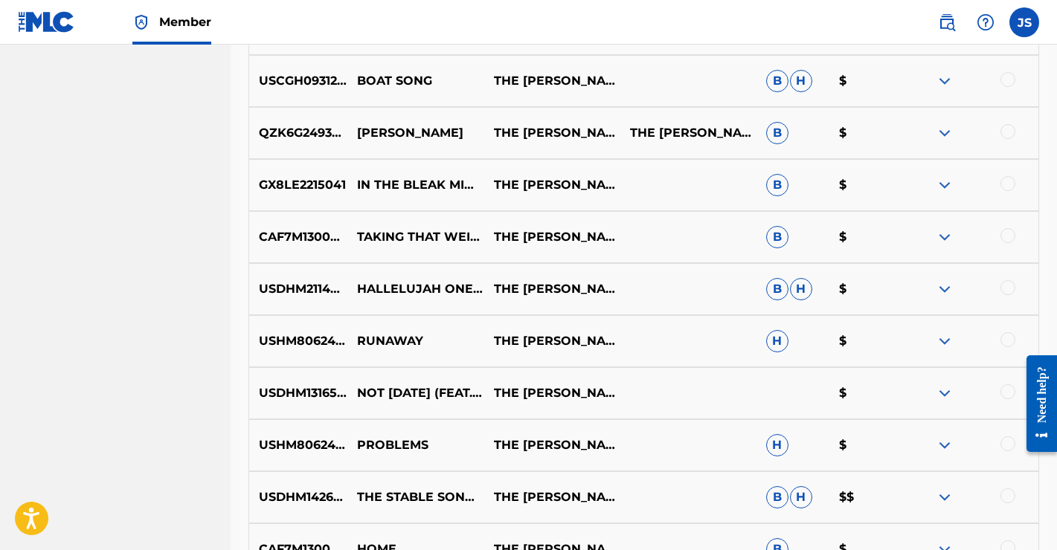
scroll to position [2872, 0]
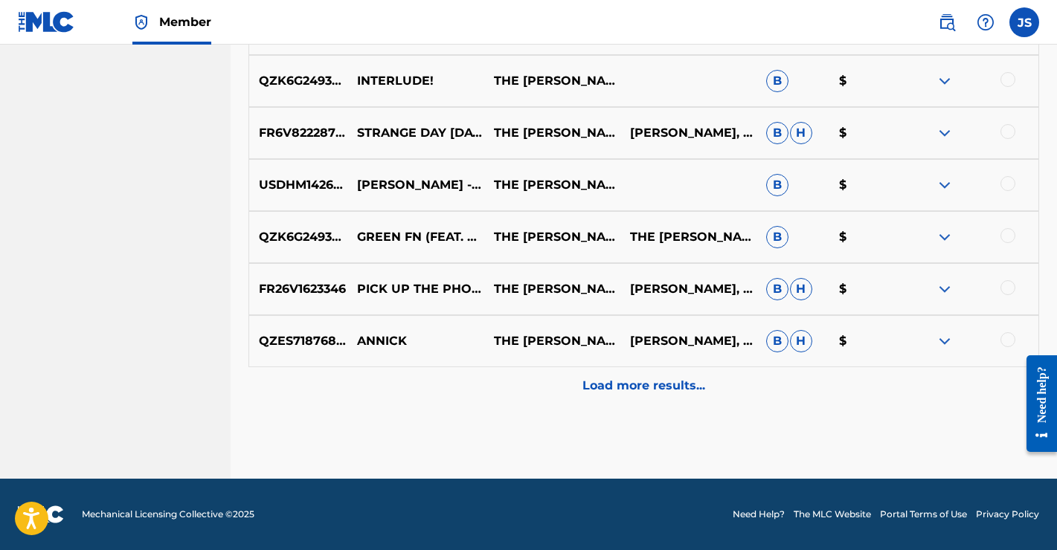
click at [648, 387] on p "Load more results..." at bounding box center [643, 386] width 123 height 18
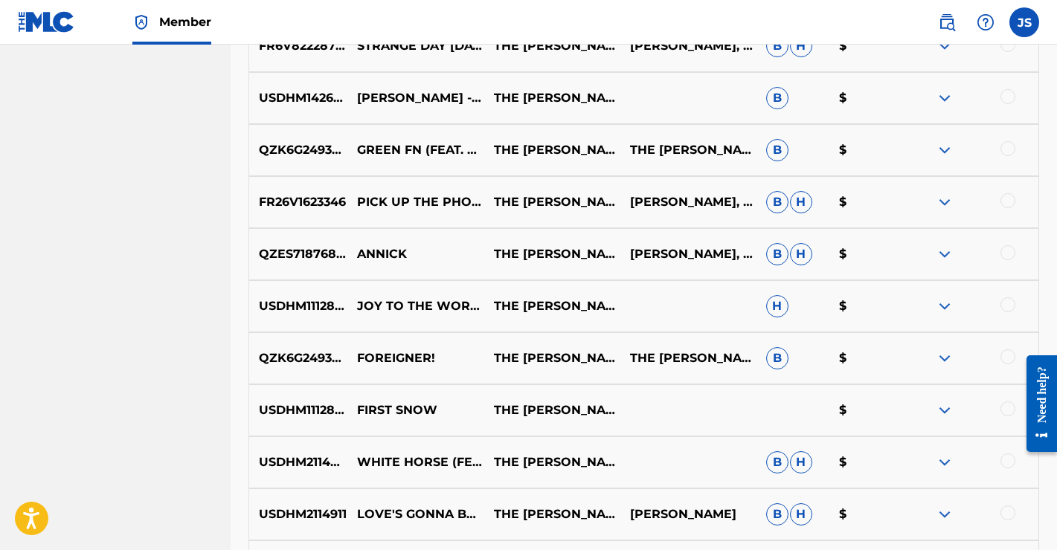
scroll to position [3392, 0]
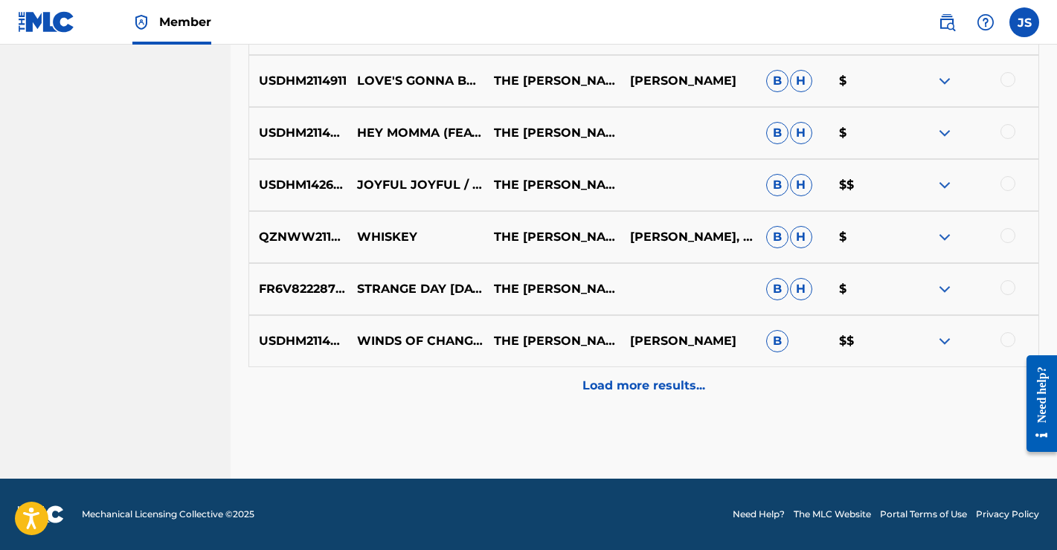
click at [652, 391] on p "Load more results..." at bounding box center [643, 386] width 123 height 18
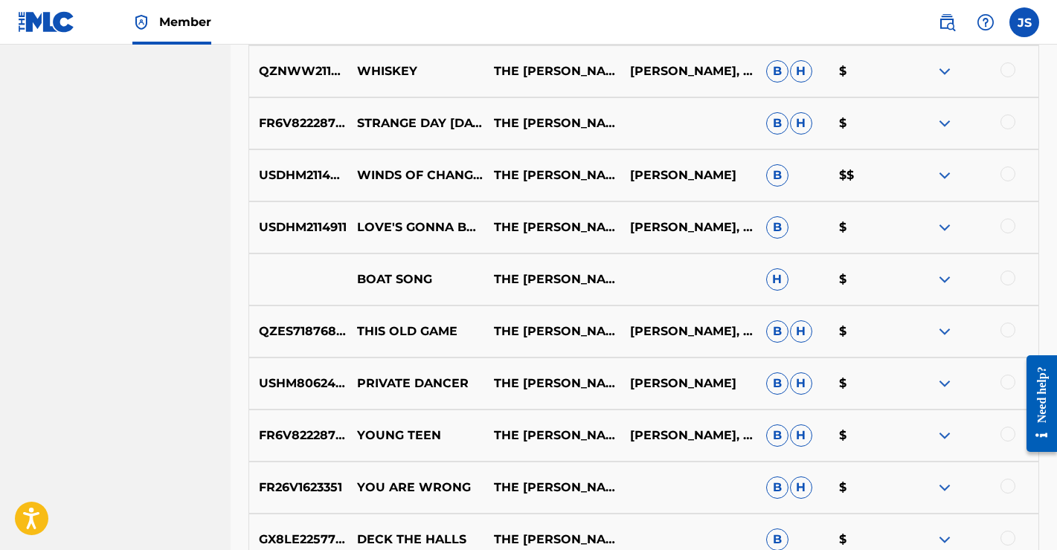
scroll to position [3913, 0]
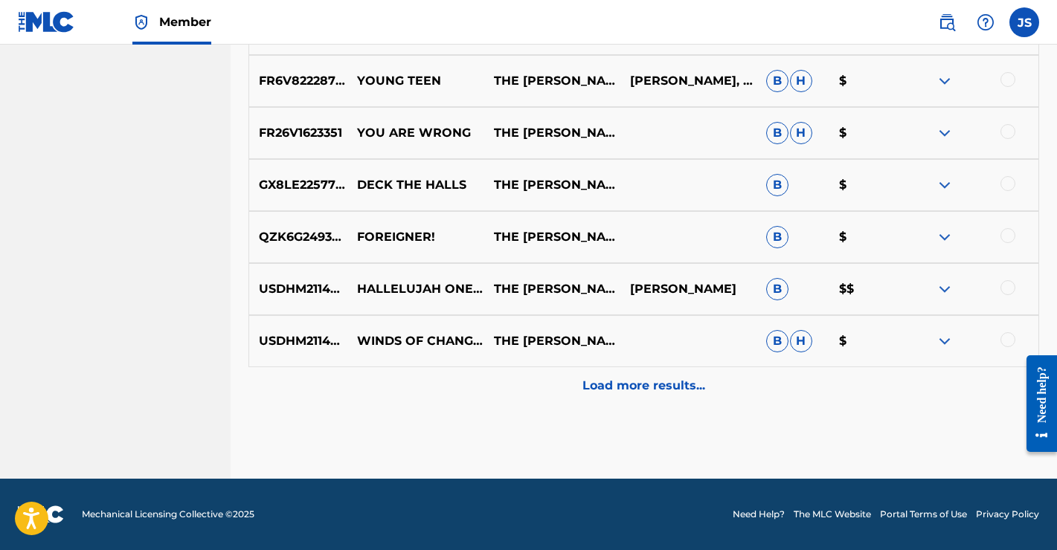
click at [646, 390] on p "Load more results..." at bounding box center [643, 386] width 123 height 18
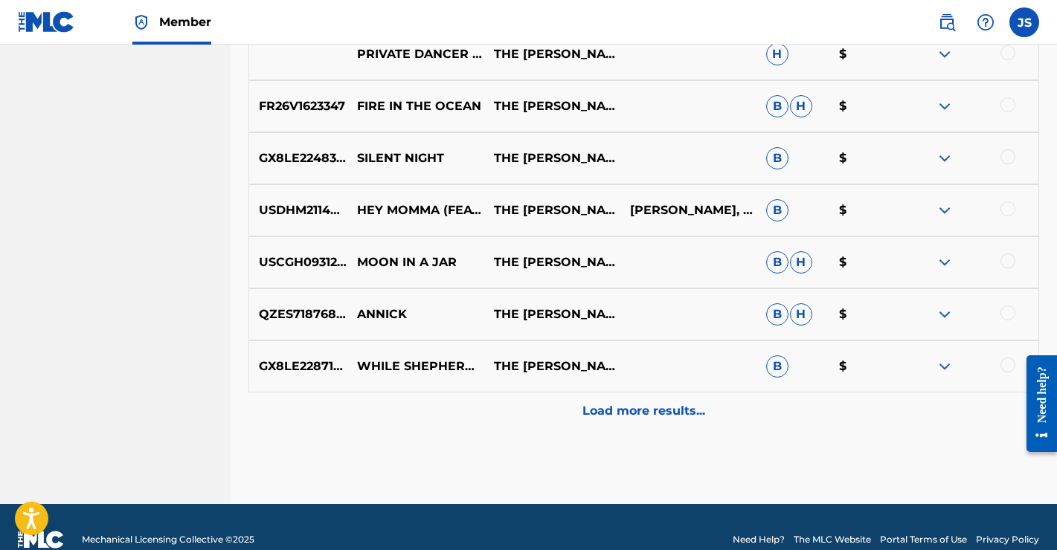
scroll to position [4434, 0]
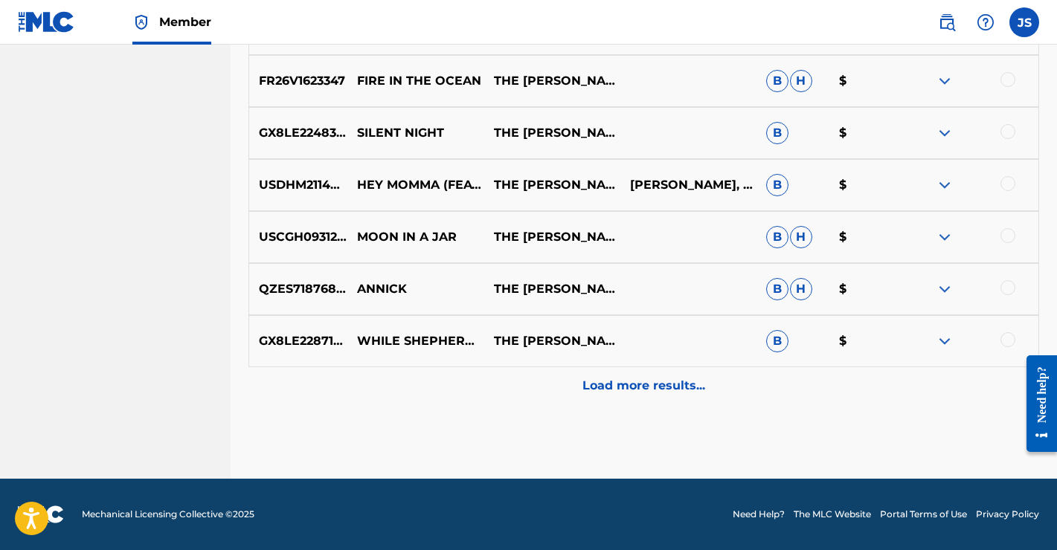
click at [651, 398] on div "Load more results..." at bounding box center [643, 385] width 790 height 37
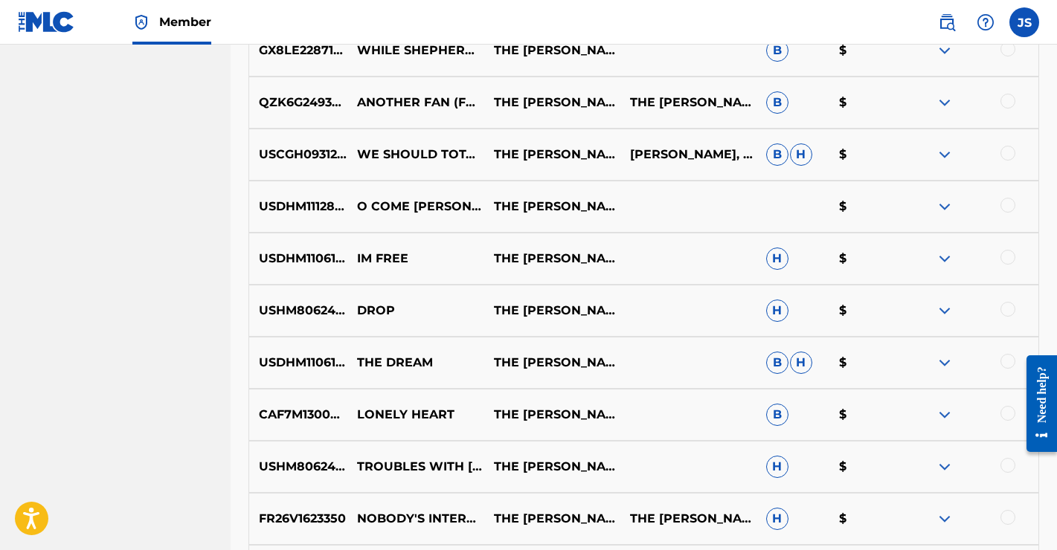
scroll to position [4954, 0]
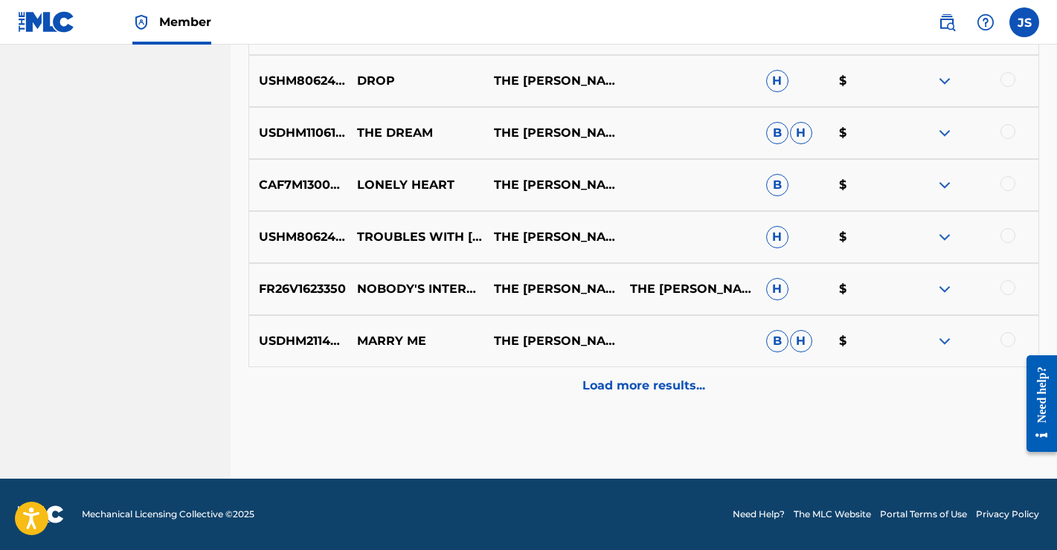
click at [649, 394] on p "Load more results..." at bounding box center [643, 386] width 123 height 18
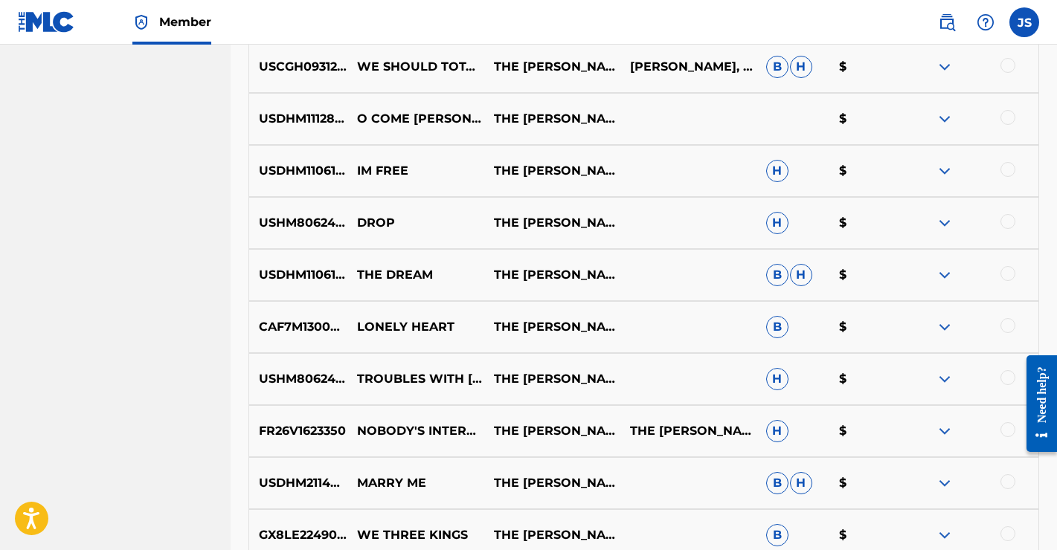
scroll to position [4808, 0]
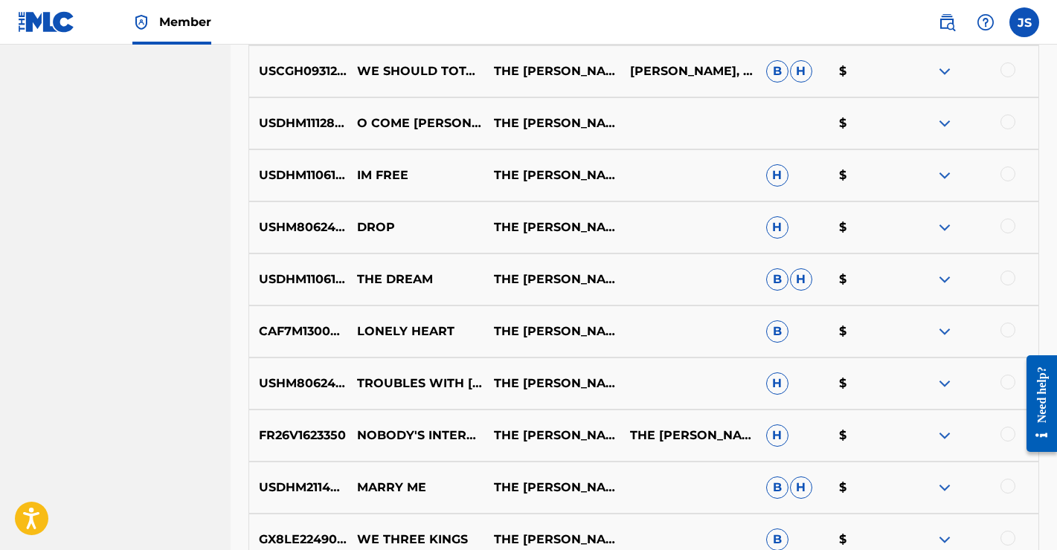
click at [943, 280] on img at bounding box center [944, 280] width 18 height 18
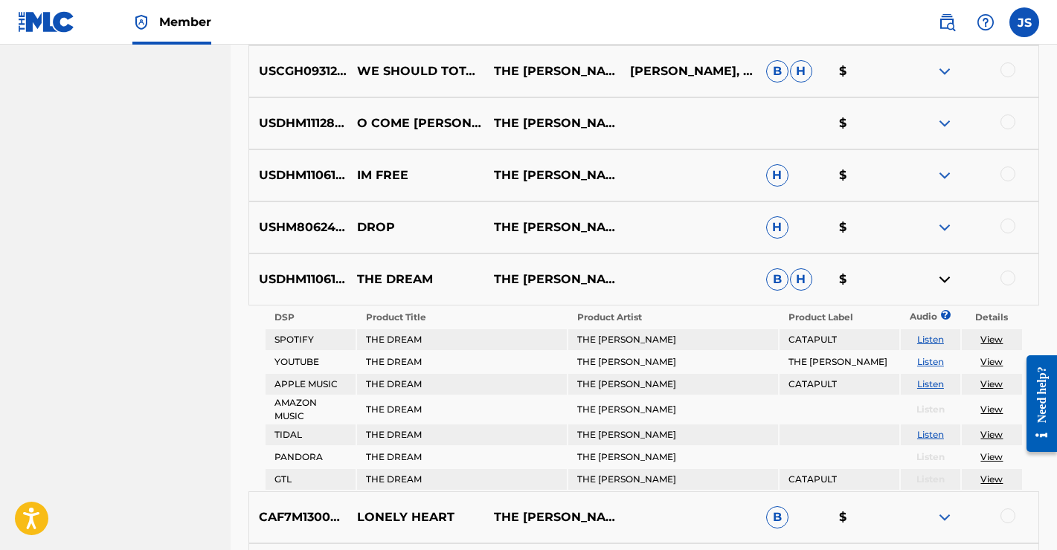
click at [943, 280] on img at bounding box center [944, 280] width 18 height 18
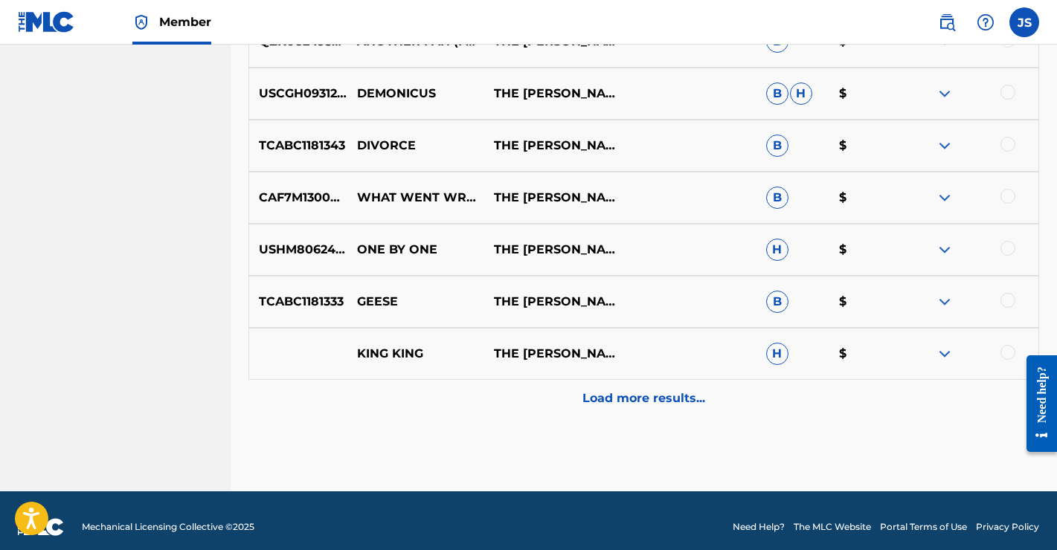
scroll to position [5475, 0]
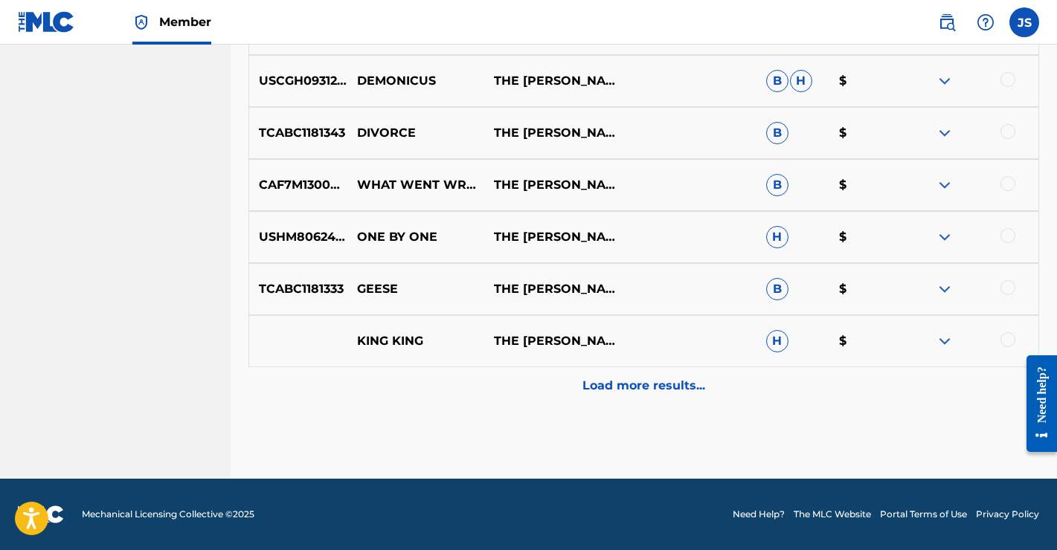
click at [651, 386] on p "Load more results..." at bounding box center [643, 386] width 123 height 18
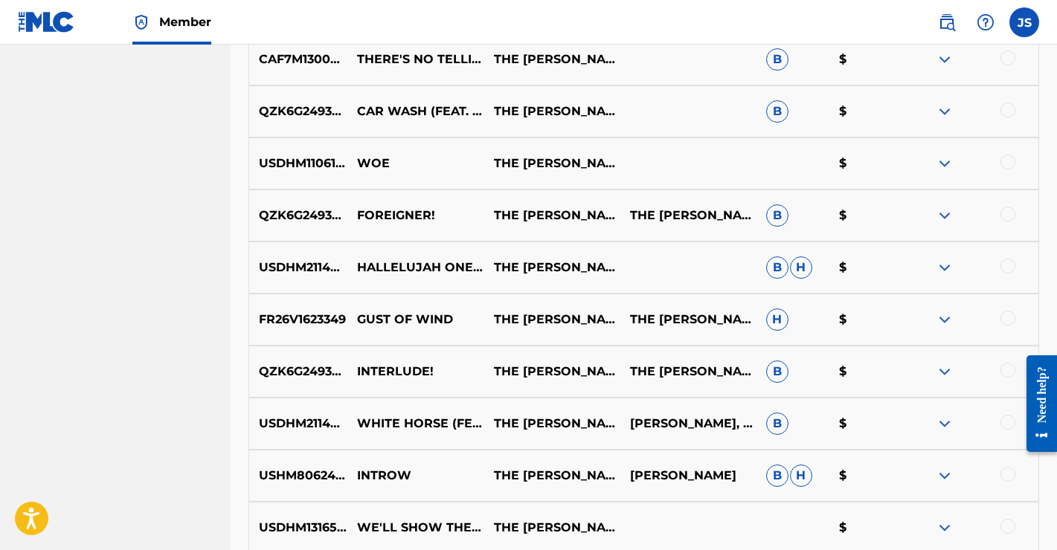
scroll to position [5806, 0]
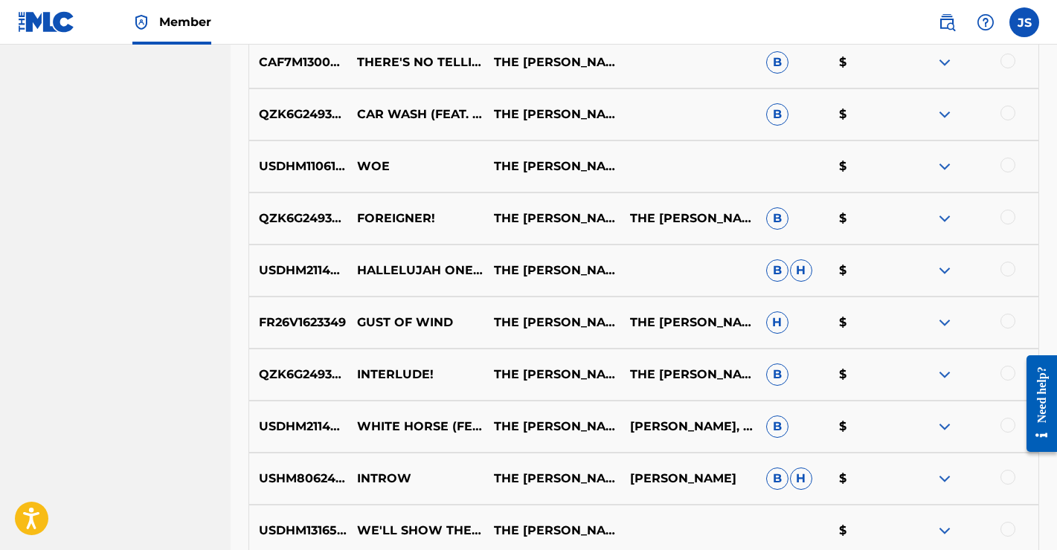
click at [948, 167] on img at bounding box center [944, 167] width 18 height 18
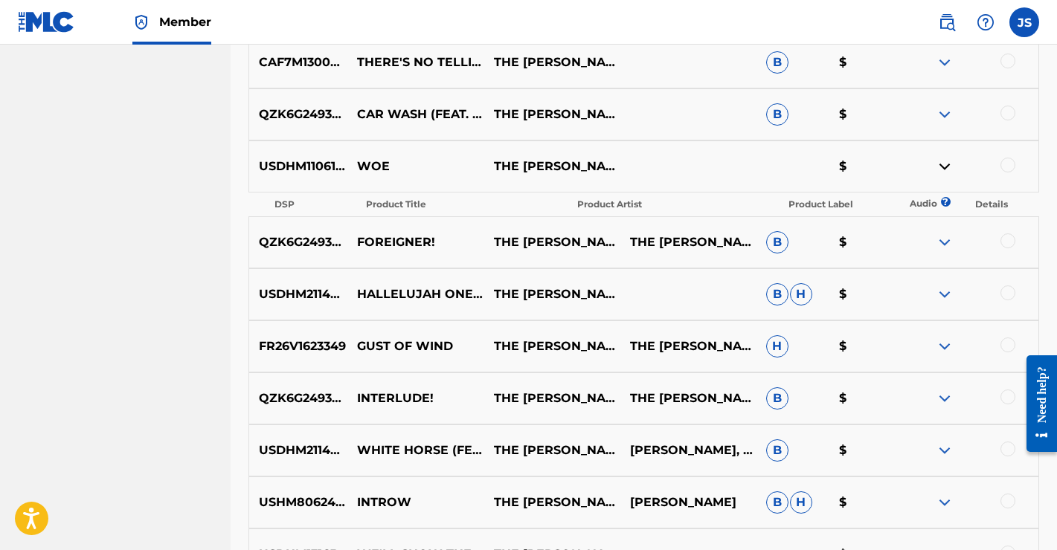
click at [948, 167] on img at bounding box center [944, 167] width 18 height 18
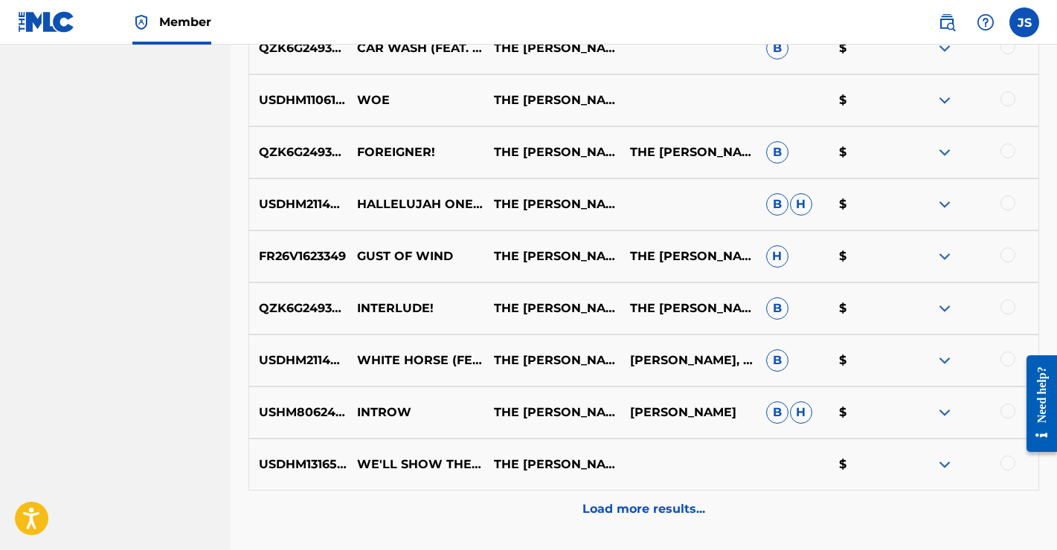
scroll to position [5907, 0]
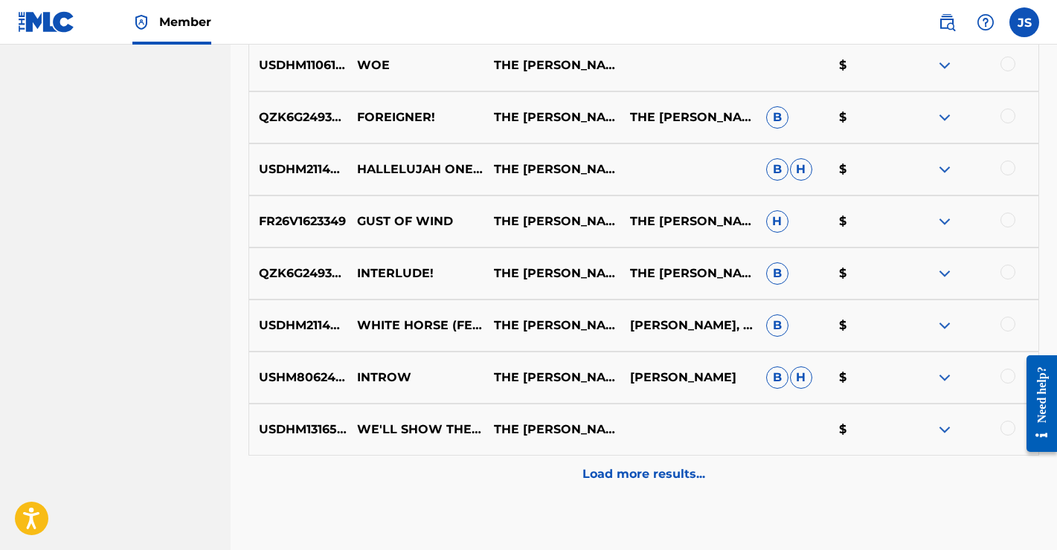
click at [946, 433] on img at bounding box center [944, 430] width 18 height 18
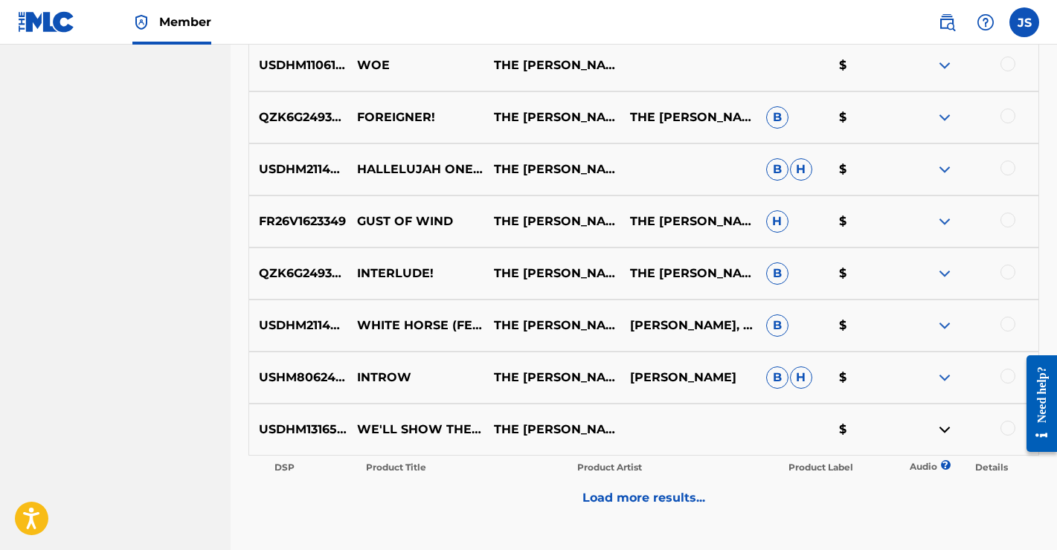
click at [946, 433] on img at bounding box center [944, 430] width 18 height 18
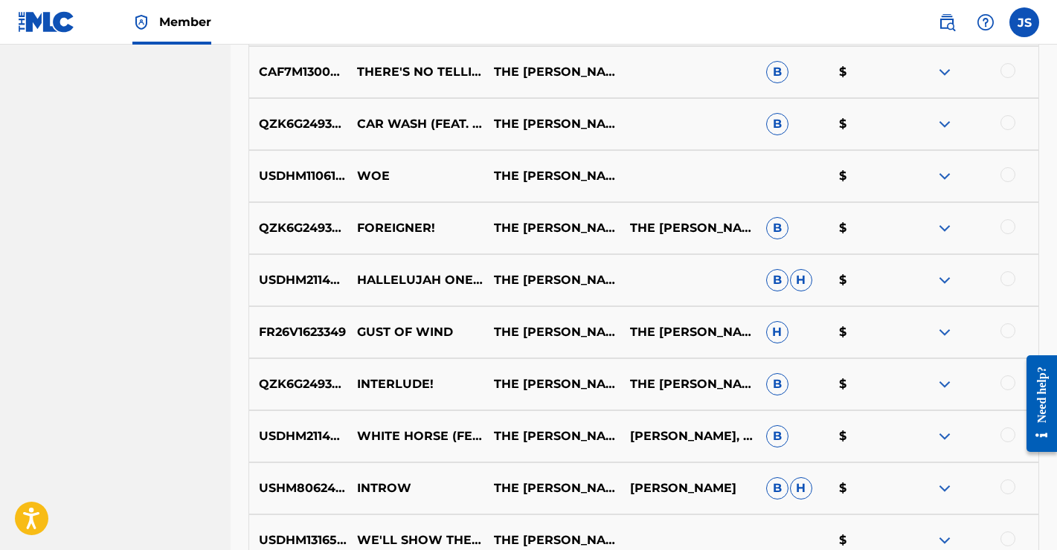
scroll to position [5794, 0]
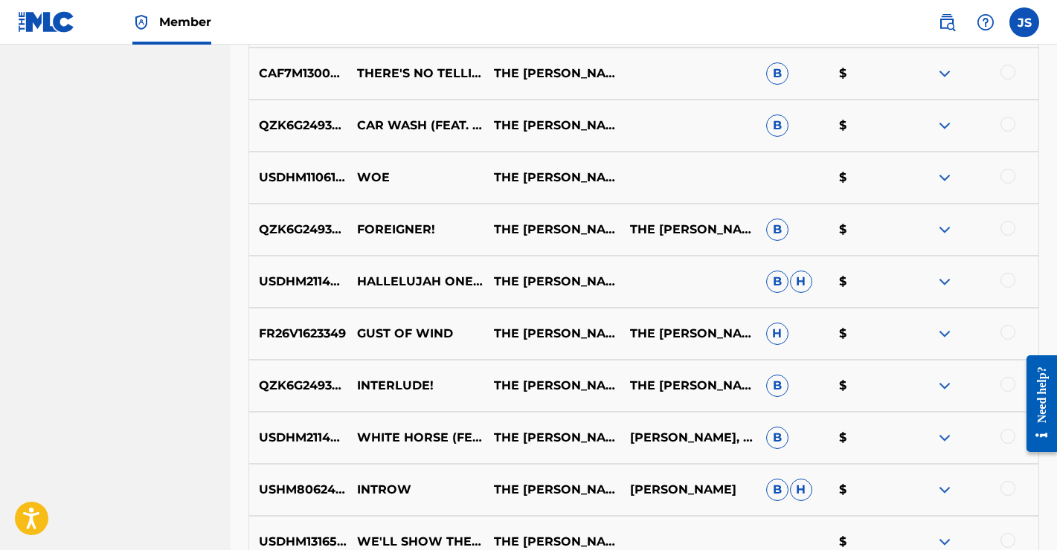
click at [1011, 177] on div at bounding box center [1007, 176] width 15 height 15
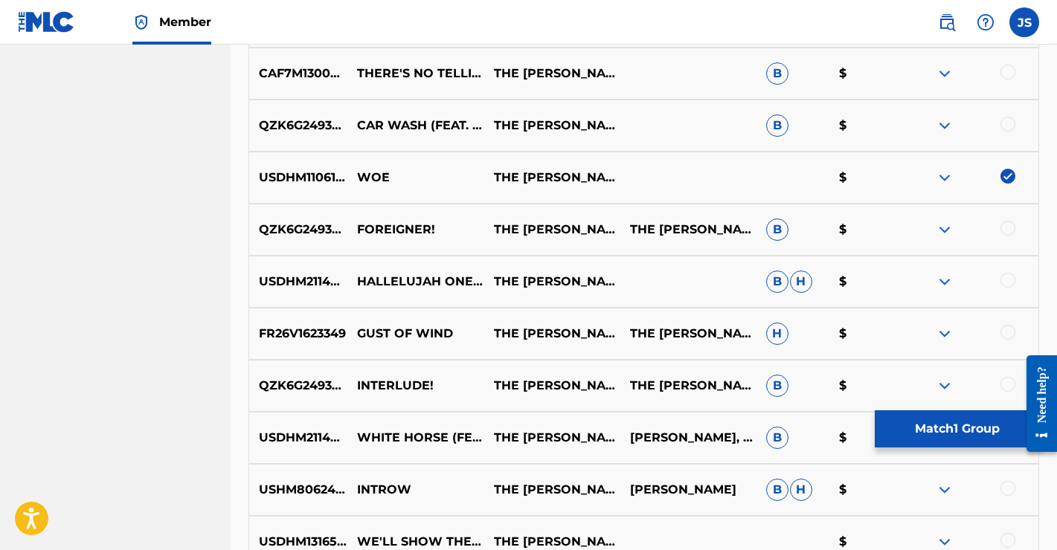
click at [942, 431] on button "Match 1 Group" at bounding box center [957, 428] width 164 height 37
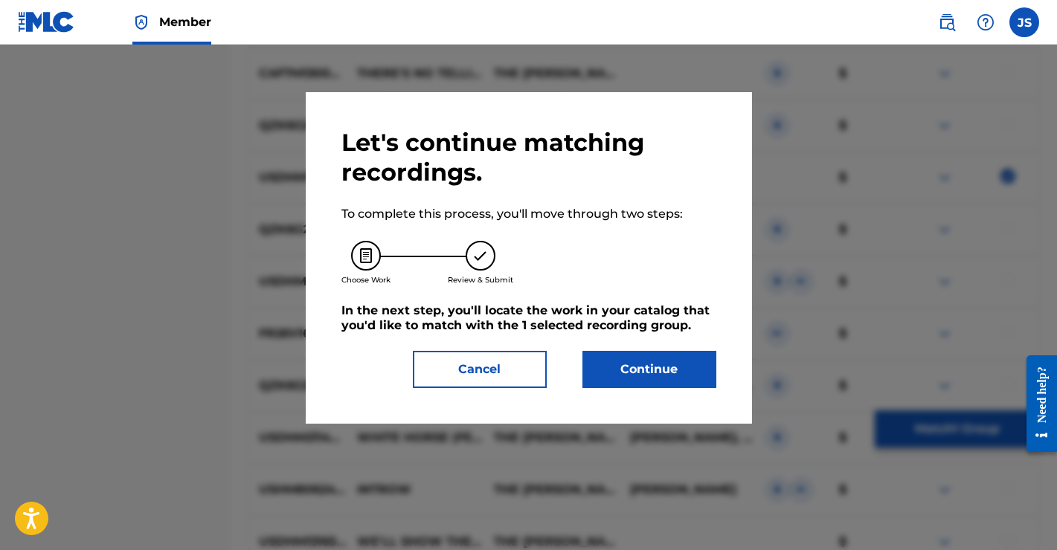
click at [651, 368] on button "Continue" at bounding box center [649, 369] width 134 height 37
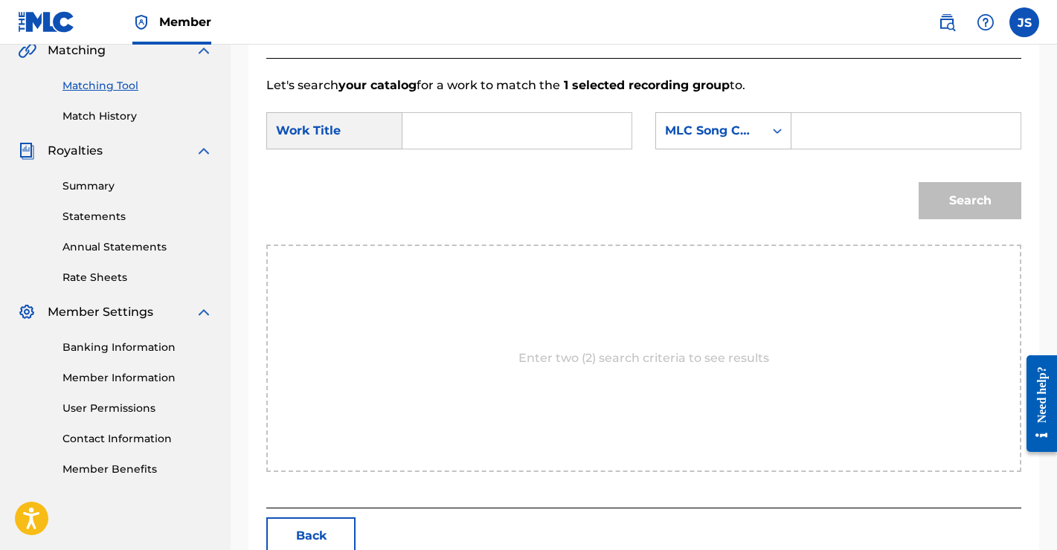
scroll to position [343, 0]
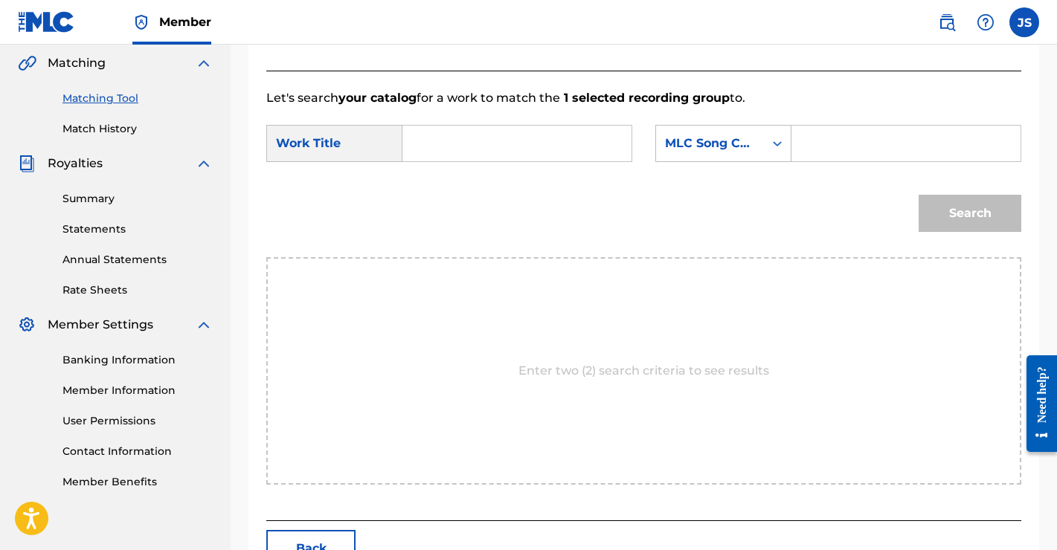
click at [475, 146] on input "Search Form" at bounding box center [517, 144] width 204 height 36
type input "woe"
click at [448, 176] on strong "woe" at bounding box center [441, 177] width 26 height 14
click at [747, 140] on div "MLC Song Code" at bounding box center [710, 144] width 90 height 18
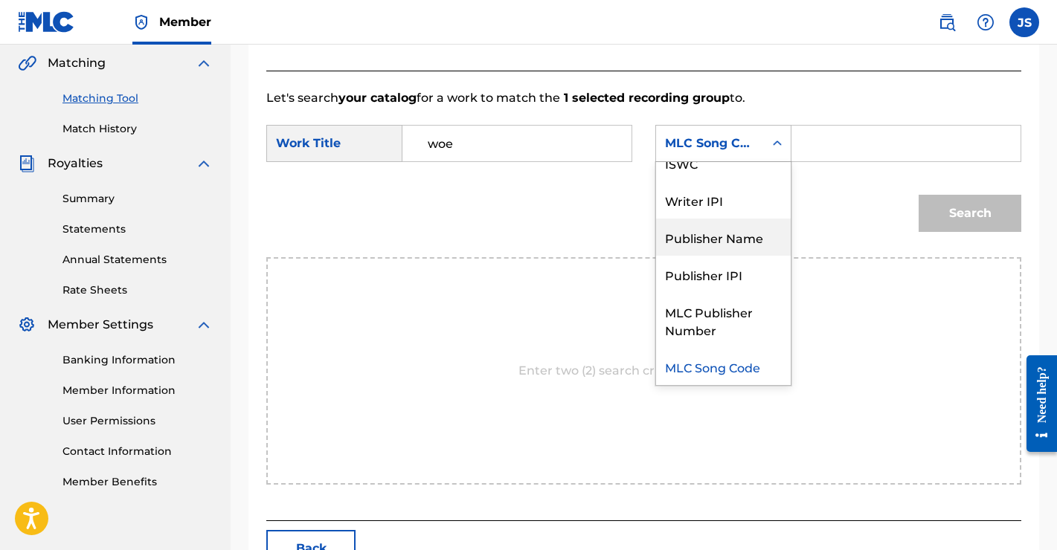
scroll to position [0, 0]
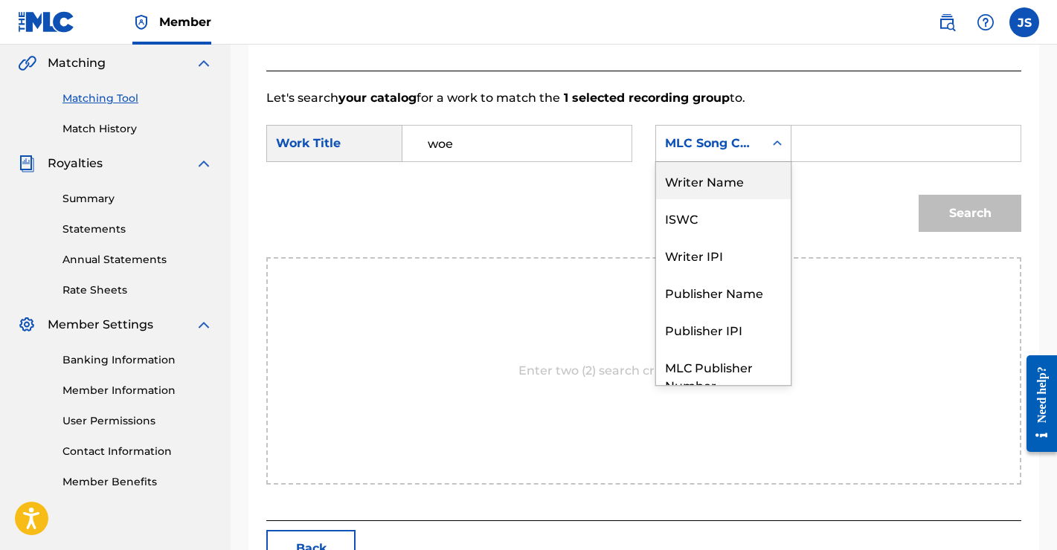
click at [707, 185] on div "Writer Name" at bounding box center [723, 180] width 135 height 37
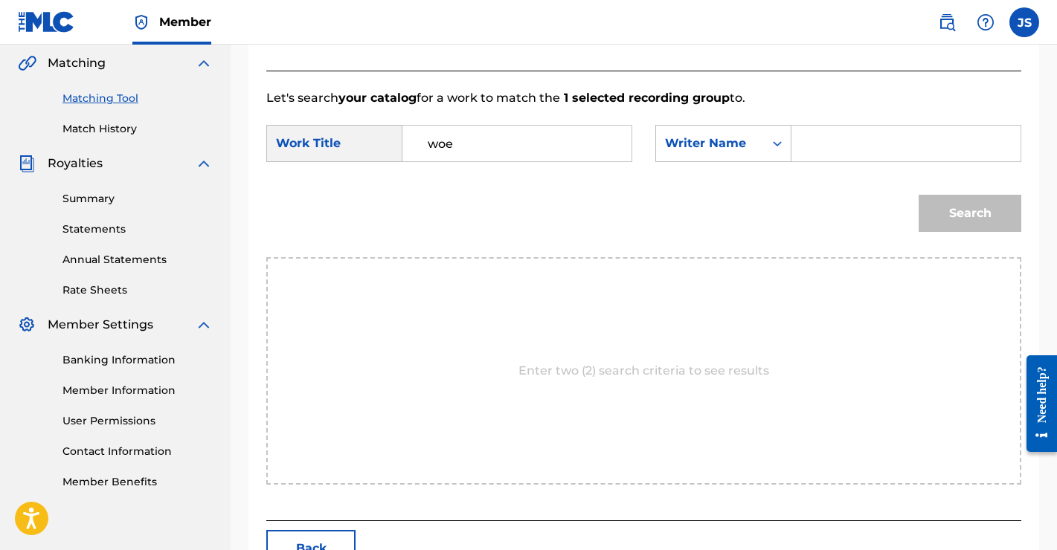
click at [852, 149] on input "Search Form" at bounding box center [906, 144] width 204 height 36
type input "[PERSON_NAME]"
click at [952, 217] on button "Search" at bounding box center [969, 213] width 103 height 37
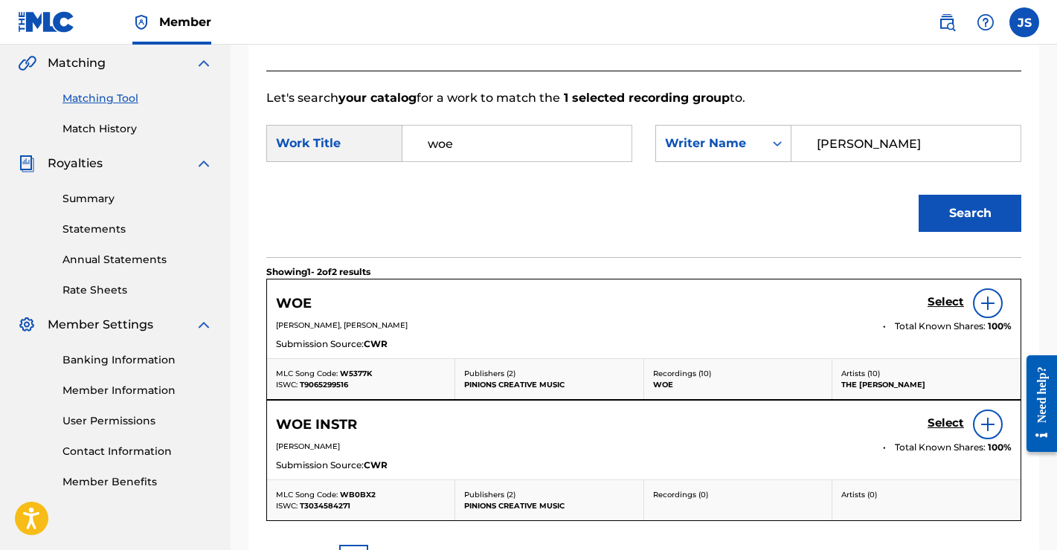
click at [990, 298] on img at bounding box center [988, 303] width 18 height 18
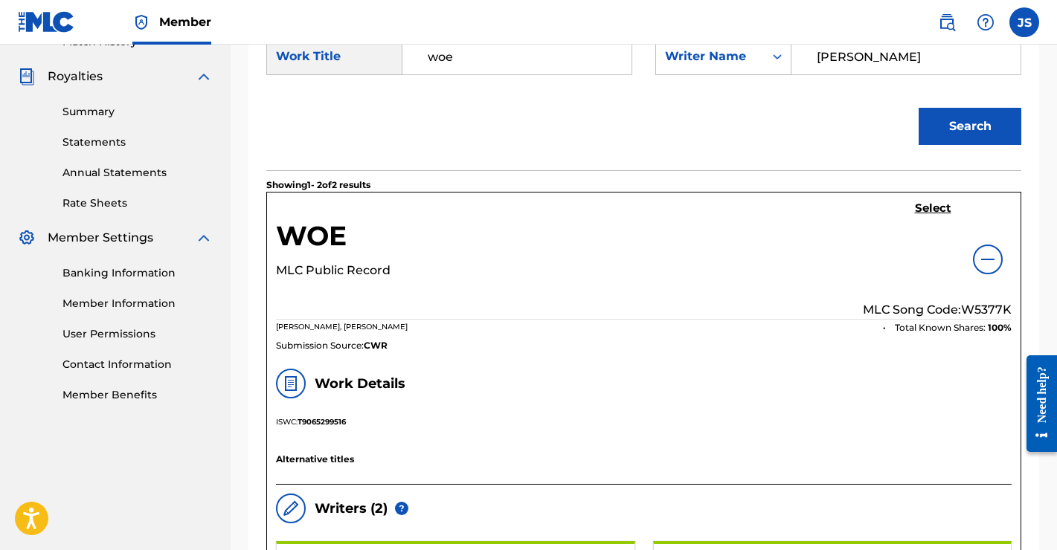
scroll to position [402, 0]
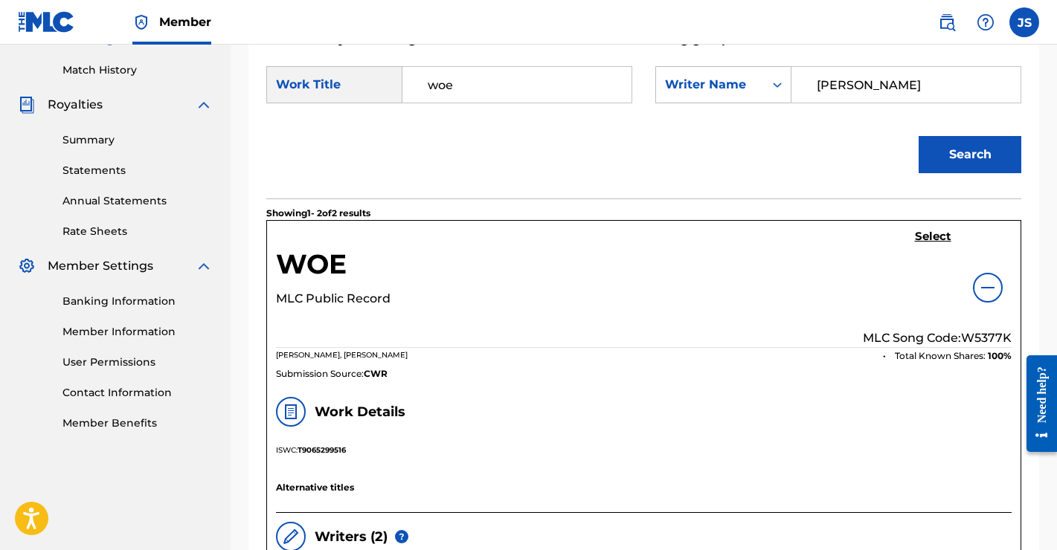
click at [935, 234] on h5 "Select" at bounding box center [933, 237] width 36 height 14
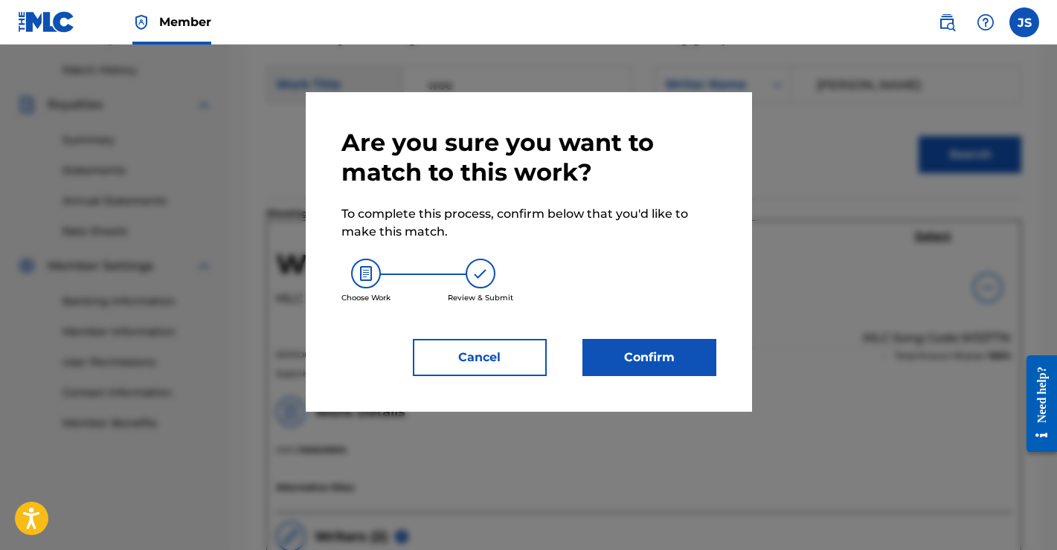
click at [640, 361] on button "Confirm" at bounding box center [649, 357] width 134 height 37
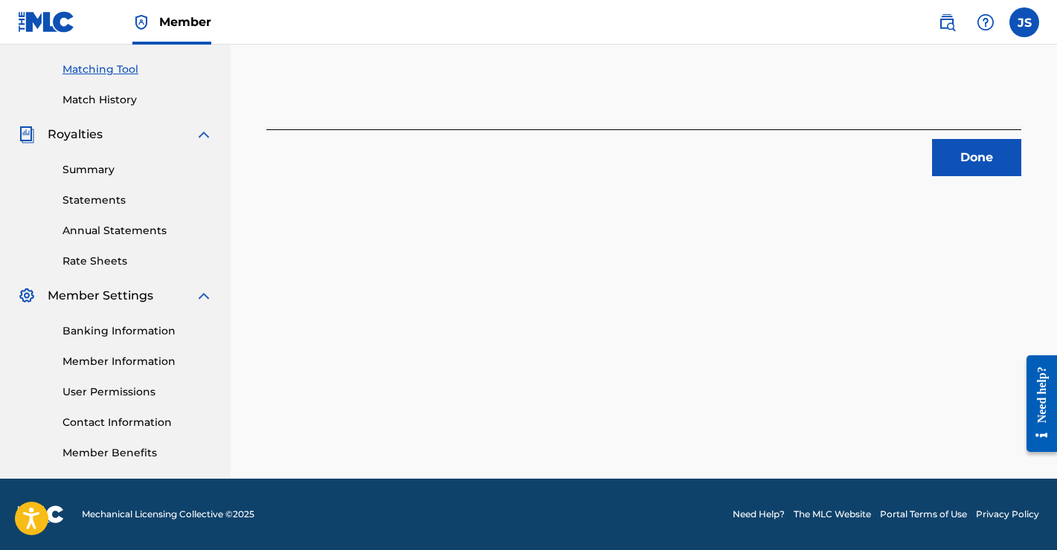
click at [949, 161] on button "Done" at bounding box center [976, 157] width 89 height 37
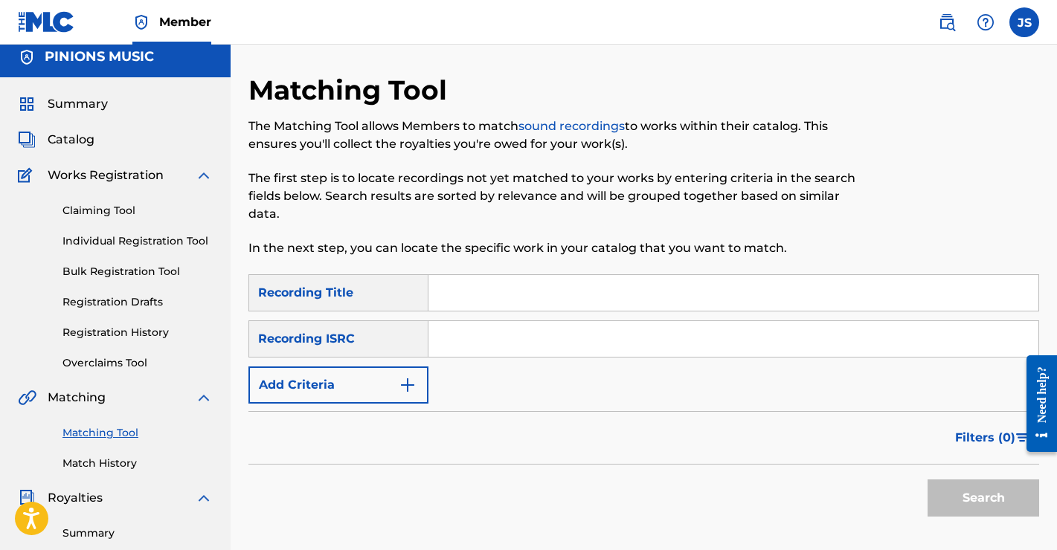
scroll to position [0, 0]
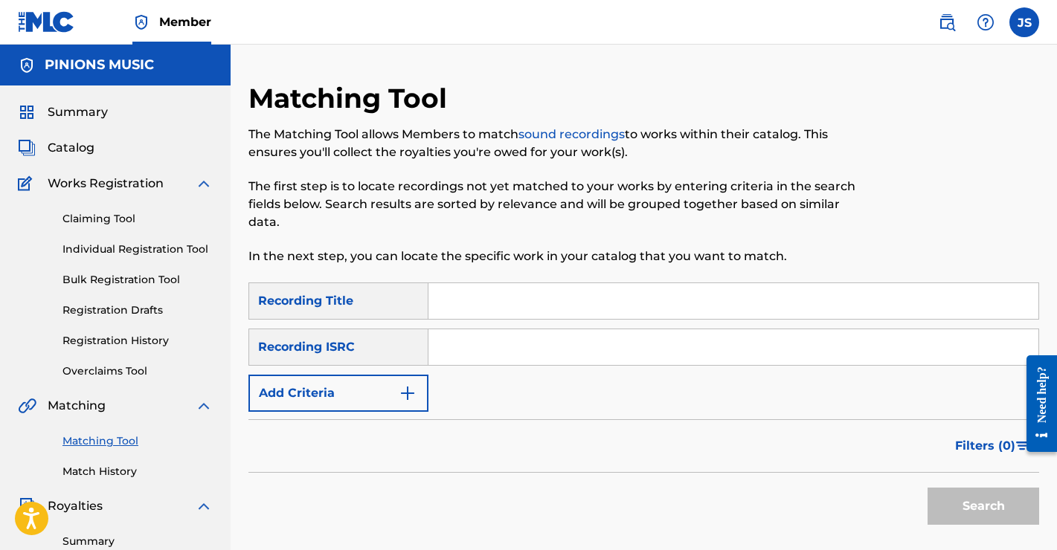
click at [391, 396] on button "Add Criteria" at bounding box center [338, 393] width 180 height 37
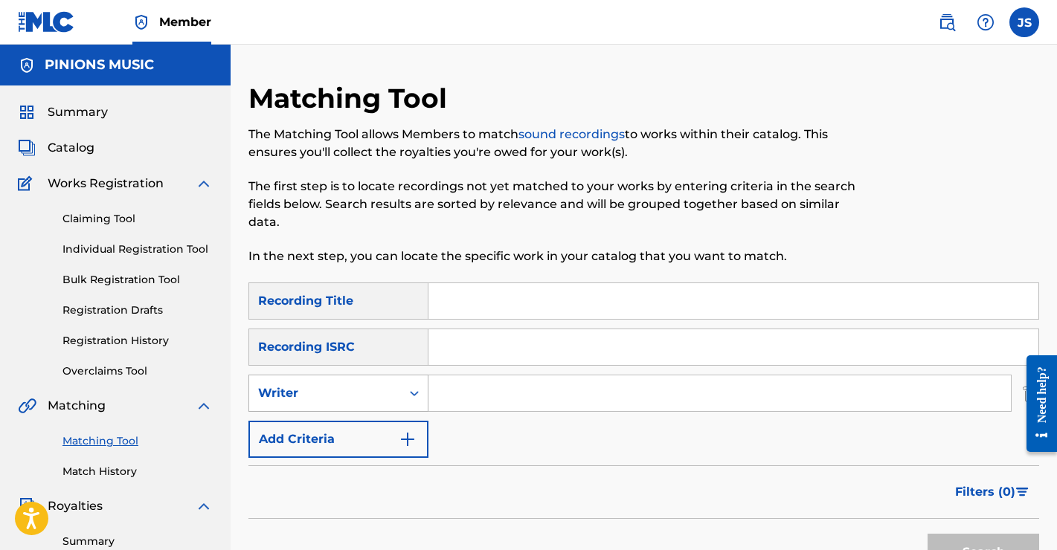
click at [382, 390] on div "Writer" at bounding box center [325, 393] width 134 height 18
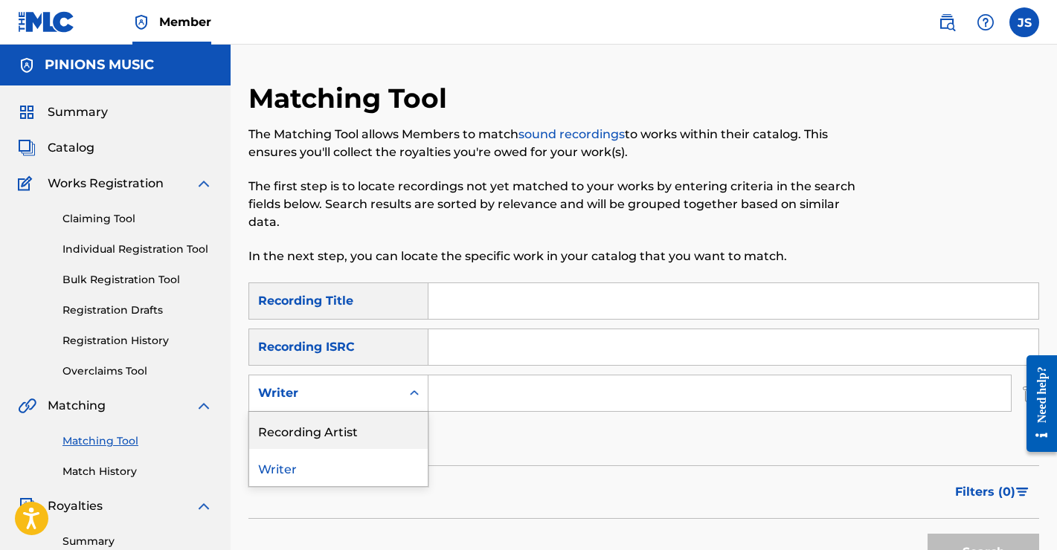
click at [352, 434] on div "Recording Artist" at bounding box center [338, 430] width 178 height 37
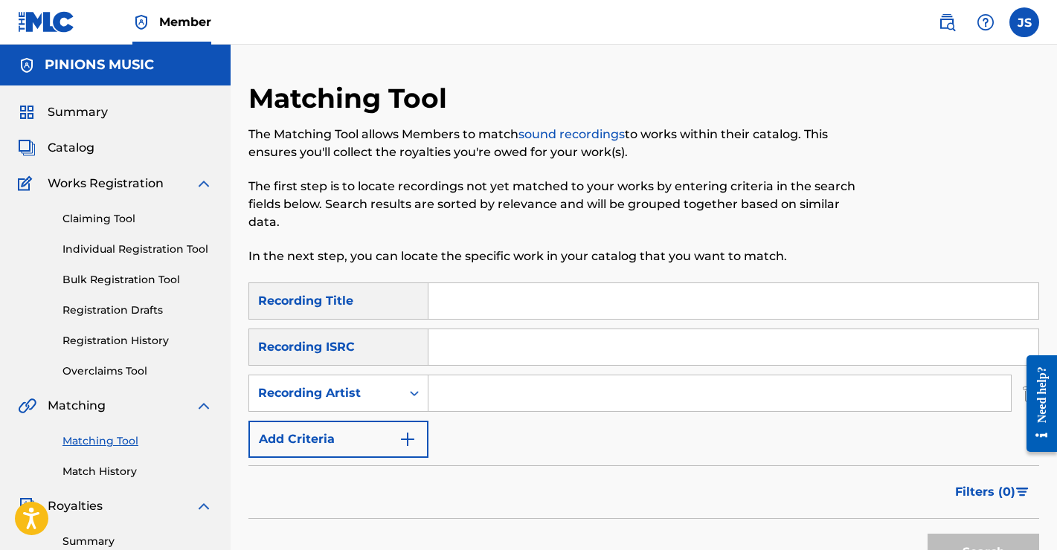
click at [512, 383] on input "Search Form" at bounding box center [719, 394] width 582 height 36
type input "the [PERSON_NAME]"
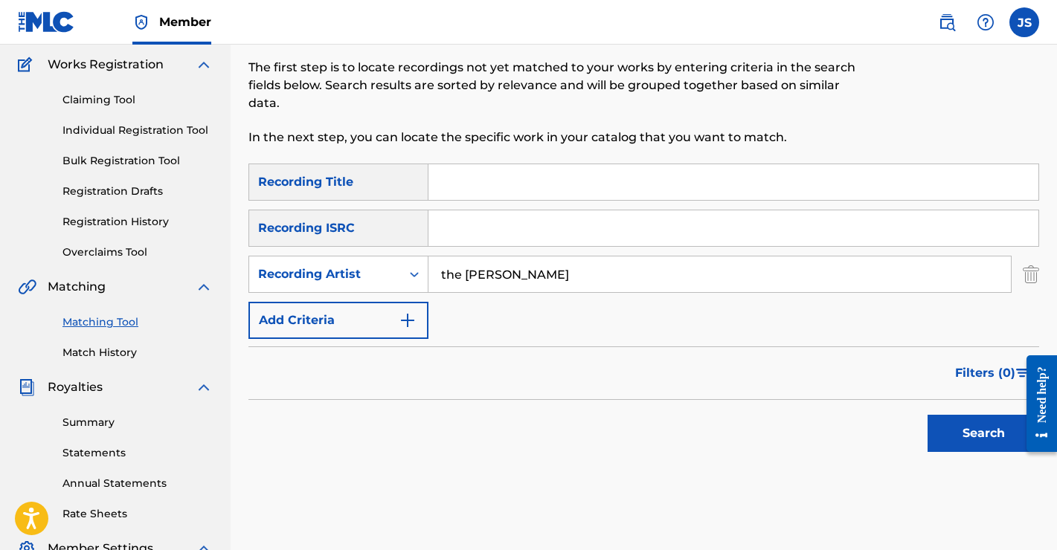
scroll to position [120, 0]
click at [955, 433] on button "Search" at bounding box center [983, 432] width 112 height 37
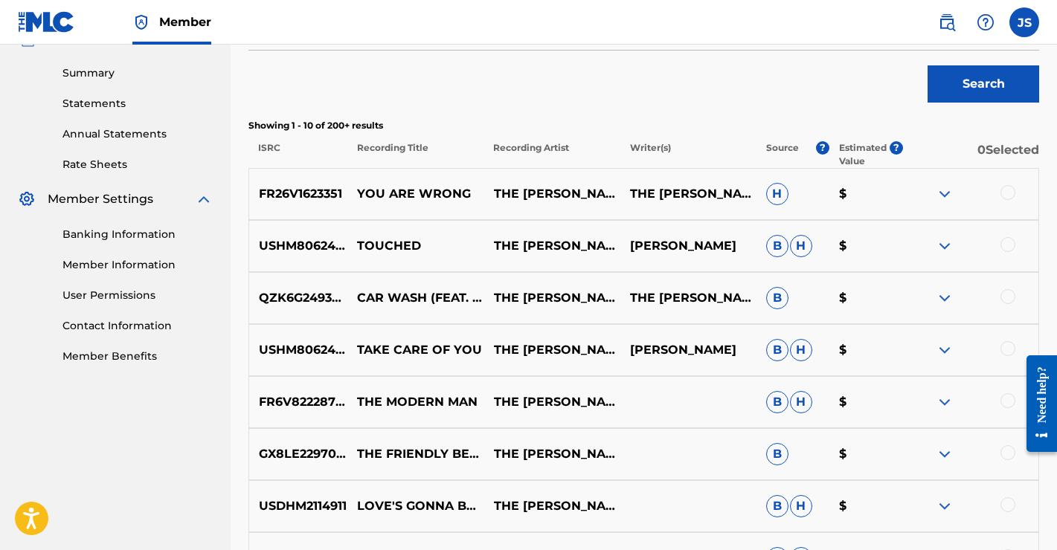
scroll to position [790, 0]
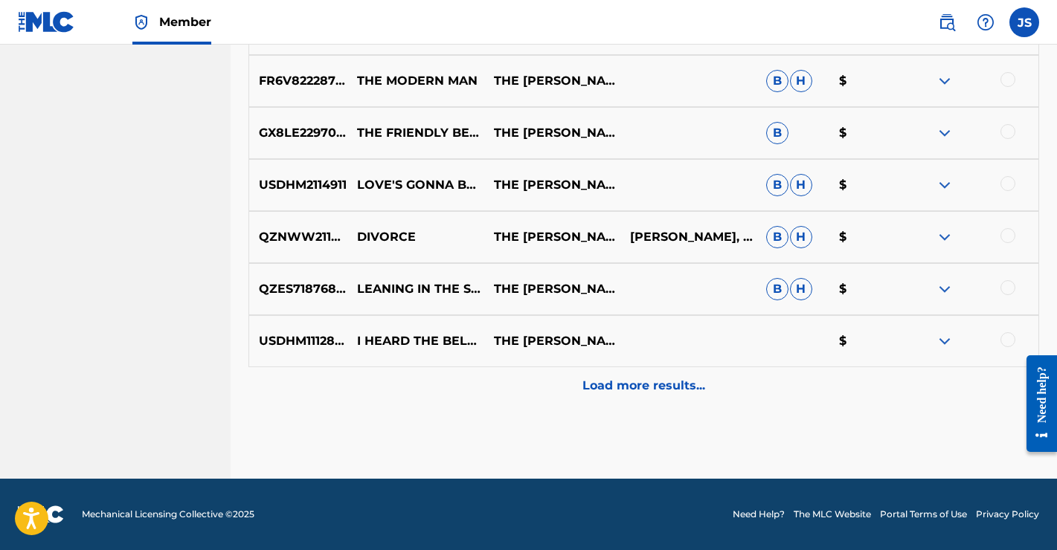
click at [654, 383] on p "Load more results..." at bounding box center [643, 386] width 123 height 18
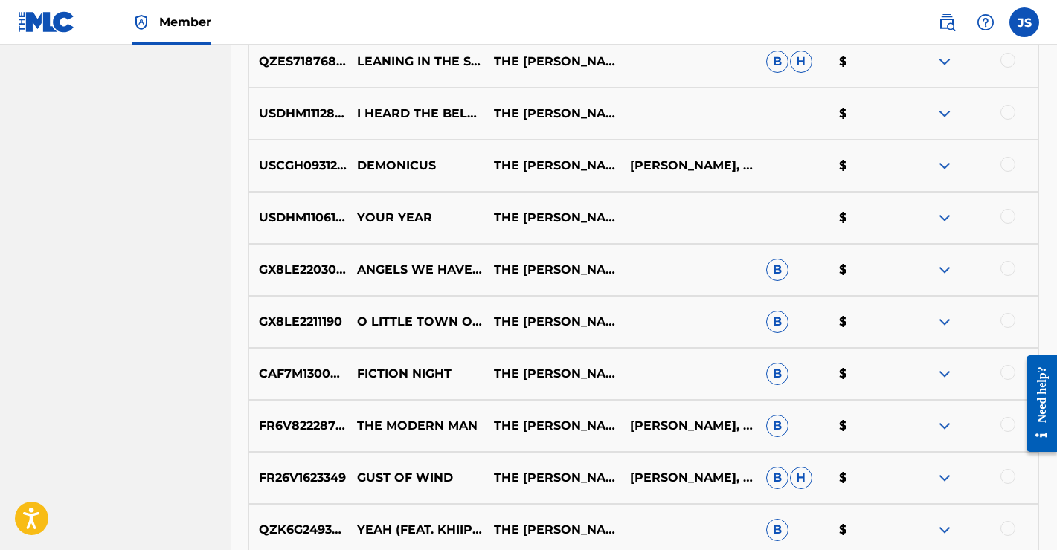
scroll to position [1310, 0]
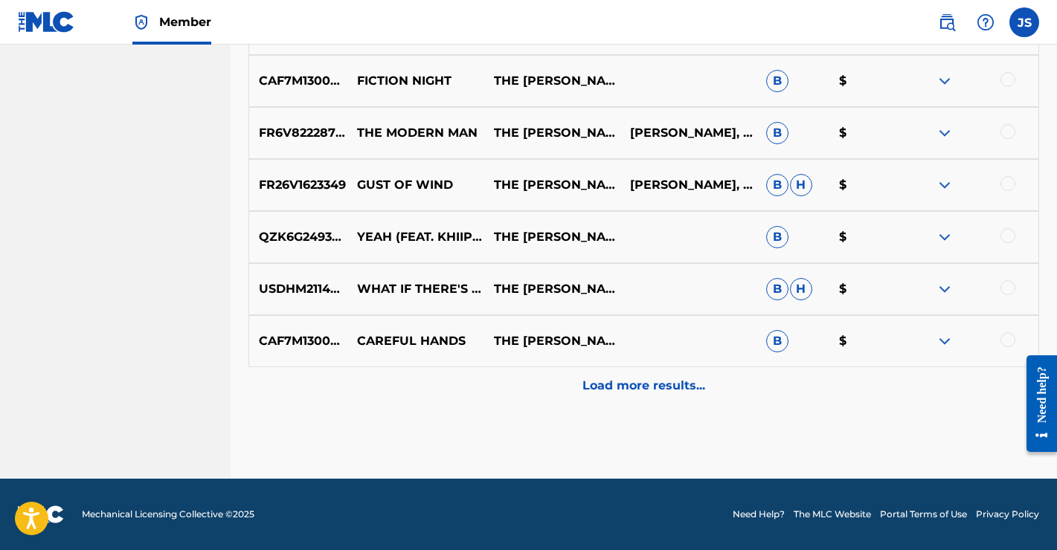
click at [621, 396] on div "Load more results..." at bounding box center [643, 385] width 790 height 37
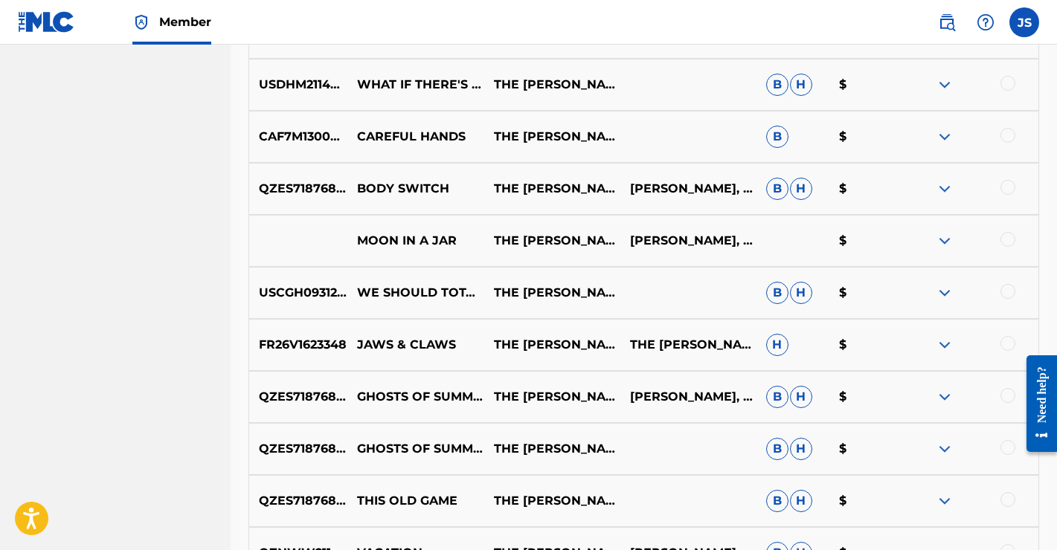
scroll to position [1831, 0]
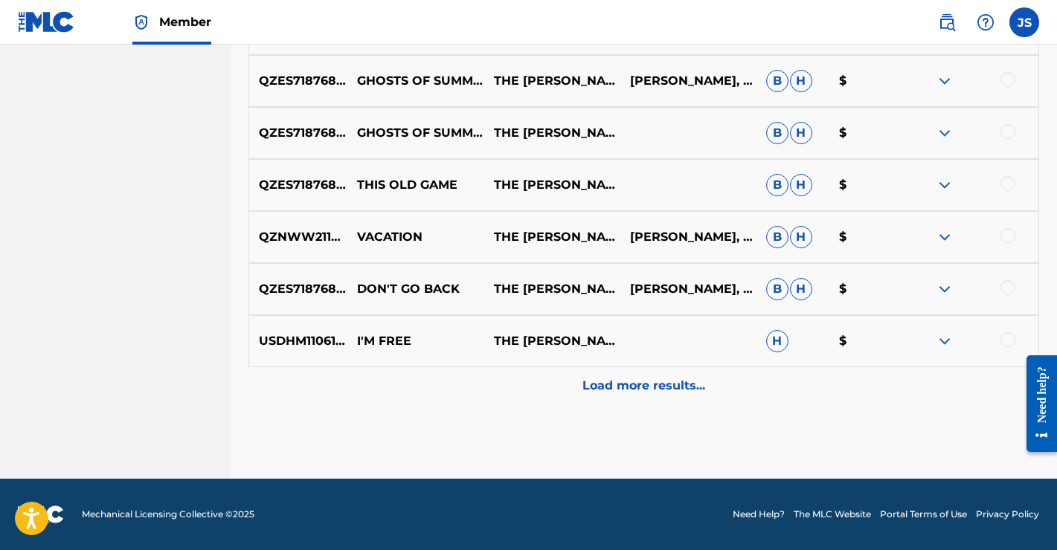
click at [645, 396] on div "Load more results..." at bounding box center [643, 385] width 790 height 37
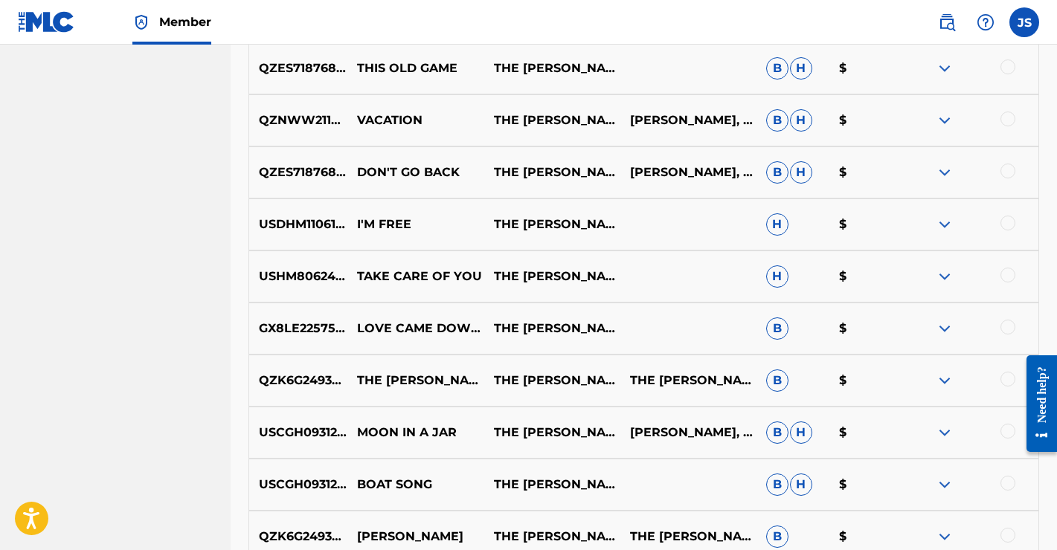
scroll to position [2351, 0]
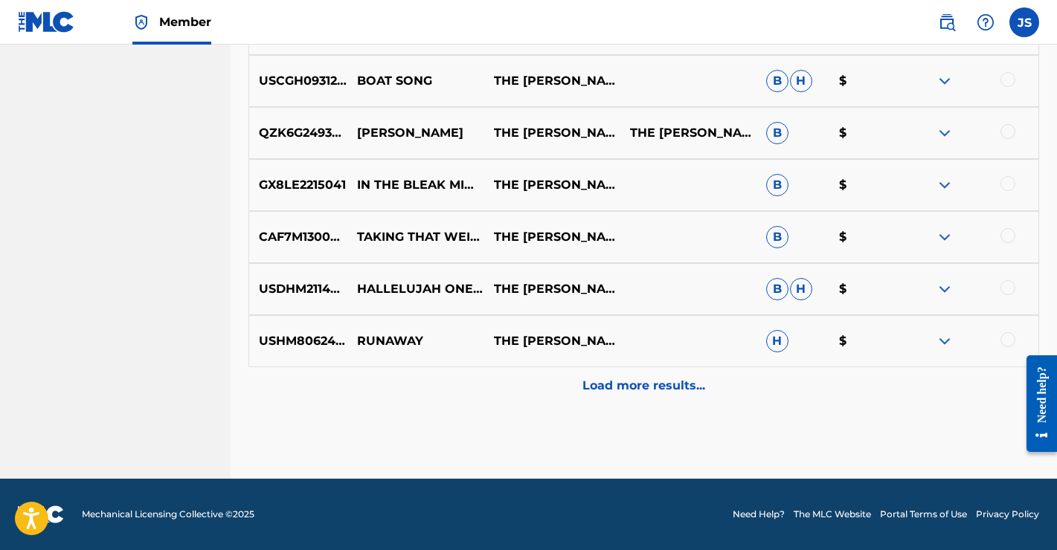
click at [639, 387] on p "Load more results..." at bounding box center [643, 386] width 123 height 18
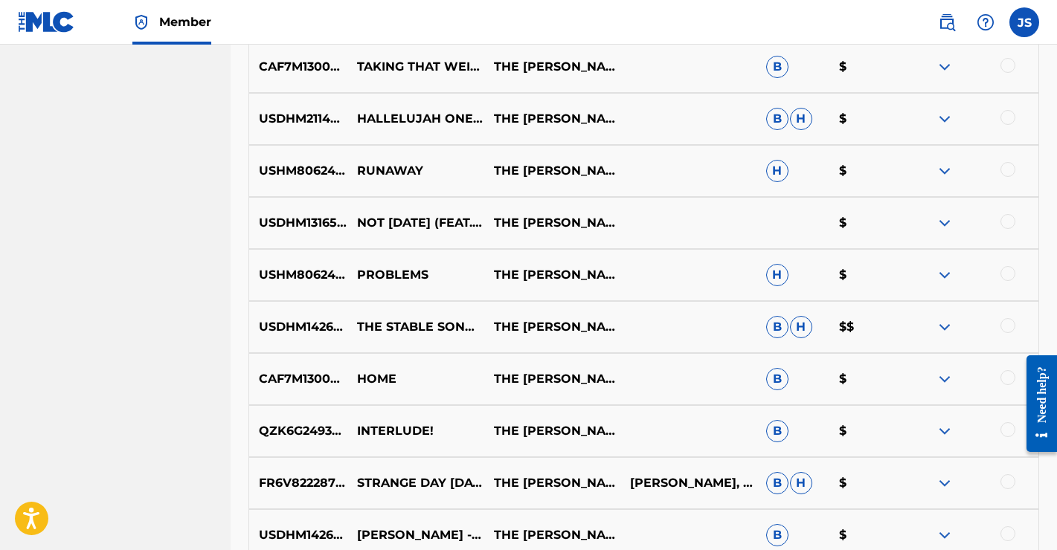
scroll to position [2872, 0]
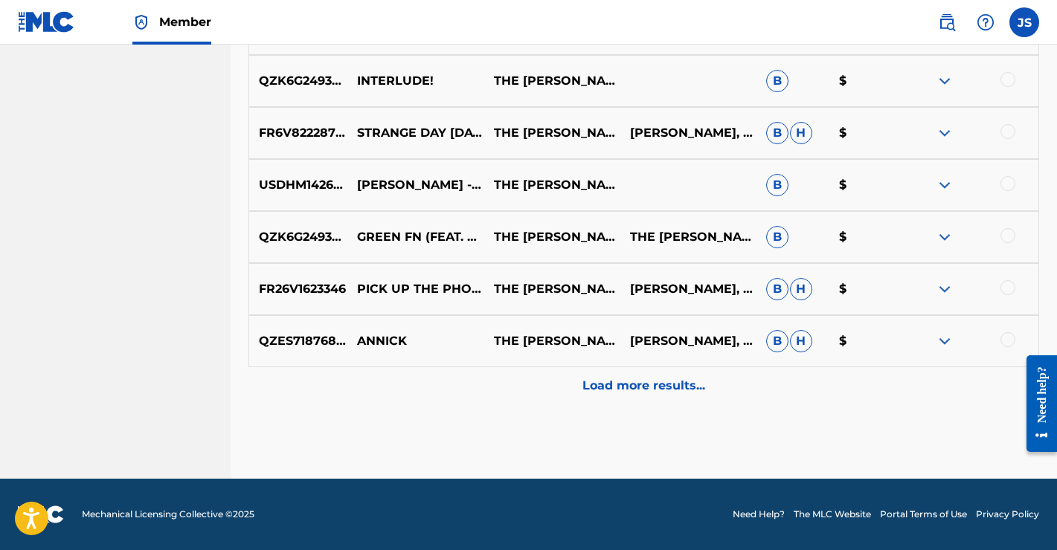
click at [663, 383] on p "Load more results..." at bounding box center [643, 386] width 123 height 18
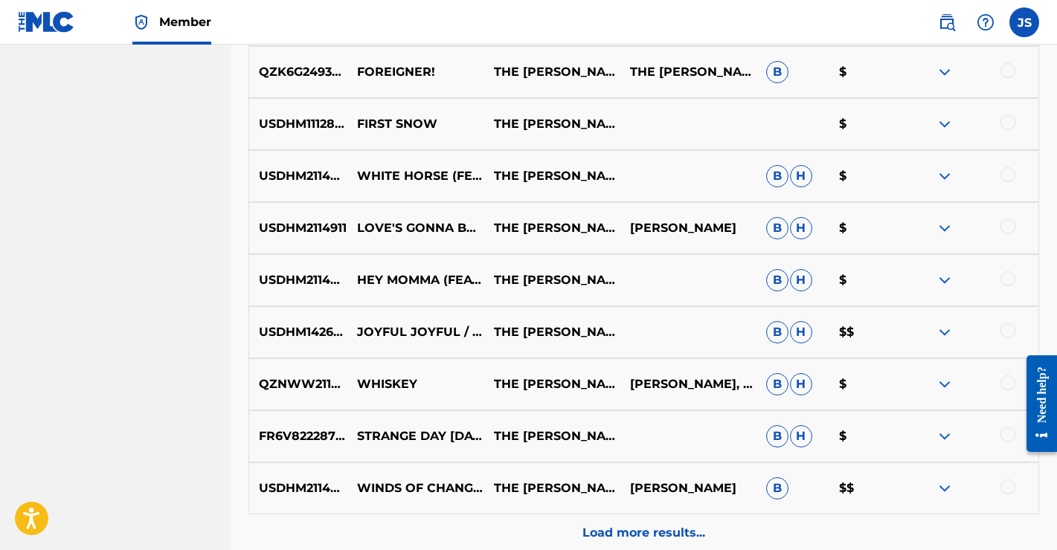
scroll to position [3392, 0]
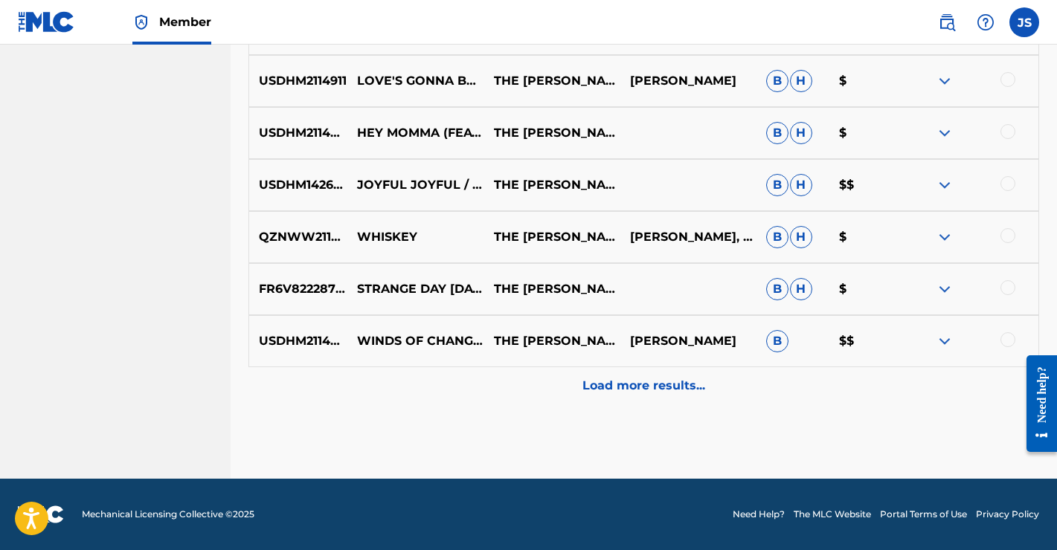
click at [650, 399] on div "Load more results..." at bounding box center [643, 385] width 790 height 37
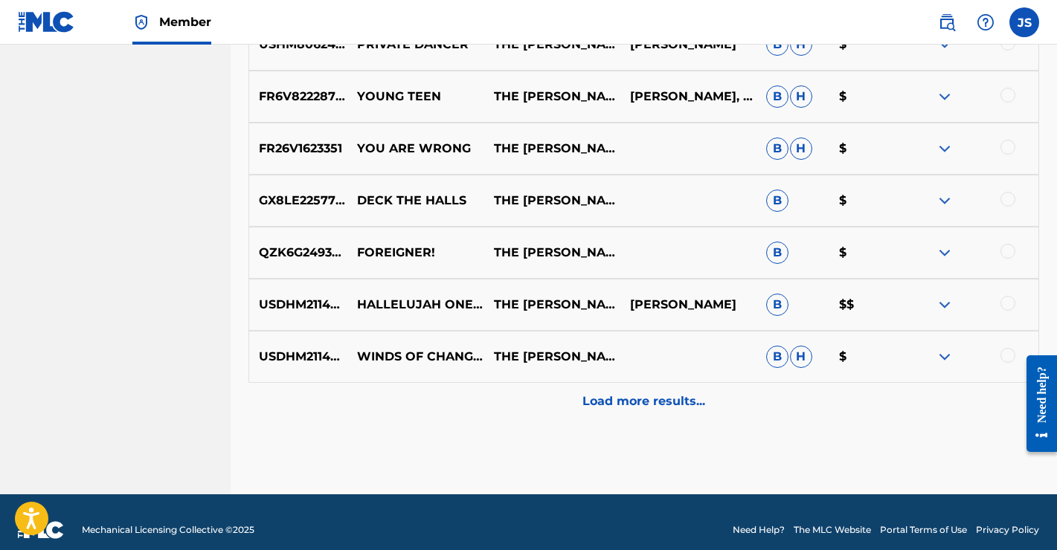
scroll to position [3913, 0]
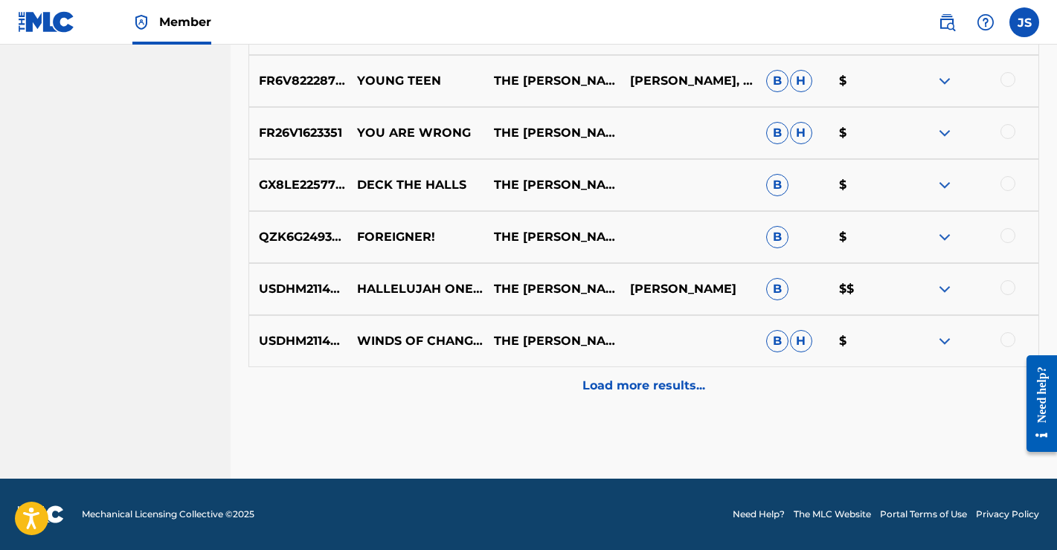
click at [644, 393] on p "Load more results..." at bounding box center [643, 386] width 123 height 18
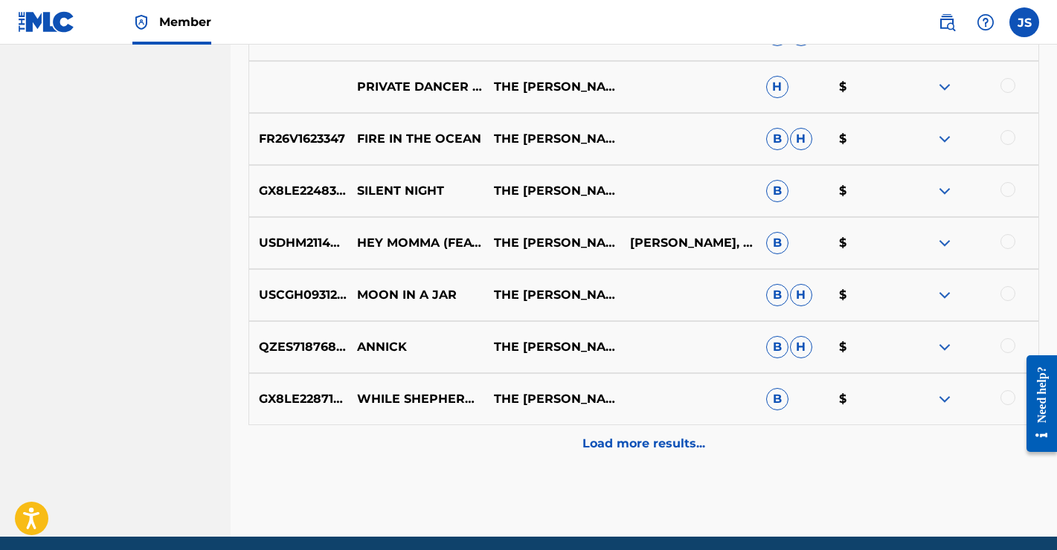
scroll to position [4434, 0]
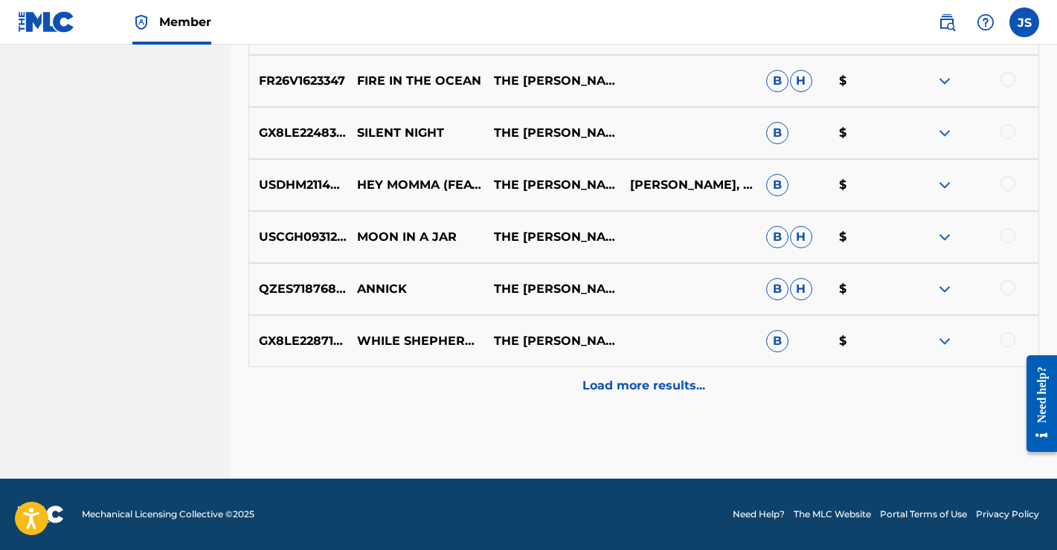
click at [642, 373] on div "Load more results..." at bounding box center [643, 385] width 790 height 37
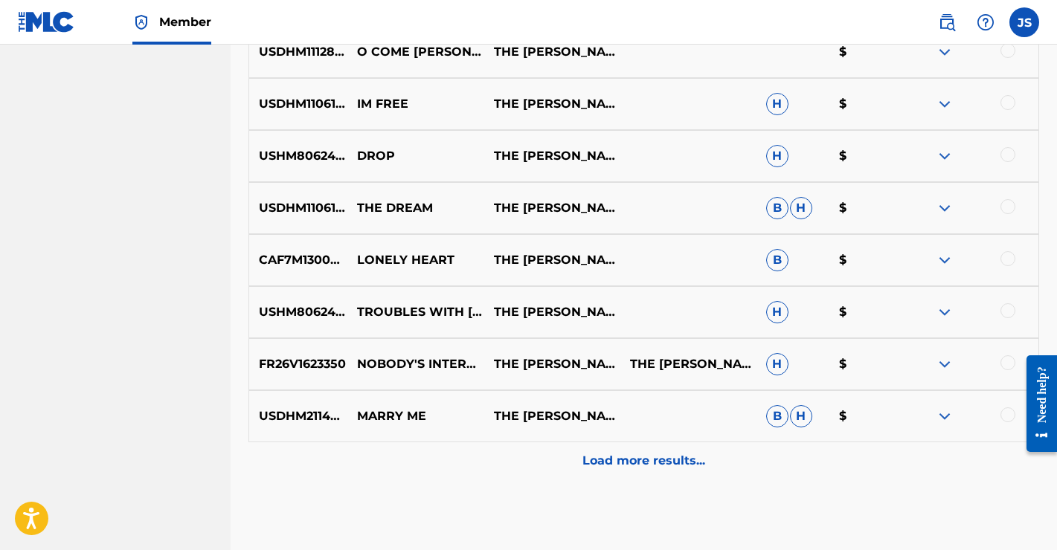
scroll to position [4954, 0]
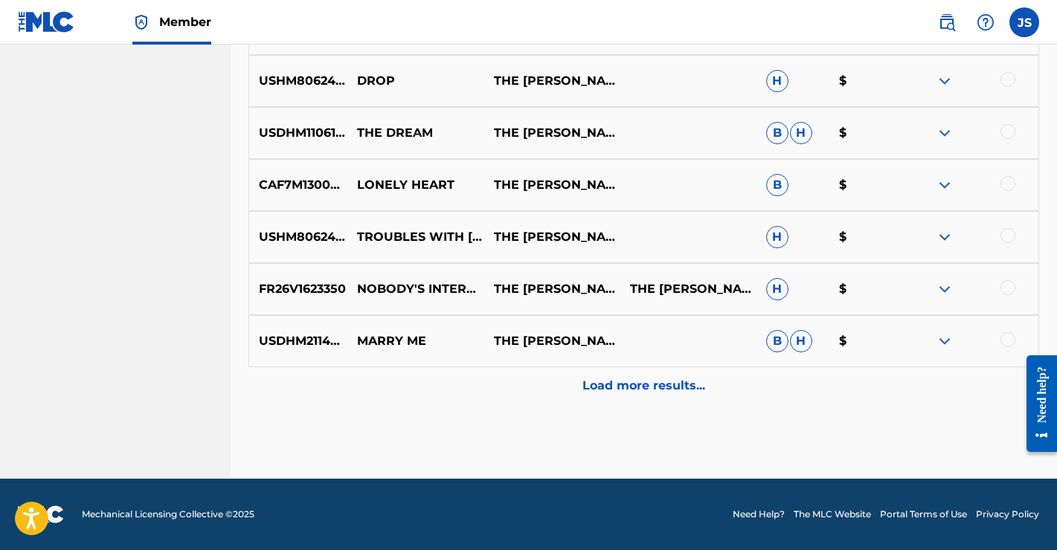
click at [647, 395] on div "Load more results..." at bounding box center [643, 385] width 790 height 37
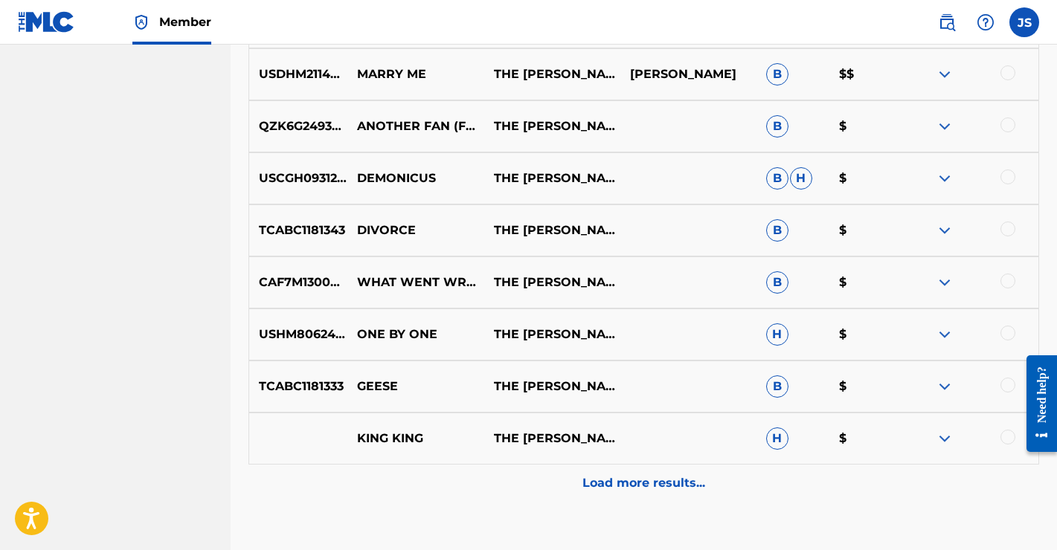
scroll to position [5475, 0]
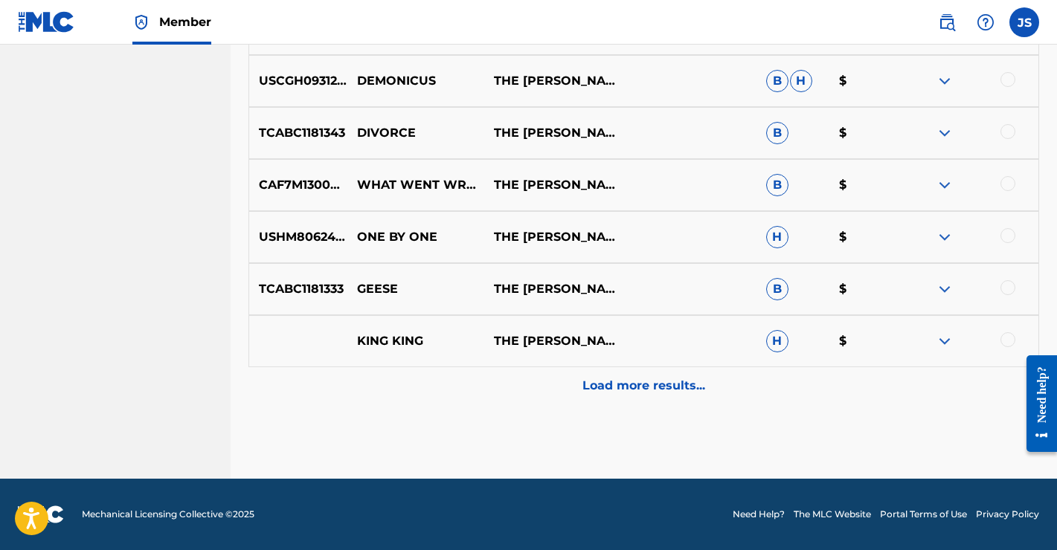
click at [645, 379] on p "Load more results..." at bounding box center [643, 386] width 123 height 18
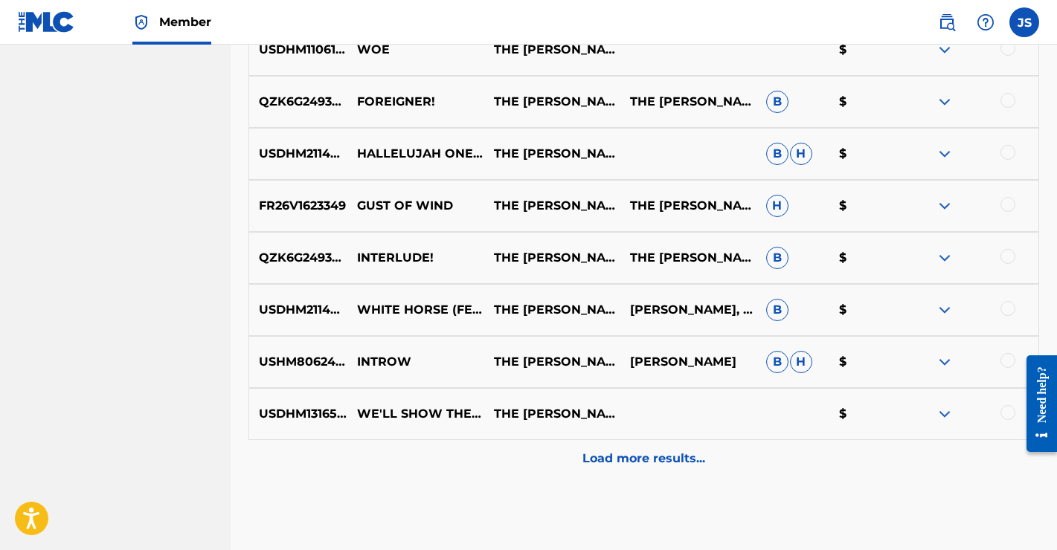
scroll to position [5923, 0]
click at [669, 462] on p "Load more results..." at bounding box center [643, 458] width 123 height 18
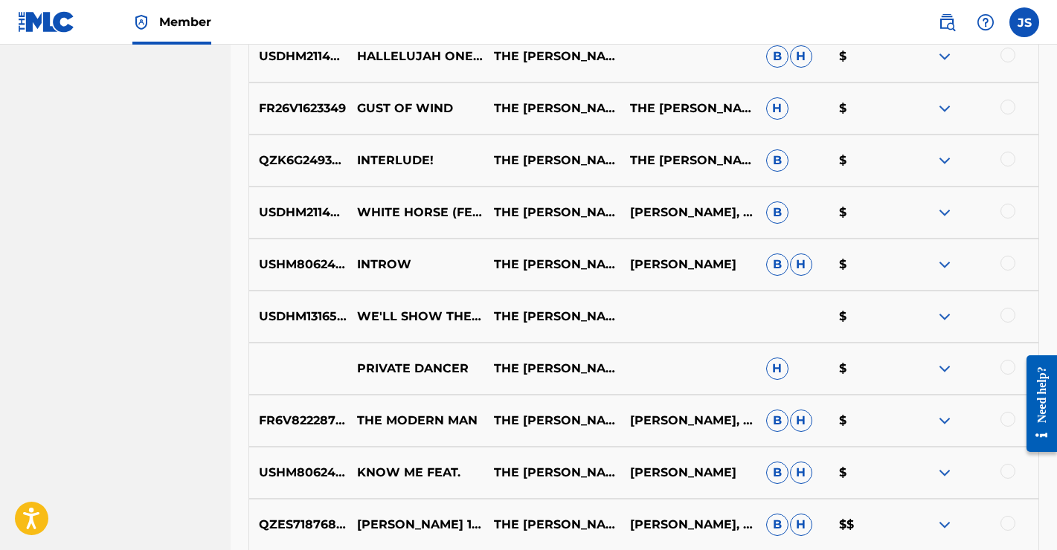
scroll to position [6015, 0]
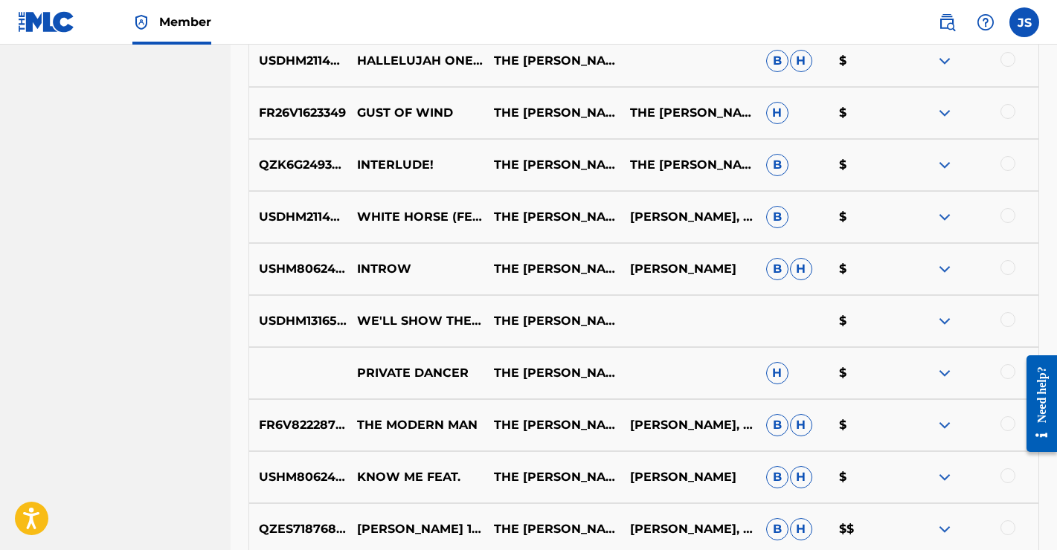
click at [1008, 323] on div at bounding box center [1007, 319] width 15 height 15
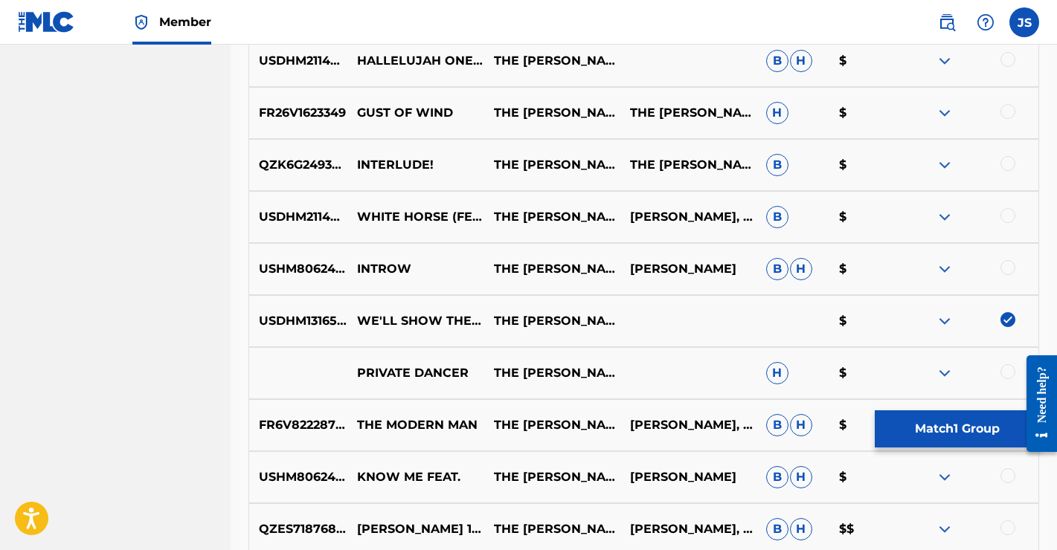
click at [953, 425] on button "Match 1 Group" at bounding box center [957, 428] width 164 height 37
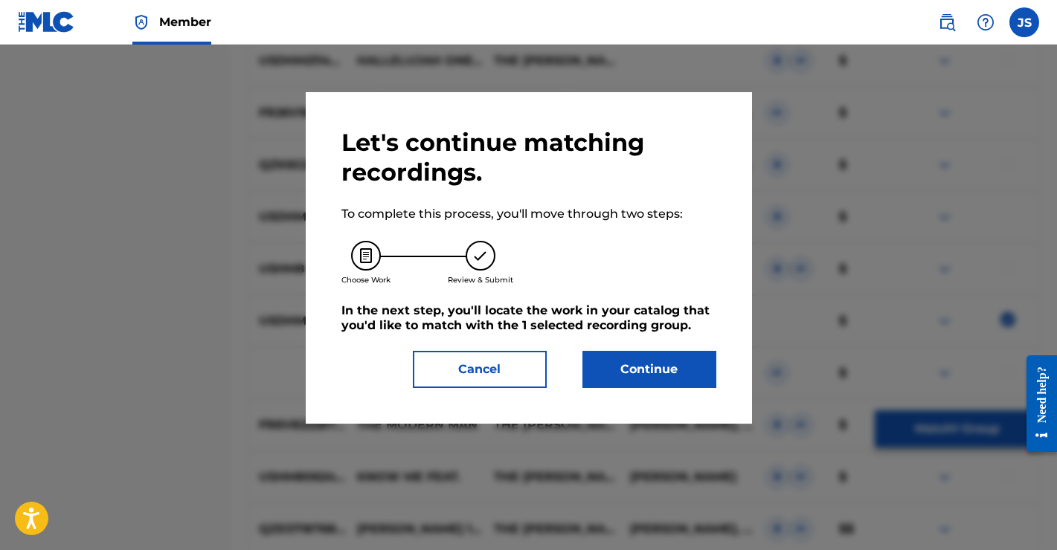
click at [651, 366] on button "Continue" at bounding box center [649, 369] width 134 height 37
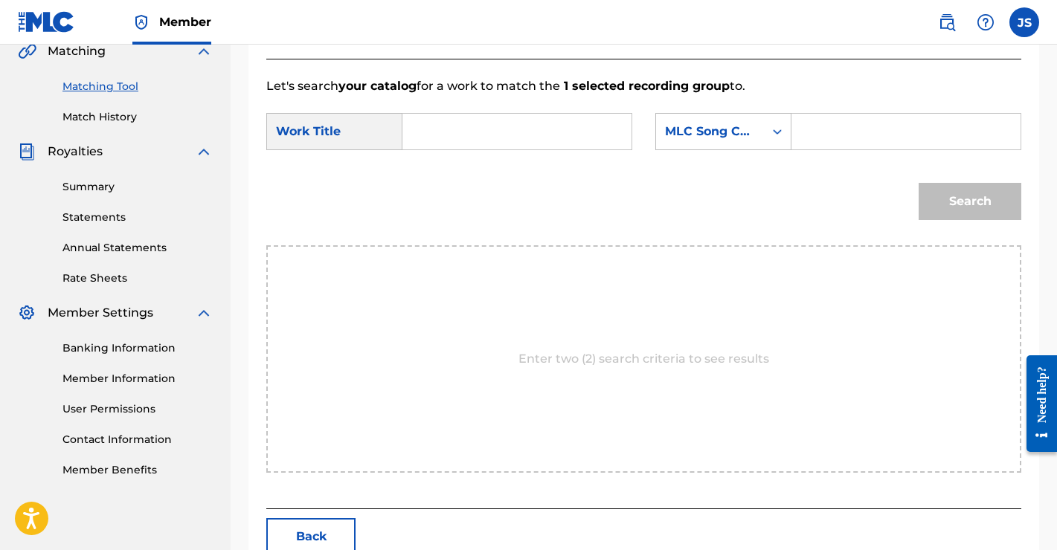
scroll to position [341, 0]
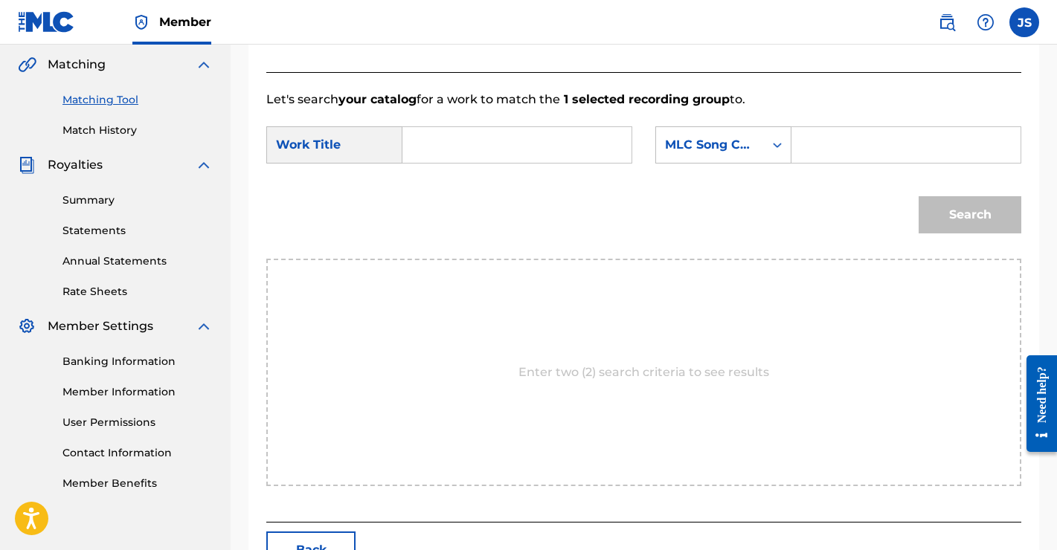
click at [461, 152] on input "Search Form" at bounding box center [517, 145] width 204 height 36
click at [443, 199] on strong "show" at bounding box center [444, 196] width 33 height 14
type input "we'll show the rain"
click at [765, 144] on div "Search Form" at bounding box center [777, 145] width 27 height 27
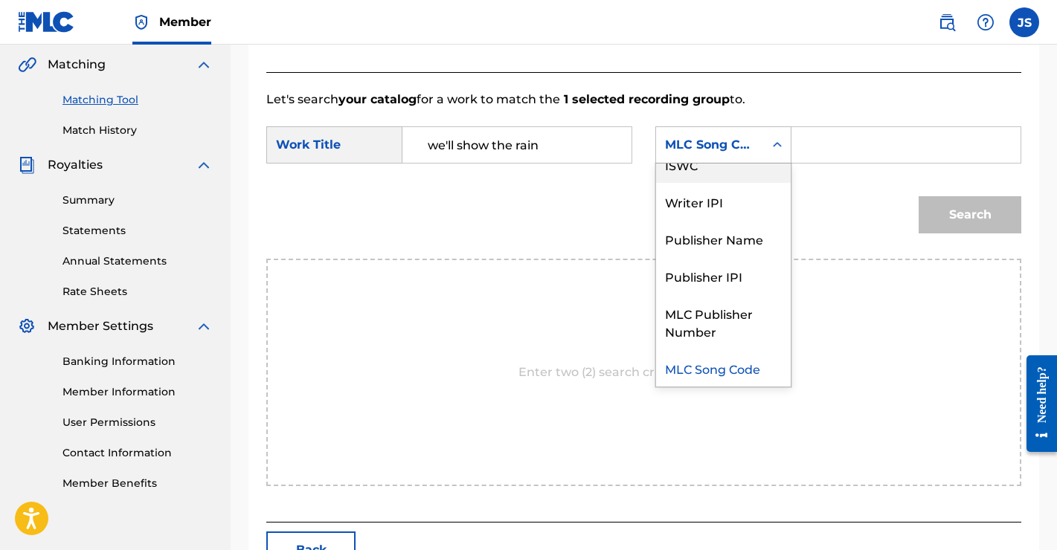
scroll to position [0, 0]
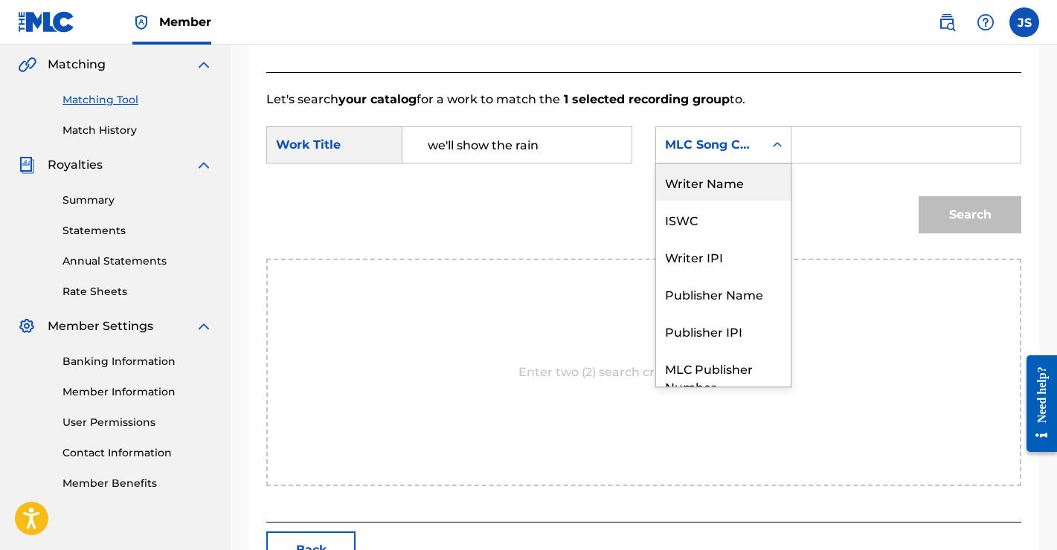
click at [722, 170] on div "Writer Name" at bounding box center [723, 182] width 135 height 37
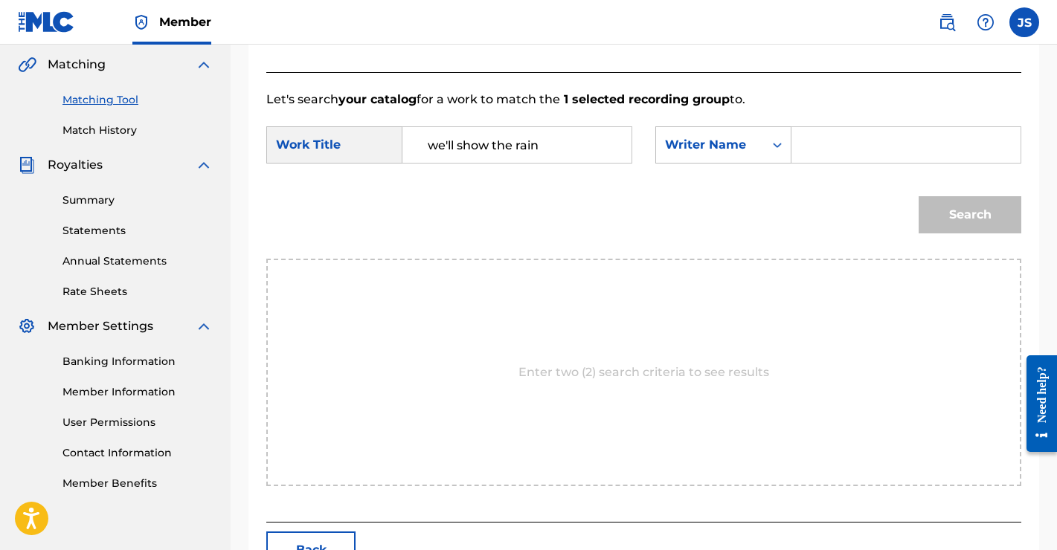
click at [837, 155] on input "Search Form" at bounding box center [906, 145] width 204 height 36
type input "[PERSON_NAME]"
click at [955, 210] on button "Search" at bounding box center [969, 214] width 103 height 37
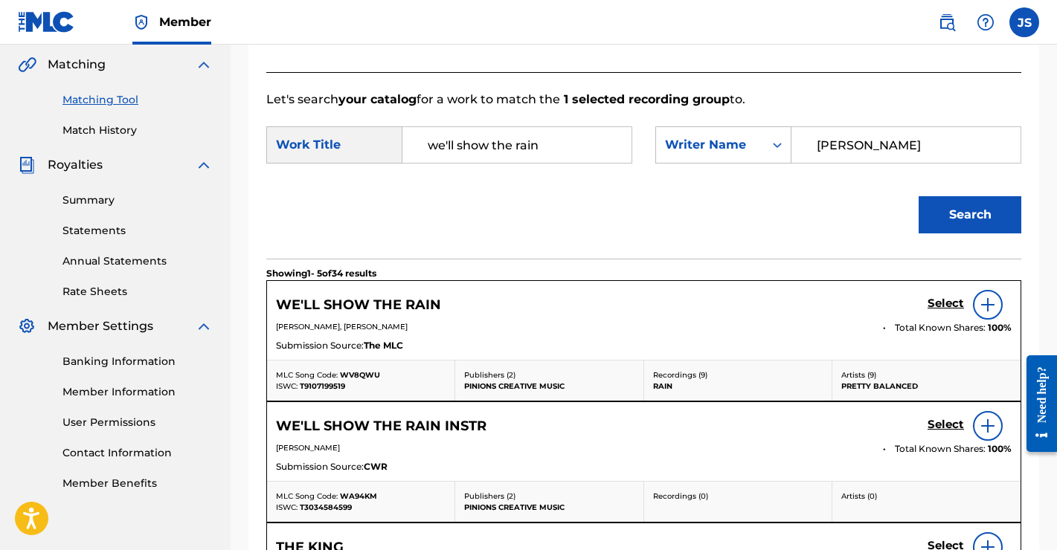
click at [991, 307] on img at bounding box center [988, 305] width 18 height 18
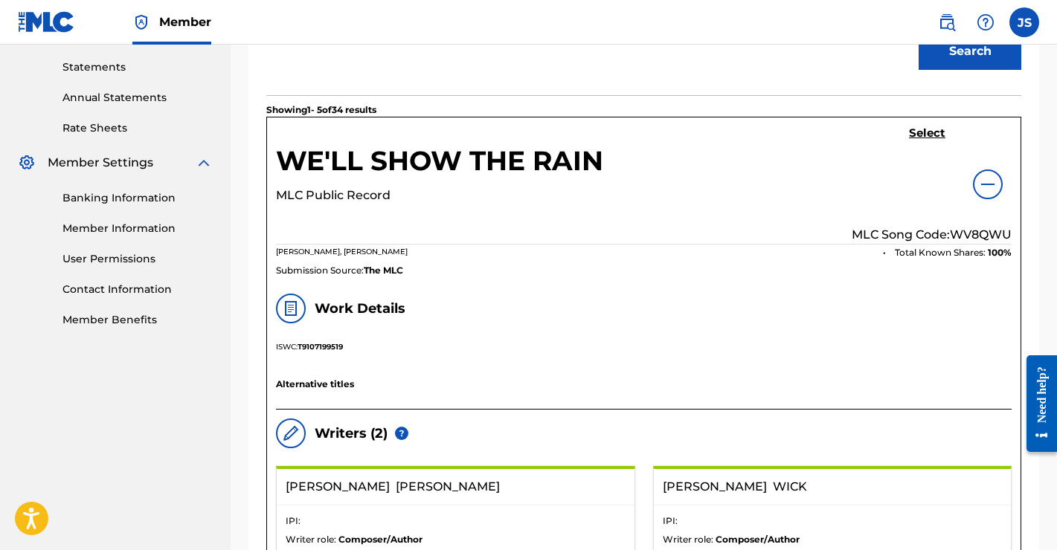
scroll to position [495, 0]
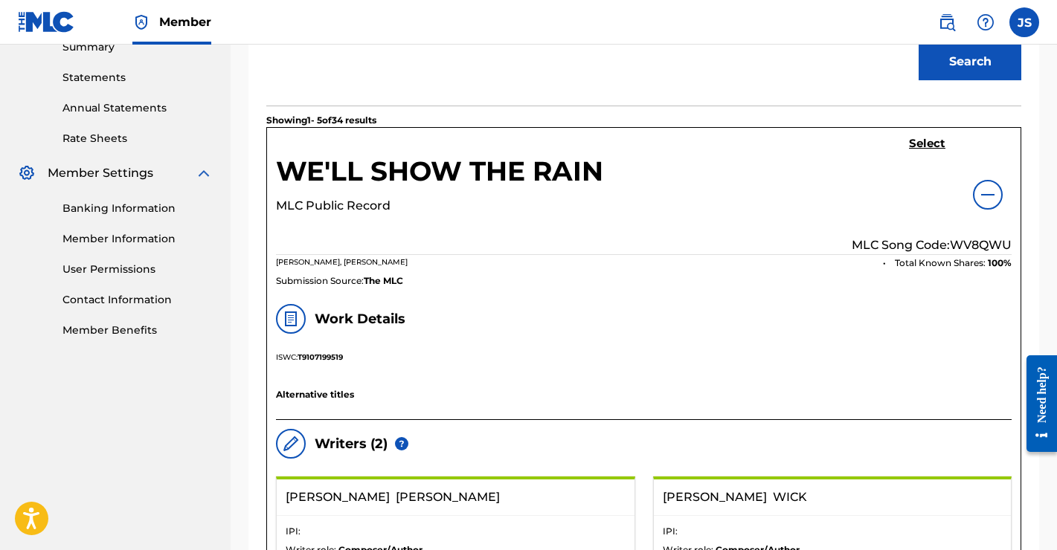
click at [921, 146] on h5 "Select" at bounding box center [927, 144] width 36 height 14
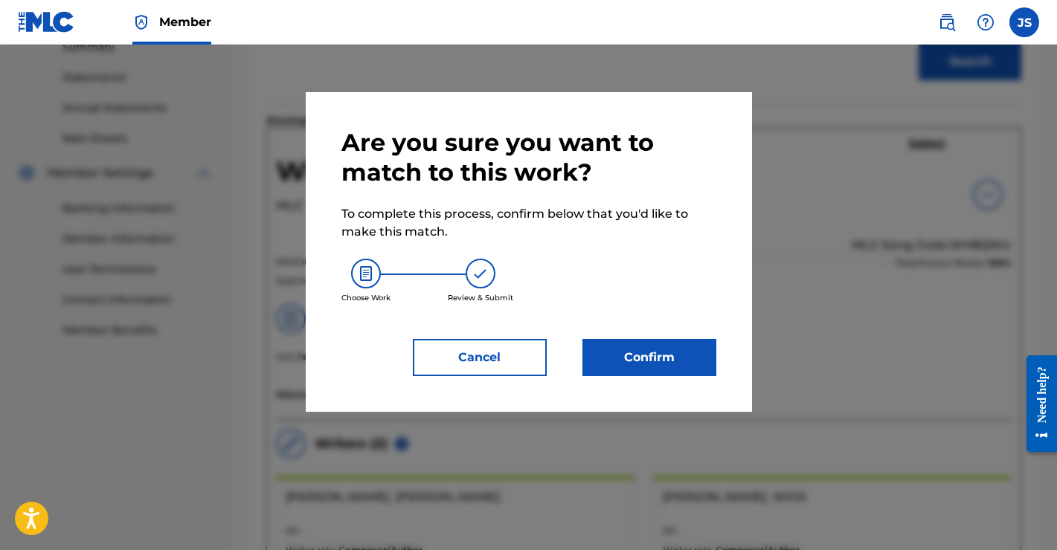
click at [646, 362] on button "Confirm" at bounding box center [649, 357] width 134 height 37
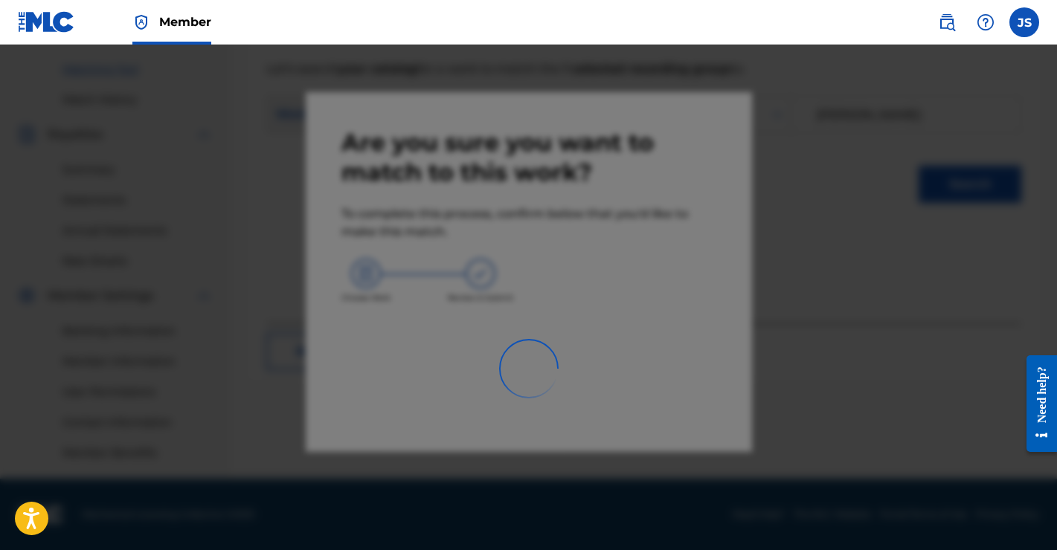
scroll to position [372, 0]
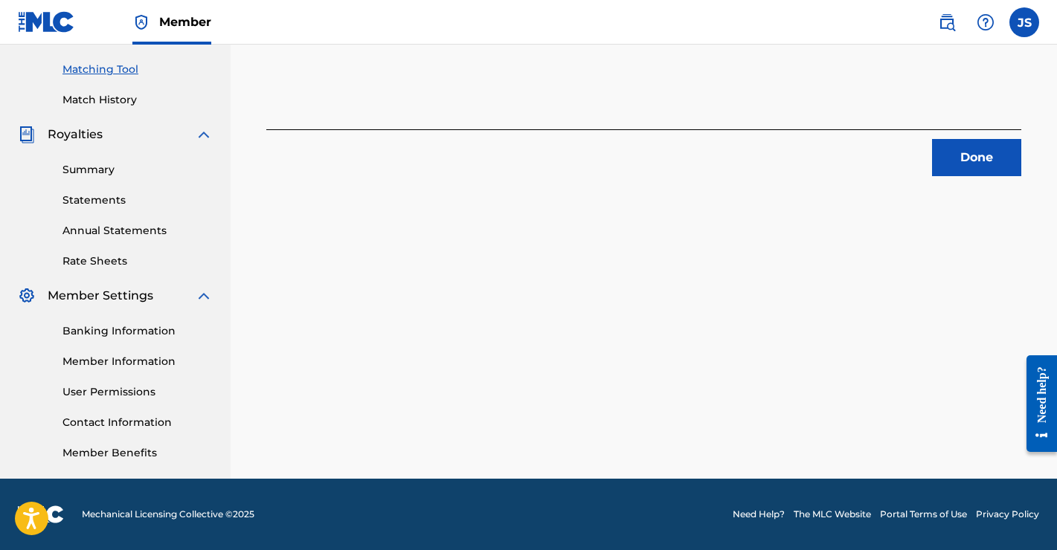
click at [967, 141] on button "Done" at bounding box center [976, 157] width 89 height 37
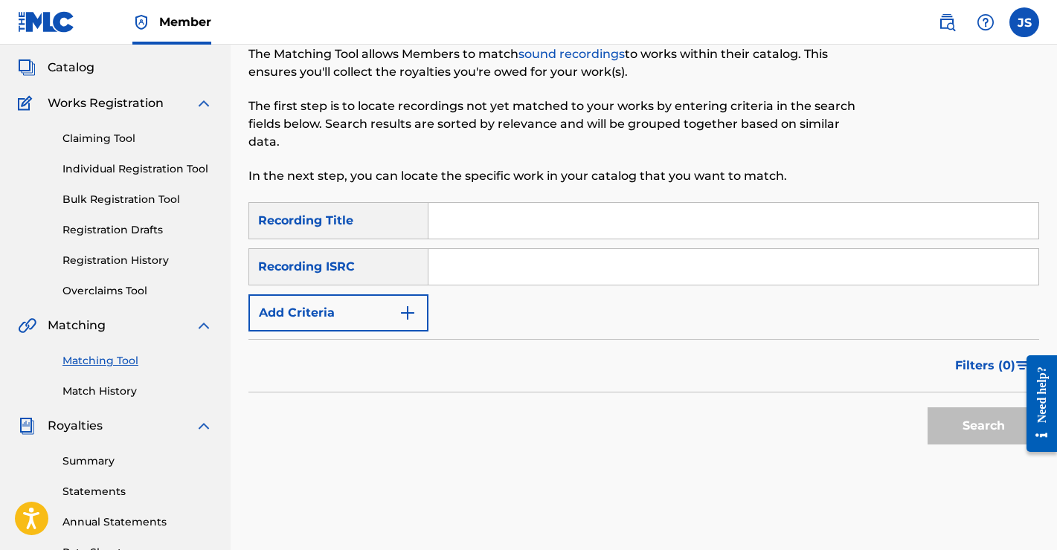
scroll to position [0, 0]
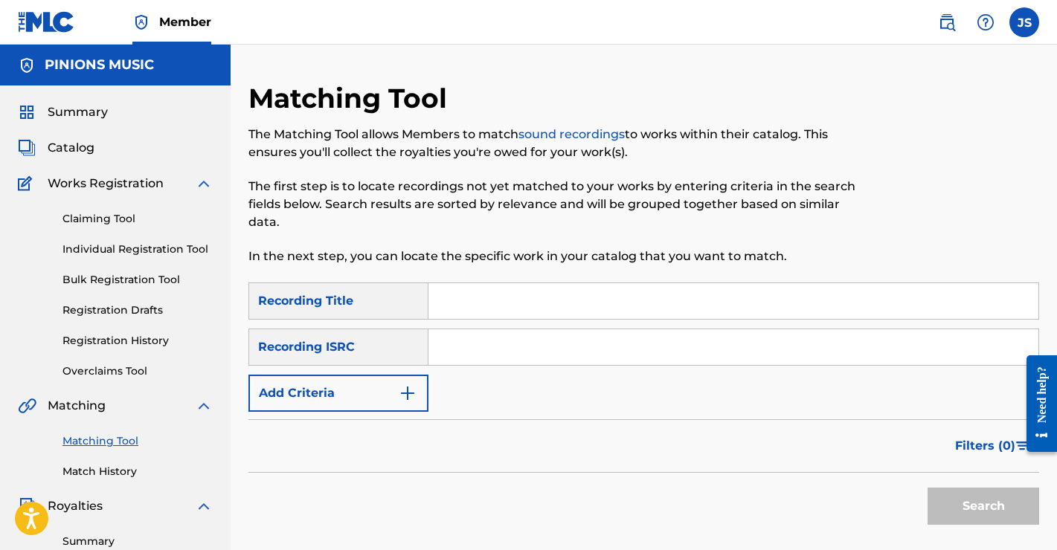
click at [85, 116] on span "Summary" at bounding box center [78, 112] width 60 height 18
